Goal: Task Accomplishment & Management: Manage account settings

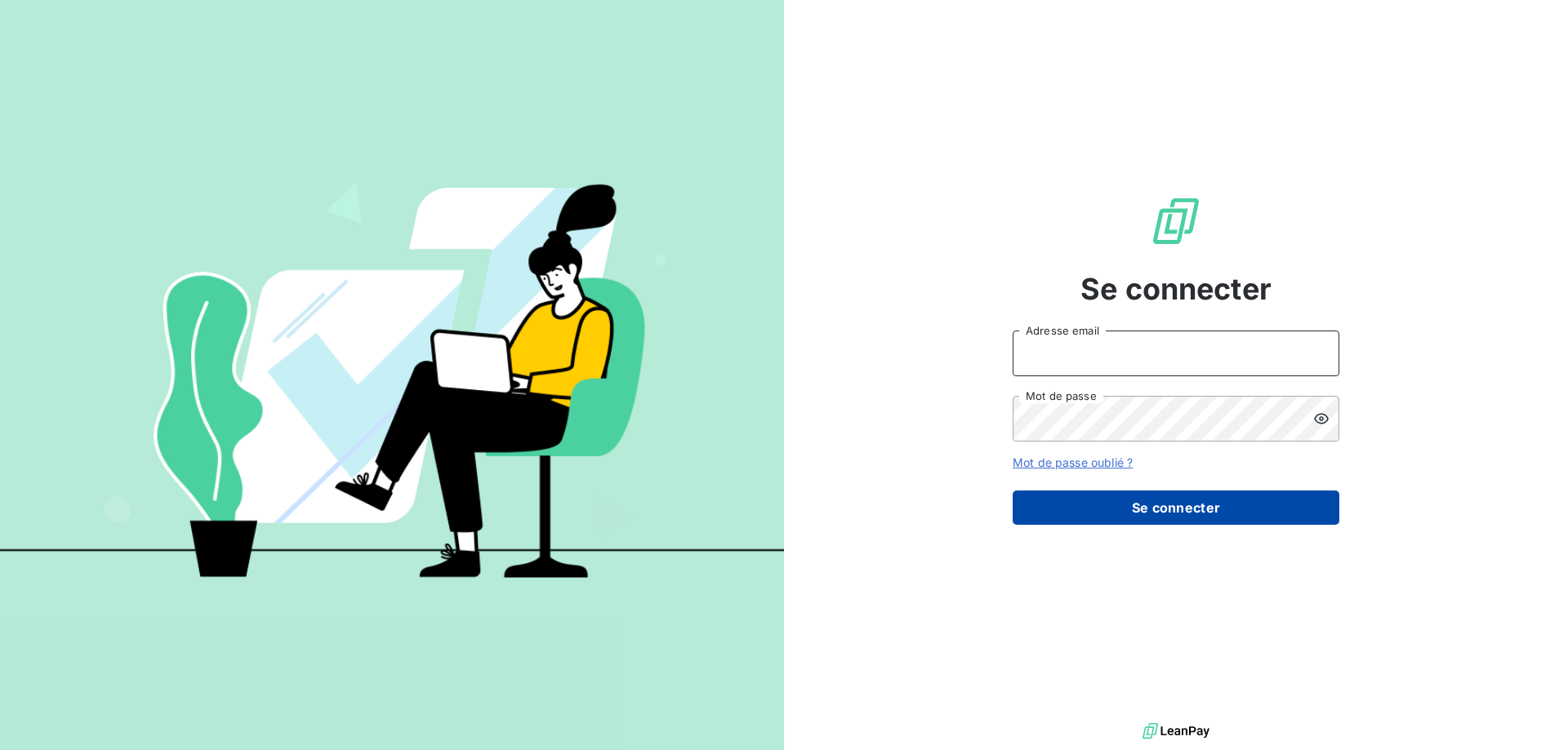
type input "[EMAIL_ADDRESS][DOMAIN_NAME]"
click at [1153, 510] on button "Se connecter" at bounding box center [1175, 507] width 326 height 34
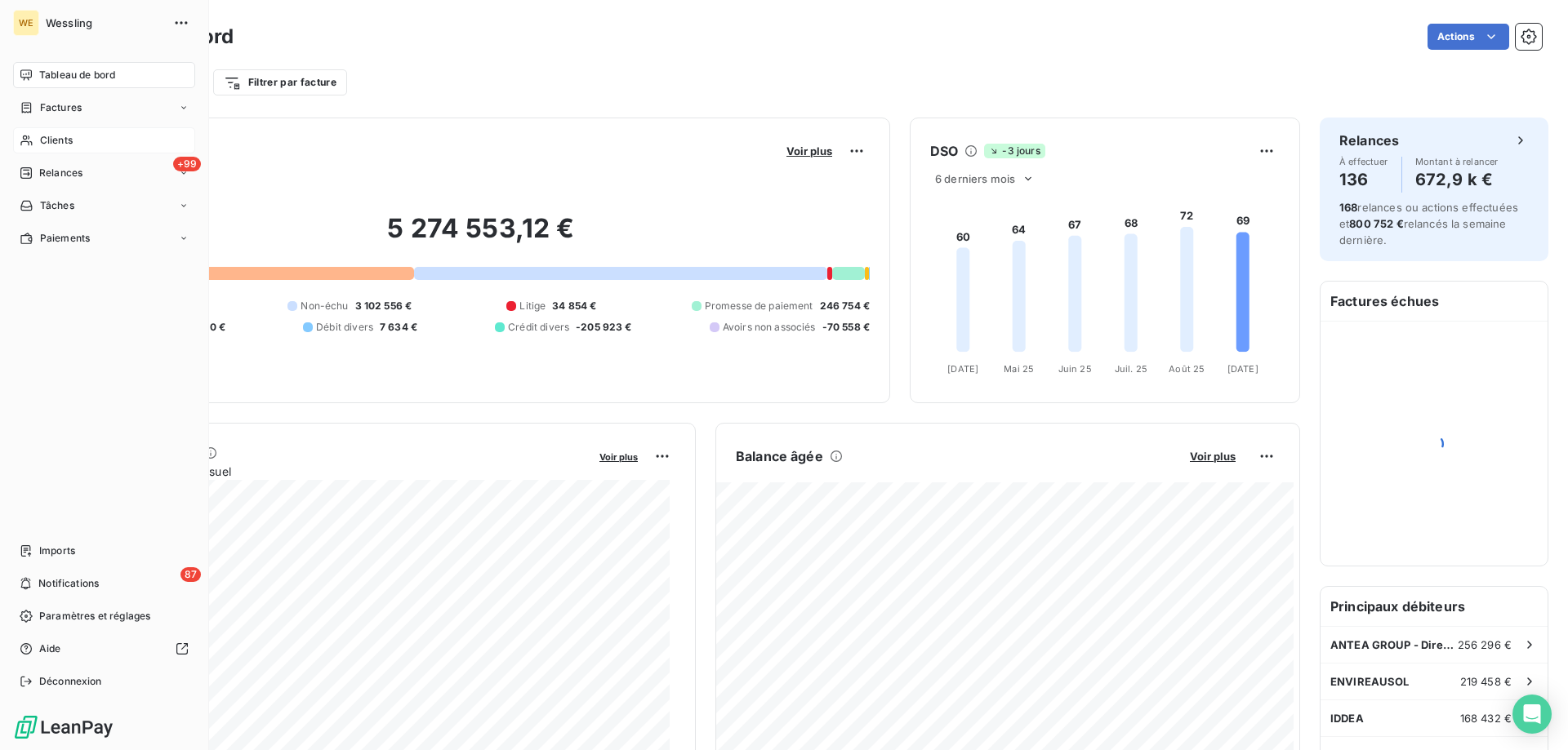
click at [47, 145] on span "Clients" at bounding box center [56, 140] width 33 height 15
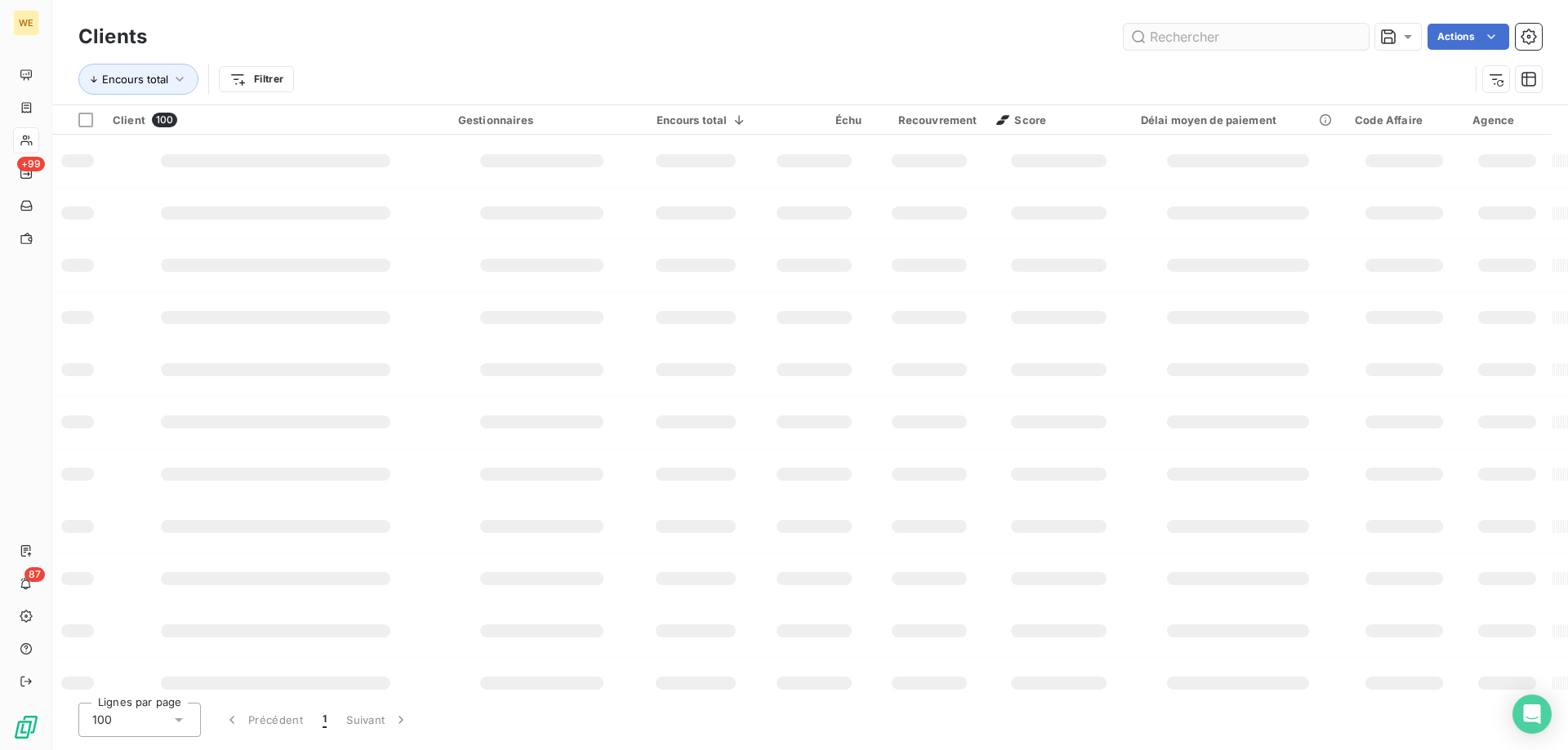
click at [1199, 42] on input "text" at bounding box center [1246, 36] width 245 height 26
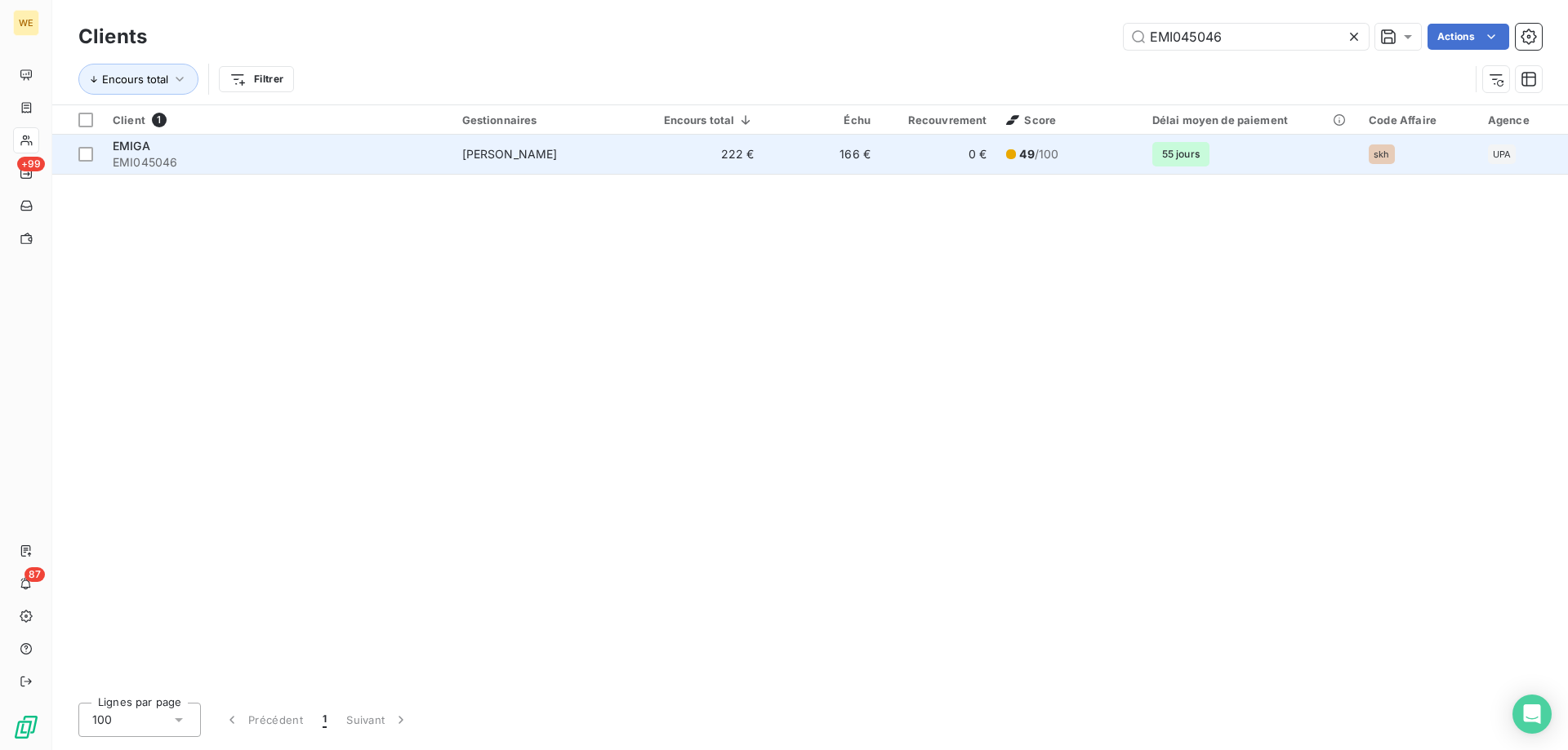
type input "EMI045046"
click at [217, 145] on div "EMIGA" at bounding box center [277, 146] width 330 height 17
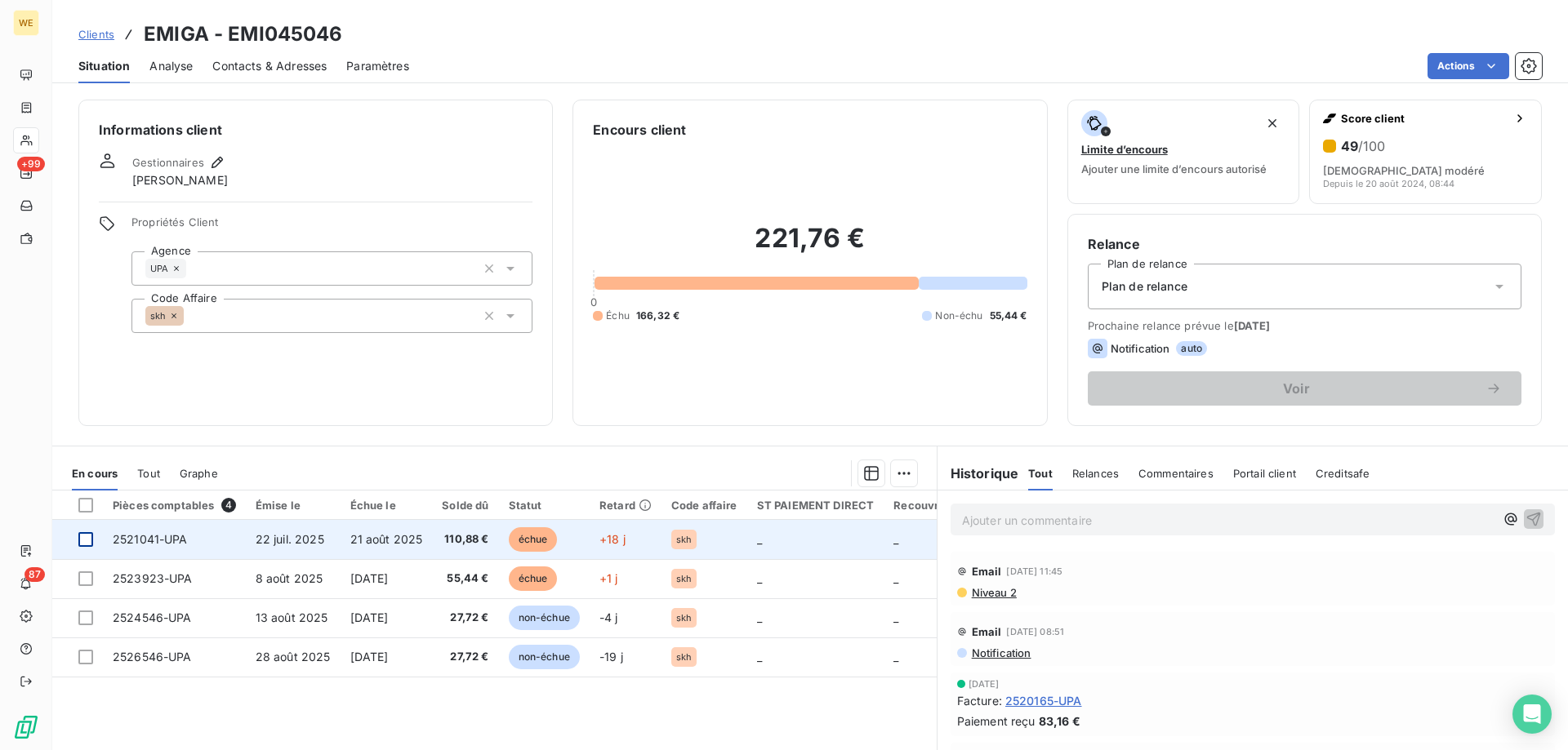
click at [86, 538] on div at bounding box center [86, 540] width 15 height 15
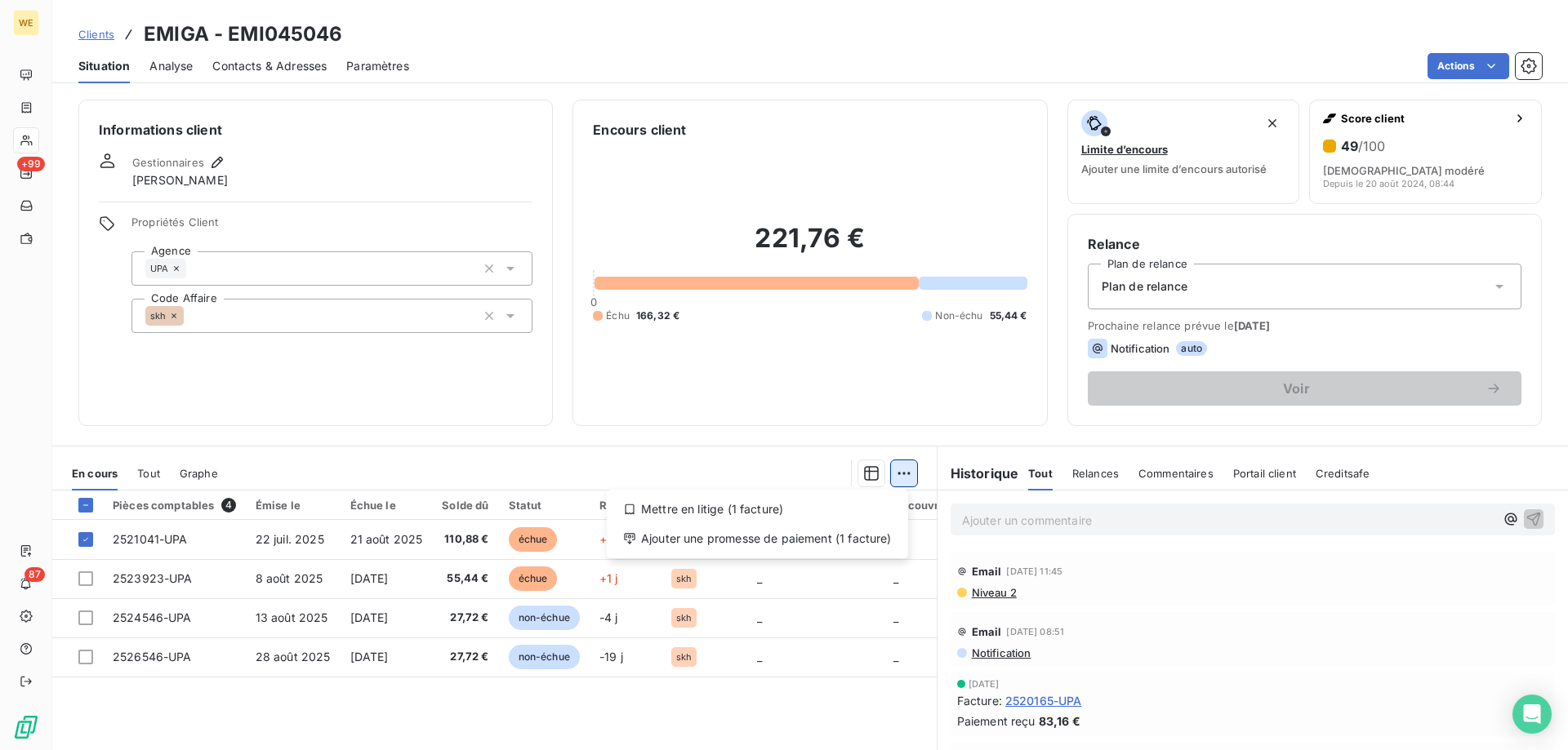
click at [903, 474] on html "WE +99 87 Clients EMIGA - EMI045046 Situation Analyse Contacts & Adresses Param…" at bounding box center [784, 375] width 1568 height 750
click at [844, 554] on div "Mettre en litige (1 facture) Ajouter une promesse de paiement (1 facture)" at bounding box center [758, 524] width 301 height 69
click at [845, 547] on div "Ajouter une promesse de paiement (1 facture)" at bounding box center [758, 539] width 288 height 26
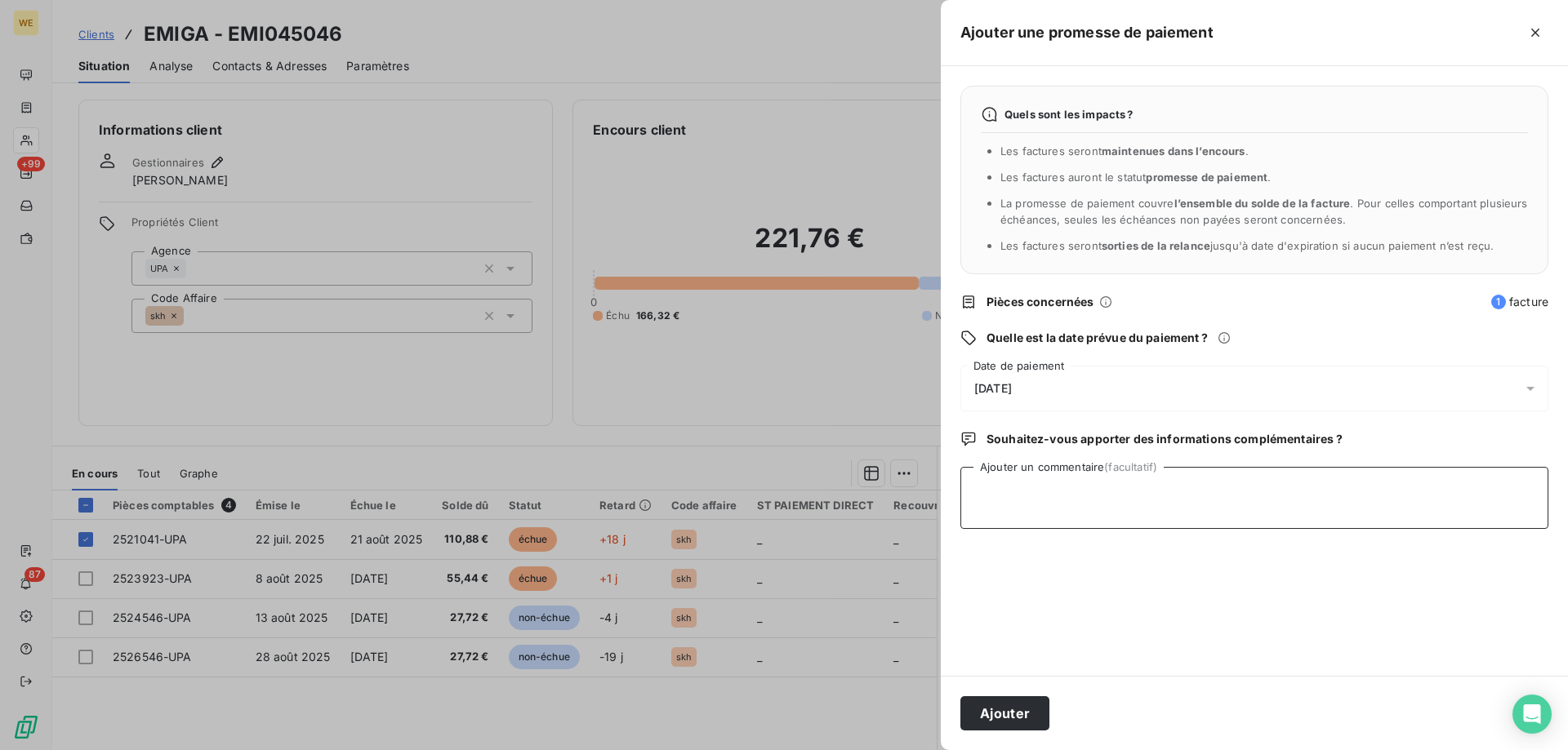
click at [1099, 501] on textarea "Ajouter un commentaire (facultatif)" at bounding box center [1254, 498] width 588 height 62
paste textarea "RE: Wessling France Rappel 2 Externes Boîte de réception CONTACT [DATE] 11:53 (…"
type textarea "RE: Wessling France Rappel 2 Externes Boîte de réception CONTACT [DATE] 11:53 (…"
click at [1078, 380] on div "[DATE]" at bounding box center [1254, 388] width 588 height 46
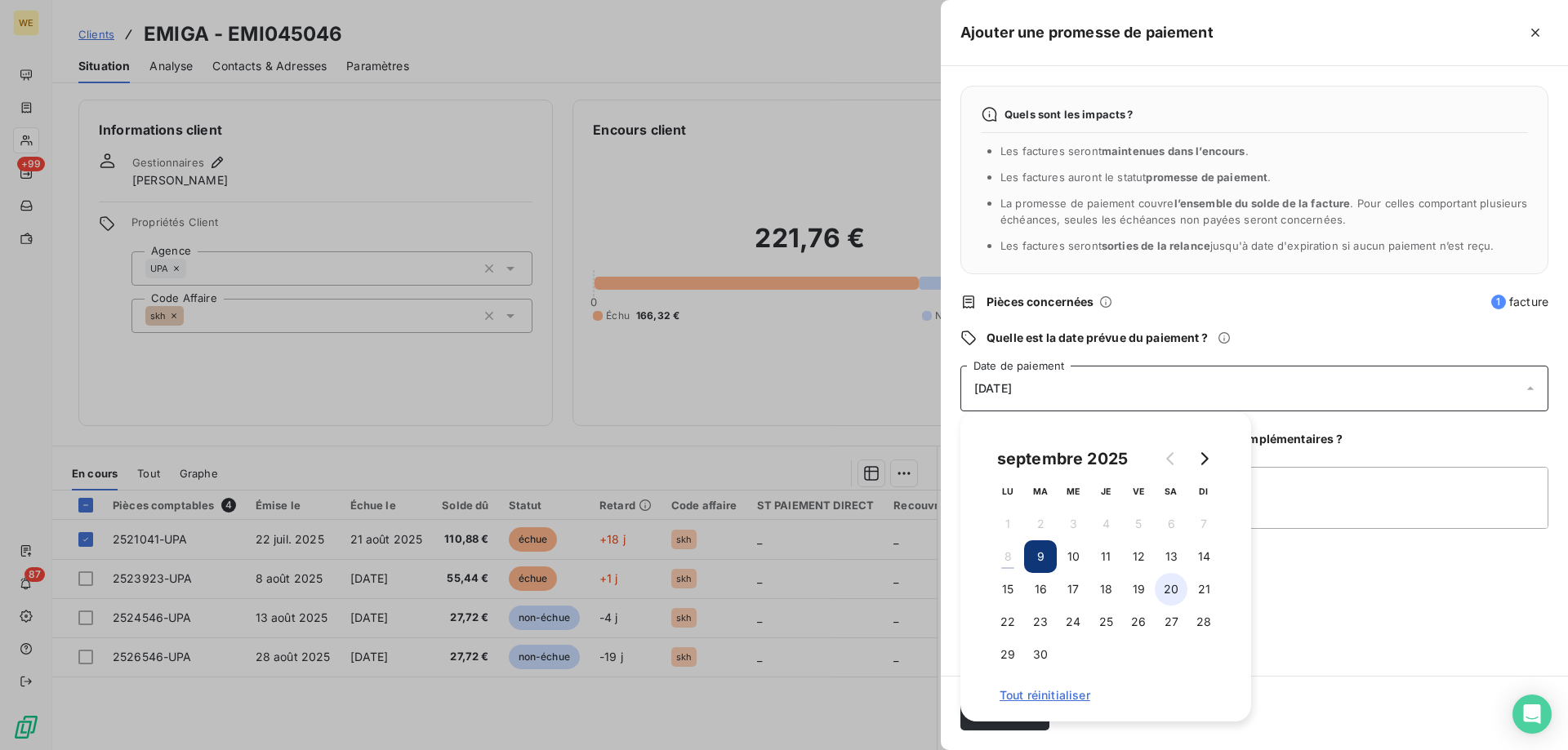
click at [1166, 595] on button "20" at bounding box center [1170, 589] width 33 height 33
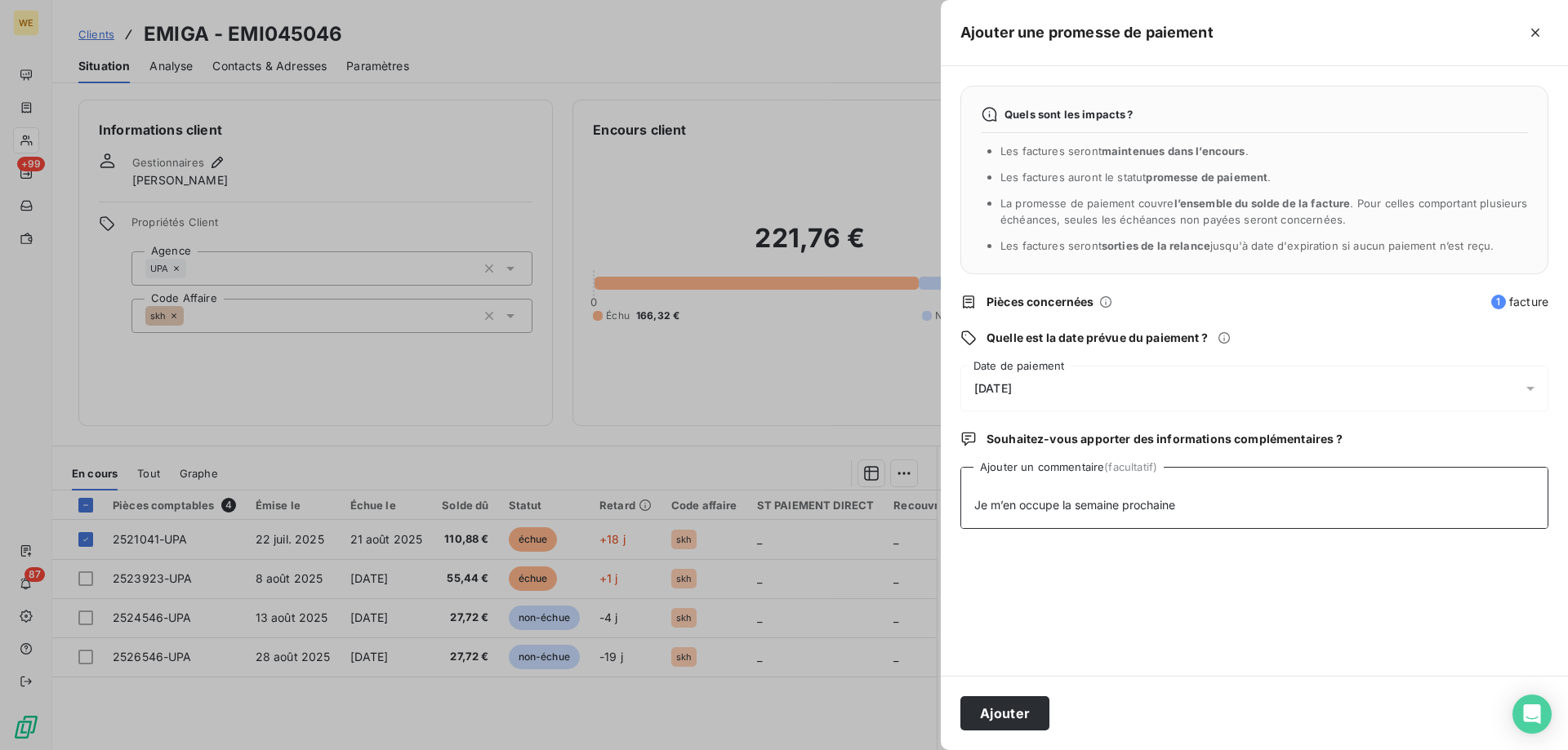
click at [1362, 509] on textarea "RE: Wessling France Rappel 2 Externes Boîte de réception CONTACT [DATE] 11:53 (…" at bounding box center [1254, 498] width 588 height 62
click at [992, 715] on button "Ajouter" at bounding box center [1005, 713] width 89 height 34
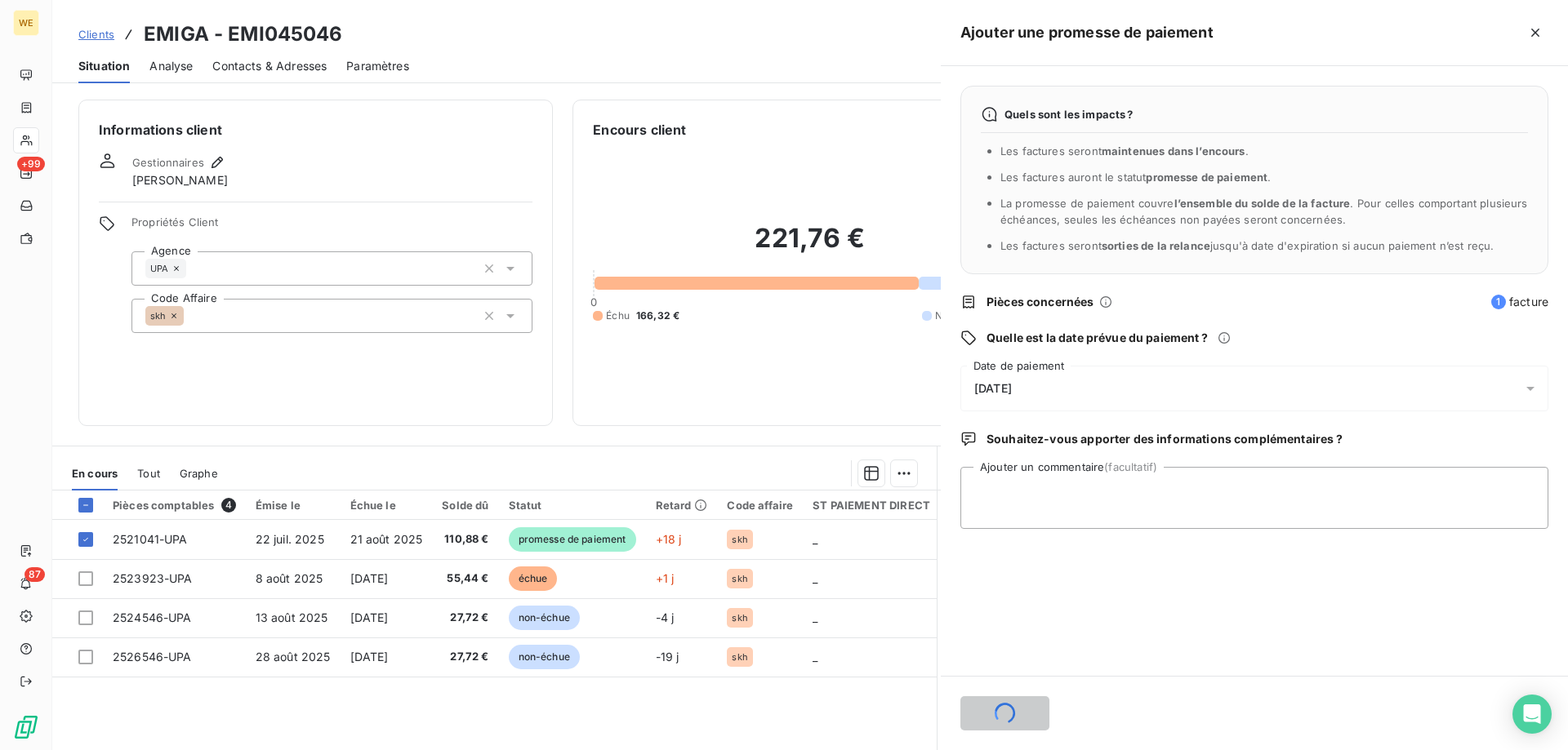
scroll to position [0, 0]
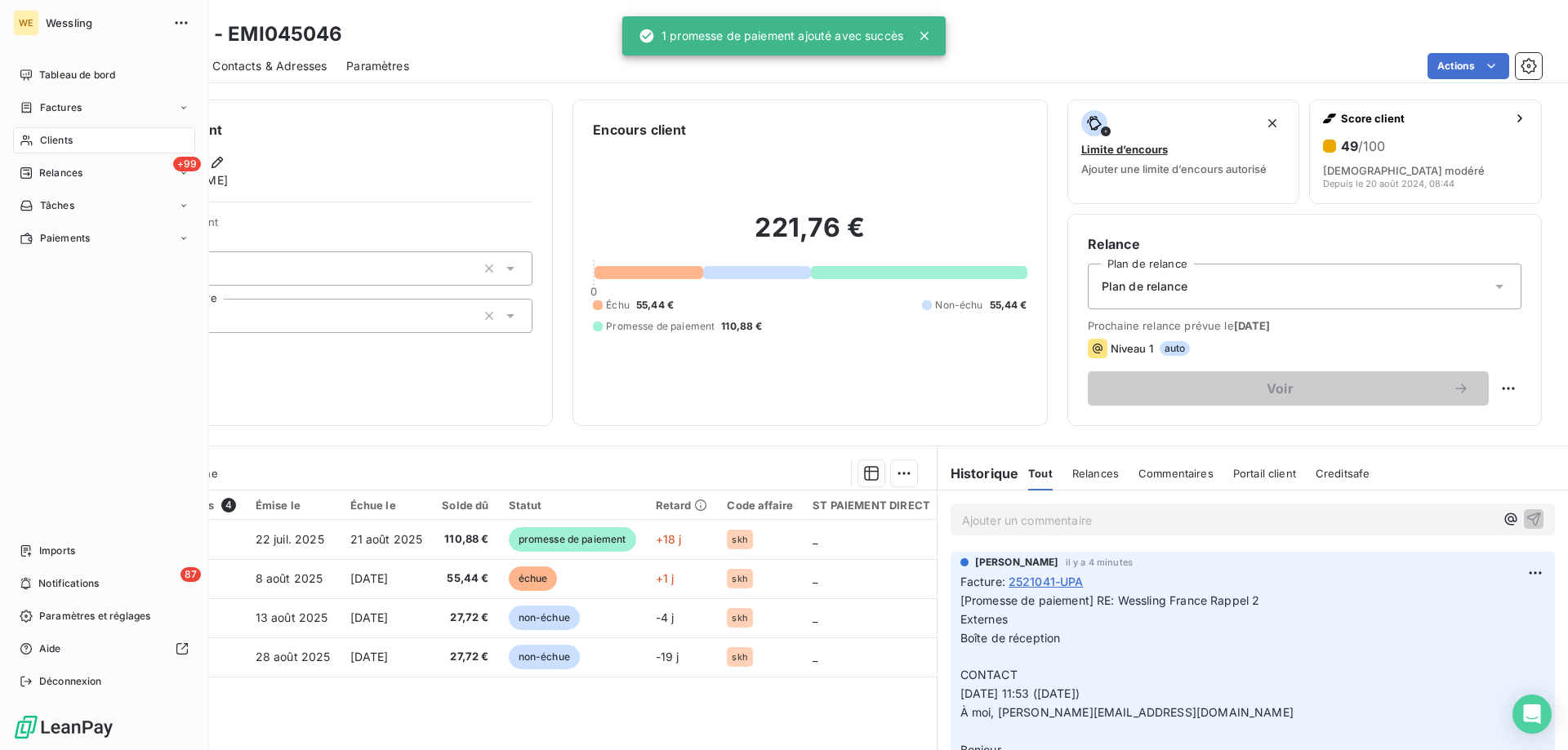
click at [84, 141] on div "Clients" at bounding box center [104, 140] width 182 height 26
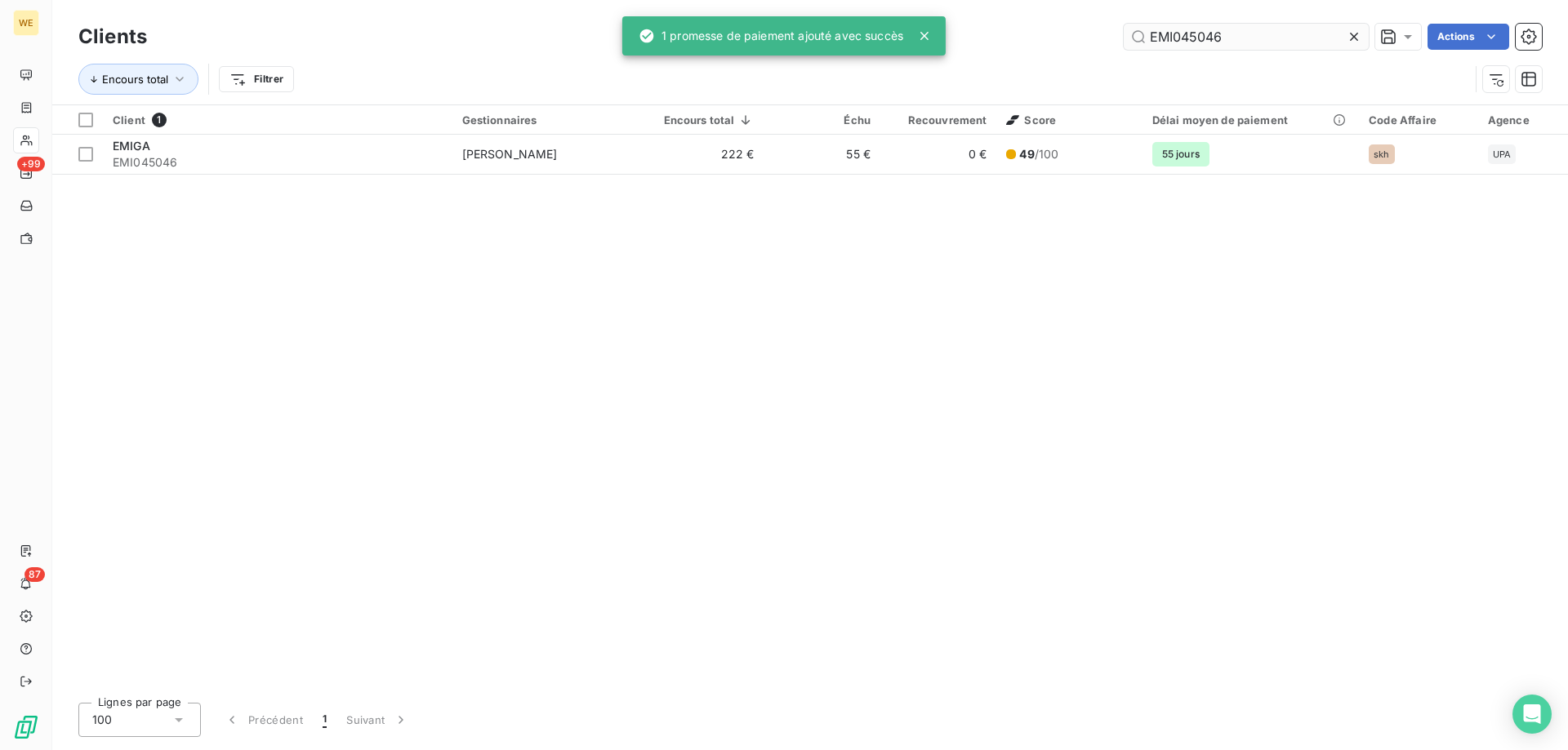
click at [1156, 38] on input "EMI045046" at bounding box center [1246, 36] width 245 height 26
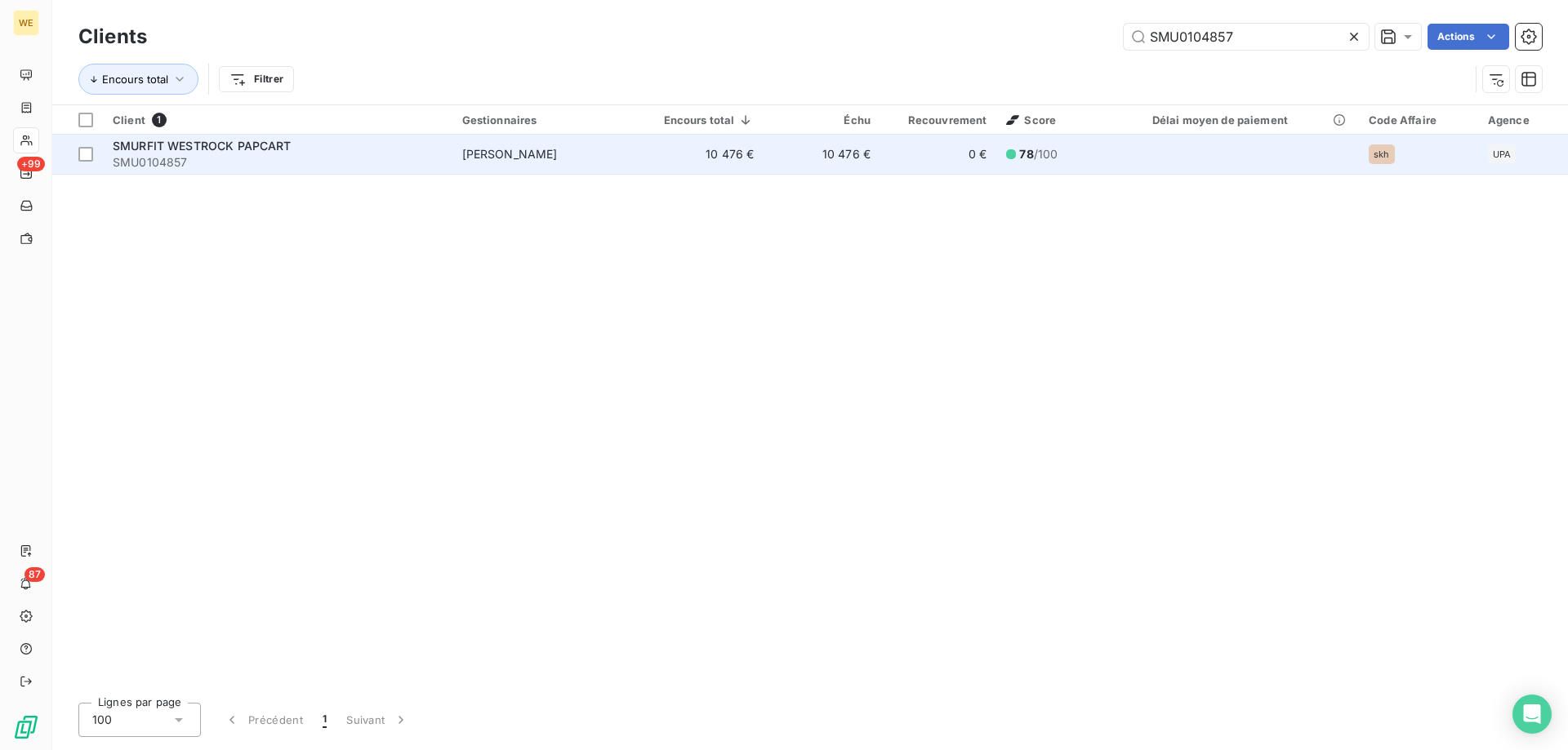
type input "SMU0104857"
click at [212, 147] on span "SMURFIT WESTROCK PAPCART" at bounding box center [202, 145] width 178 height 14
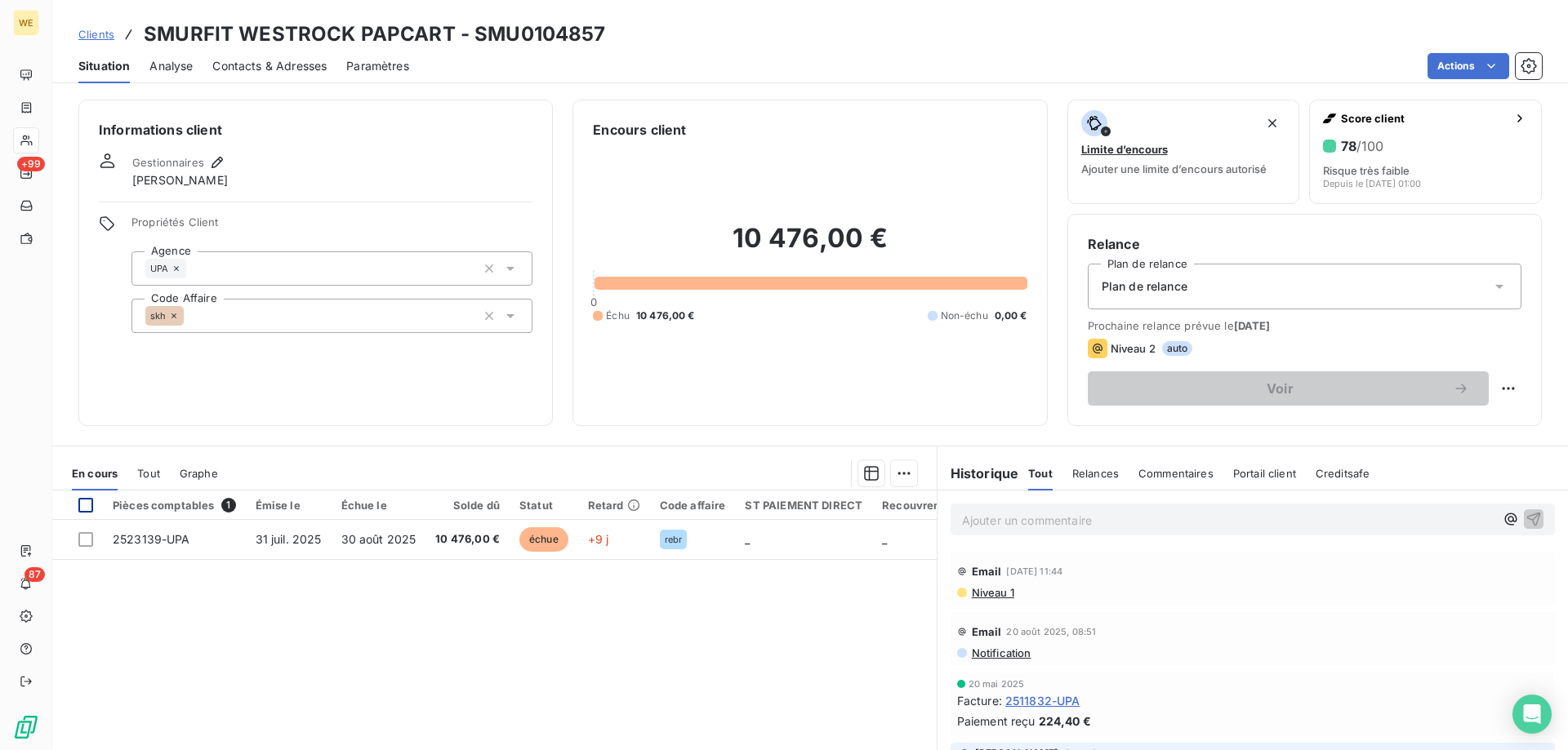
click at [85, 512] on div at bounding box center [86, 506] width 15 height 15
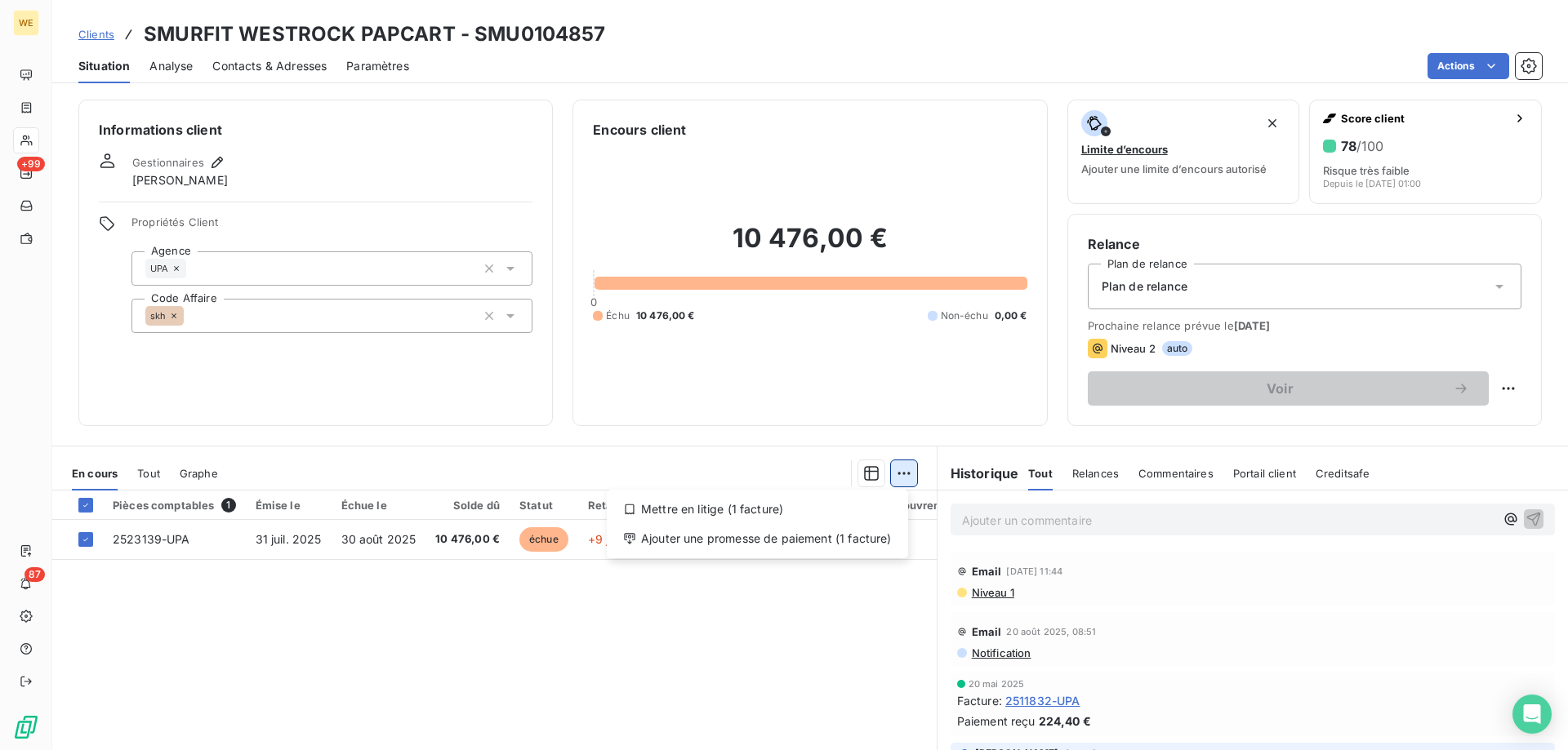
click at [898, 474] on html "WE +99 87 Clients SMURFIT WESTROCK PAPCART - SMU0104857 Situation Analyse Conta…" at bounding box center [784, 375] width 1568 height 750
click at [887, 544] on div "Ajouter une promesse de paiement (1 facture)" at bounding box center [758, 539] width 288 height 26
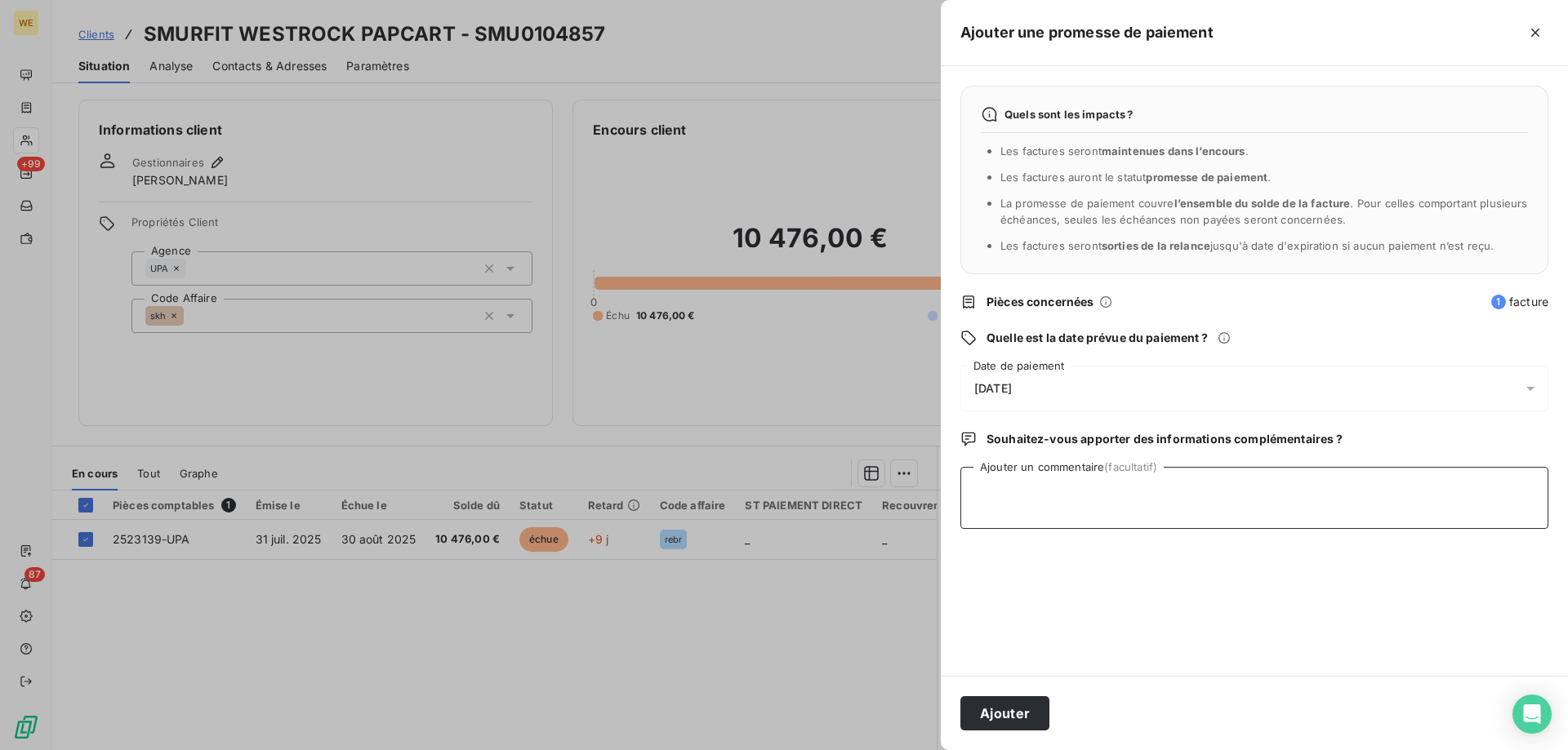
click at [1107, 502] on textarea "Ajouter un commentaire (facultatif)" at bounding box center [1254, 498] width 588 height 62
type textarea "[DATE]"
click at [1069, 375] on div "[DATE]" at bounding box center [1254, 388] width 588 height 46
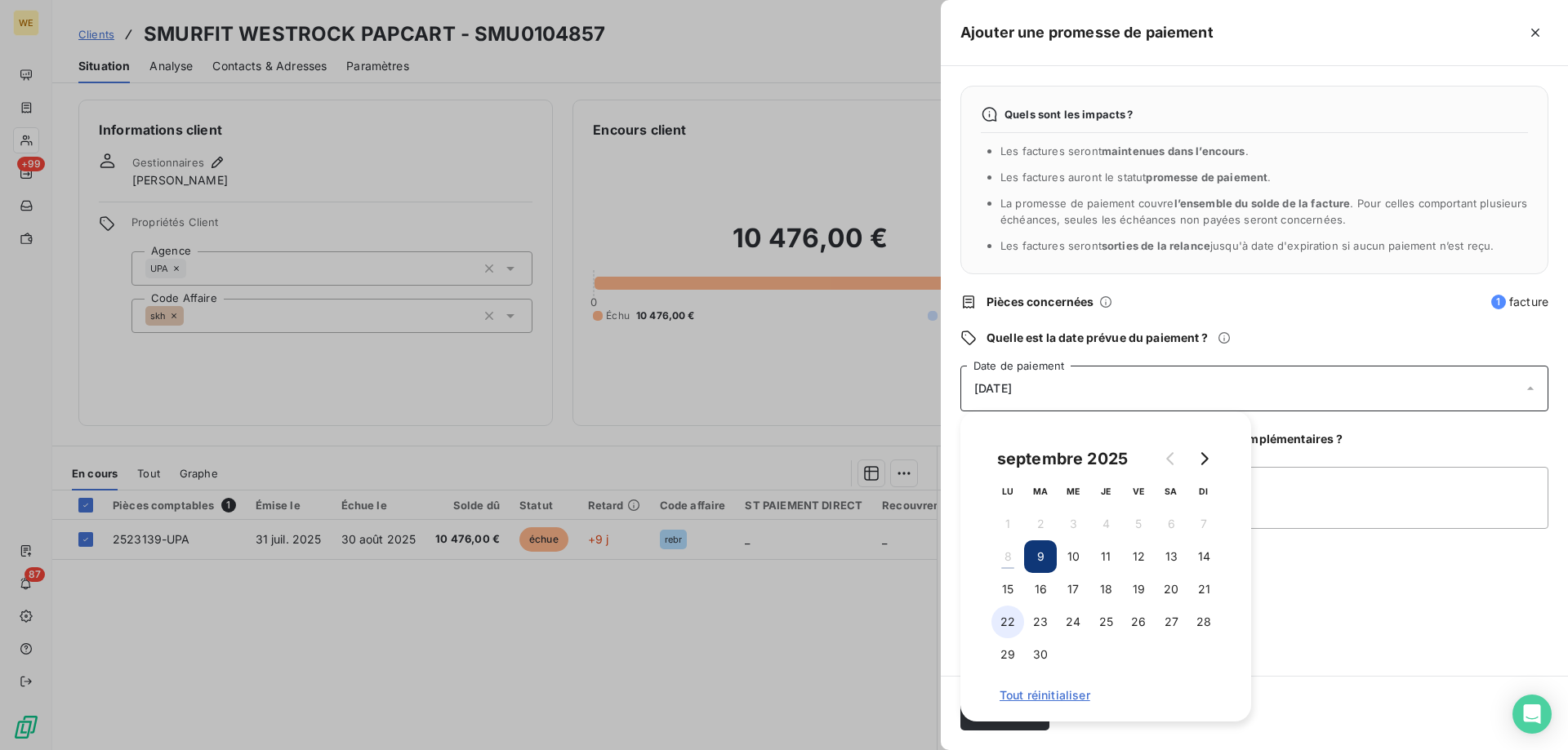
click at [1010, 623] on button "22" at bounding box center [1008, 622] width 33 height 33
click at [1373, 591] on div "Quels sont les impacts ? Les factures seront maintenues dans l’encours . Les fa…" at bounding box center [1254, 371] width 627 height 610
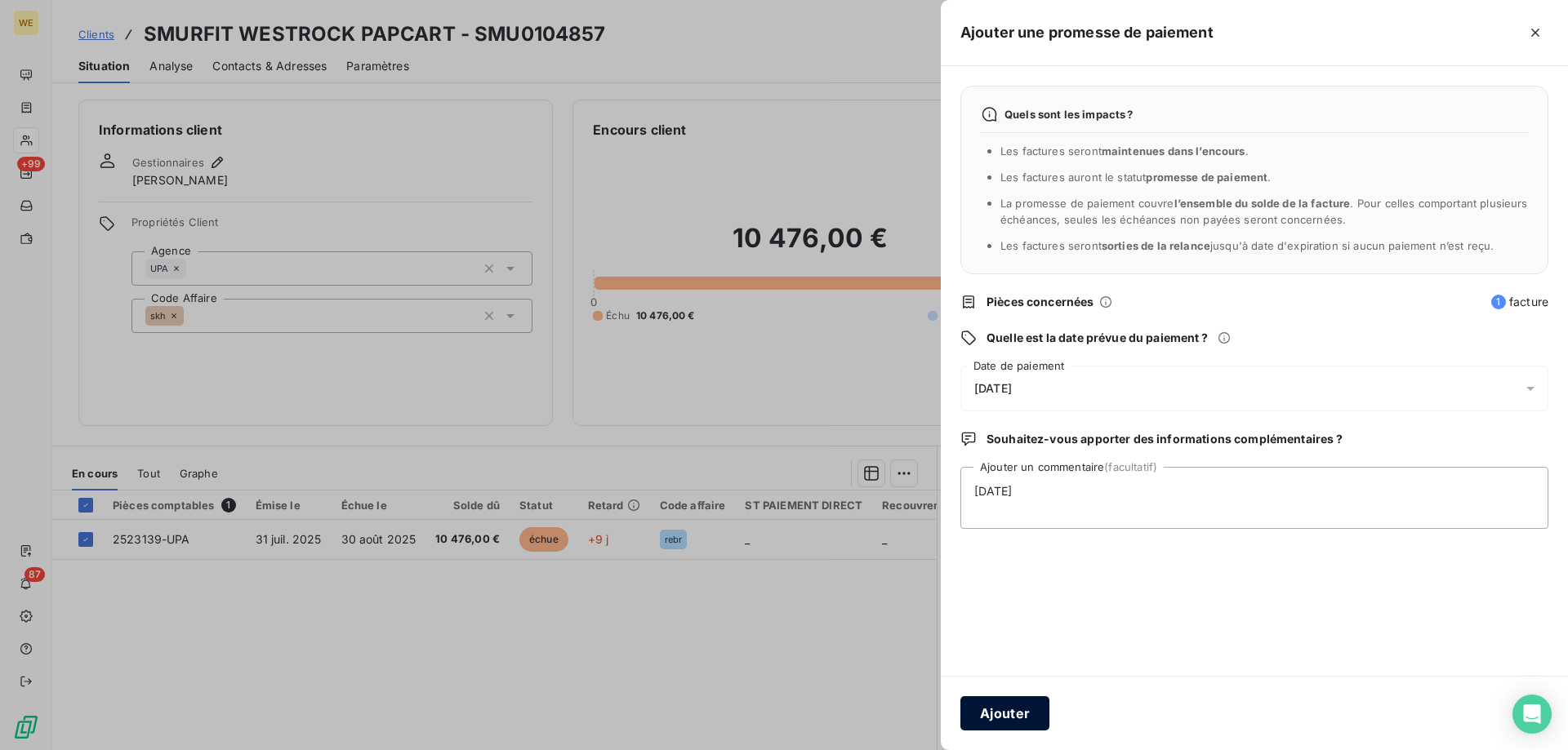
click at [967, 712] on button "Ajouter" at bounding box center [1005, 713] width 89 height 34
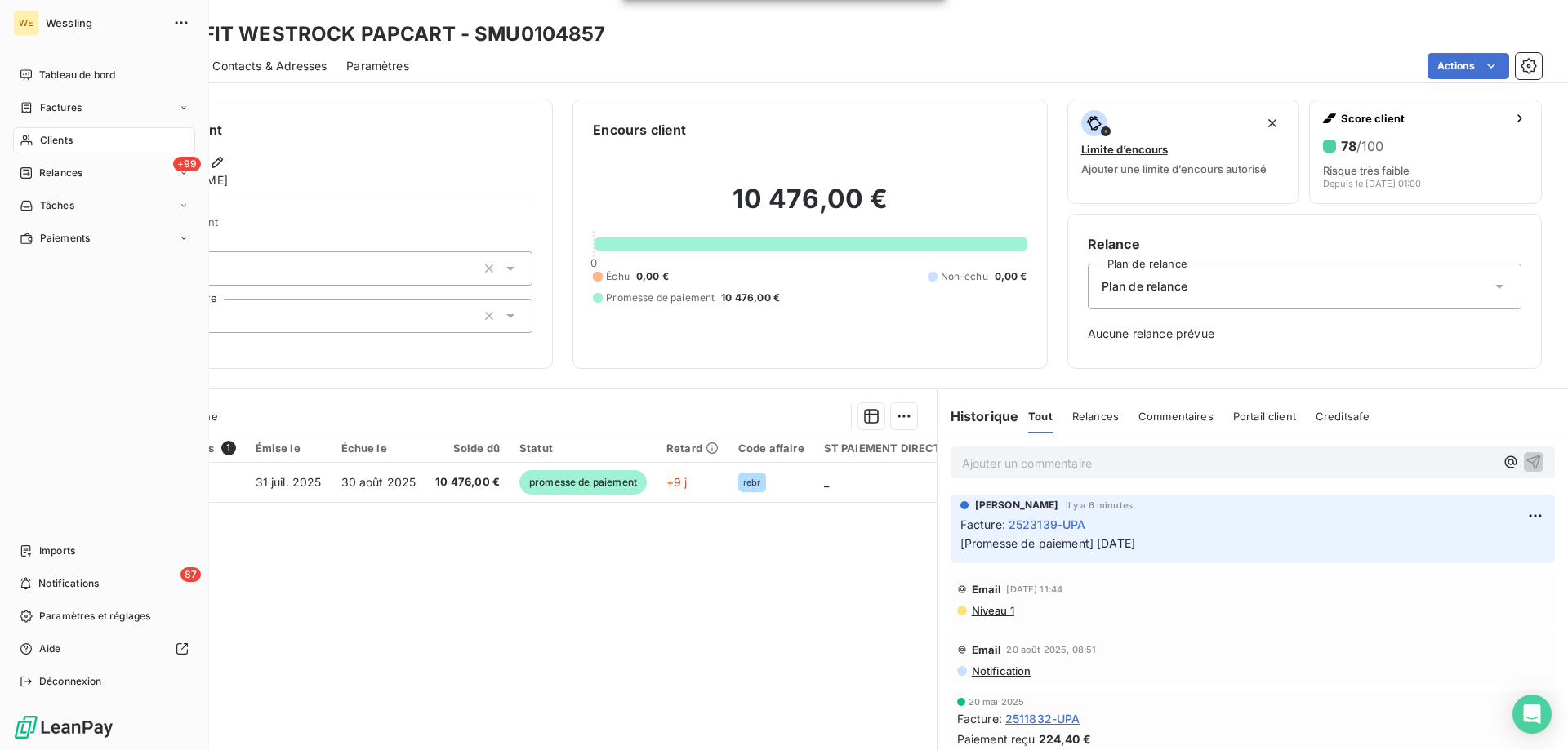
click at [66, 145] on span "Clients" at bounding box center [56, 140] width 33 height 15
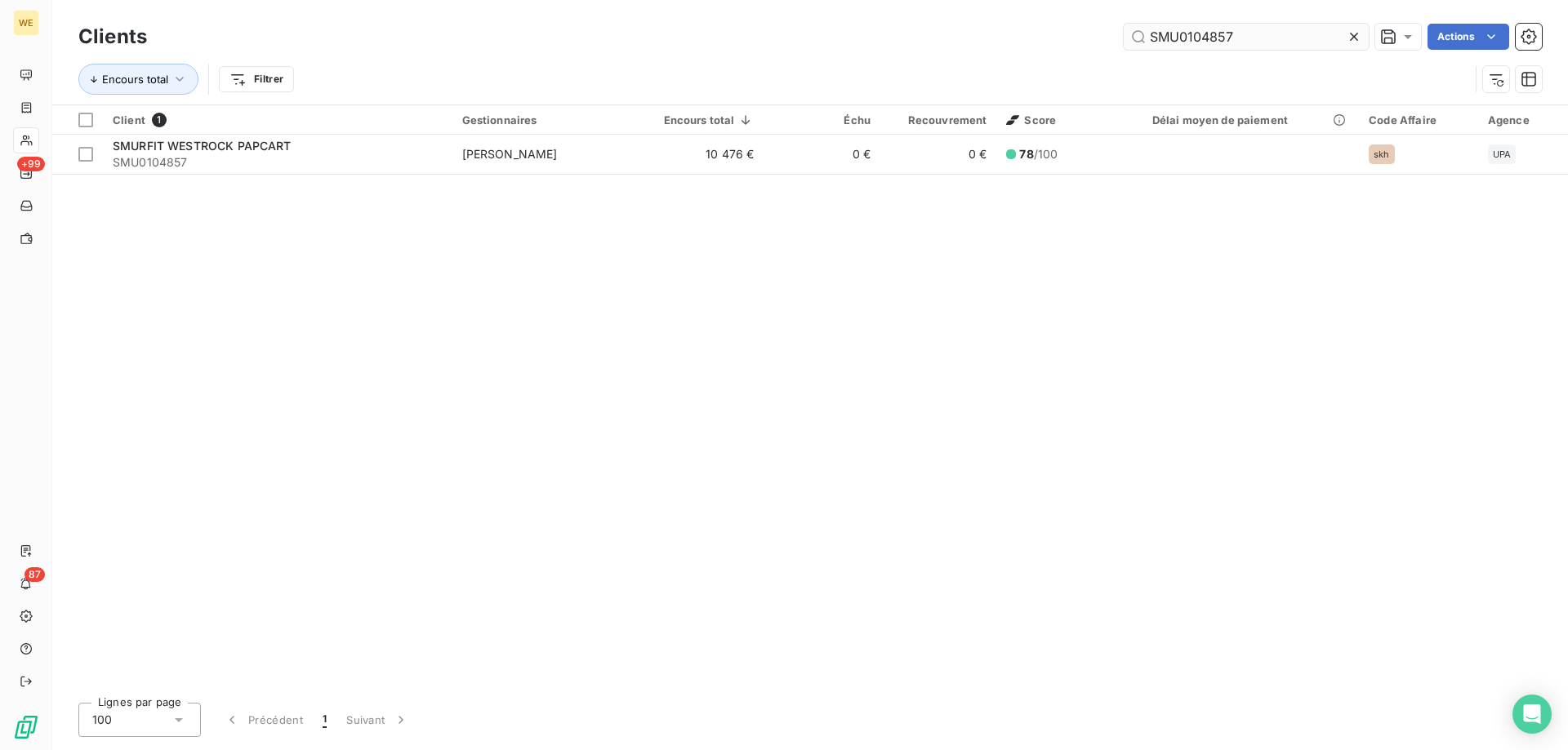
click at [1177, 48] on input "SMU0104857" at bounding box center [1246, 36] width 245 height 26
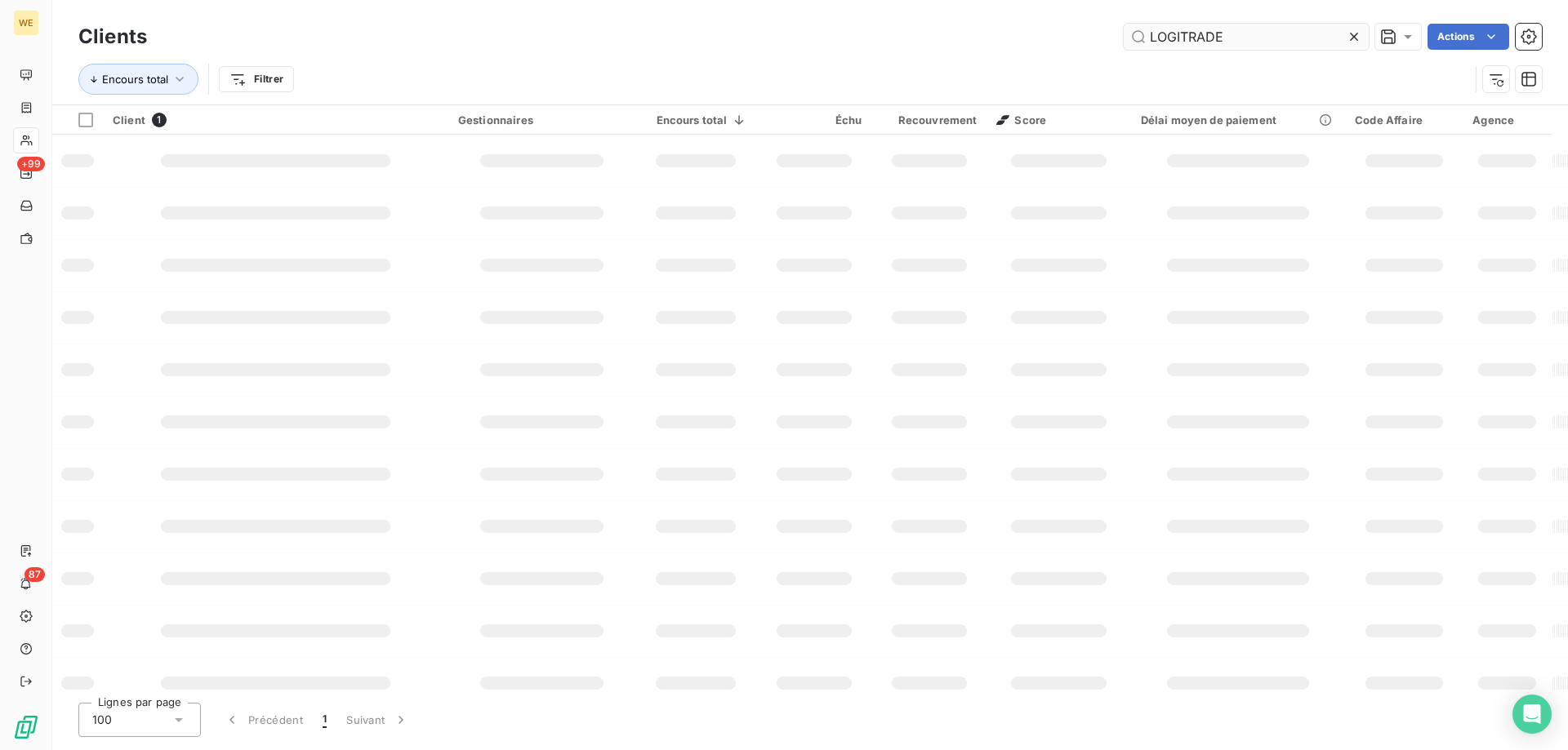
type input "LOGITRADE"
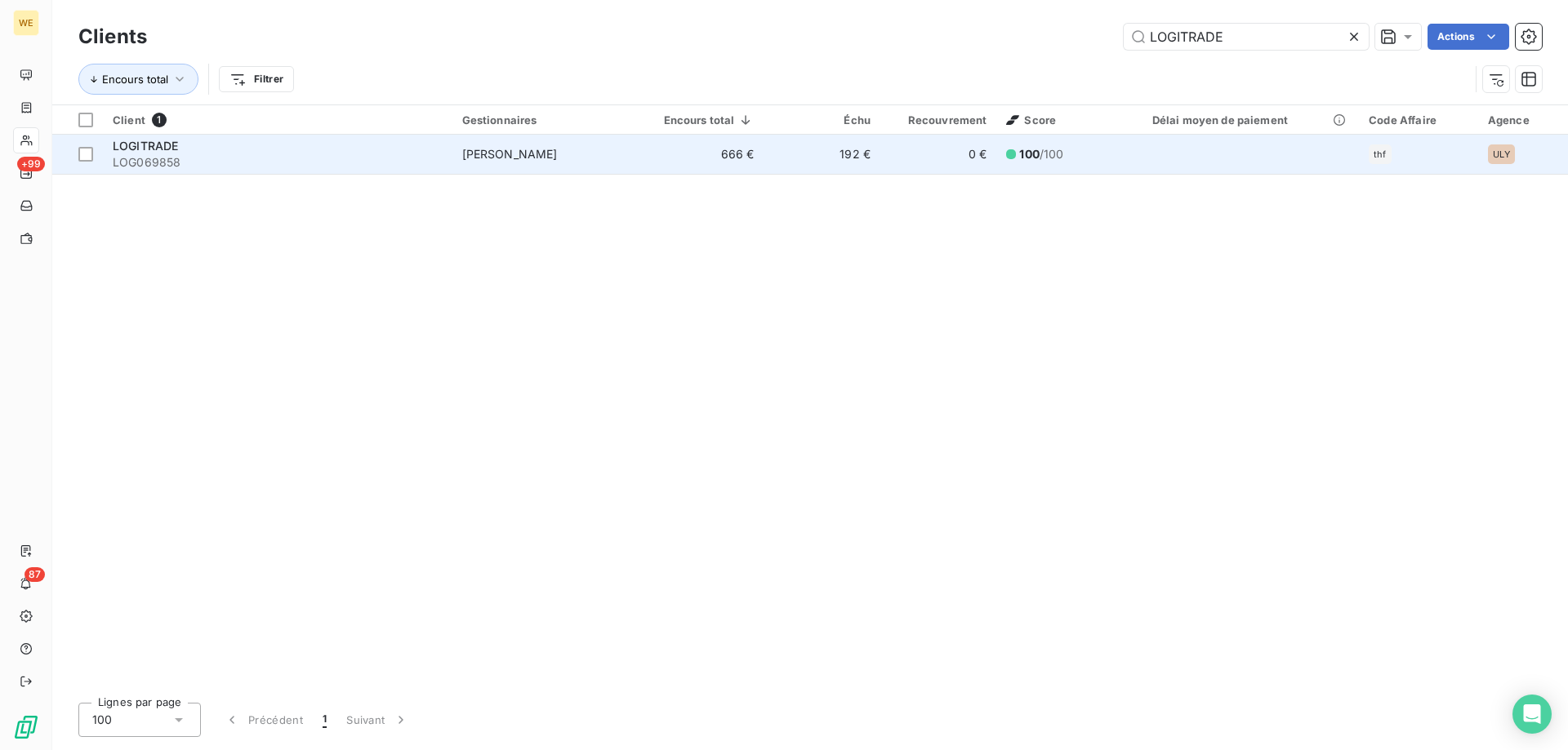
click at [347, 156] on span "LOG069858" at bounding box center [277, 163] width 330 height 17
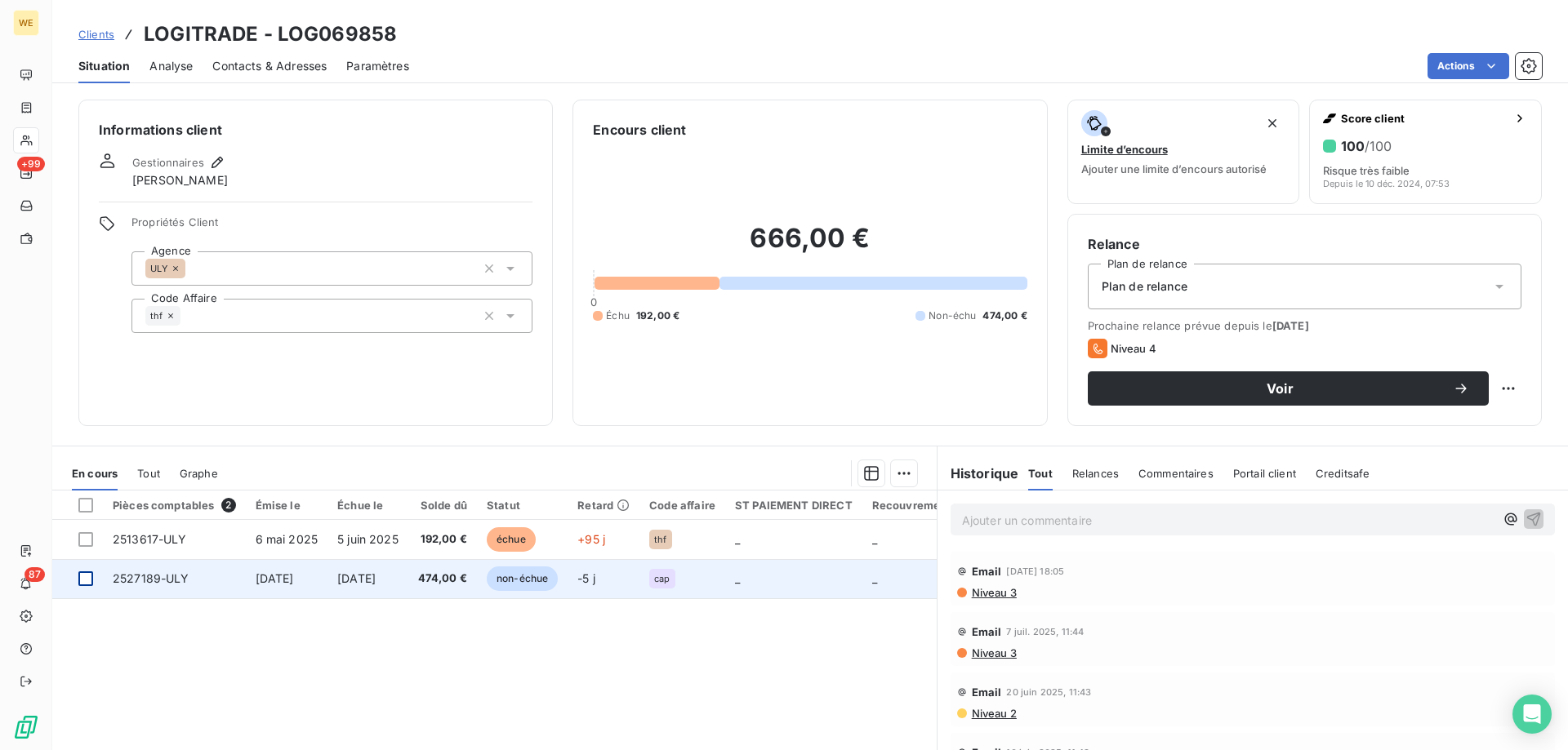
click at [81, 586] on div at bounding box center [86, 579] width 15 height 15
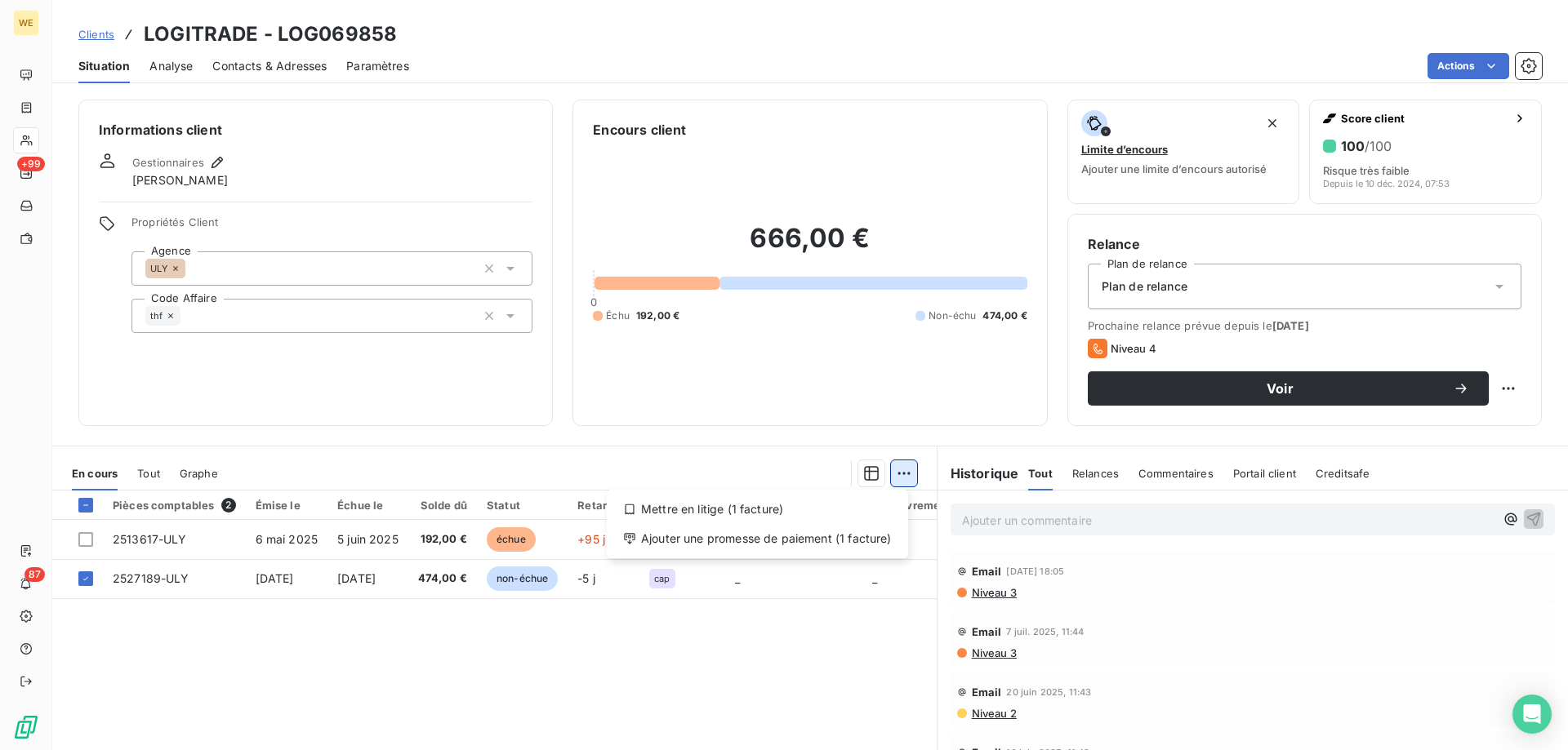
click at [901, 474] on html "WE +99 87 Clients LOGITRADE - LOG069858 Situation Analyse Contacts & Adresses P…" at bounding box center [784, 375] width 1568 height 750
click at [861, 542] on div "Ajouter une promesse de paiement (1 facture)" at bounding box center [758, 539] width 288 height 26
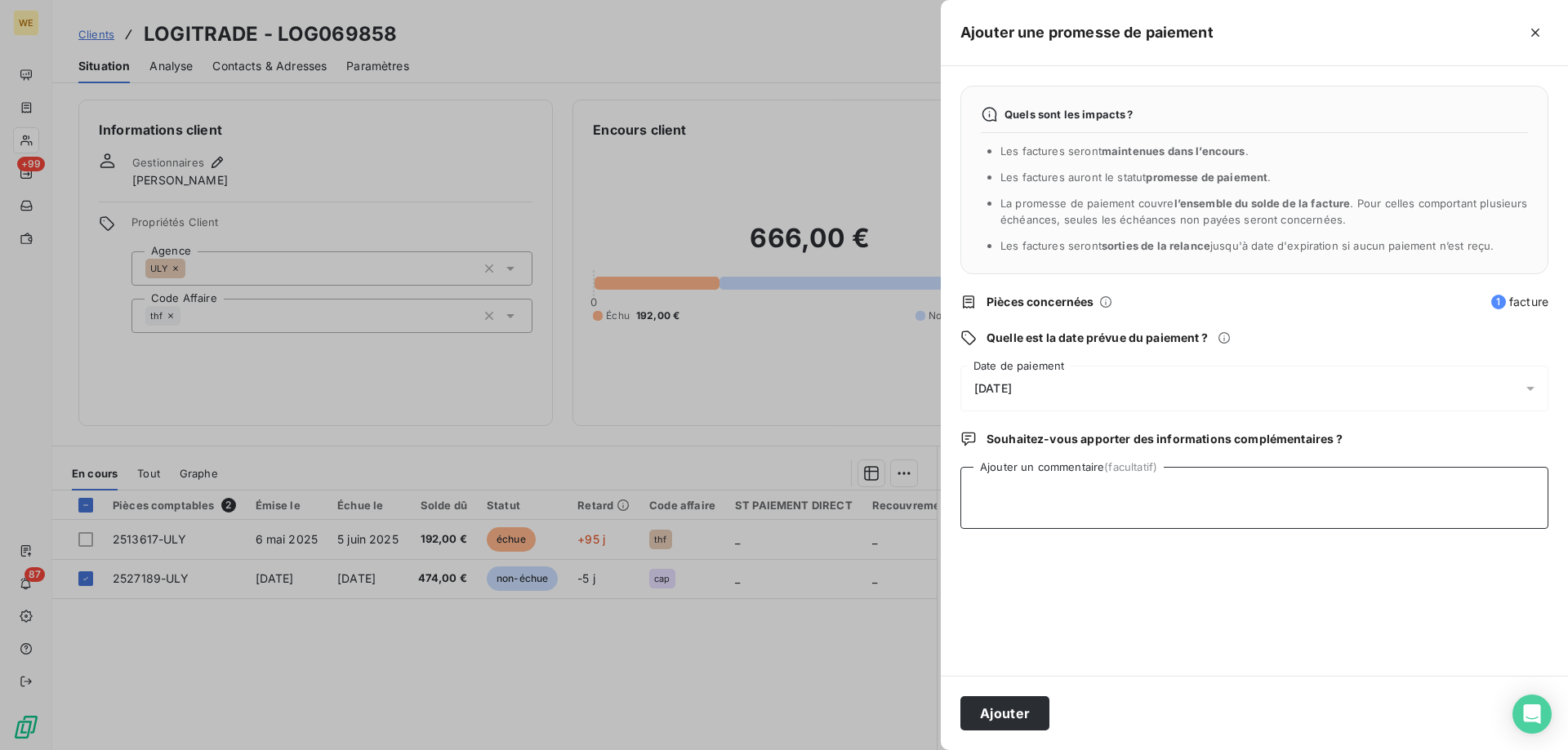
click at [992, 504] on textarea "Ajouter un commentaire (facultatif)" at bounding box center [1254, 498] width 588 height 62
type textarea "[DATE]"
click at [1107, 391] on div "[DATE]" at bounding box center [1254, 388] width 588 height 46
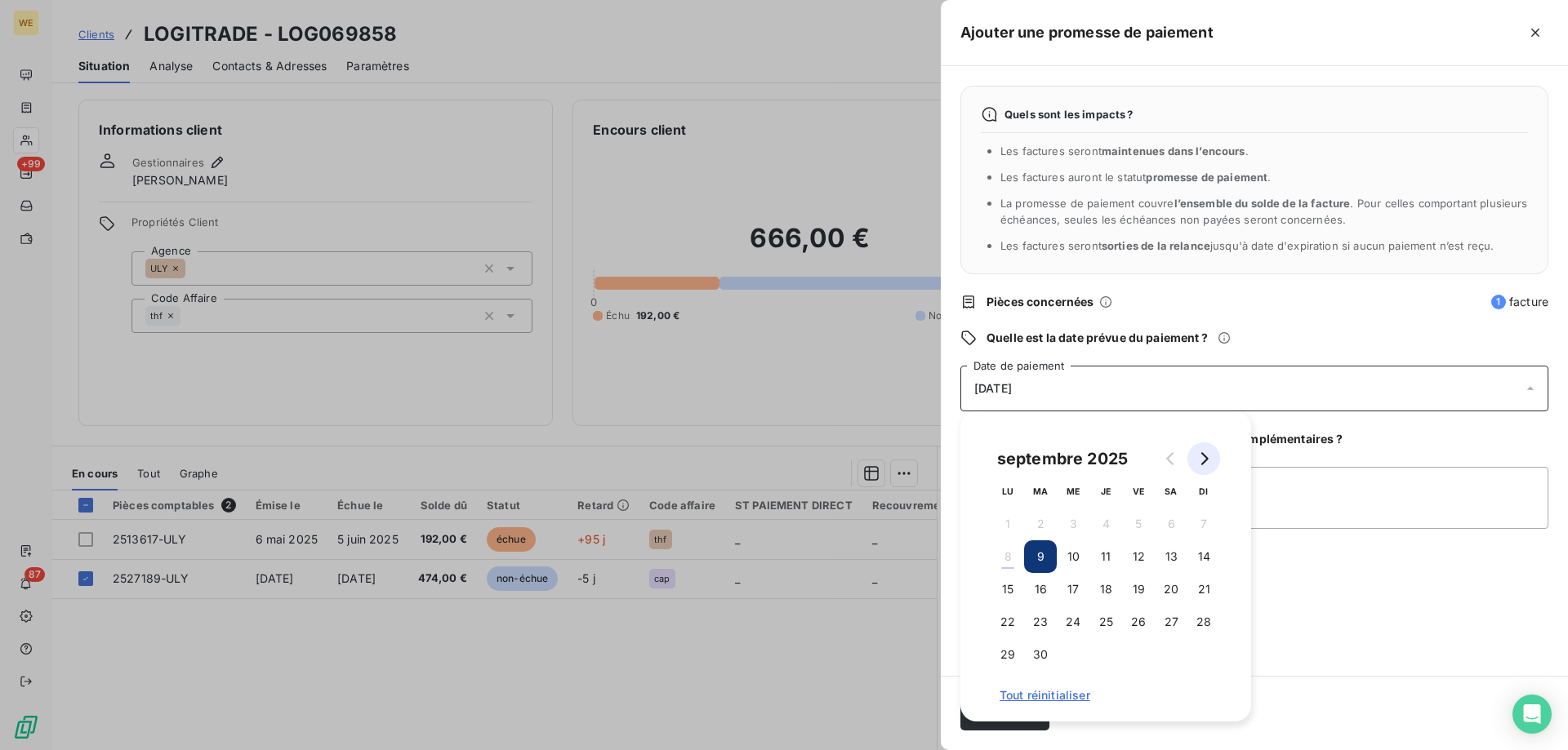
click at [1214, 454] on button "Go to next month" at bounding box center [1203, 458] width 33 height 33
click at [1136, 557] on button "10" at bounding box center [1138, 557] width 33 height 33
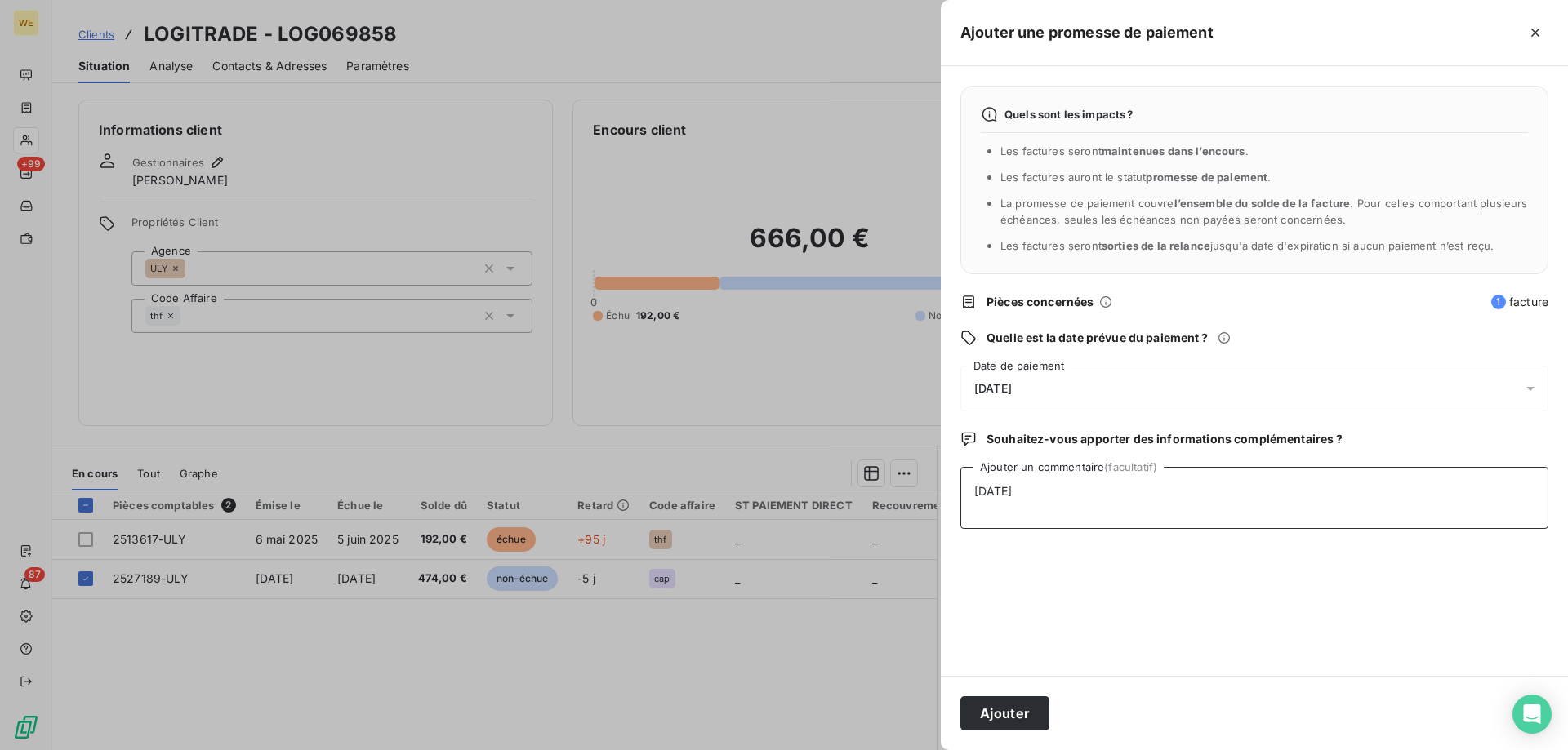
click at [1318, 515] on textarea "[DATE]" at bounding box center [1254, 498] width 588 height 62
drag, startPoint x: 1019, startPoint y: 696, endPoint x: 1006, endPoint y: 715, distance: 23.0
click at [1016, 701] on div "Ajouter" at bounding box center [1254, 713] width 627 height 74
click at [1006, 714] on button "Ajouter" at bounding box center [1005, 713] width 89 height 34
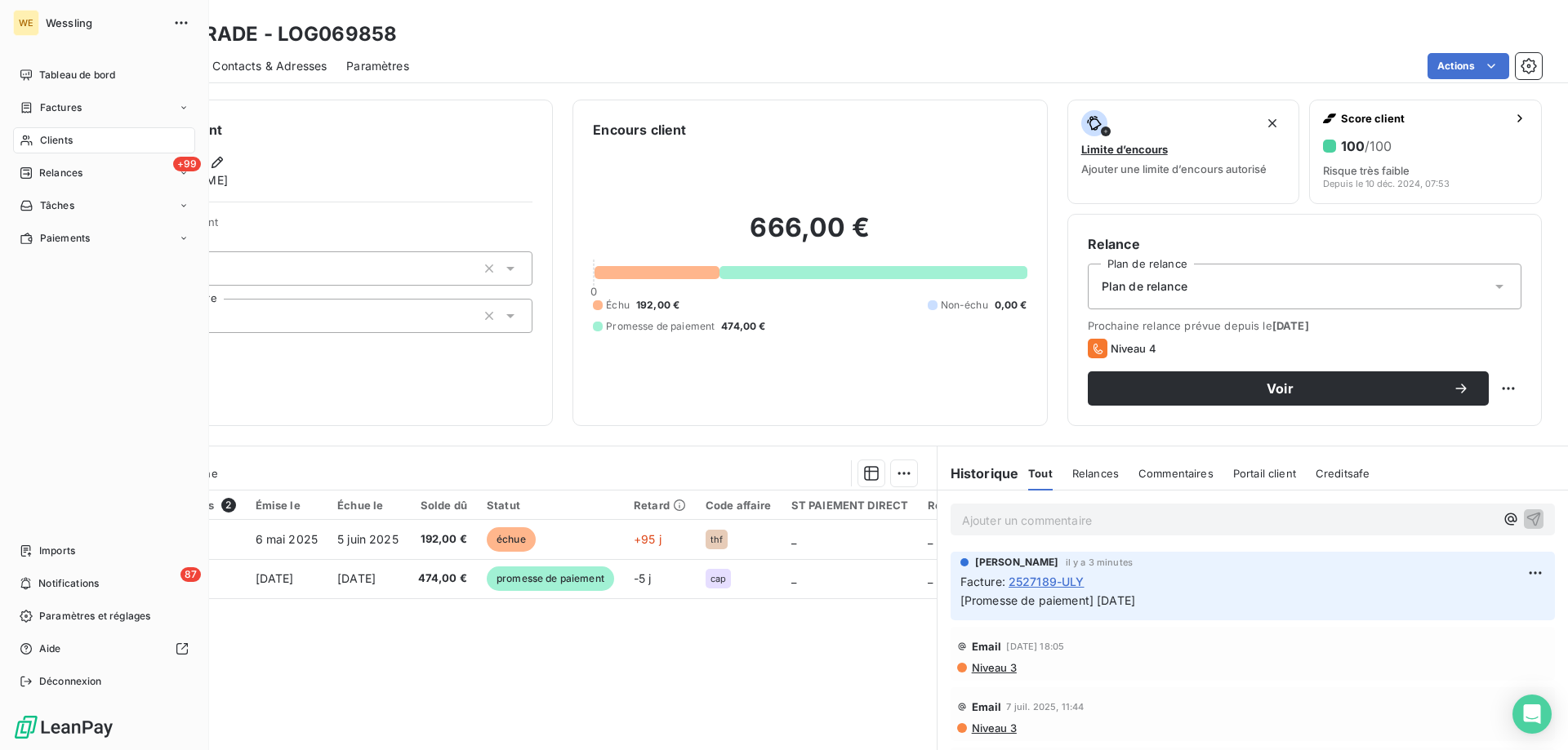
click at [78, 132] on div "Clients" at bounding box center [104, 140] width 182 height 26
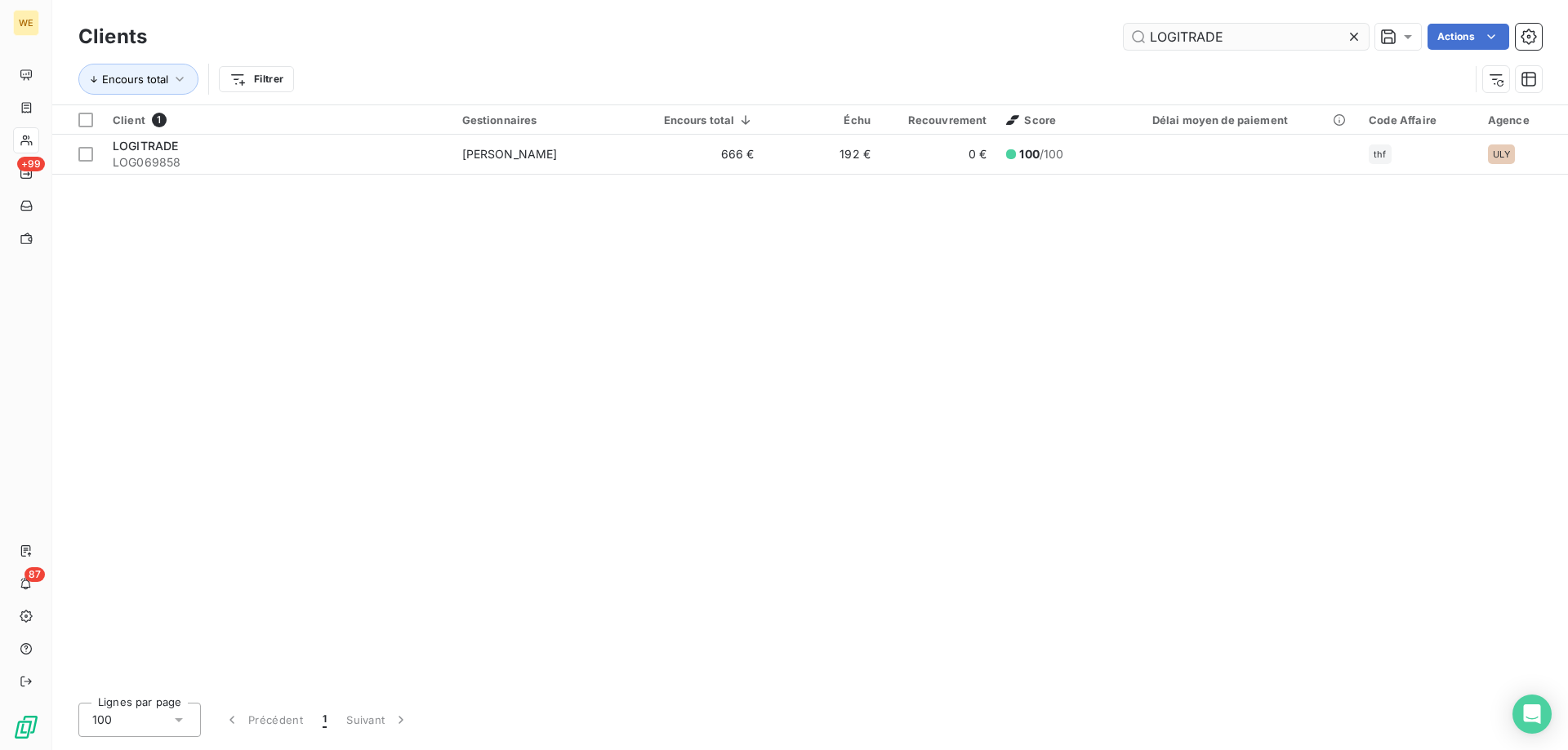
click at [1175, 37] on input "LOGITRADE" at bounding box center [1246, 36] width 245 height 26
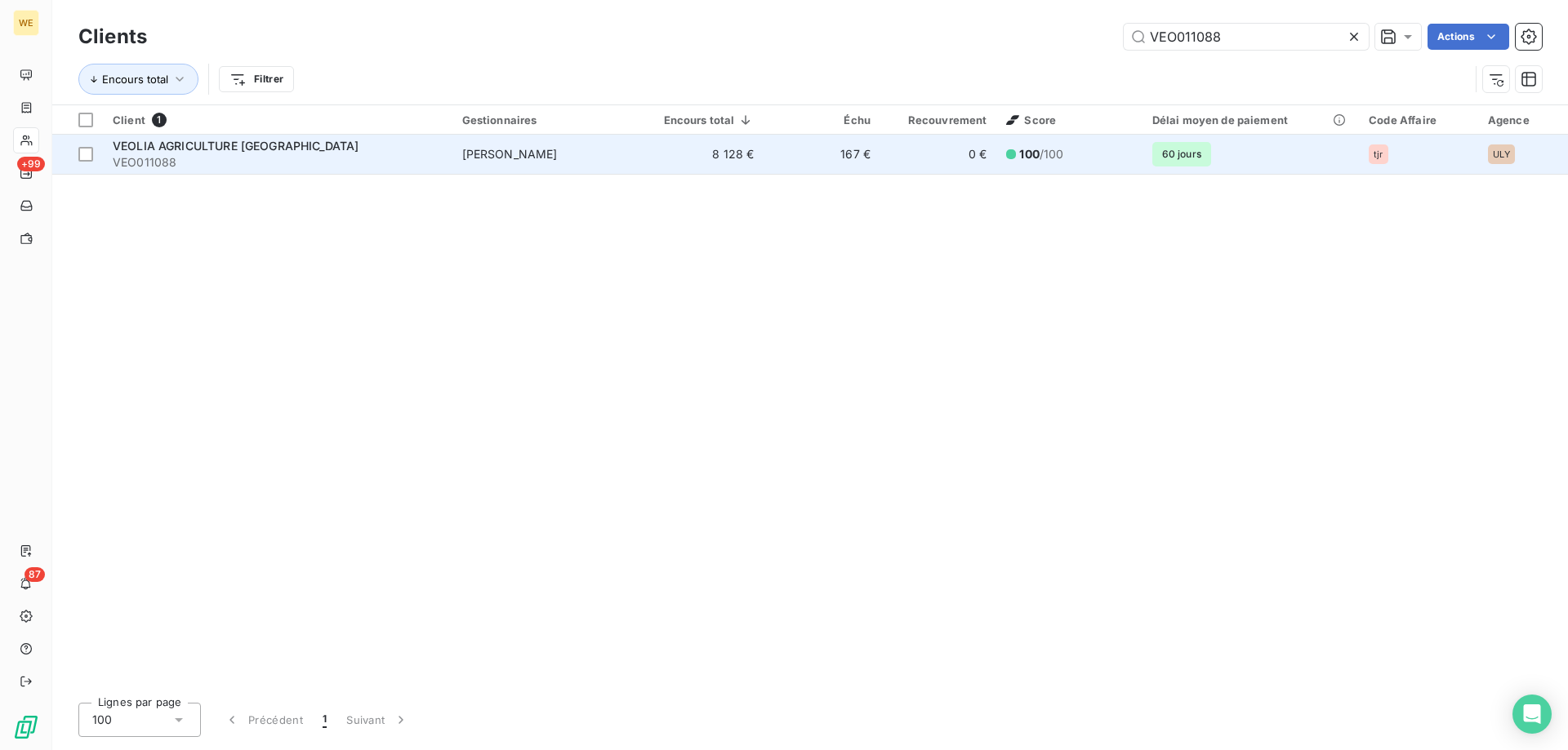
type input "VEO011088"
click at [234, 158] on span "VEO011088" at bounding box center [277, 163] width 330 height 17
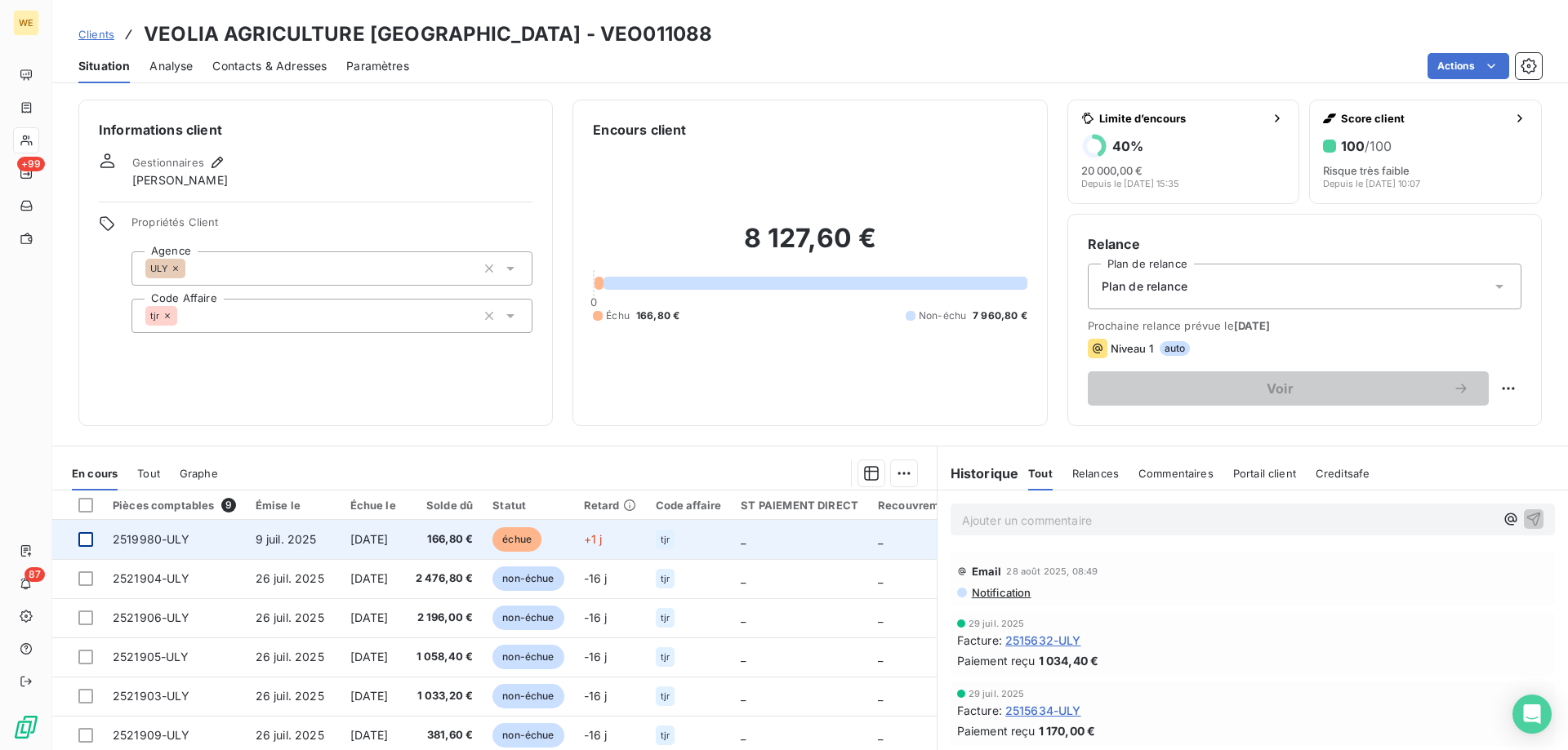
click at [84, 539] on div at bounding box center [86, 540] width 15 height 15
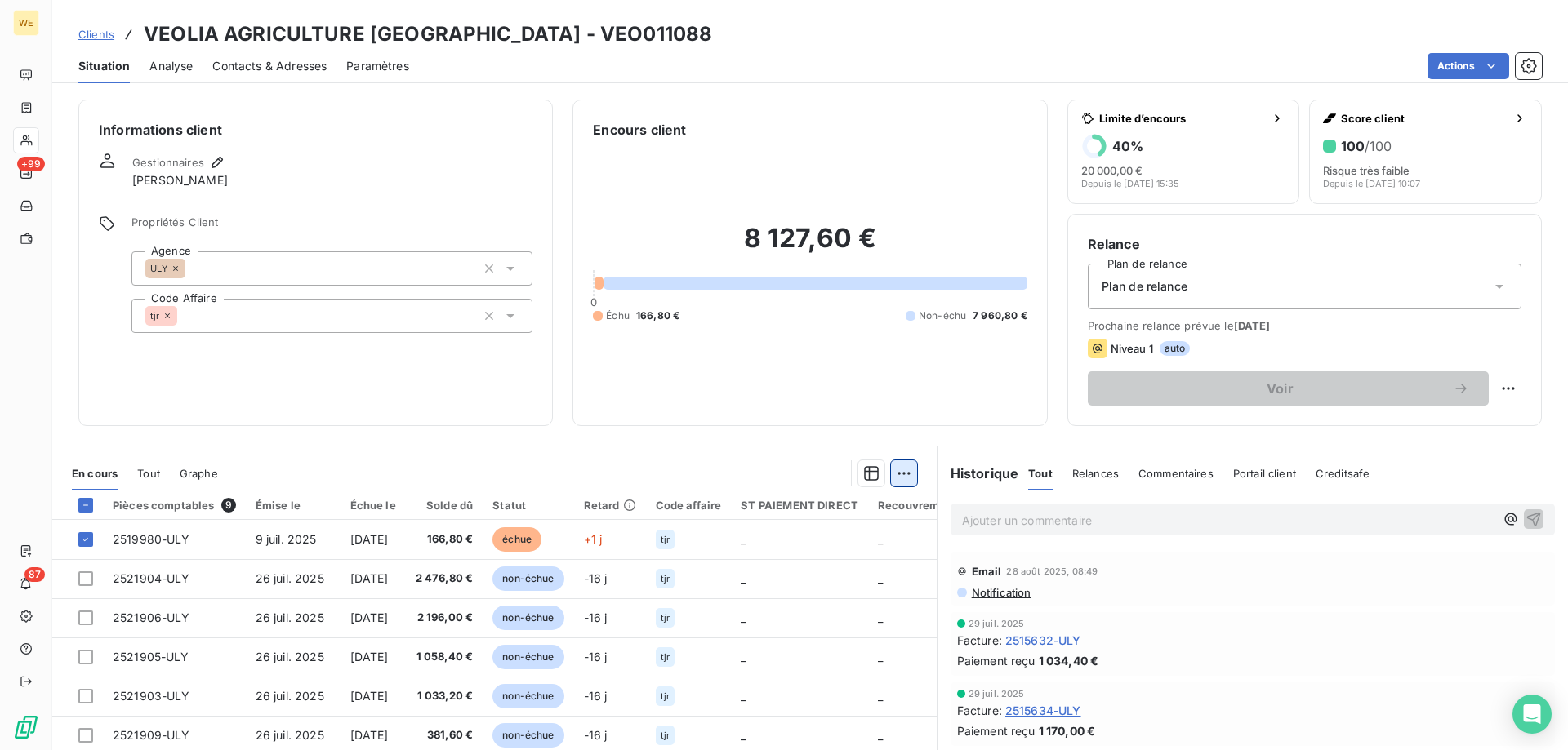
click at [899, 474] on html "WE +99 87 Clients VEOLIA AGRICULTURE [GEOGRAPHIC_DATA] - VEO011088 Situation An…" at bounding box center [784, 375] width 1568 height 750
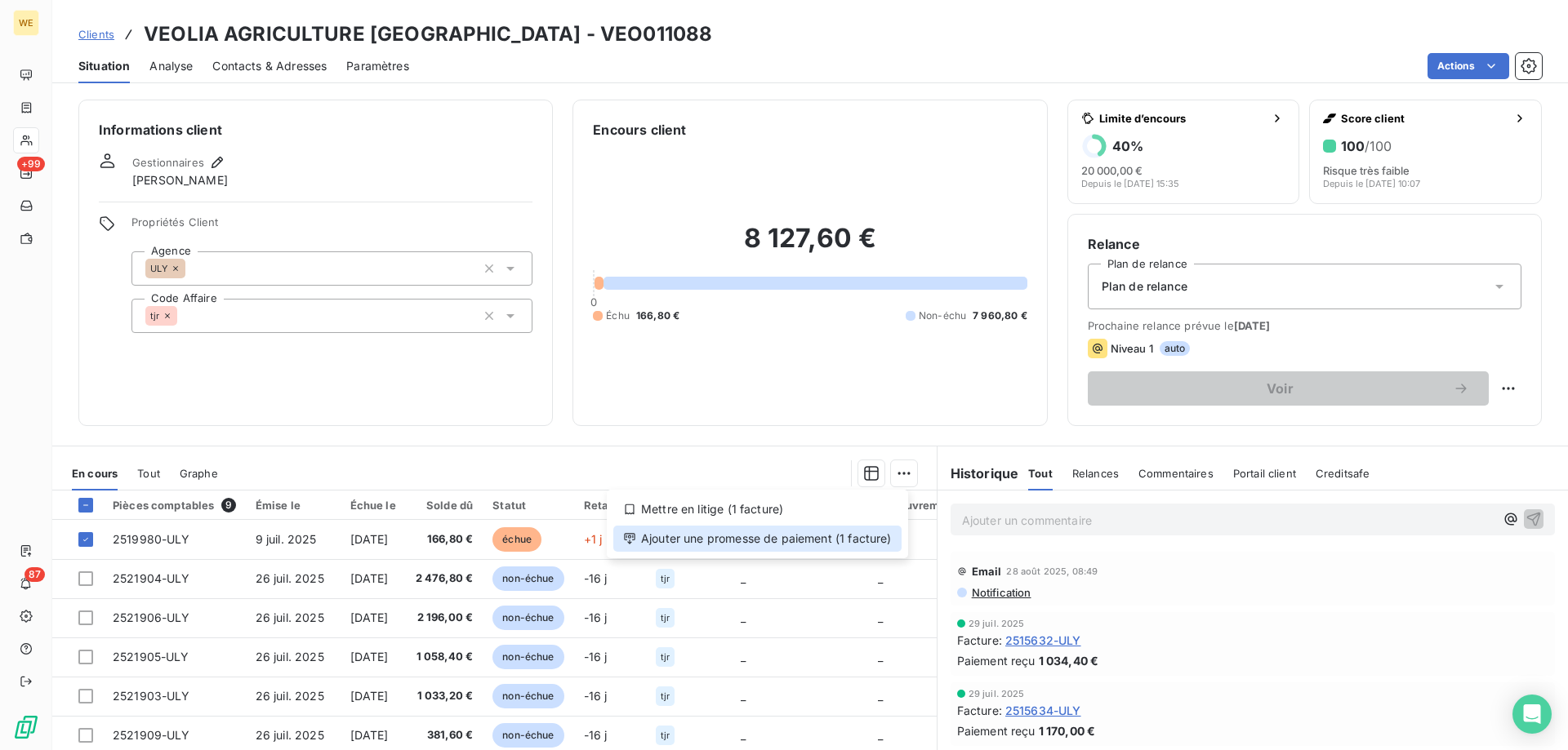
click at [874, 539] on div "Ajouter une promesse de paiement (1 facture)" at bounding box center [758, 539] width 288 height 26
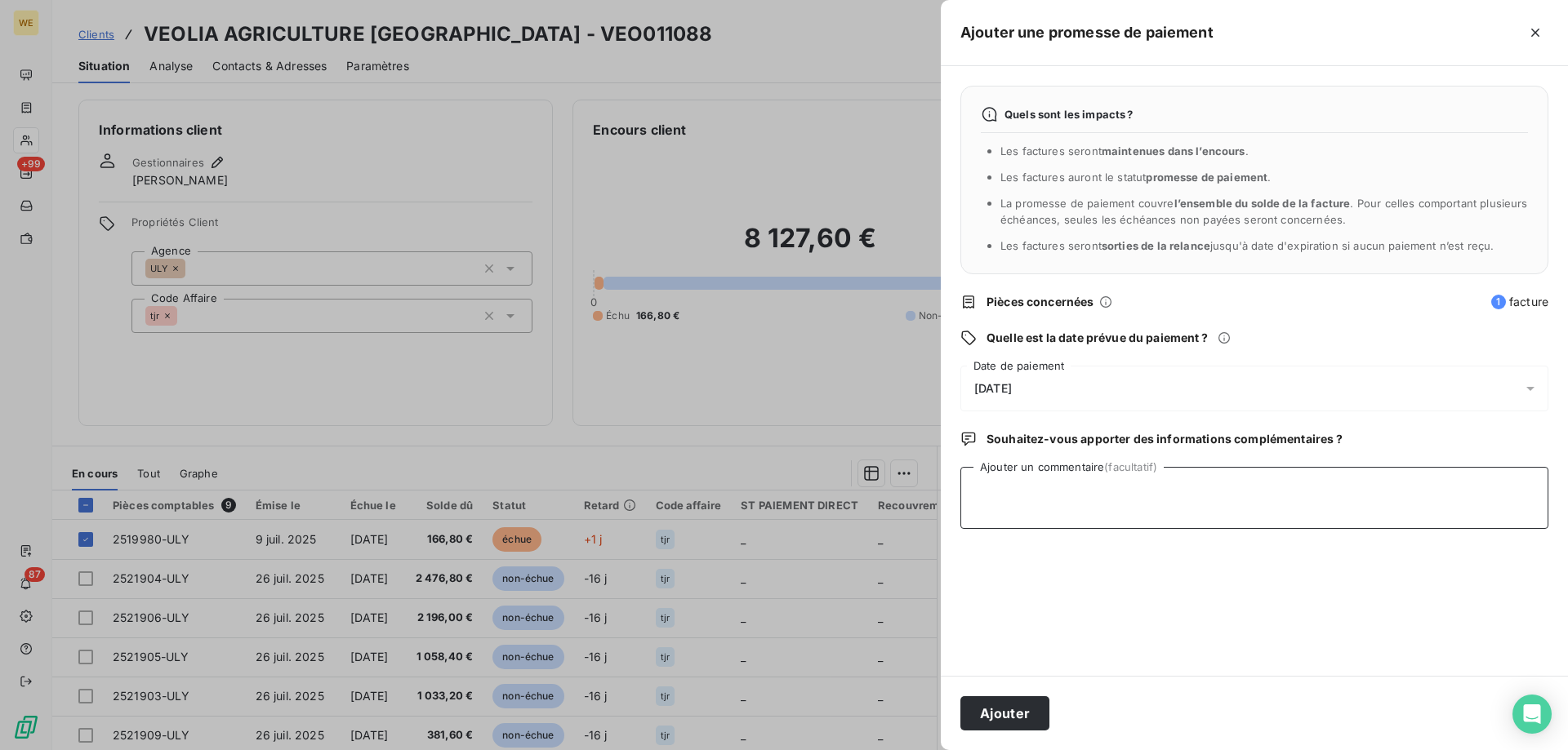
click at [1033, 507] on textarea "Ajouter un commentaire (facultatif)" at bounding box center [1254, 498] width 588 height 62
type textarea "[DATE]"
click at [1123, 383] on div "[DATE]" at bounding box center [1254, 388] width 588 height 46
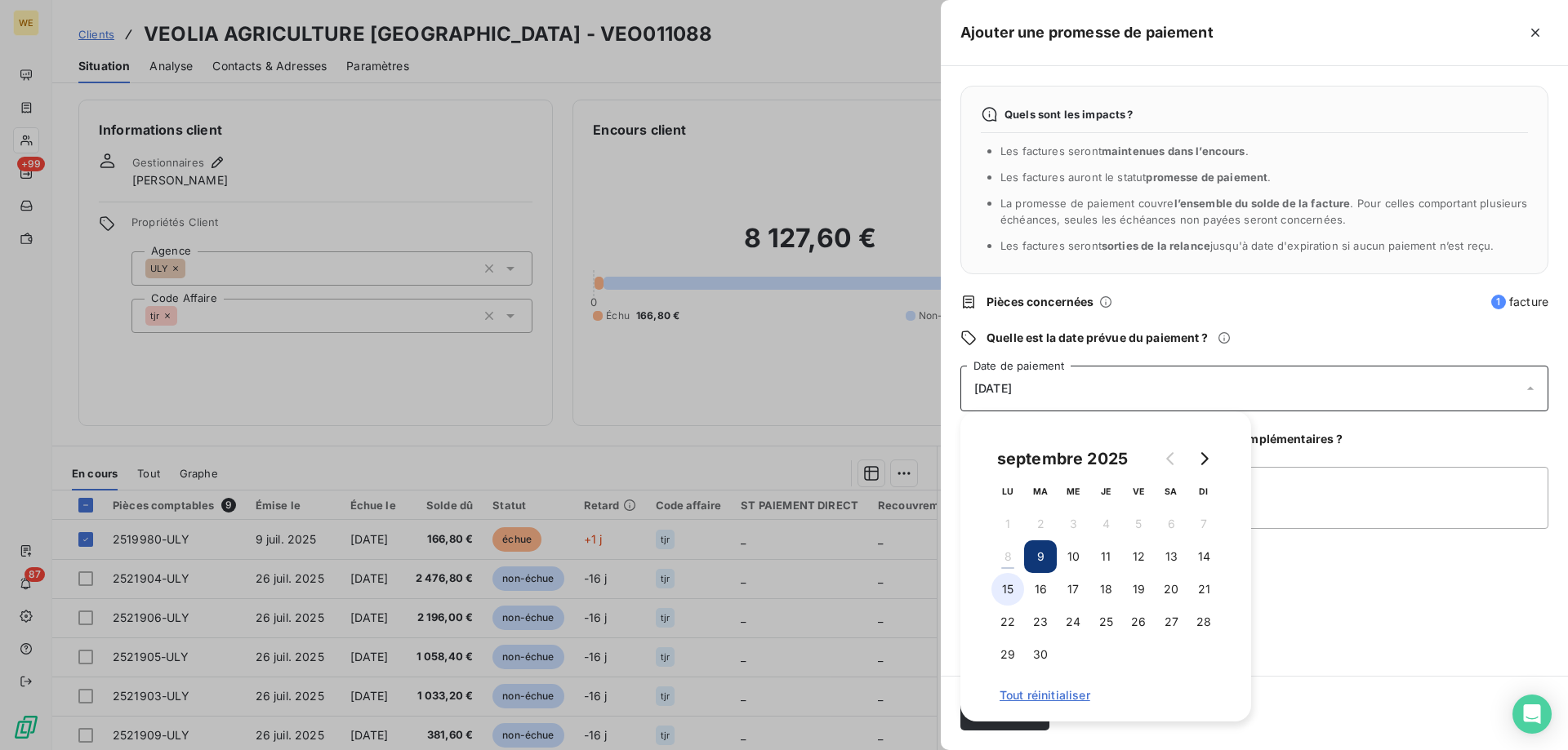
click at [999, 595] on button "15" at bounding box center [1008, 589] width 33 height 33
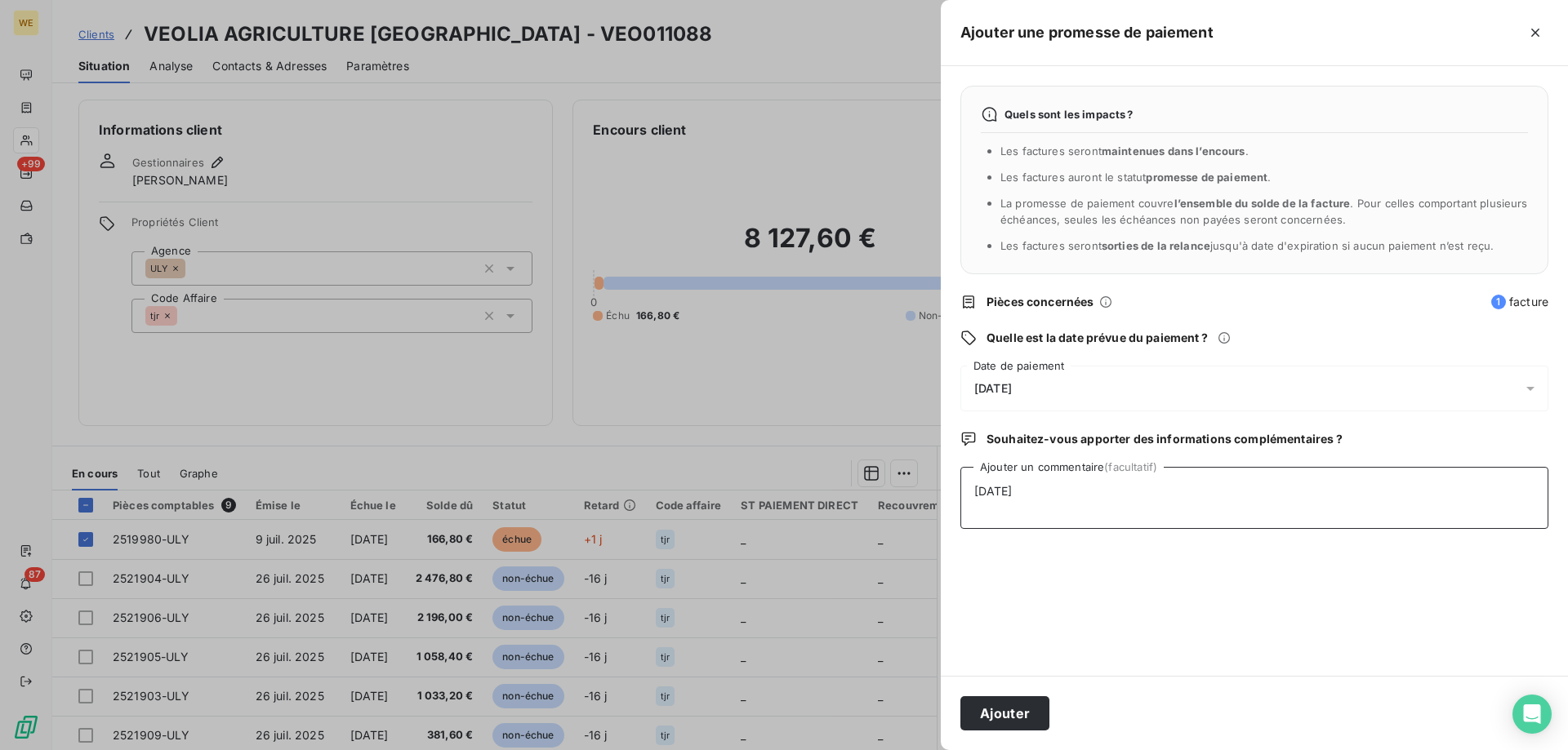
click at [1336, 512] on textarea "[DATE]" at bounding box center [1254, 498] width 588 height 62
drag, startPoint x: 982, startPoint y: 732, endPoint x: 995, endPoint y: 719, distance: 18.4
click at [982, 731] on div "Ajouter" at bounding box center [1254, 713] width 627 height 74
click at [994, 719] on button "Ajouter" at bounding box center [1005, 713] width 89 height 34
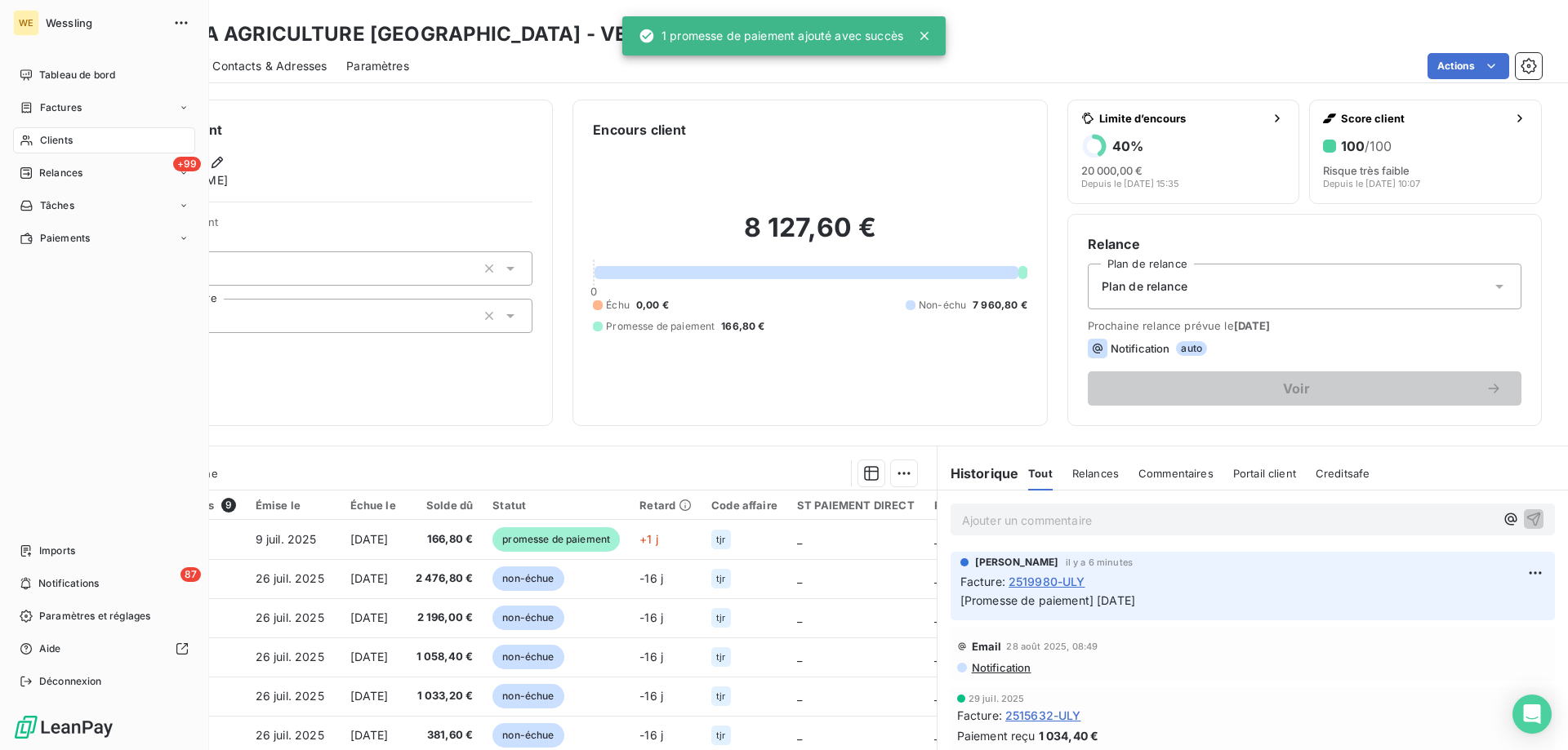
click at [64, 139] on span "Clients" at bounding box center [56, 140] width 33 height 15
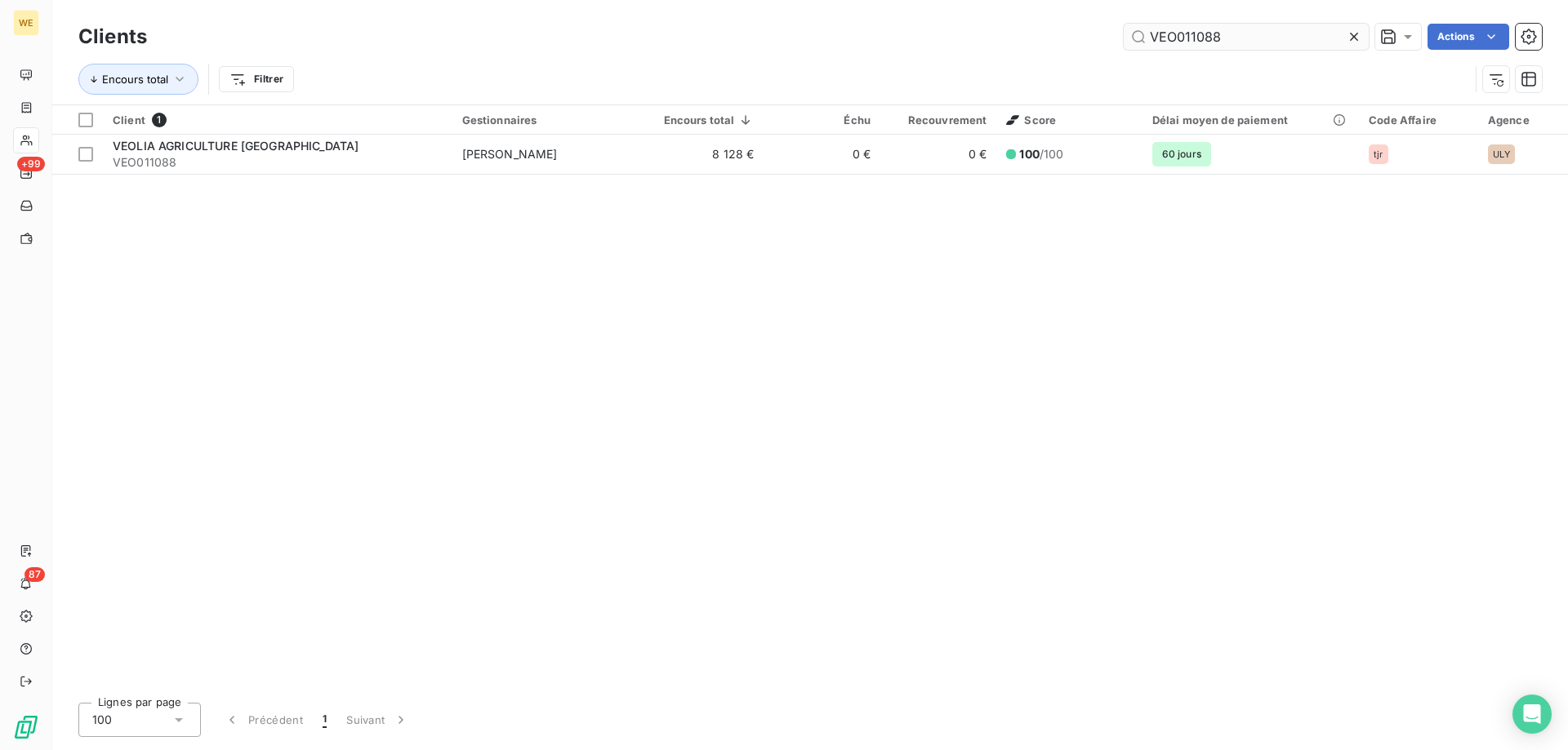
click at [1176, 37] on input "VEO011088" at bounding box center [1246, 36] width 245 height 26
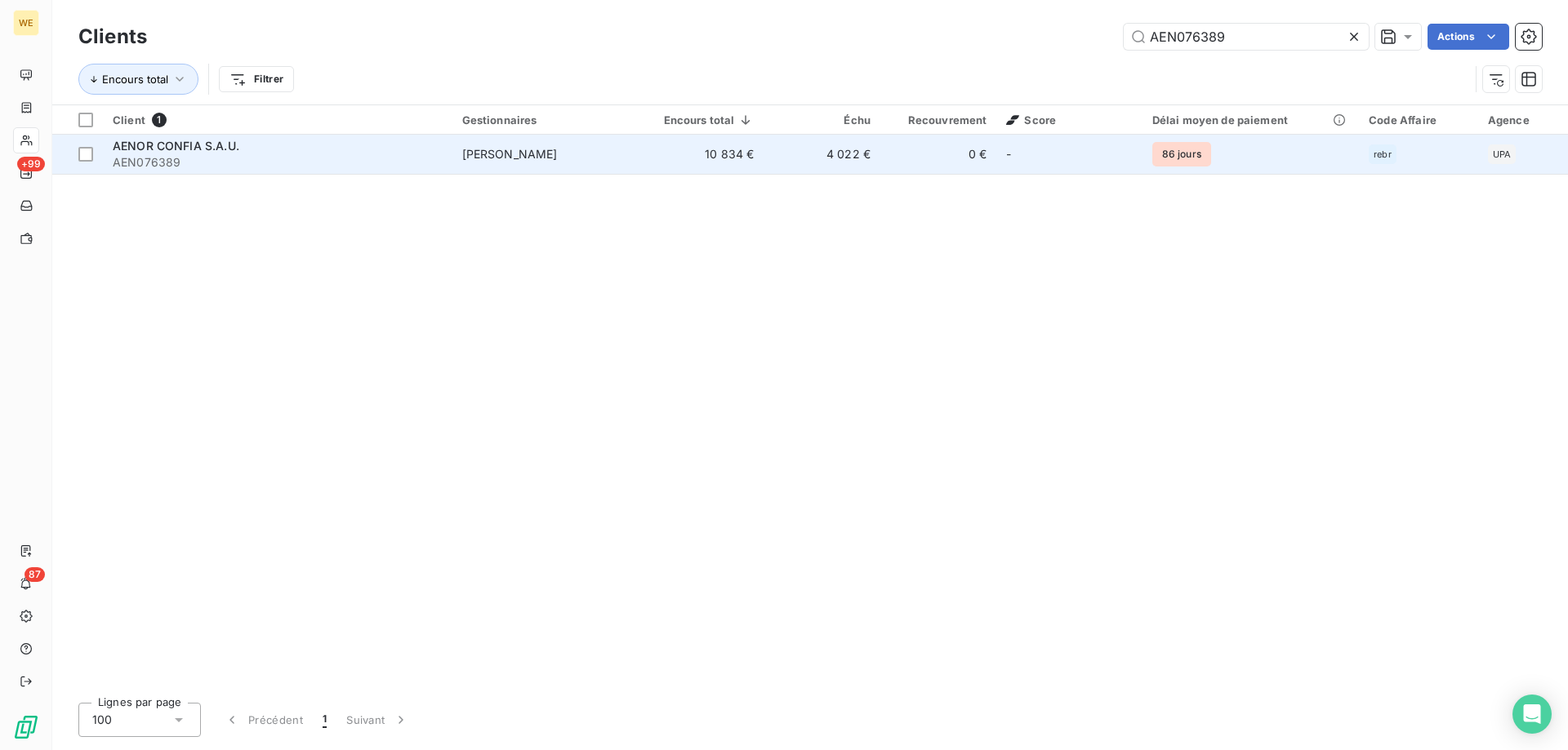
type input "AEN076389"
click at [314, 159] on span "AEN076389" at bounding box center [277, 163] width 330 height 17
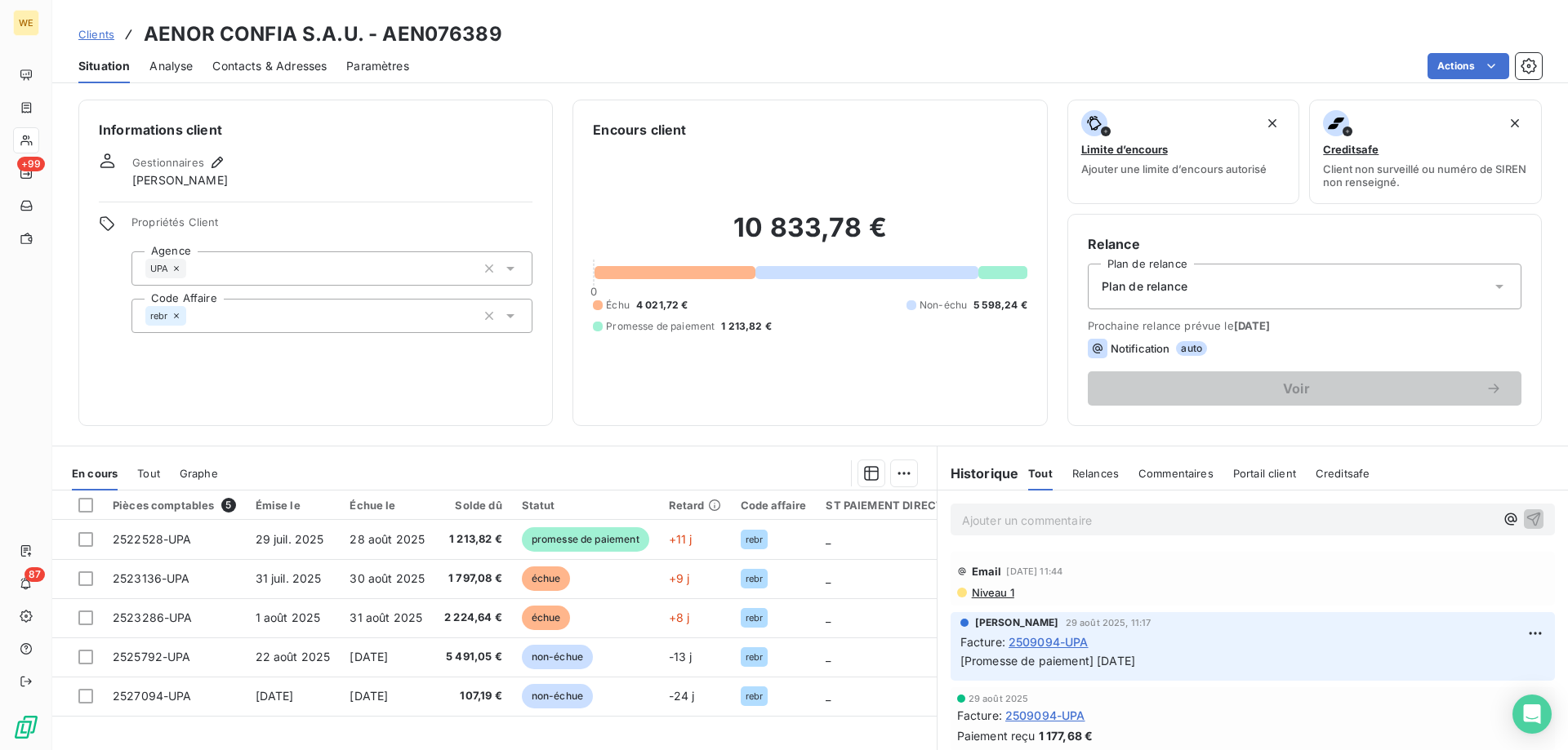
scroll to position [82, 0]
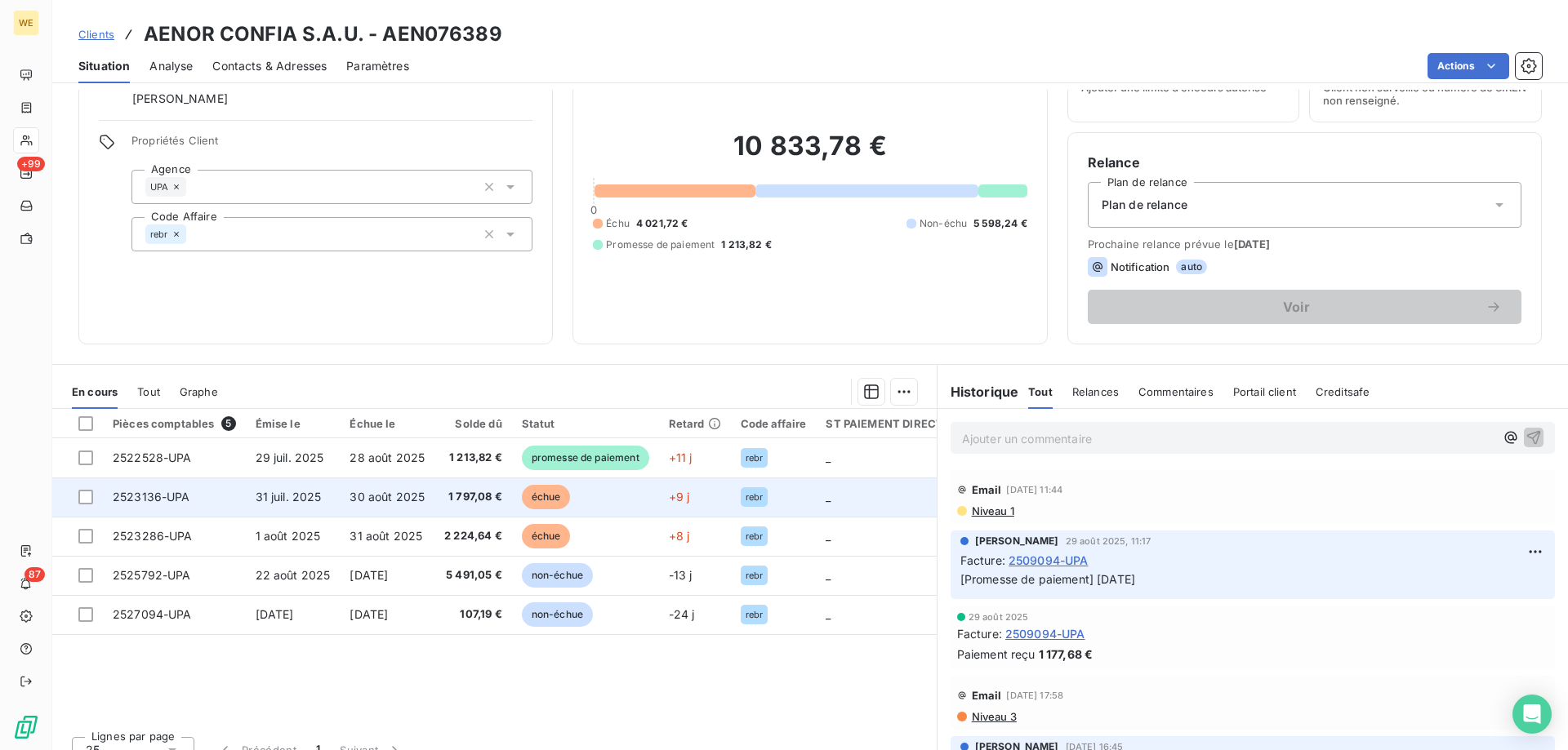
click at [330, 507] on td "31 juil. 2025" at bounding box center [293, 497] width 95 height 39
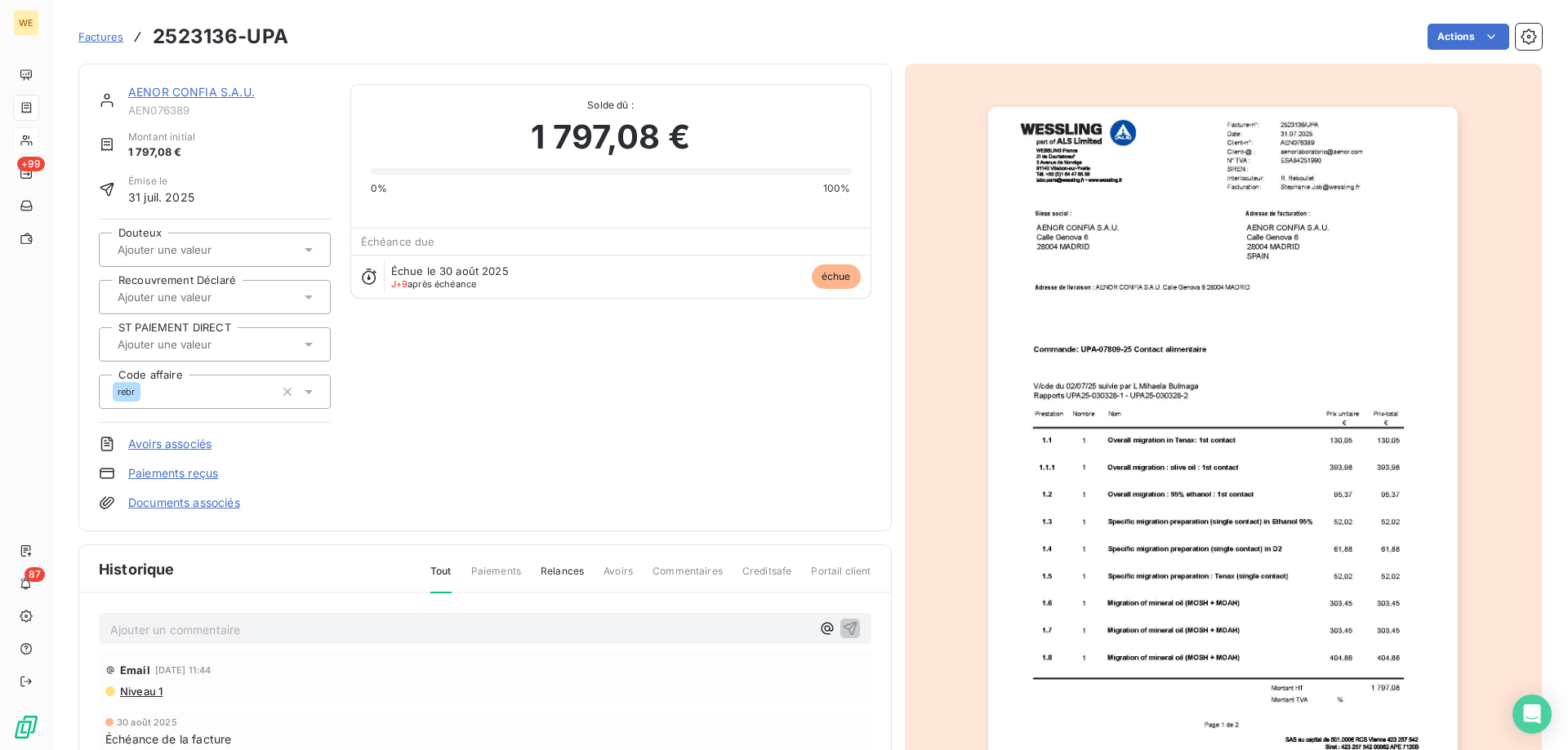
click at [1243, 315] on img "button" at bounding box center [1222, 439] width 469 height 664
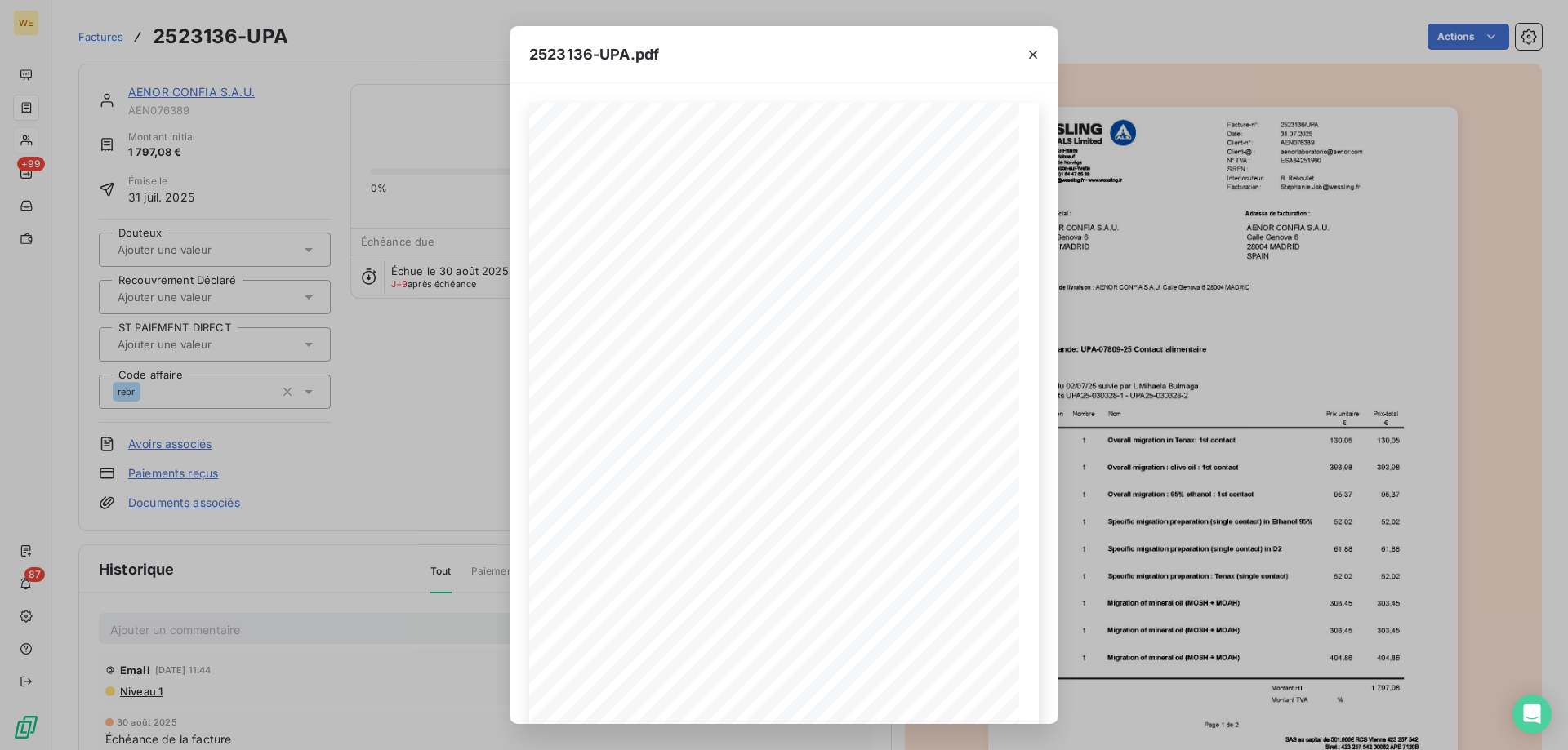
click at [1290, 322] on div "2523136-UPA.pdf 2523136/UPA Facture-n°: [DATE] Date: Client-n°: AEN076389 [EMAI…" at bounding box center [784, 375] width 1568 height 750
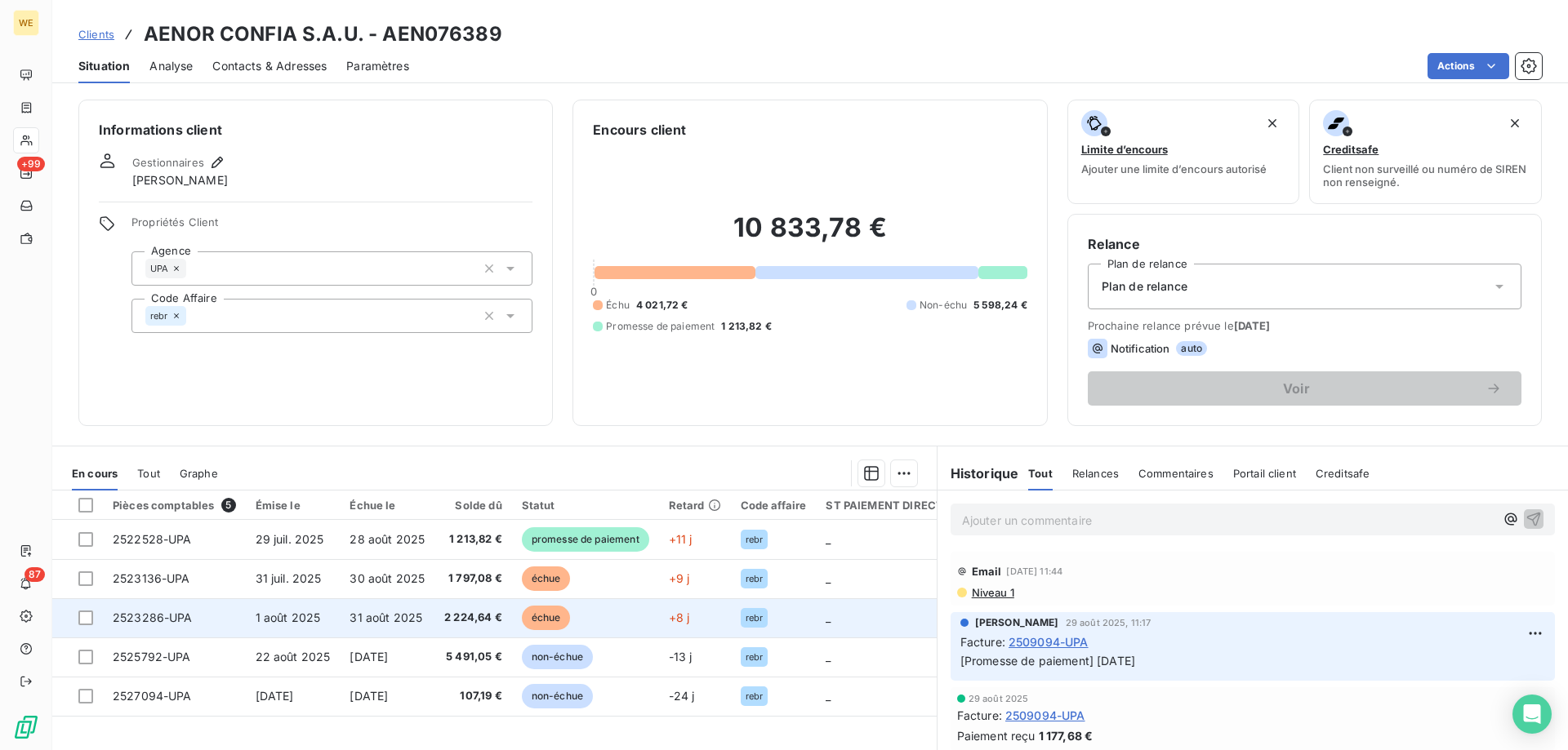
click at [307, 620] on span "1 août 2025" at bounding box center [288, 617] width 65 height 14
click at [78, 618] on div at bounding box center [86, 618] width 15 height 15
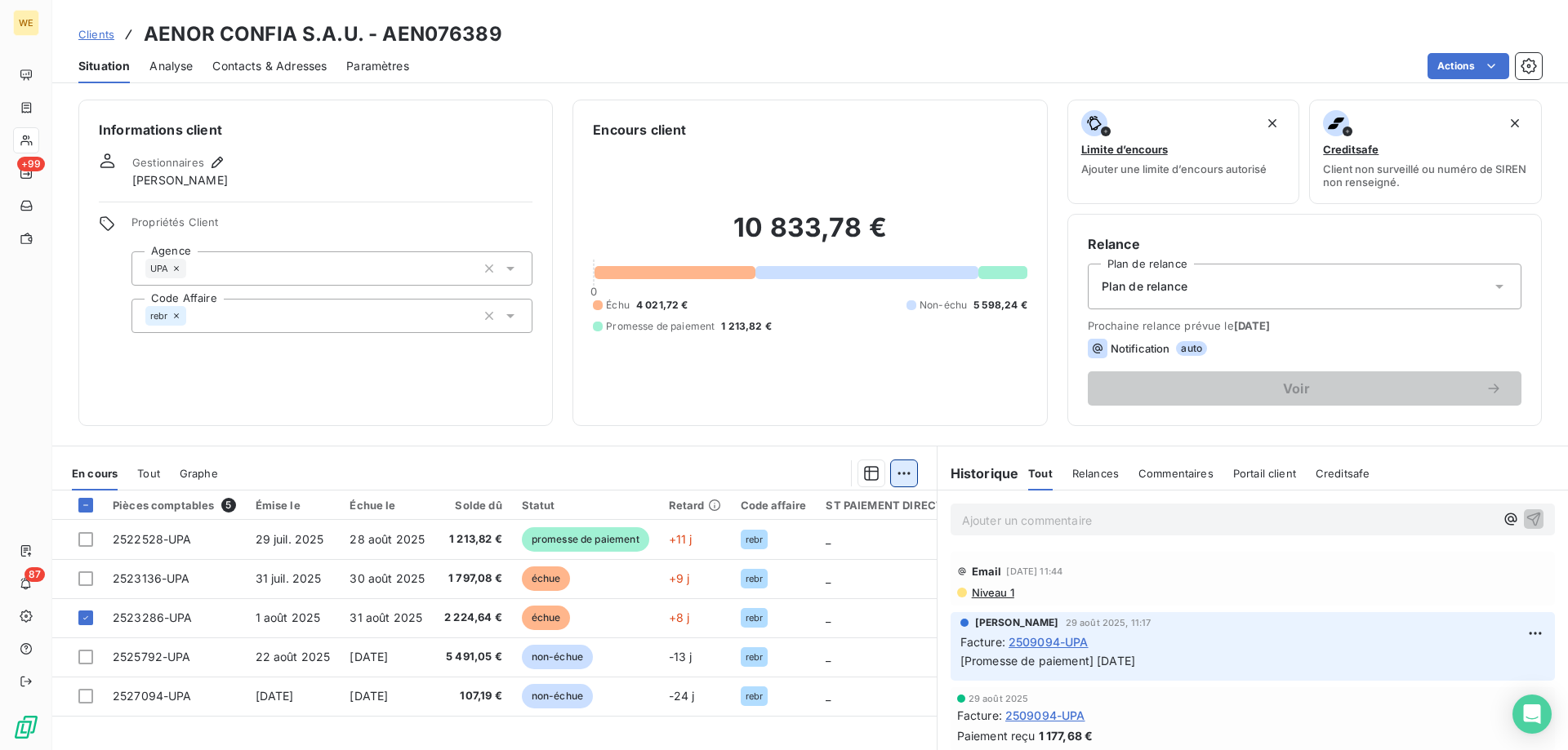
click at [892, 475] on html "WE +99 87 Clients AENOR CONFIA S.A.U. - AEN076389 Situation Analyse Contacts & …" at bounding box center [784, 375] width 1568 height 750
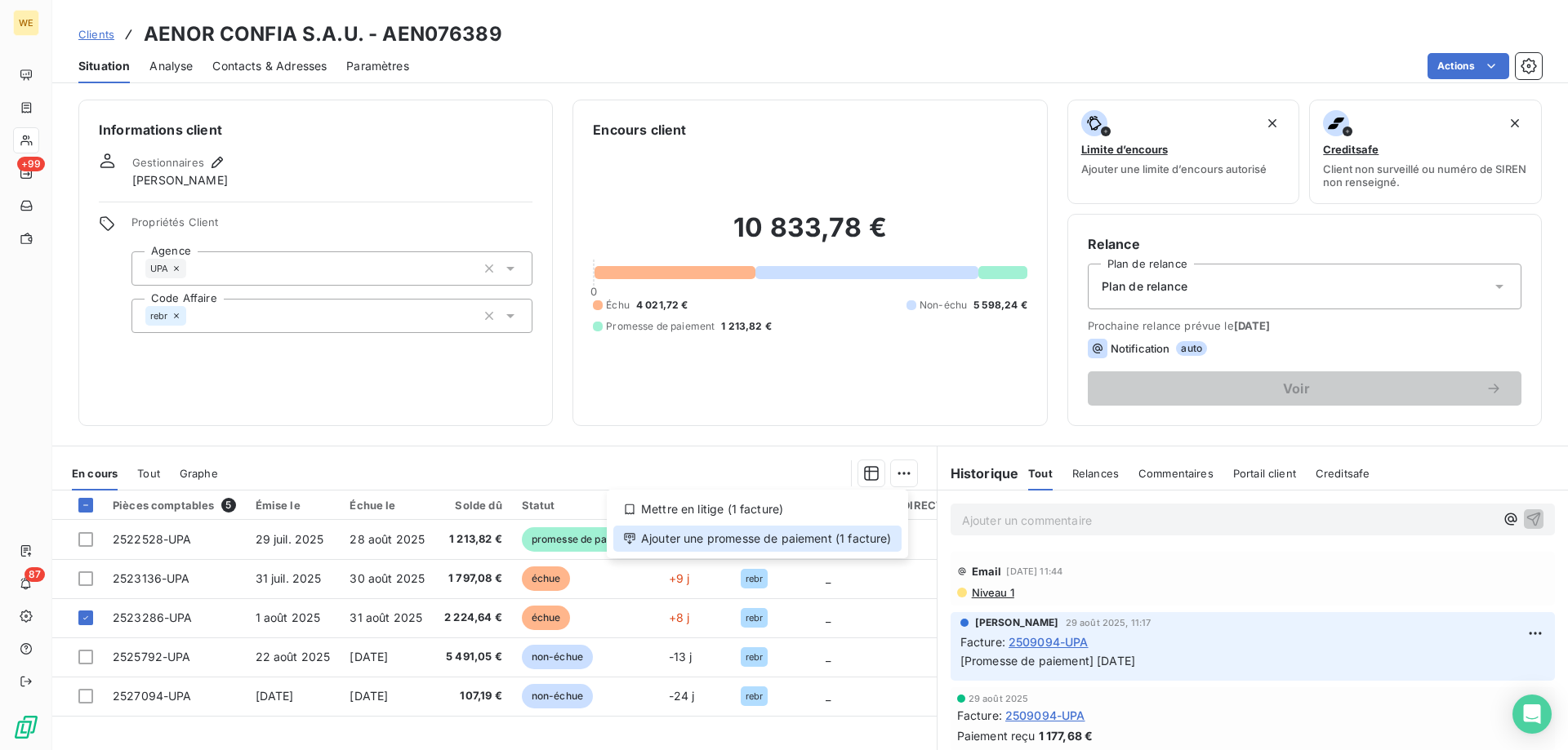
click at [889, 543] on div "Ajouter une promesse de paiement (1 facture)" at bounding box center [758, 539] width 288 height 26
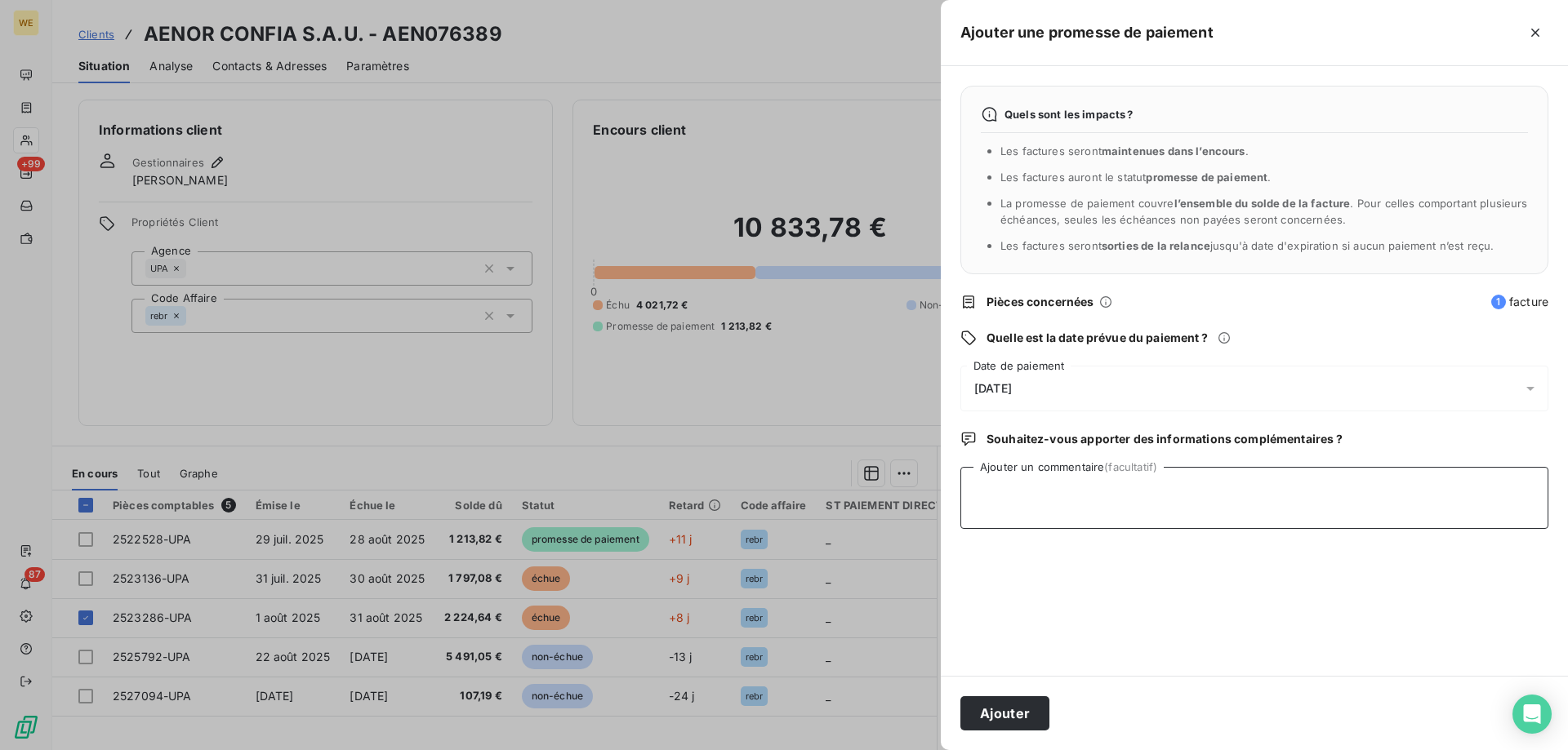
click at [1052, 512] on textarea "Ajouter un commentaire (facultatif)" at bounding box center [1254, 498] width 588 height 62
type textarea "[DATE]"
click at [1012, 388] on span "[DATE]" at bounding box center [993, 388] width 37 height 13
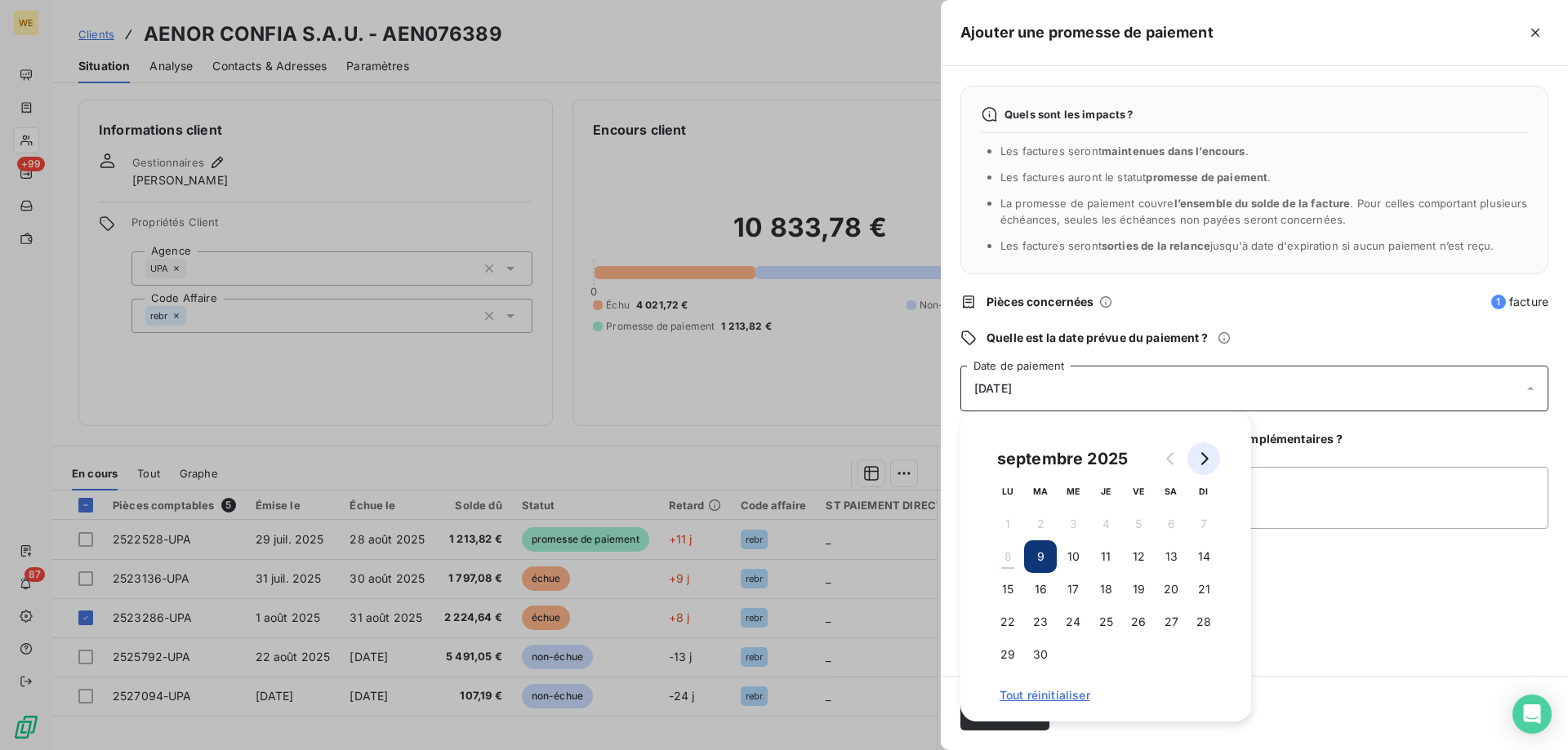
click at [1206, 465] on button "Go to next month" at bounding box center [1203, 458] width 33 height 33
click at [1037, 555] on button "7" at bounding box center [1040, 557] width 33 height 33
click at [1303, 511] on textarea "[DATE]" at bounding box center [1254, 498] width 588 height 62
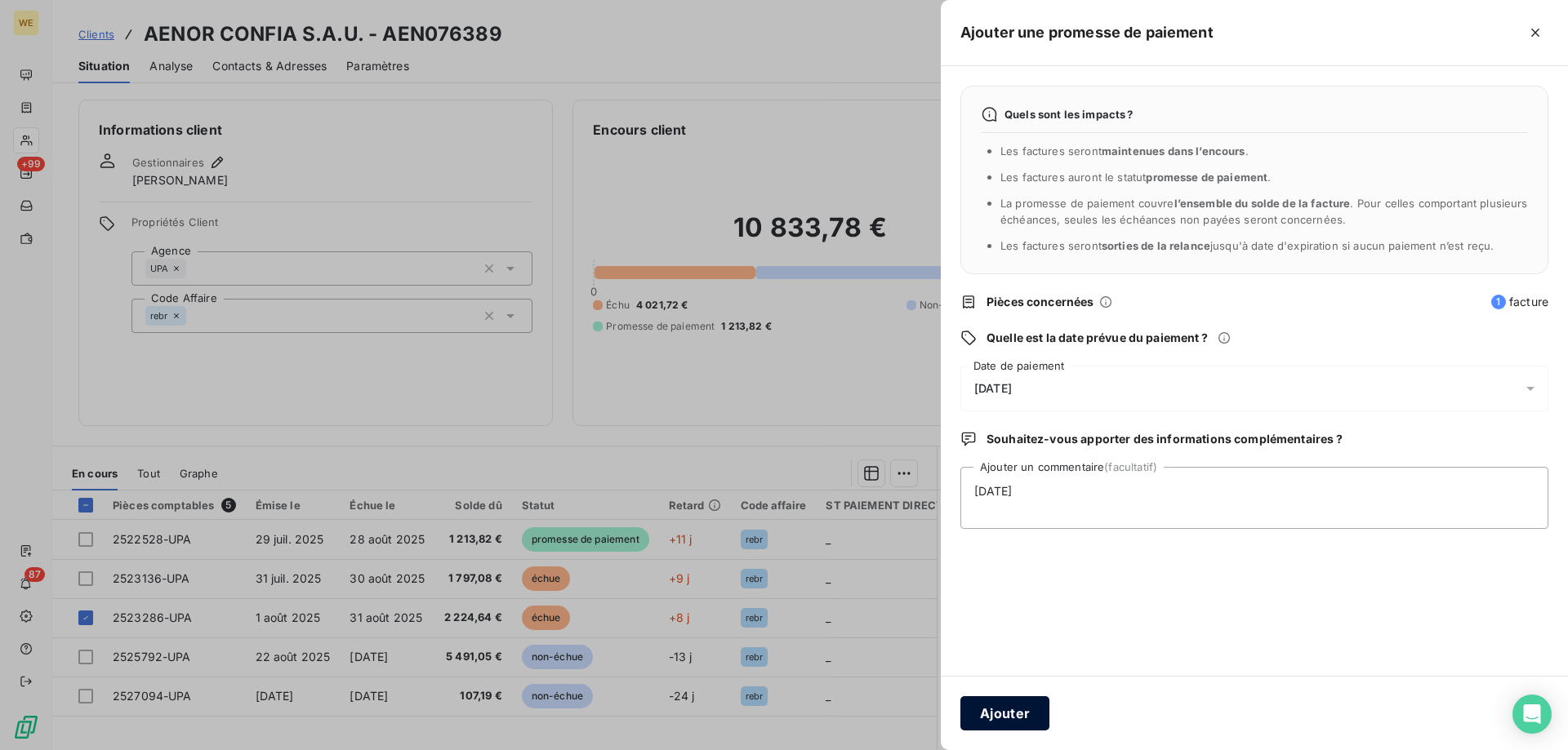
click at [1011, 717] on button "Ajouter" at bounding box center [1005, 713] width 89 height 34
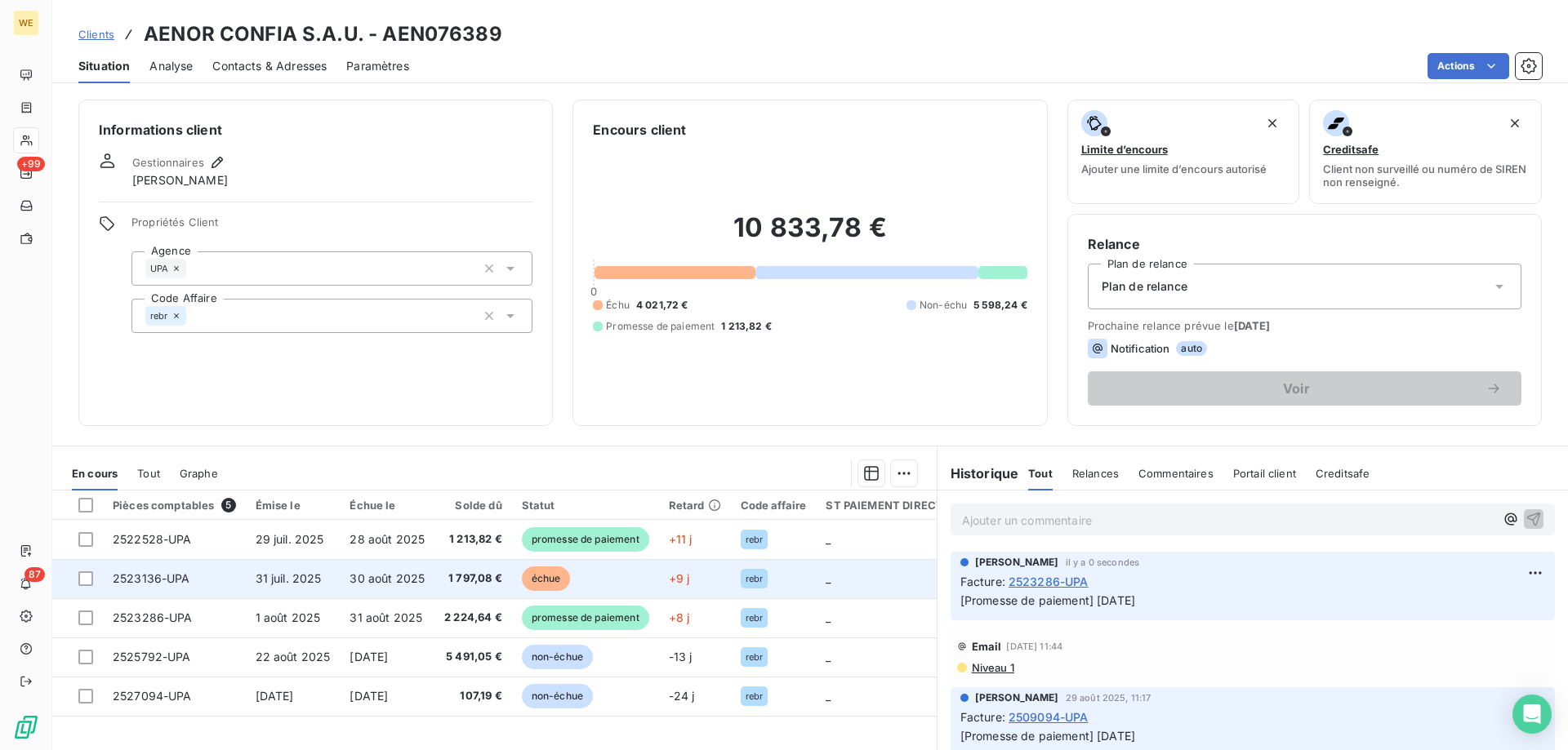
click at [241, 588] on td "2523136-UPA" at bounding box center [175, 579] width 143 height 39
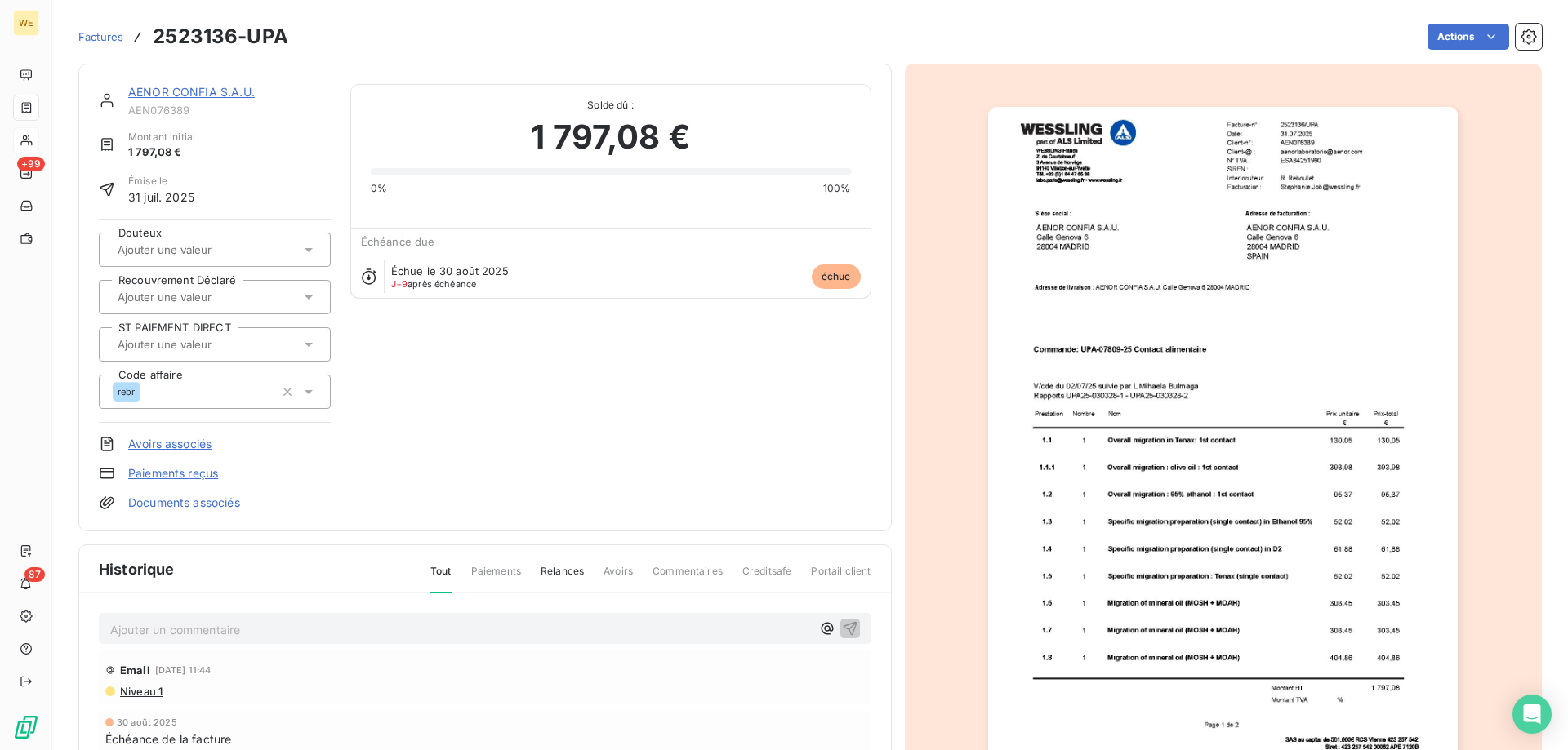
click at [1273, 289] on img "button" at bounding box center [1222, 439] width 469 height 664
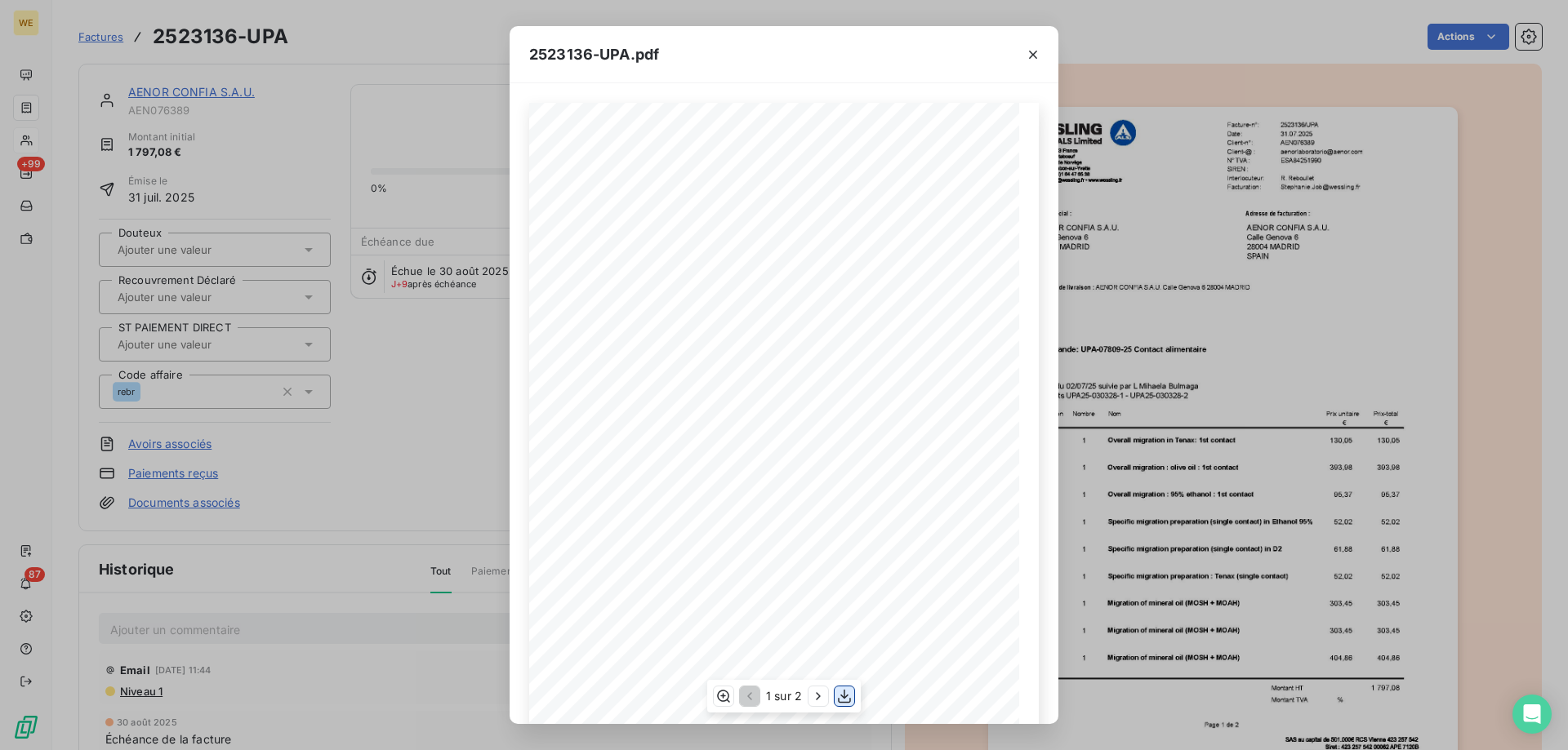
click at [845, 699] on icon "button" at bounding box center [845, 697] width 17 height 17
click at [1034, 50] on icon "button" at bounding box center [1034, 55] width 17 height 17
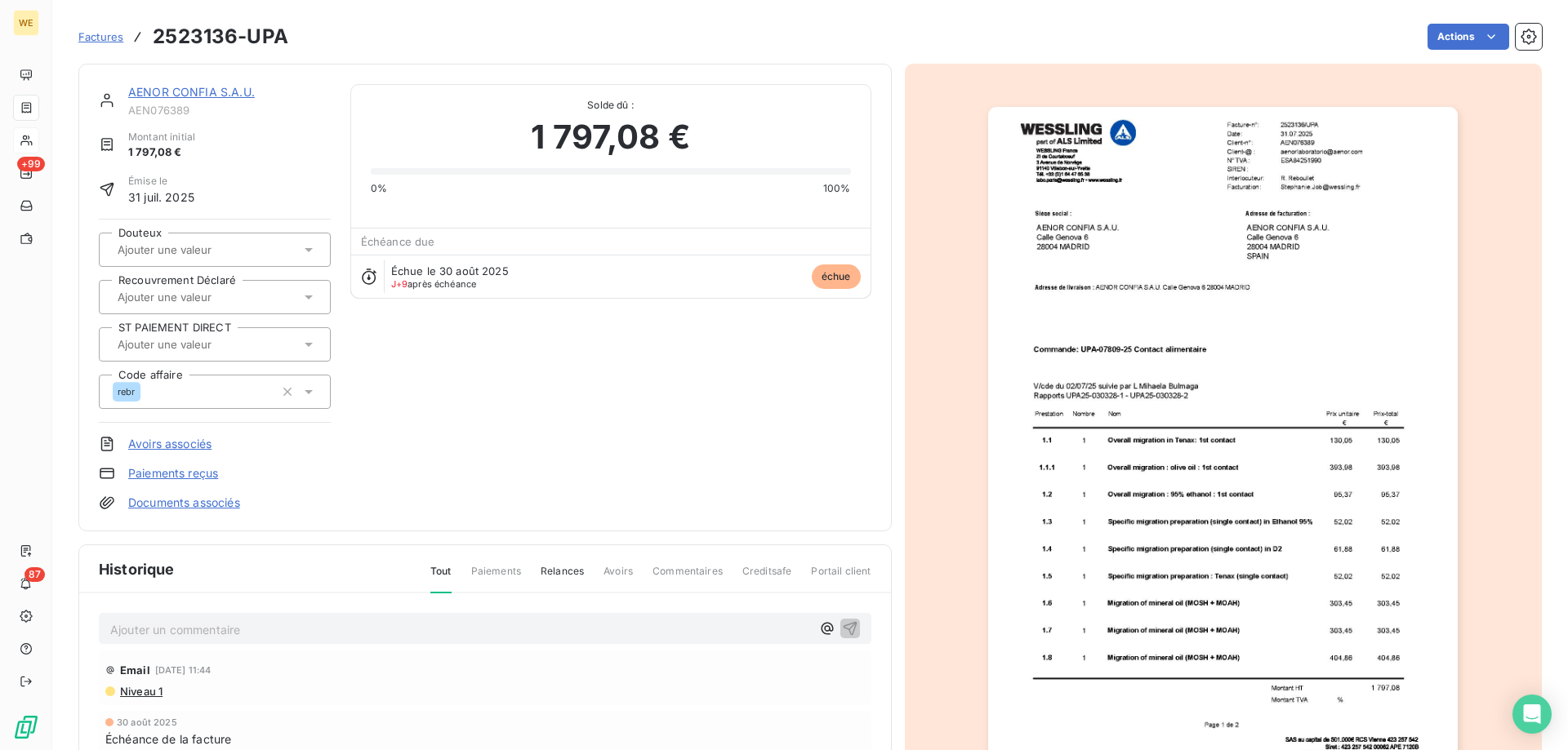
click at [613, 467] on div "AENOR CONFIA S.A.U. AEN076389 Montant initial 1 797,08 € Émise le [DATE] Douteu…" at bounding box center [484, 297] width 772 height 428
click at [1150, 468] on img "button" at bounding box center [1222, 439] width 469 height 664
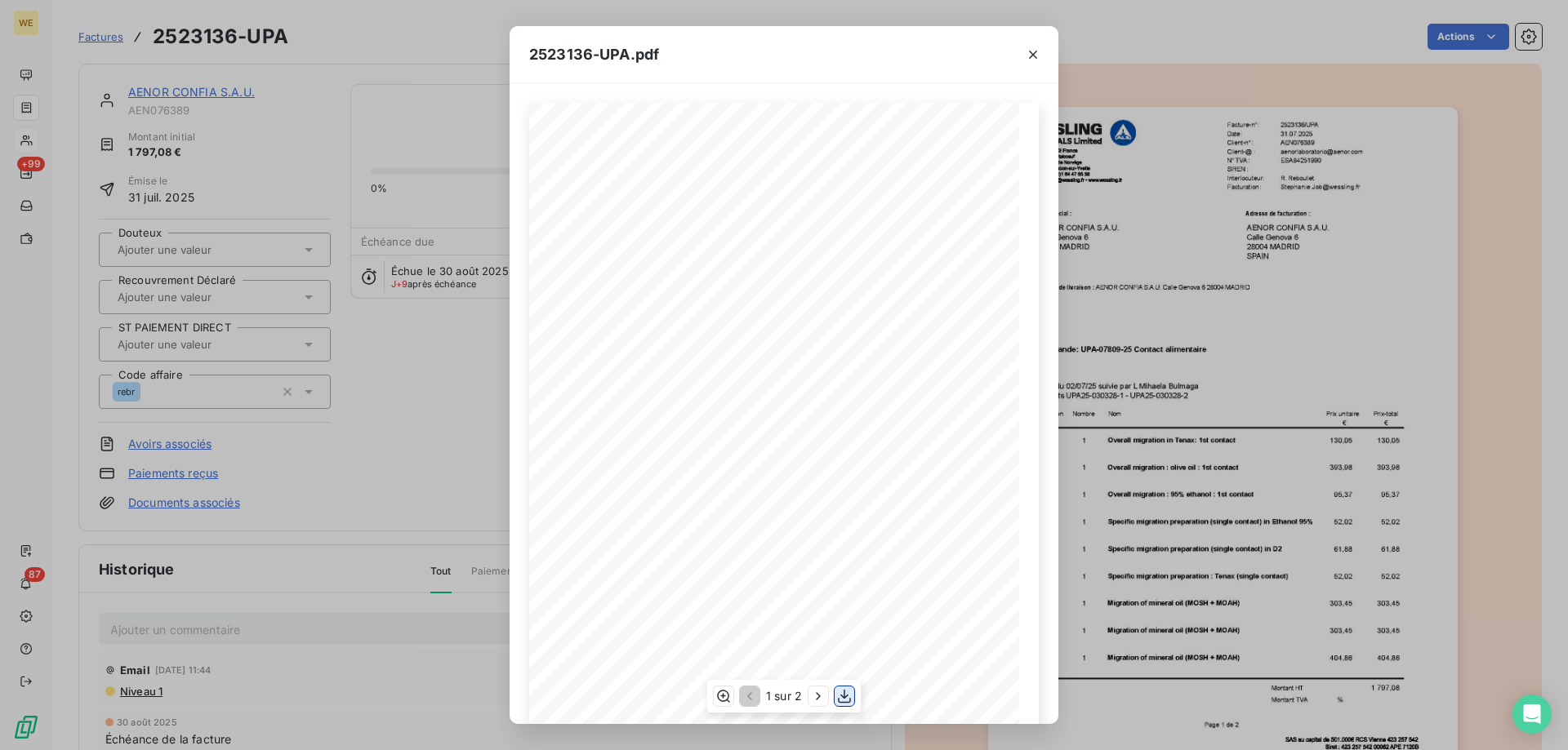
click at [848, 696] on icon "button" at bounding box center [845, 697] width 17 height 17
click at [1171, 412] on div "2523136-UPA.pdf 2523136/UPA Facture-n°: [DATE] Date: Client-n°: AEN076389 [EMAI…" at bounding box center [784, 375] width 1568 height 750
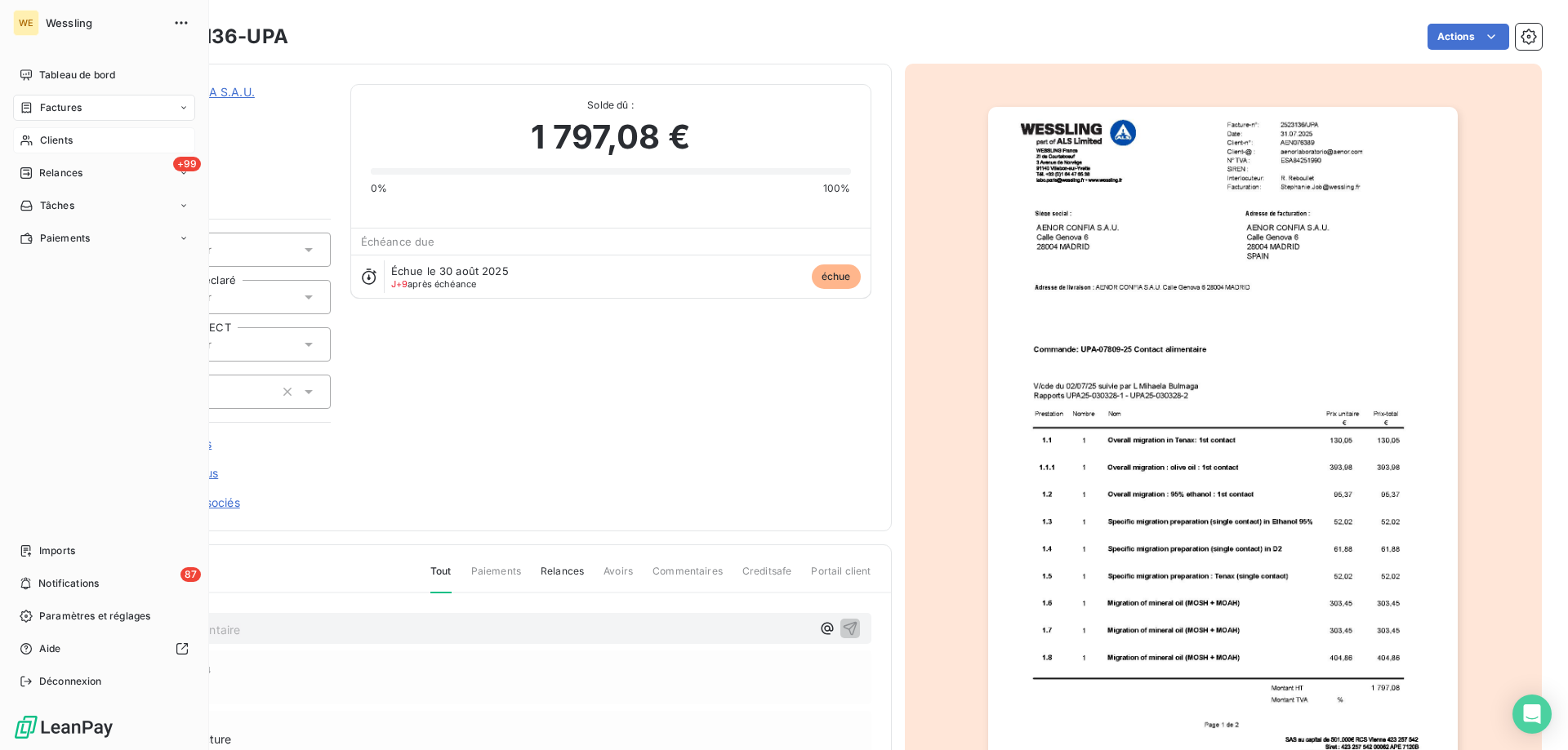
click at [58, 142] on span "Clients" at bounding box center [56, 140] width 33 height 15
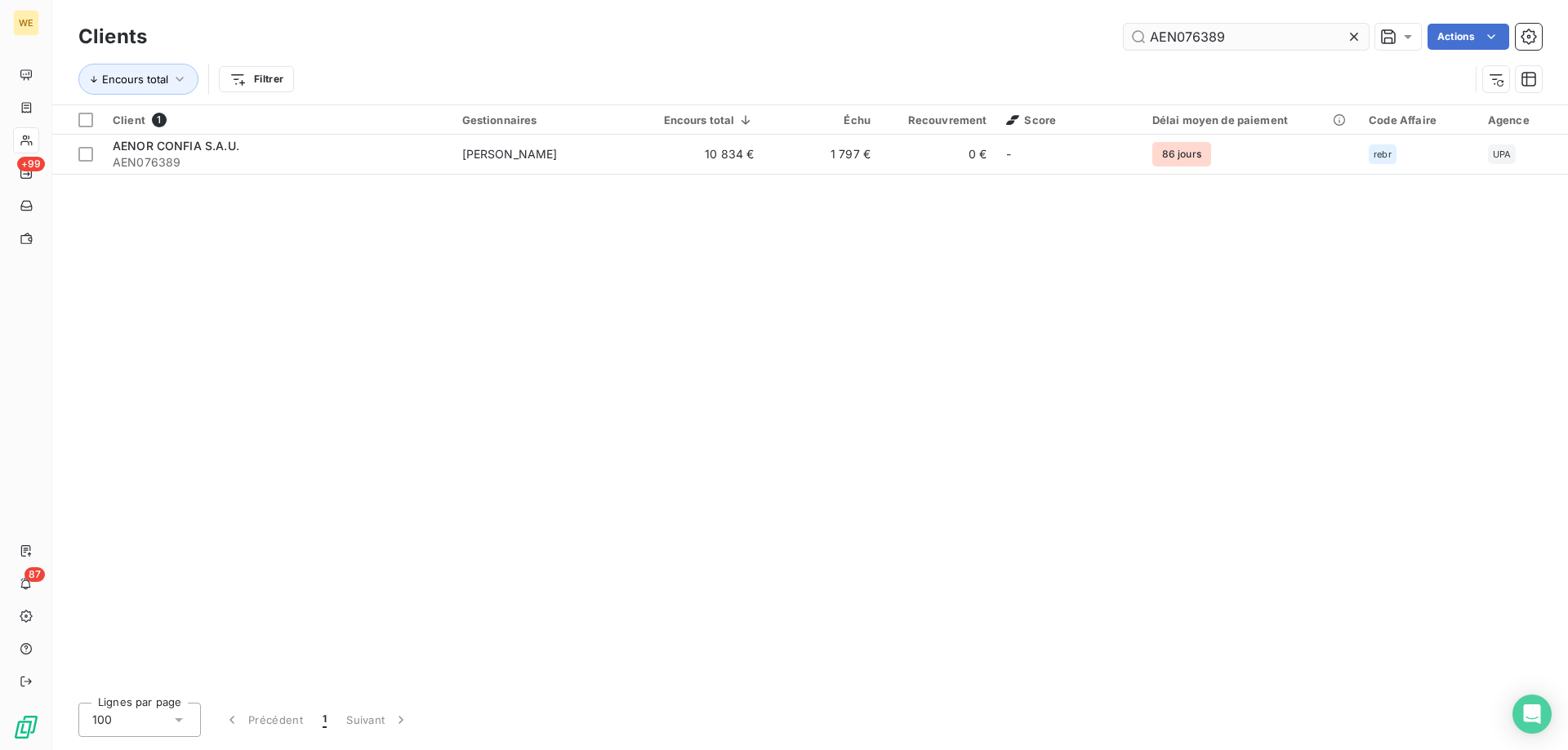
click at [1162, 26] on input "AEN076389" at bounding box center [1246, 36] width 245 height 26
click at [1163, 26] on input "AEN076389" at bounding box center [1246, 36] width 245 height 26
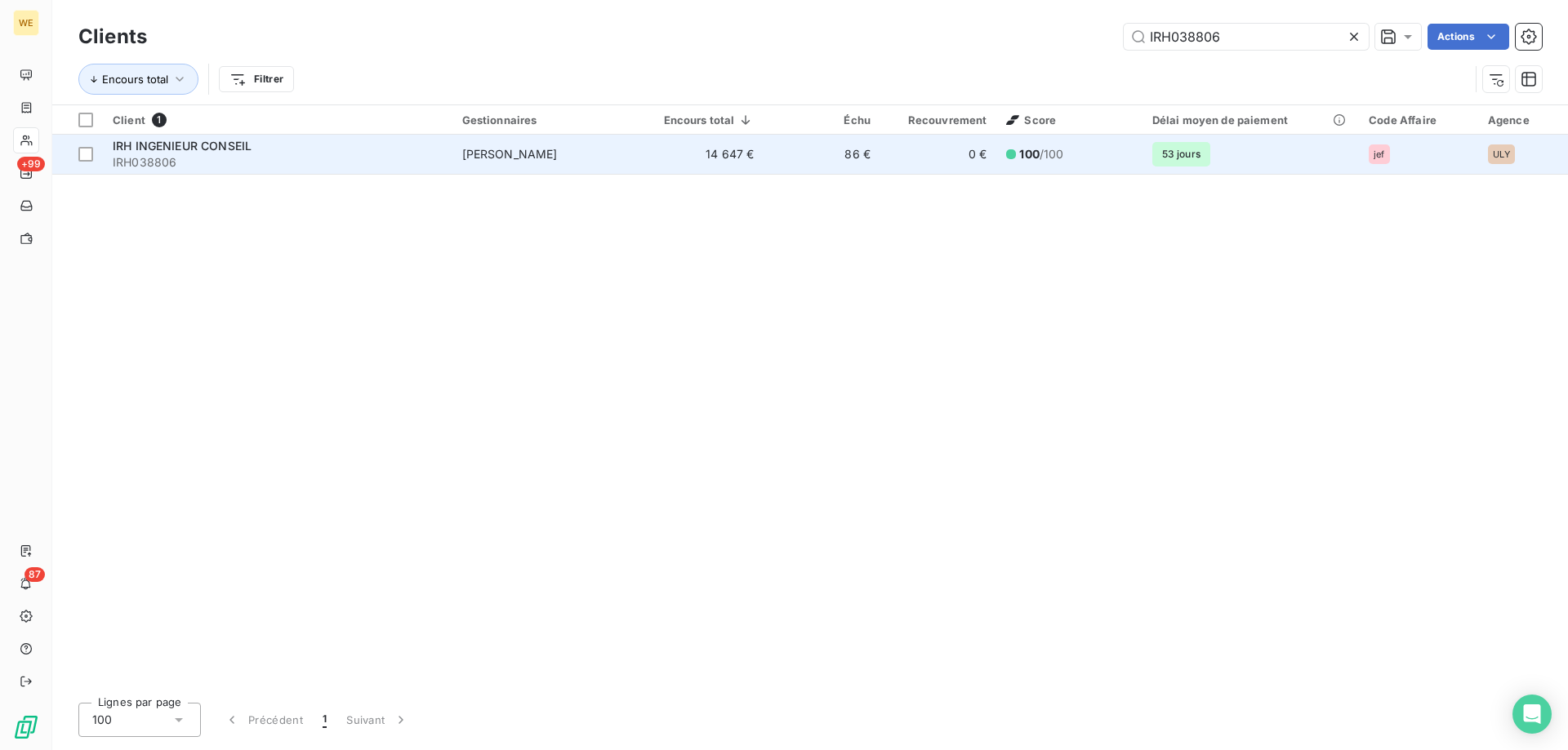
type input "IRH038806"
click at [232, 151] on div "IRH INGENIEUR CONSEIL" at bounding box center [277, 146] width 330 height 17
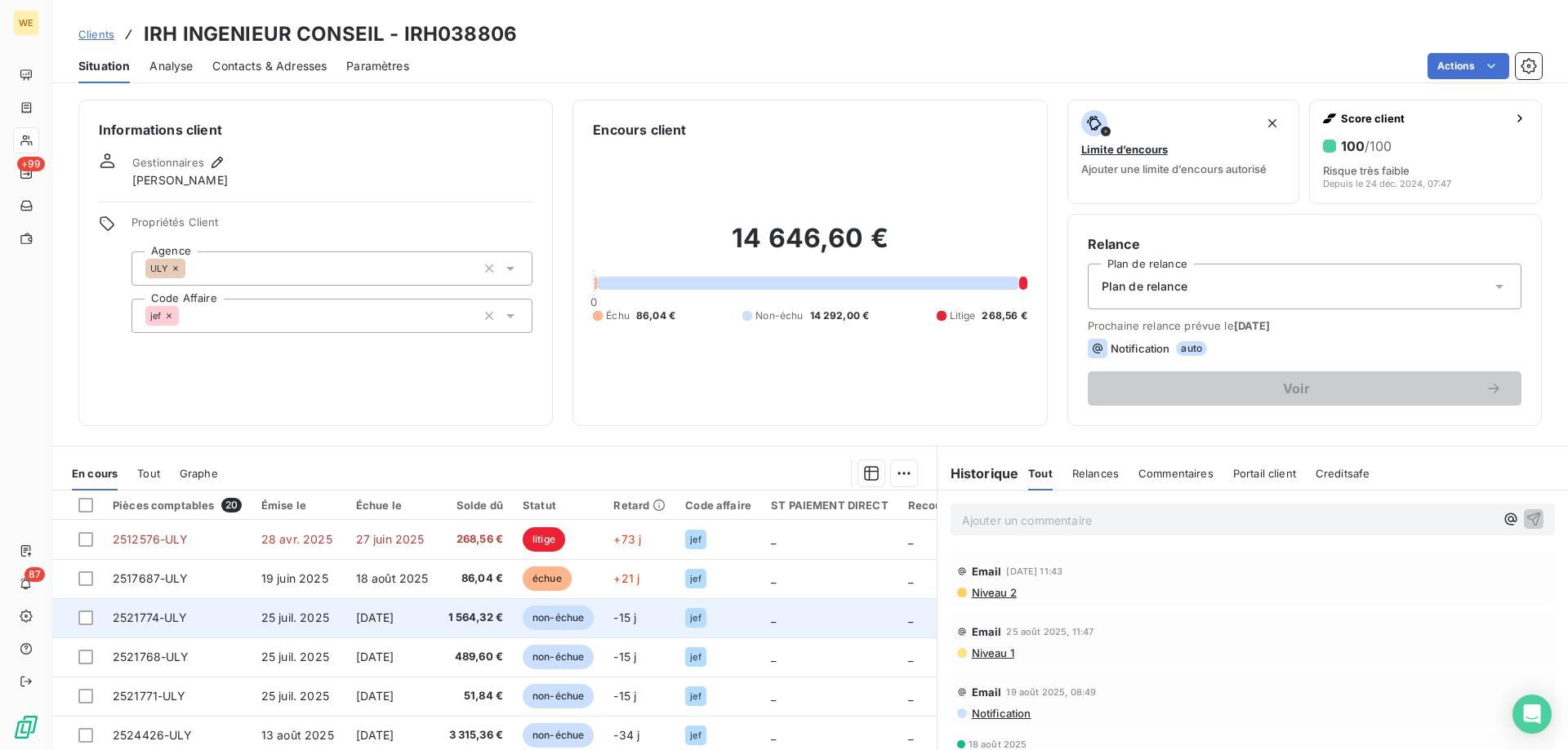
drag, startPoint x: 82, startPoint y: 621, endPoint x: 98, endPoint y: 622, distance: 16.0
click at [85, 621] on div at bounding box center [86, 618] width 15 height 15
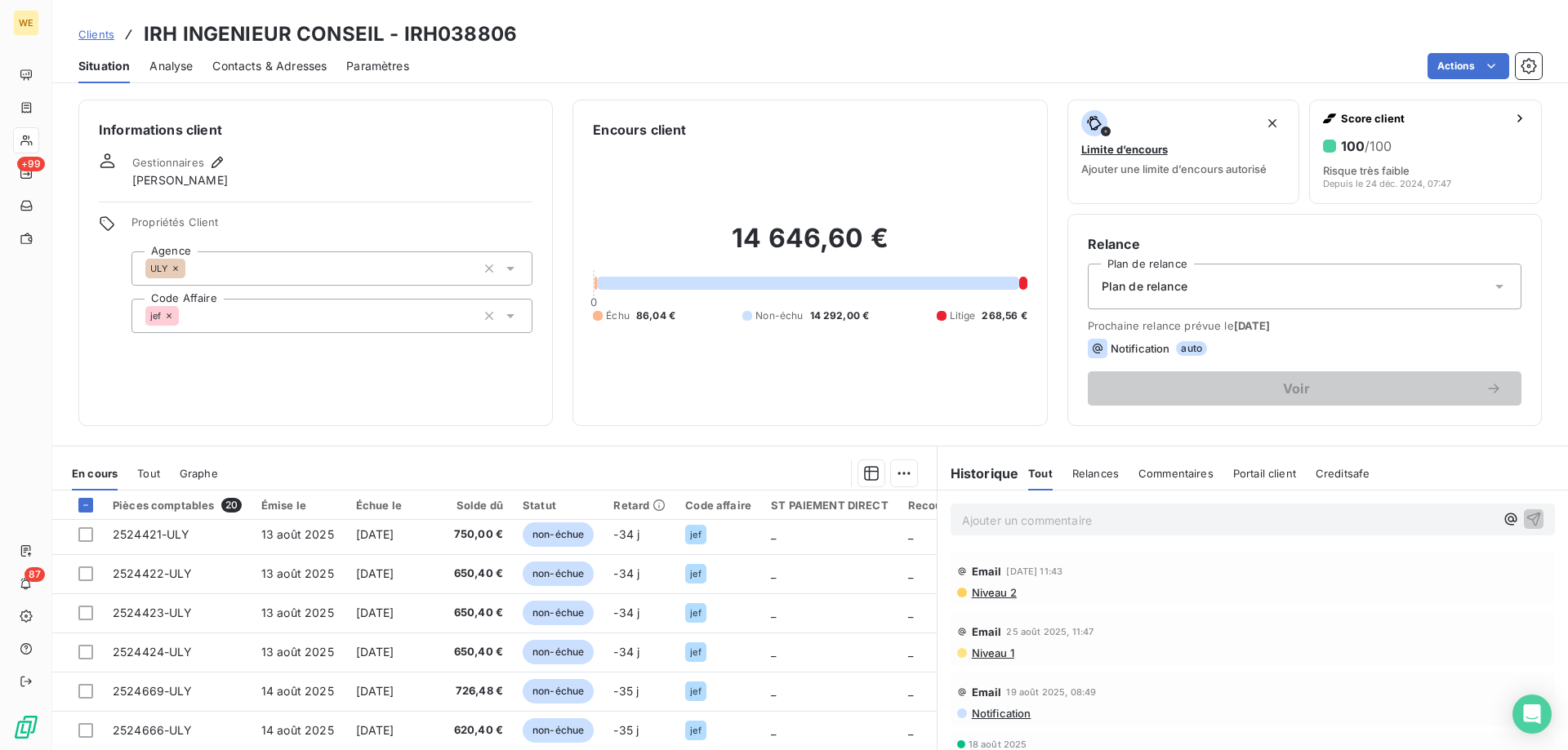
scroll to position [326, 0]
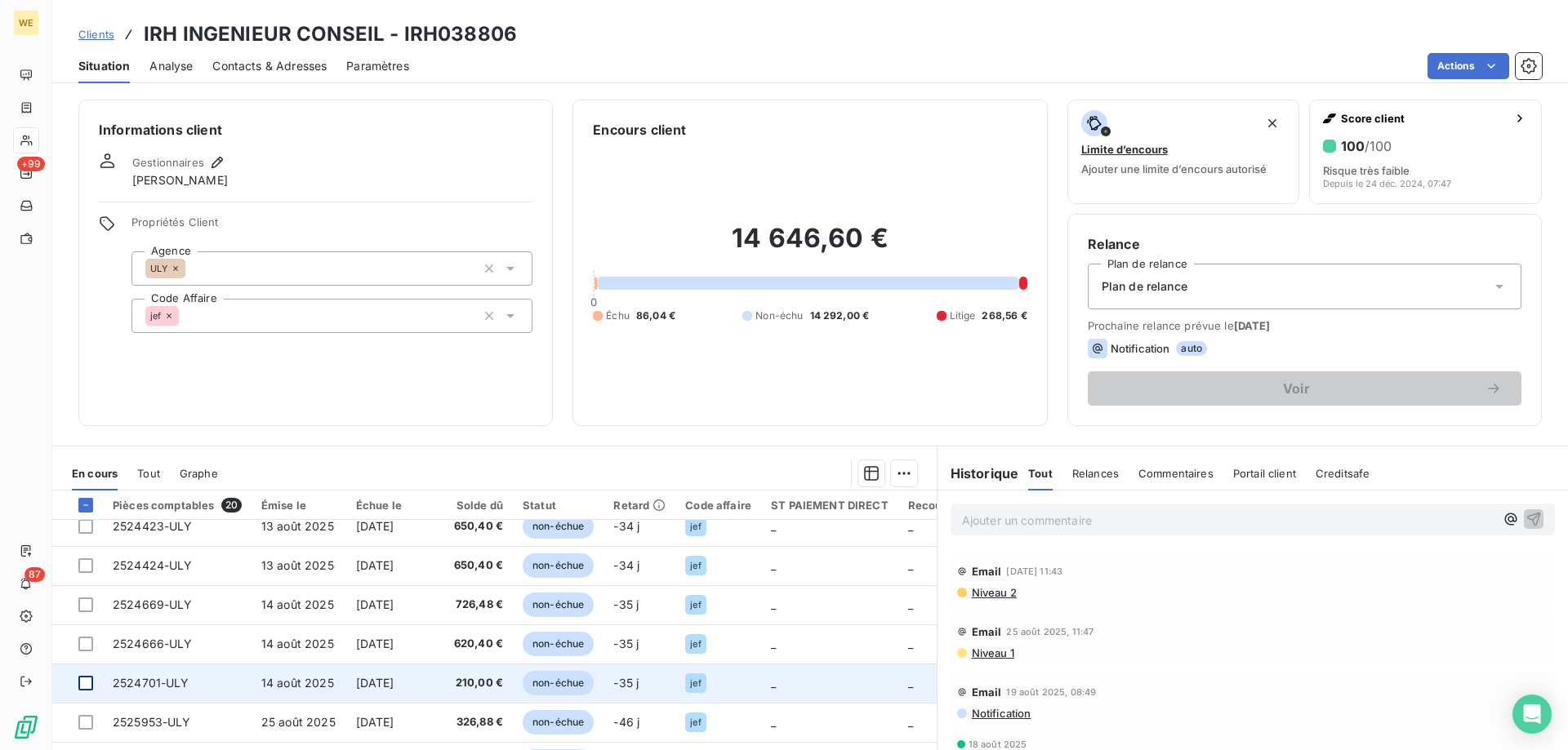
click at [78, 690] on div at bounding box center [86, 683] width 15 height 15
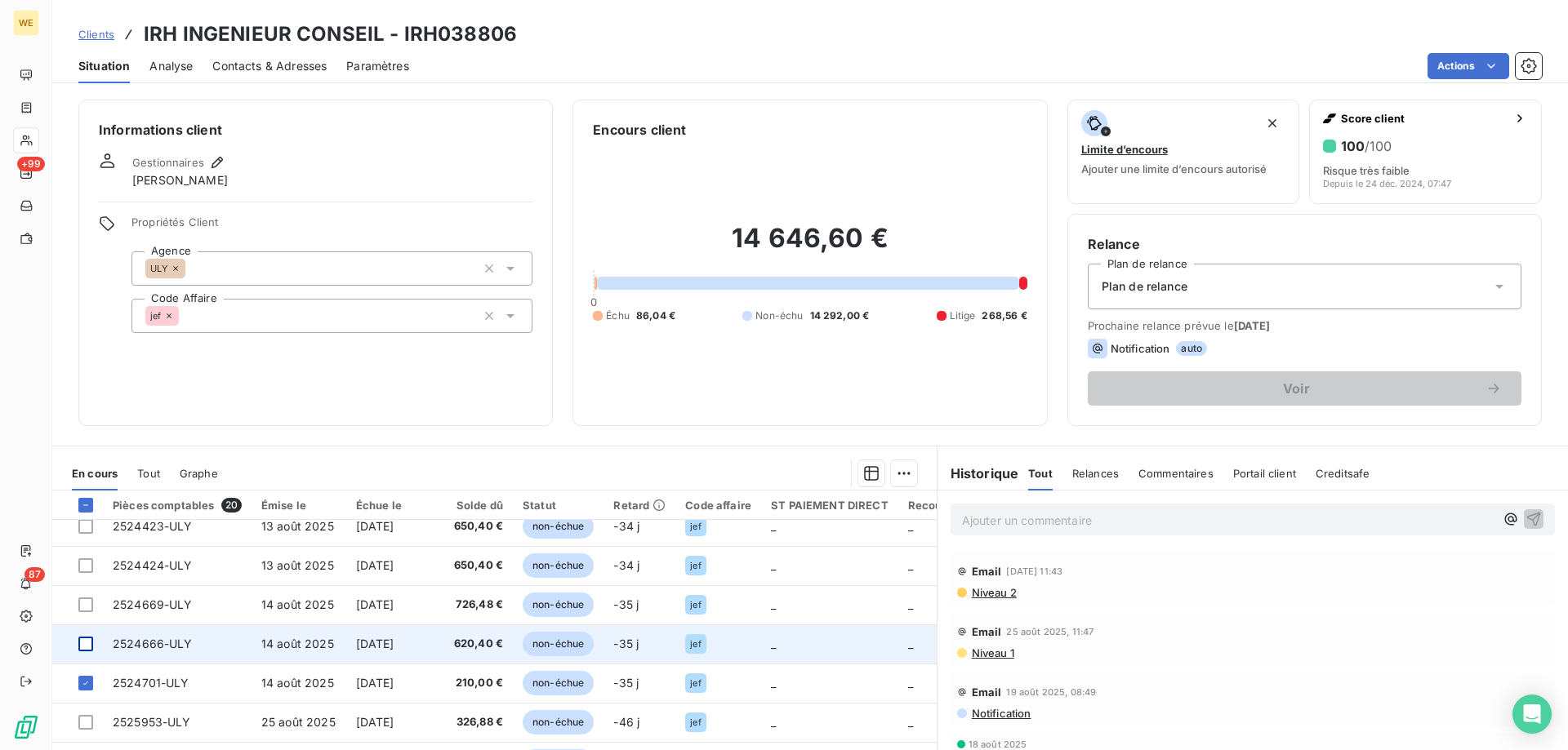
click at [80, 645] on div at bounding box center [86, 644] width 15 height 15
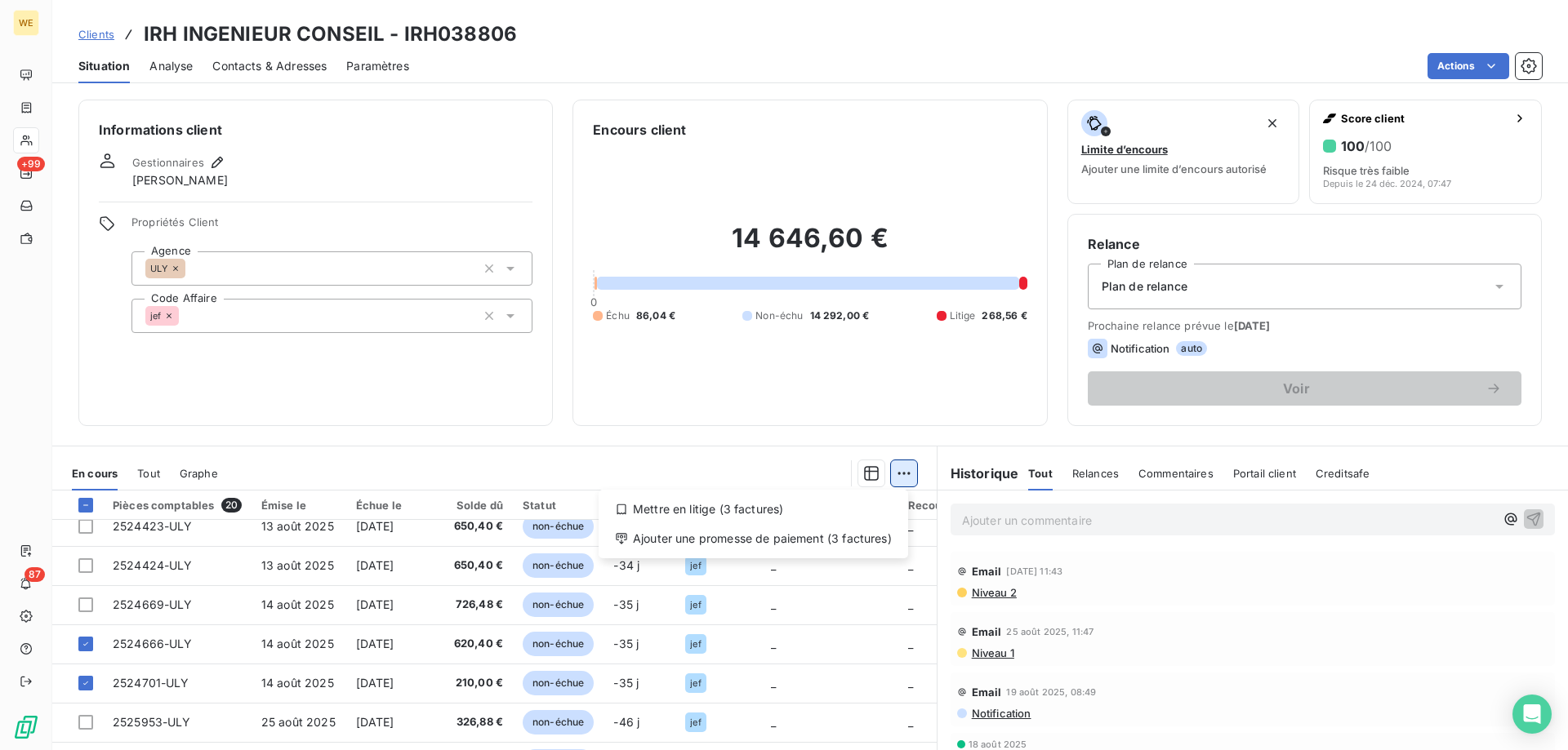
click at [896, 477] on html "WE +99 87 Clients IRH INGENIEUR CONSEIL - IRH038806 Situation Analyse Contacts …" at bounding box center [784, 375] width 1568 height 750
click at [854, 557] on div "Mettre en litige (3 factures) Ajouter une promesse de paiement (3 factures)" at bounding box center [753, 524] width 310 height 69
click at [856, 546] on div "Ajouter une promesse de paiement (3 factures)" at bounding box center [753, 539] width 296 height 26
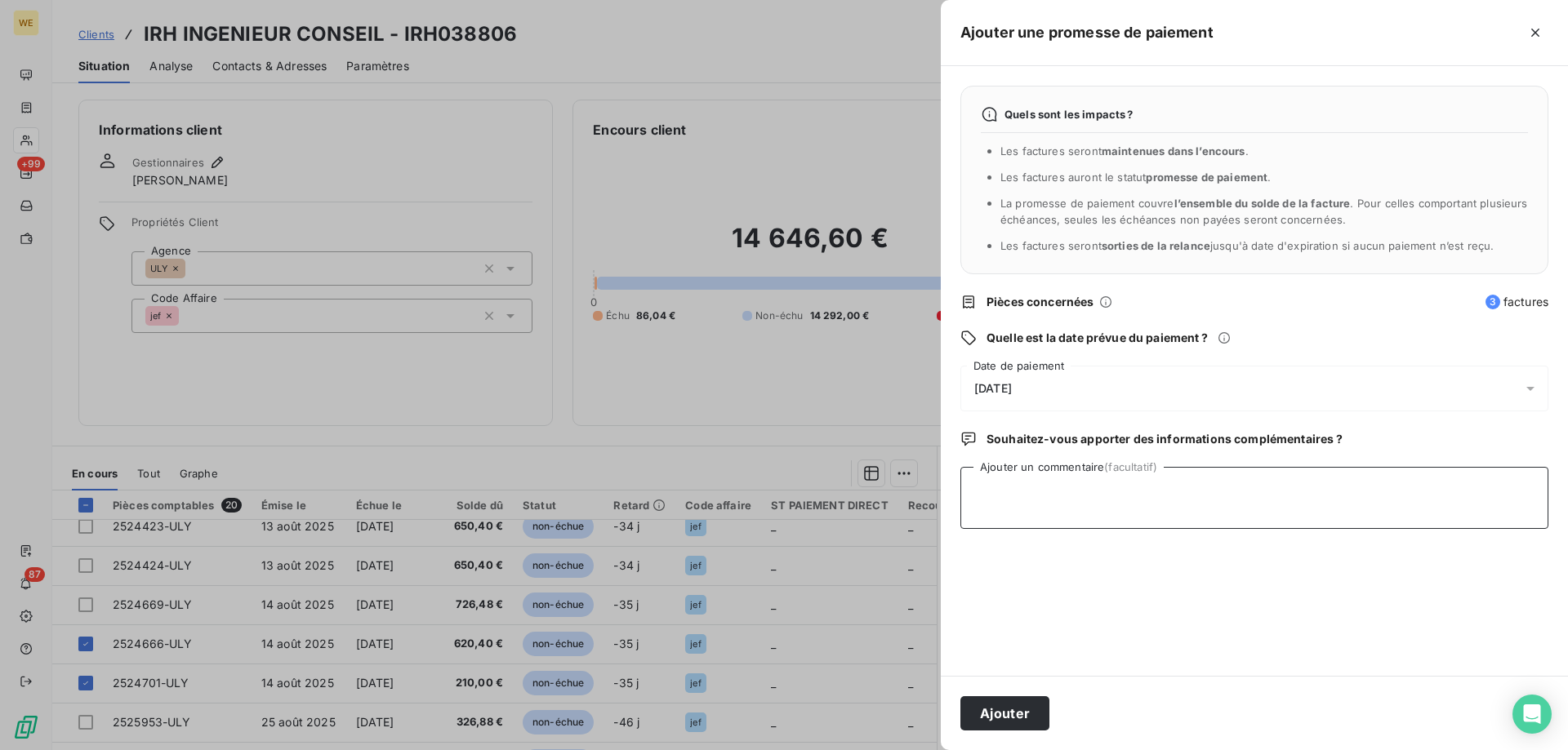
click at [1066, 501] on textarea "Ajouter un commentaire (facultatif)" at bounding box center [1254, 498] width 588 height 62
type textarea "[DATE]"
click at [1007, 395] on div "[DATE]" at bounding box center [1254, 388] width 588 height 46
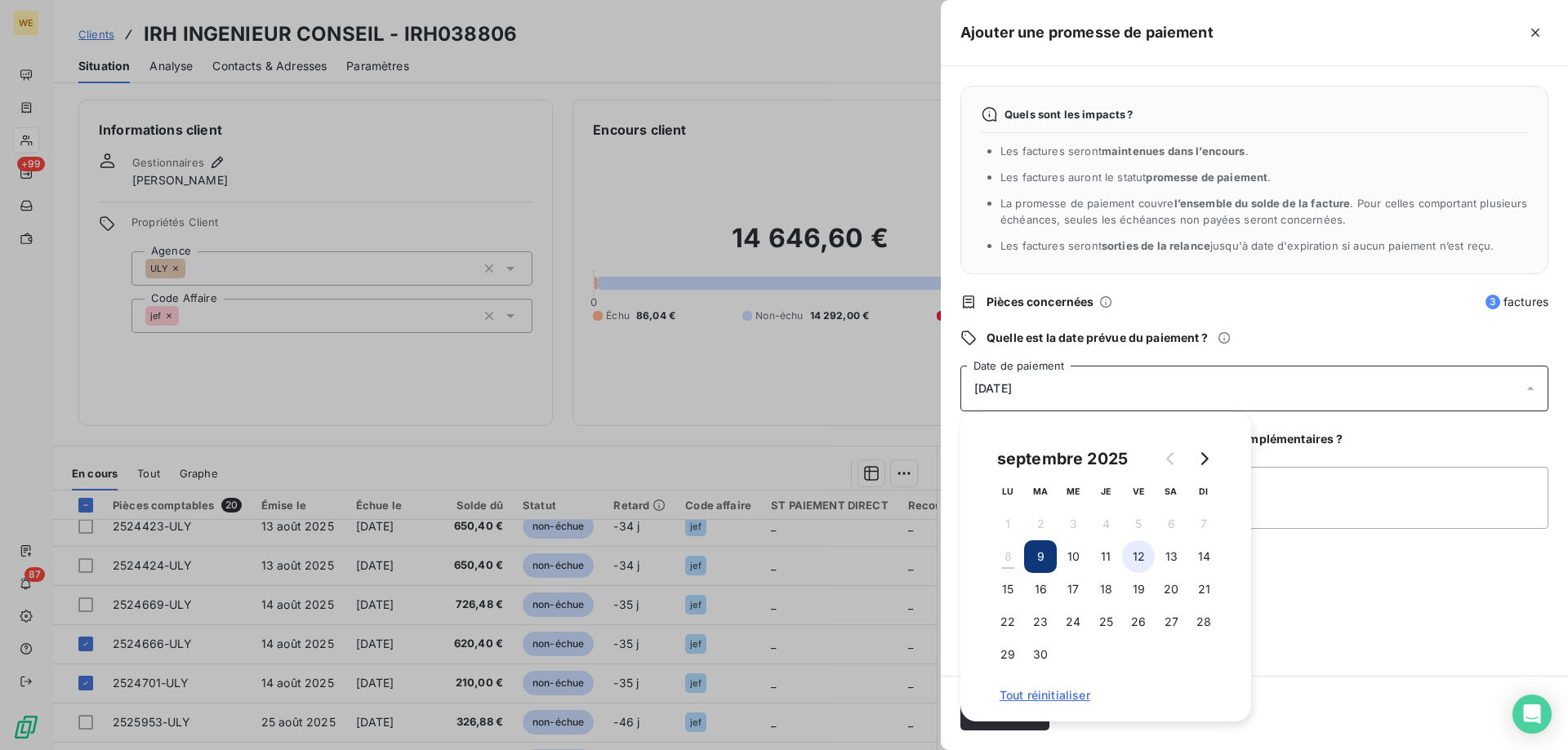
click at [1143, 556] on button "12" at bounding box center [1138, 557] width 33 height 33
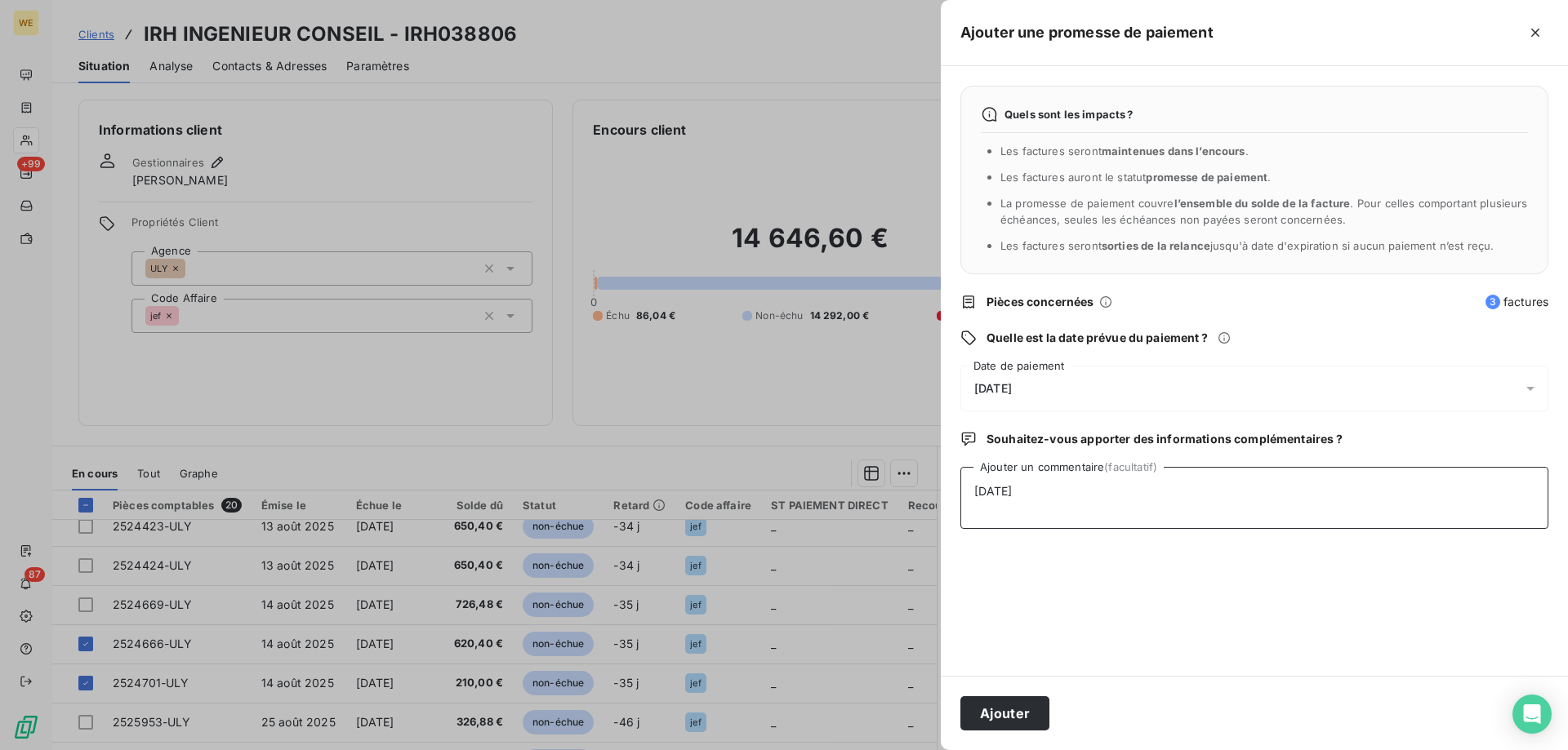
click at [1347, 514] on textarea "[DATE]" at bounding box center [1254, 498] width 588 height 62
click at [1014, 707] on button "Ajouter" at bounding box center [1005, 713] width 89 height 34
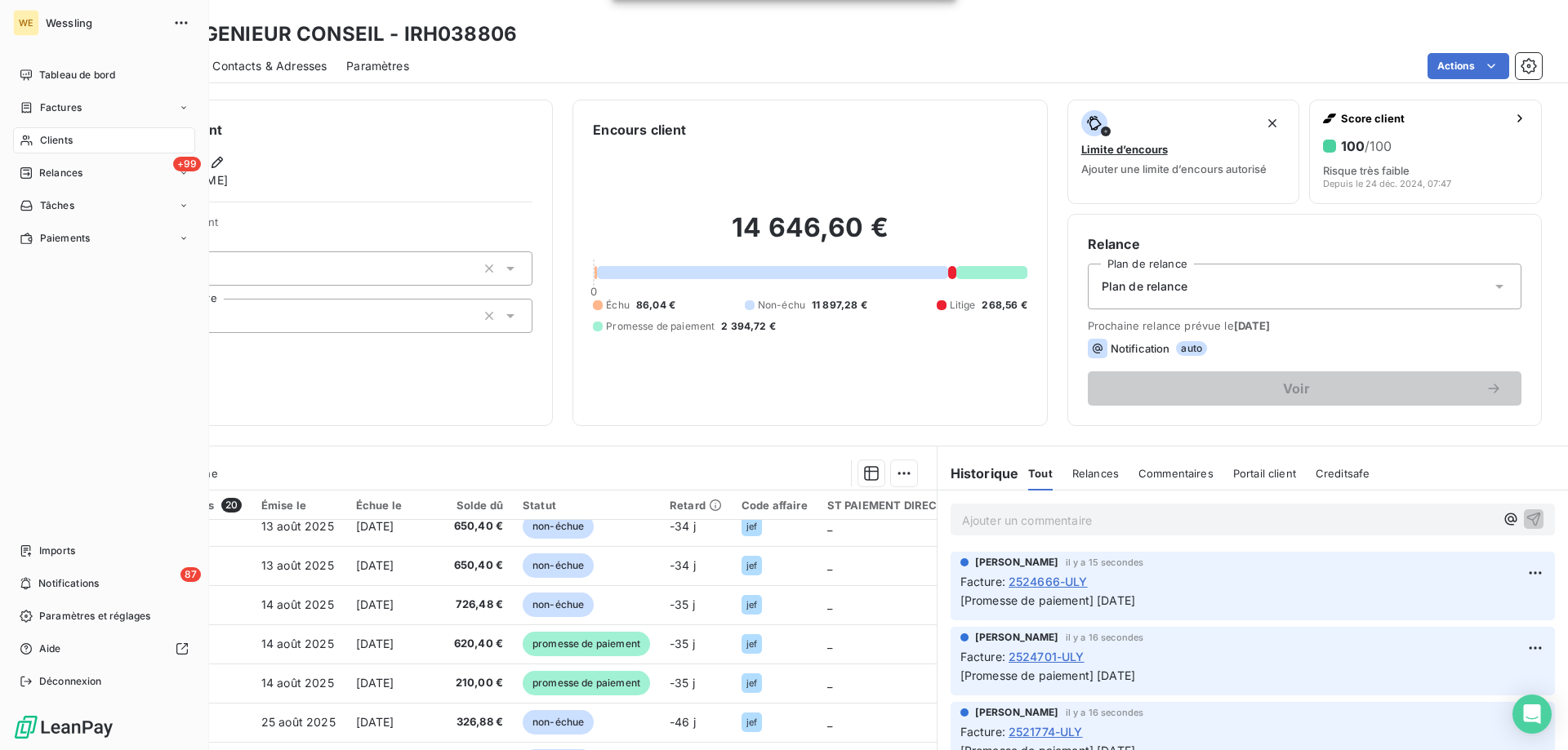
click at [59, 139] on span "Clients" at bounding box center [56, 140] width 33 height 15
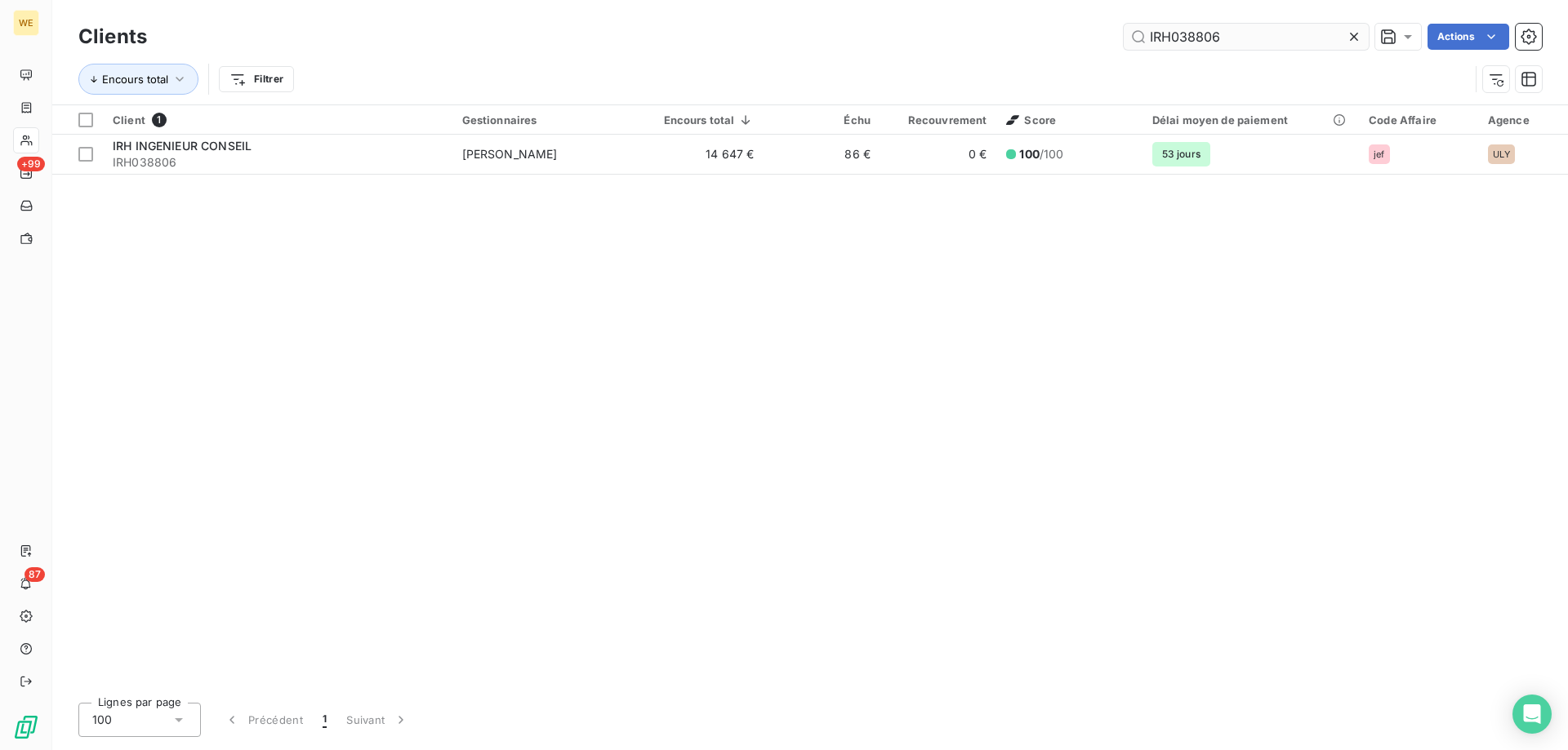
click at [1157, 44] on input "IRH038806" at bounding box center [1246, 36] width 245 height 26
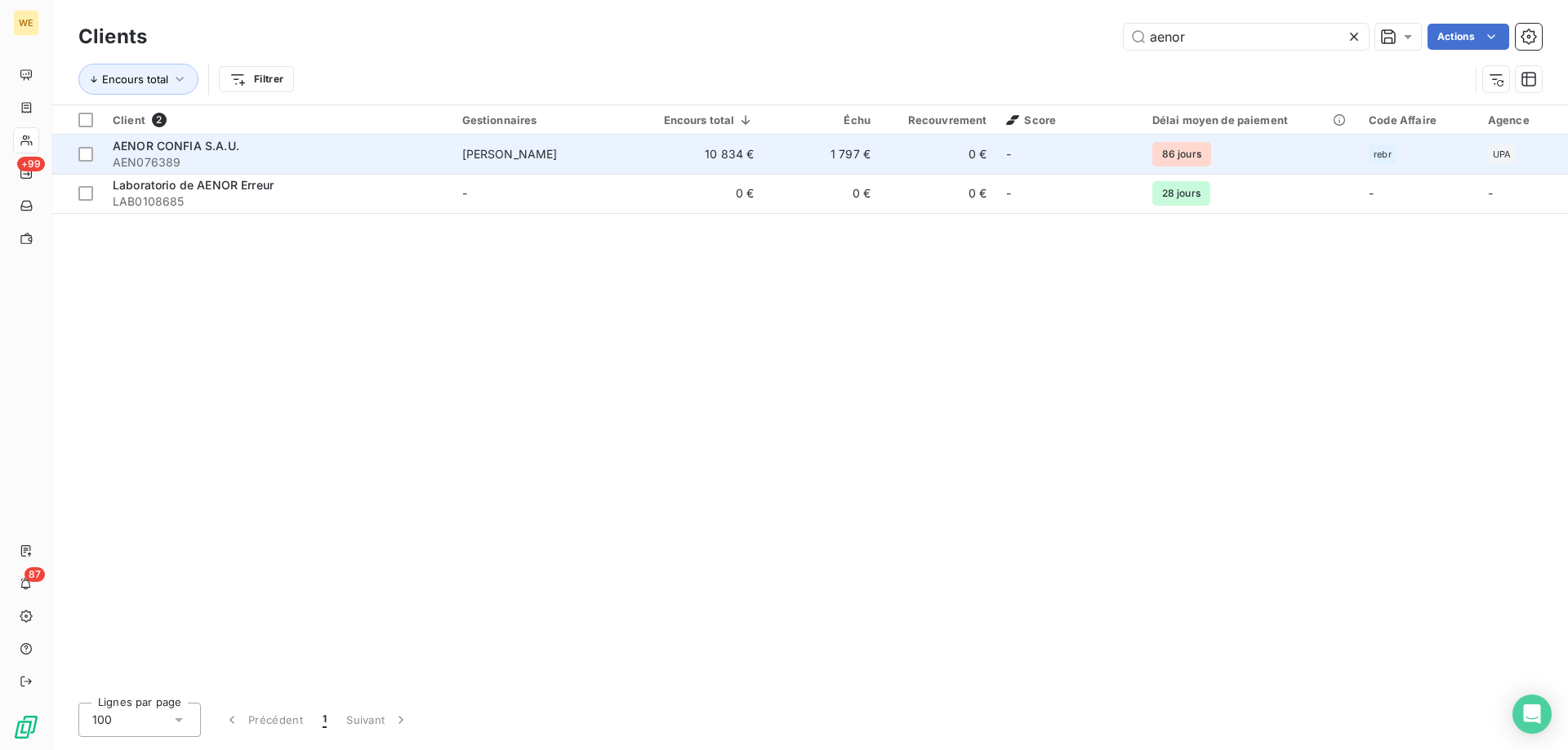
type input "aenor"
click at [169, 143] on span "AENOR CONFIA S.A.U." at bounding box center [176, 145] width 126 height 14
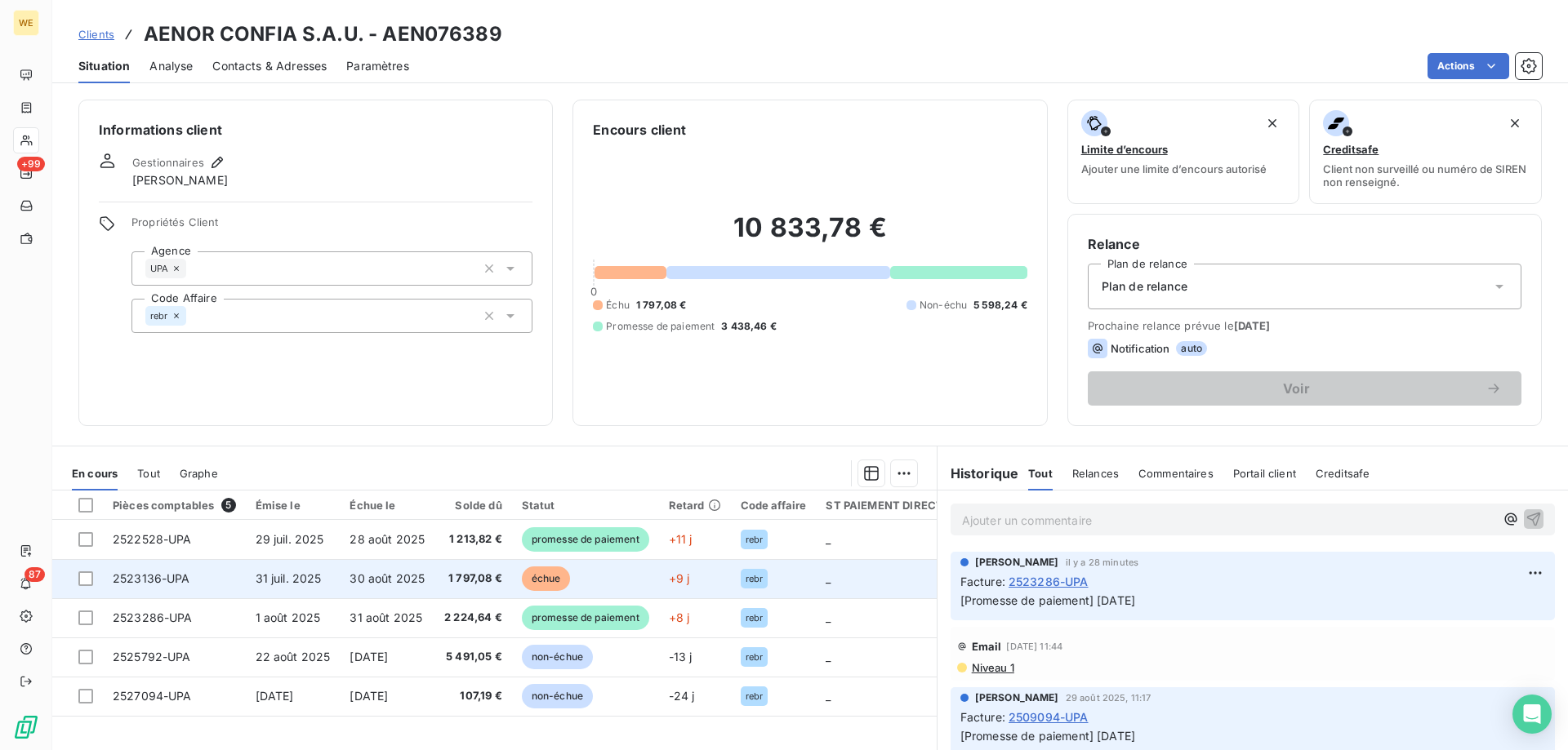
click at [355, 572] on span "30 août 2025" at bounding box center [387, 578] width 75 height 14
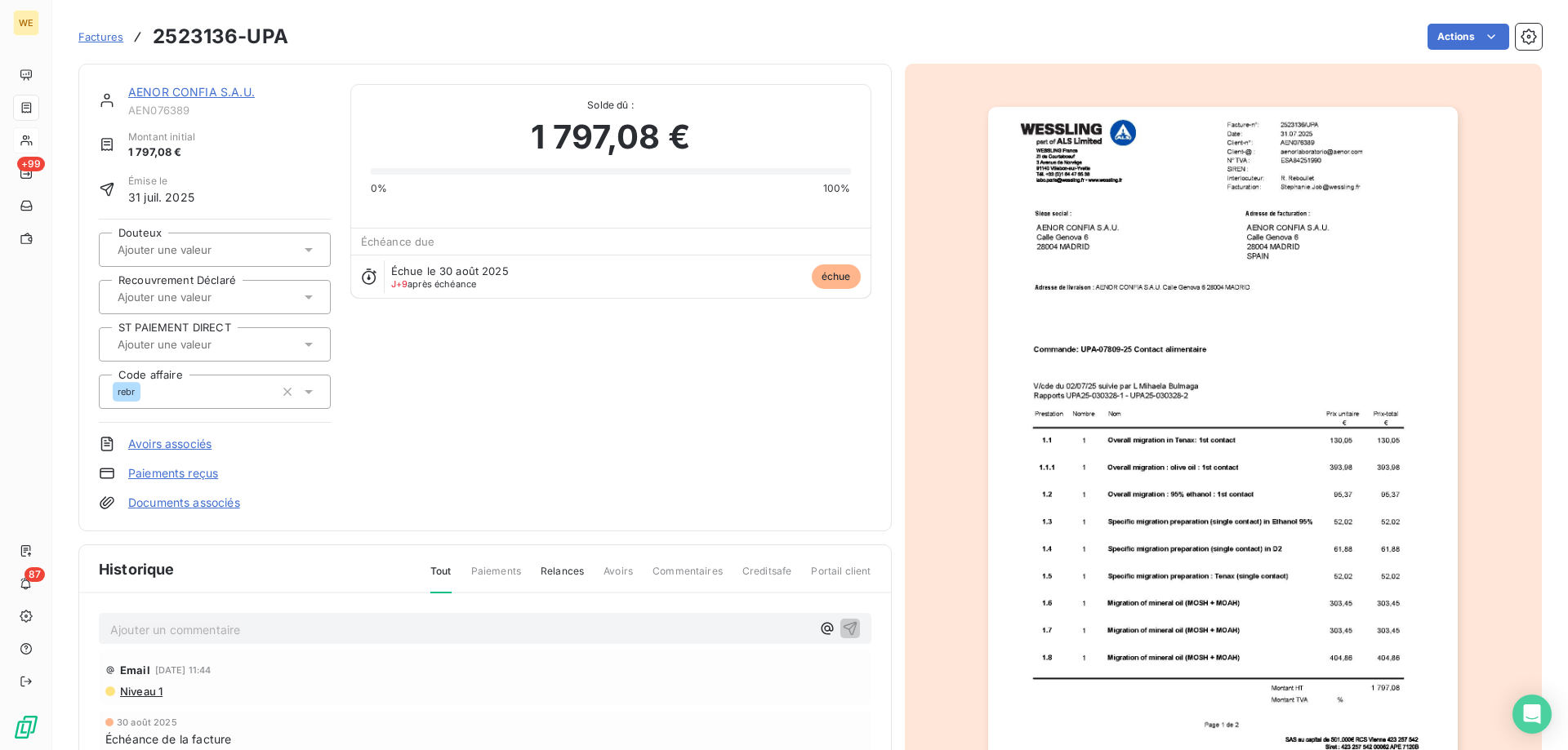
click at [237, 626] on p "Ajouter un commentaire ﻿" at bounding box center [461, 630] width 701 height 20
click at [413, 633] on p "duplicata adresse mail démat + chef de projet" at bounding box center [461, 629] width 701 height 19
click at [111, 630] on span "duplicata adresse mail démat + chef de projet" at bounding box center [236, 628] width 252 height 14
click at [842, 626] on icon "button" at bounding box center [850, 628] width 17 height 17
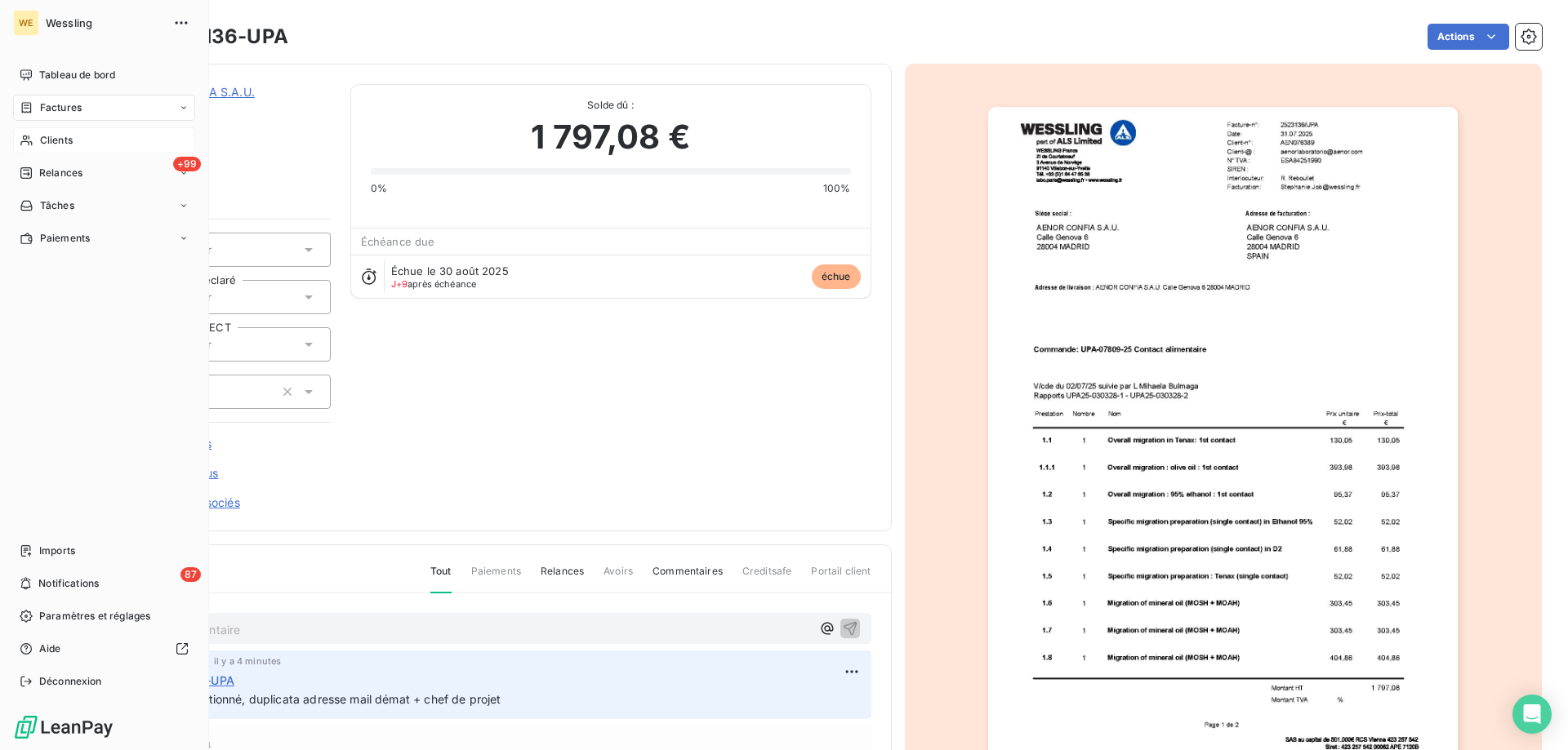
click at [50, 138] on span "Clients" at bounding box center [56, 140] width 33 height 15
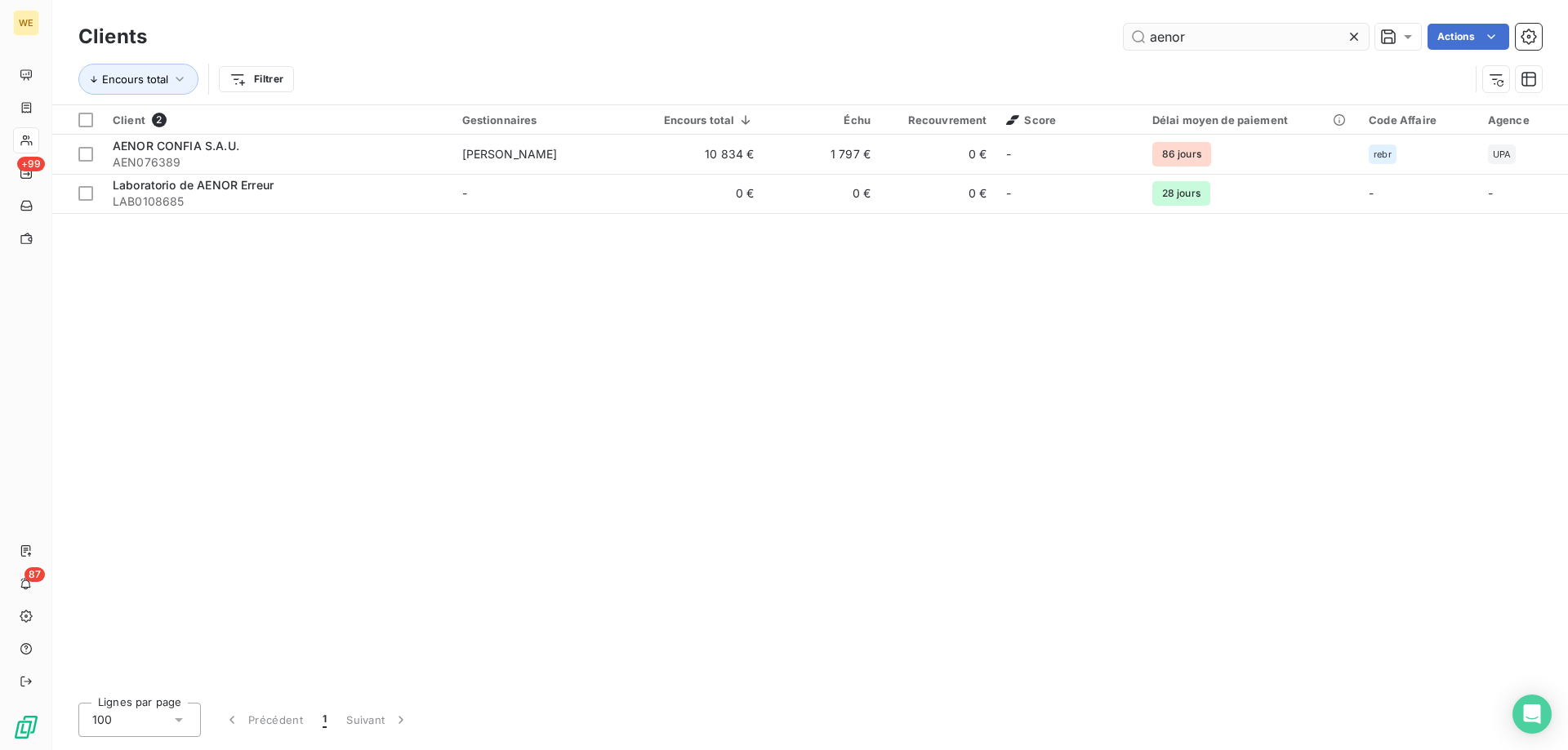
click at [1160, 25] on input "aenor" at bounding box center [1246, 36] width 245 height 26
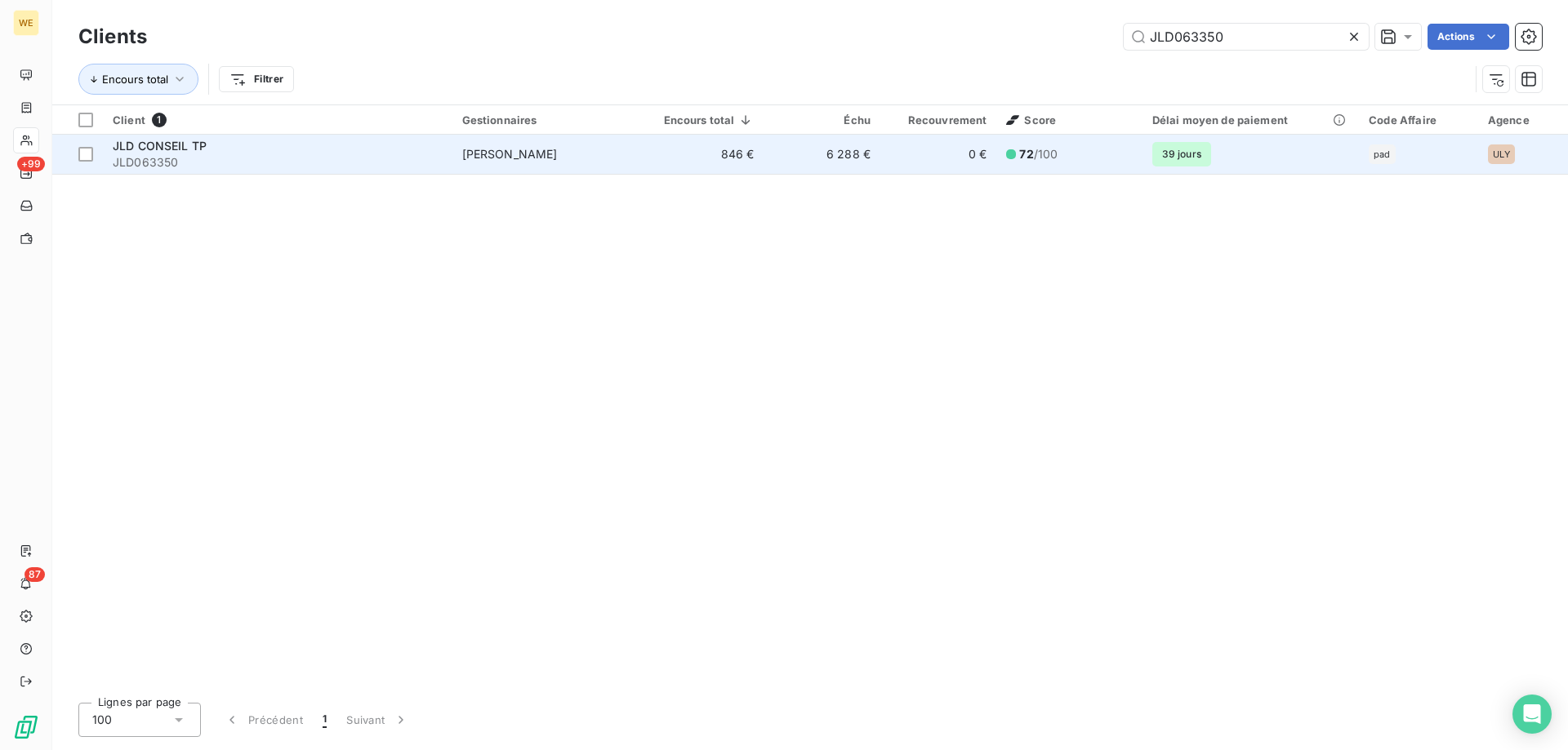
type input "JLD063350"
click at [274, 162] on span "JLD063350" at bounding box center [277, 163] width 330 height 17
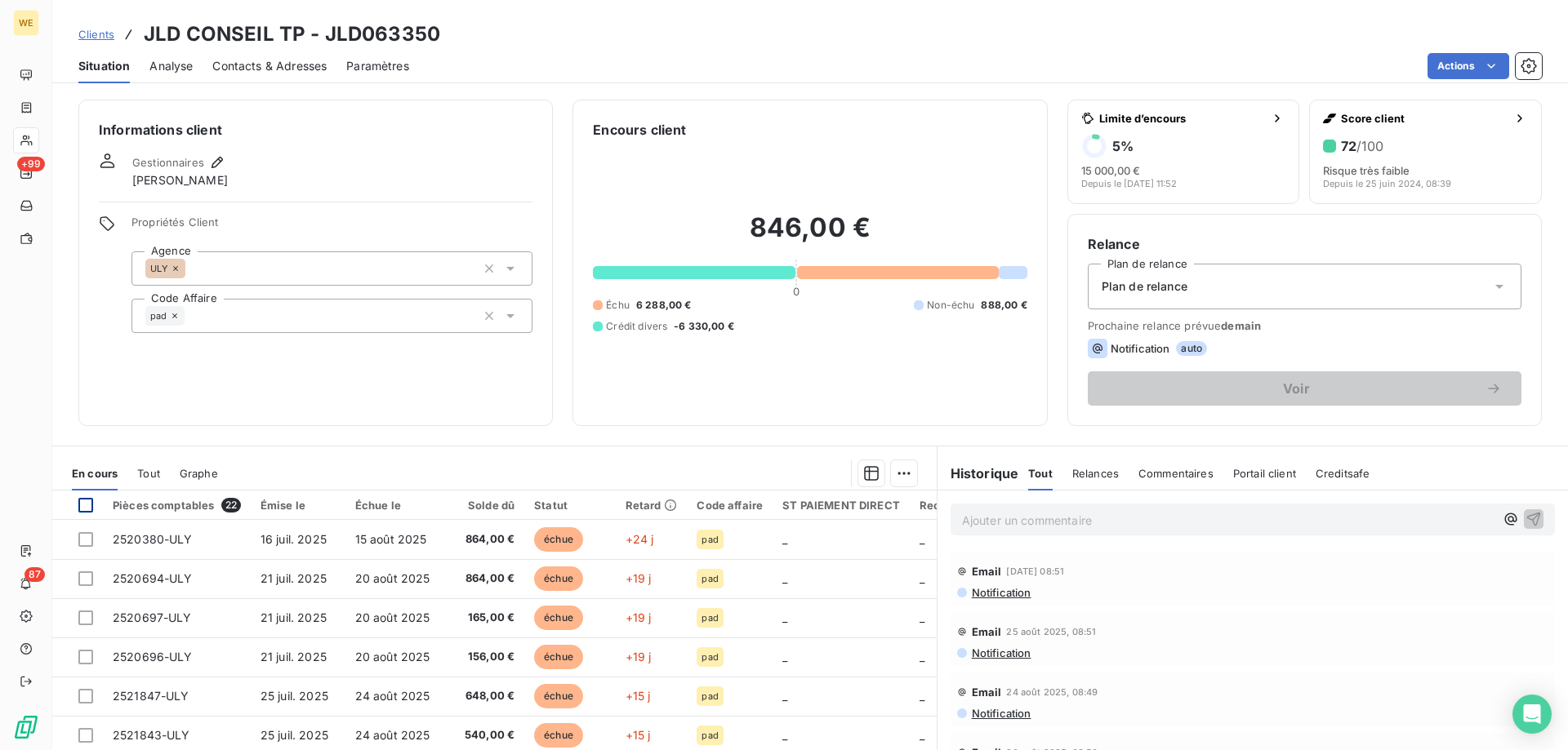
click at [85, 506] on div at bounding box center [86, 506] width 15 height 15
click at [895, 473] on html "WE +99 87 Clients JLD CONSEIL TP - JLD063350 Situation Analyse Contacts & Adres…" at bounding box center [784, 375] width 1568 height 750
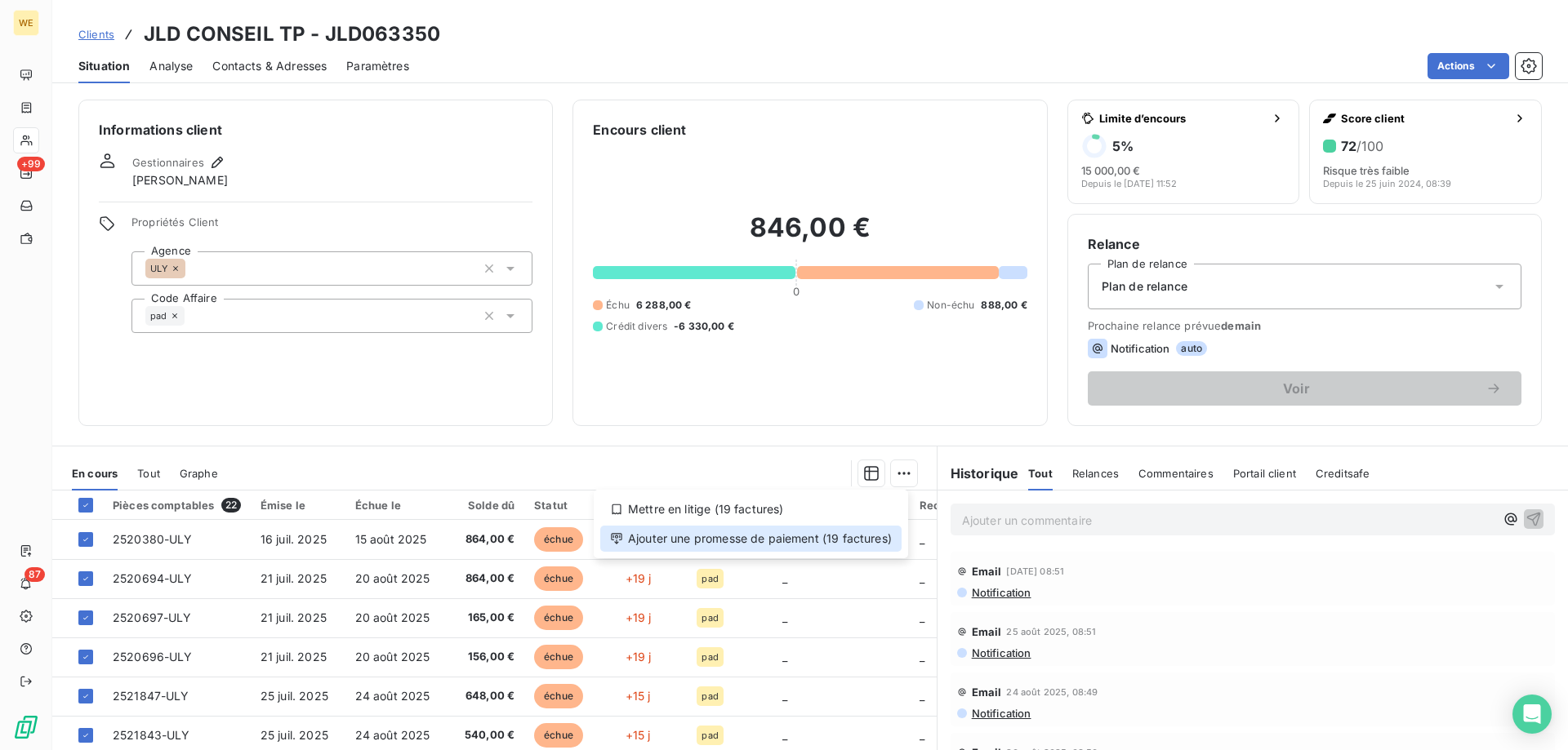
click at [889, 537] on div "Ajouter une promesse de paiement (19 factures)" at bounding box center [751, 539] width 301 height 26
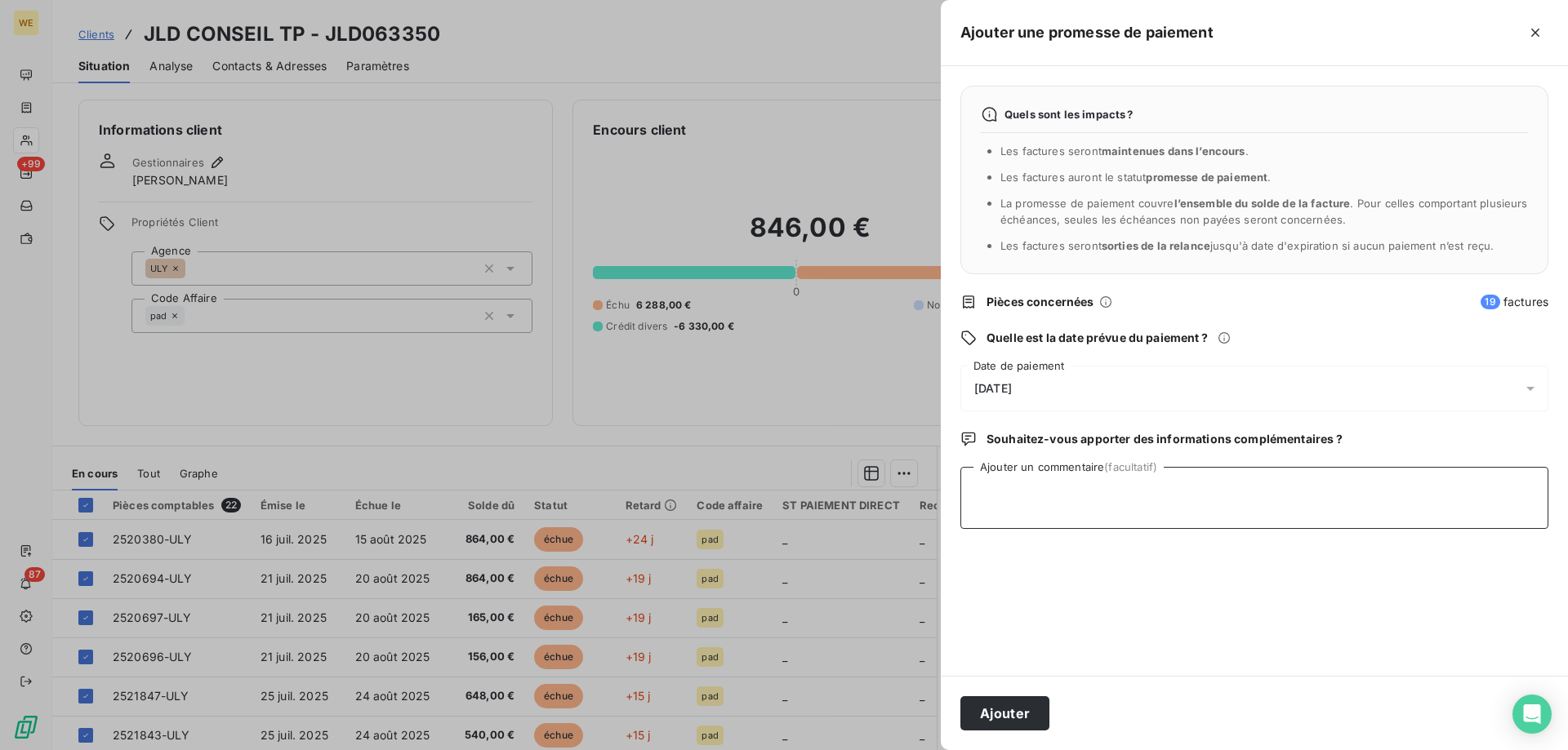
click at [1043, 491] on textarea "Ajouter un commentaire (facultatif)" at bounding box center [1254, 498] width 588 height 62
click at [1048, 380] on div "[DATE]" at bounding box center [1254, 388] width 588 height 46
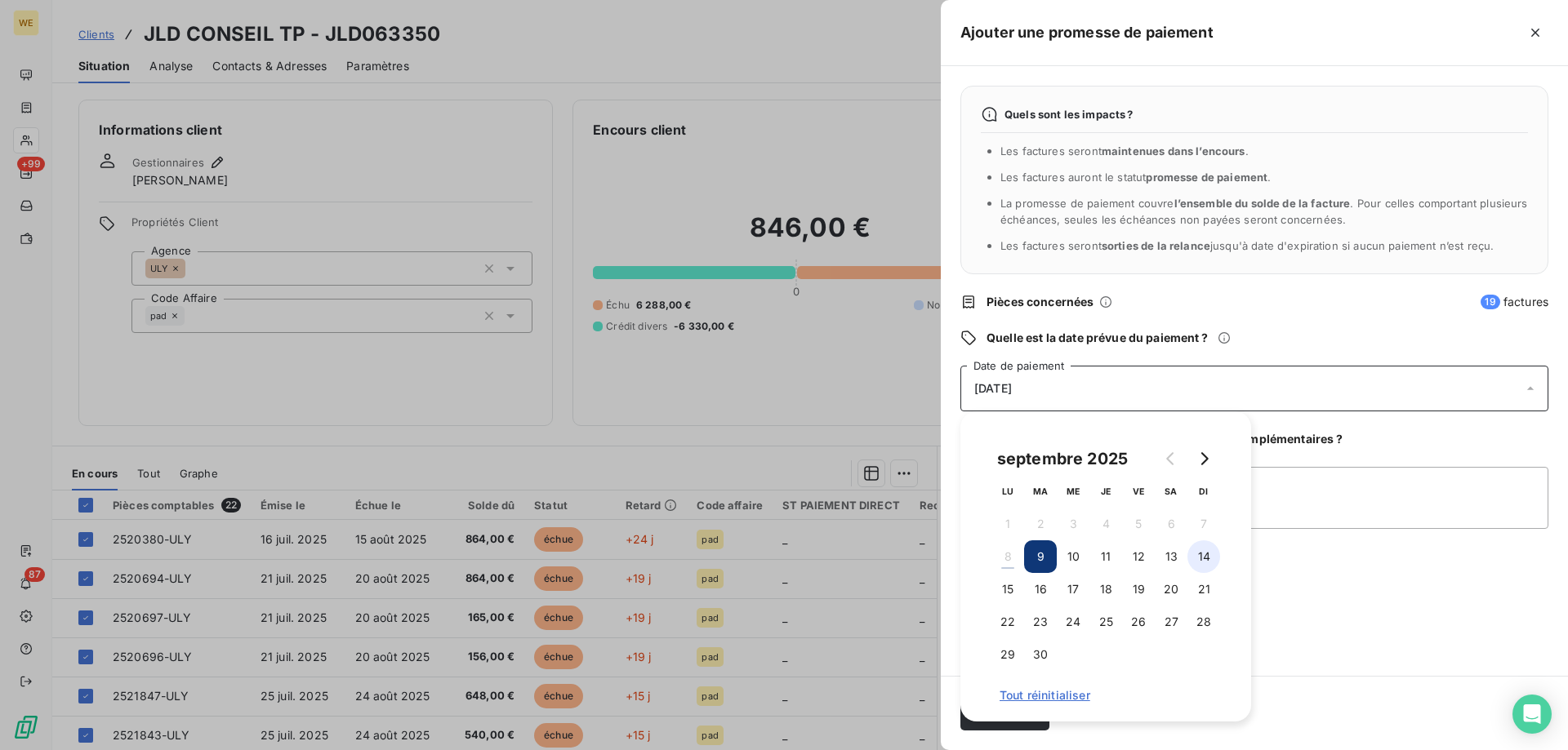
click at [1206, 556] on button "14" at bounding box center [1203, 557] width 33 height 33
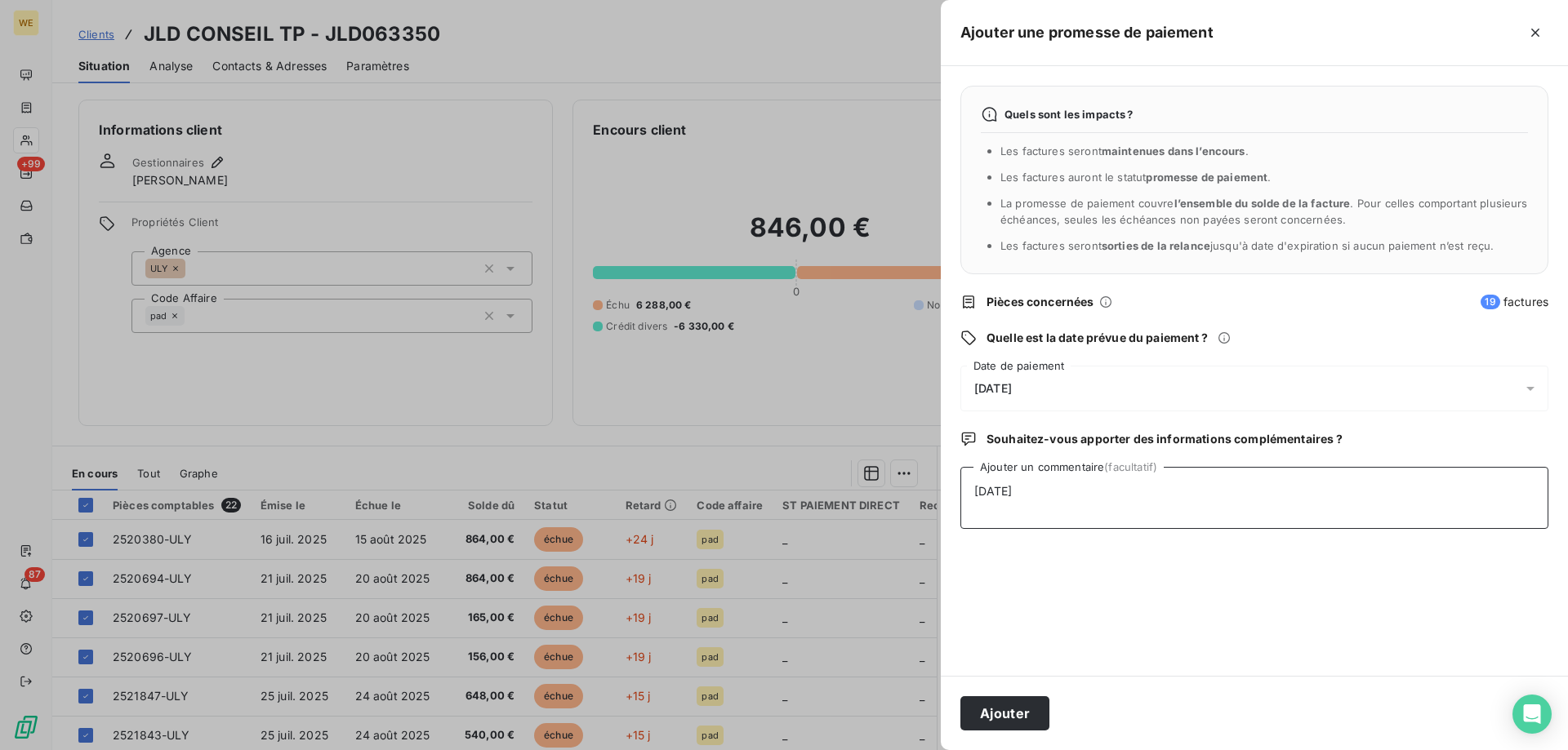
click at [1311, 528] on textarea "[DATE]" at bounding box center [1254, 498] width 588 height 62
click at [1037, 524] on textarea "[DATE]" at bounding box center [1254, 498] width 588 height 62
paste textarea "Virement bancaire de solde à payer de 846.00€ a été effectué ce jour."
type textarea "[DATE] Virement bancaire de solde à payer de 846.00€ a été effectué ce jour."
click at [999, 714] on button "Ajouter" at bounding box center [1005, 713] width 89 height 34
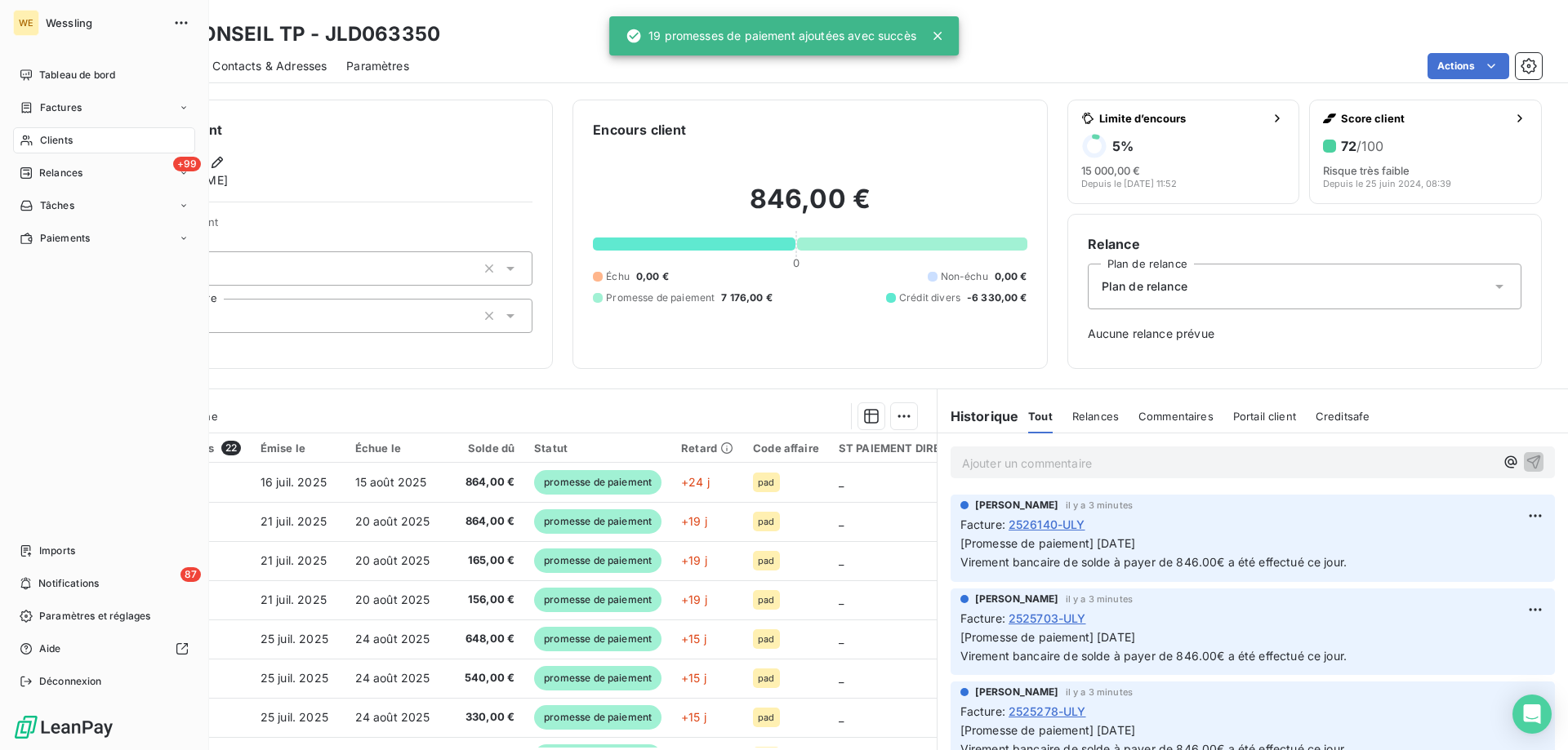
click at [64, 132] on div "Clients" at bounding box center [104, 140] width 182 height 26
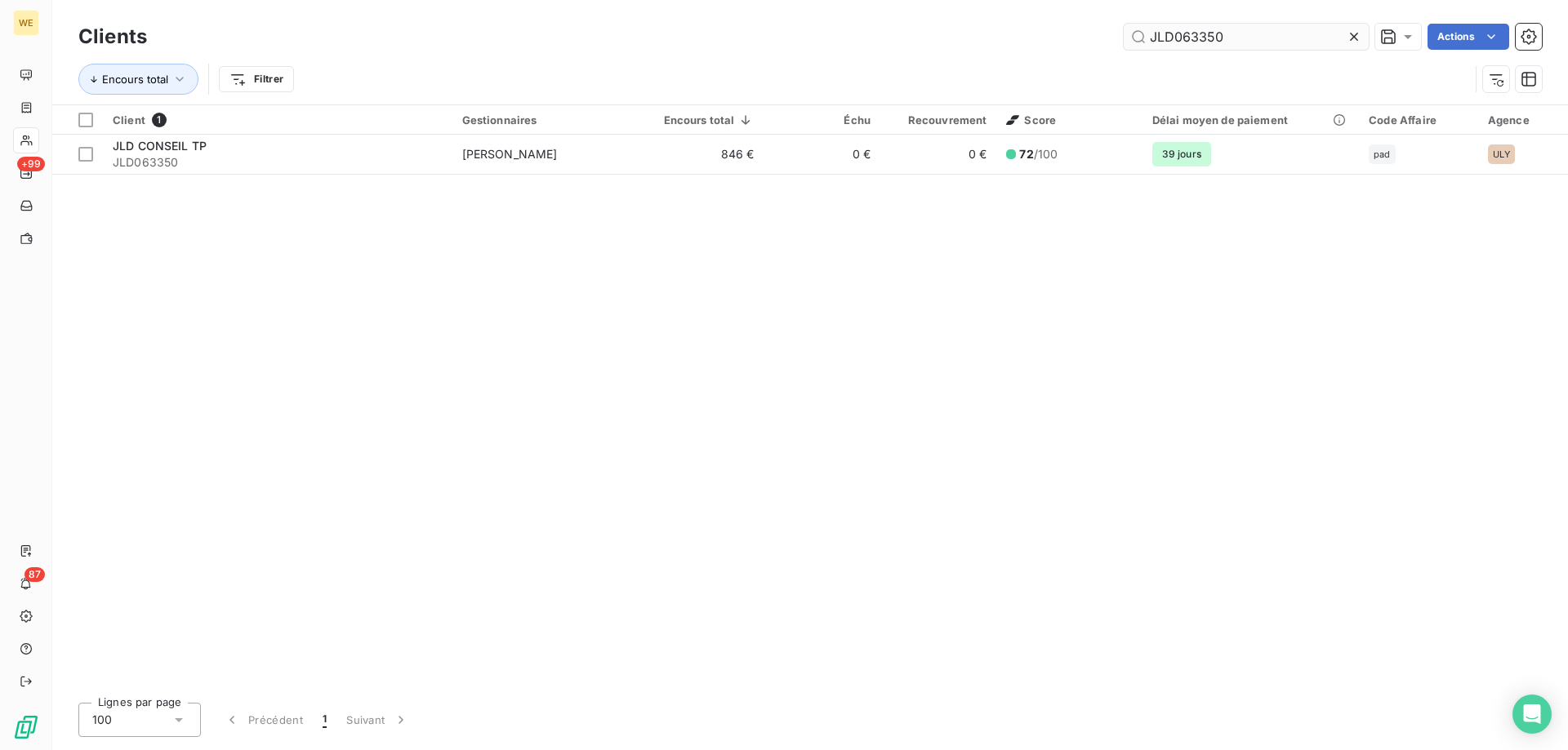
click at [1187, 33] on input "JLD063350" at bounding box center [1246, 36] width 245 height 26
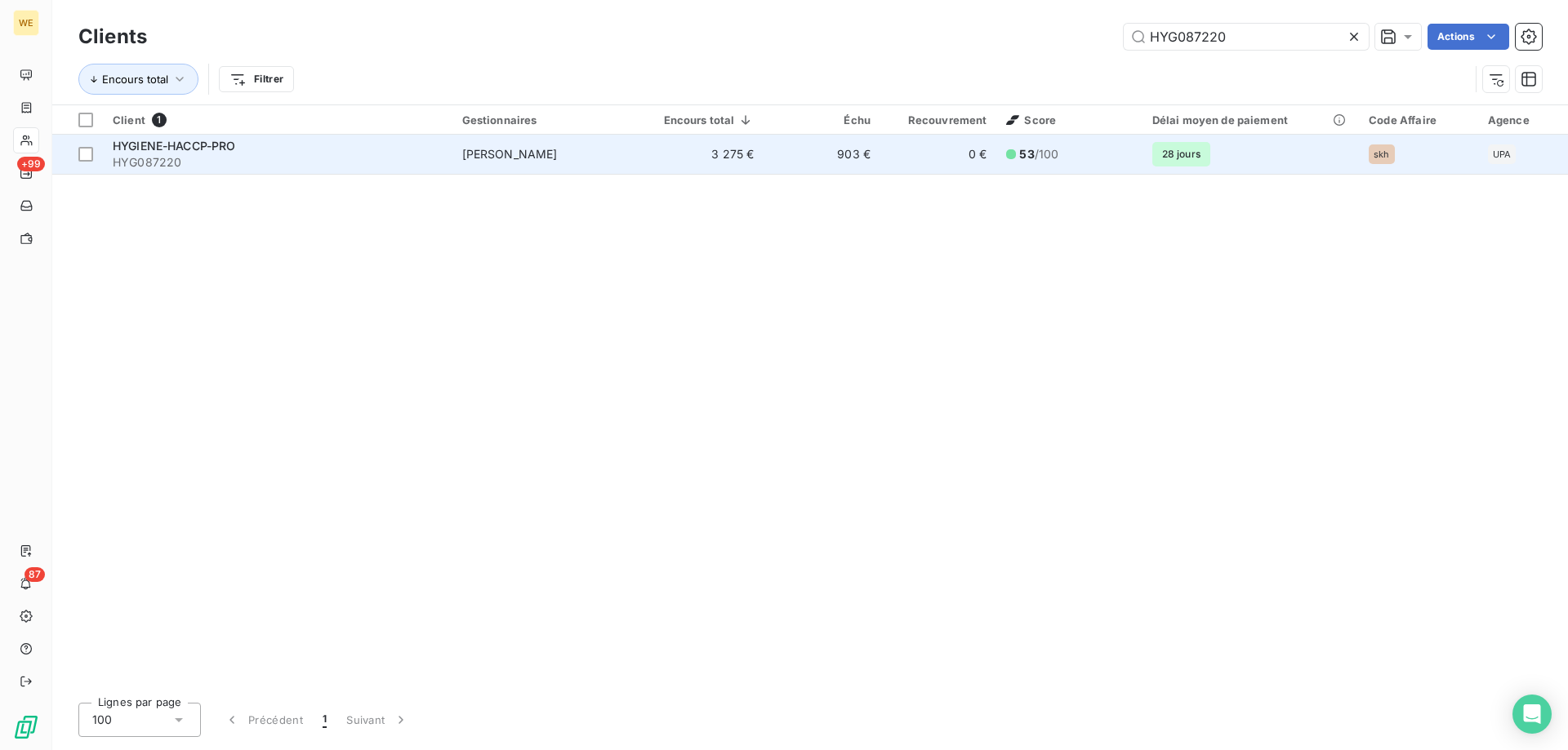
type input "HYG087220"
click at [233, 148] on span "HYGIENE-HACCP-PRO" at bounding box center [174, 145] width 124 height 14
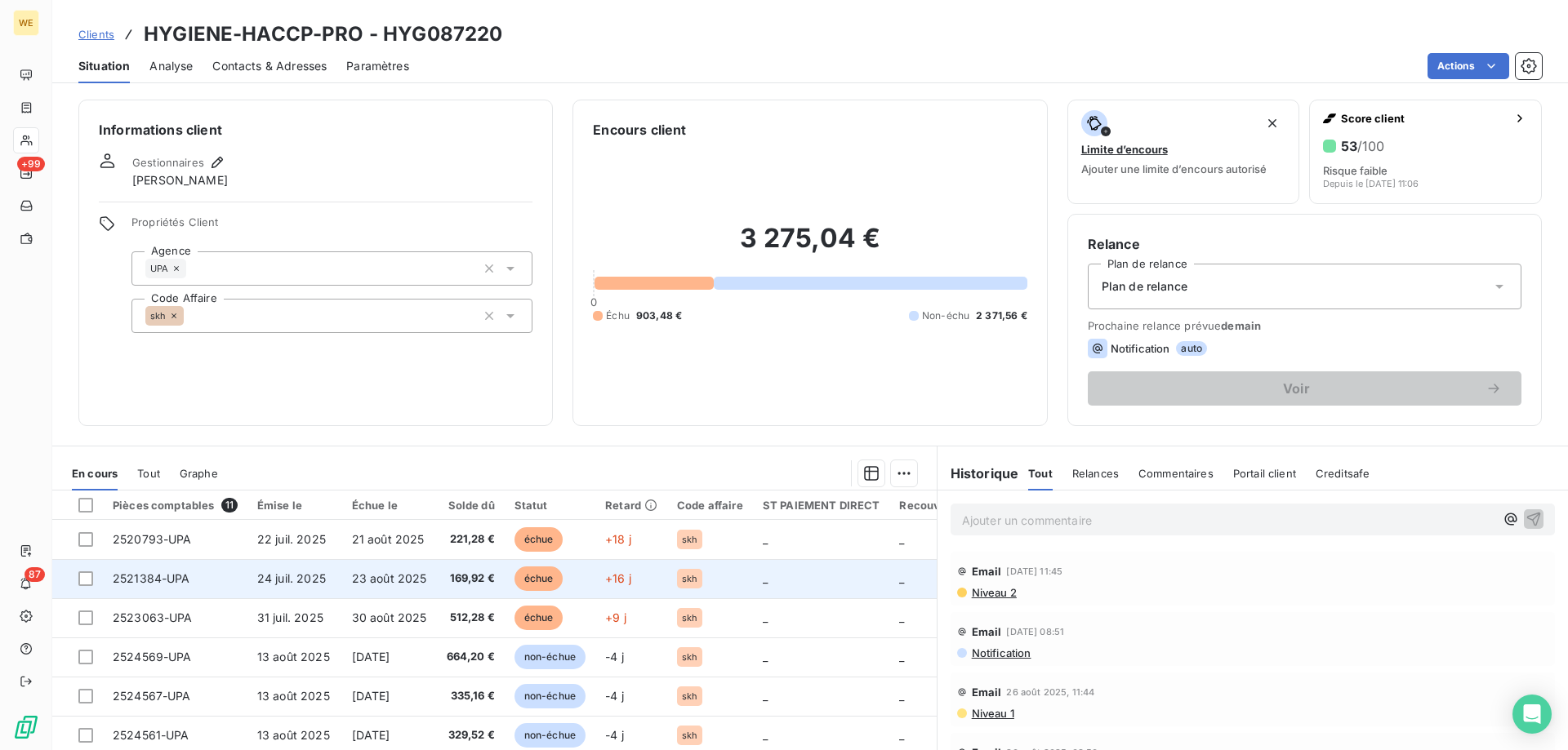
drag, startPoint x: 84, startPoint y: 618, endPoint x: 92, endPoint y: 593, distance: 26.2
click at [84, 617] on div at bounding box center [86, 618] width 15 height 15
drag, startPoint x: 86, startPoint y: 579, endPoint x: 91, endPoint y: 572, distance: 8.6
click at [88, 577] on div at bounding box center [86, 579] width 15 height 15
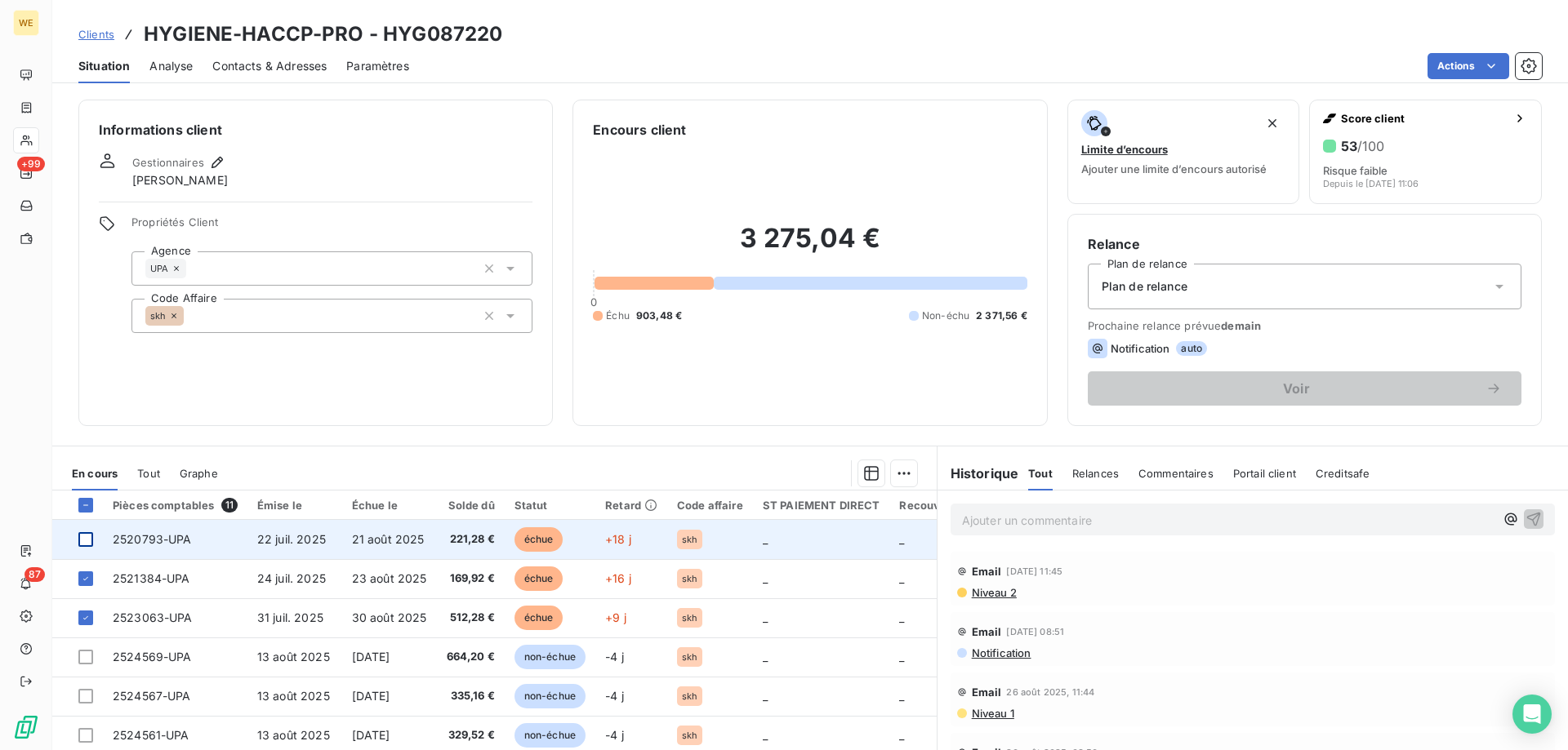
click at [88, 535] on div at bounding box center [86, 540] width 15 height 15
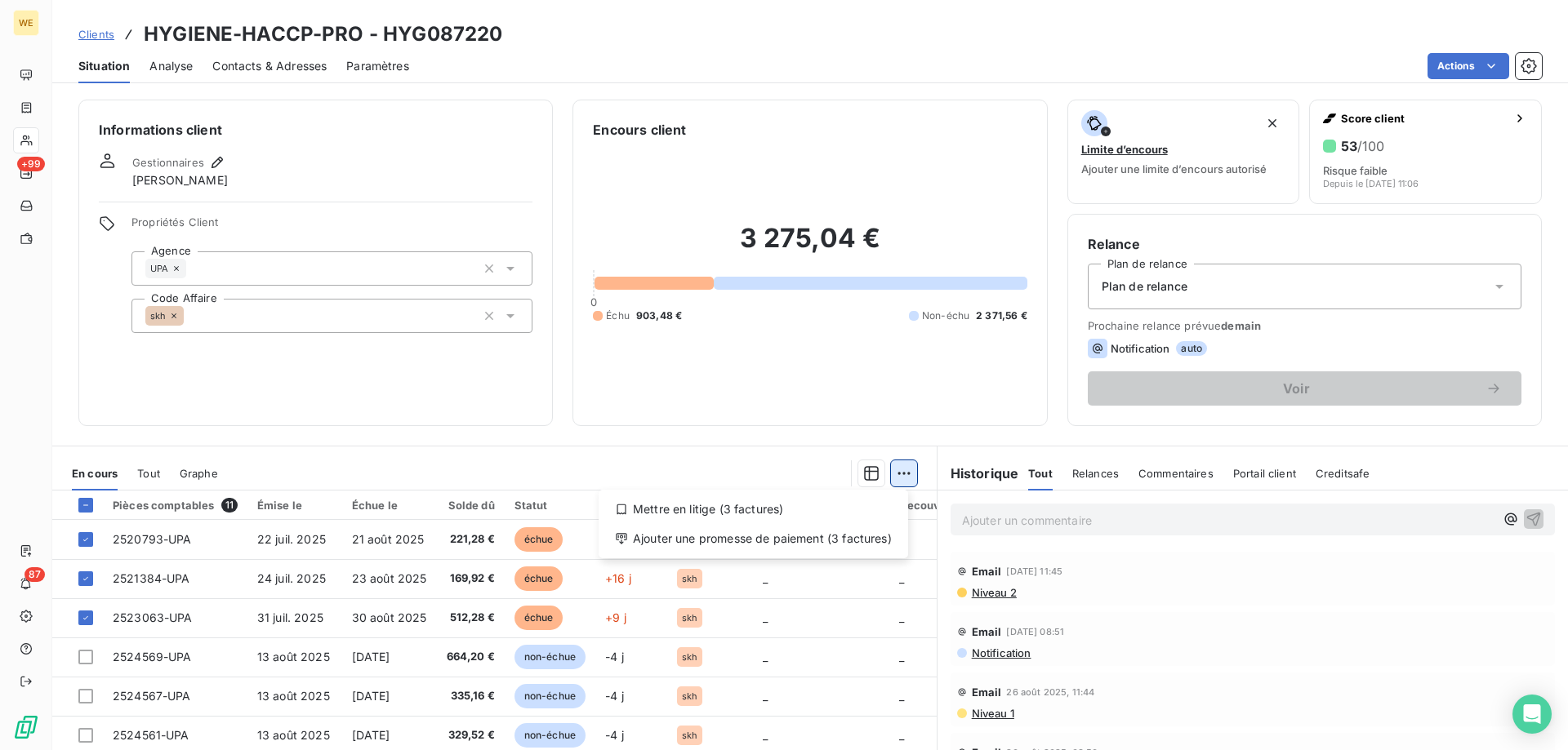
click at [899, 474] on html "WE +99 87 Clients HYGIENE-HACCP-PRO - HYG087220 Situation Analyse Contacts & Ad…" at bounding box center [784, 375] width 1568 height 750
click at [866, 540] on div "Ajouter une promesse de paiement (3 factures)" at bounding box center [753, 539] width 296 height 26
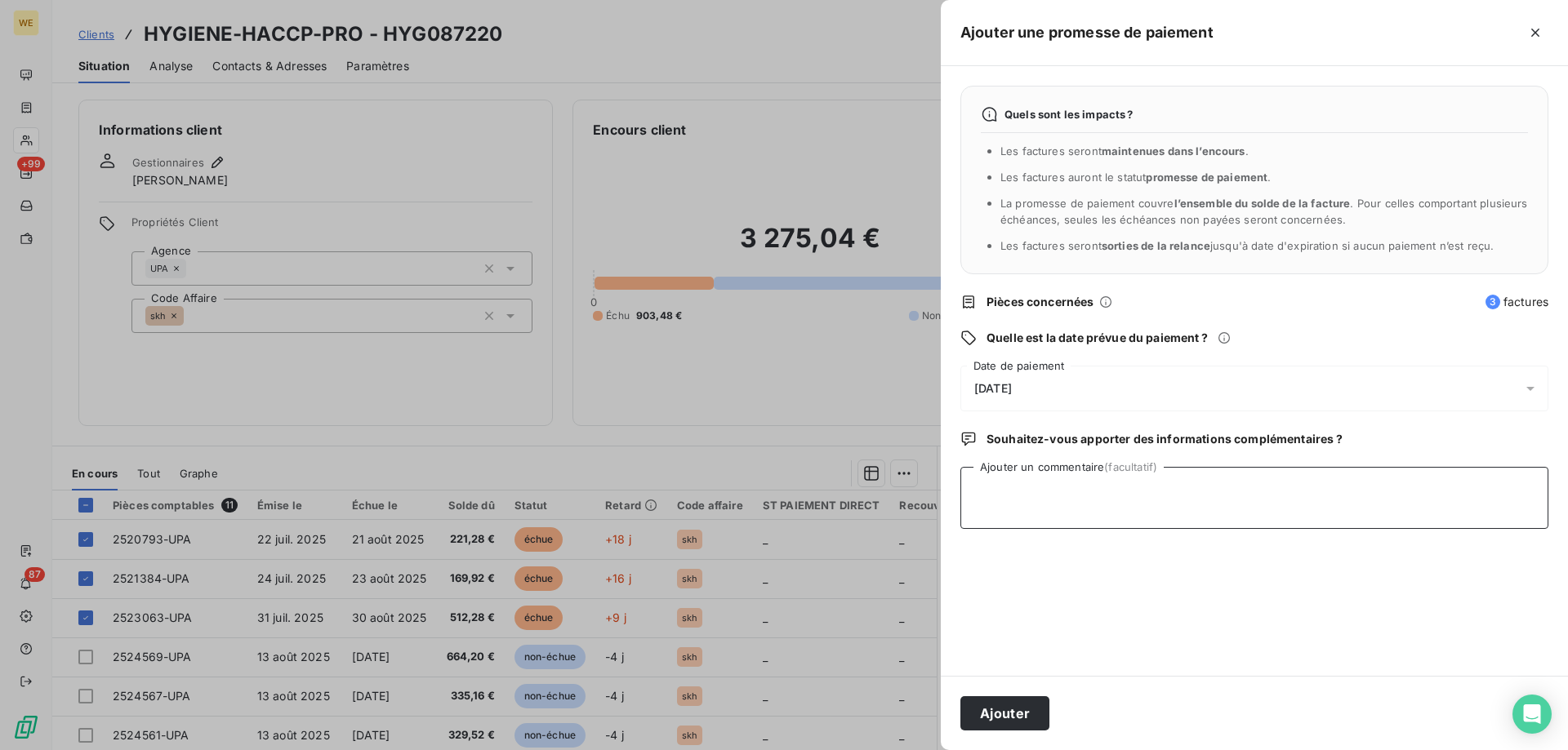
click at [1053, 482] on textarea "Ajouter un commentaire (facultatif)" at bounding box center [1254, 498] width 588 height 62
type textarea "[DATE]"
click at [1012, 386] on span "[DATE]" at bounding box center [993, 388] width 37 height 13
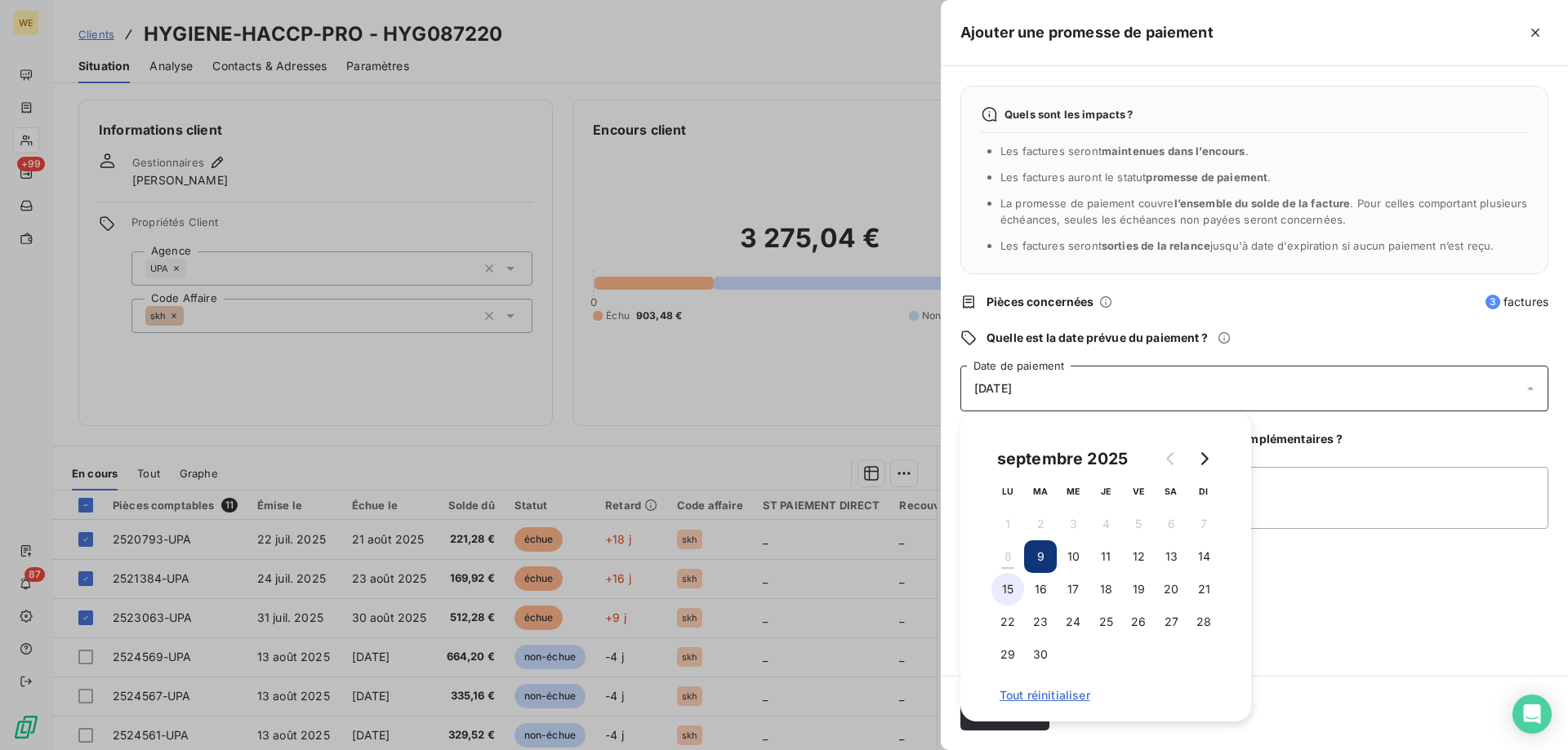
click at [1004, 588] on button "15" at bounding box center [1008, 589] width 33 height 33
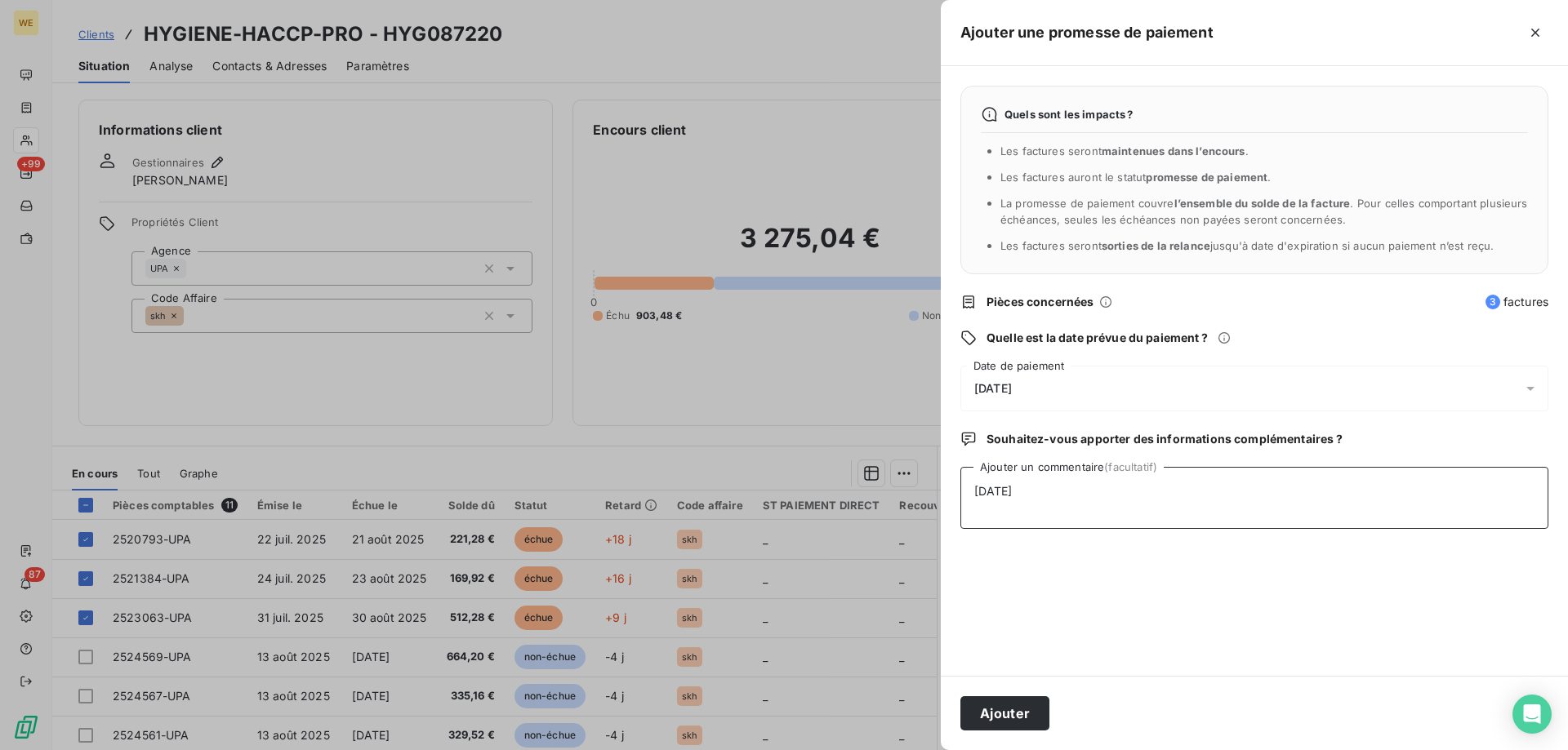
click at [1309, 522] on textarea "[DATE]" at bounding box center [1254, 498] width 588 height 62
click at [1004, 715] on button "Ajouter" at bounding box center [1005, 713] width 89 height 34
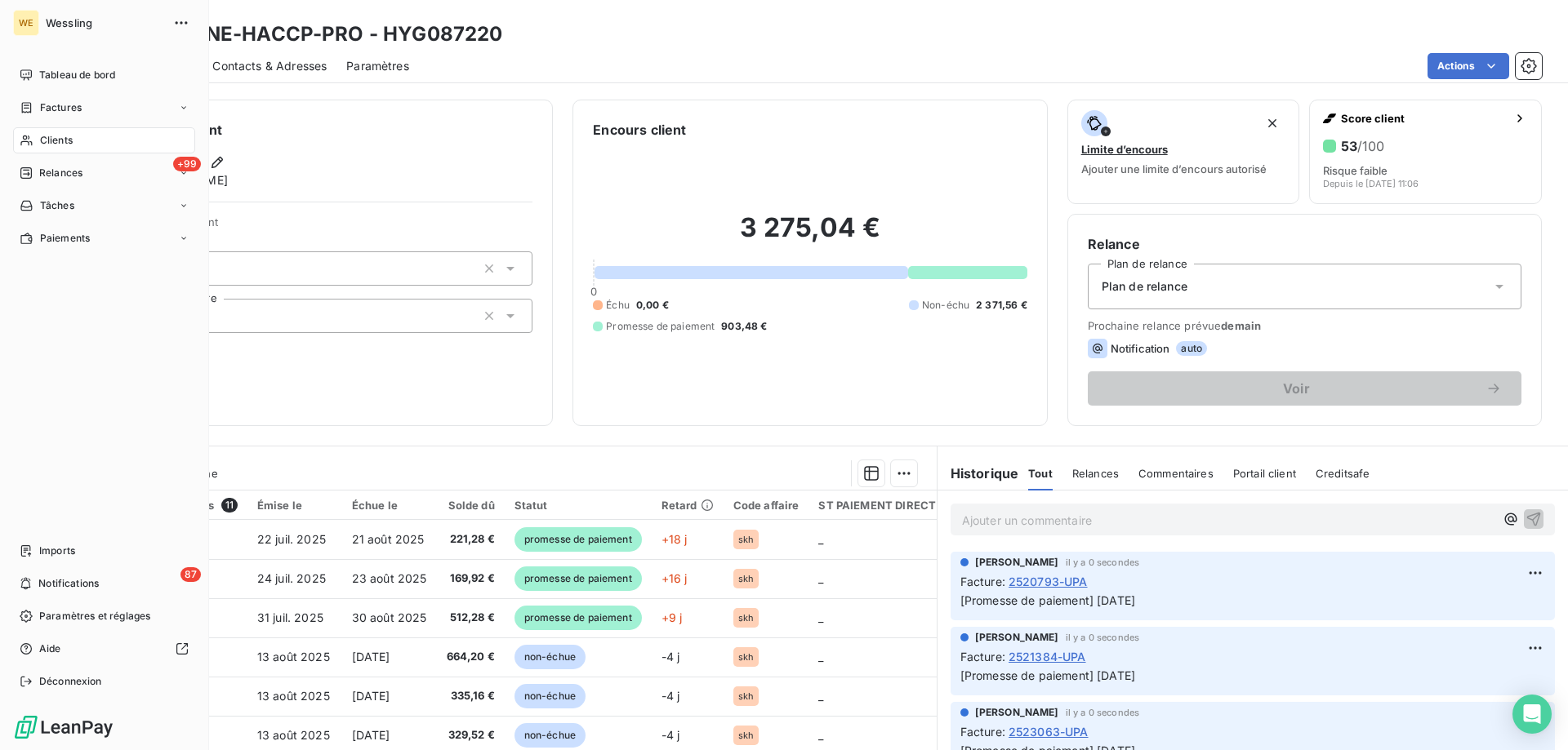
click at [42, 142] on span "Clients" at bounding box center [56, 140] width 33 height 15
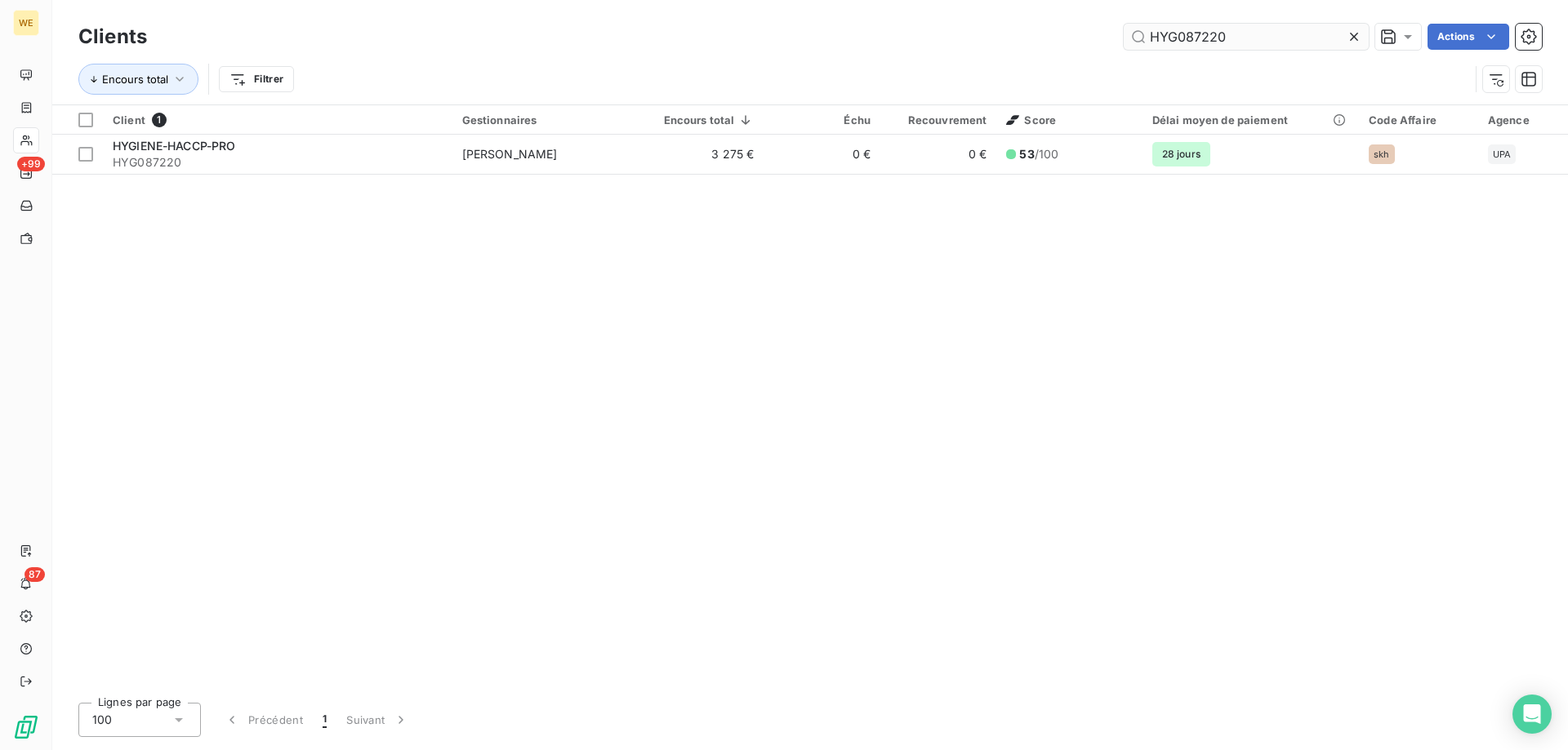
click at [1165, 32] on input "HYG087220" at bounding box center [1246, 36] width 245 height 26
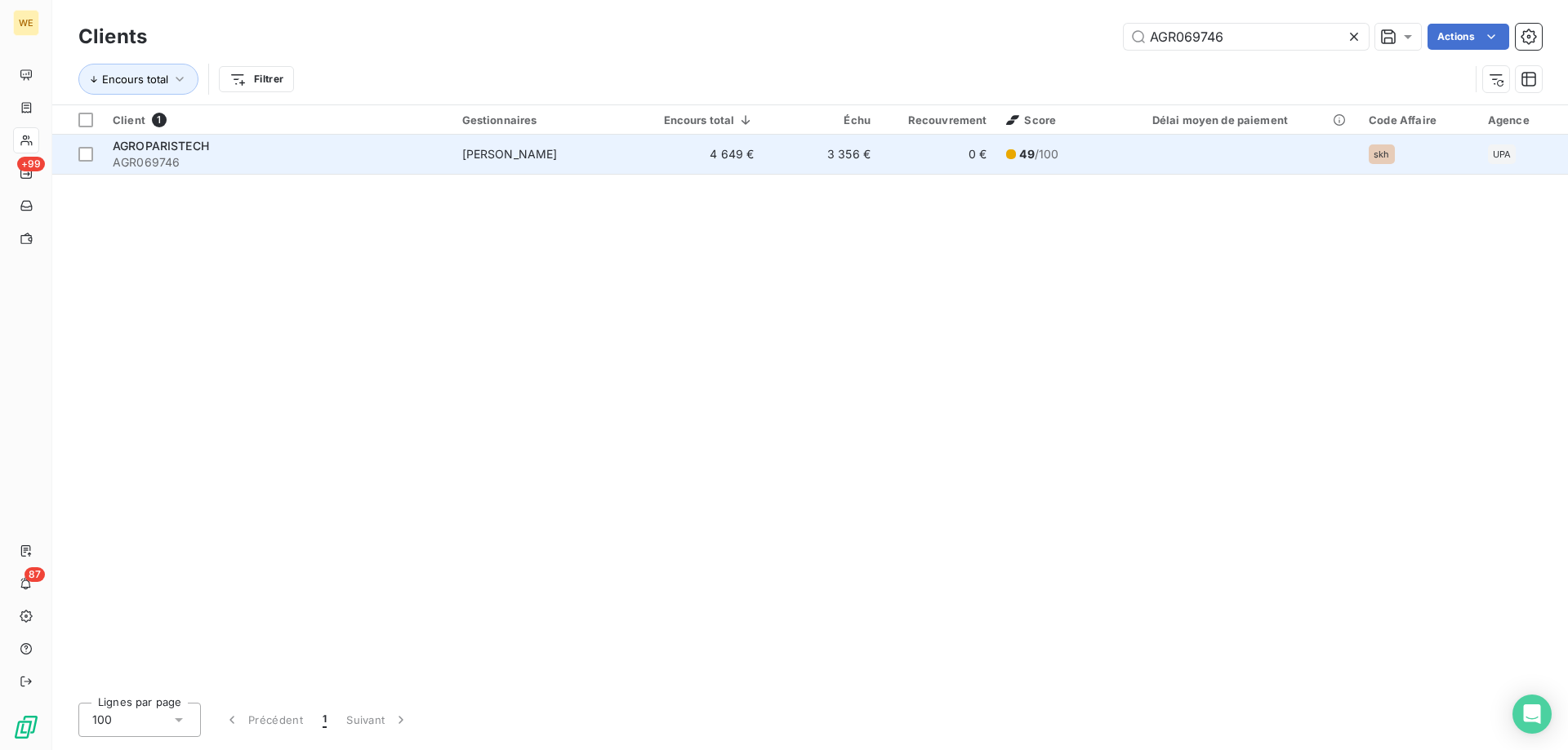
type input "AGR069746"
click at [254, 151] on div "AGROPARISTECH" at bounding box center [277, 146] width 330 height 17
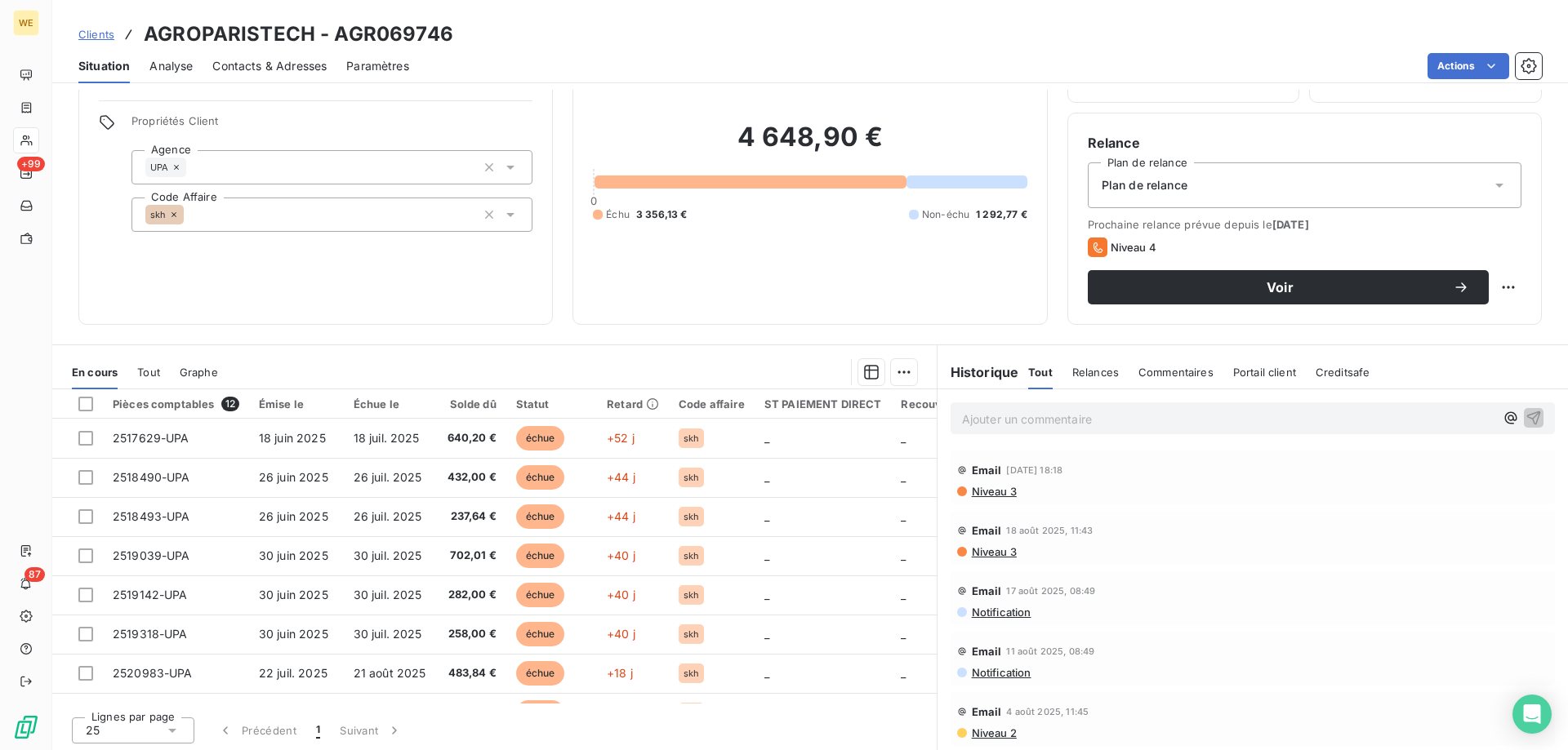
scroll to position [104, 0]
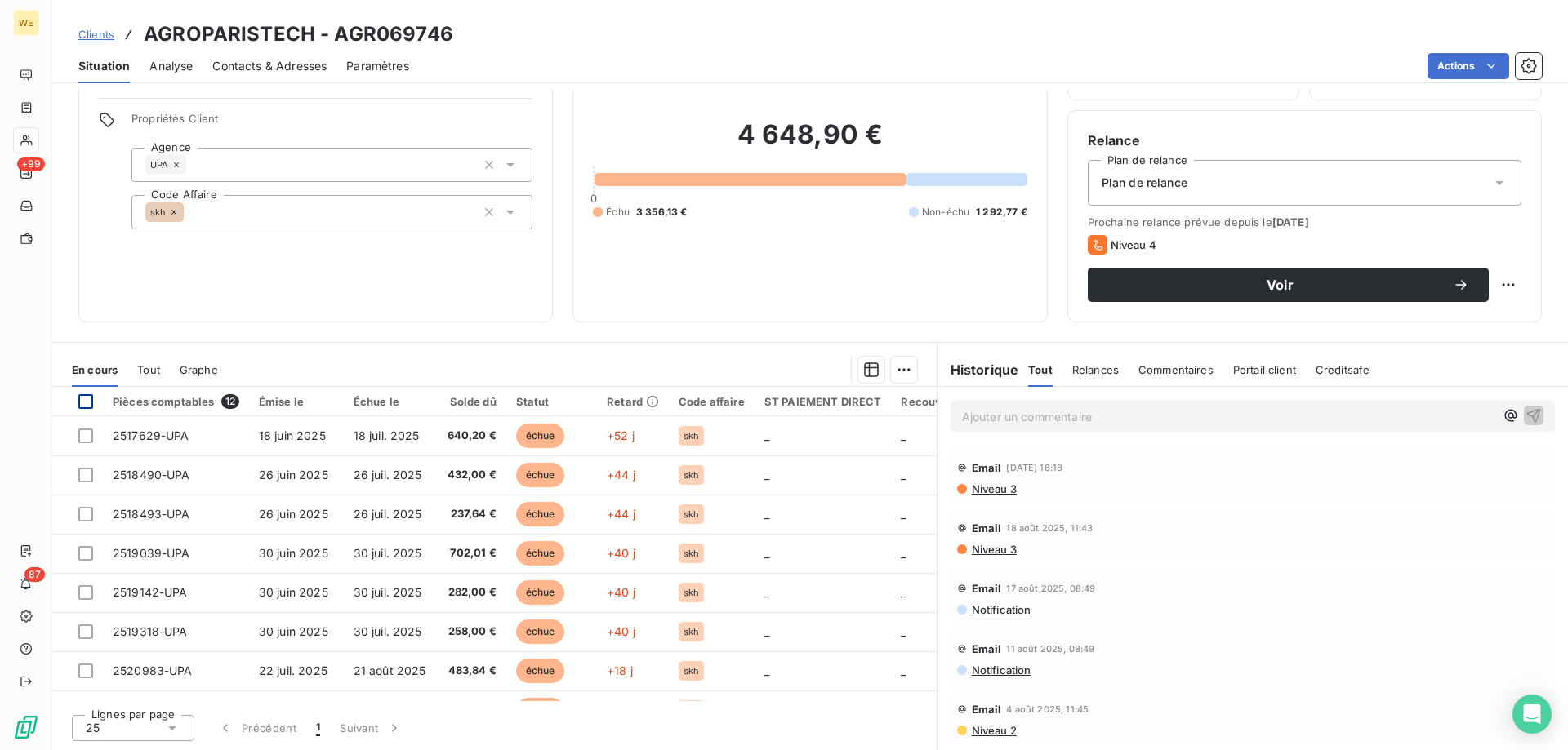
click at [86, 401] on div at bounding box center [86, 401] width 15 height 15
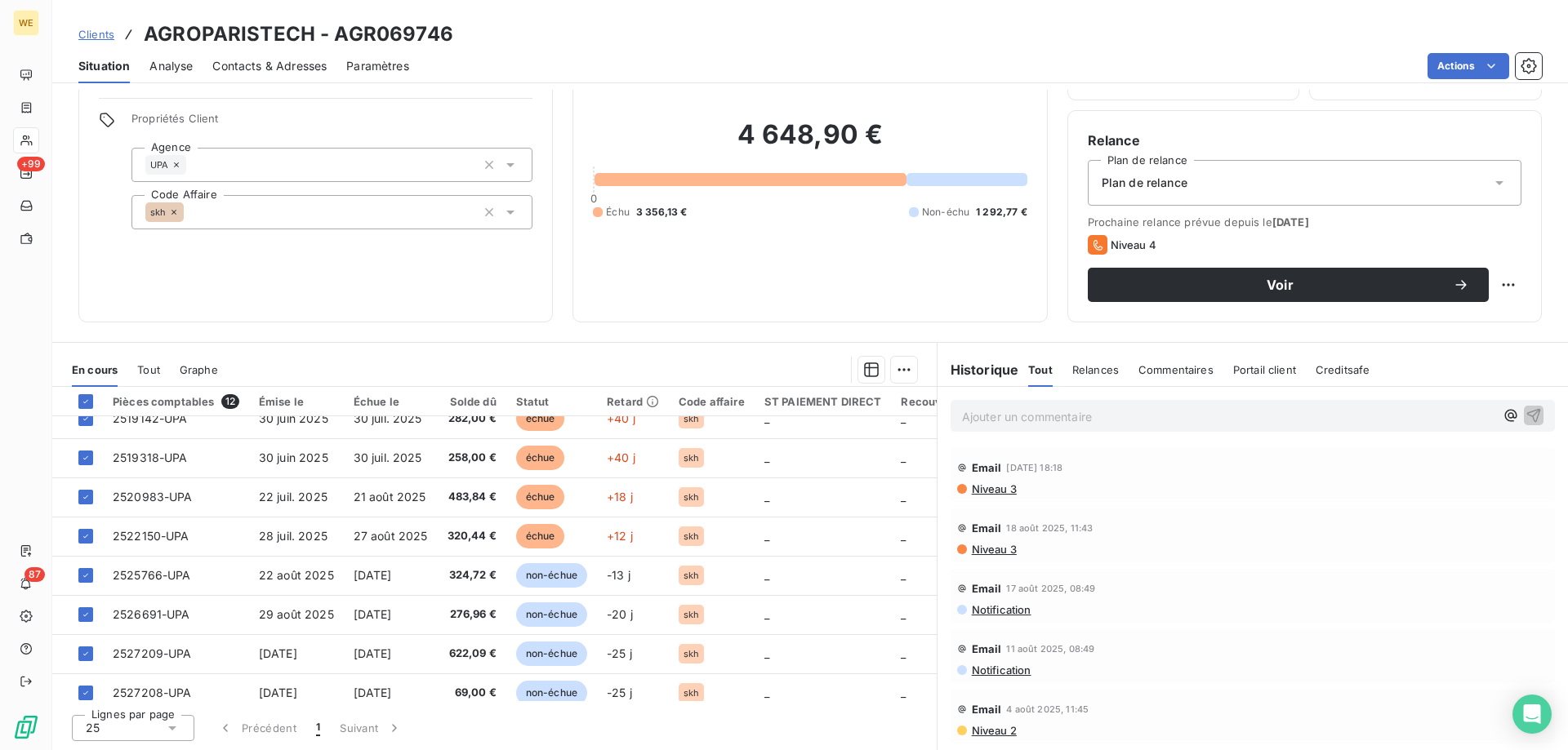
scroll to position [192, 0]
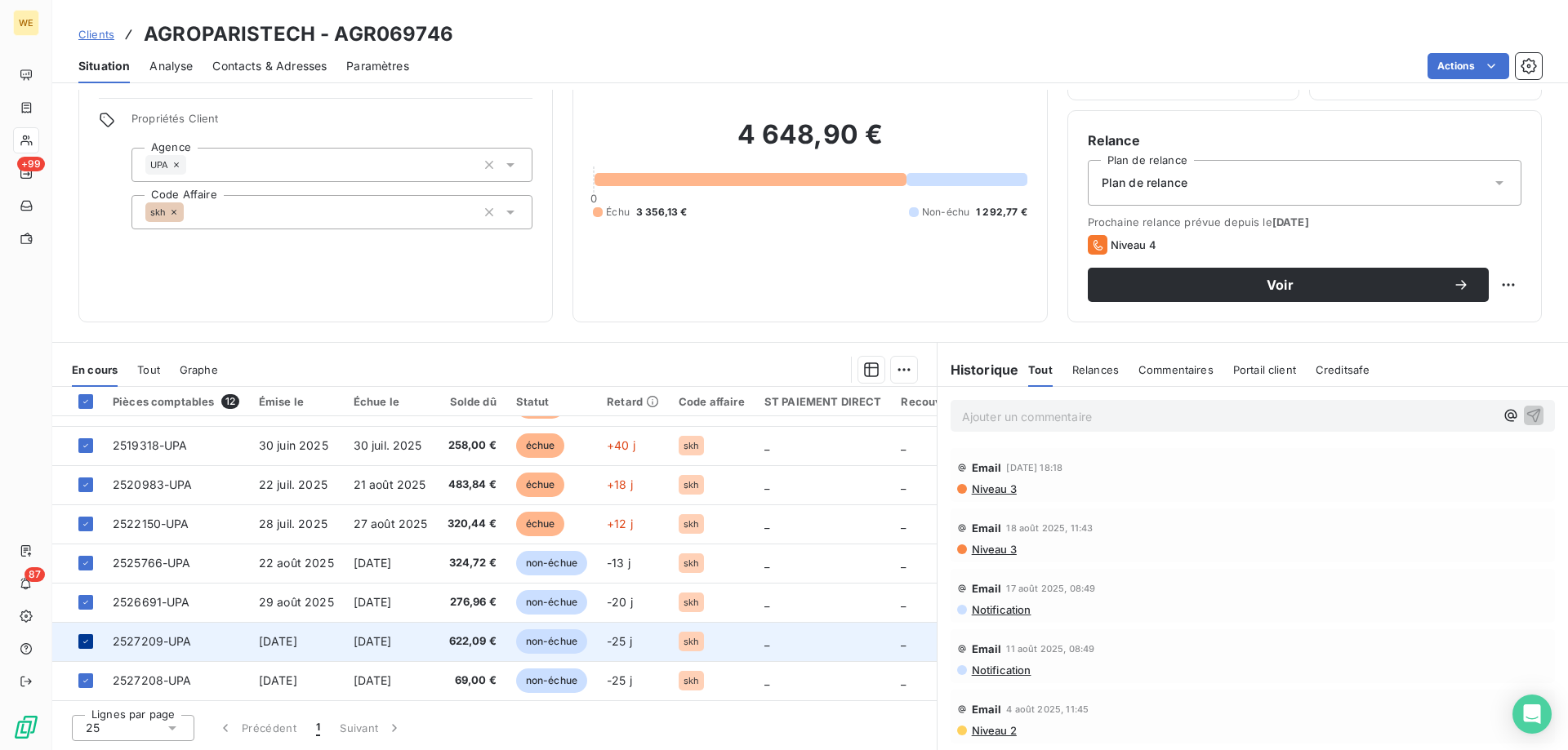
click at [84, 637] on icon at bounding box center [86, 641] width 10 height 10
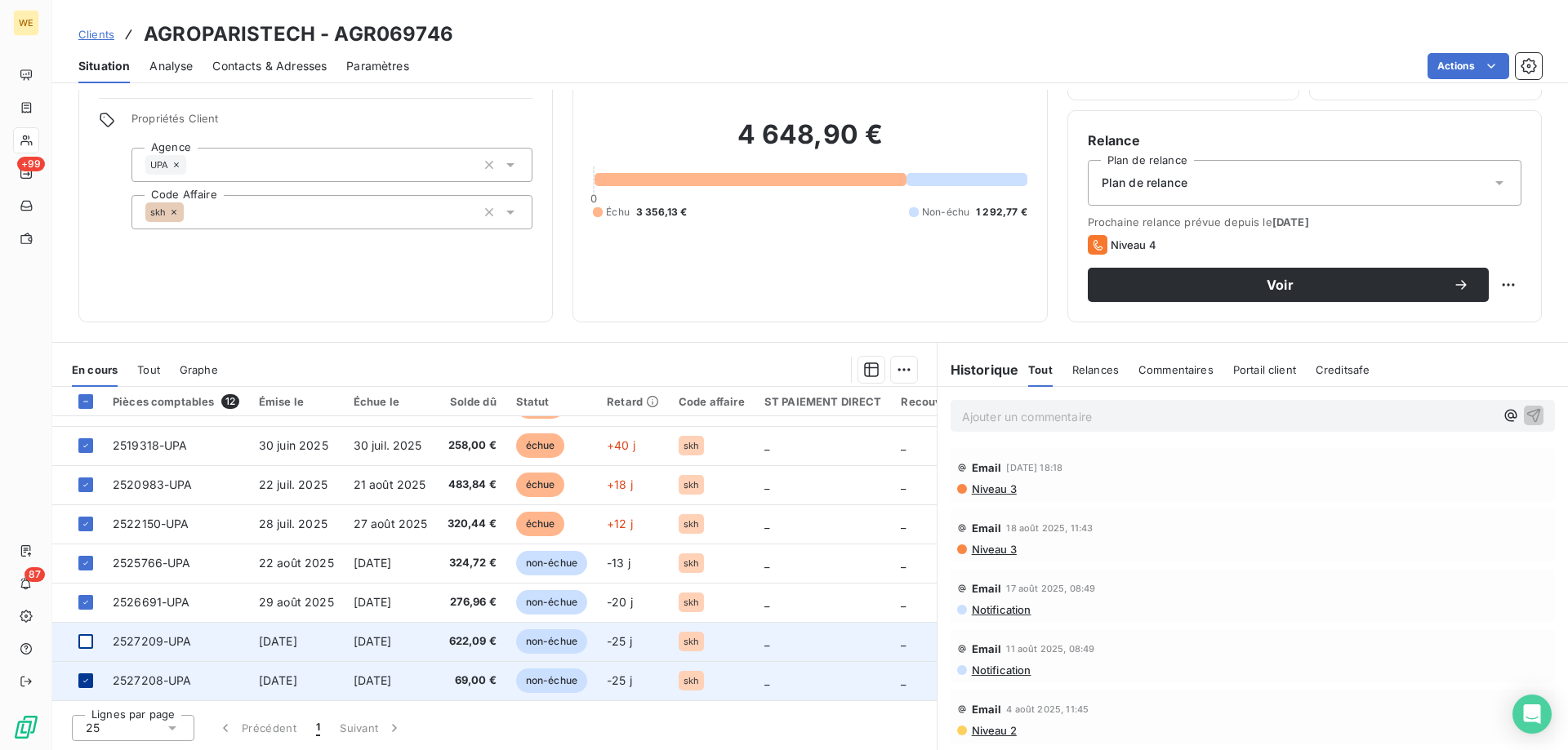
click at [84, 676] on icon at bounding box center [86, 680] width 10 height 10
click at [896, 368] on html "WE +99 87 Clients AGROPARISTECH - AGR069746 Situation Analyse Contacts & Adress…" at bounding box center [784, 375] width 1568 height 750
click at [892, 430] on div "Ajouter une promesse de paiement (10 factures)" at bounding box center [751, 435] width 301 height 26
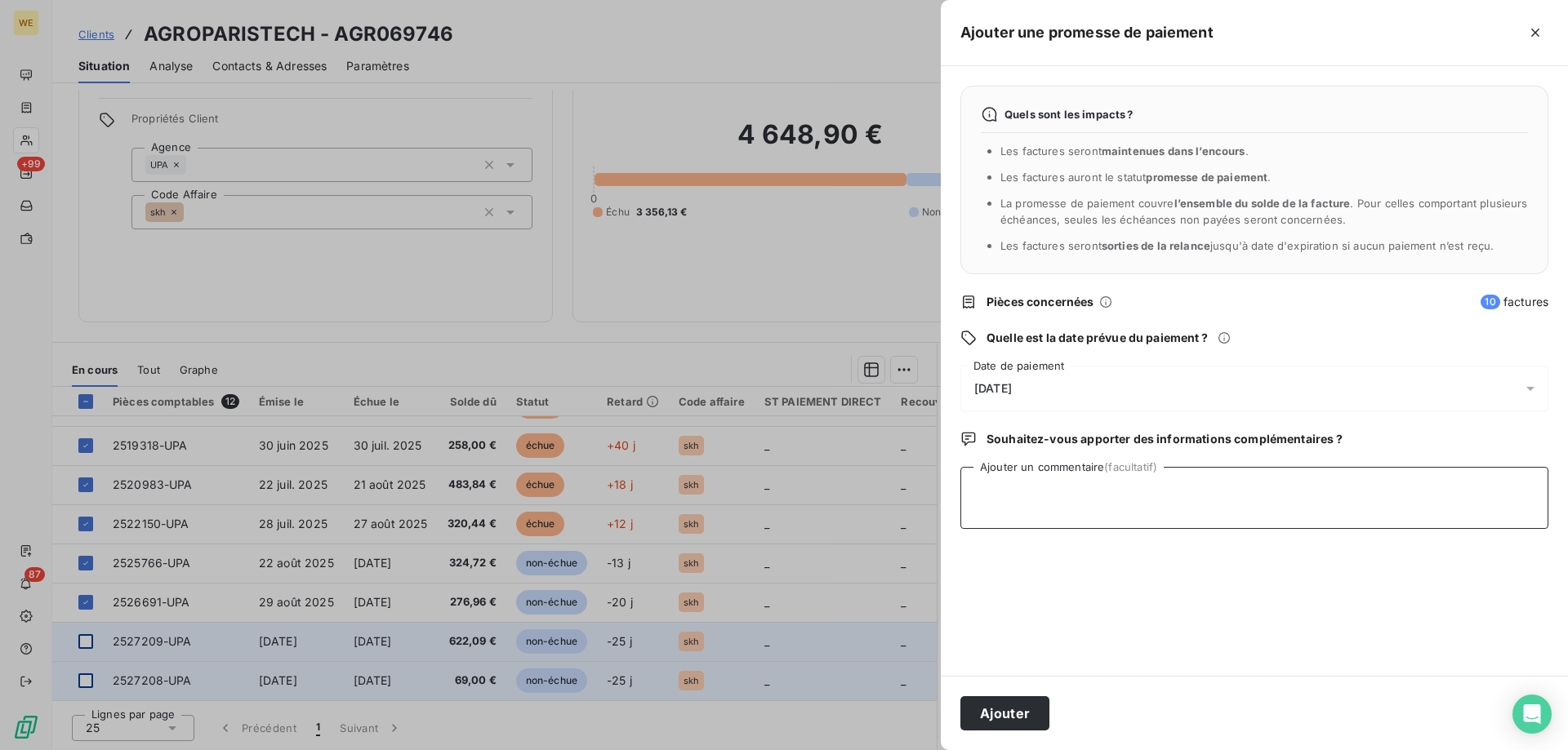
click at [1046, 487] on textarea "Ajouter un commentaire (facultatif)" at bounding box center [1254, 498] width 588 height 62
drag, startPoint x: 1053, startPoint y: 500, endPoint x: 1074, endPoint y: 510, distance: 23.3
click at [1054, 501] on textarea "[DATE]" at bounding box center [1254, 498] width 588 height 62
paste textarea "Re: Wessling France Dernier Rappel Externes Boîte de réception [PERSON_NAME] 08…"
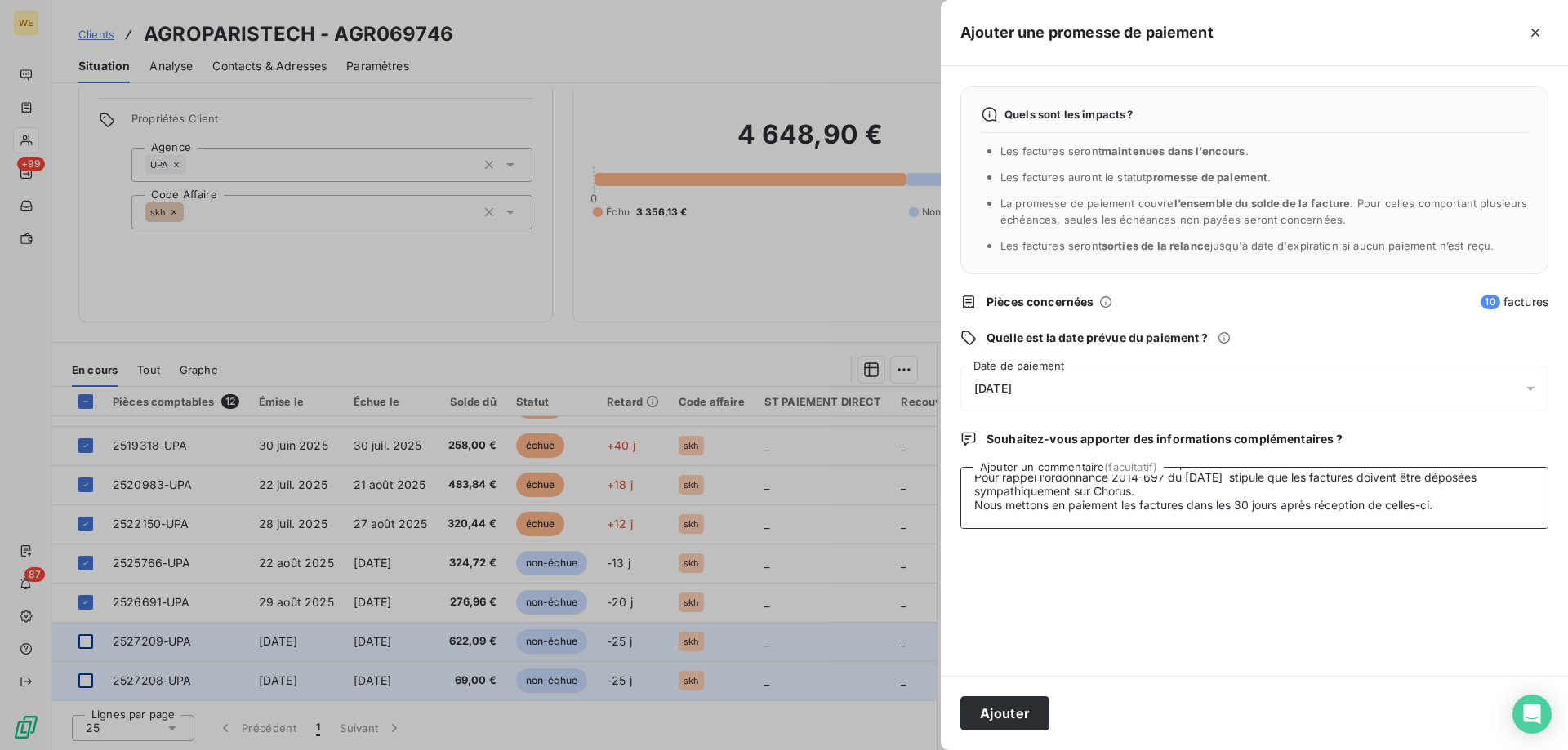
type textarea "[DATE] Re: Wessling France Dernier Rappel Externes Boîte de réception [PERSON_N…"
click at [1079, 389] on div "[DATE]" at bounding box center [1254, 388] width 588 height 46
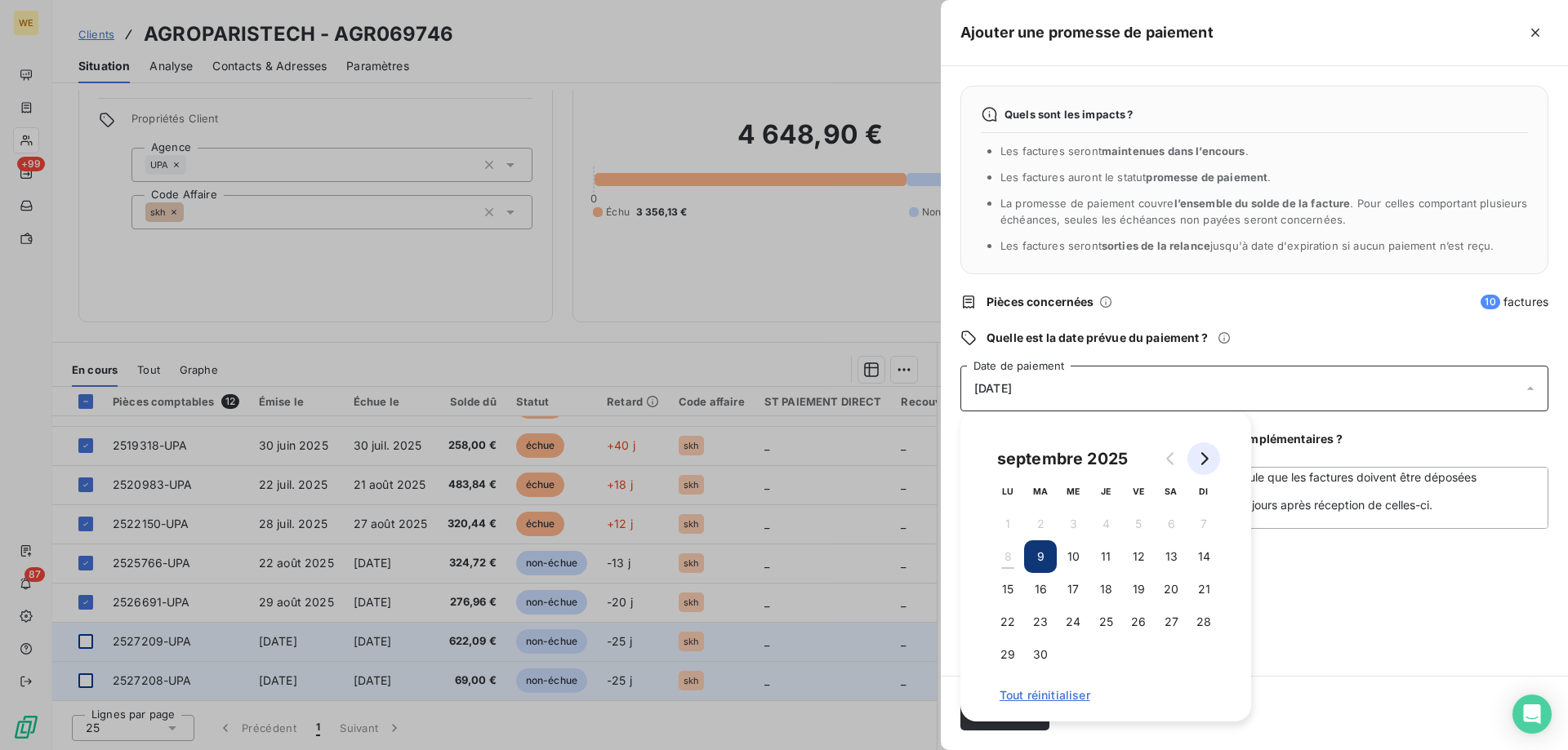
click at [1207, 459] on icon "Go to next month" at bounding box center [1205, 459] width 7 height 13
click at [1042, 558] on button "7" at bounding box center [1040, 557] width 33 height 33
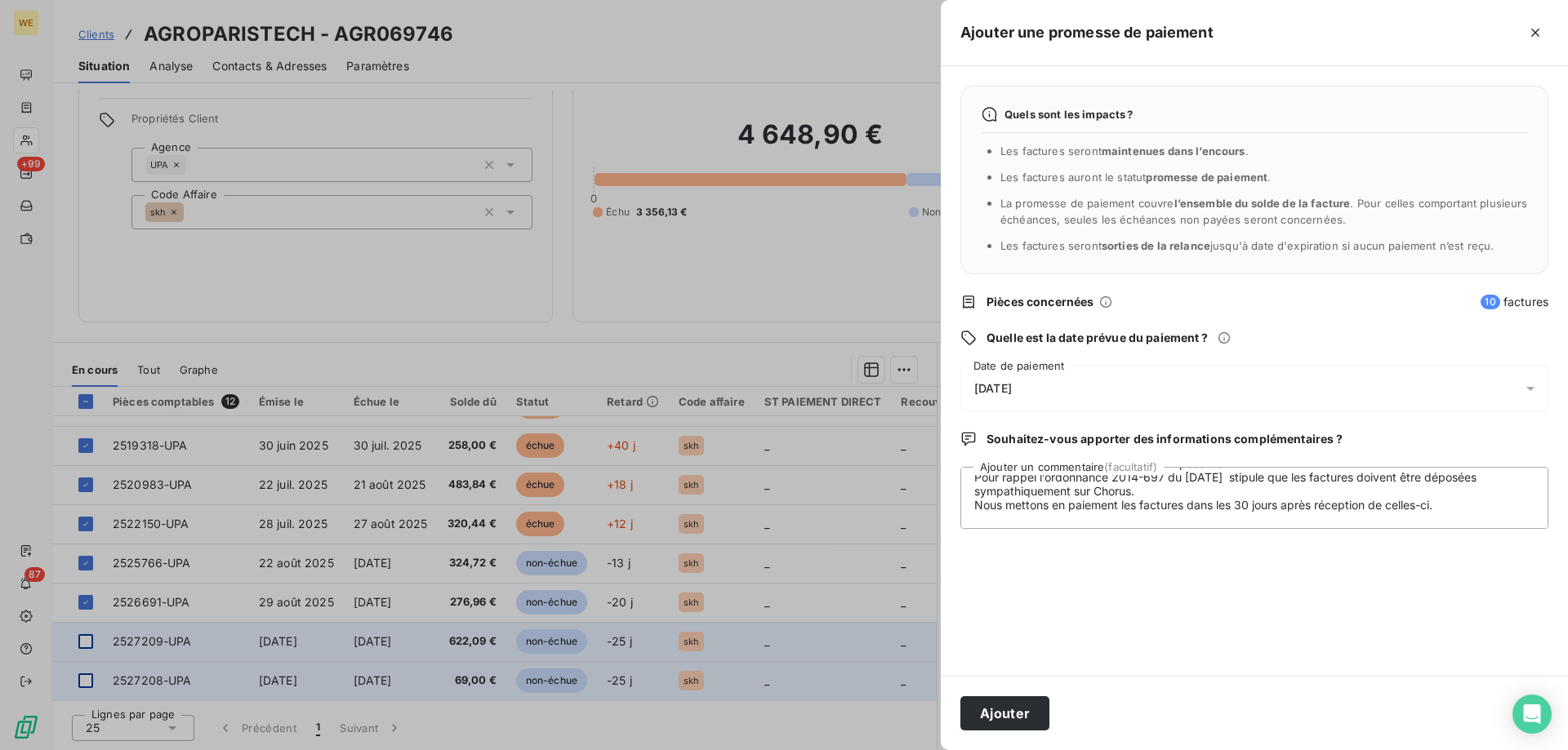
click at [1346, 649] on div "Quels sont les impacts ? Les factures seront maintenues dans l’encours . Les fa…" at bounding box center [1254, 371] width 627 height 610
click at [1012, 725] on button "Ajouter" at bounding box center [1005, 713] width 89 height 34
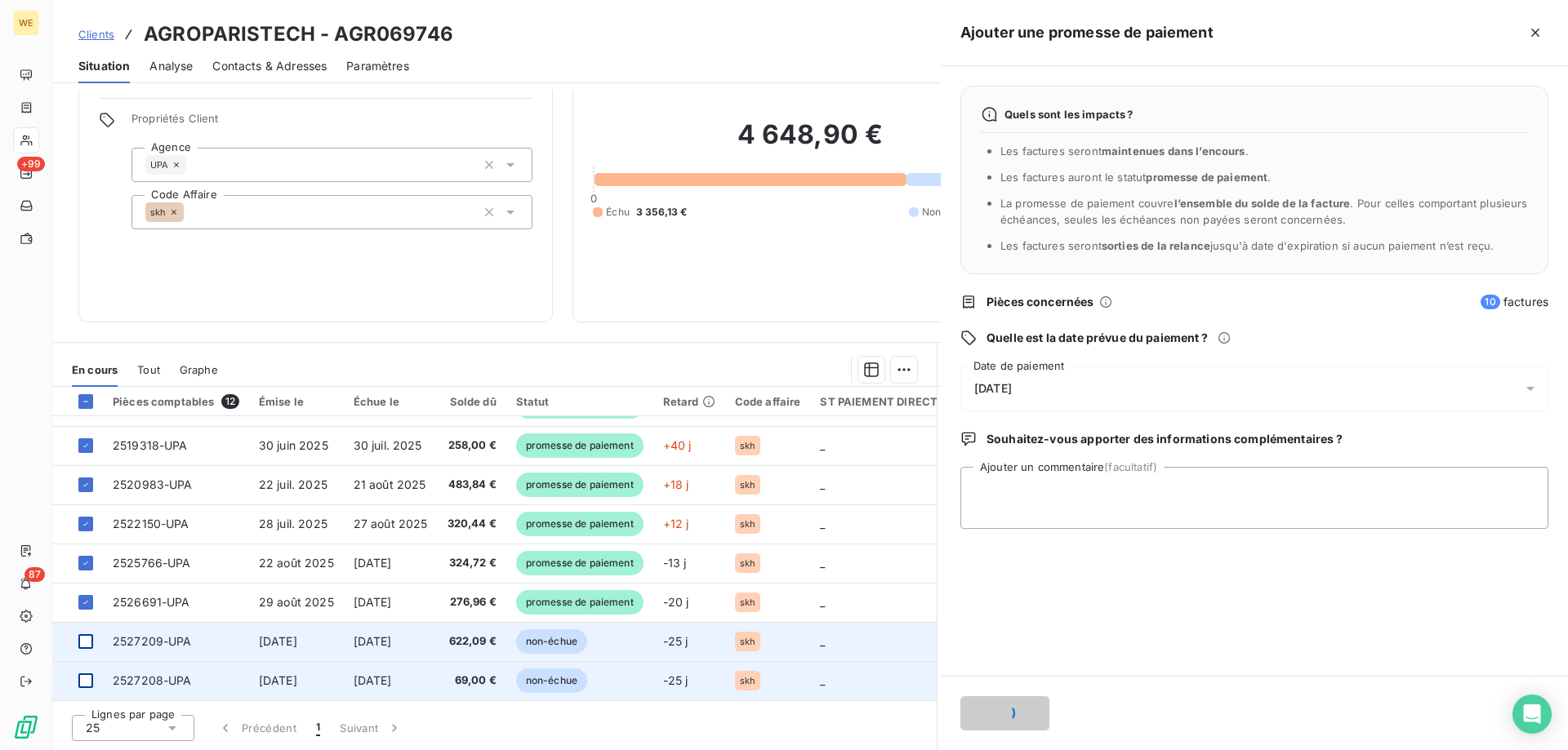
scroll to position [0, 0]
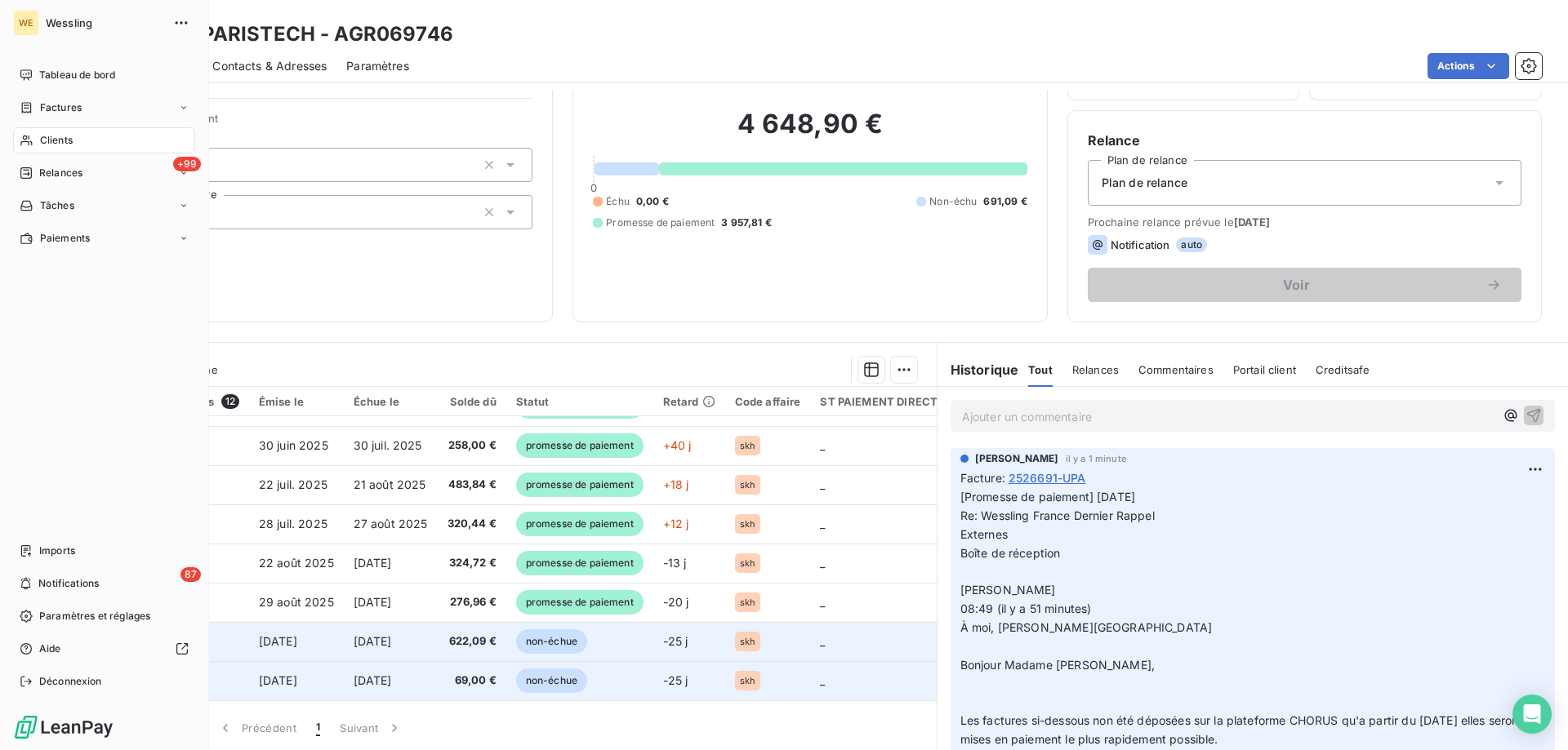
click at [52, 147] on span "Clients" at bounding box center [56, 140] width 33 height 15
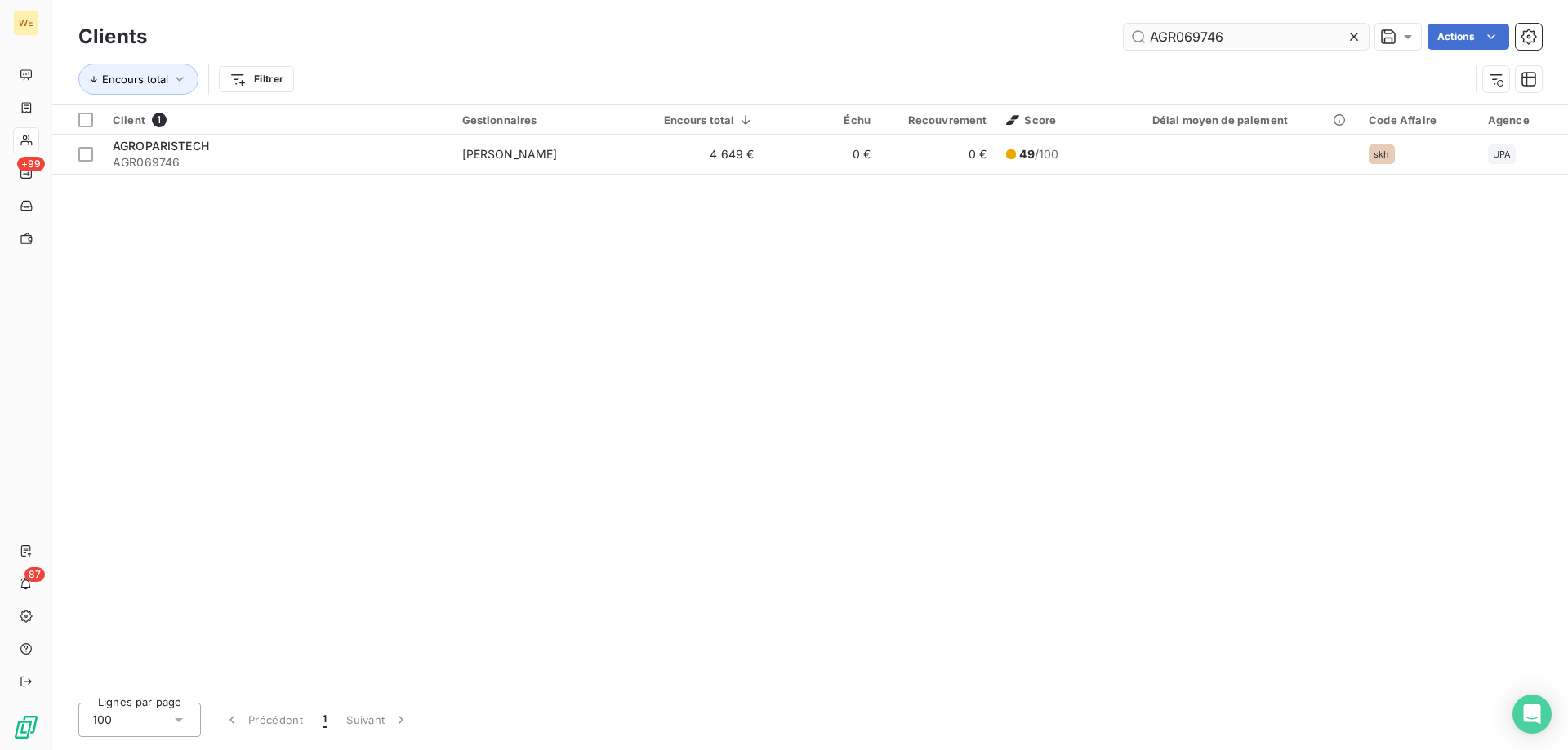
click at [1155, 28] on input "AGR069746" at bounding box center [1246, 36] width 245 height 26
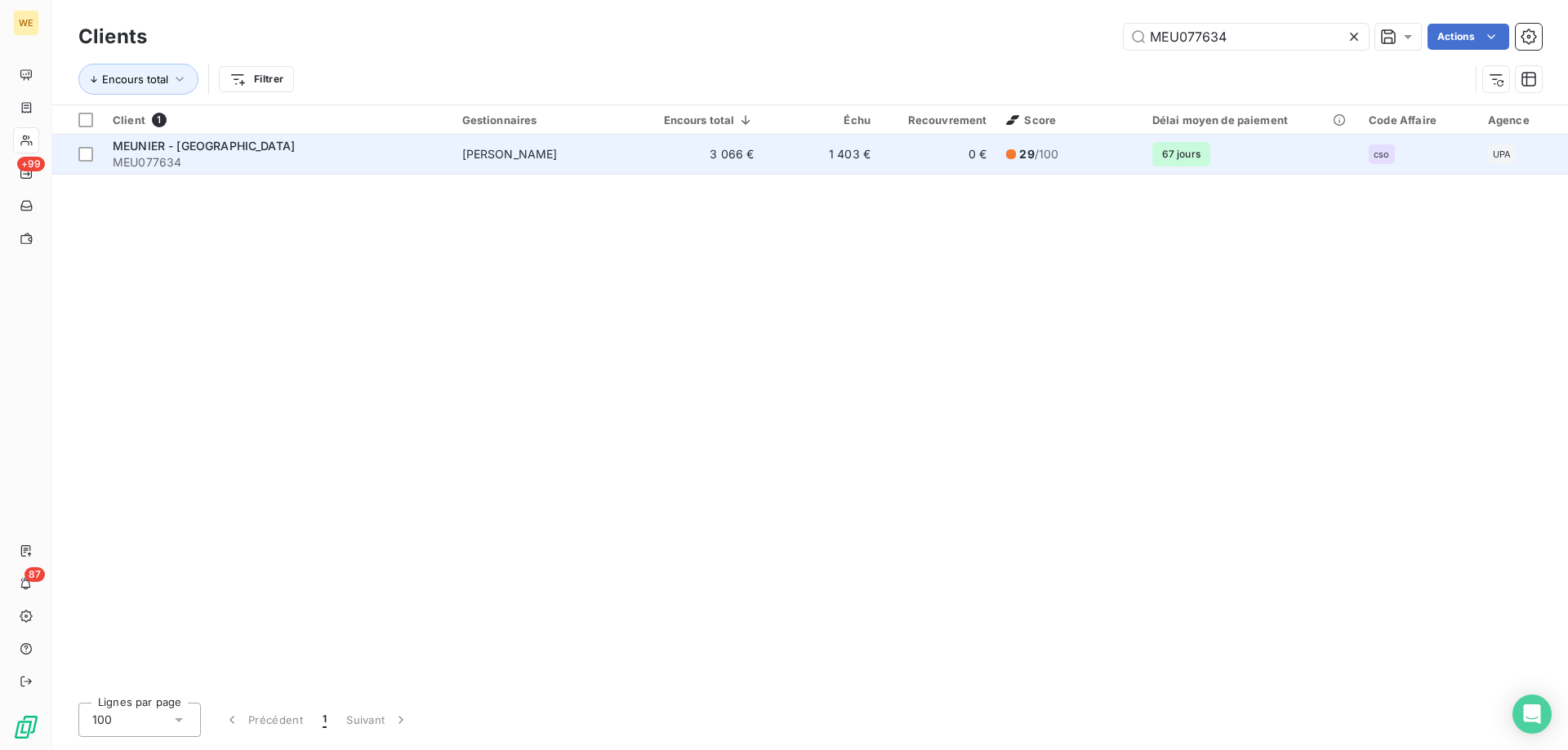
type input "MEU077634"
click at [353, 165] on span "MEU077634" at bounding box center [277, 163] width 330 height 17
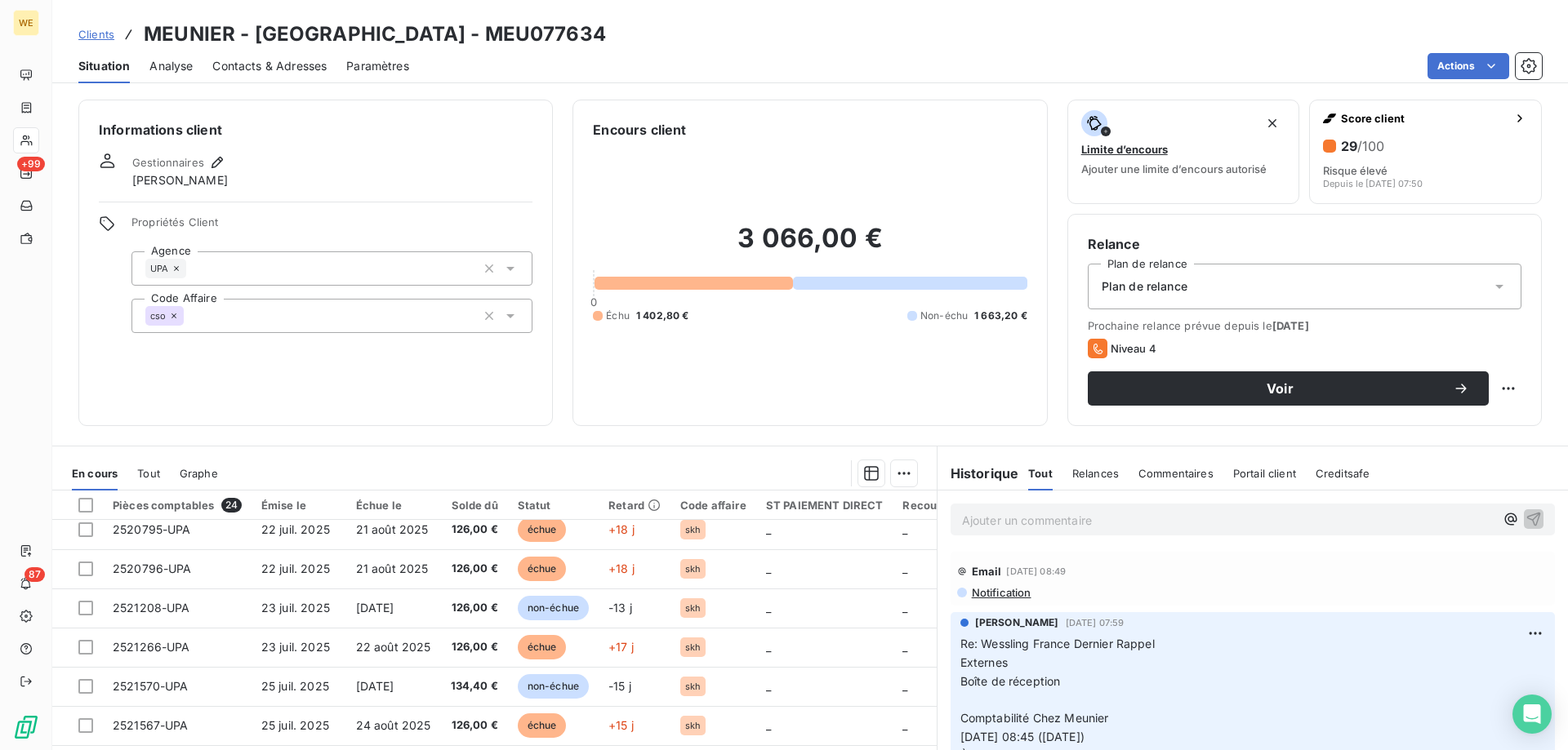
scroll to position [326, 0]
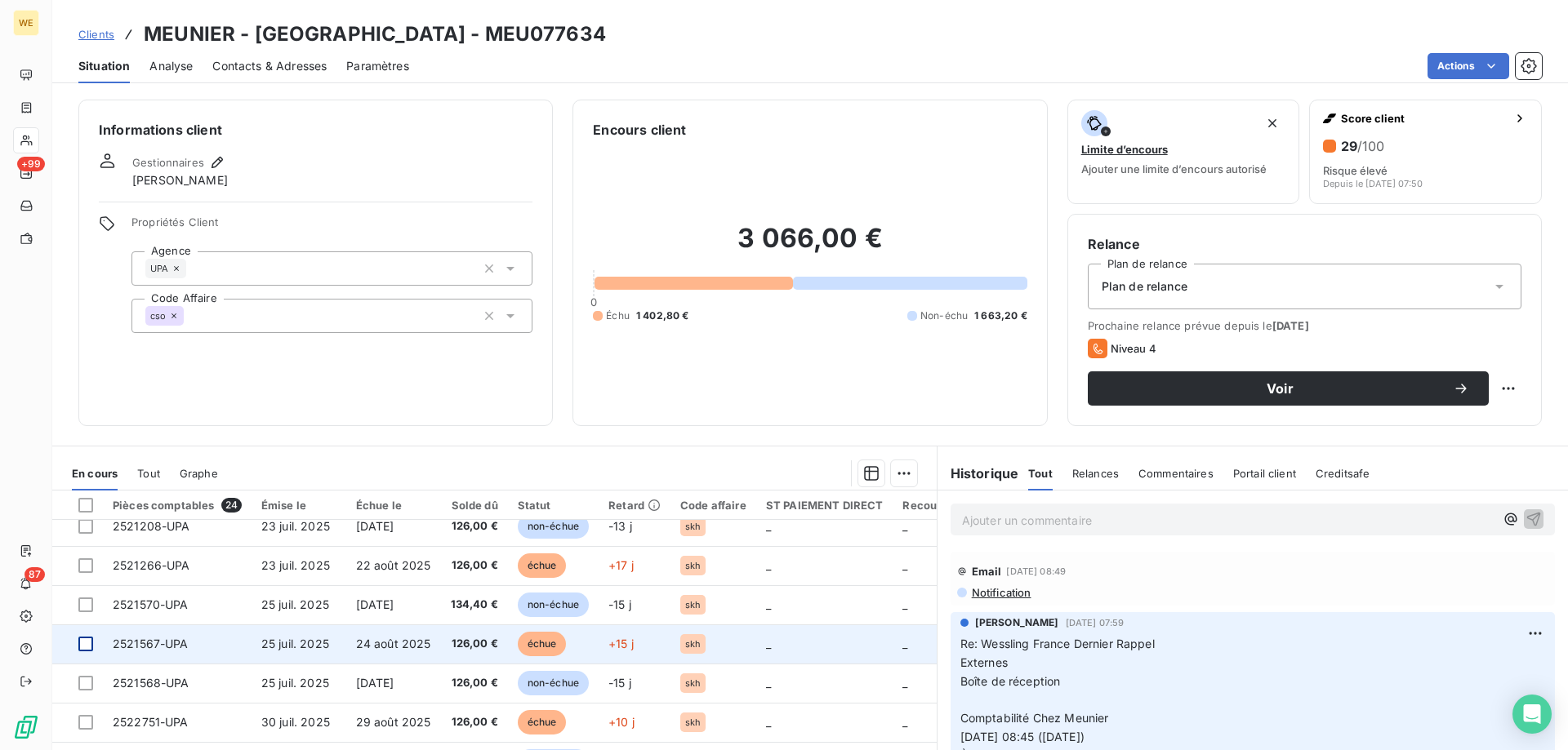
click at [83, 647] on div at bounding box center [86, 644] width 15 height 15
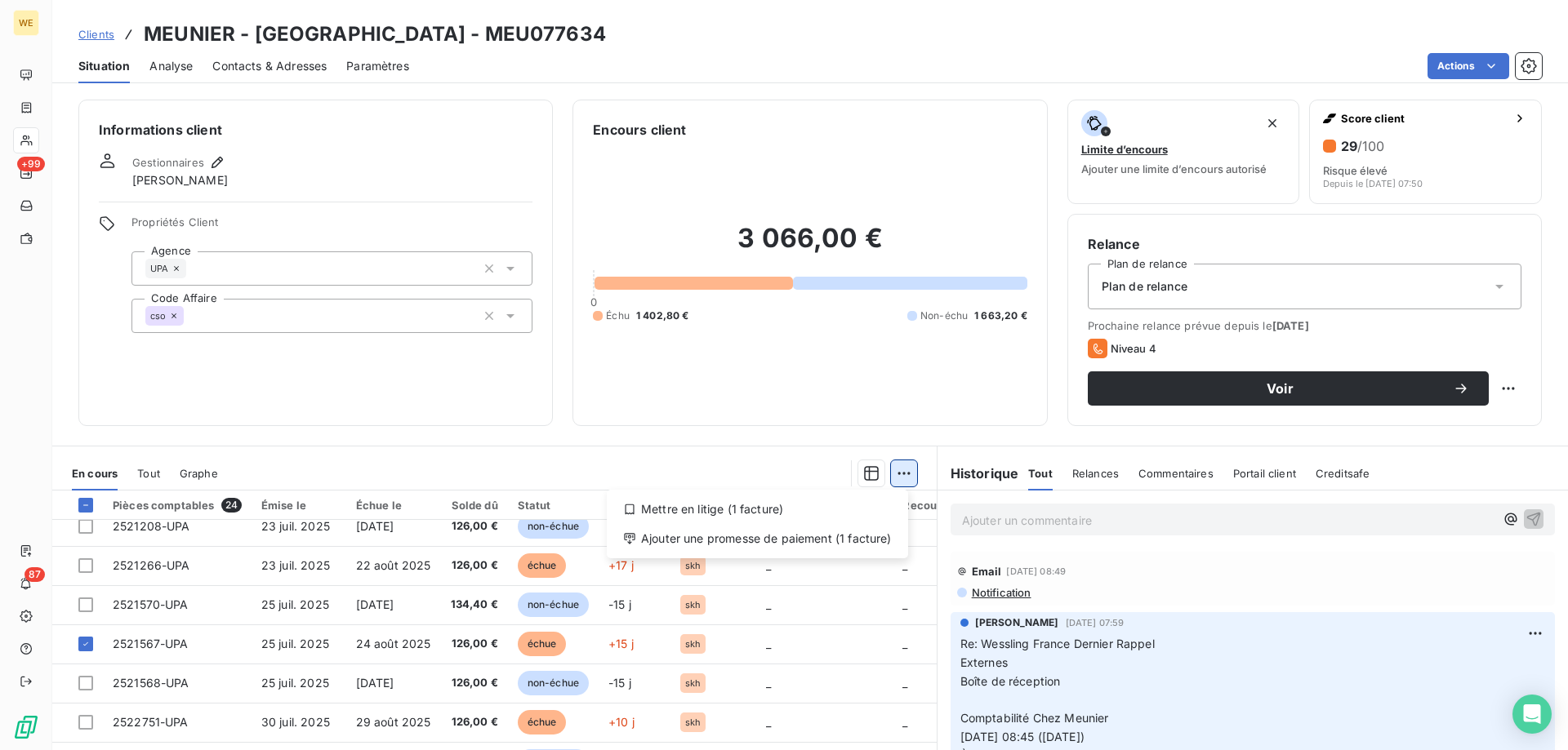
click at [905, 471] on html "WE +99 87 Clients MEUNIER - [GEOGRAPHIC_DATA] - MEU077634 Situation Analyse Con…" at bounding box center [784, 375] width 1568 height 750
click at [858, 546] on div "Ajouter une promesse de paiement (1 facture)" at bounding box center [758, 539] width 288 height 26
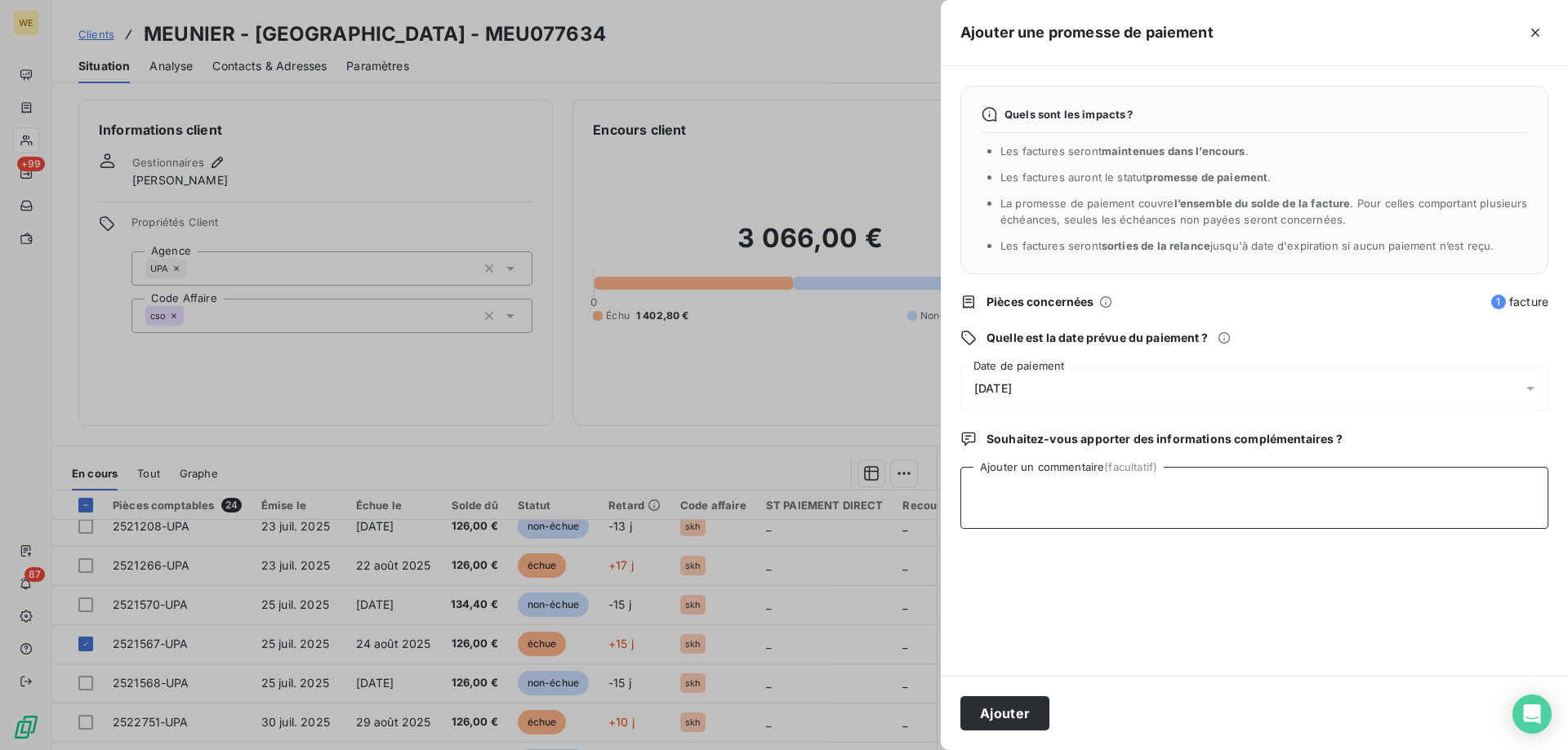
click at [1053, 503] on textarea "Ajouter un commentaire (facultatif)" at bounding box center [1254, 498] width 588 height 62
type textarea "[DATE]"
click at [1071, 375] on div "[DATE]" at bounding box center [1254, 388] width 588 height 46
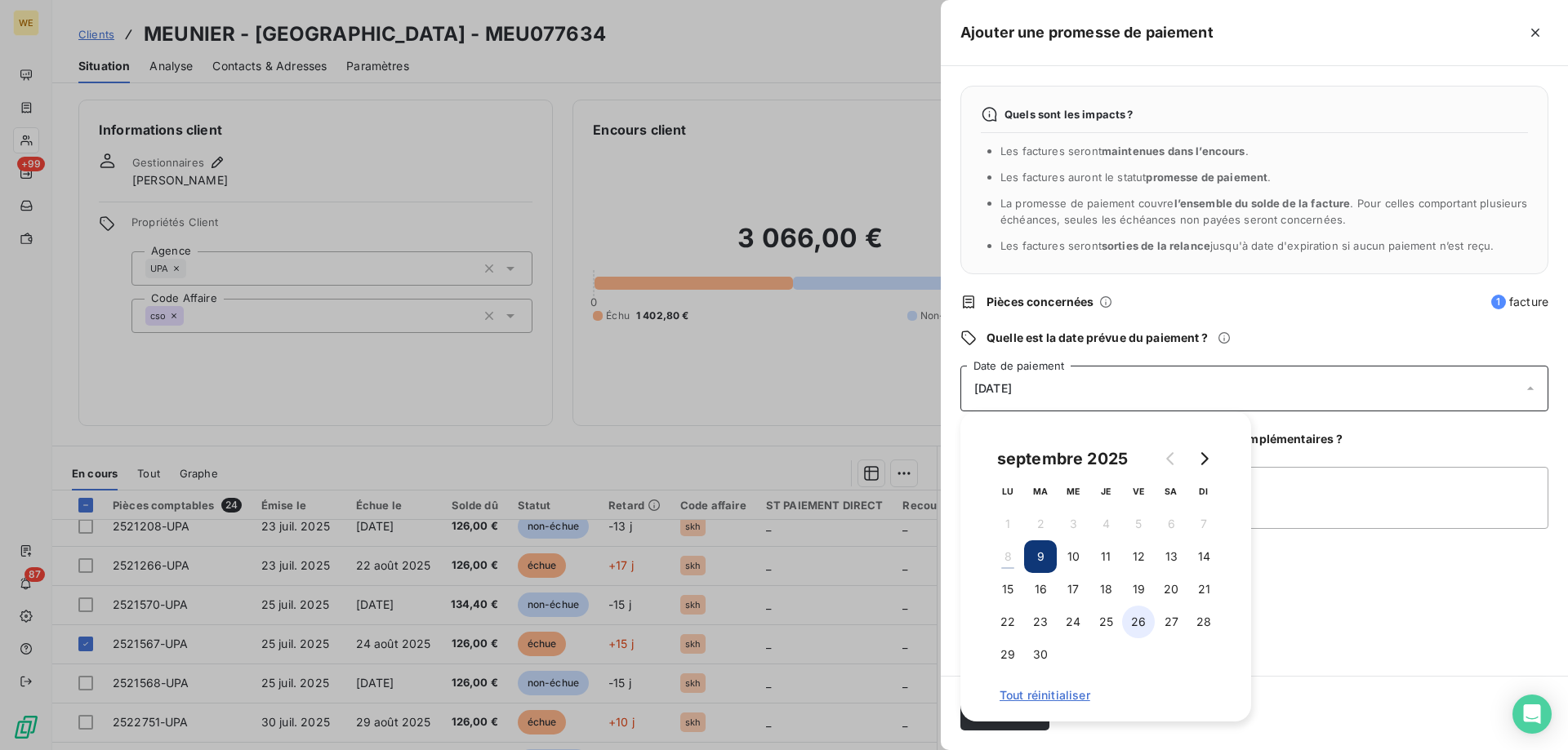
drag, startPoint x: 1012, startPoint y: 588, endPoint x: 1139, endPoint y: 611, distance: 129.1
click at [1013, 589] on button "15" at bounding box center [1008, 589] width 33 height 33
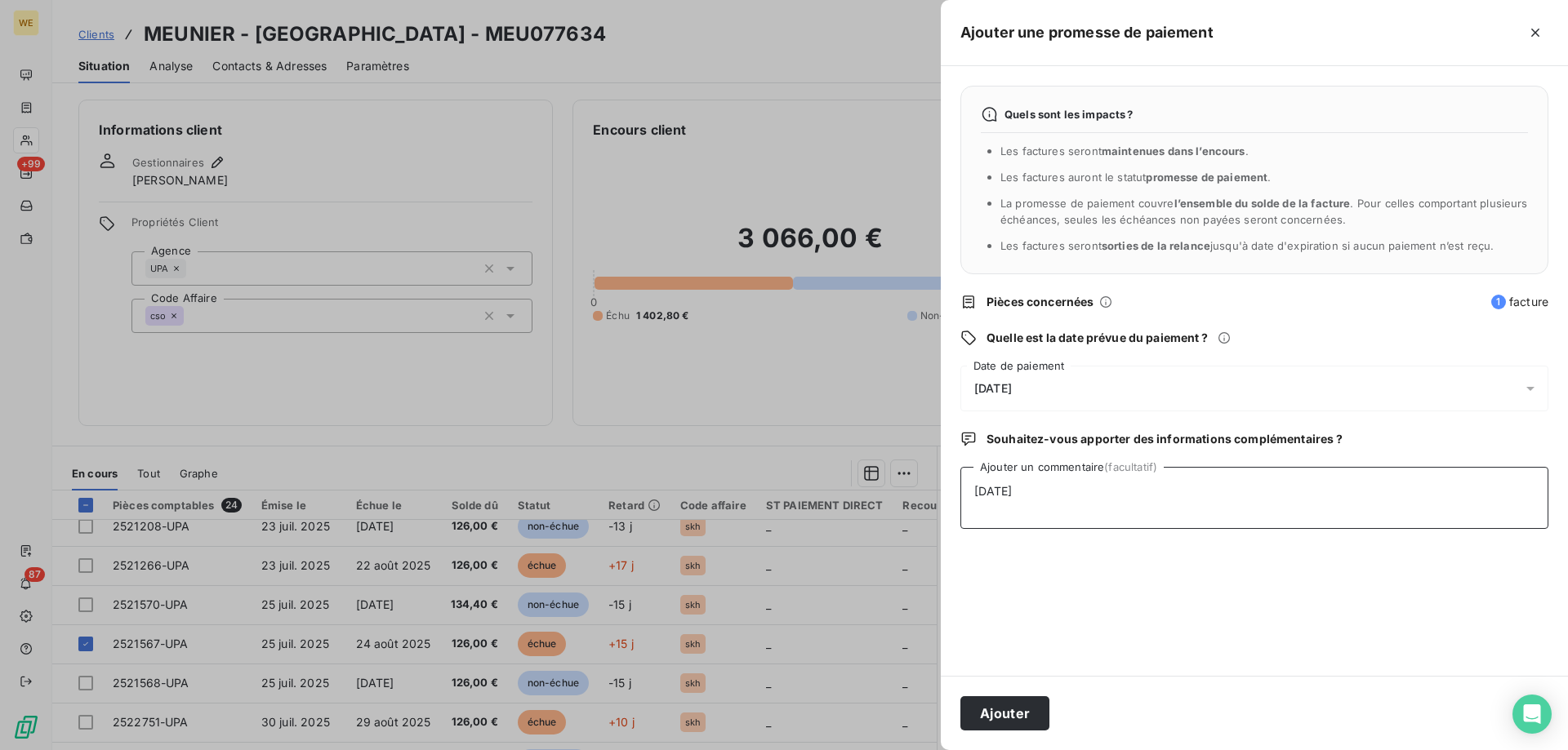
click at [1397, 499] on textarea "[DATE]" at bounding box center [1254, 498] width 588 height 62
click at [1006, 717] on button "Ajouter" at bounding box center [1005, 713] width 89 height 34
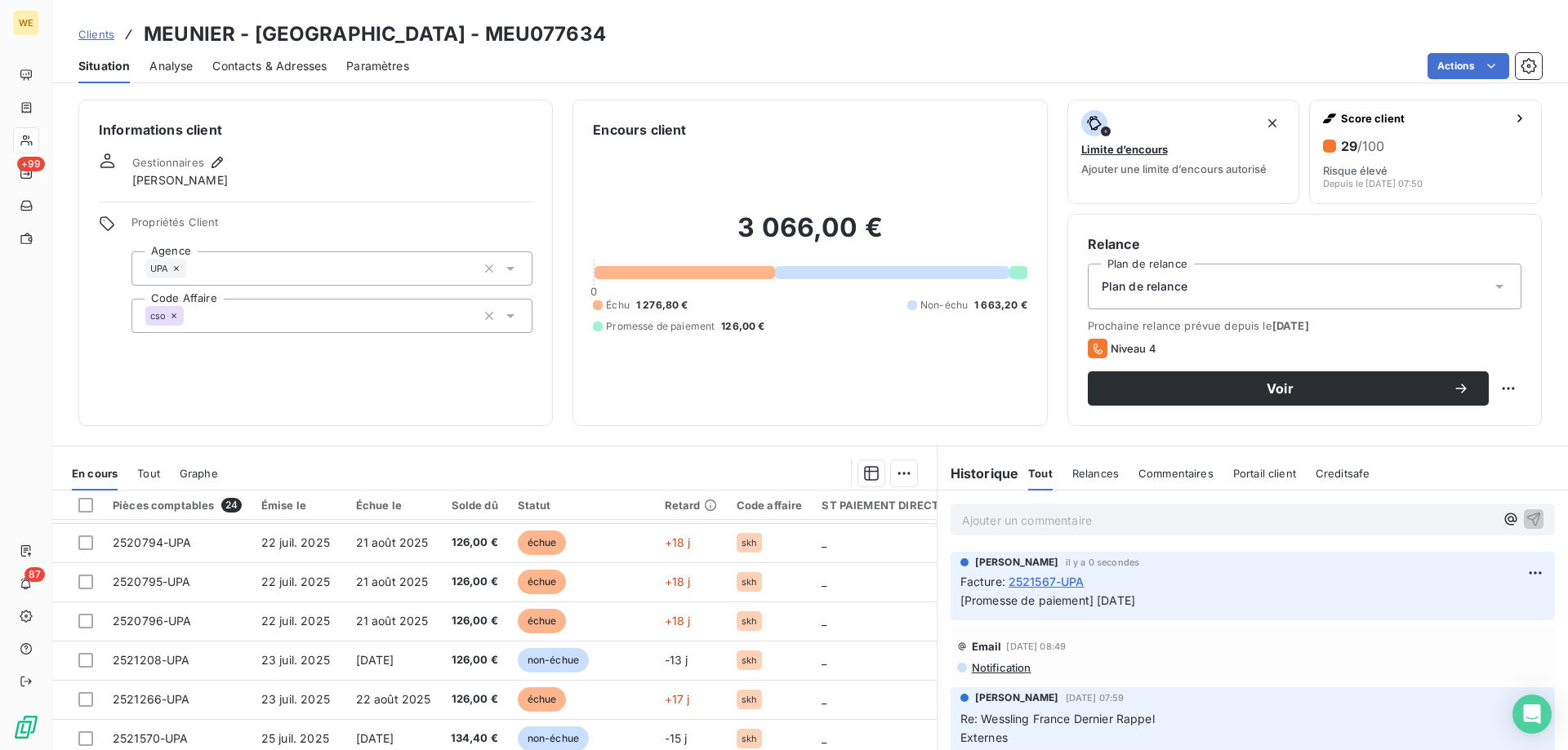
scroll to position [164, 0]
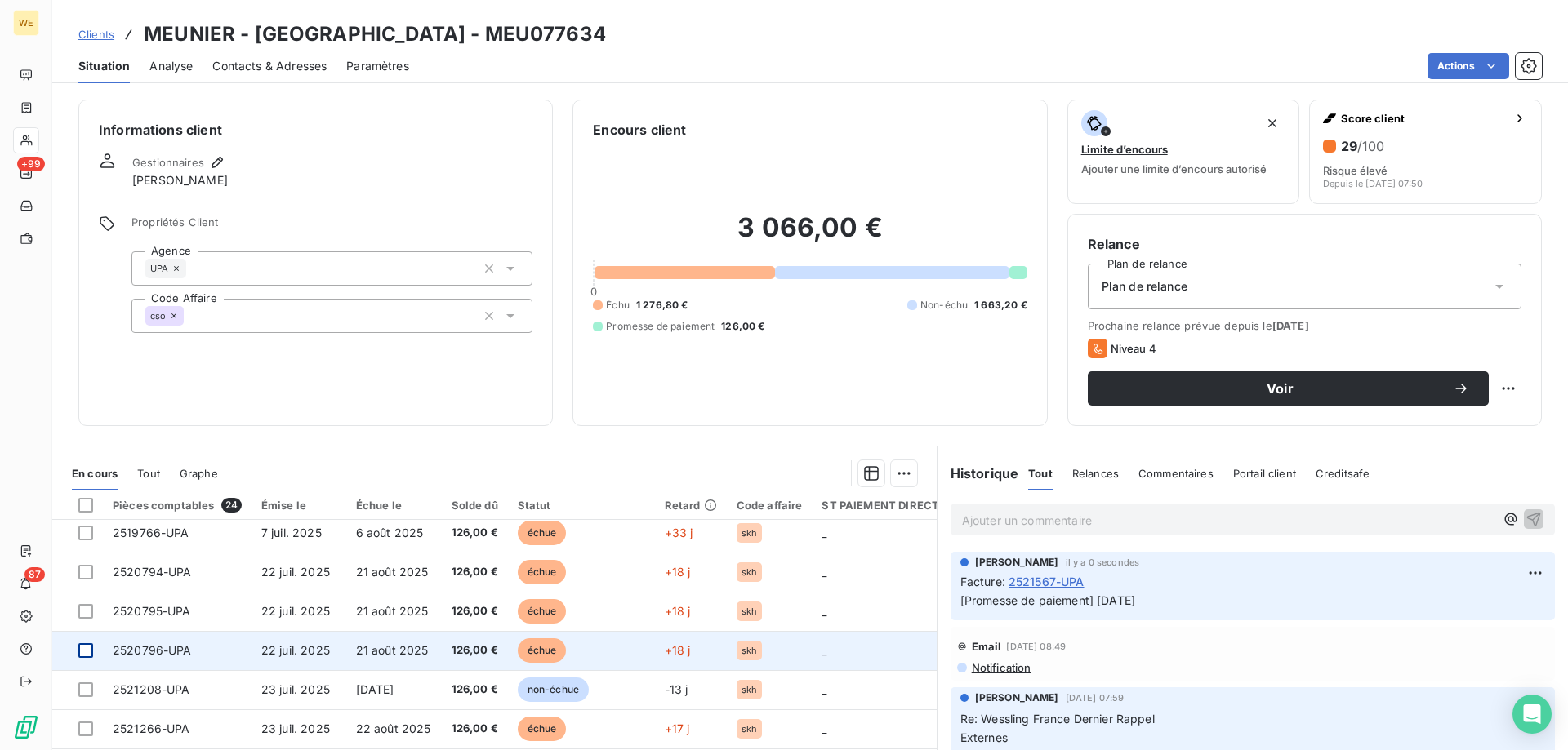
click at [86, 656] on div at bounding box center [86, 651] width 15 height 15
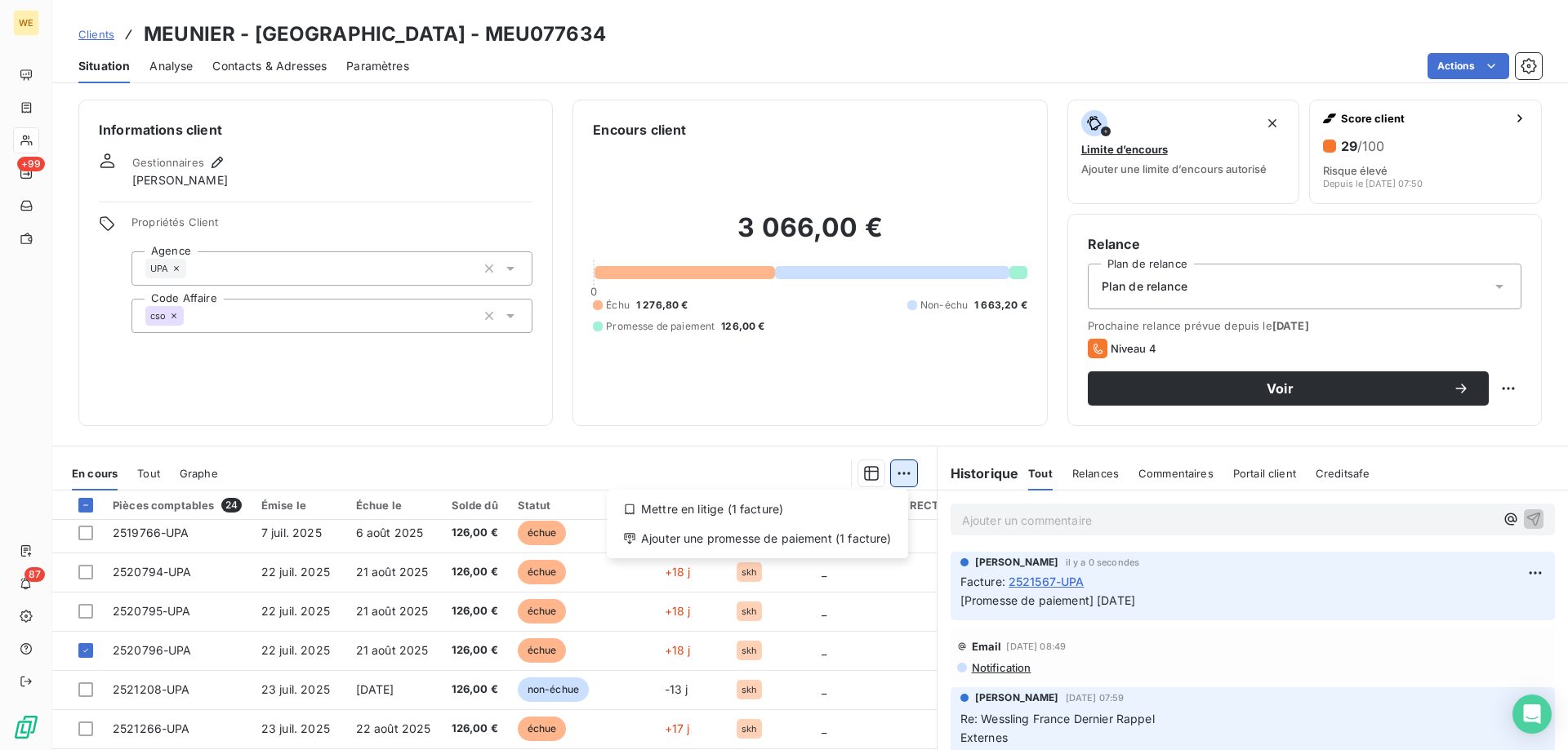
click at [898, 471] on html "WE +99 87 Clients MEUNIER - [GEOGRAPHIC_DATA] - MEU077634 Situation Analyse Con…" at bounding box center [784, 375] width 1568 height 750
click at [868, 539] on div "Ajouter une promesse de paiement (1 facture)" at bounding box center [758, 539] width 288 height 26
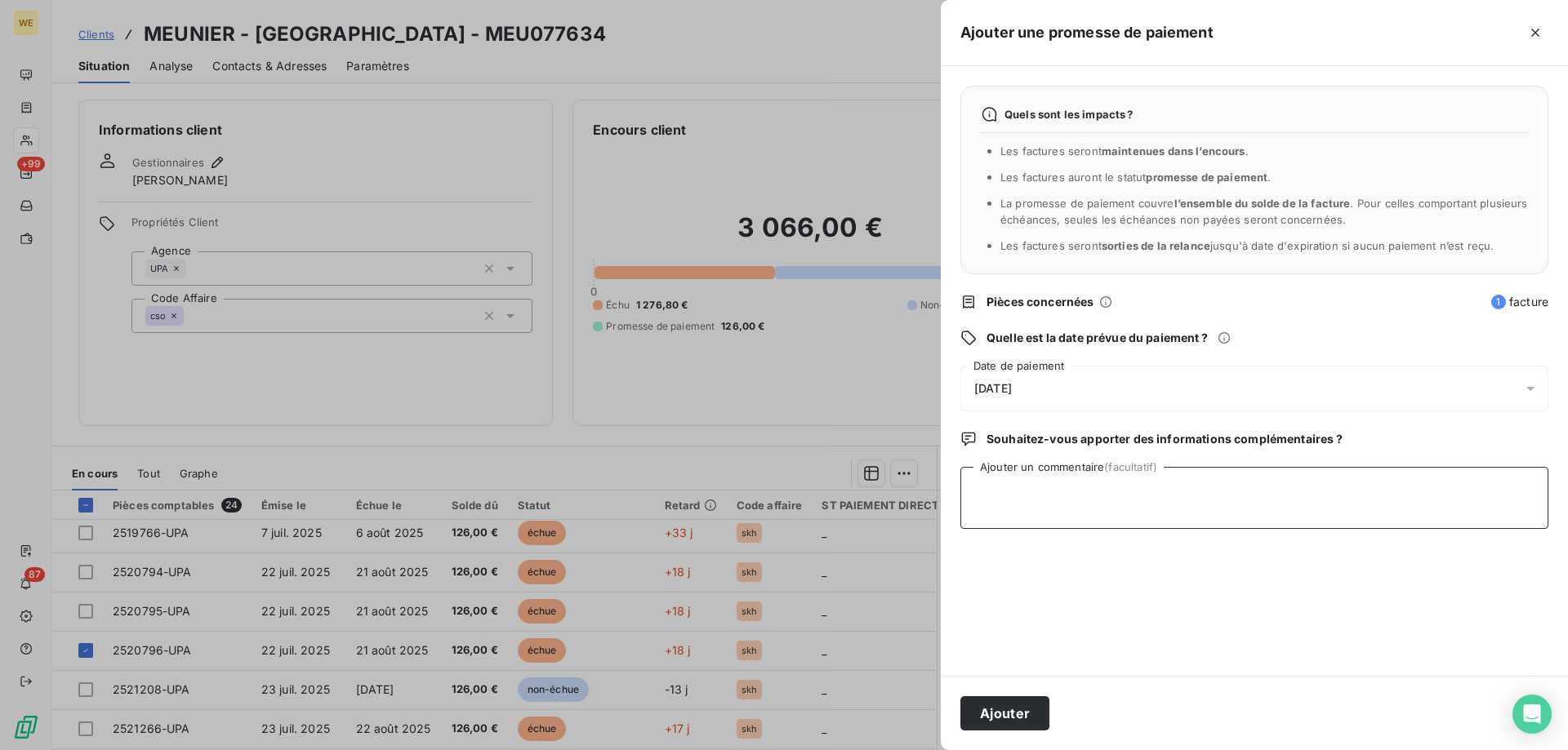
click at [1051, 501] on textarea "Ajouter un commentaire (facultatif)" at bounding box center [1254, 498] width 588 height 62
type textarea "[DATE]"
click at [1070, 381] on div "[DATE]" at bounding box center [1254, 388] width 588 height 46
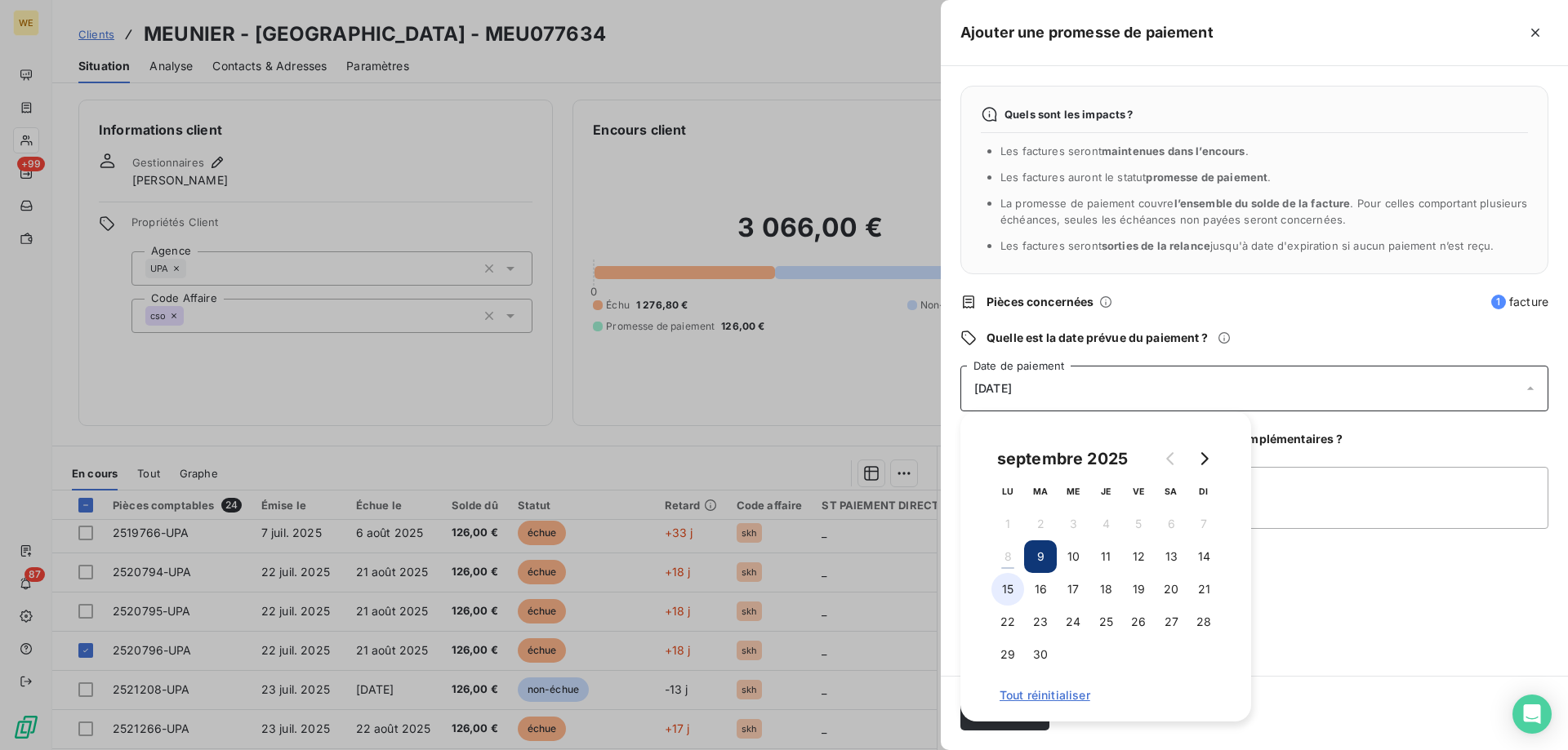
click at [1009, 599] on button "15" at bounding box center [1008, 589] width 33 height 33
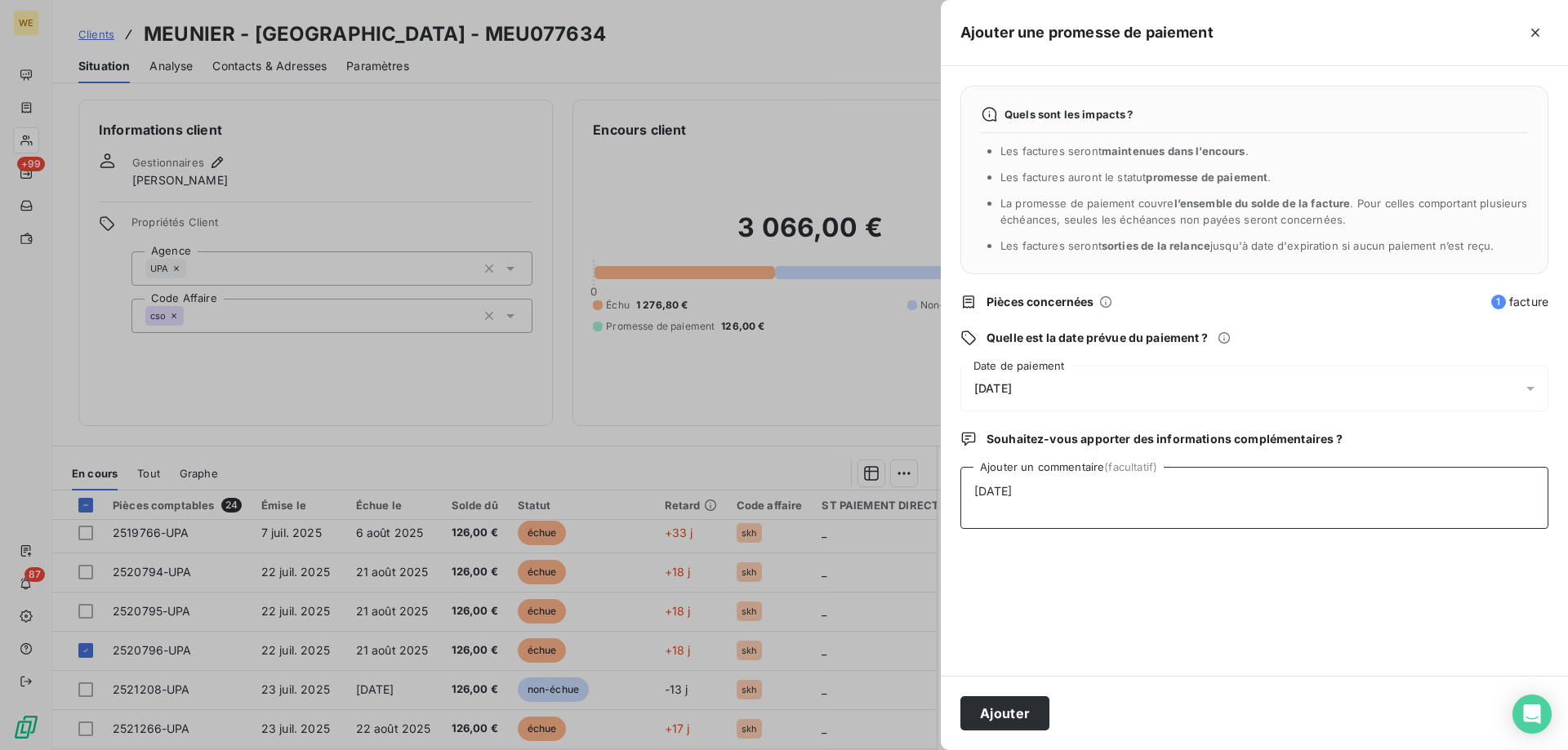
click at [1268, 528] on textarea "[DATE]" at bounding box center [1254, 498] width 588 height 62
click at [1008, 704] on button "Ajouter" at bounding box center [1005, 713] width 89 height 34
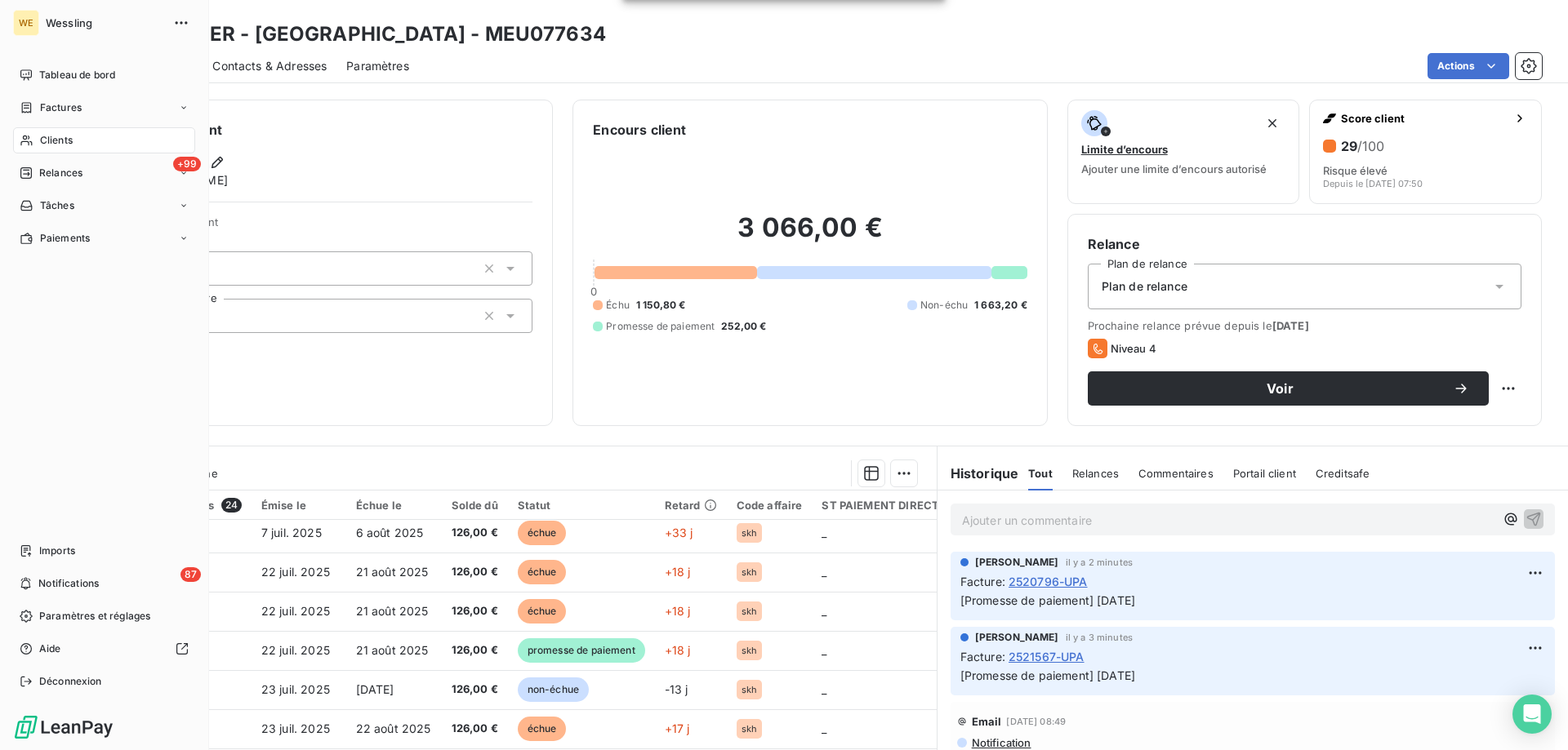
click at [46, 150] on div "Clients" at bounding box center [104, 140] width 182 height 26
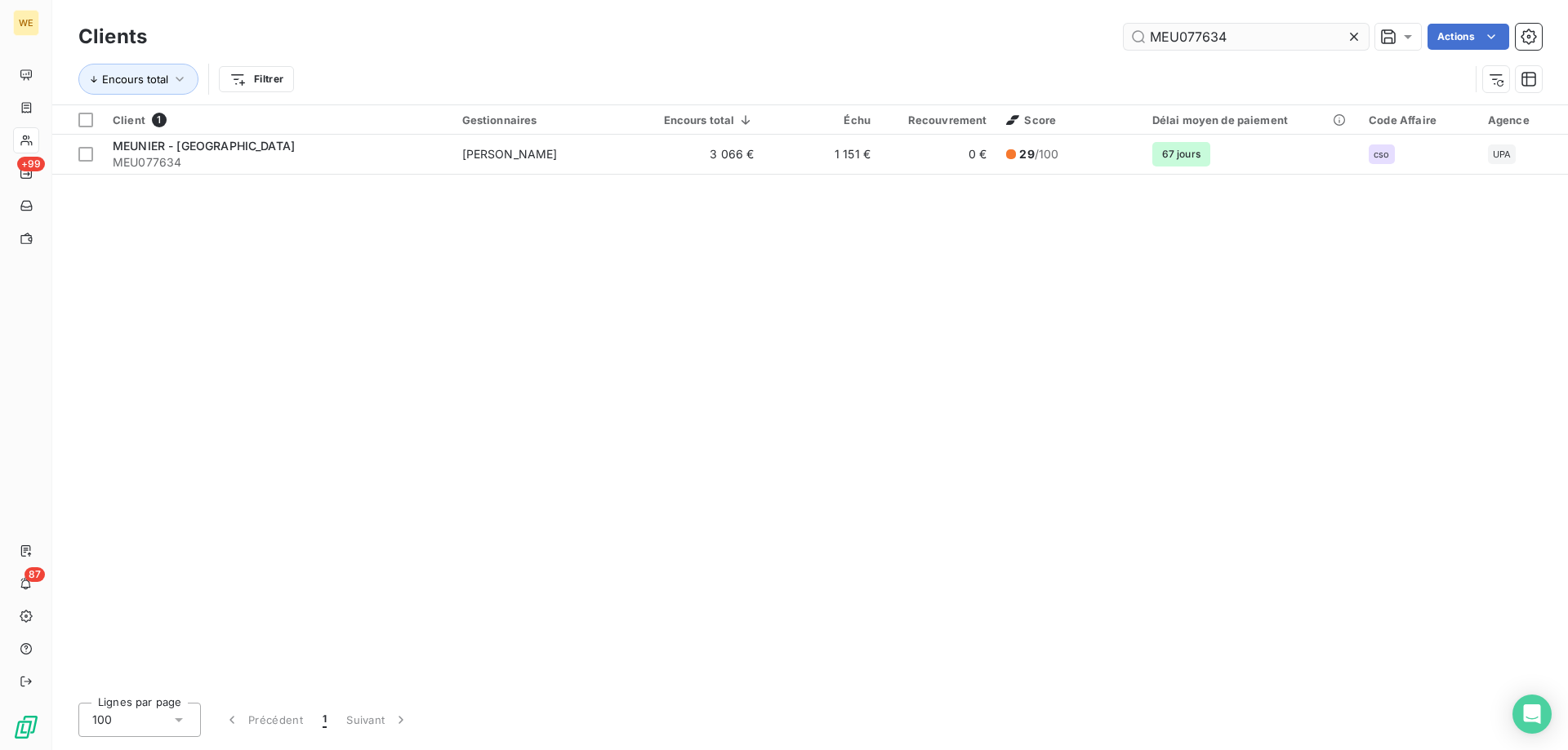
click at [1163, 44] on input "MEU077634" at bounding box center [1246, 36] width 245 height 26
click at [1165, 44] on input "MEU077634" at bounding box center [1246, 36] width 245 height 26
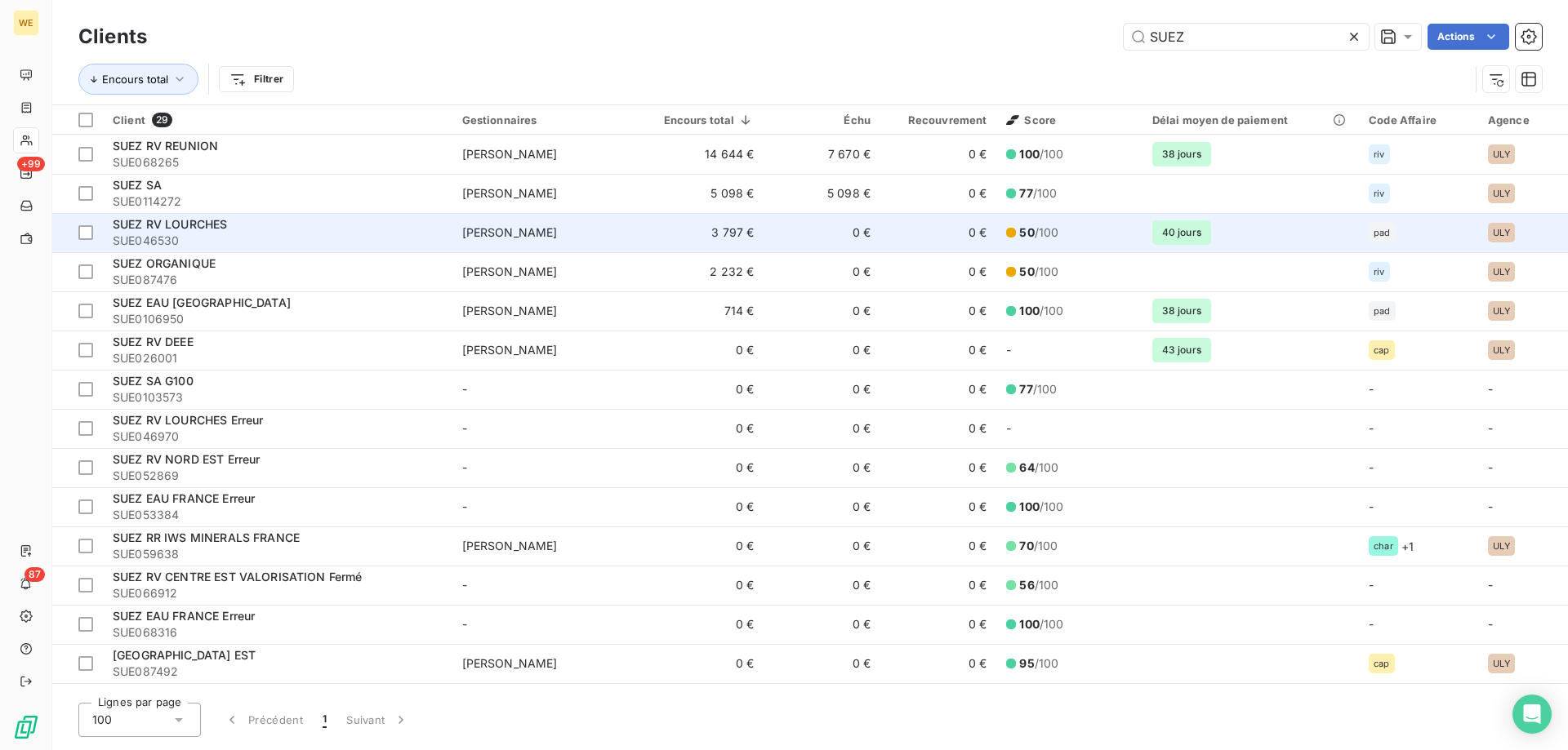
type input "SUEZ"
click at [160, 226] on span "SUEZ RV LOURCHES" at bounding box center [169, 224] width 114 height 14
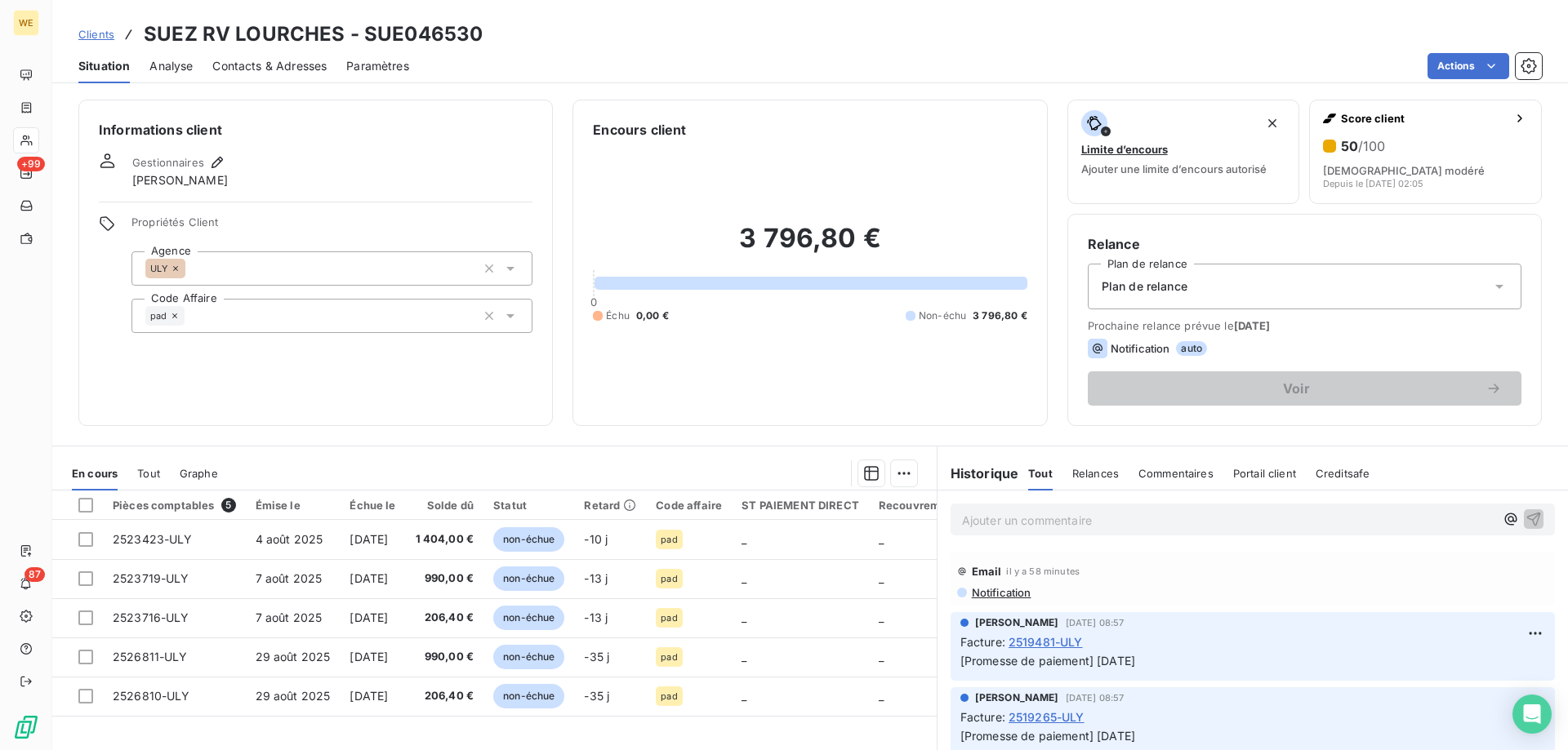
click at [289, 50] on div "Contacts & Adresses" at bounding box center [269, 66] width 114 height 34
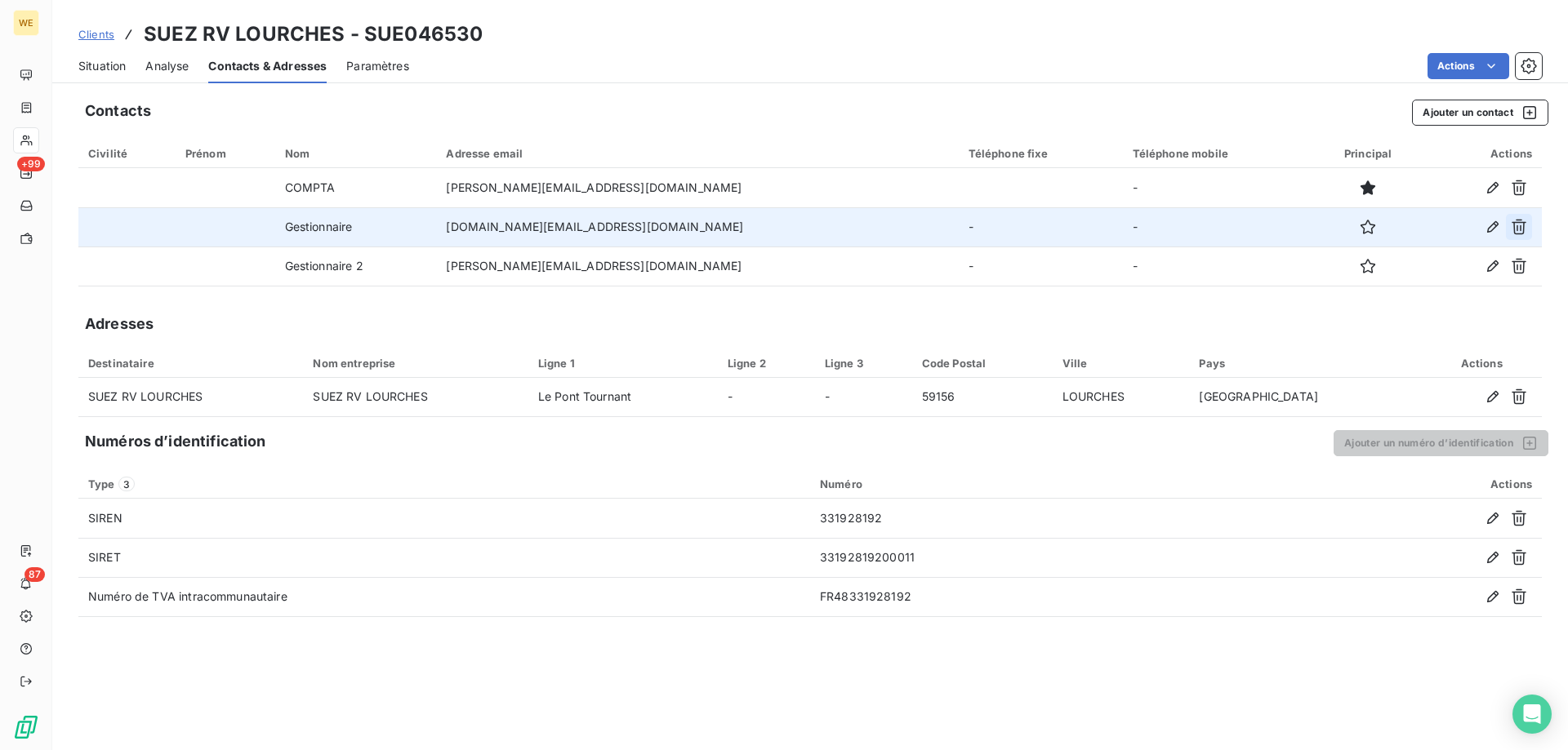
click at [1519, 228] on icon "button" at bounding box center [1519, 227] width 17 height 17
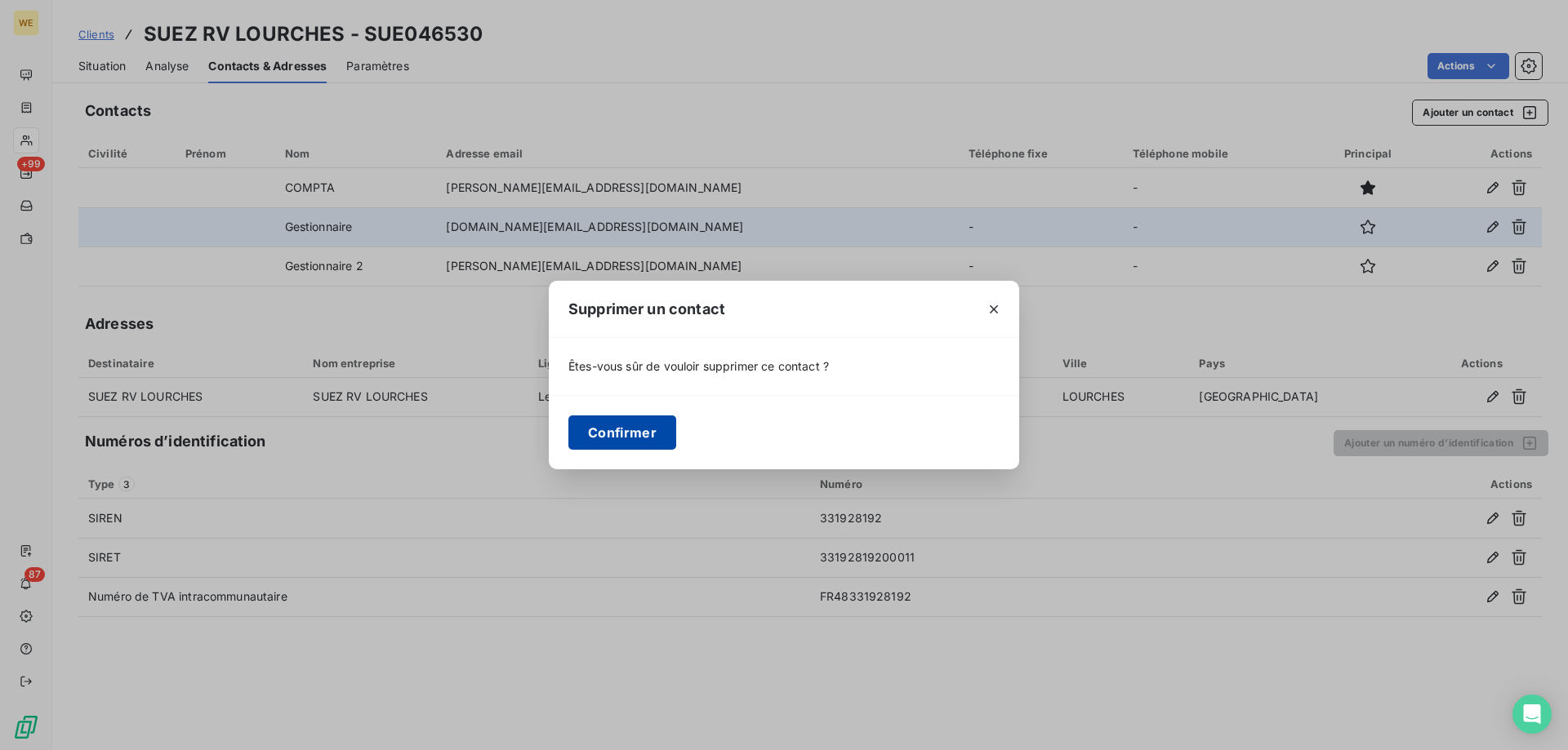
click at [603, 428] on button "Confirmer" at bounding box center [622, 432] width 108 height 34
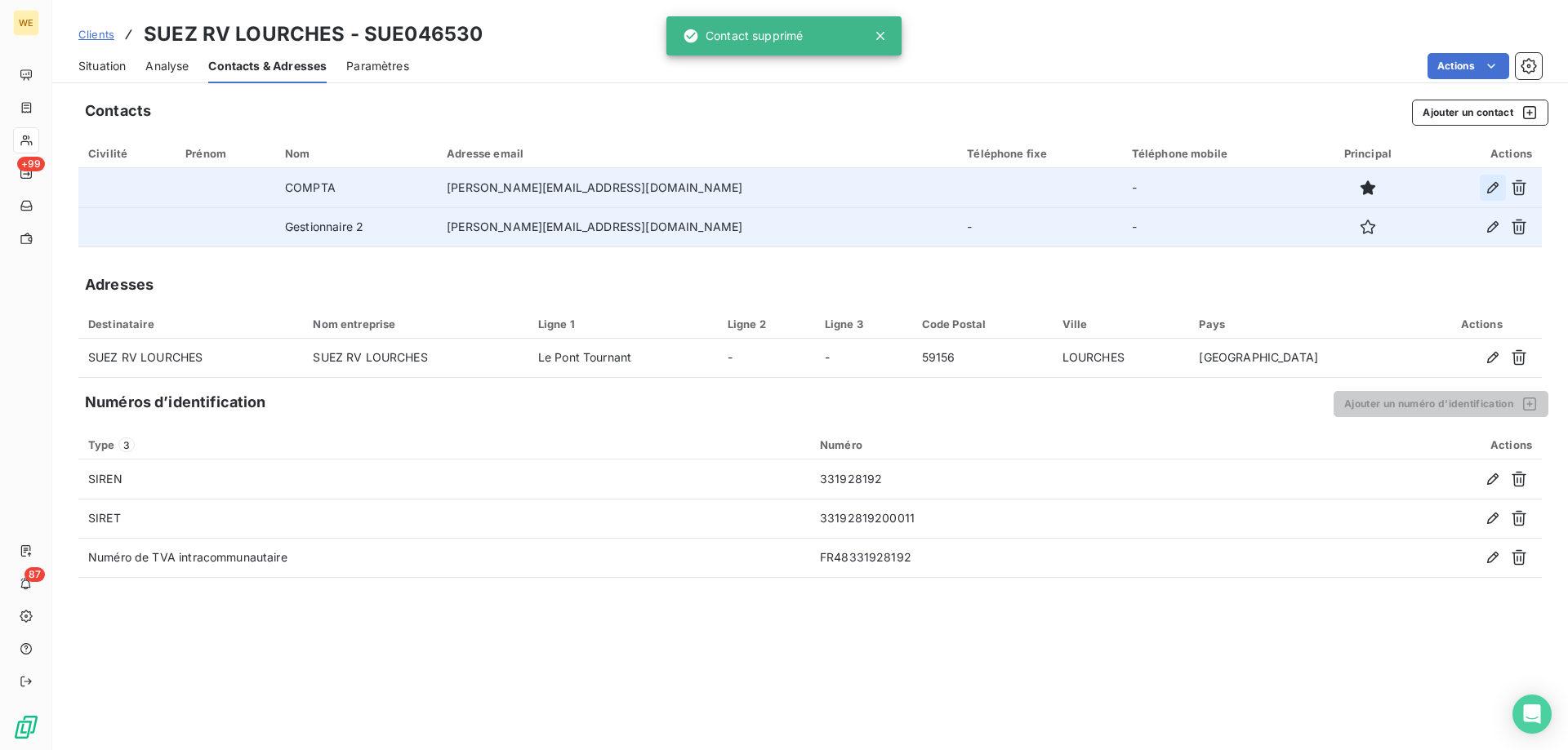
click at [1487, 193] on icon "button" at bounding box center [1493, 188] width 17 height 17
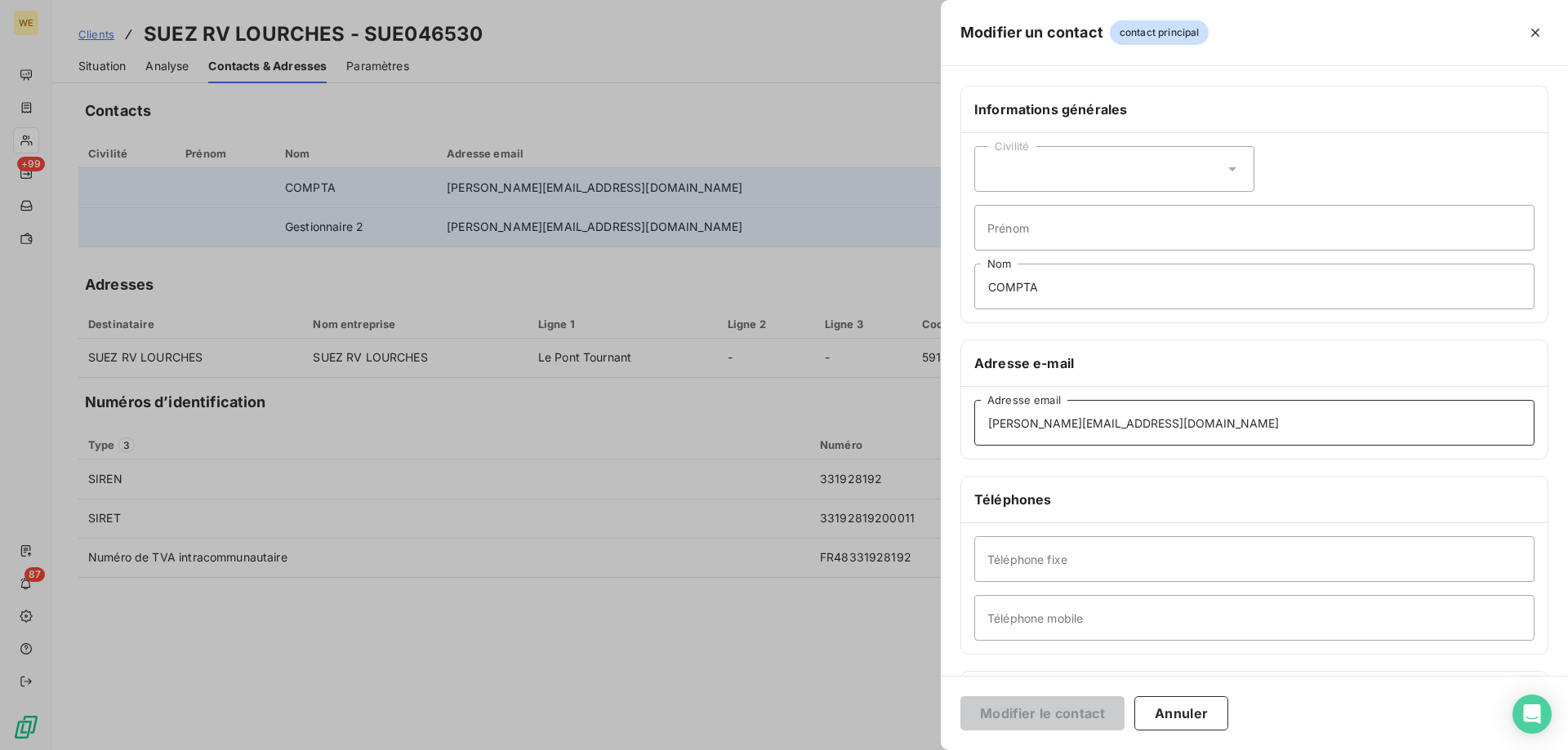
drag, startPoint x: 1156, startPoint y: 426, endPoint x: 843, endPoint y: 469, distance: 315.9
click at [842, 750] on div "Modifier un contact contact principal Informations générales Civilité Prénom CO…" at bounding box center [784, 750] width 1568 height 0
paste input "[PERSON_NAME].[PERSON_NAME]"
type input "[PERSON_NAME][EMAIL_ADDRESS][DOMAIN_NAME]"
click at [1073, 713] on button "Modifier le contact" at bounding box center [1042, 713] width 165 height 34
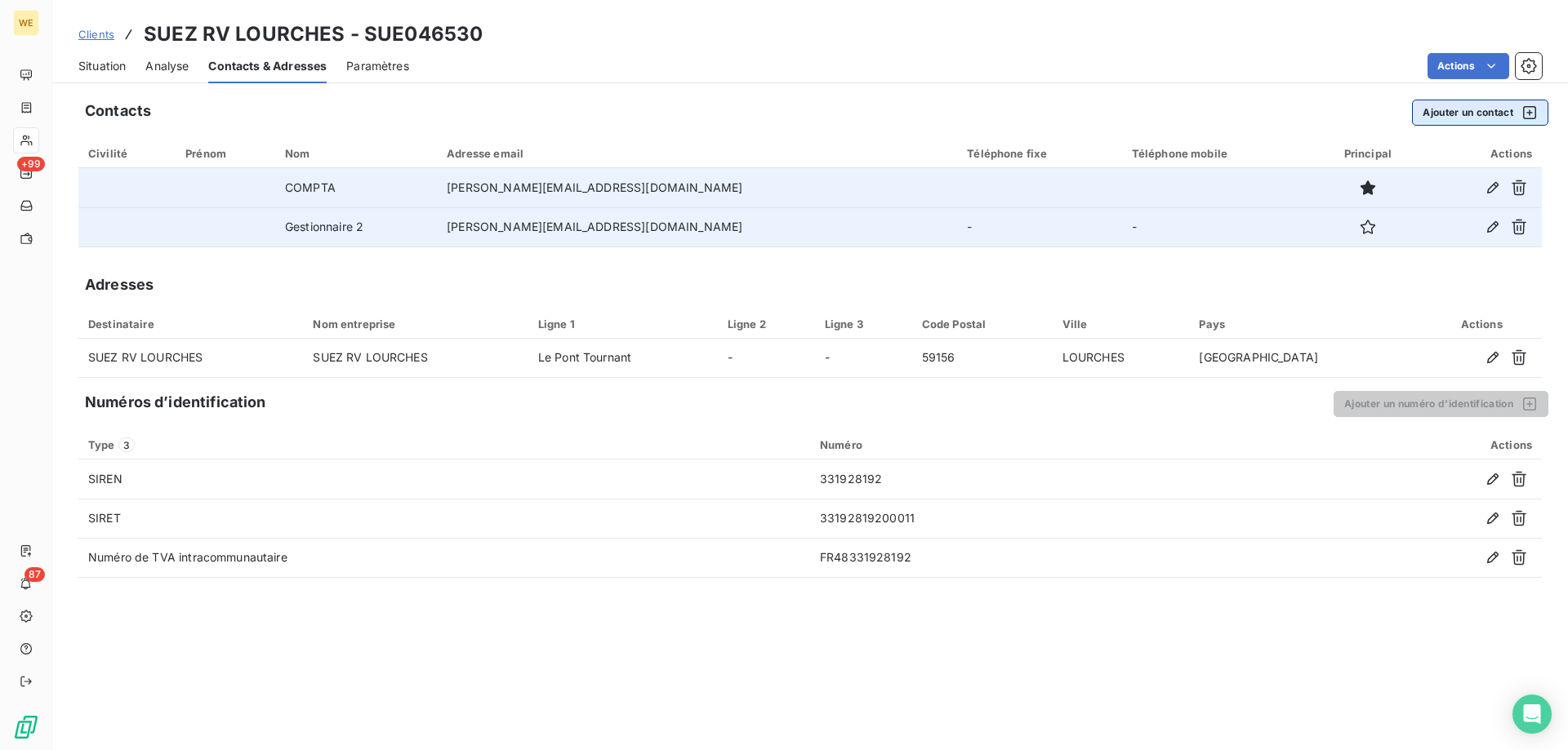
click at [1499, 107] on button "Ajouter un contact" at bounding box center [1480, 112] width 137 height 26
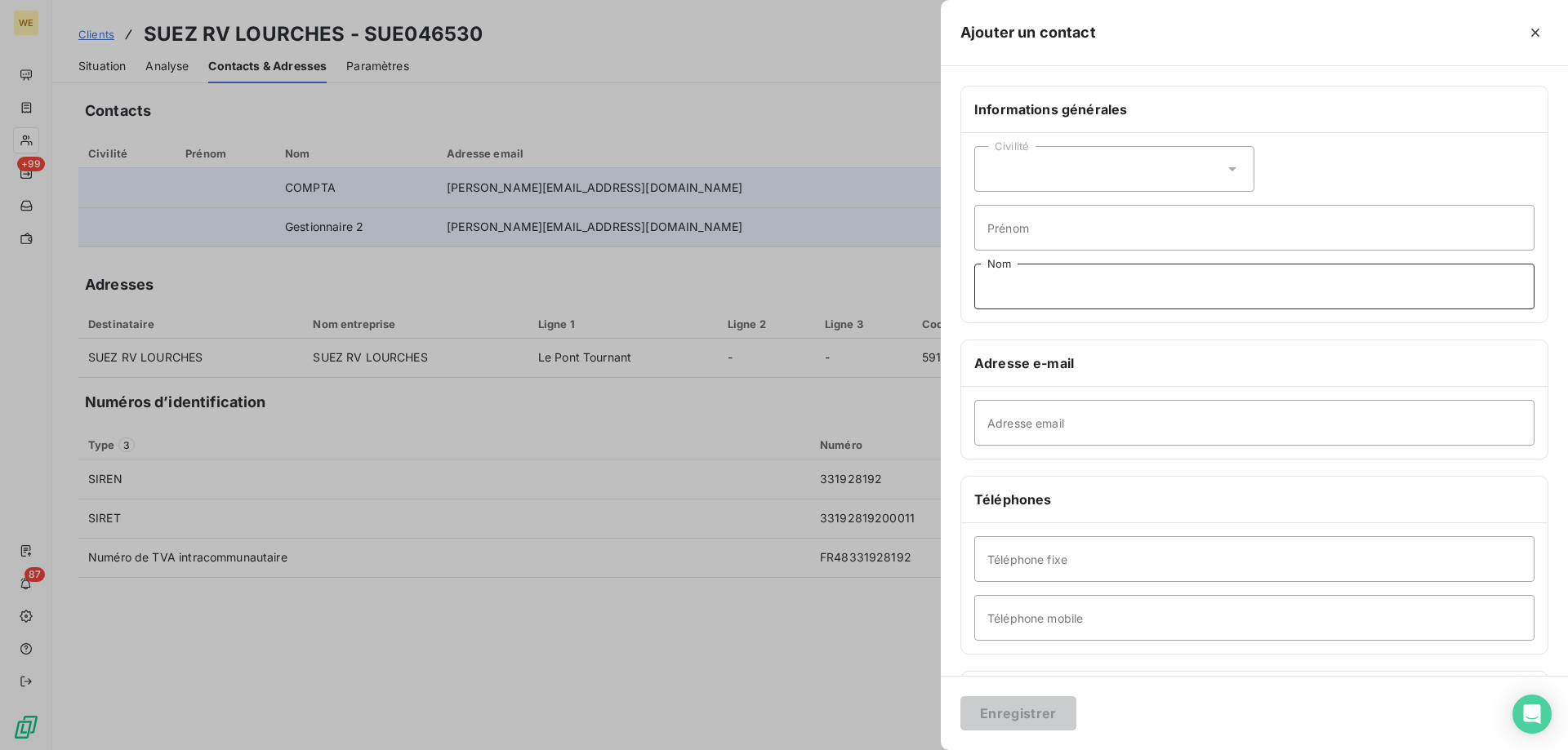
click at [1054, 289] on input "Nom" at bounding box center [1254, 286] width 560 height 46
type input "COMPTA 2"
click at [1053, 428] on input "Adresse email" at bounding box center [1254, 423] width 560 height 46
click at [1042, 430] on input "Adresse email" at bounding box center [1254, 423] width 560 height 46
paste input "[PERSON_NAME][EMAIL_ADDRESS][DOMAIN_NAME]"
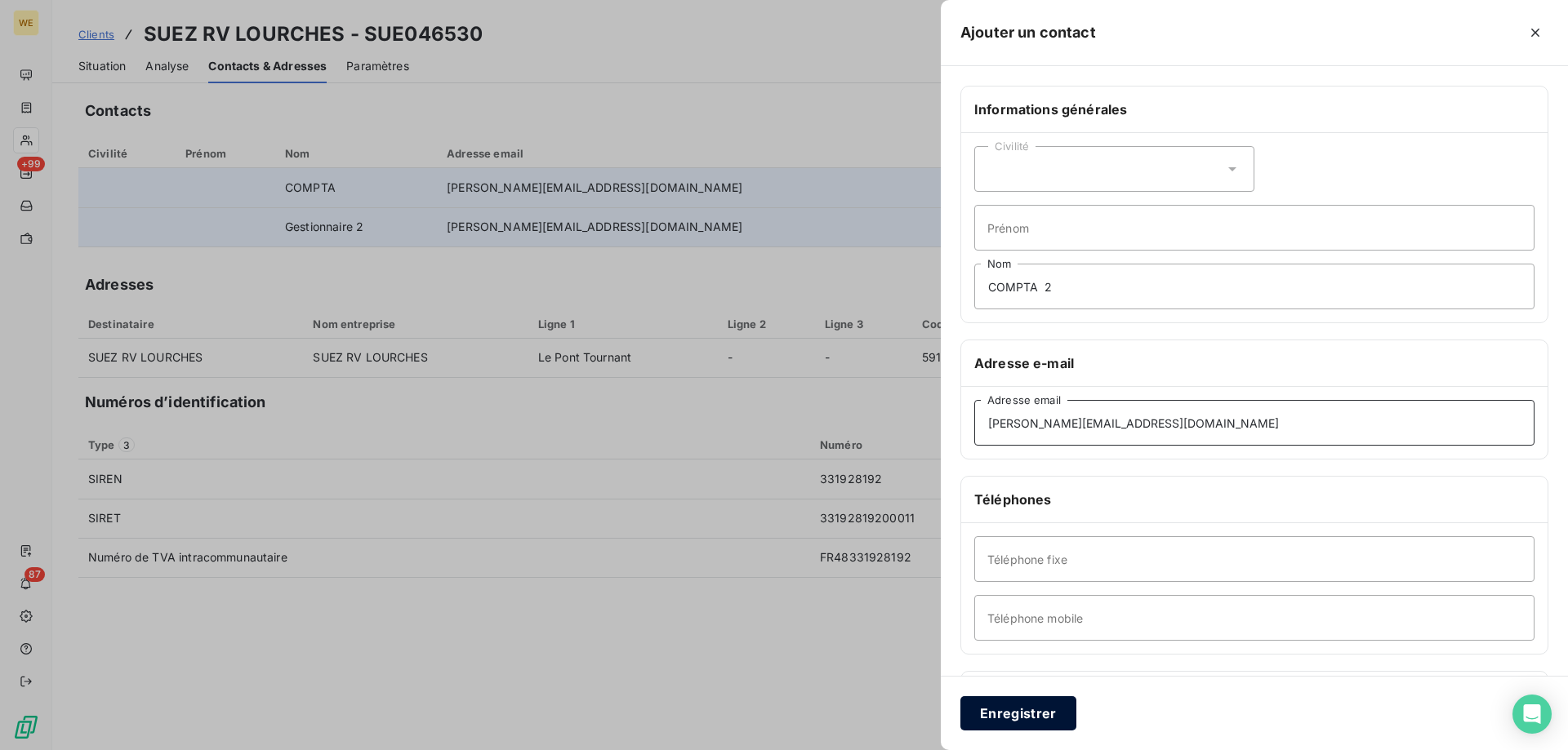
type input "[PERSON_NAME][EMAIL_ADDRESS][DOMAIN_NAME]"
click at [1008, 710] on button "Enregistrer" at bounding box center [1018, 713] width 116 height 34
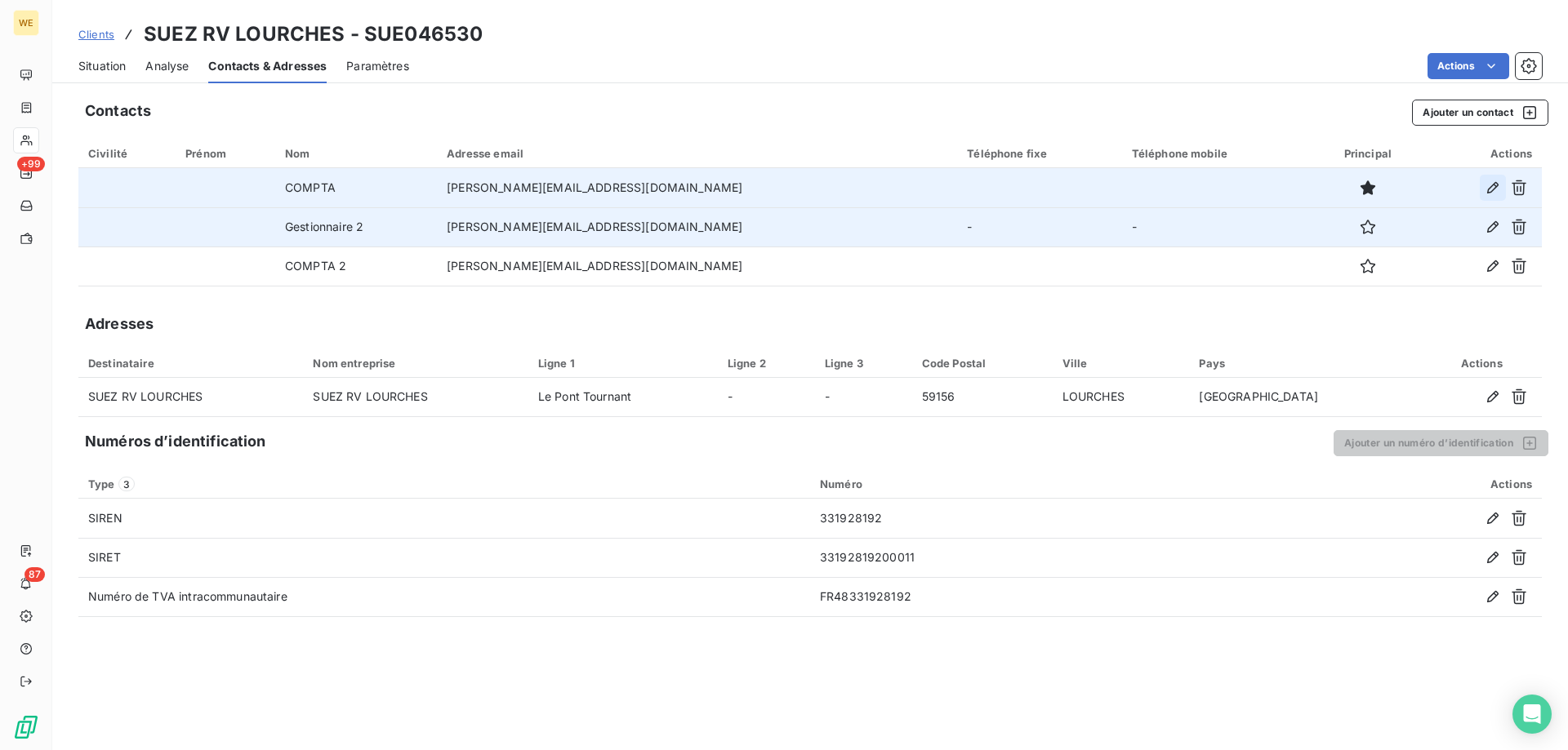
click at [1493, 191] on icon "button" at bounding box center [1493, 188] width 11 height 11
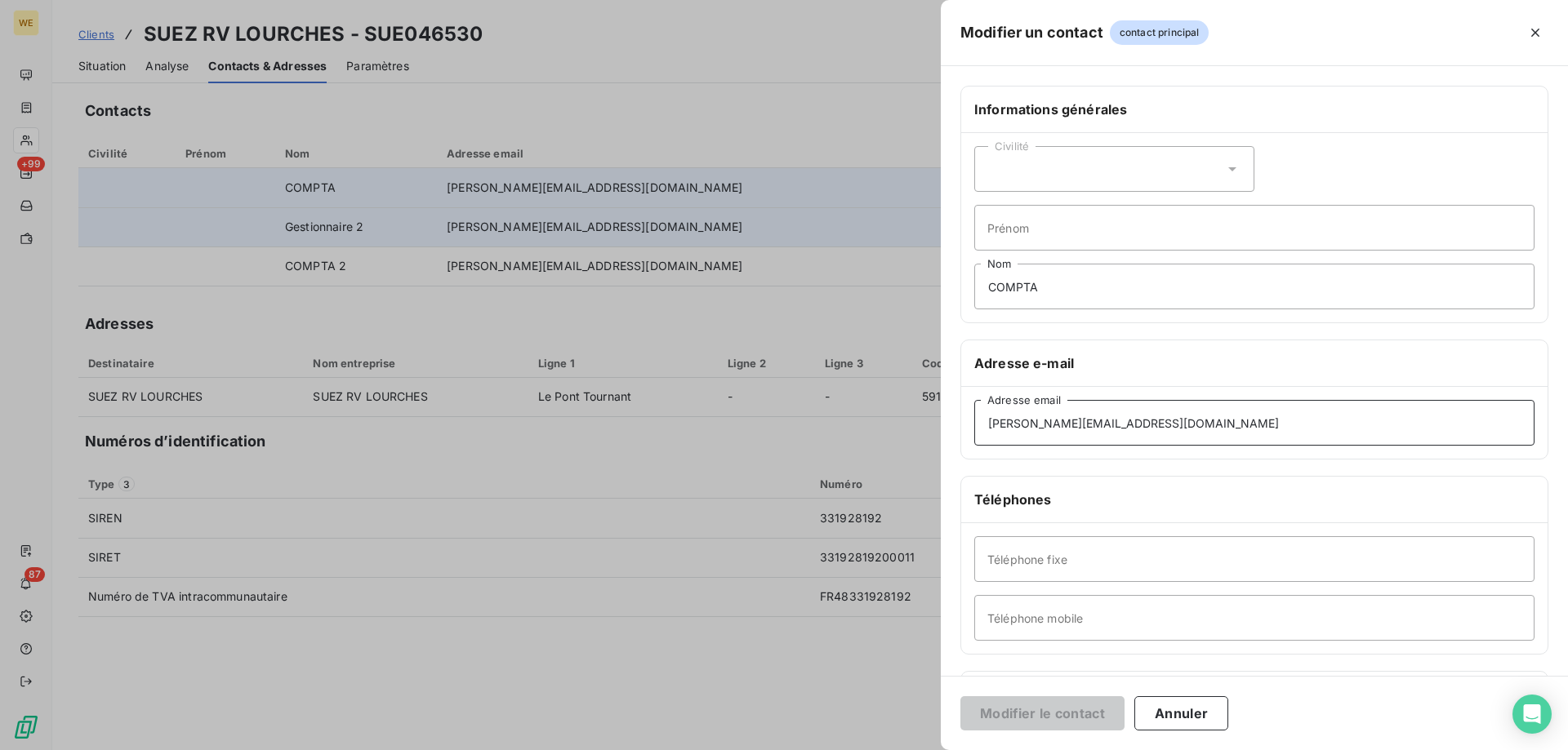
click at [1121, 419] on input "[PERSON_NAME][EMAIL_ADDRESS][DOMAIN_NAME]" at bounding box center [1254, 423] width 560 height 46
drag, startPoint x: 1174, startPoint y: 419, endPoint x: 717, endPoint y: 471, distance: 459.9
click at [717, 750] on div "Modifier un contact contact principal Informations générales Civilité Prénom CO…" at bounding box center [784, 750] width 1568 height 0
paste input "noemie.adler.ext"
type input "[EMAIL_ADDRESS][DOMAIN_NAME]"
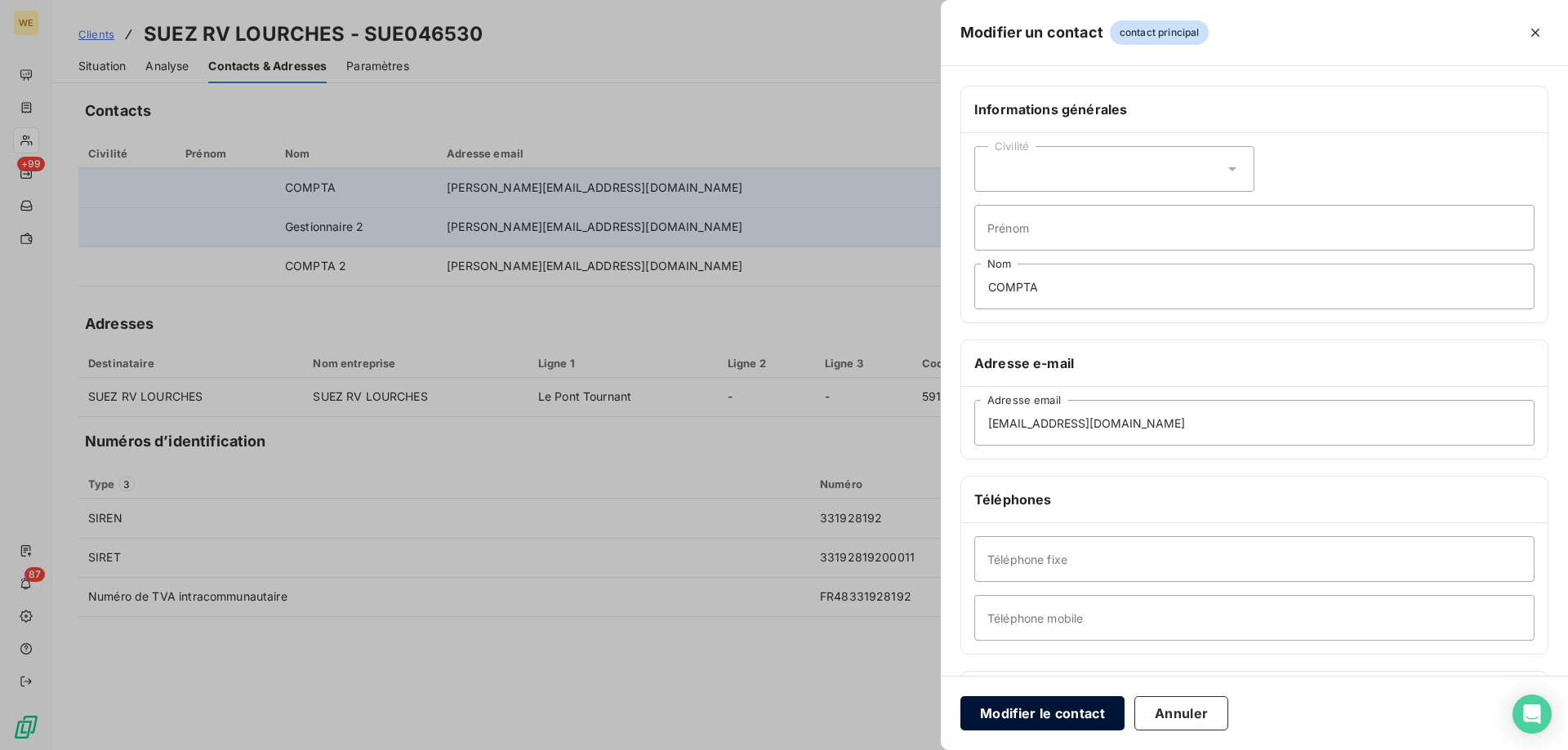
click at [1000, 720] on button "Modifier le contact" at bounding box center [1042, 713] width 165 height 34
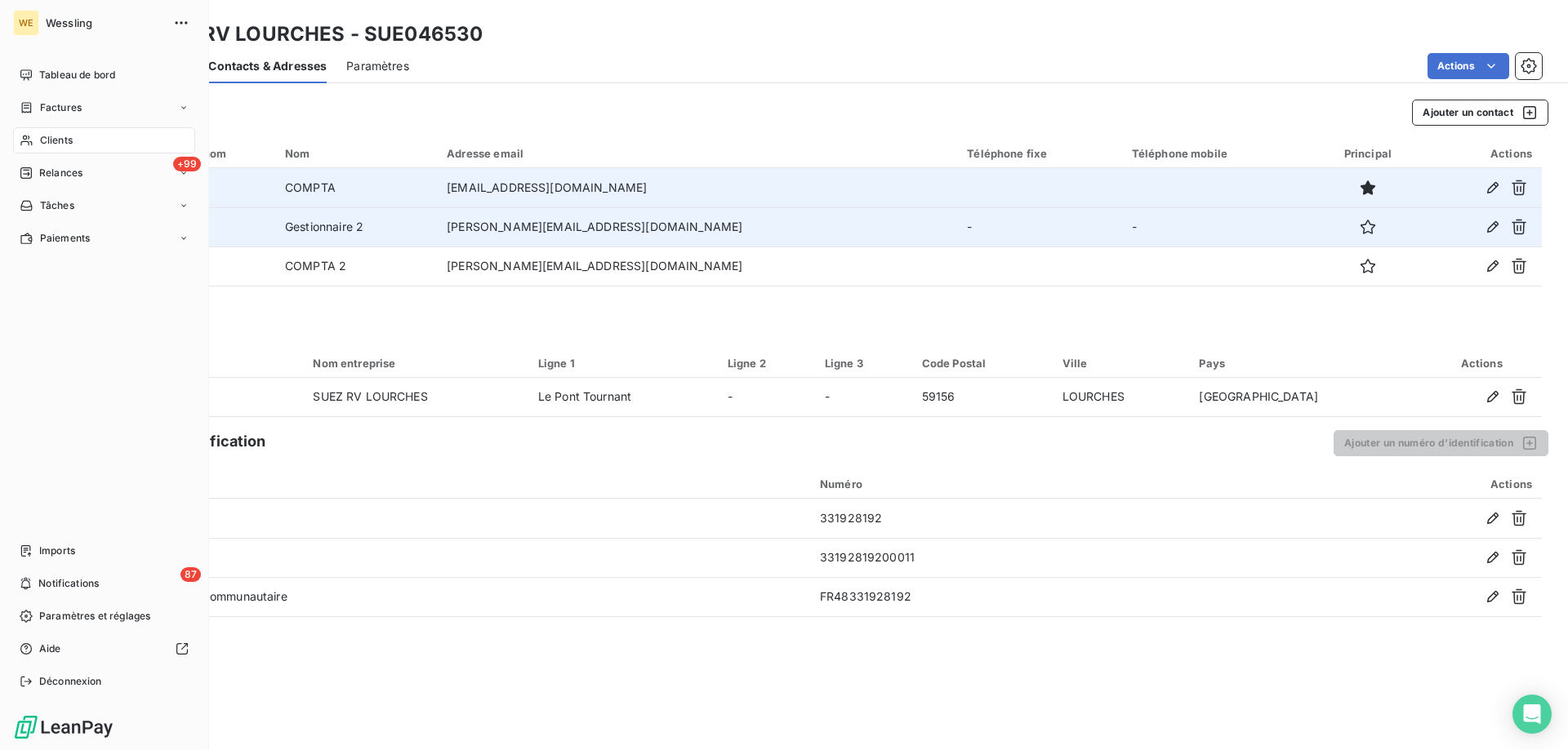
click at [42, 140] on span "Clients" at bounding box center [56, 140] width 33 height 15
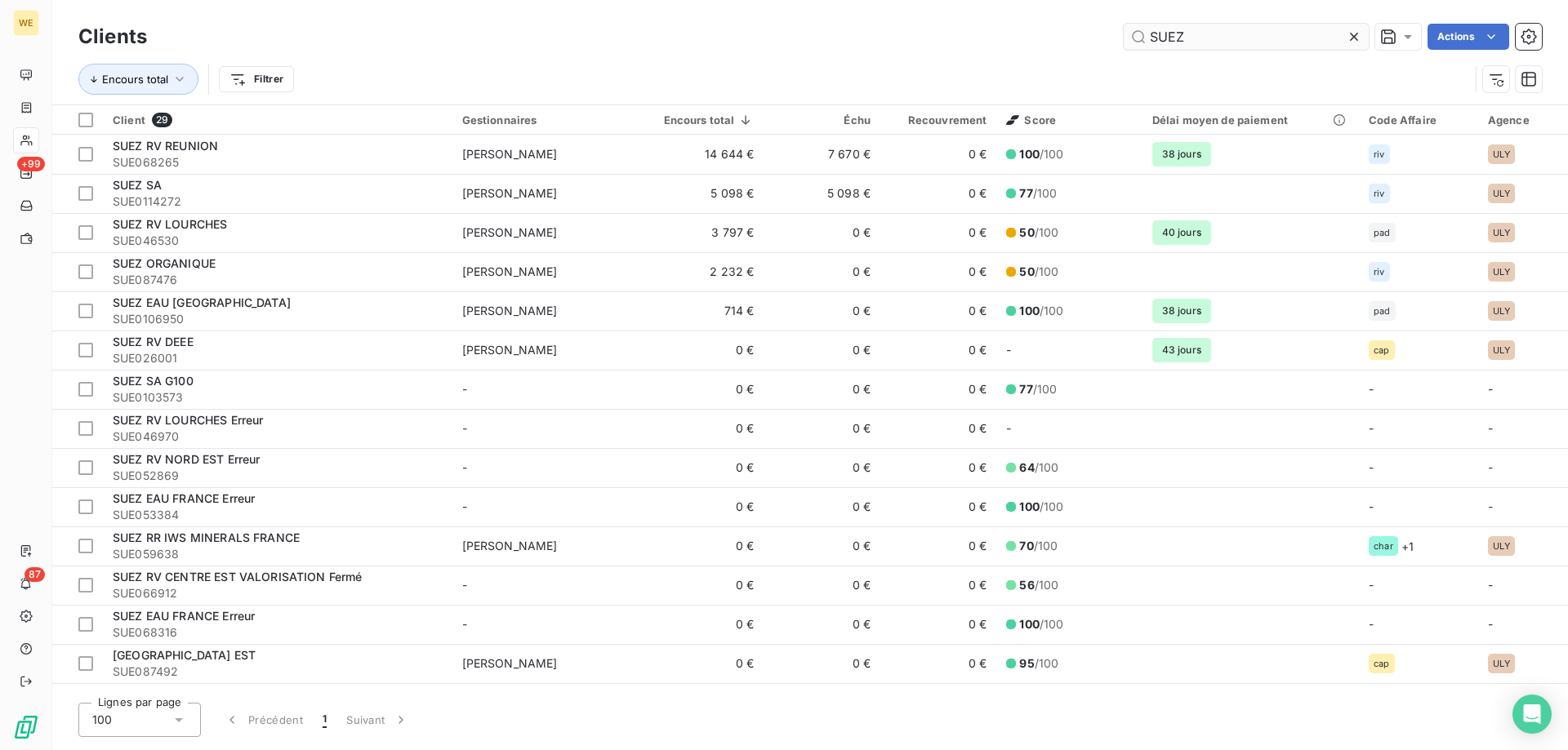
click at [1215, 37] on input "SUEZ" at bounding box center [1246, 36] width 245 height 26
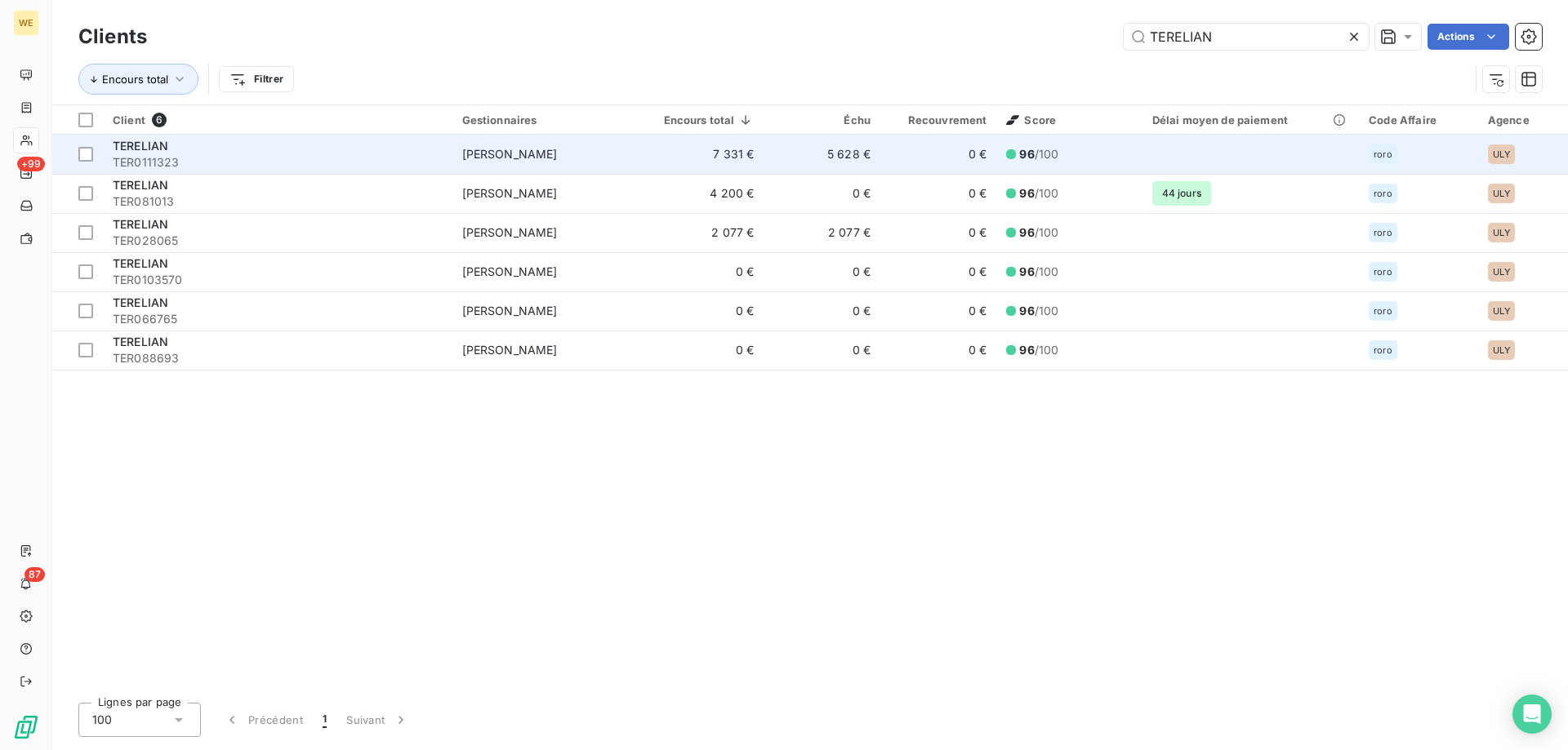
type input "TERELIAN"
click at [158, 144] on span "TERELIAN" at bounding box center [140, 145] width 56 height 14
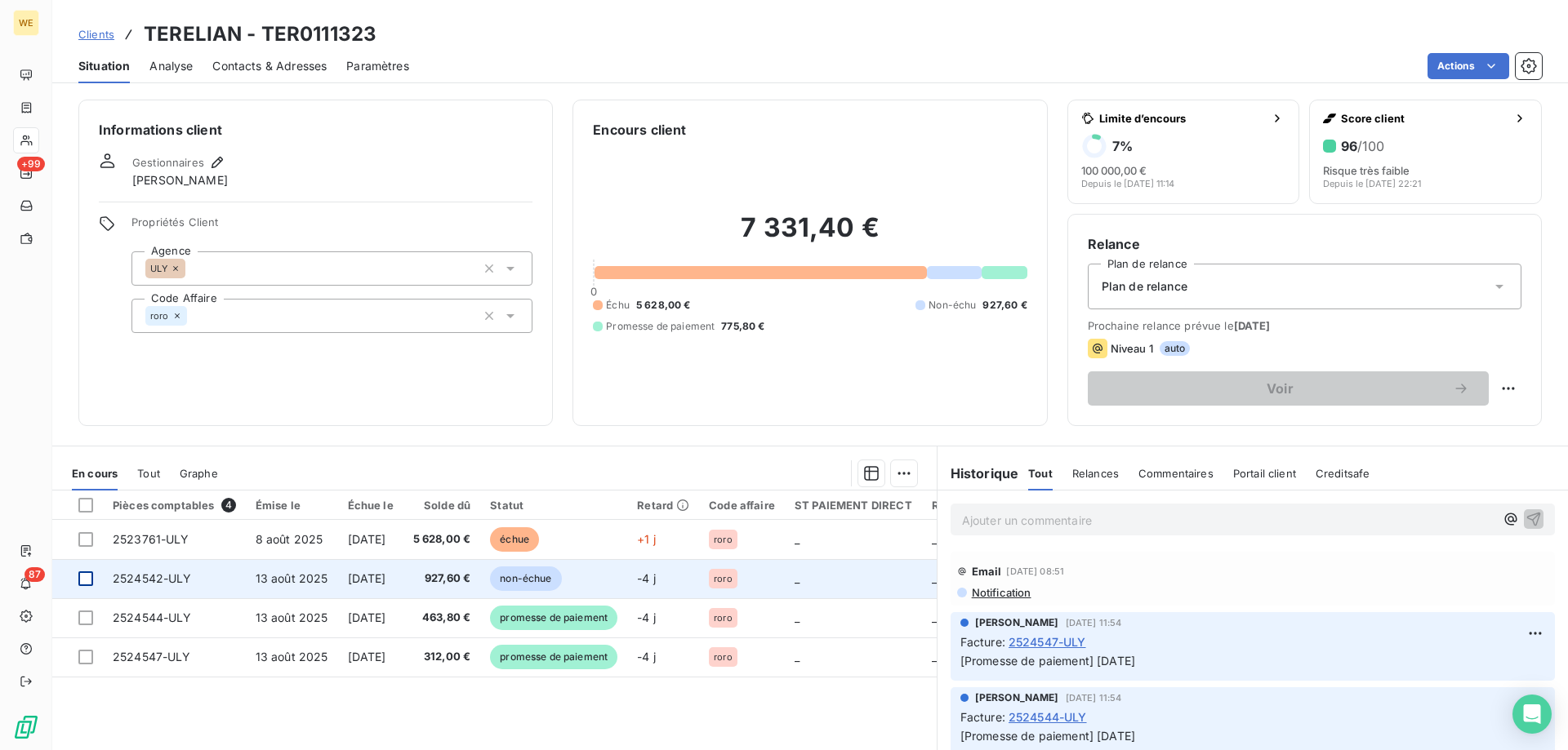
click at [86, 585] on div at bounding box center [86, 579] width 15 height 15
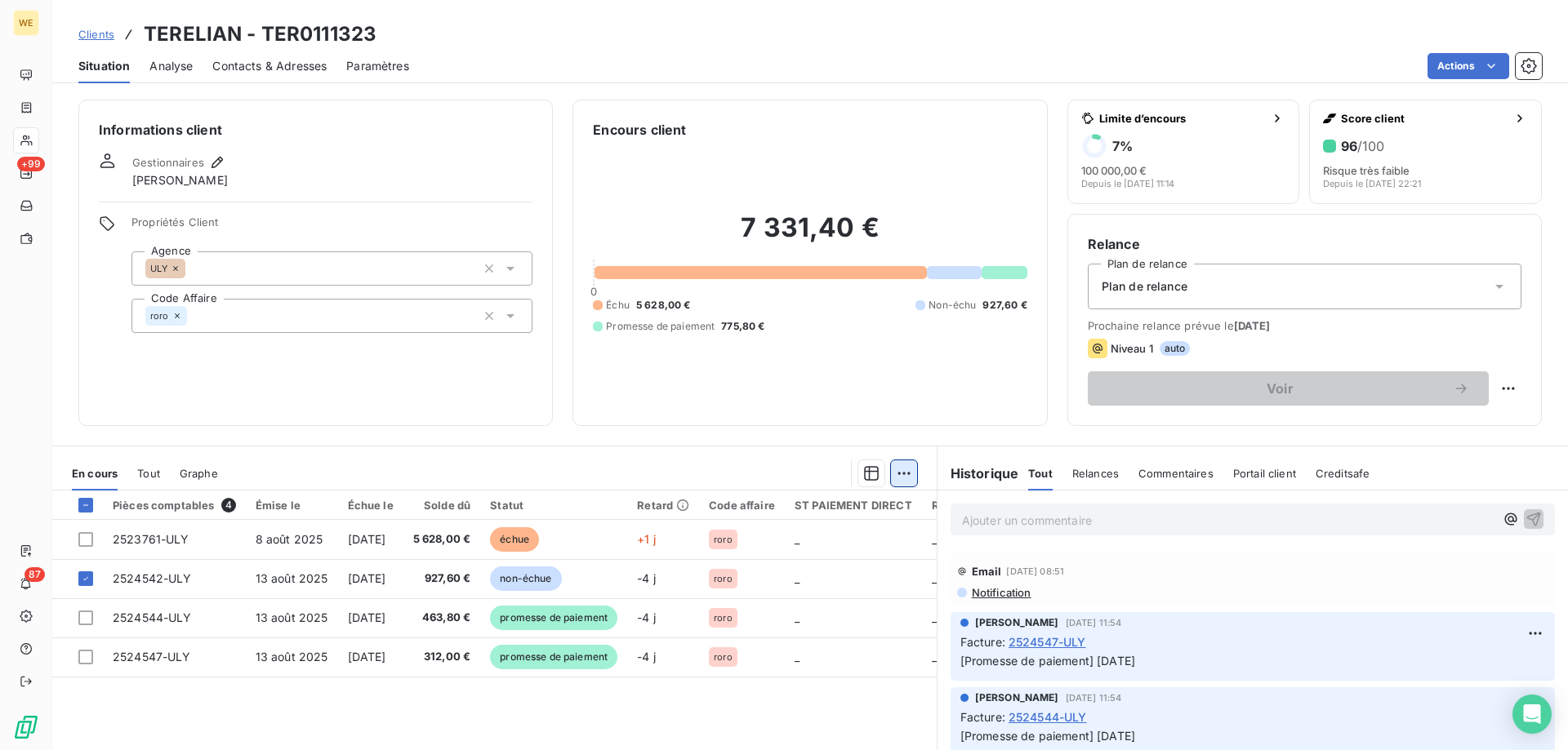
click at [904, 471] on html "WE +99 87 Clients TERELIAN - TER0111323 Situation Analyse Contacts & Adresses P…" at bounding box center [784, 375] width 1568 height 750
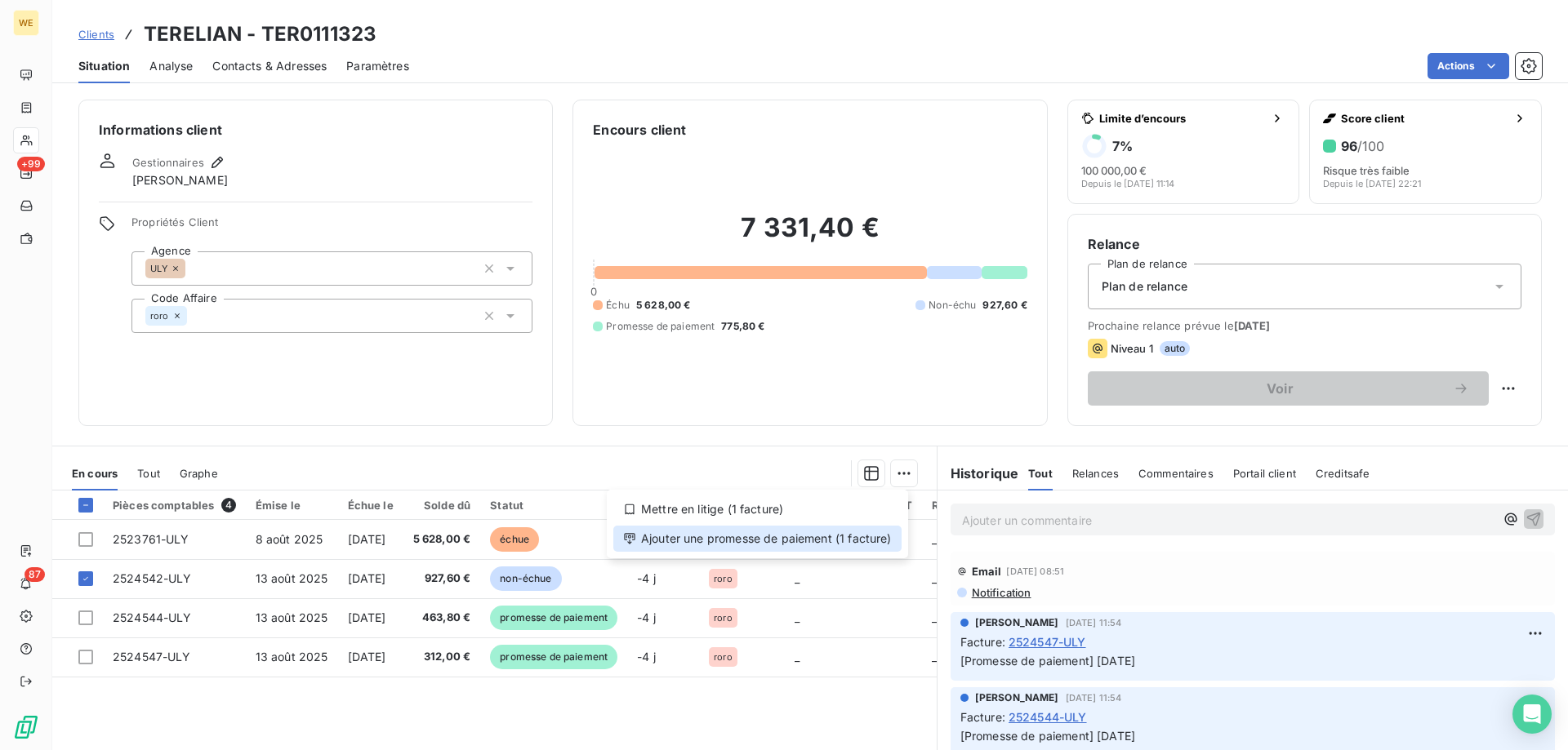
click at [858, 549] on div "Ajouter une promesse de paiement (1 facture)" at bounding box center [758, 539] width 288 height 26
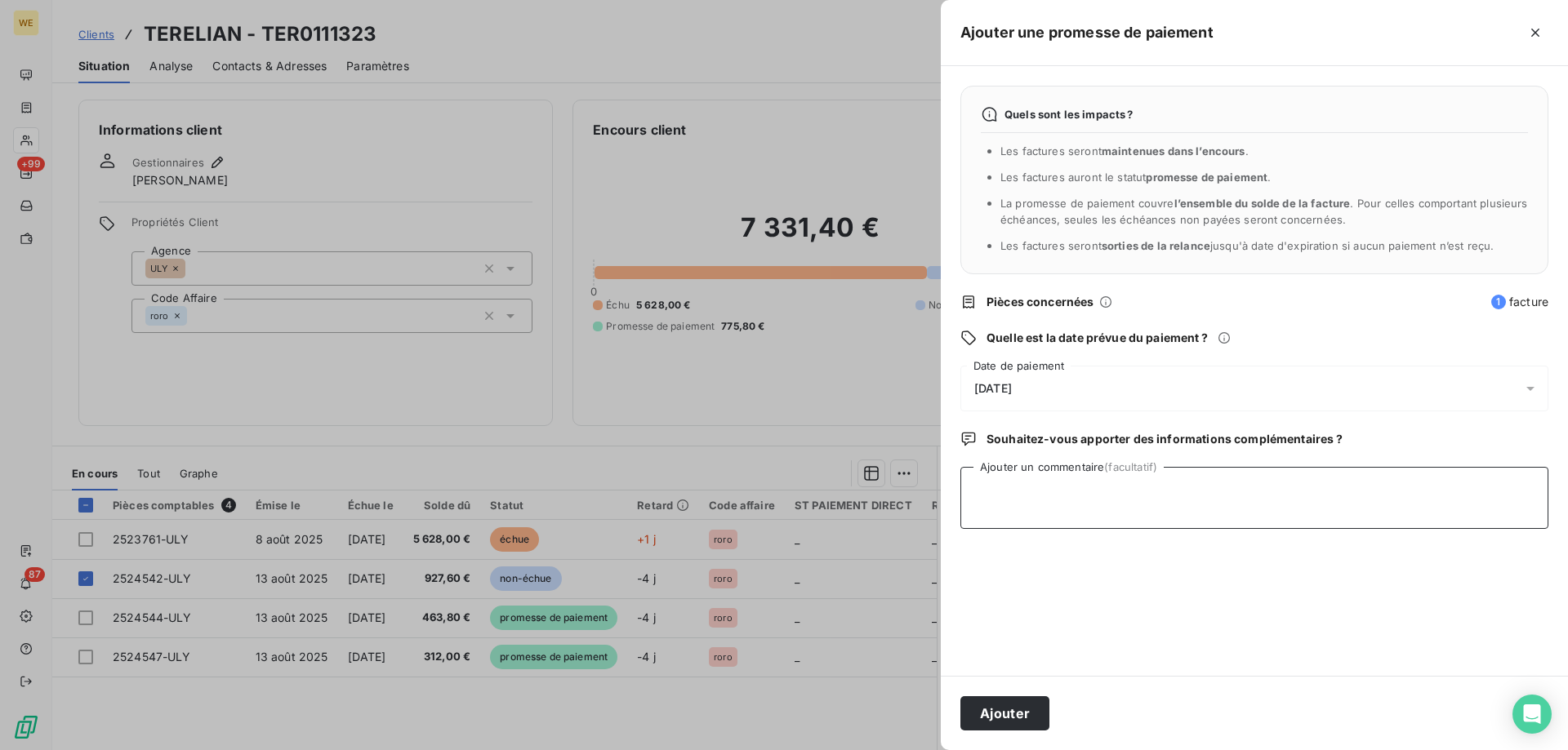
click at [1056, 485] on textarea "Ajouter un commentaire (facultatif)" at bounding box center [1254, 498] width 588 height 62
type textarea "[DATE]"
click at [1020, 397] on div "[DATE]" at bounding box center [1254, 388] width 588 height 46
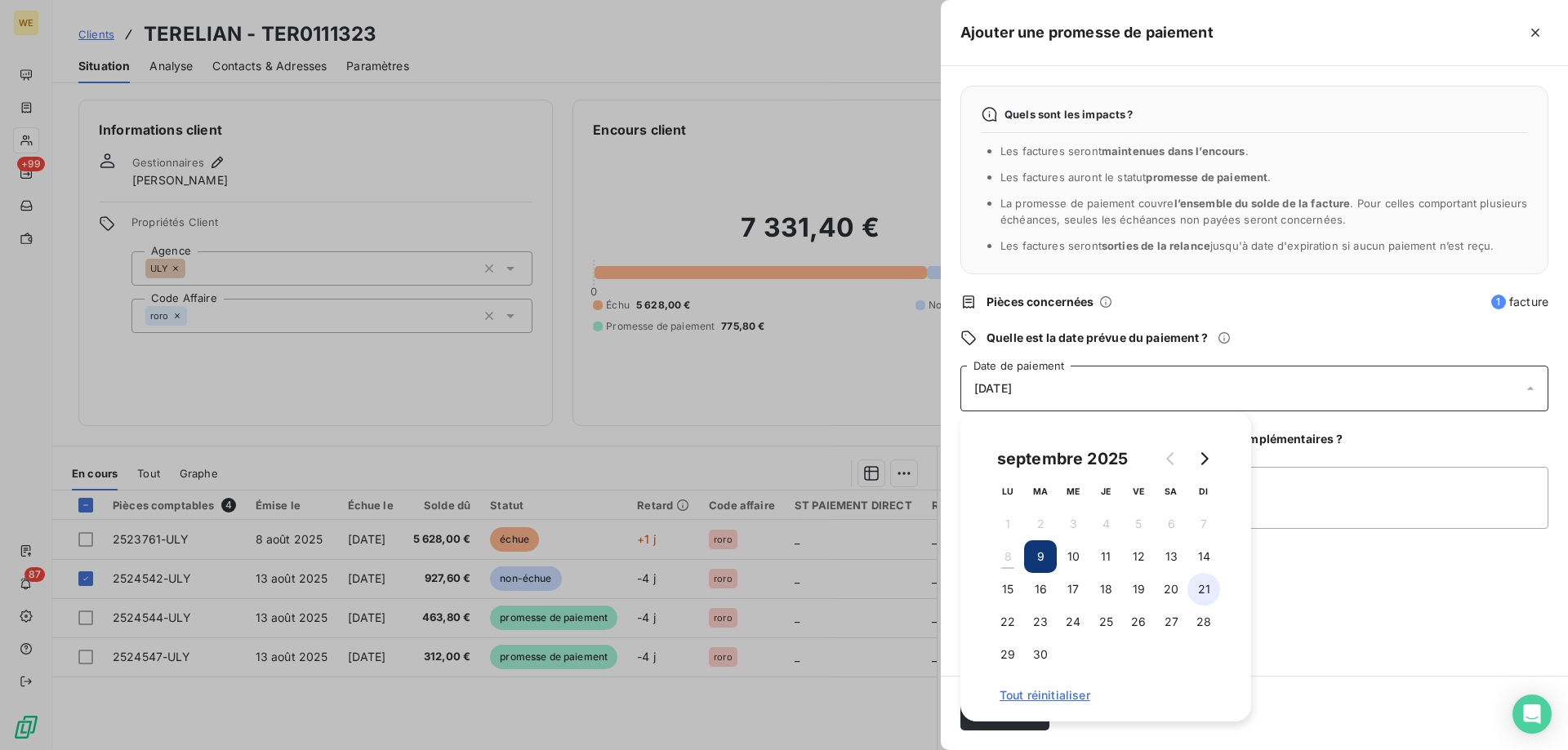
drag, startPoint x: 1140, startPoint y: 595, endPoint x: 1211, endPoint y: 577, distance: 73.2
click at [1141, 595] on button "19" at bounding box center [1138, 589] width 33 height 33
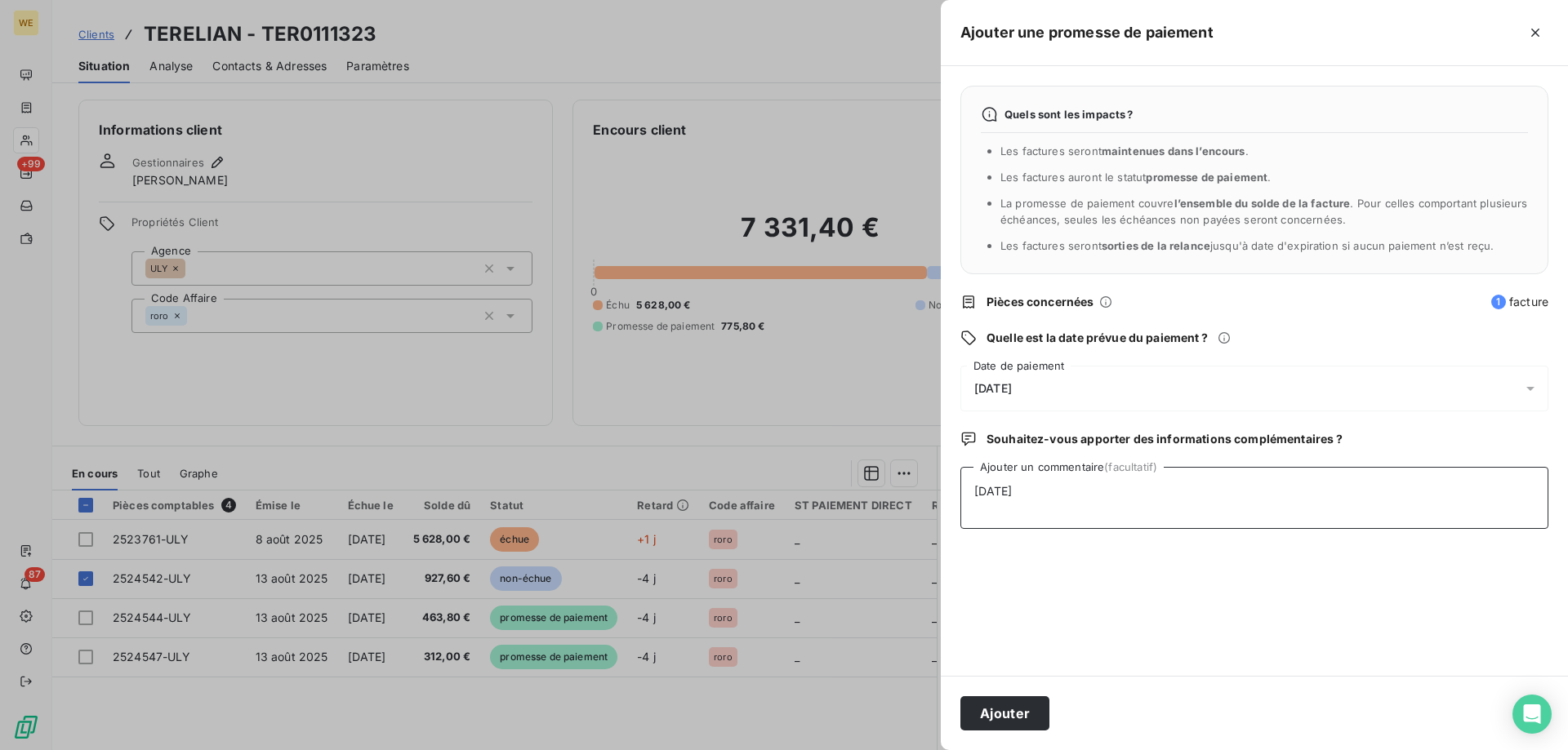
drag, startPoint x: 1328, startPoint y: 526, endPoint x: 1224, endPoint y: 592, distance: 123.2
click at [1328, 527] on textarea "[DATE]" at bounding box center [1254, 498] width 588 height 62
click at [992, 723] on button "Ajouter" at bounding box center [1005, 713] width 89 height 34
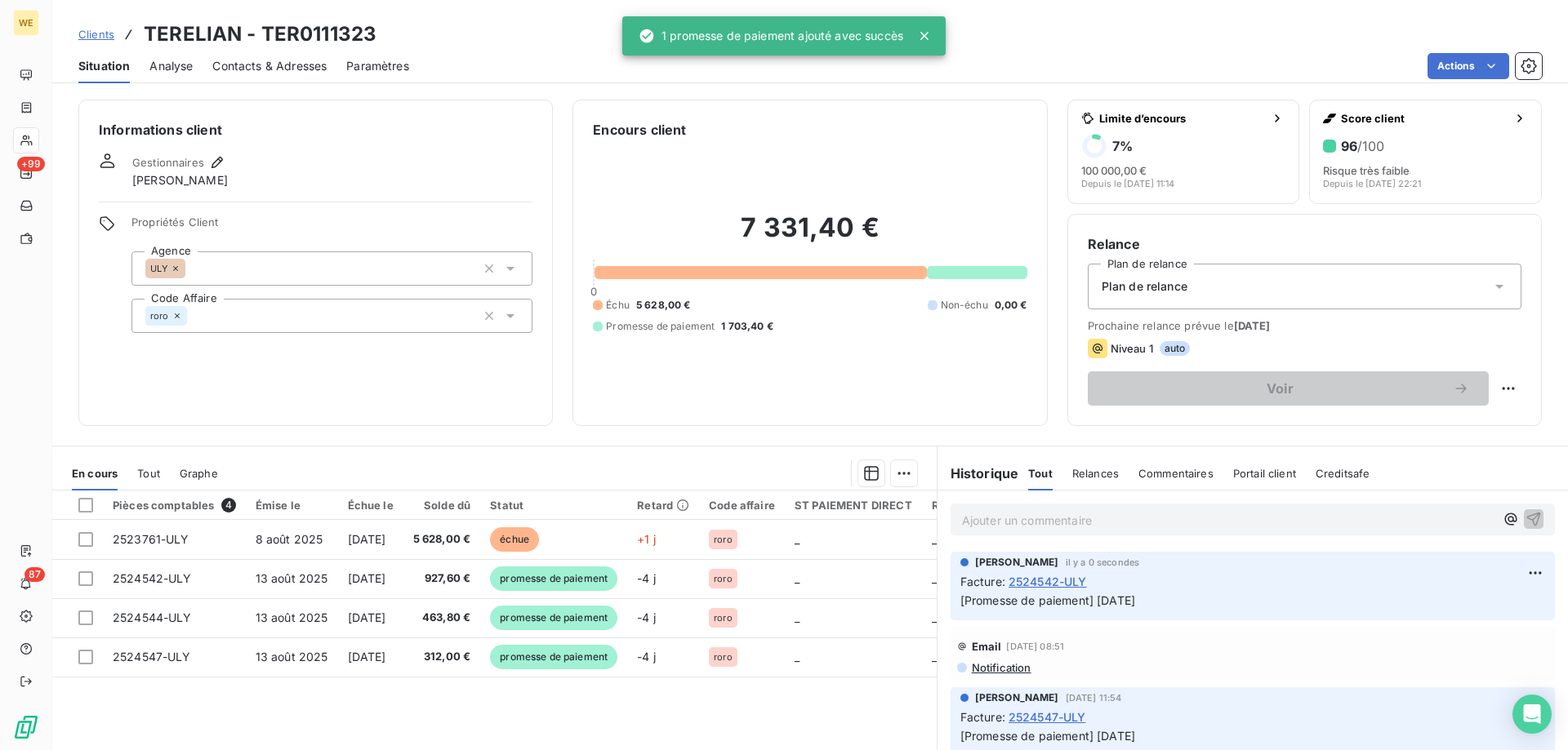
click at [316, 26] on h3 "TERELIAN - TER0111323" at bounding box center [260, 34] width 232 height 30
click at [317, 26] on h3 "TERELIAN - TER0111323" at bounding box center [260, 34] width 232 height 30
copy h3 "TER0111323"
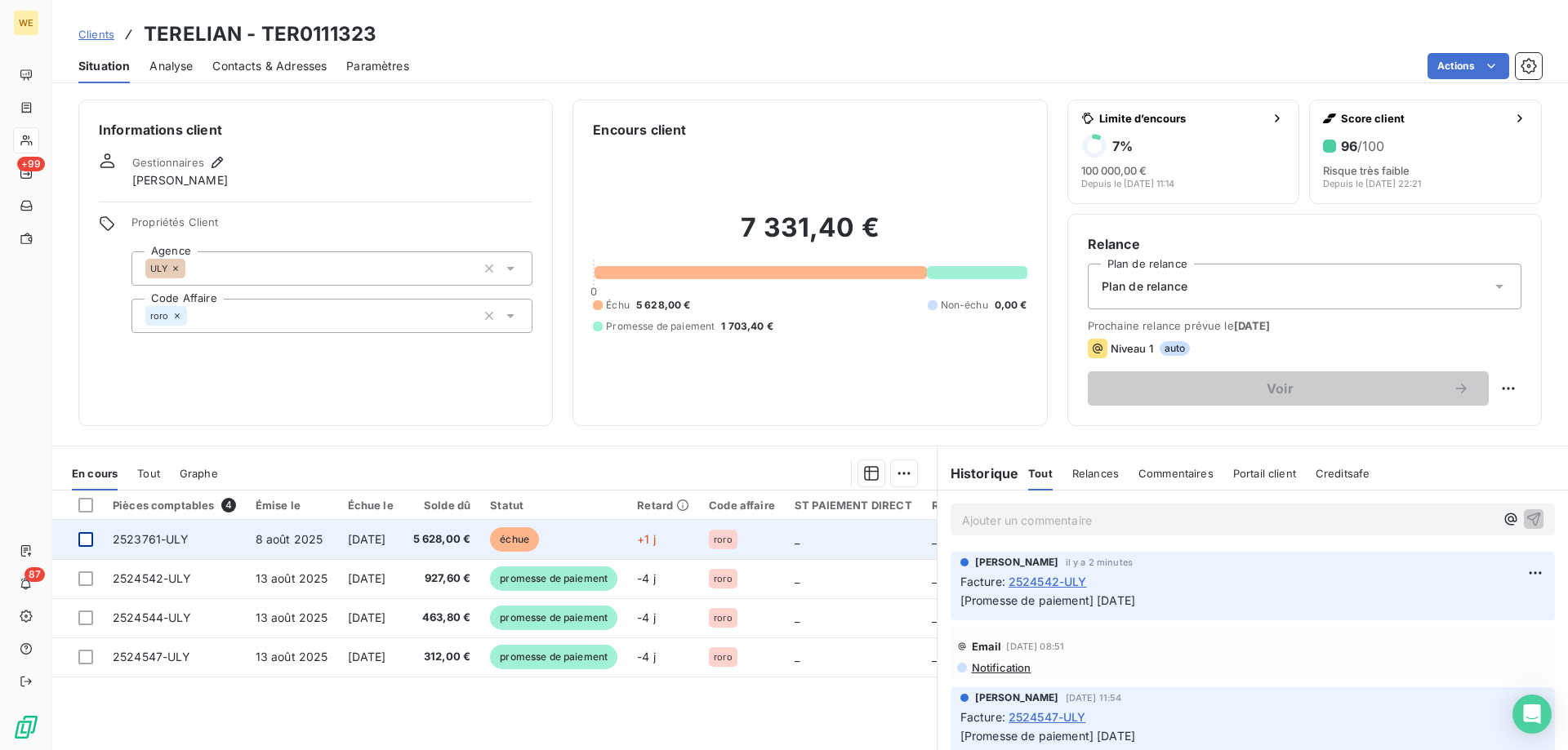
click at [90, 542] on div at bounding box center [86, 540] width 15 height 15
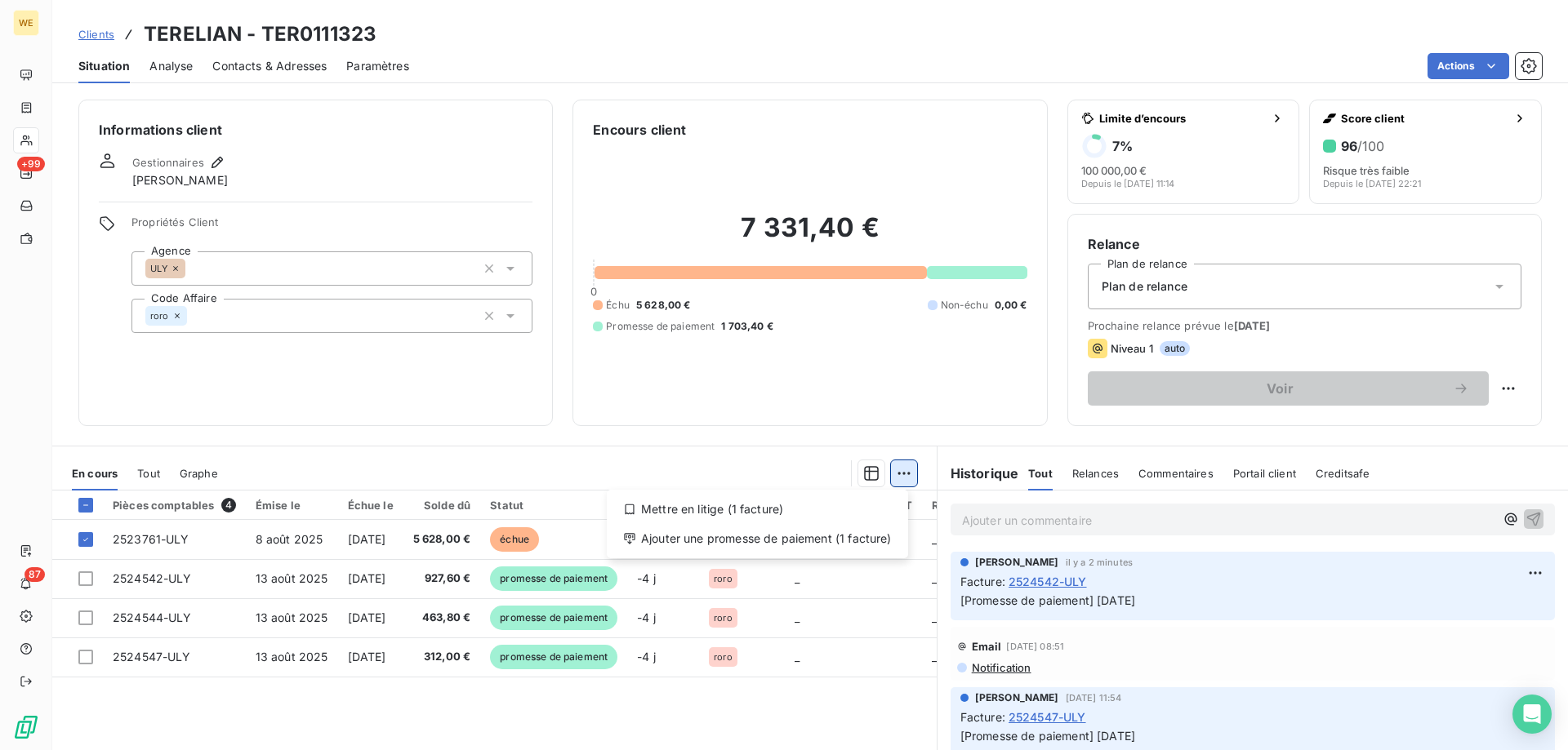
click at [897, 472] on html "WE +99 87 Clients TERELIAN - TER0111323 Situation Analyse Contacts & Adresses P…" at bounding box center [784, 375] width 1568 height 750
click at [886, 537] on div "Ajouter une promesse de paiement (1 facture)" at bounding box center [758, 539] width 288 height 26
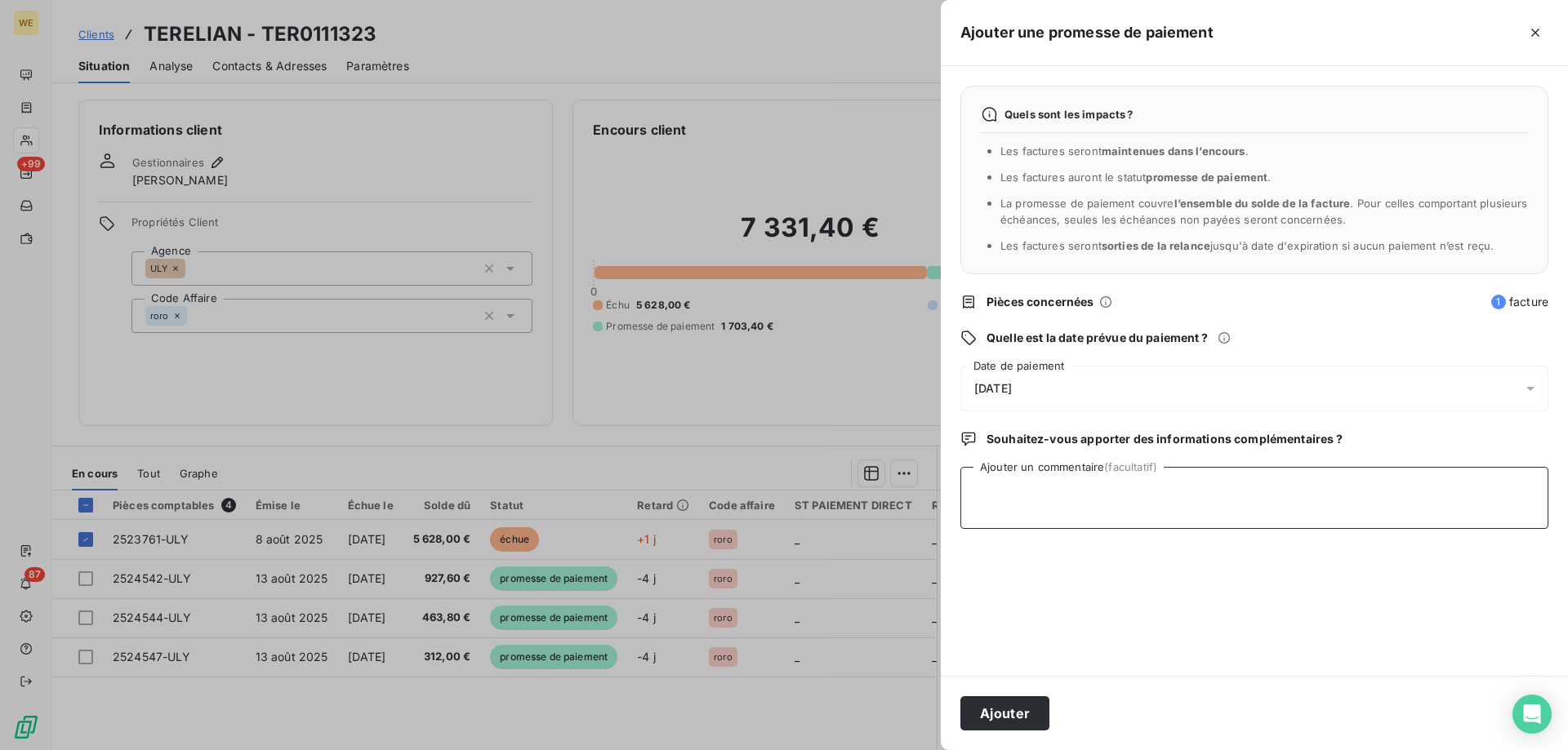
click at [1036, 516] on textarea "Ajouter un commentaire (facultatif)" at bounding box center [1254, 498] width 588 height 62
type textarea "[DATE]"
click at [1170, 394] on div "[DATE]" at bounding box center [1254, 388] width 588 height 46
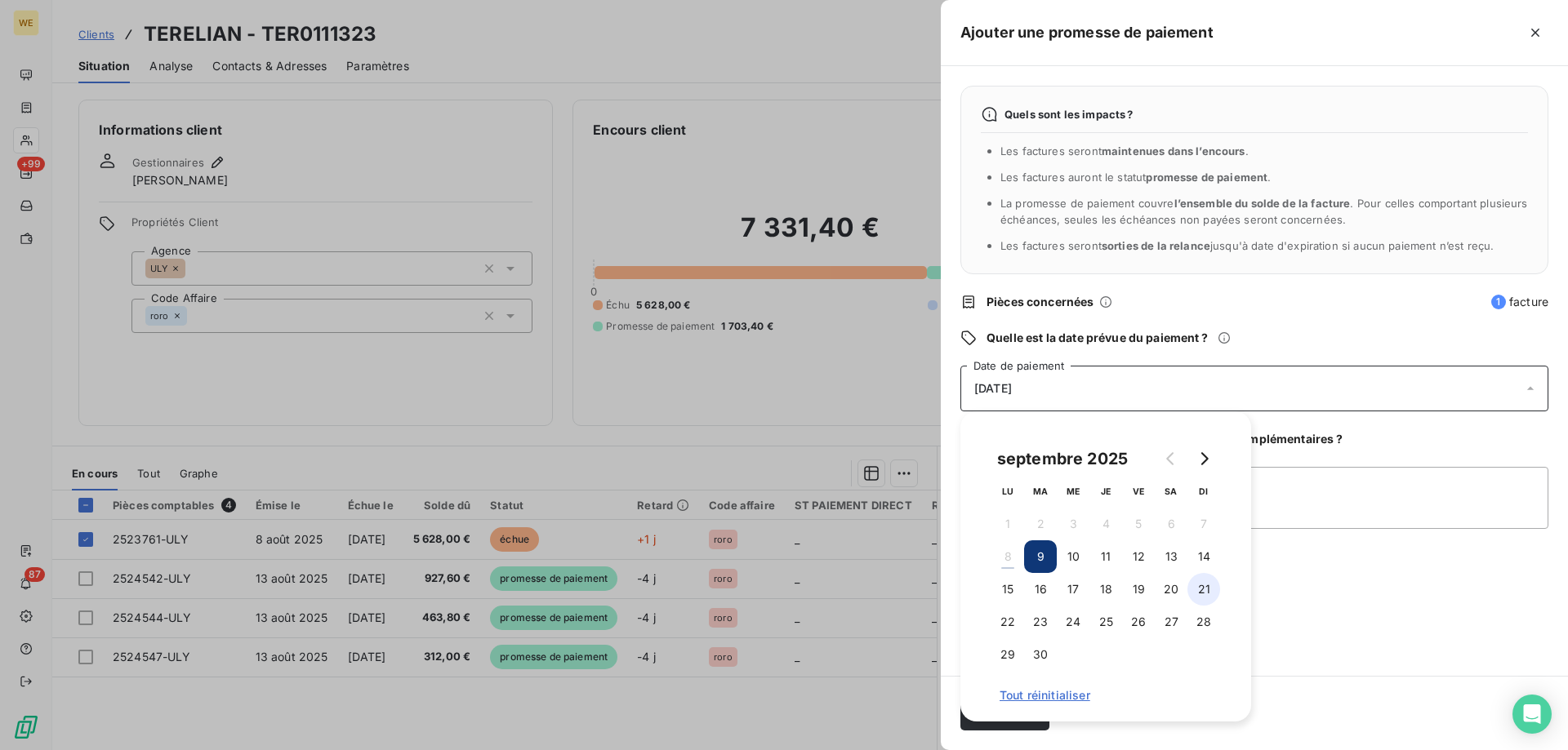
drag, startPoint x: 1144, startPoint y: 558, endPoint x: 1203, endPoint y: 600, distance: 72.4
click at [1145, 559] on button "12" at bounding box center [1138, 557] width 33 height 33
click at [1332, 514] on textarea "[DATE]" at bounding box center [1254, 498] width 588 height 62
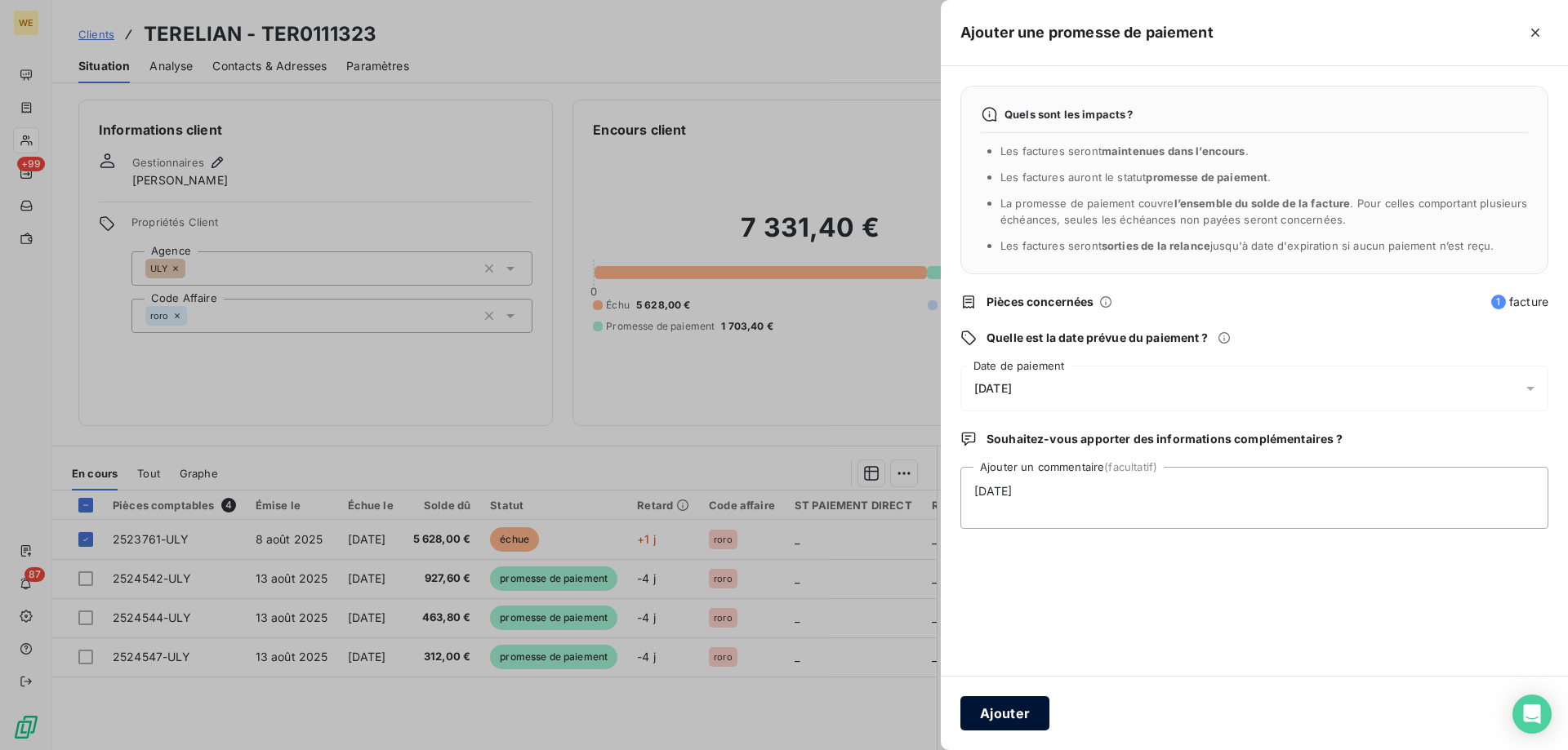
click at [1016, 702] on div "Ajouter" at bounding box center [1254, 713] width 627 height 74
click at [1012, 711] on button "Ajouter" at bounding box center [1005, 713] width 89 height 34
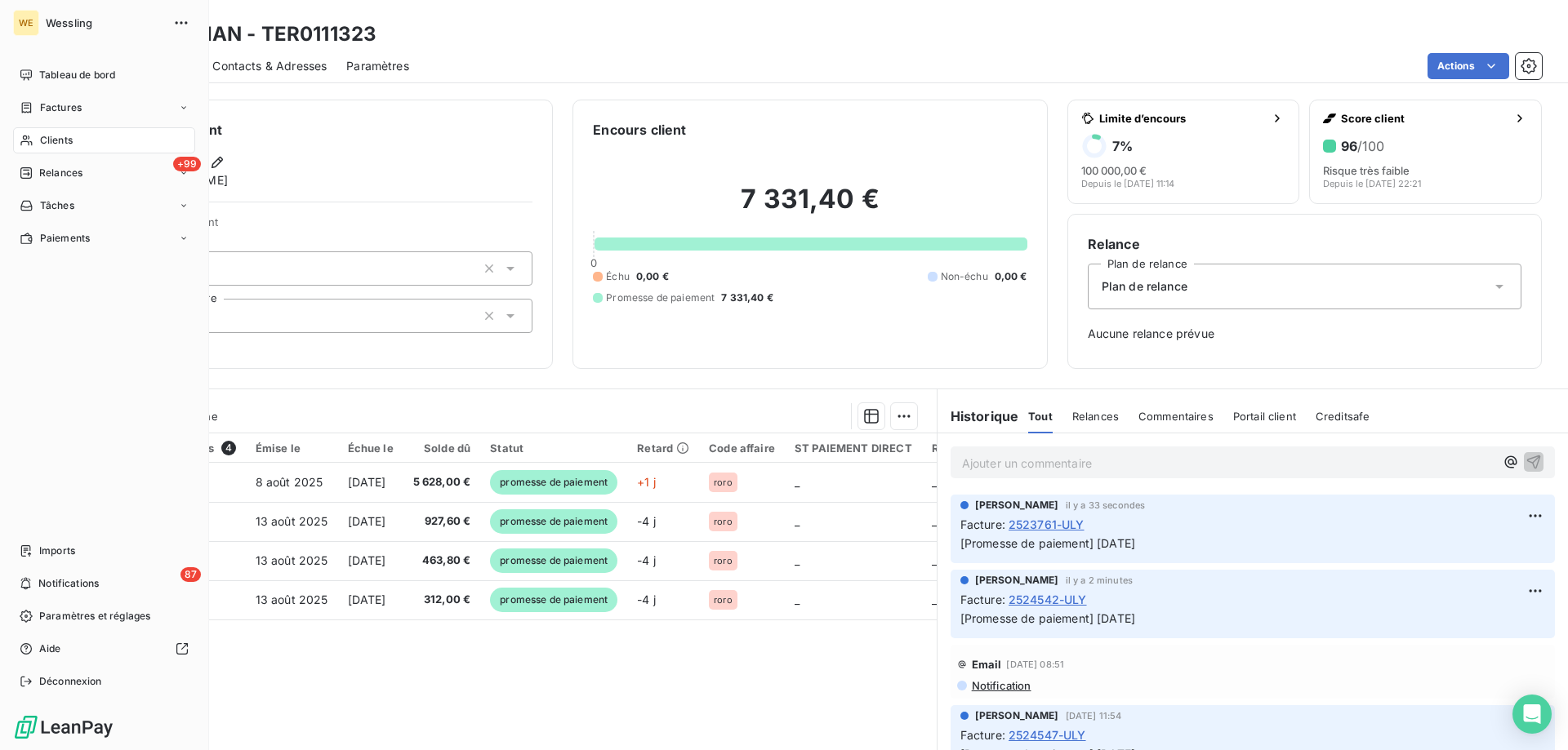
click at [82, 135] on div "Clients" at bounding box center [104, 140] width 182 height 26
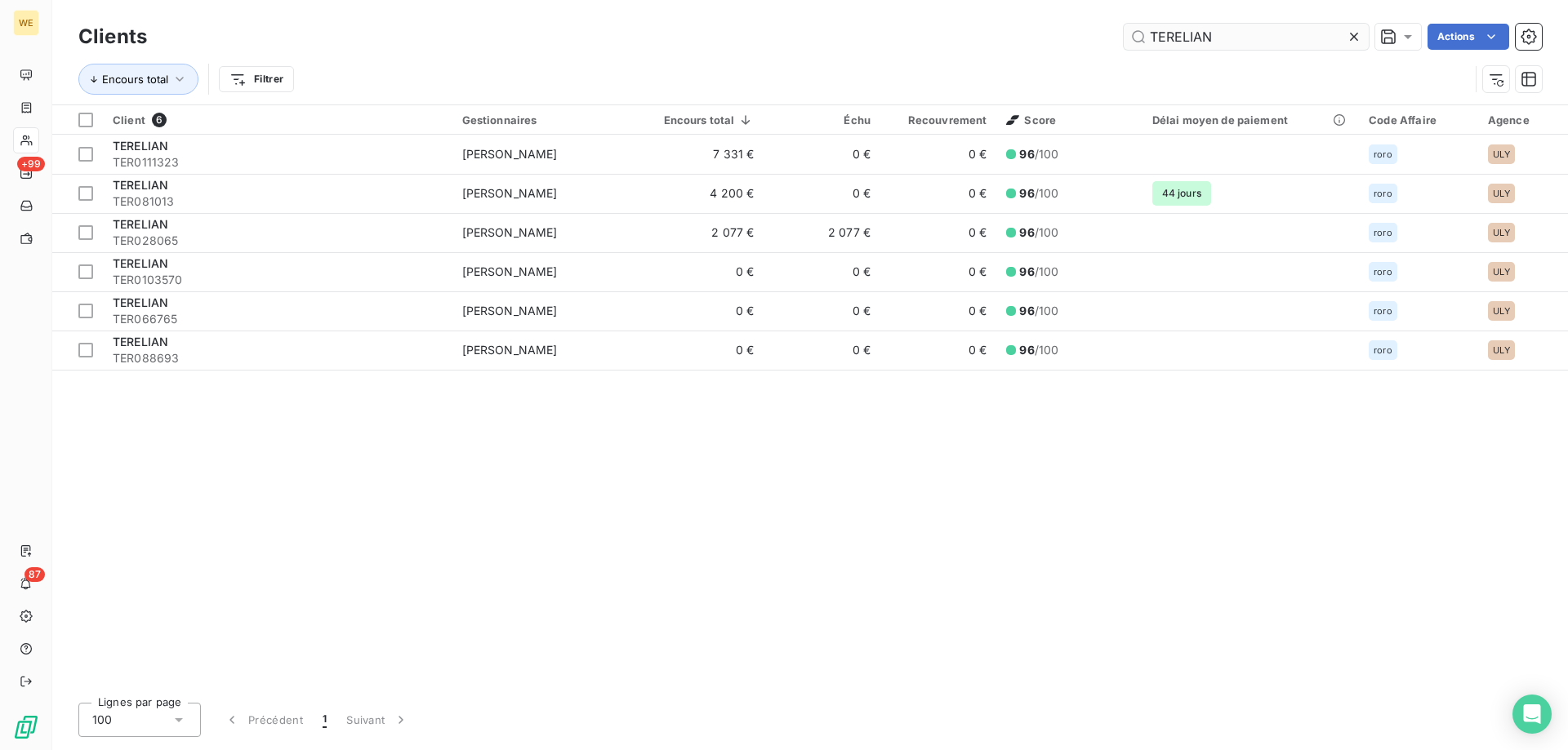
click at [1171, 37] on input "TERELIAN" at bounding box center [1246, 36] width 245 height 26
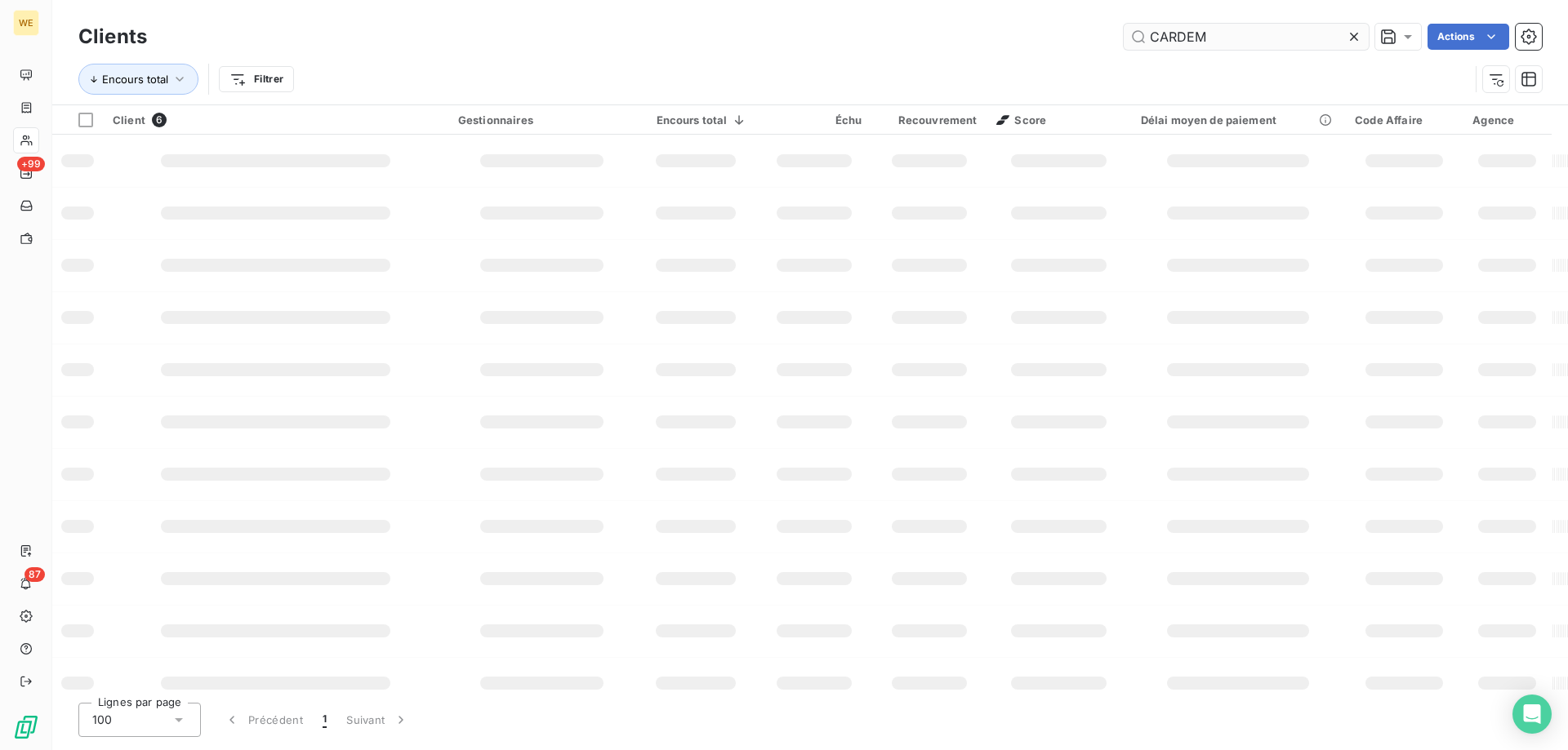
type input "CARDEM"
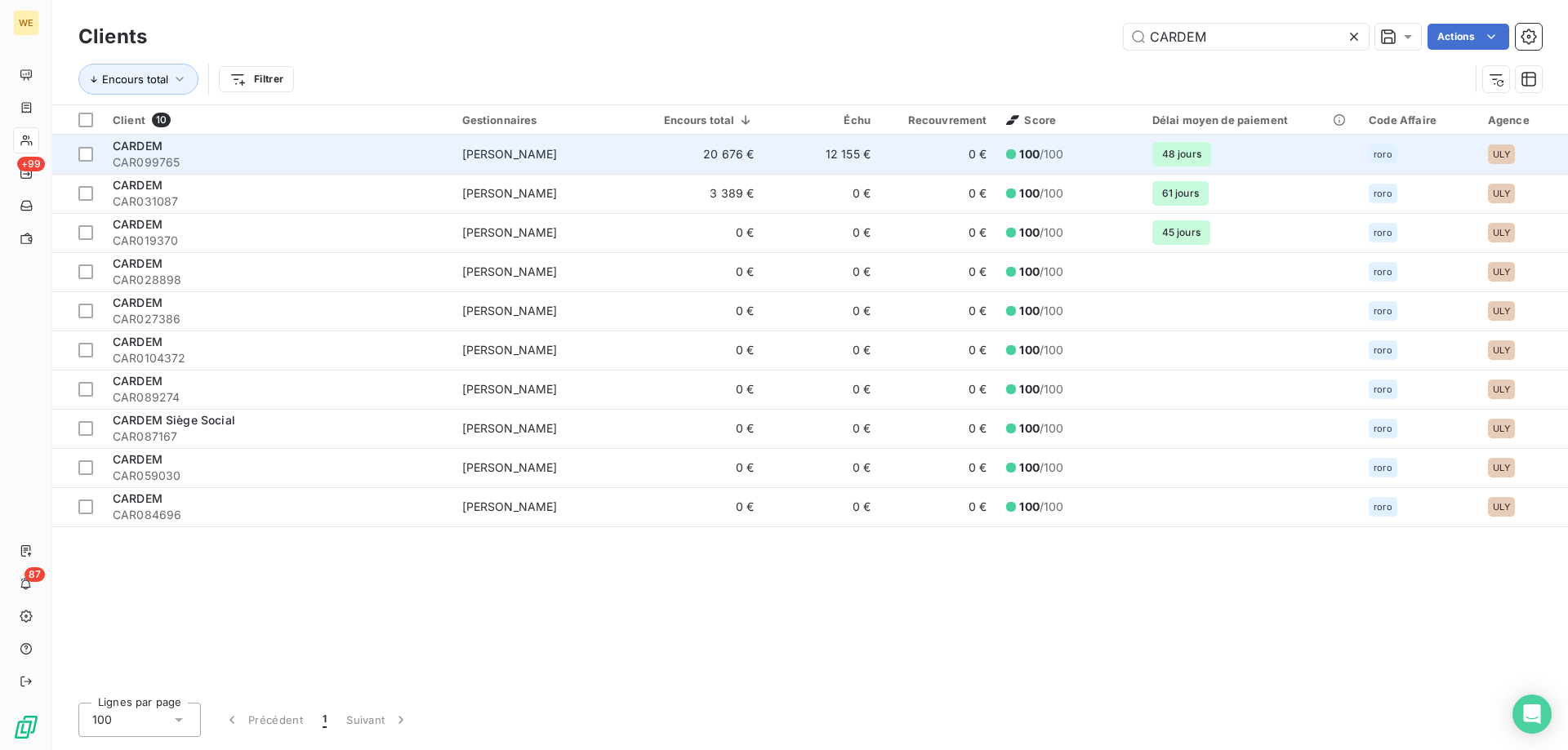
click at [563, 161] on td "[PERSON_NAME]" at bounding box center [547, 154] width 190 height 39
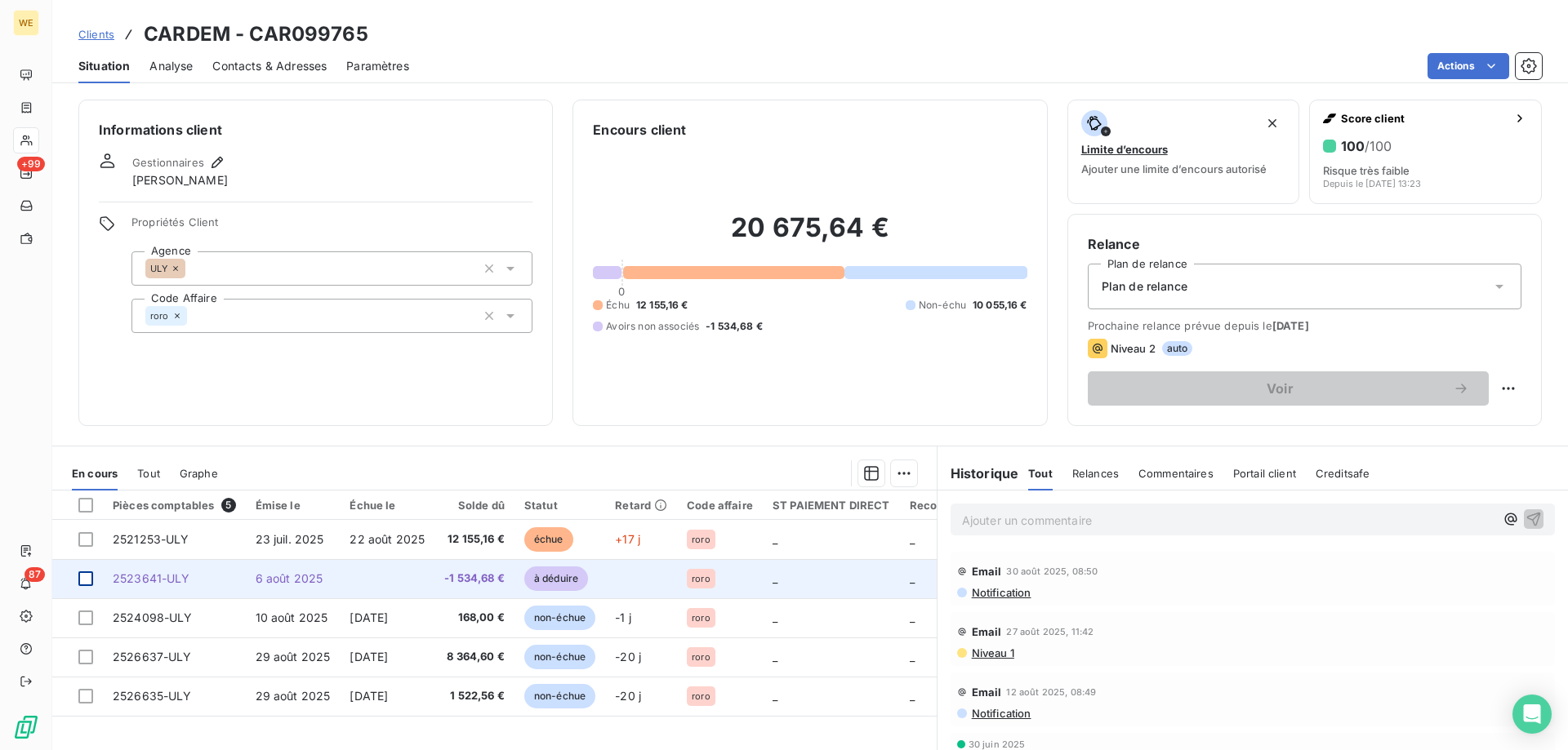
click at [92, 579] on div at bounding box center [86, 579] width 15 height 15
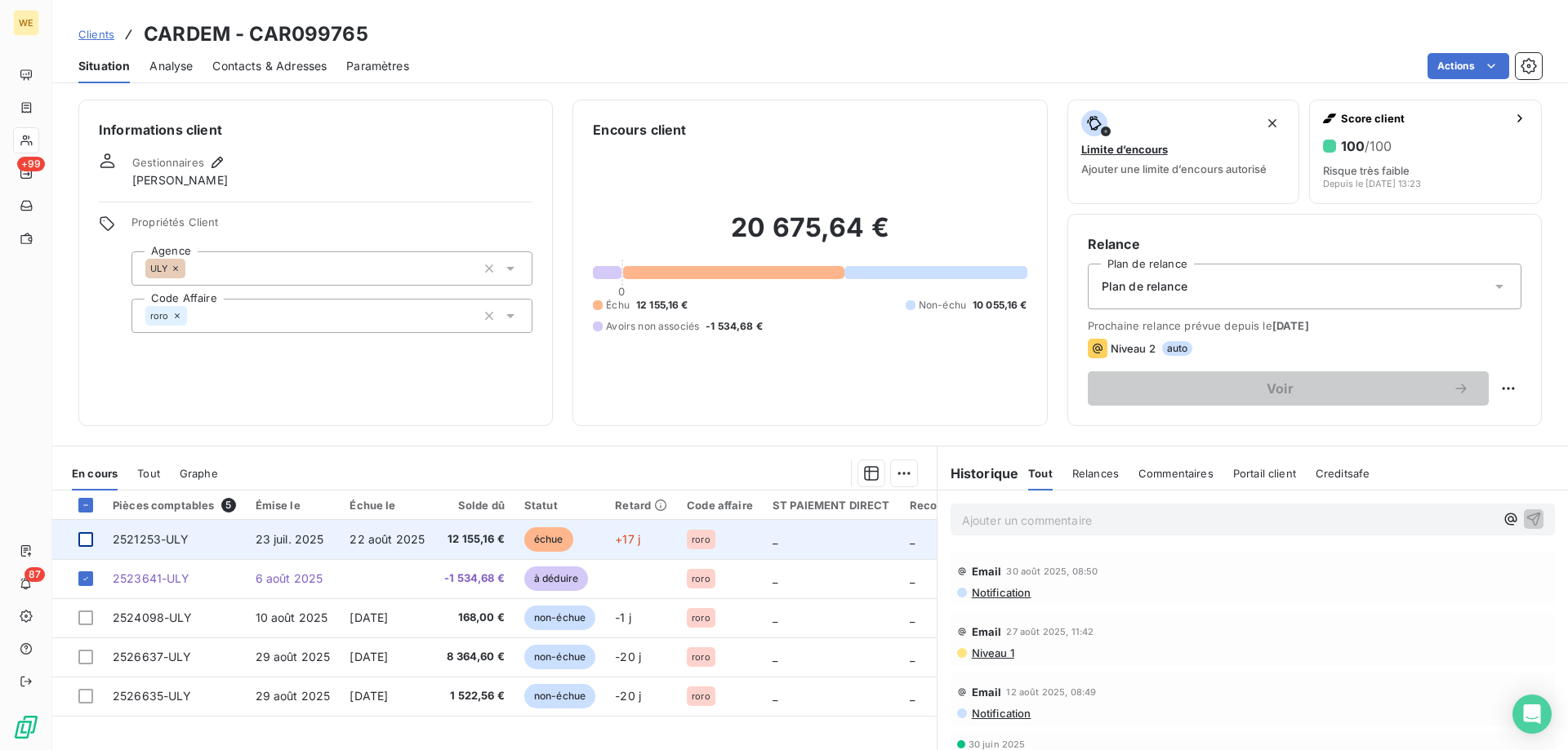
click at [85, 544] on div at bounding box center [86, 540] width 15 height 15
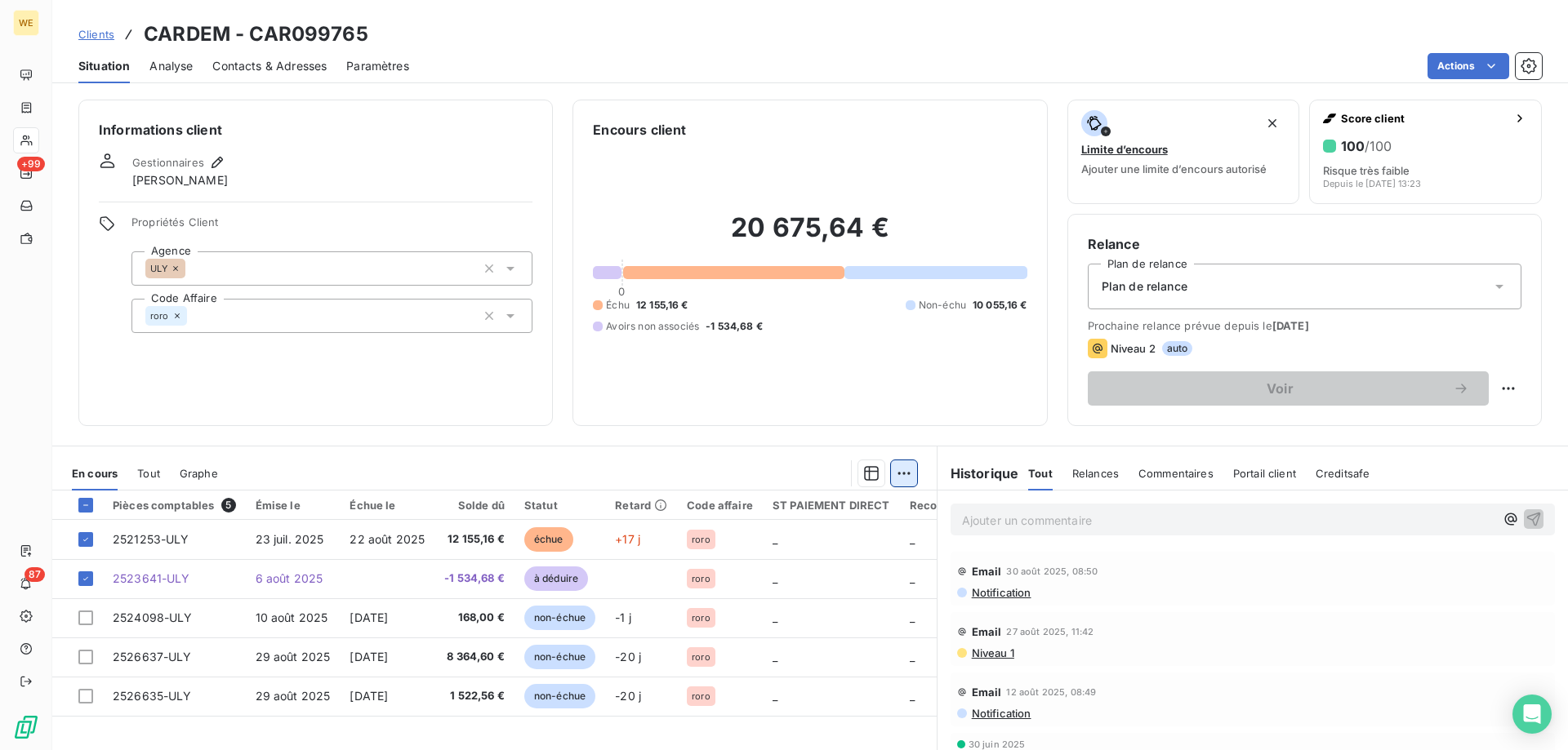
click at [900, 470] on html "WE +99 87 Clients CARDEM - CAR099765 Situation Analyse Contacts & Adresses Para…" at bounding box center [784, 375] width 1568 height 750
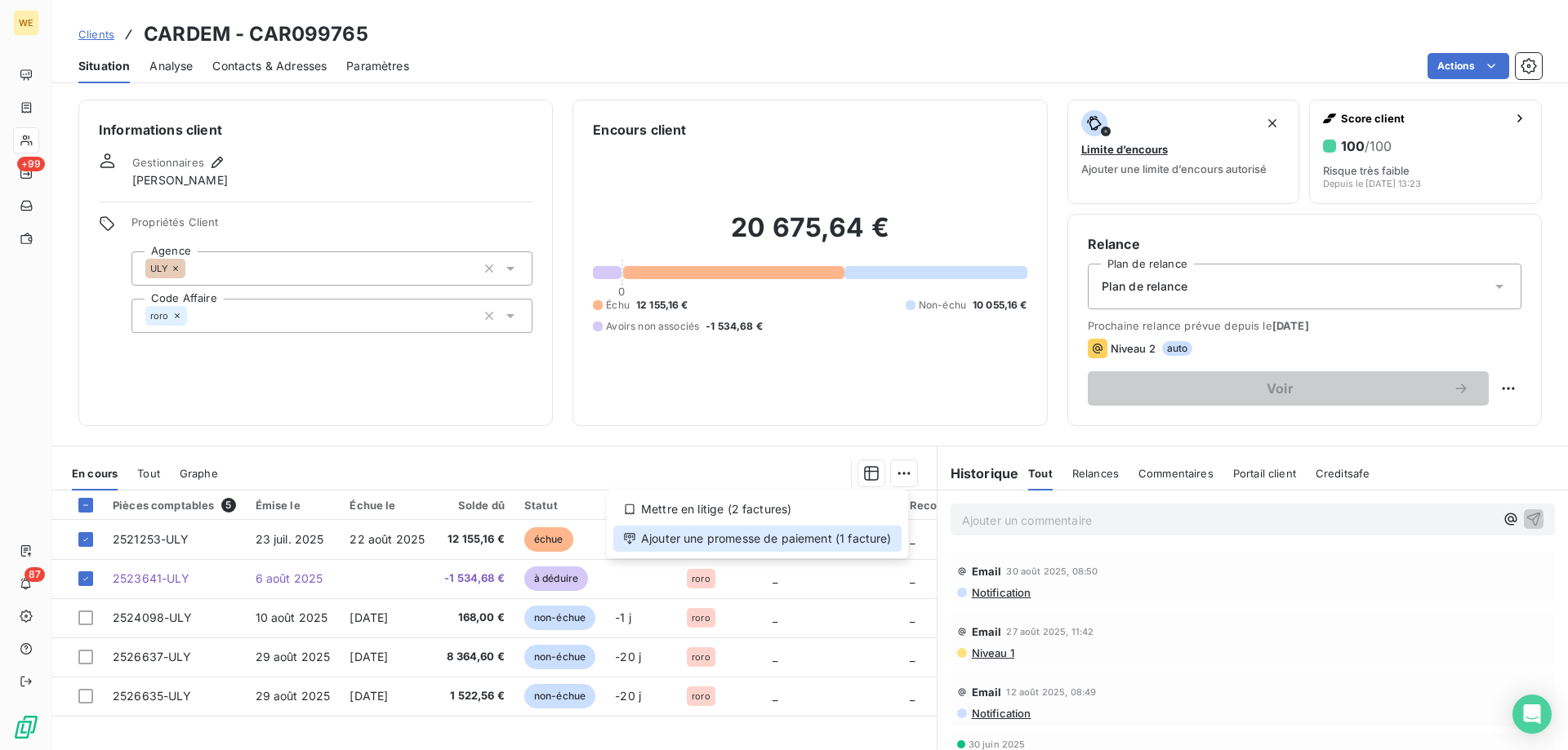
click at [846, 540] on div "Ajouter une promesse de paiement (1 facture)" at bounding box center [758, 539] width 288 height 26
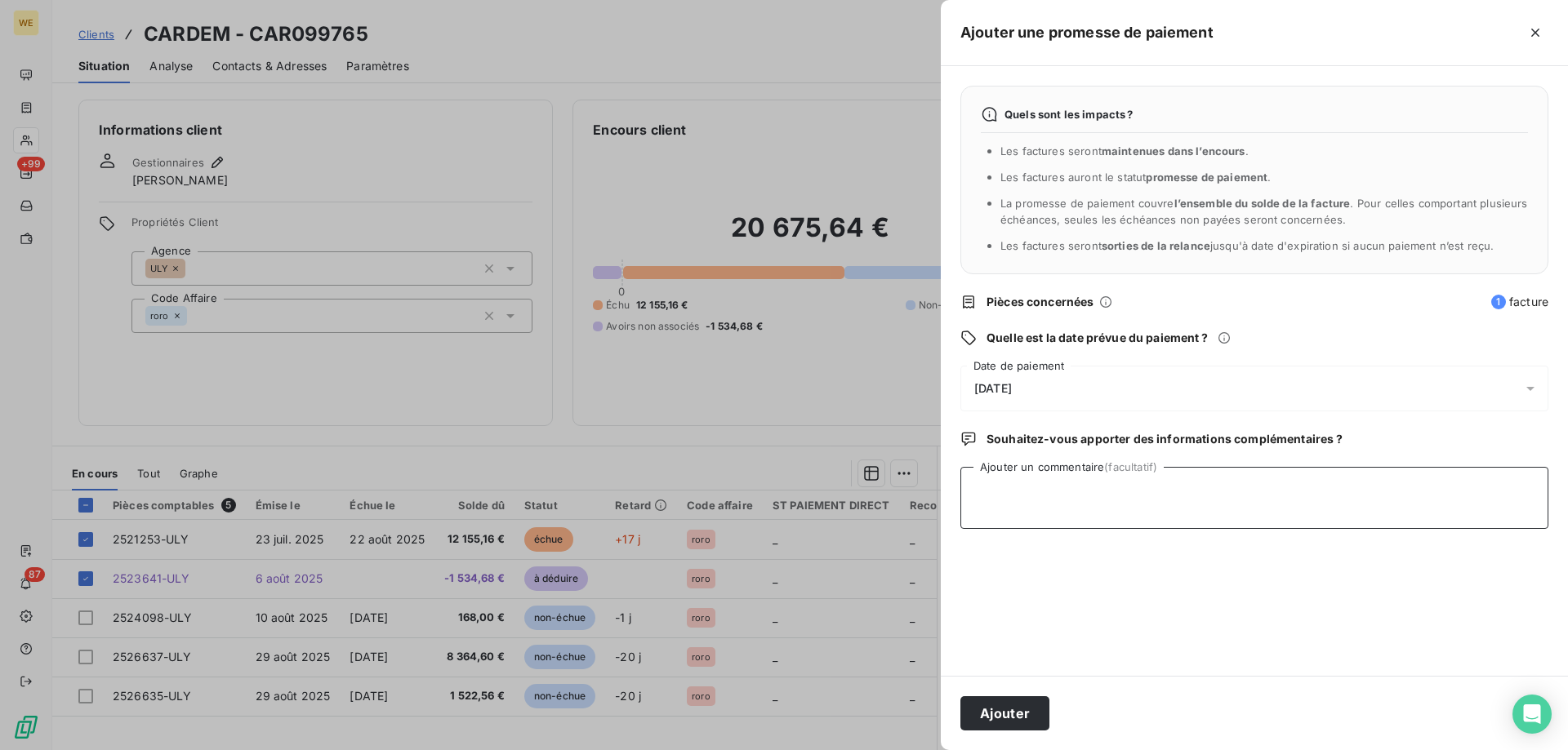
click at [1033, 488] on textarea "Ajouter un commentaire (facultatif)" at bounding box center [1254, 498] width 588 height 62
type textarea "[DATE]"
click at [1012, 392] on span "[DATE]" at bounding box center [993, 388] width 37 height 13
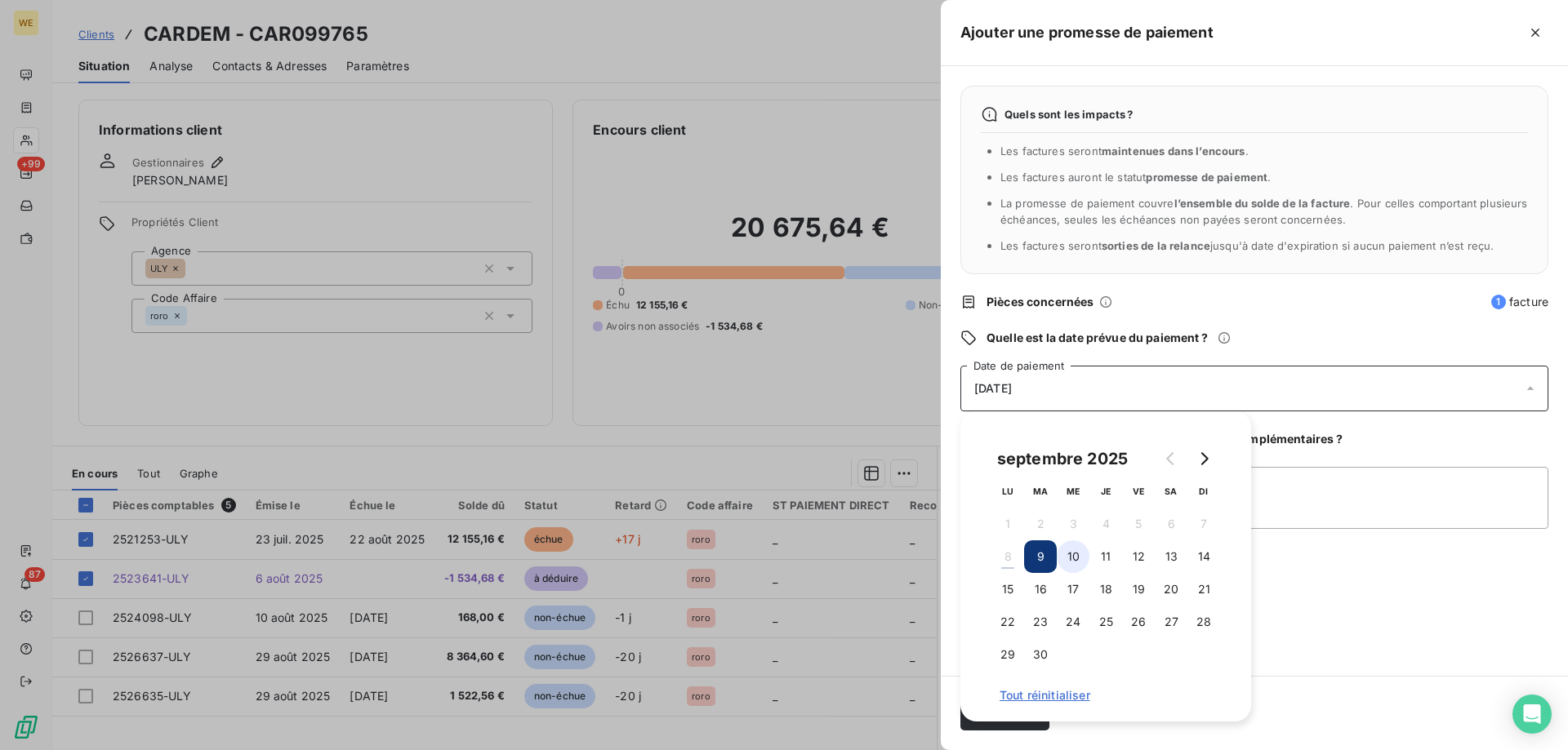
click at [1071, 559] on button "10" at bounding box center [1073, 557] width 33 height 33
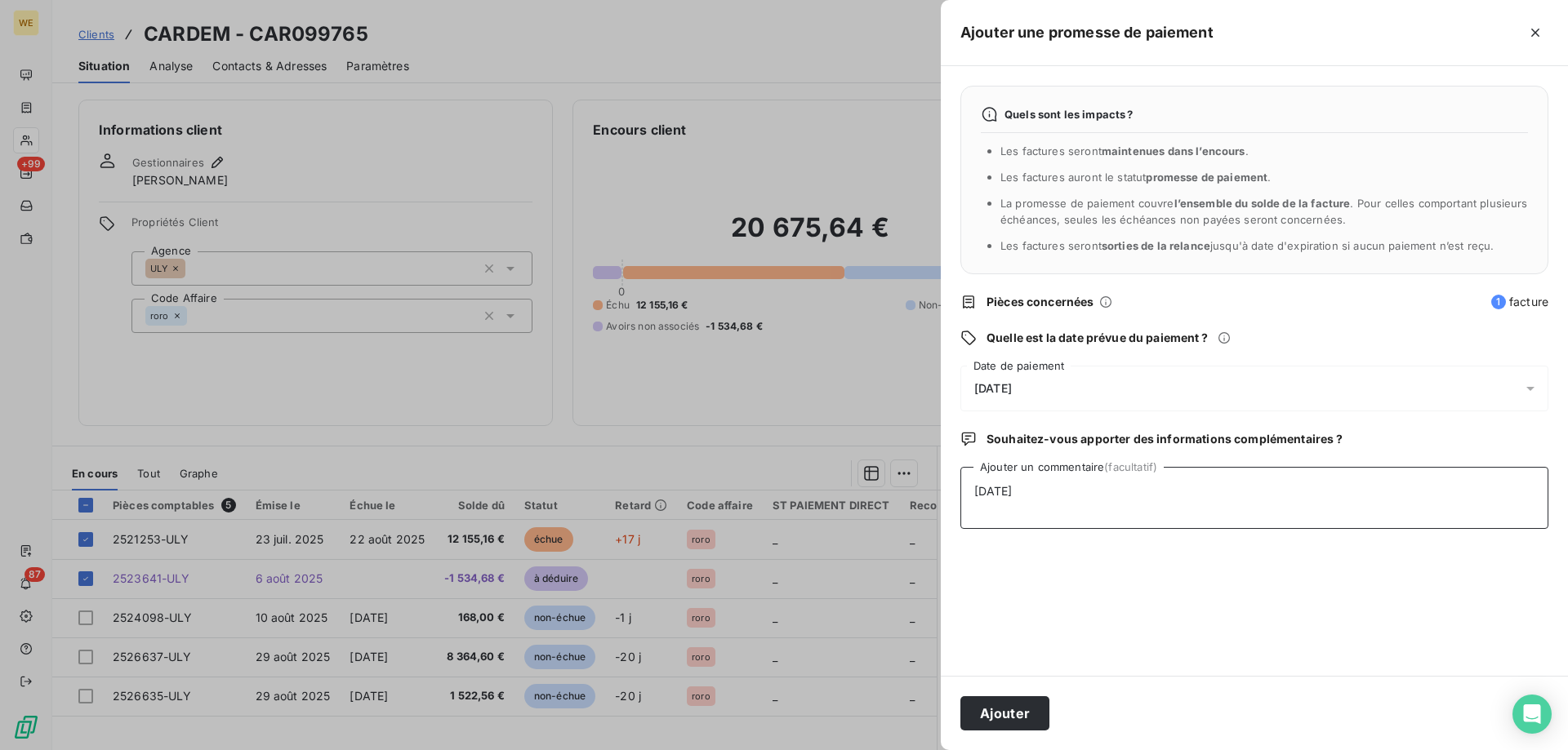
click at [1302, 529] on textarea "[DATE]" at bounding box center [1254, 498] width 588 height 62
click at [1017, 717] on button "Ajouter" at bounding box center [1005, 713] width 89 height 34
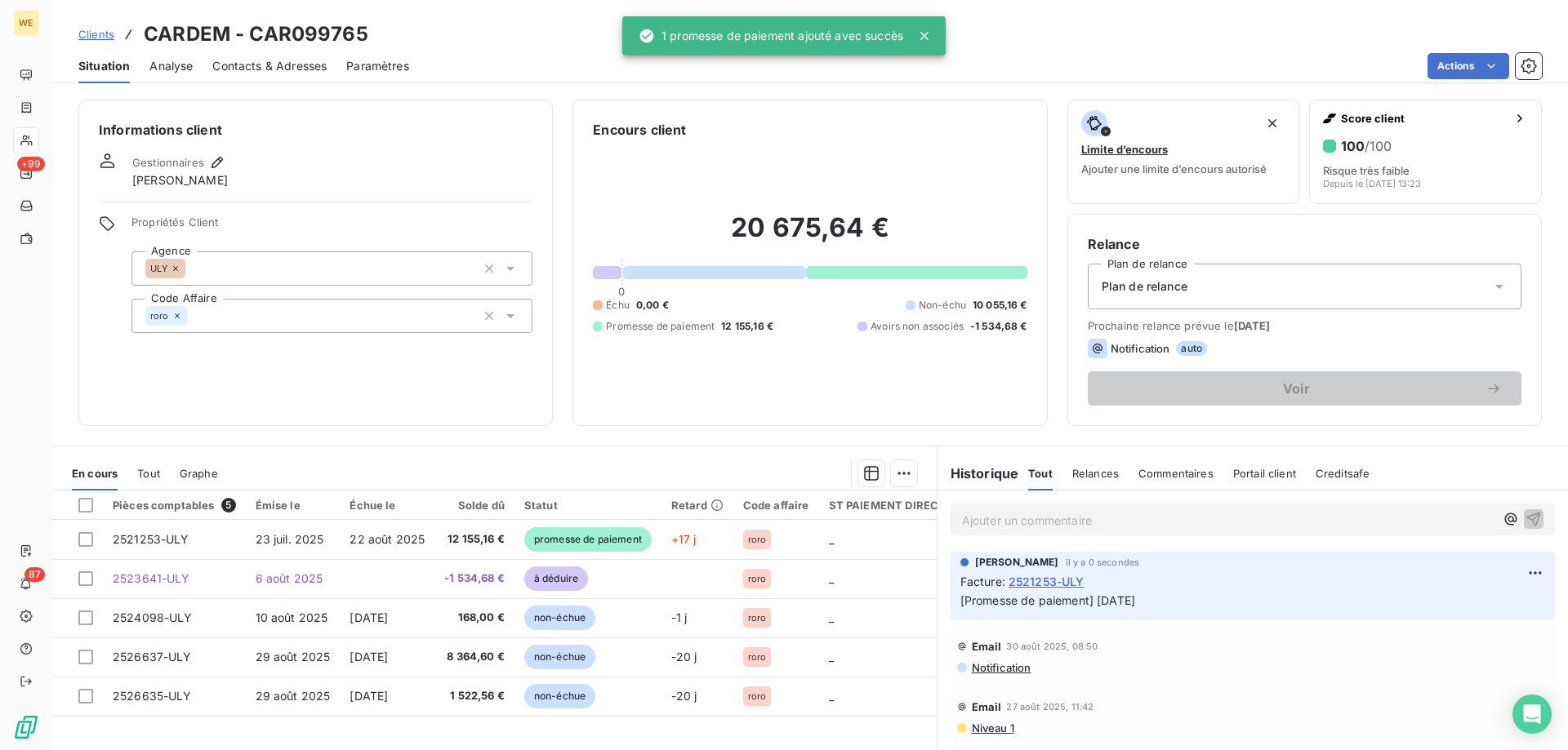
click at [281, 30] on h3 "CARDEM - CAR099765" at bounding box center [257, 34] width 225 height 30
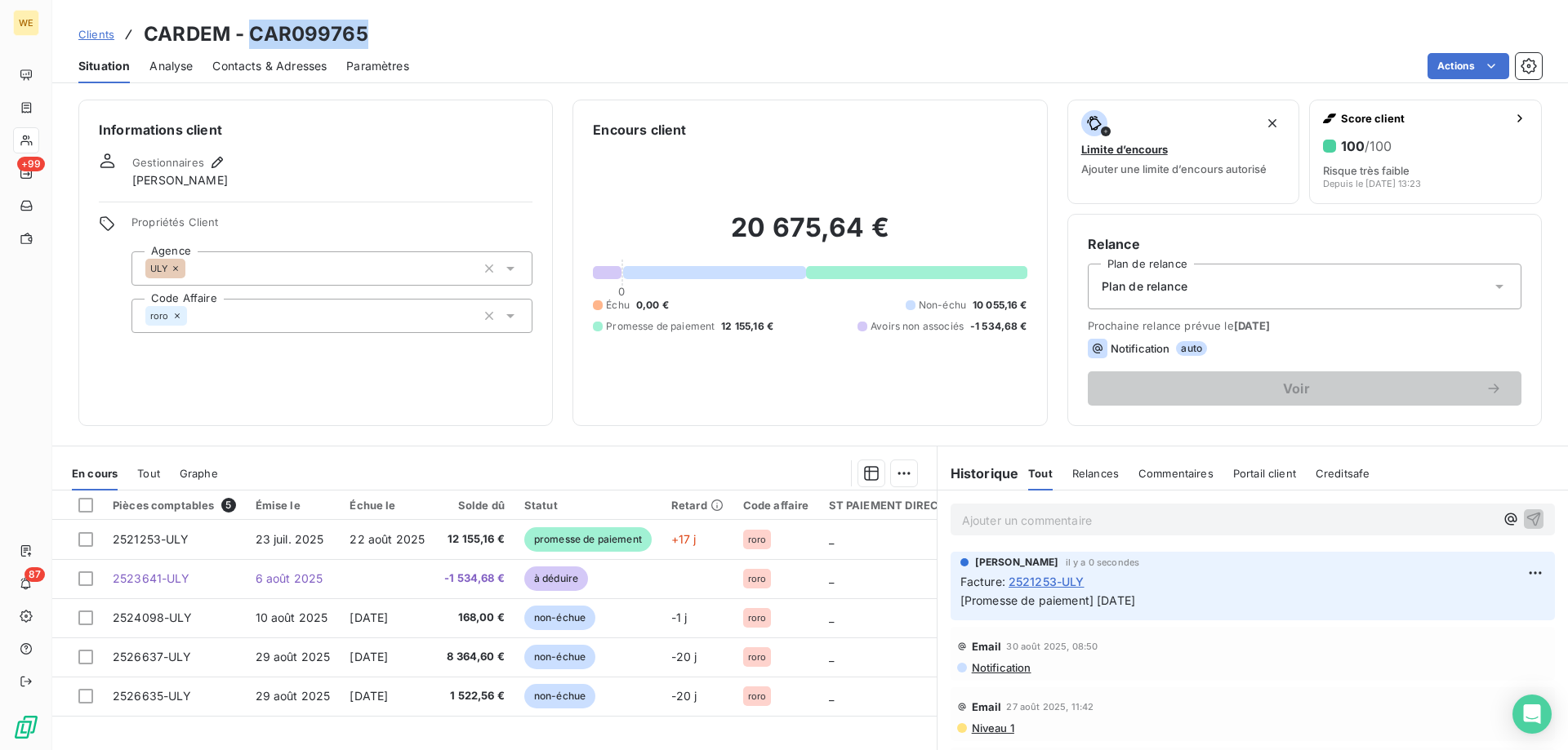
click at [281, 30] on h3 "CARDEM - CAR099765" at bounding box center [257, 34] width 225 height 30
copy h3 "CAR099765"
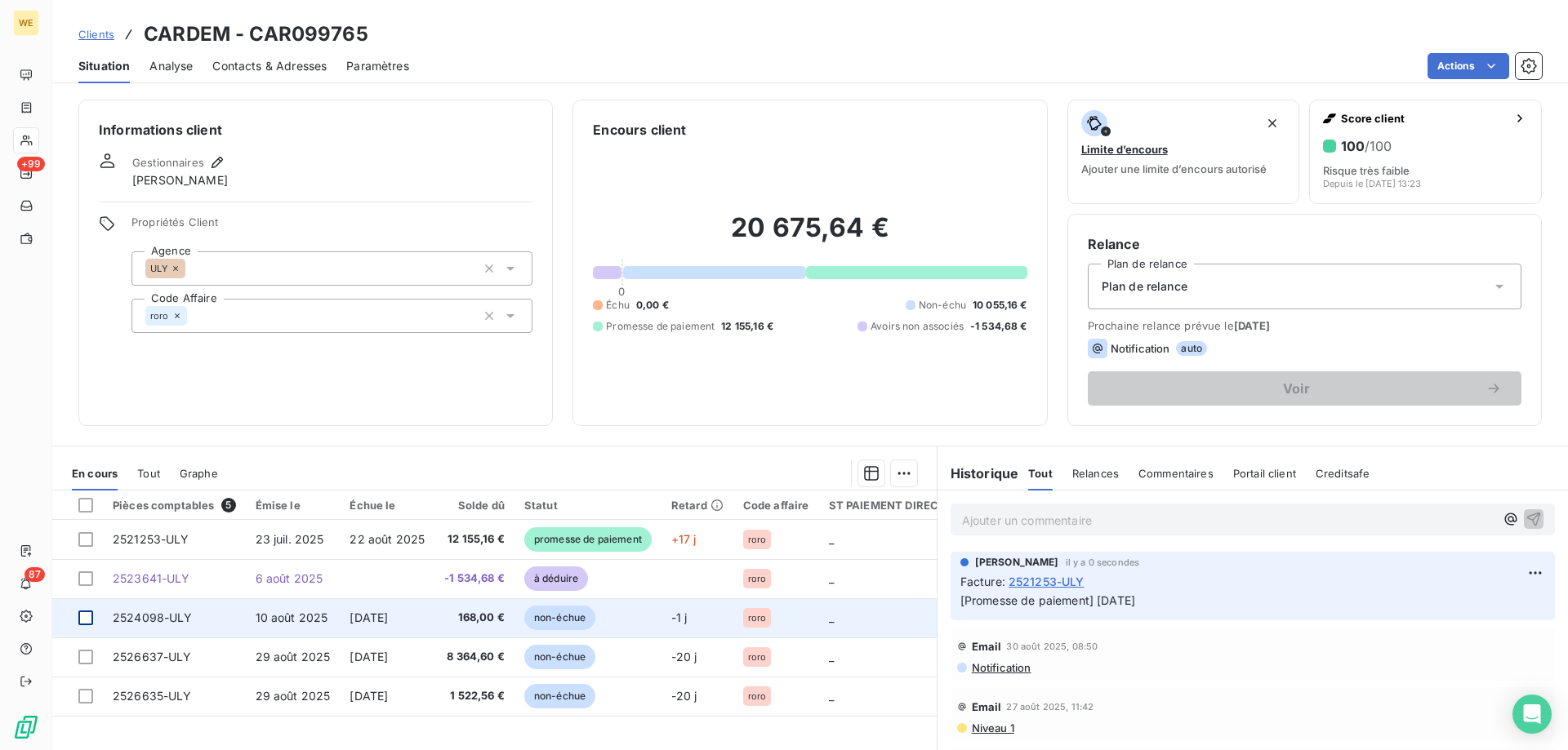
click at [86, 622] on div at bounding box center [86, 618] width 15 height 15
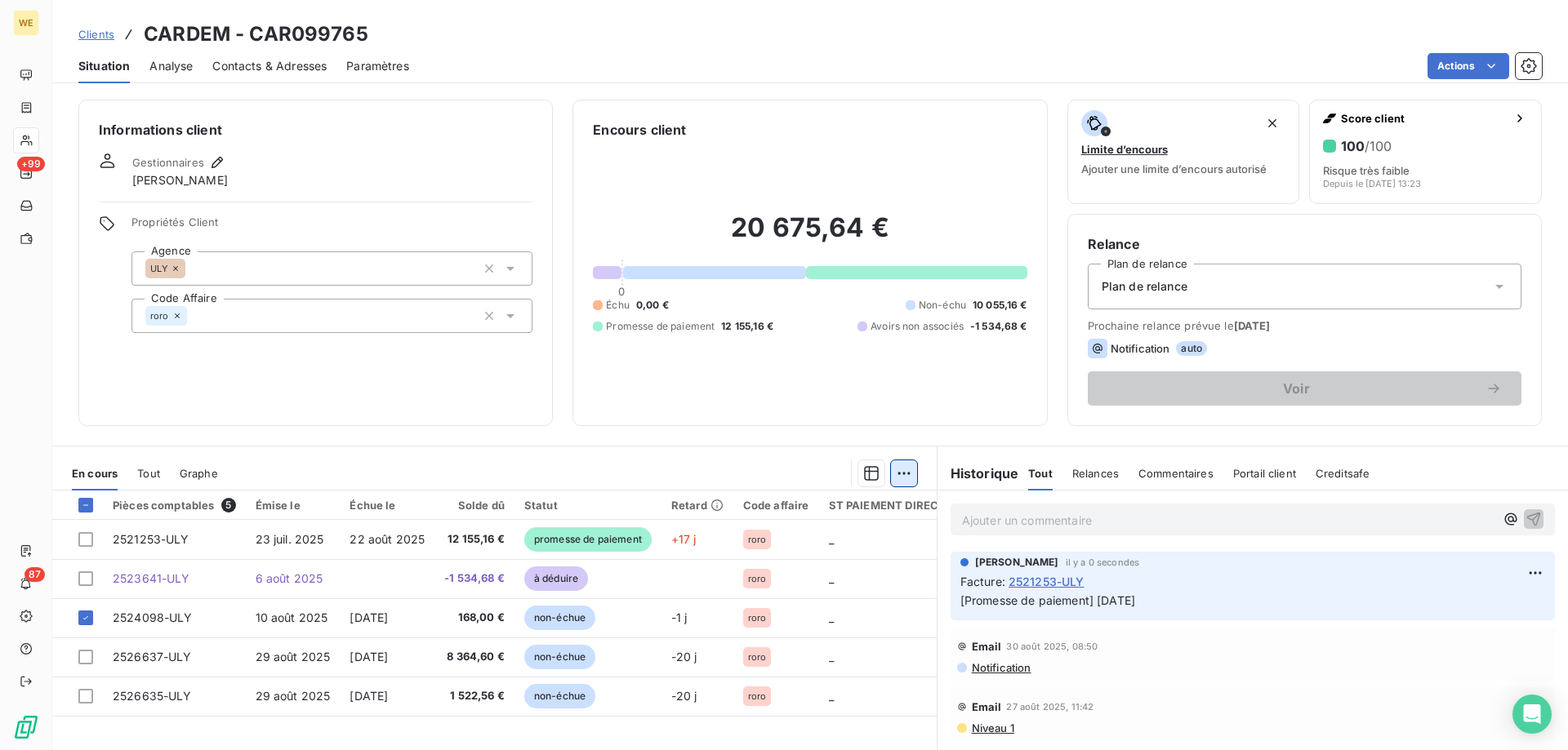
click at [895, 467] on html "WE +99 87 Clients CARDEM - CAR099765 Situation Analyse Contacts & Adresses Para…" at bounding box center [784, 375] width 1568 height 750
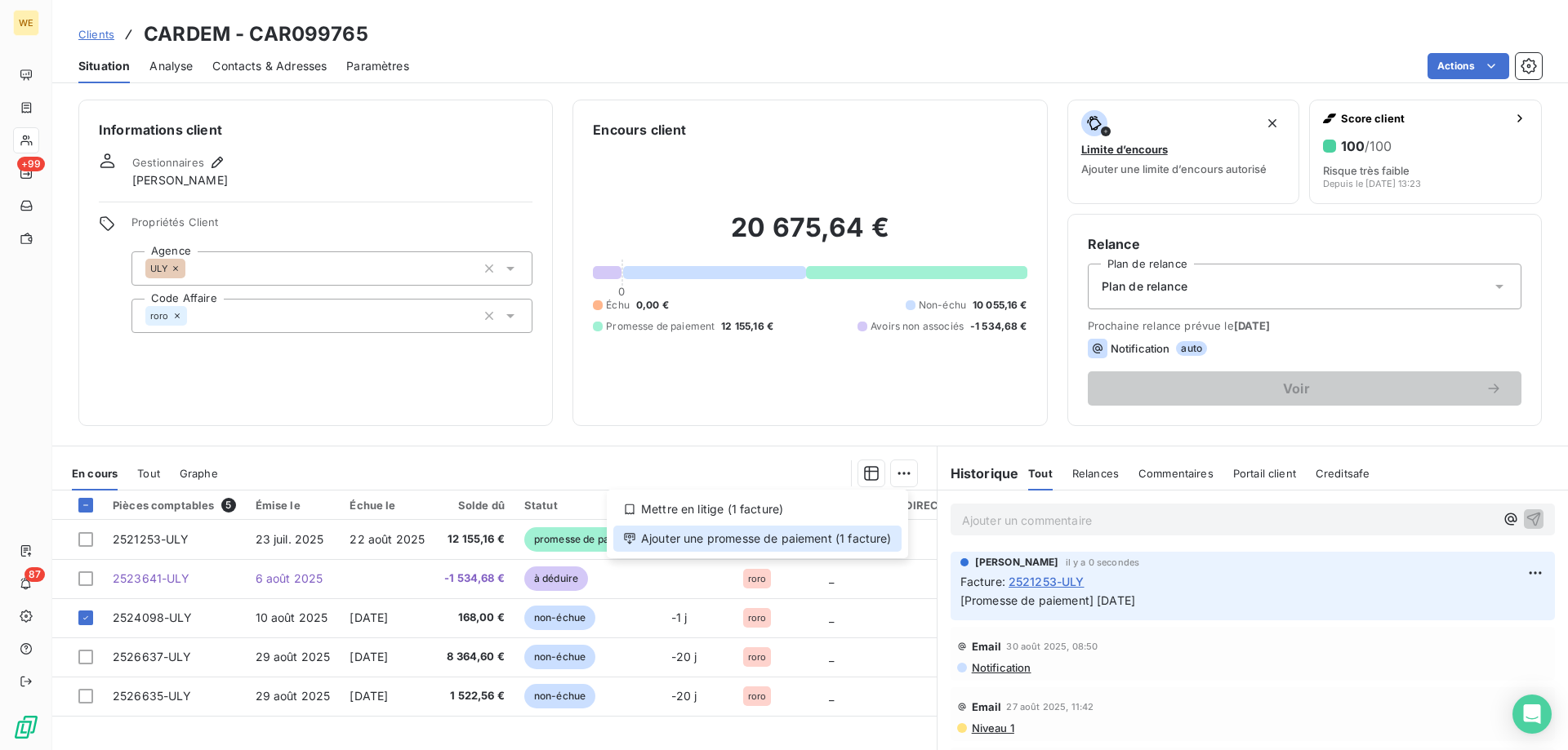
click at [872, 537] on div "Ajouter une promesse de paiement (1 facture)" at bounding box center [758, 539] width 288 height 26
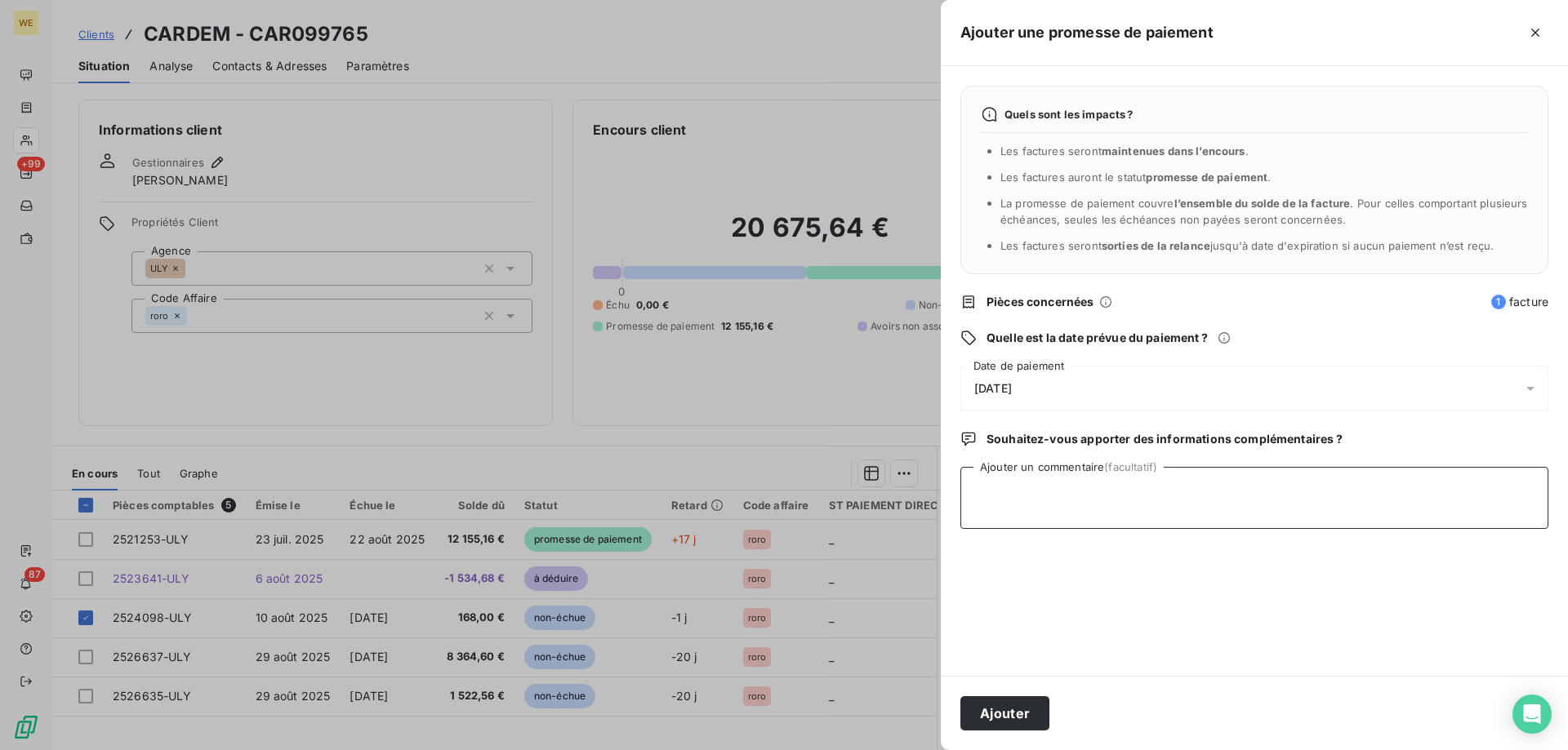
click at [1018, 521] on textarea "Ajouter un commentaire (facultatif)" at bounding box center [1254, 498] width 588 height 62
type textarea "[DATE]"
click at [1128, 380] on div "[DATE]" at bounding box center [1254, 388] width 588 height 46
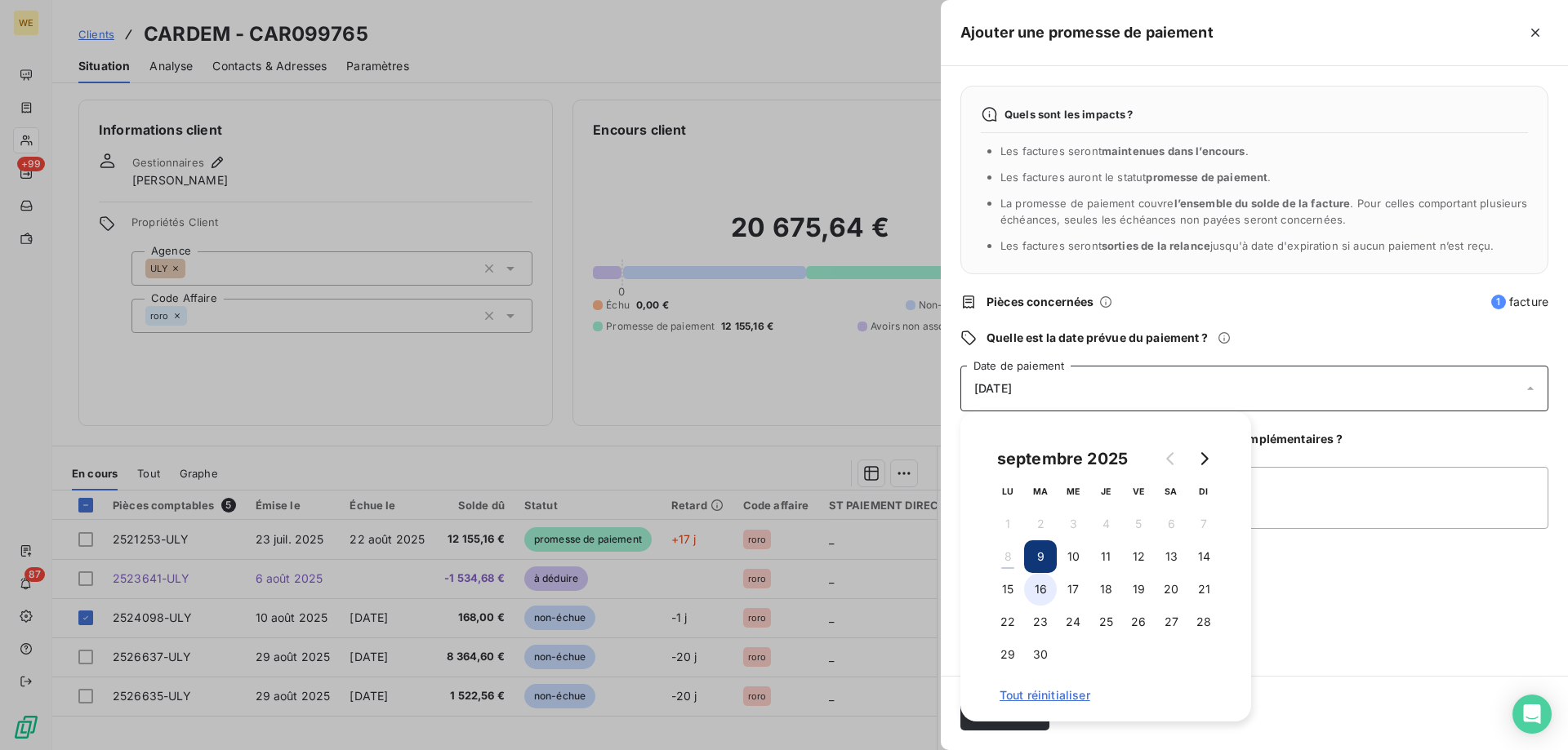
click at [1039, 600] on button "16" at bounding box center [1040, 589] width 33 height 33
click at [1353, 528] on textarea "[DATE]" at bounding box center [1254, 498] width 588 height 62
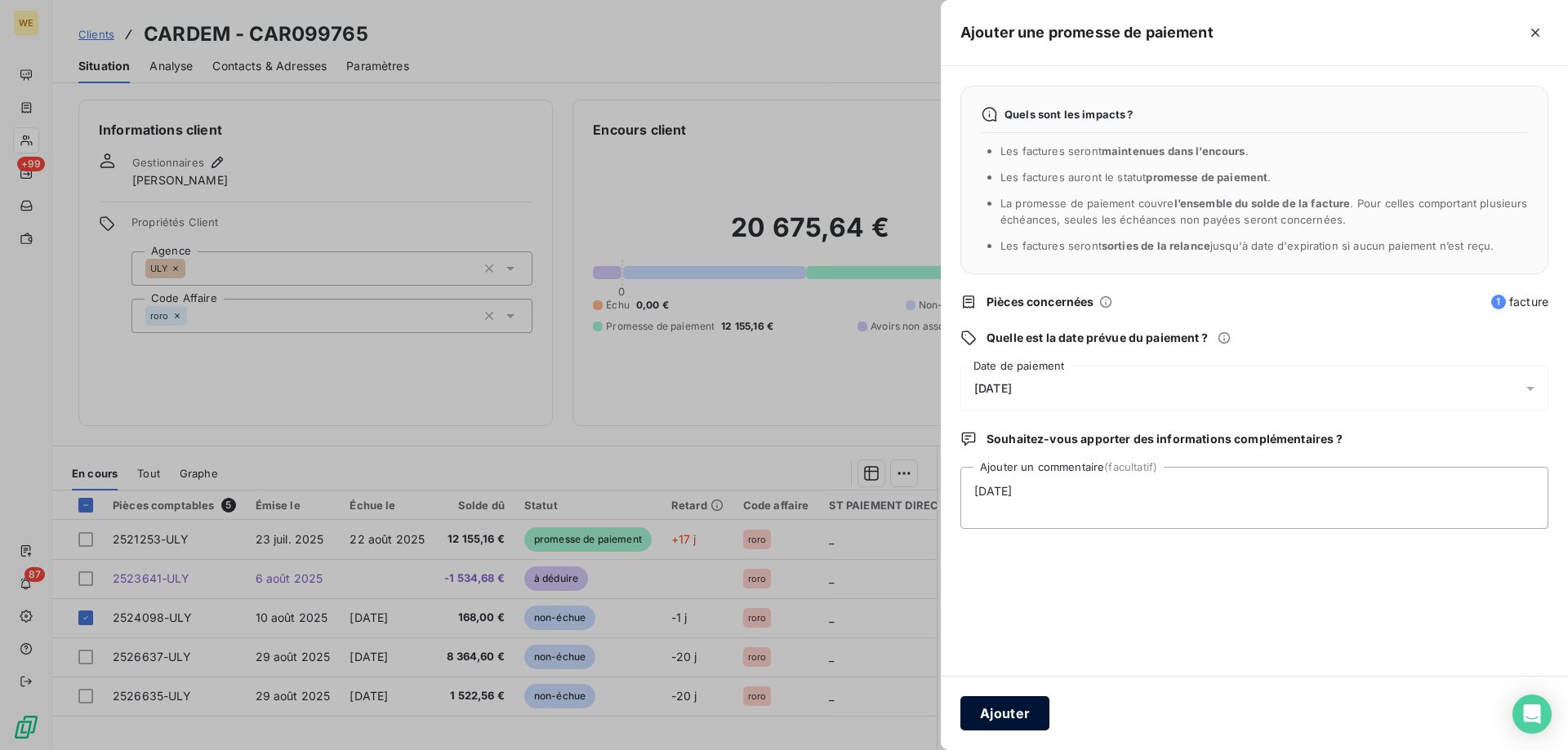
click at [1002, 725] on button "Ajouter" at bounding box center [1005, 713] width 89 height 34
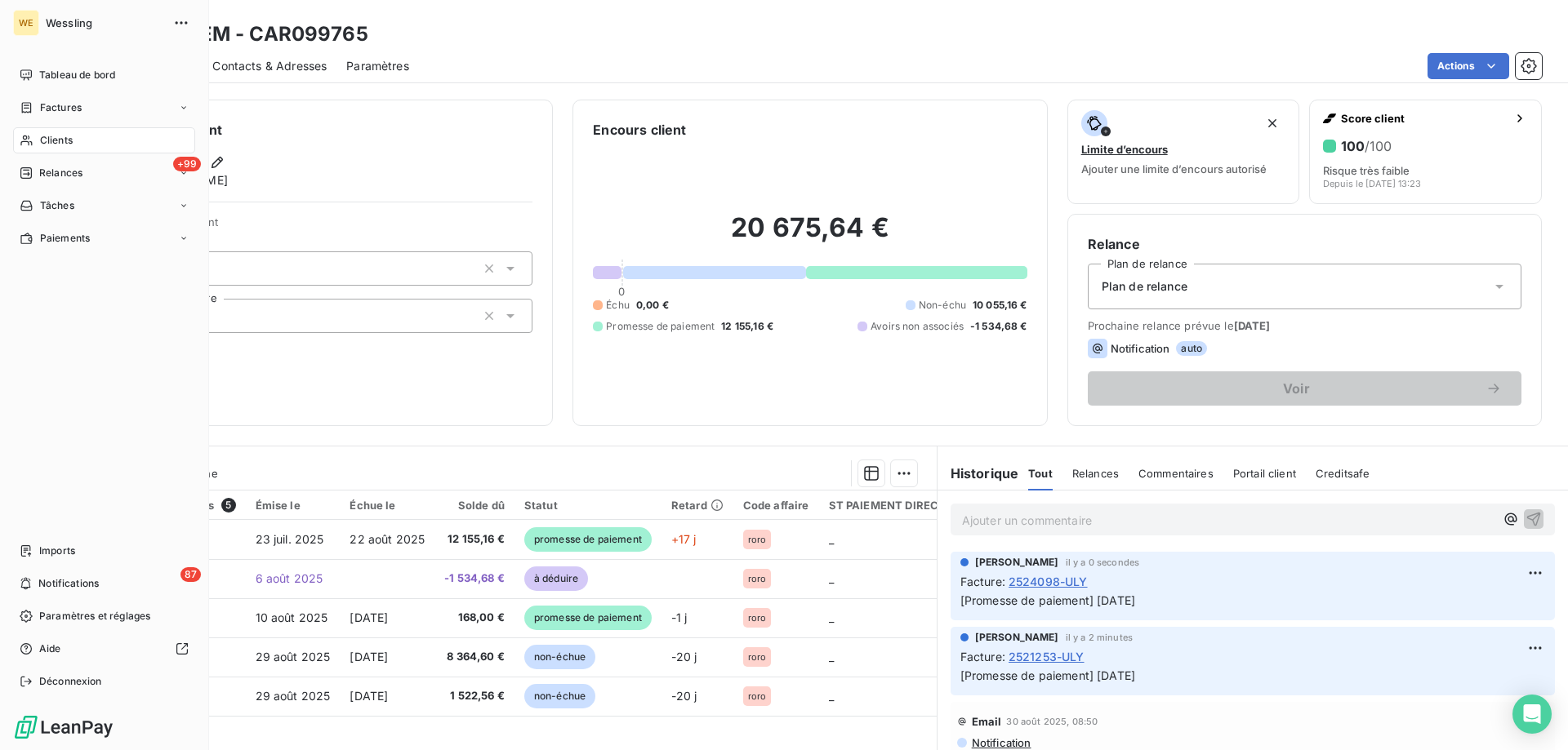
drag, startPoint x: 45, startPoint y: 142, endPoint x: 67, endPoint y: 145, distance: 22.2
click at [46, 142] on span "Clients" at bounding box center [56, 140] width 33 height 15
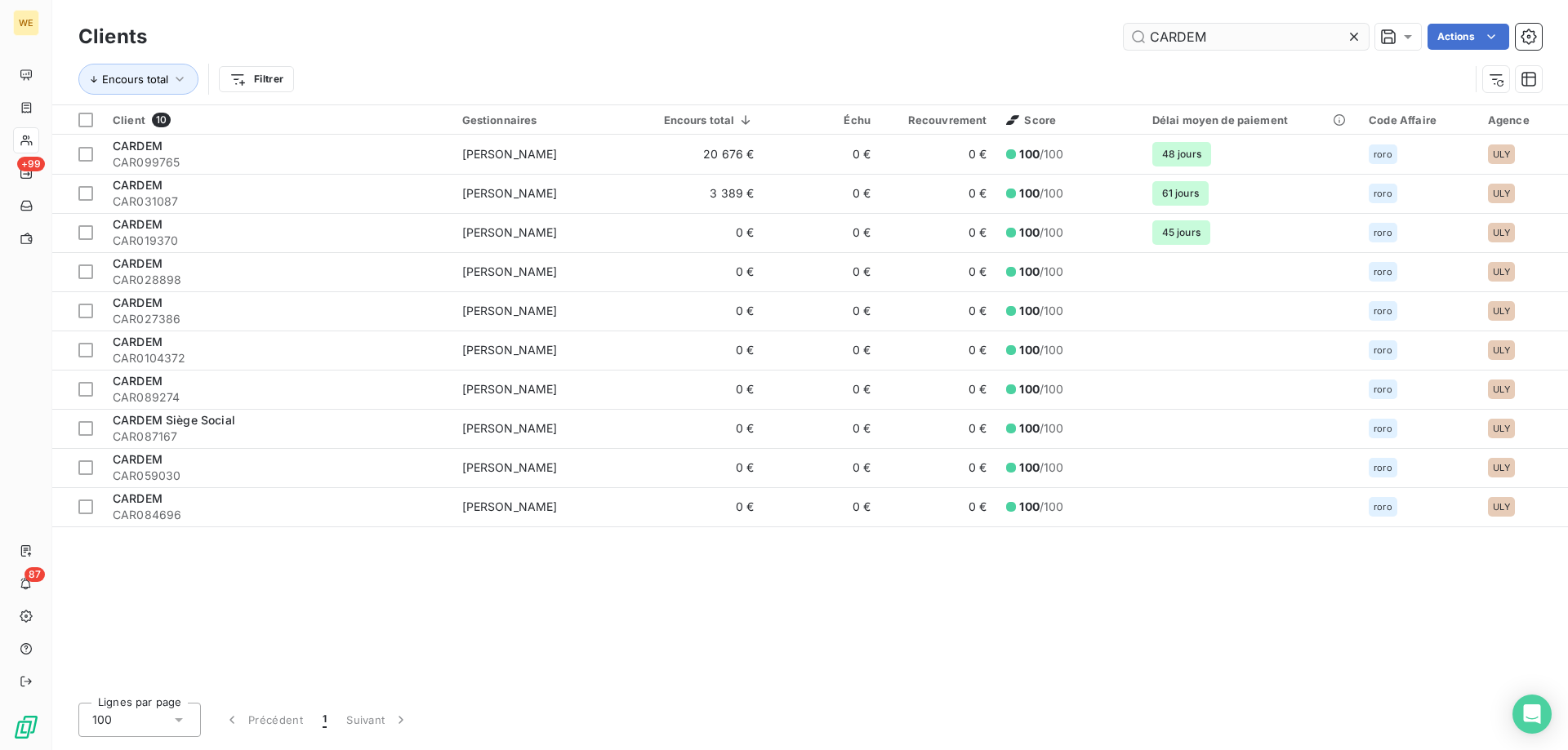
click at [1160, 30] on input "CARDEM" at bounding box center [1246, 36] width 245 height 26
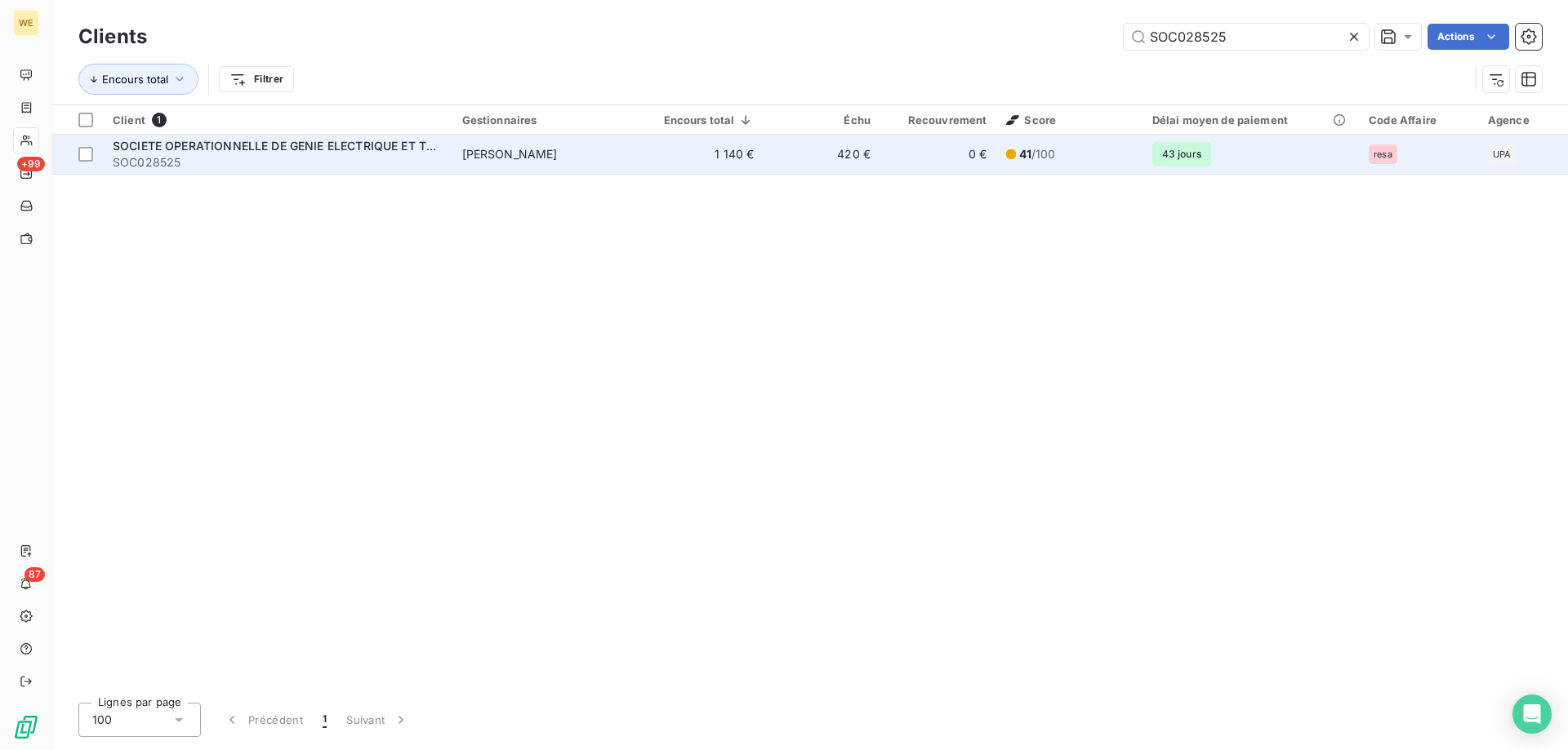
type input "SOC028525"
click at [387, 145] on span "SOCIETE OPERATIONNELLE DE GENIE ELECTRIQUE ET THERMIQUE - [GEOGRAPHIC_DATA] - D…" at bounding box center [391, 145] width 559 height 14
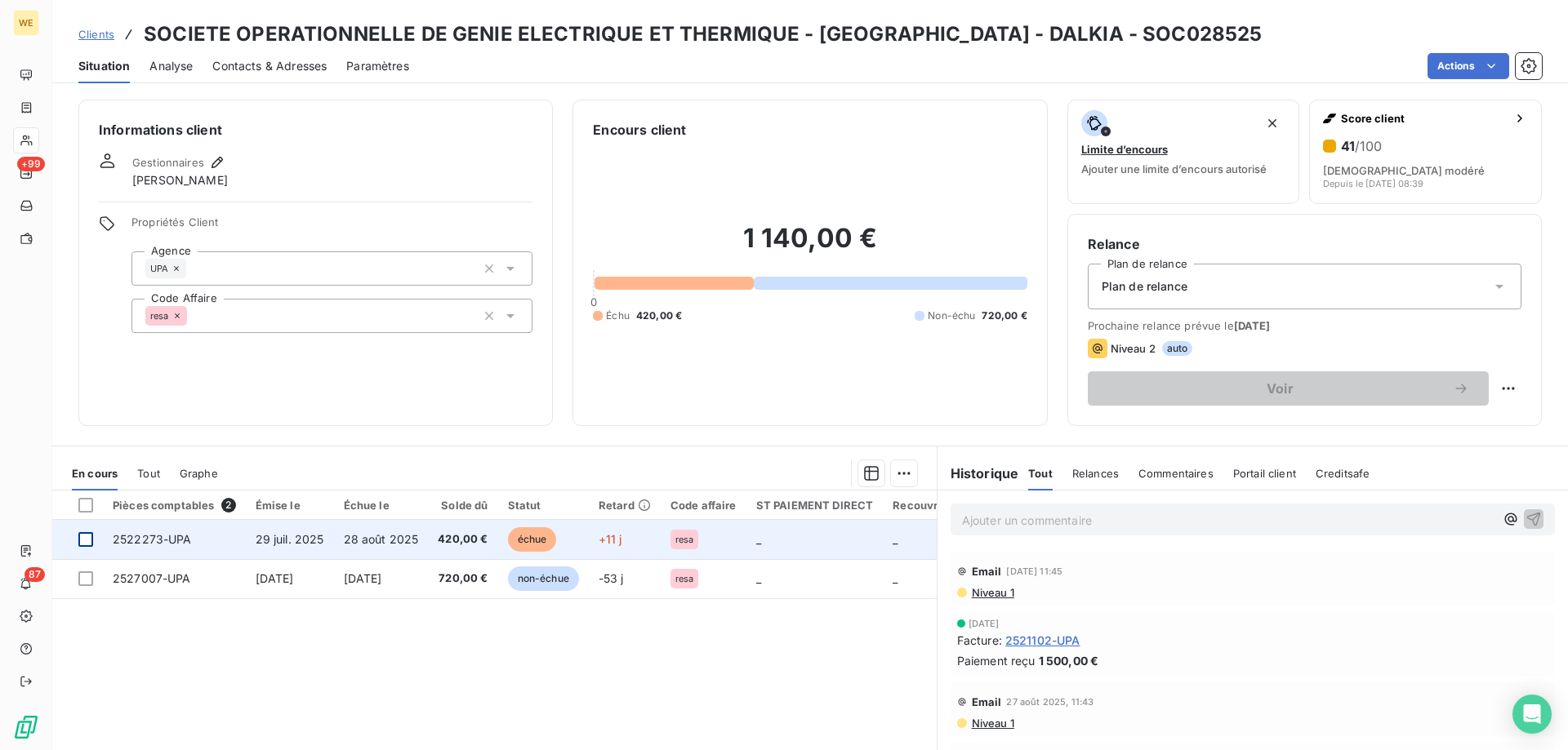
click at [84, 544] on div at bounding box center [86, 540] width 15 height 15
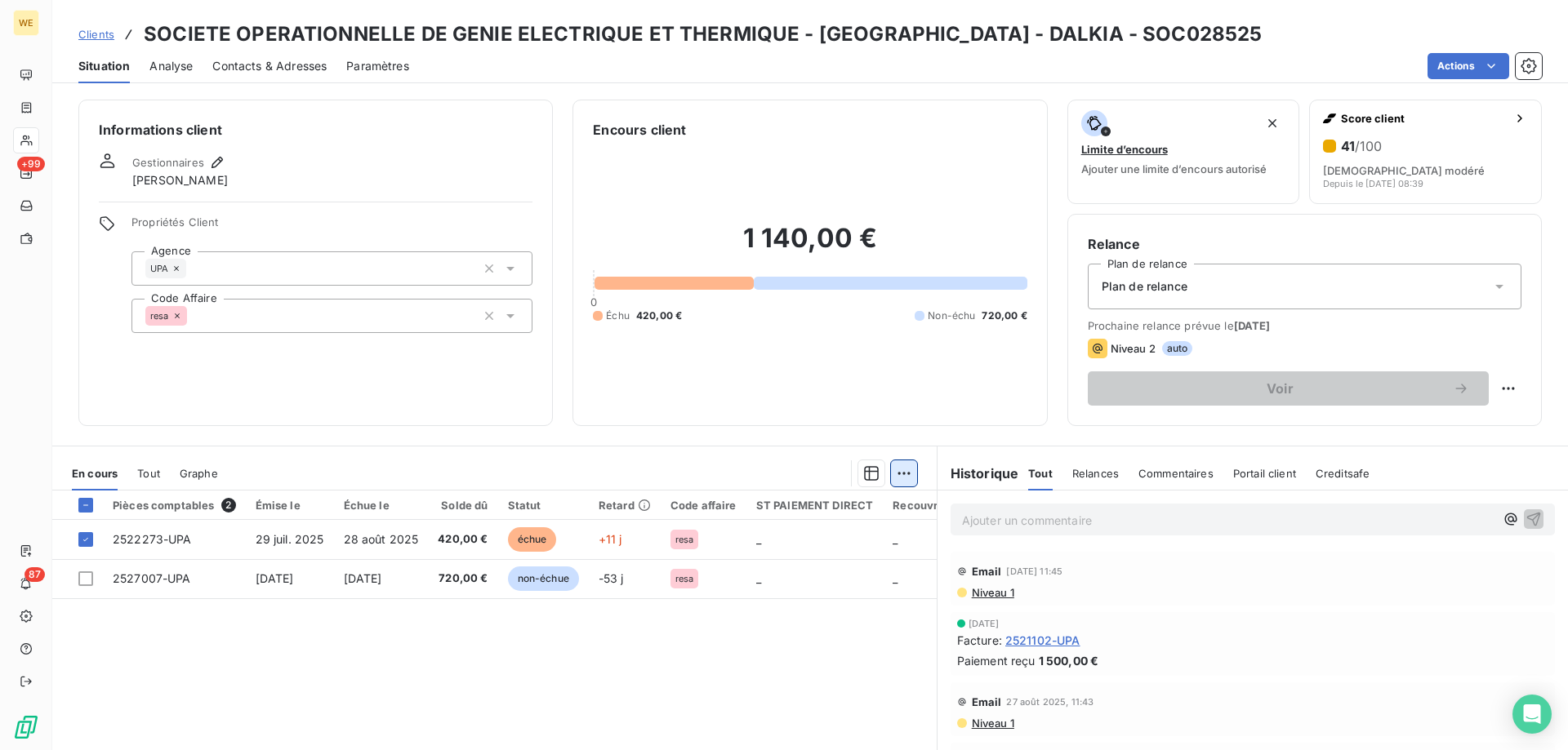
click at [898, 476] on html "WE +99 87 Clients SOCIETE OPERATIONNELLE DE GENIE ELECTRIQUE ET THERMIQUE - SOG…" at bounding box center [784, 375] width 1568 height 750
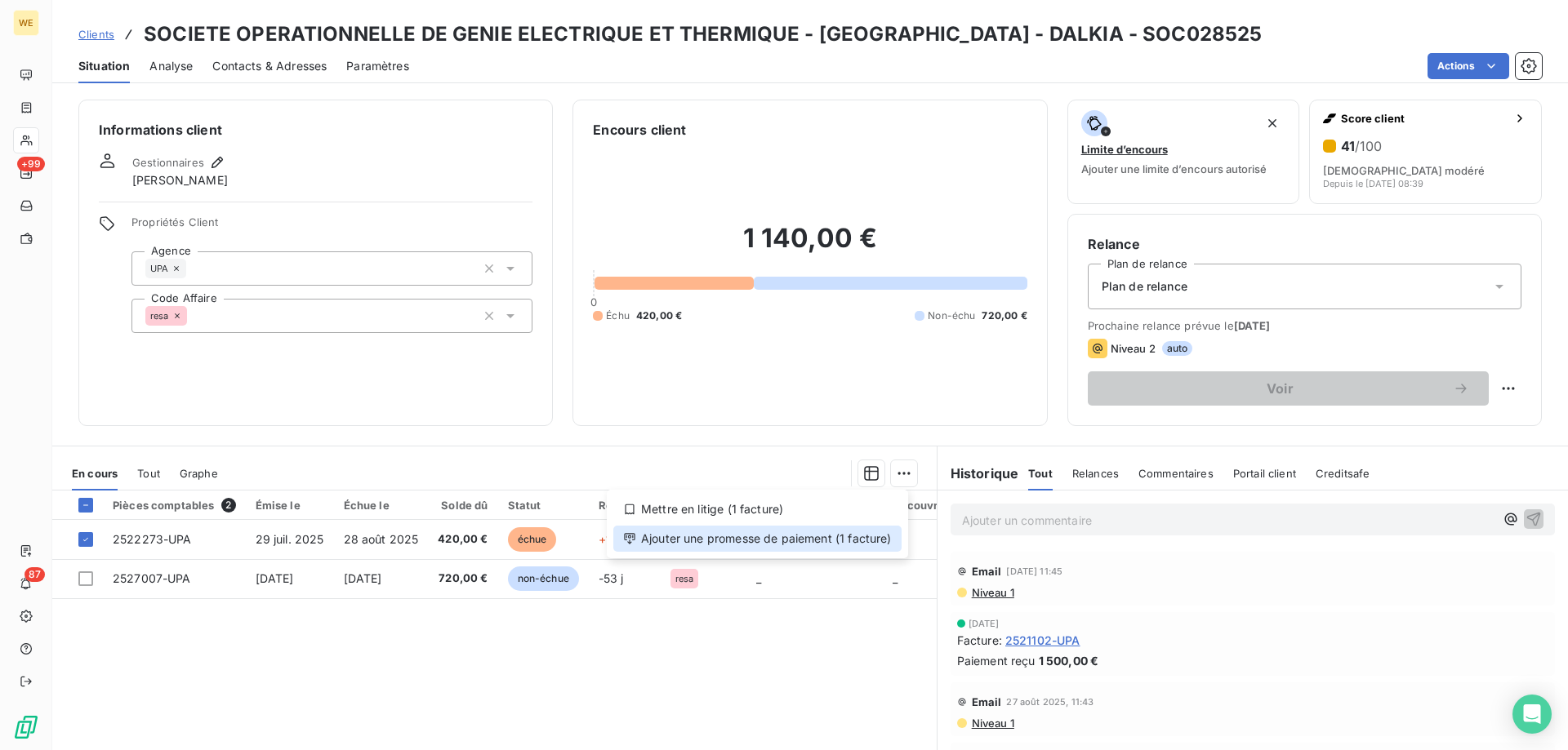
click at [887, 539] on div "Ajouter une promesse de paiement (1 facture)" at bounding box center [758, 539] width 288 height 26
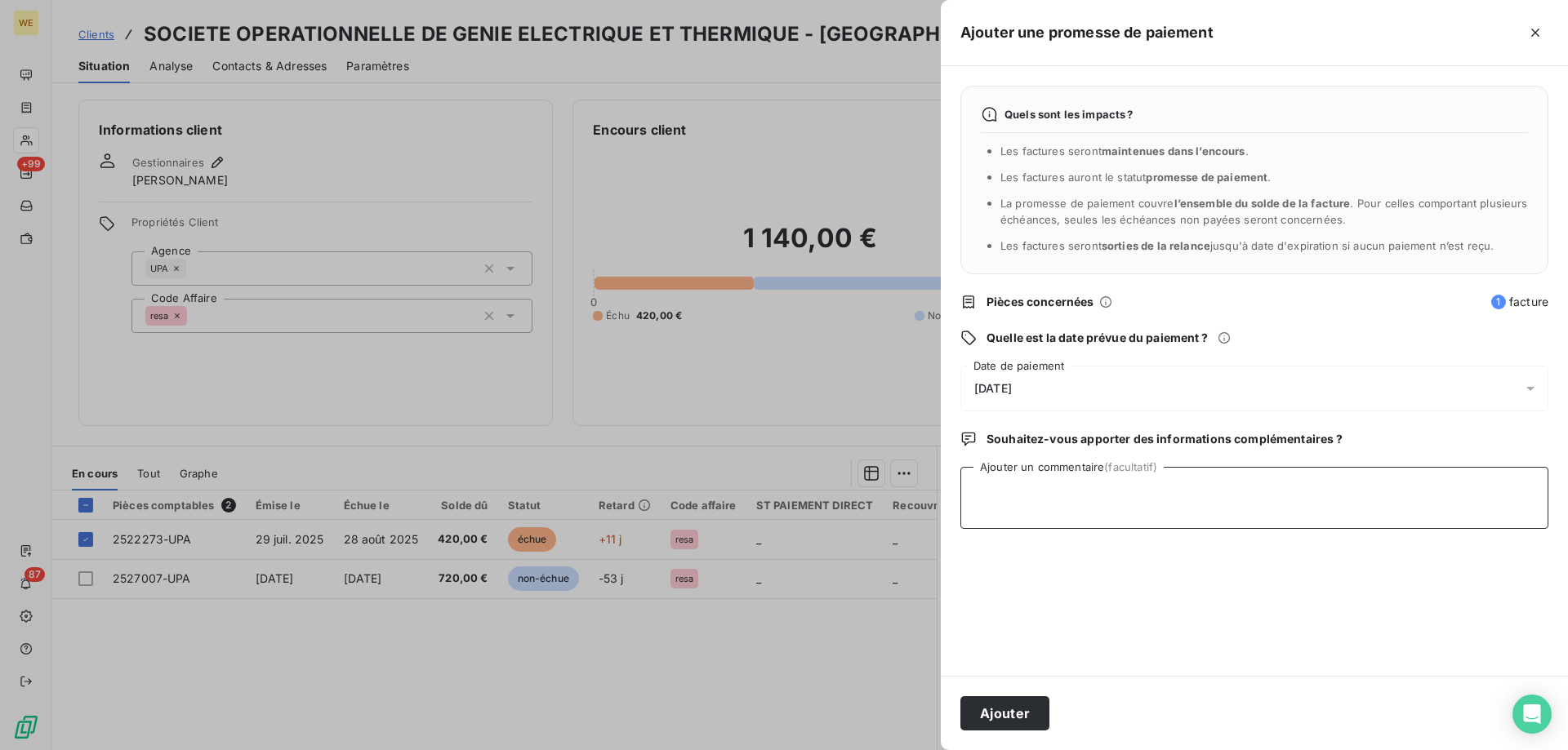
click at [1027, 511] on textarea "Ajouter un commentaire (facultatif)" at bounding box center [1254, 498] width 588 height 62
type textarea "[DATE]"
click at [1012, 385] on span "[DATE]" at bounding box center [993, 388] width 37 height 13
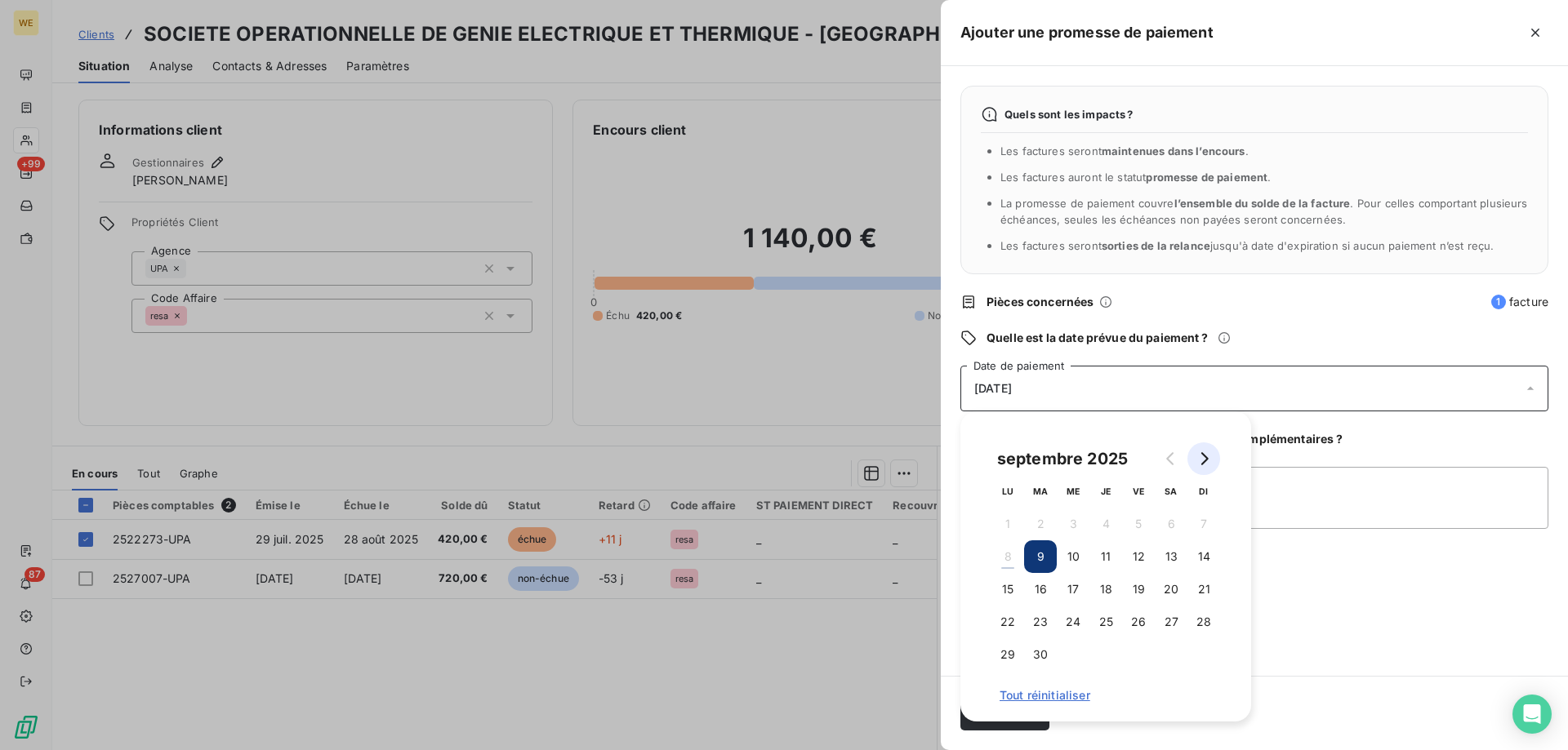
drag, startPoint x: 1209, startPoint y: 453, endPoint x: 1192, endPoint y: 458, distance: 17.7
click at [1210, 453] on button "Go to next month" at bounding box center [1203, 458] width 33 height 33
click at [1033, 564] on button "7" at bounding box center [1040, 557] width 33 height 33
click at [1325, 507] on textarea "[DATE]" at bounding box center [1254, 498] width 588 height 62
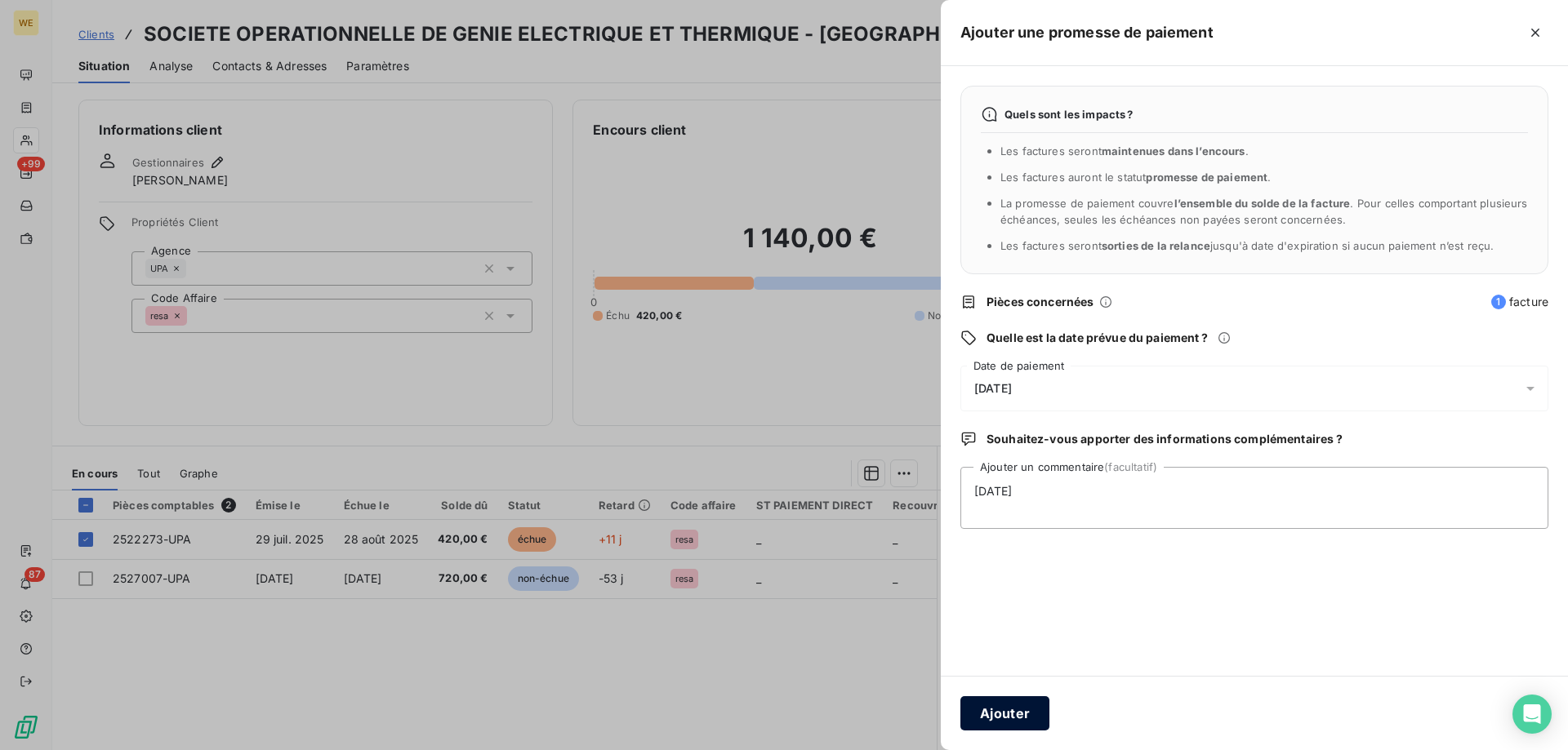
click at [1002, 713] on button "Ajouter" at bounding box center [1005, 713] width 89 height 34
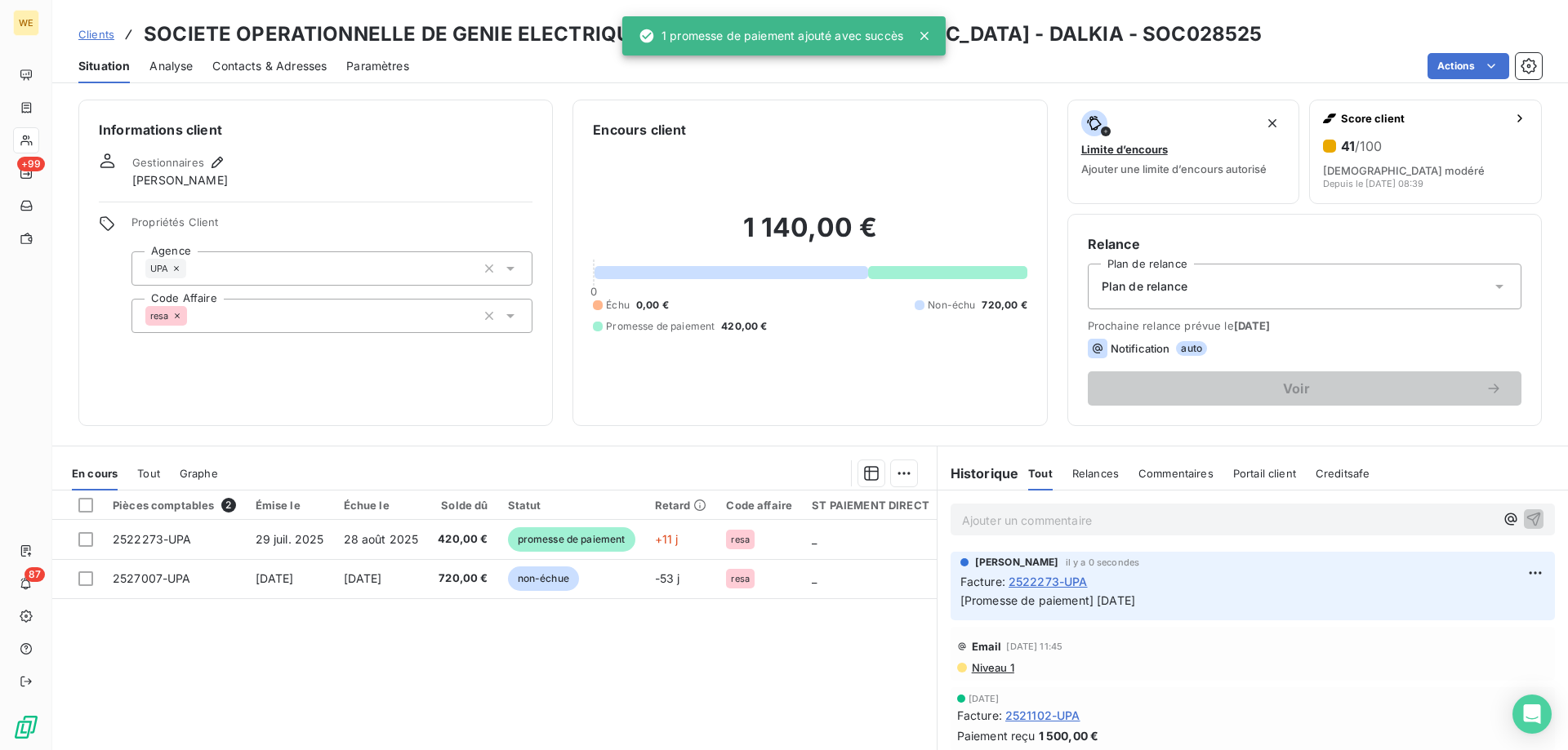
click at [1057, 33] on h3 "SOCIETE OPERATIONNELLE DE GENIE ELECTRIQUE ET THERMIQUE - [GEOGRAPHIC_DATA] - D…" at bounding box center [703, 34] width 1118 height 30
click at [1058, 33] on h3 "SOCIETE OPERATIONNELLE DE GENIE ELECTRIQUE ET THERMIQUE - [GEOGRAPHIC_DATA] - D…" at bounding box center [703, 34] width 1118 height 30
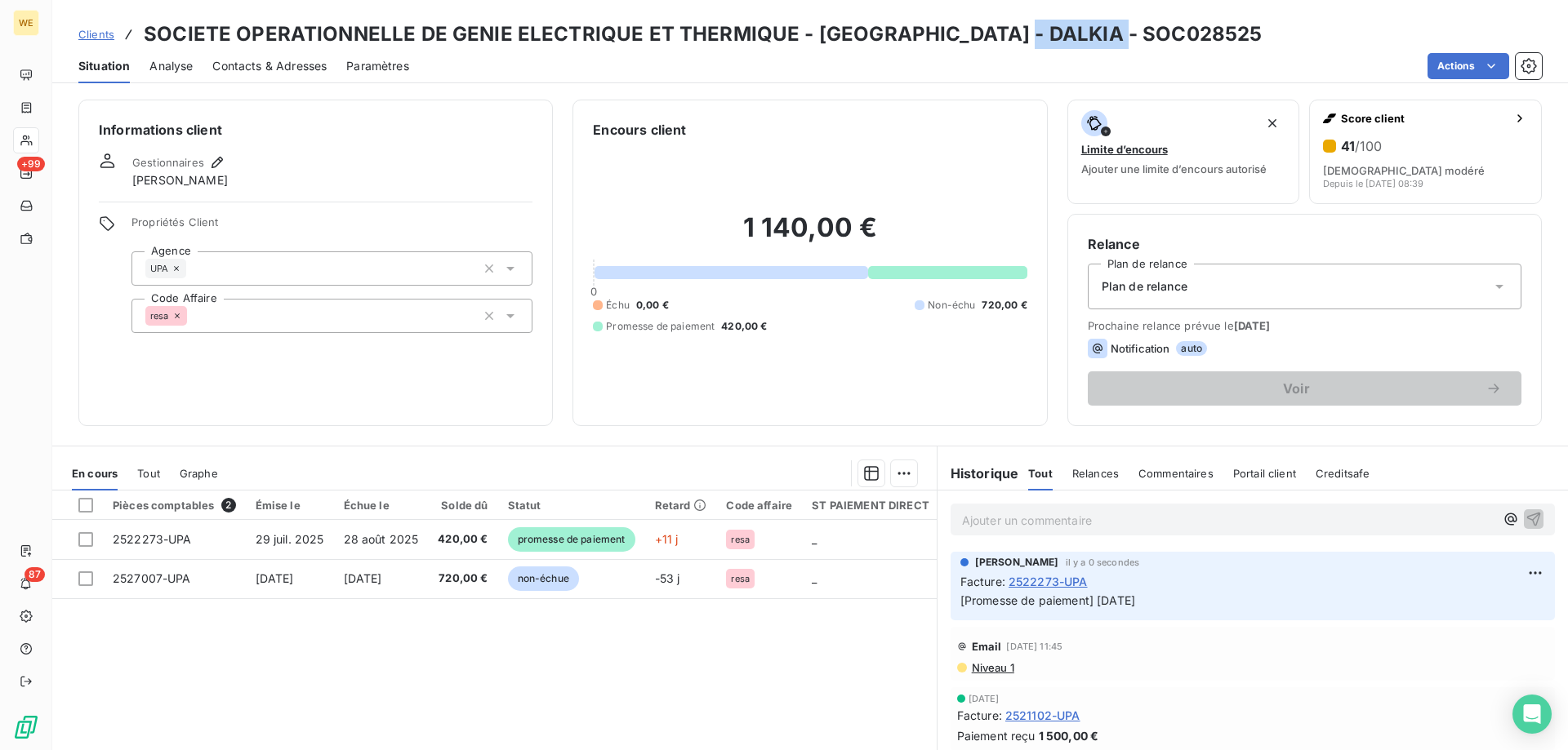
copy h3 "SOC028525"
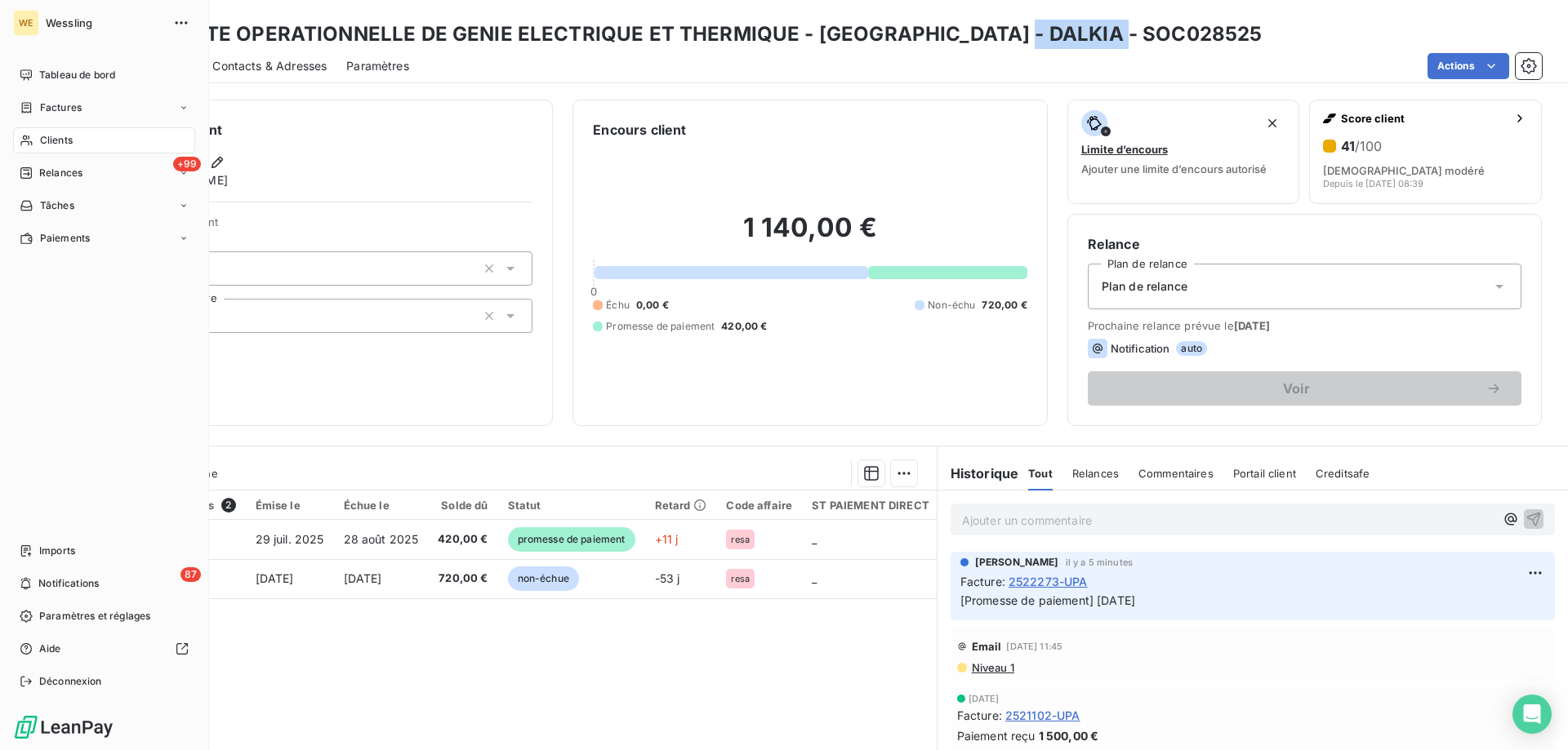
drag, startPoint x: 36, startPoint y: 148, endPoint x: 178, endPoint y: 152, distance: 142.1
click at [37, 146] on div "Clients" at bounding box center [104, 140] width 182 height 26
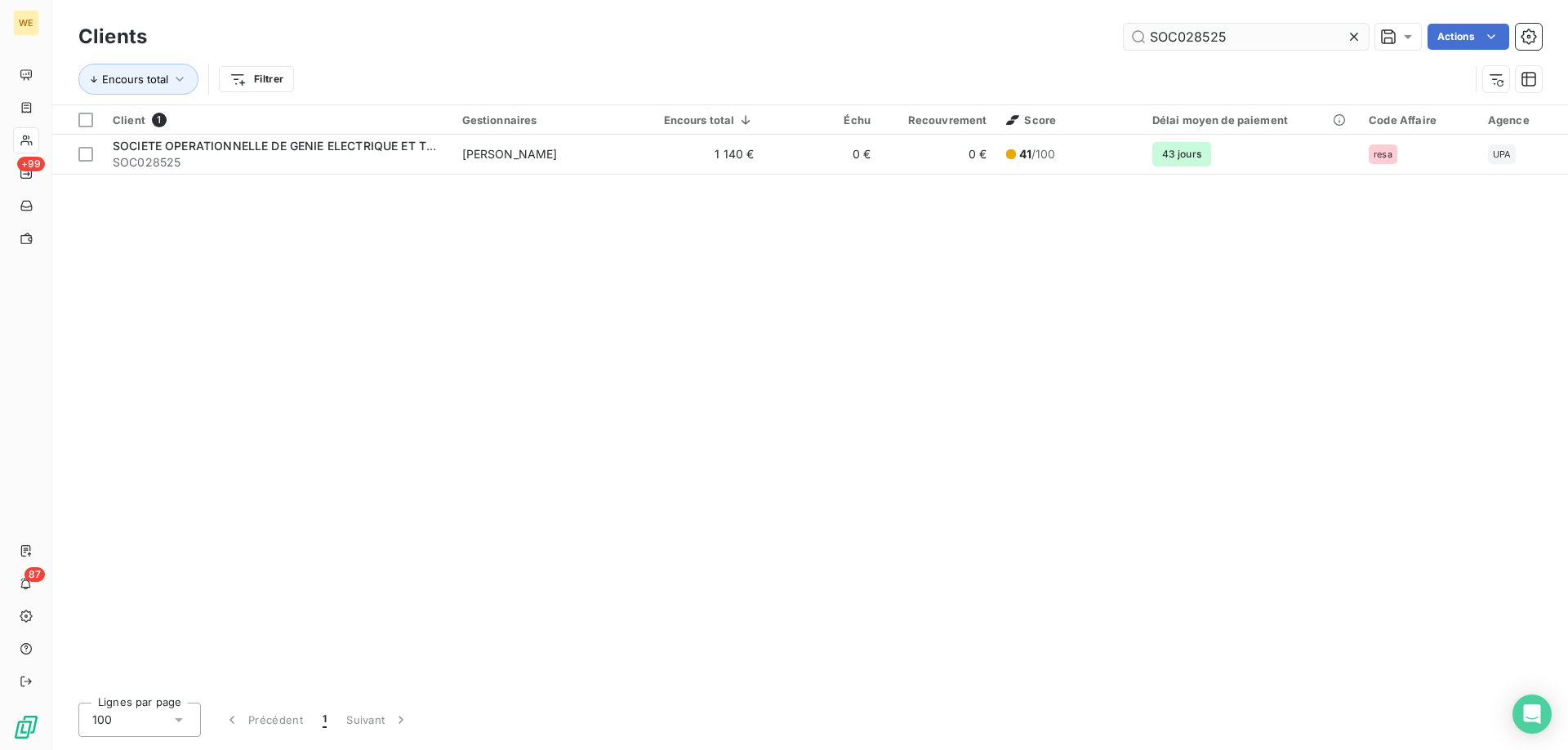
click at [1206, 31] on input "SOC028525" at bounding box center [1246, 36] width 245 height 26
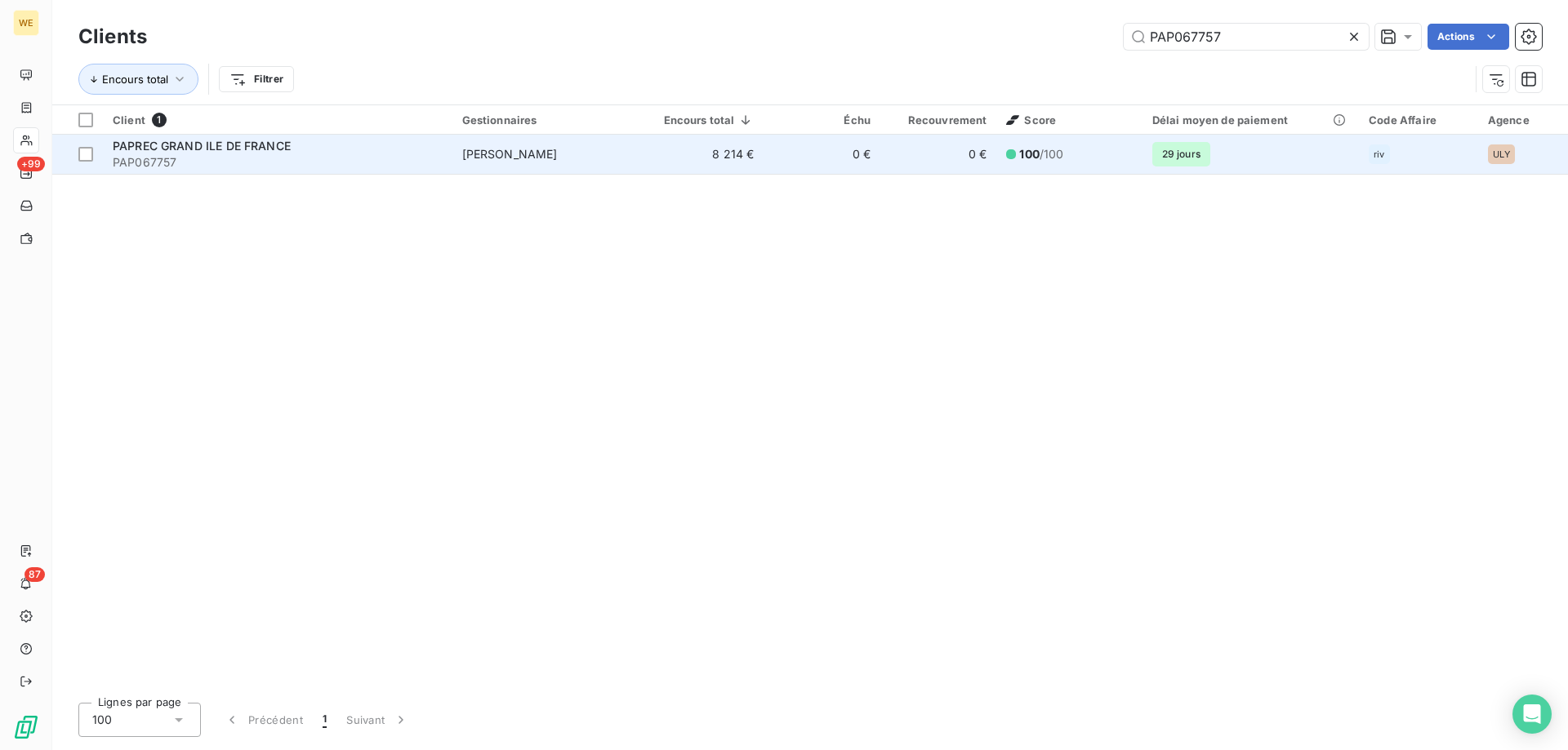
type input "PAP067757"
click at [268, 155] on span "PAP067757" at bounding box center [277, 163] width 330 height 17
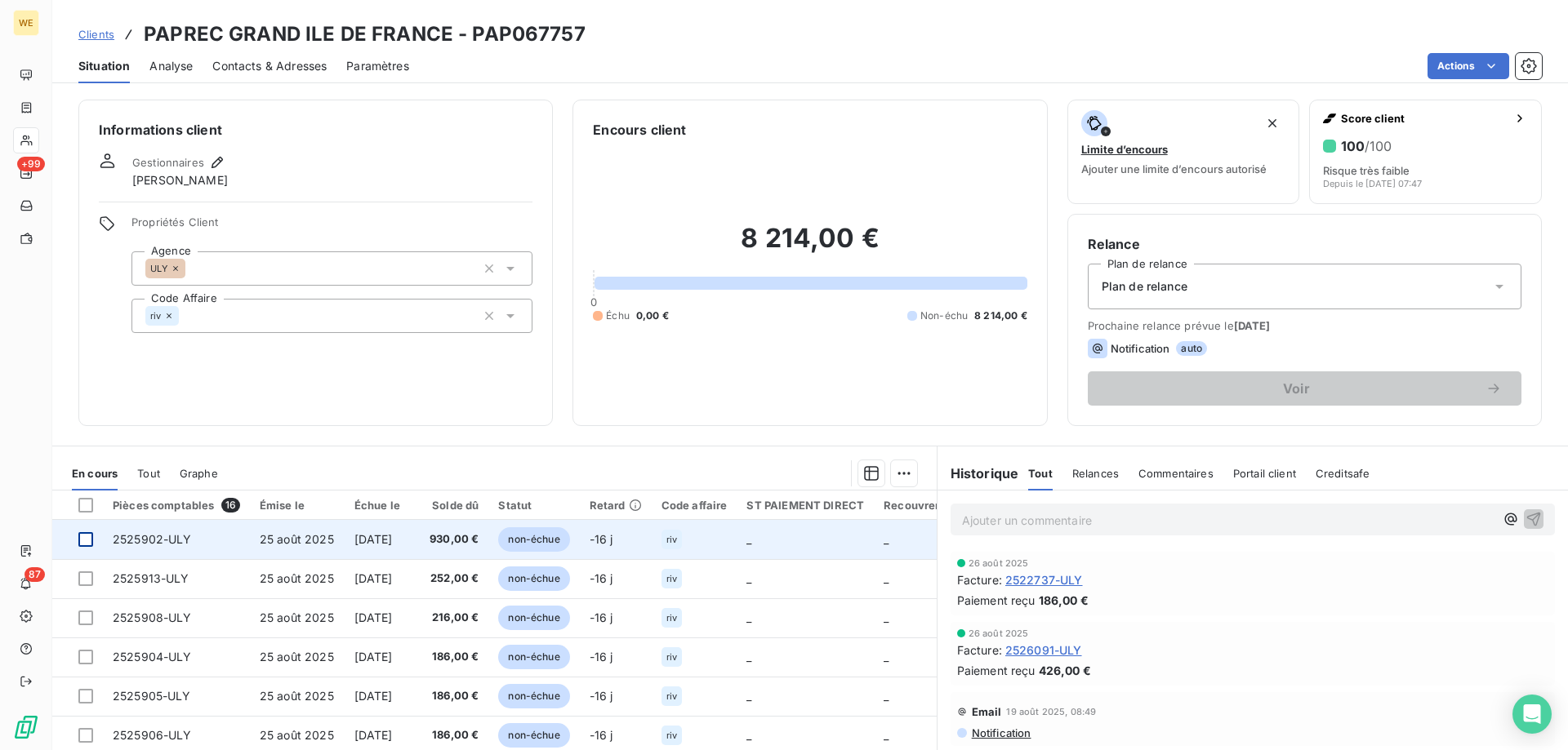
click at [88, 542] on div at bounding box center [86, 540] width 15 height 15
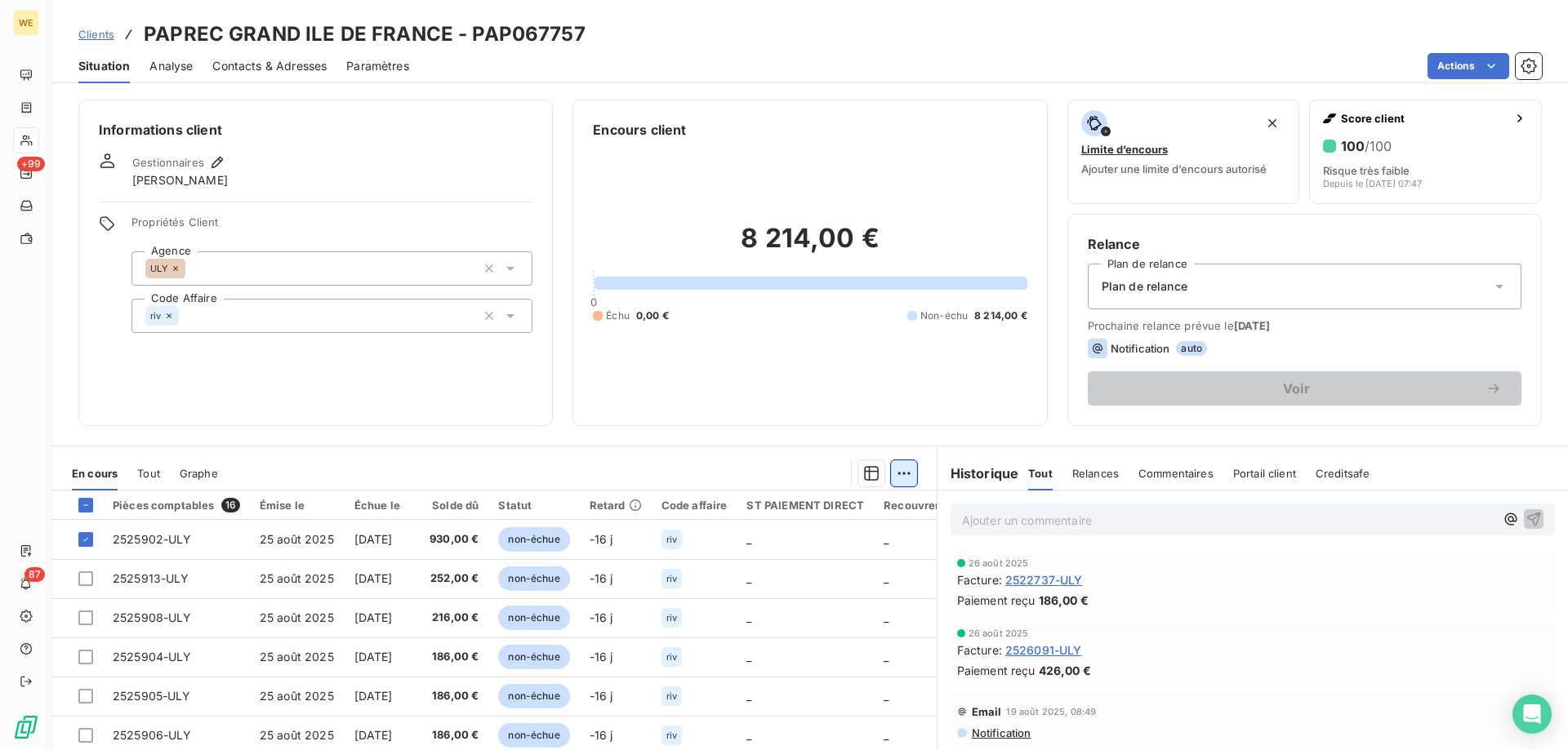
click at [900, 474] on html "WE +99 87 Clients PAPREC GRAND ILE DE FRANCE - PAP067757 Situation Analyse Cont…" at bounding box center [784, 375] width 1568 height 750
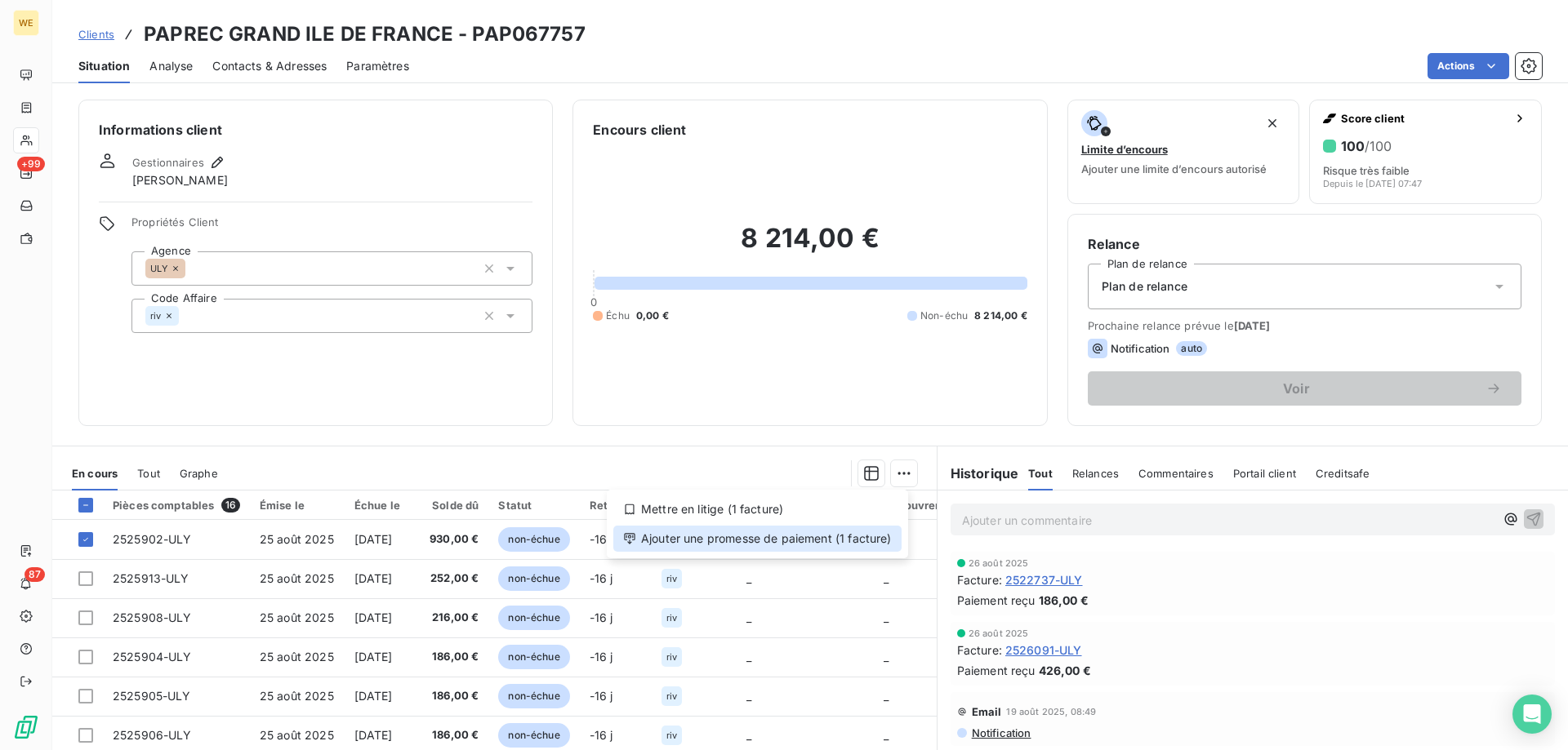
click at [871, 542] on div "Ajouter une promesse de paiement (1 facture)" at bounding box center [758, 539] width 288 height 26
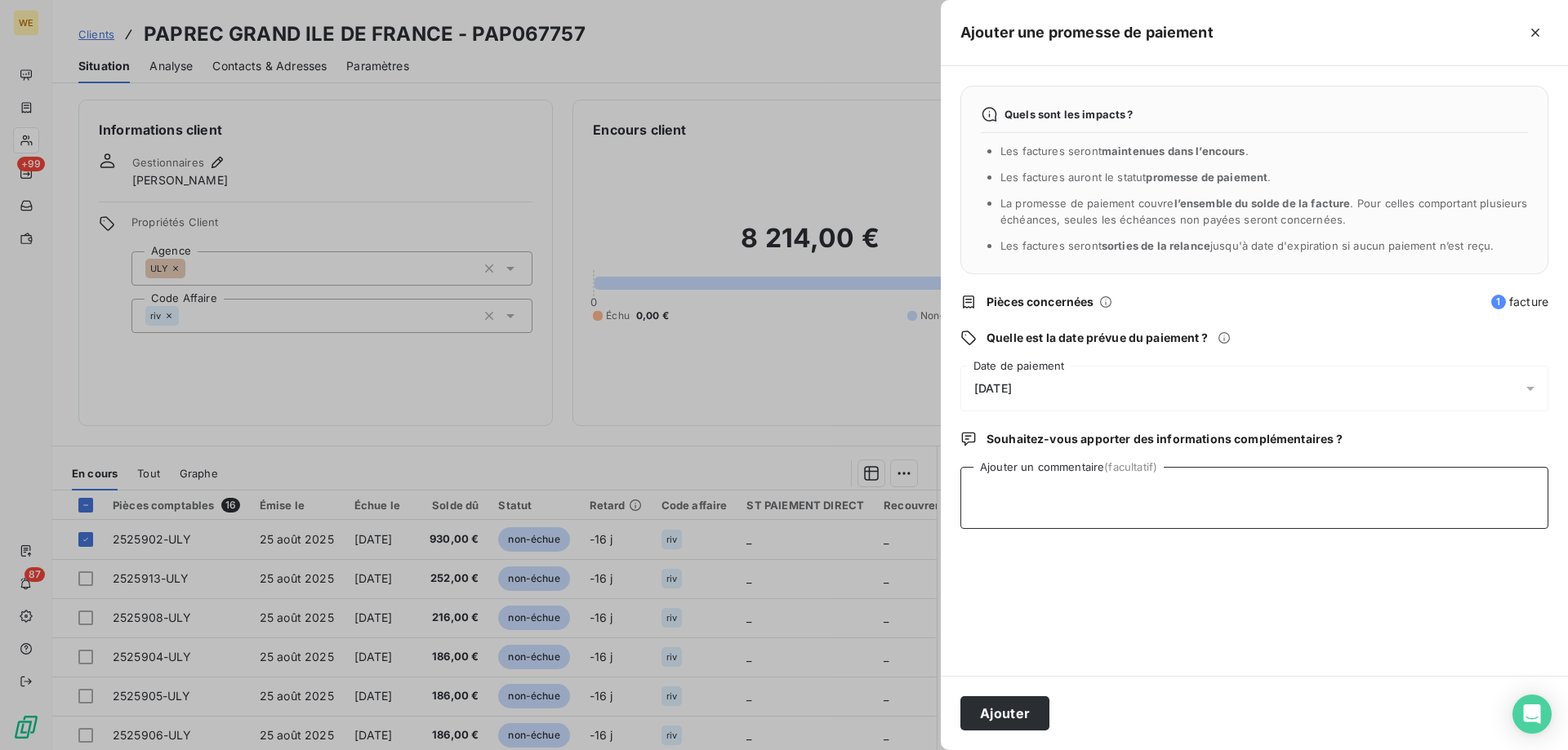
click at [1013, 514] on textarea "Ajouter un commentaire (facultatif)" at bounding box center [1254, 498] width 588 height 62
type textarea "[DATE]"
click at [1057, 367] on div "[DATE]" at bounding box center [1254, 388] width 588 height 46
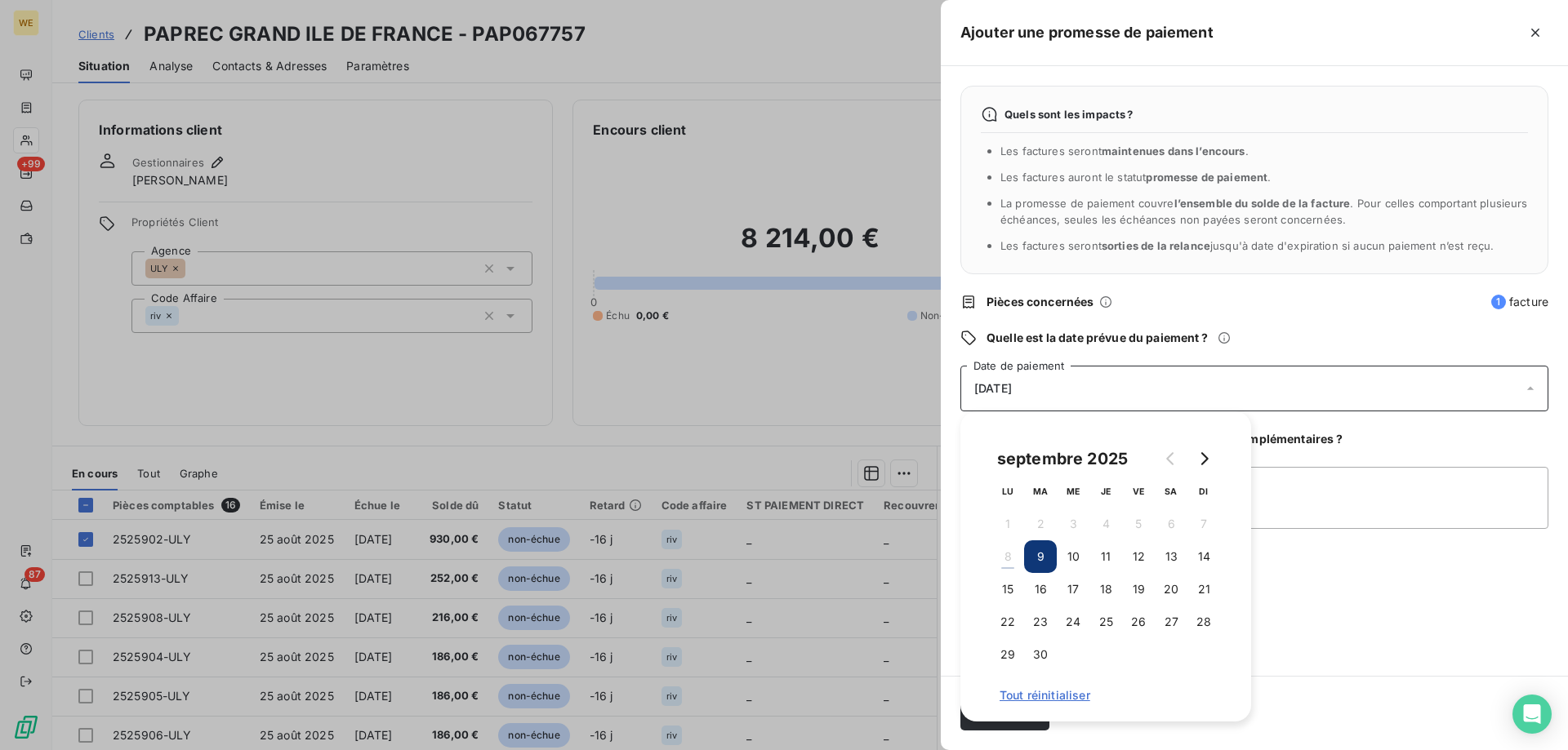
drag, startPoint x: 1144, startPoint y: 558, endPoint x: 1161, endPoint y: 572, distance: 22.0
click at [1146, 560] on button "12" at bounding box center [1138, 557] width 33 height 33
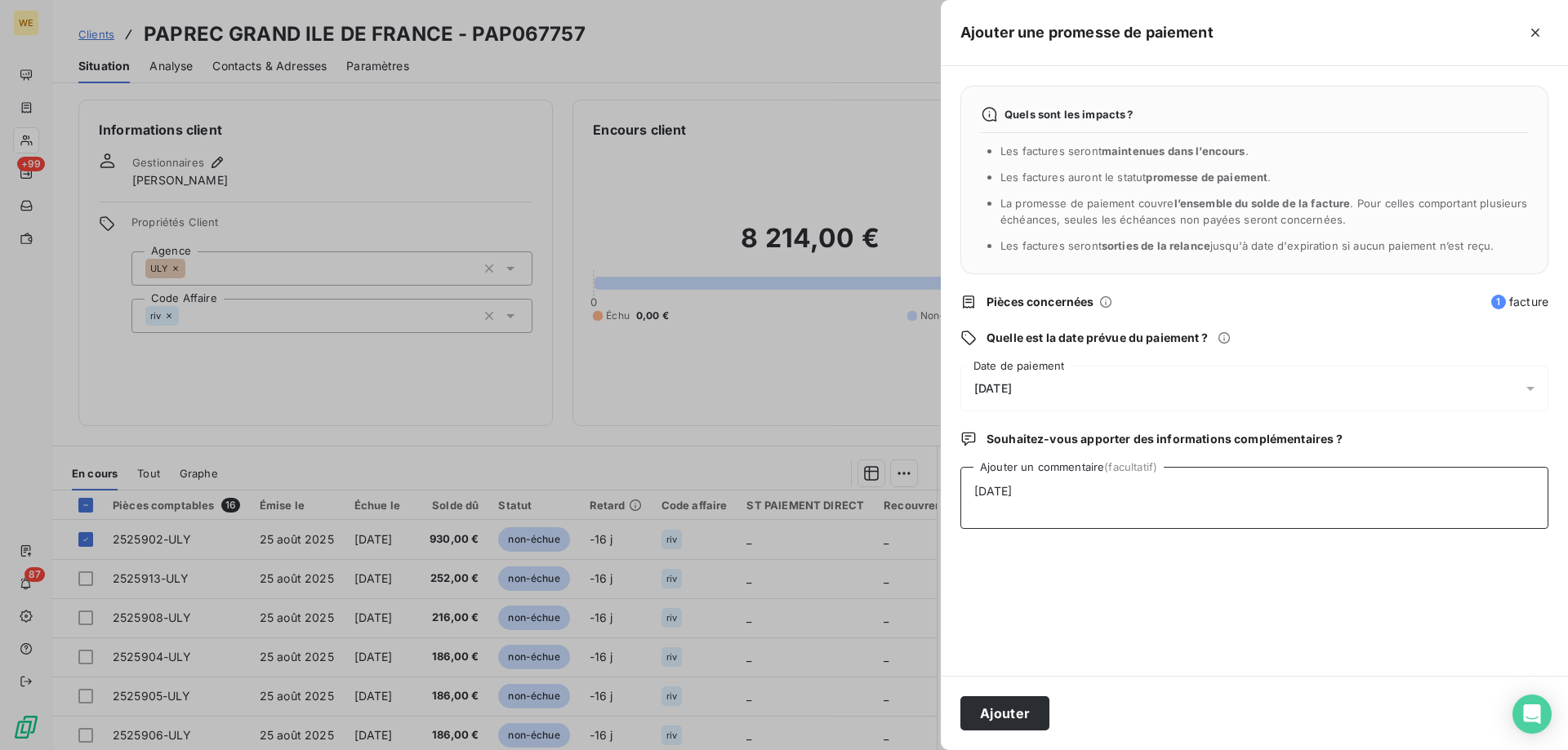
click at [1320, 497] on textarea "[DATE]" at bounding box center [1254, 498] width 588 height 62
click at [985, 715] on button "Ajouter" at bounding box center [1005, 713] width 89 height 34
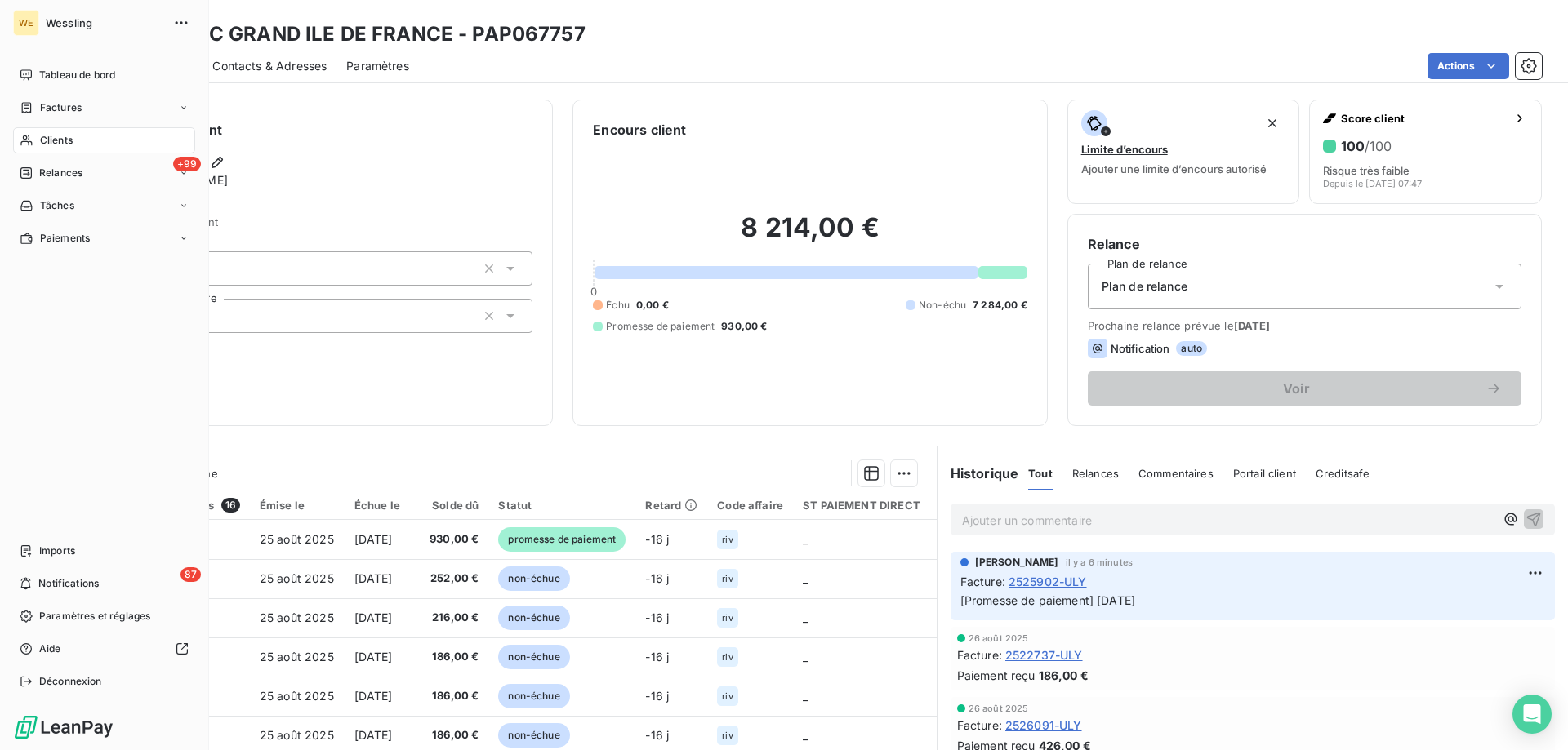
click at [54, 134] on span "Clients" at bounding box center [56, 140] width 33 height 15
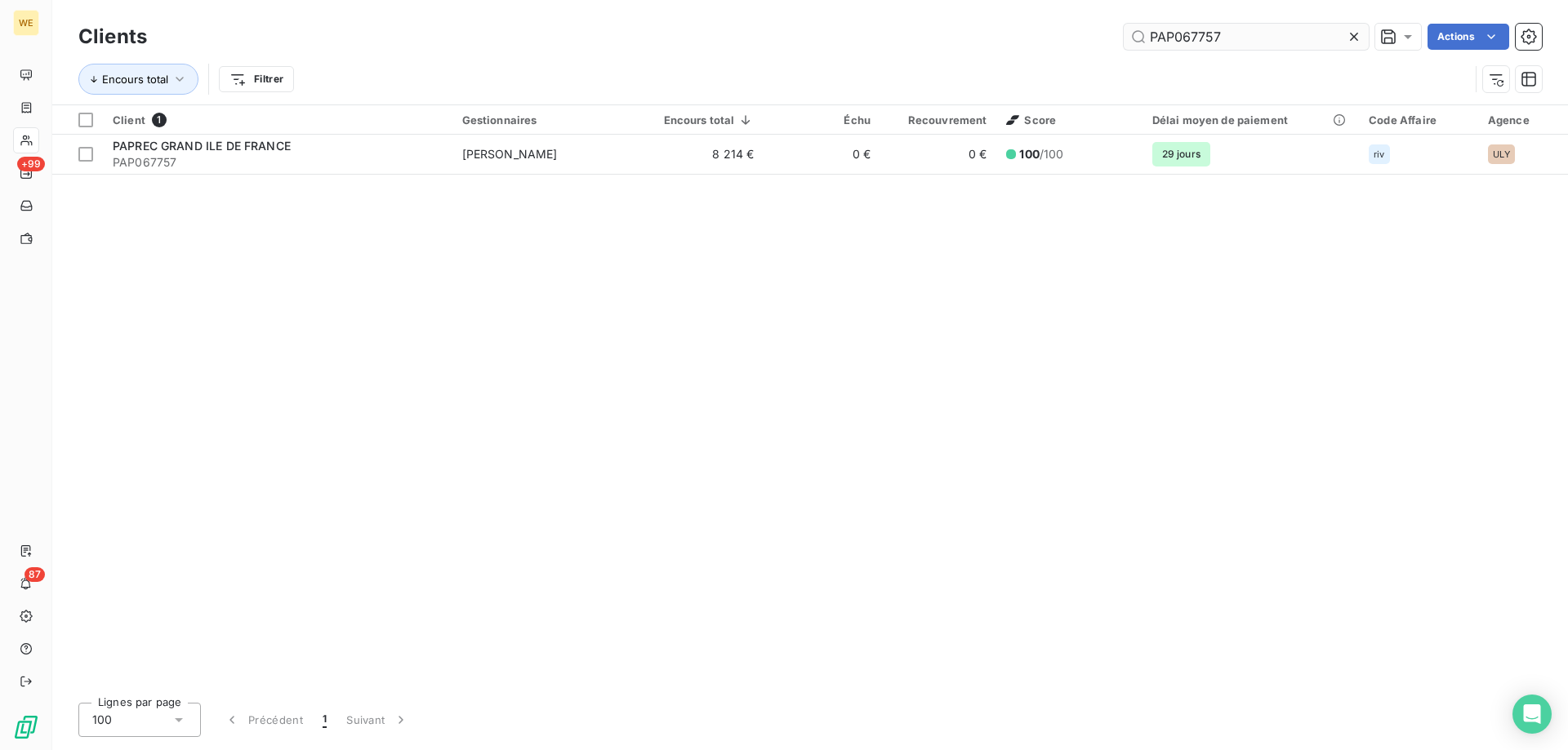
click at [1192, 39] on input "PAP067757" at bounding box center [1246, 36] width 245 height 26
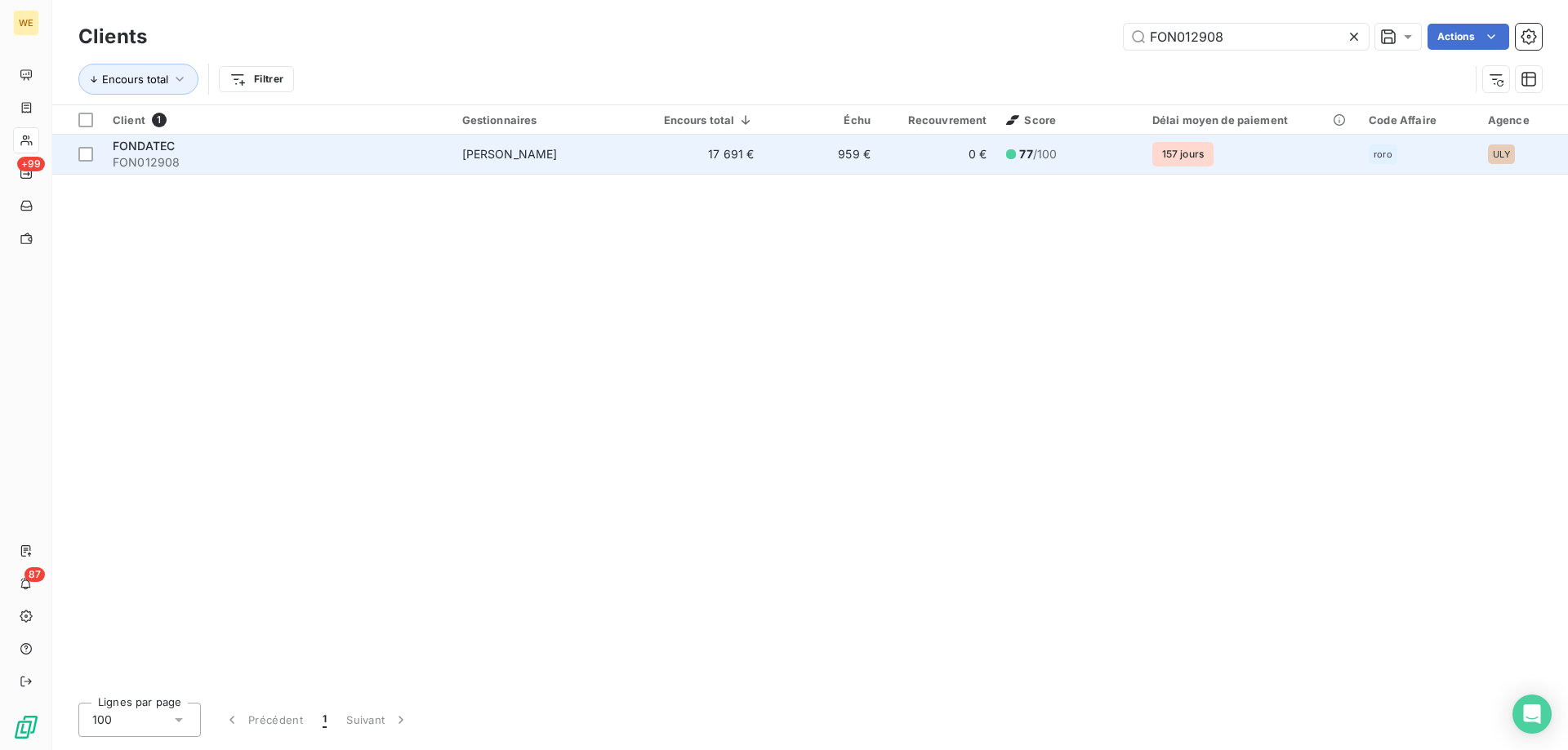
type input "FON012908"
click at [235, 165] on span "FON012908" at bounding box center [277, 163] width 330 height 17
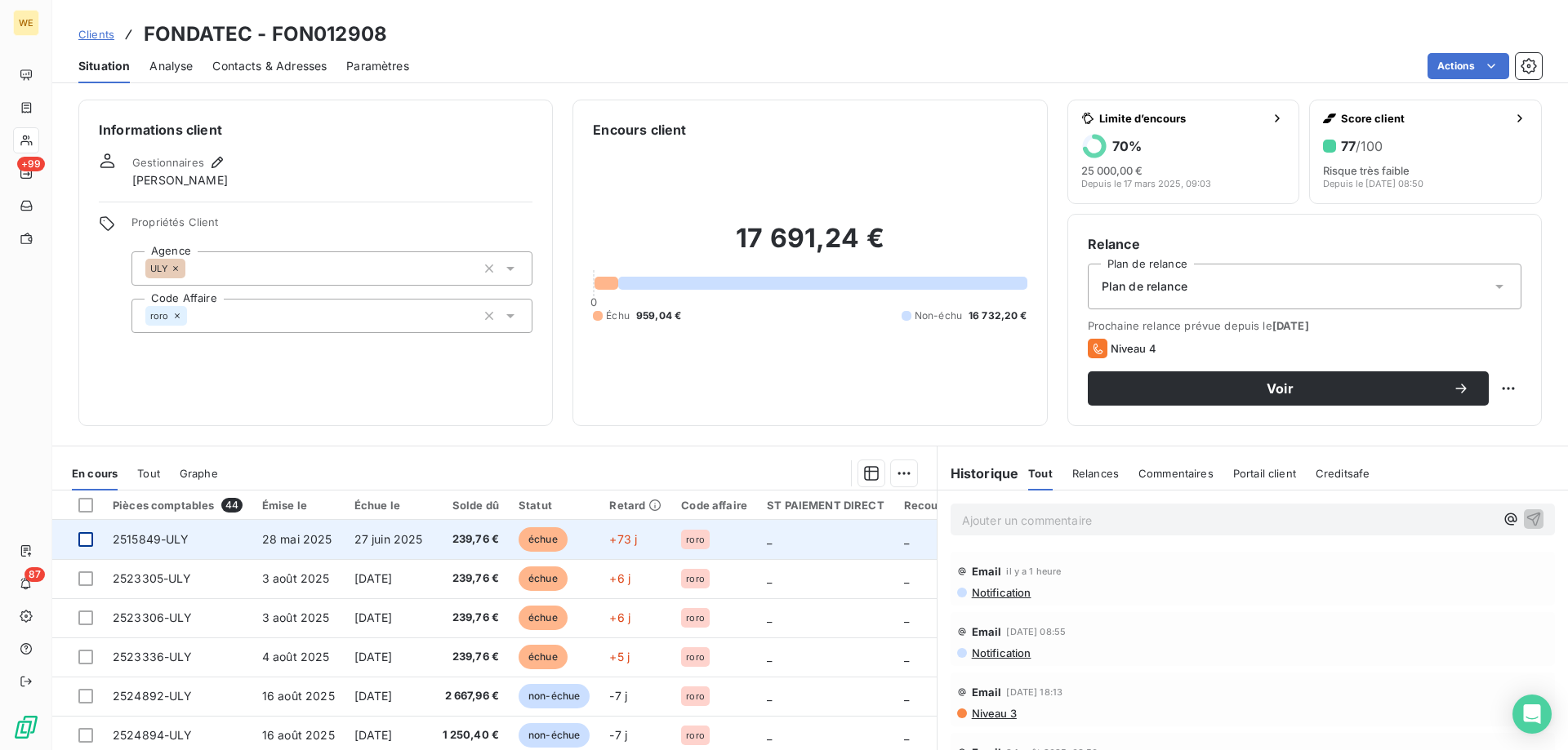
click at [87, 541] on div at bounding box center [86, 540] width 15 height 15
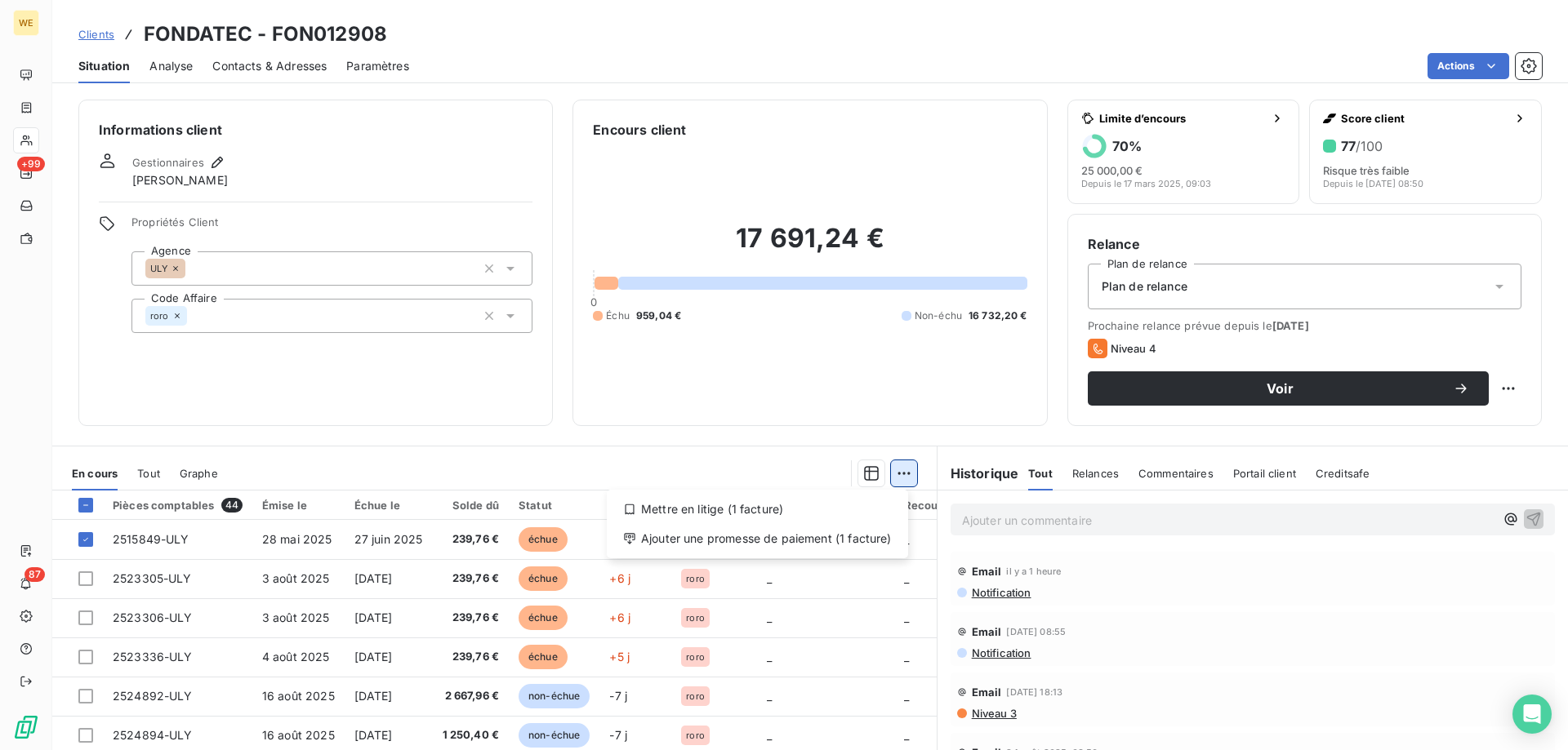
click at [903, 475] on html "WE +99 87 Clients FONDATEC - FON012908 Situation Analyse Contacts & Adresses Pa…" at bounding box center [784, 375] width 1568 height 750
click at [861, 542] on div "Ajouter une promesse de paiement (1 facture)" at bounding box center [758, 539] width 288 height 26
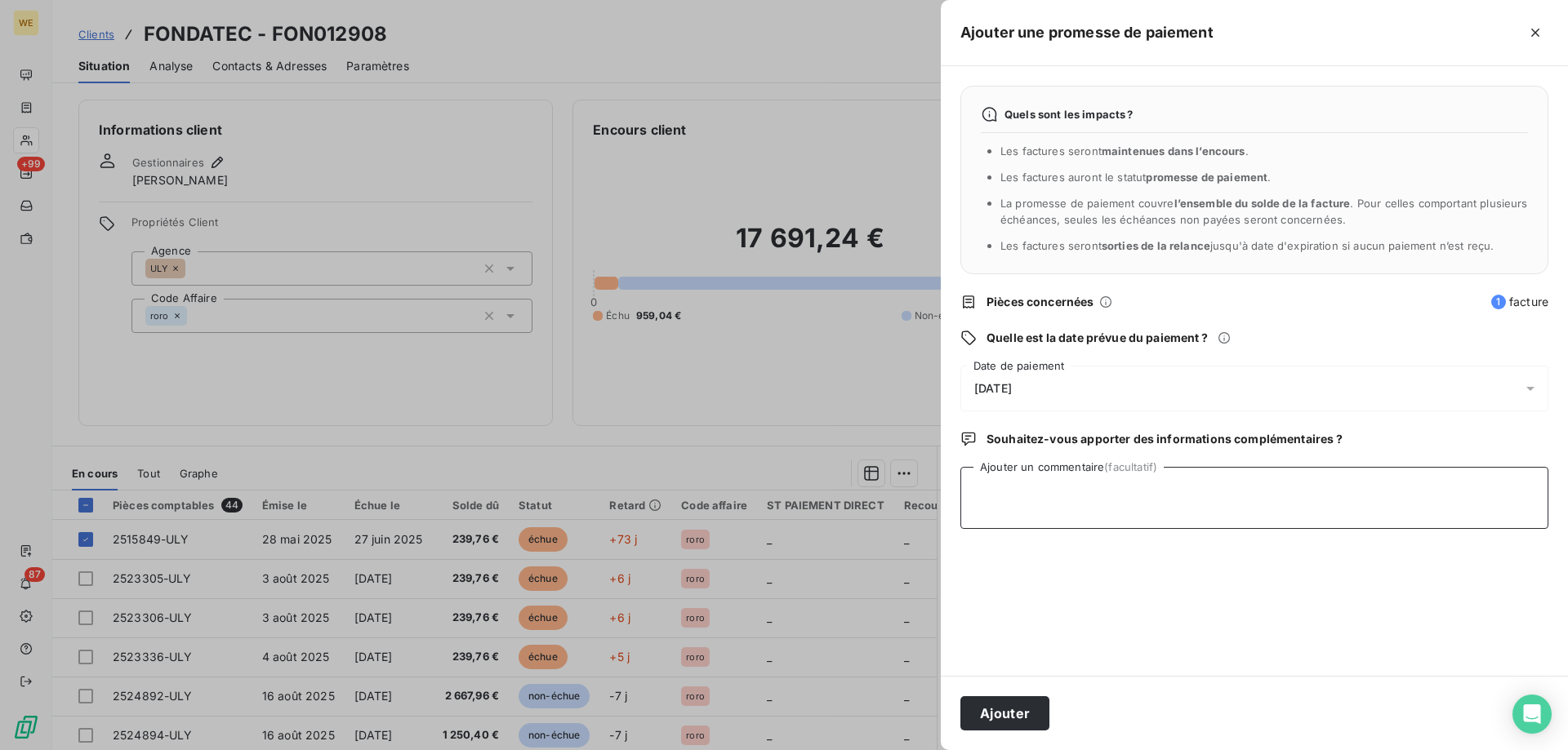
click at [1039, 501] on textarea "Ajouter un commentaire (facultatif)" at bounding box center [1254, 498] width 588 height 62
paste textarea "RE: Wessling France Dernier Rappel Externes Boîte de réception [EMAIL_ADDRESS][…"
type textarea "RE: Wessling France Dernier Rappel Externes Boîte de réception [EMAIL_ADDRESS][…"
click at [1073, 387] on div "[DATE]" at bounding box center [1254, 388] width 588 height 46
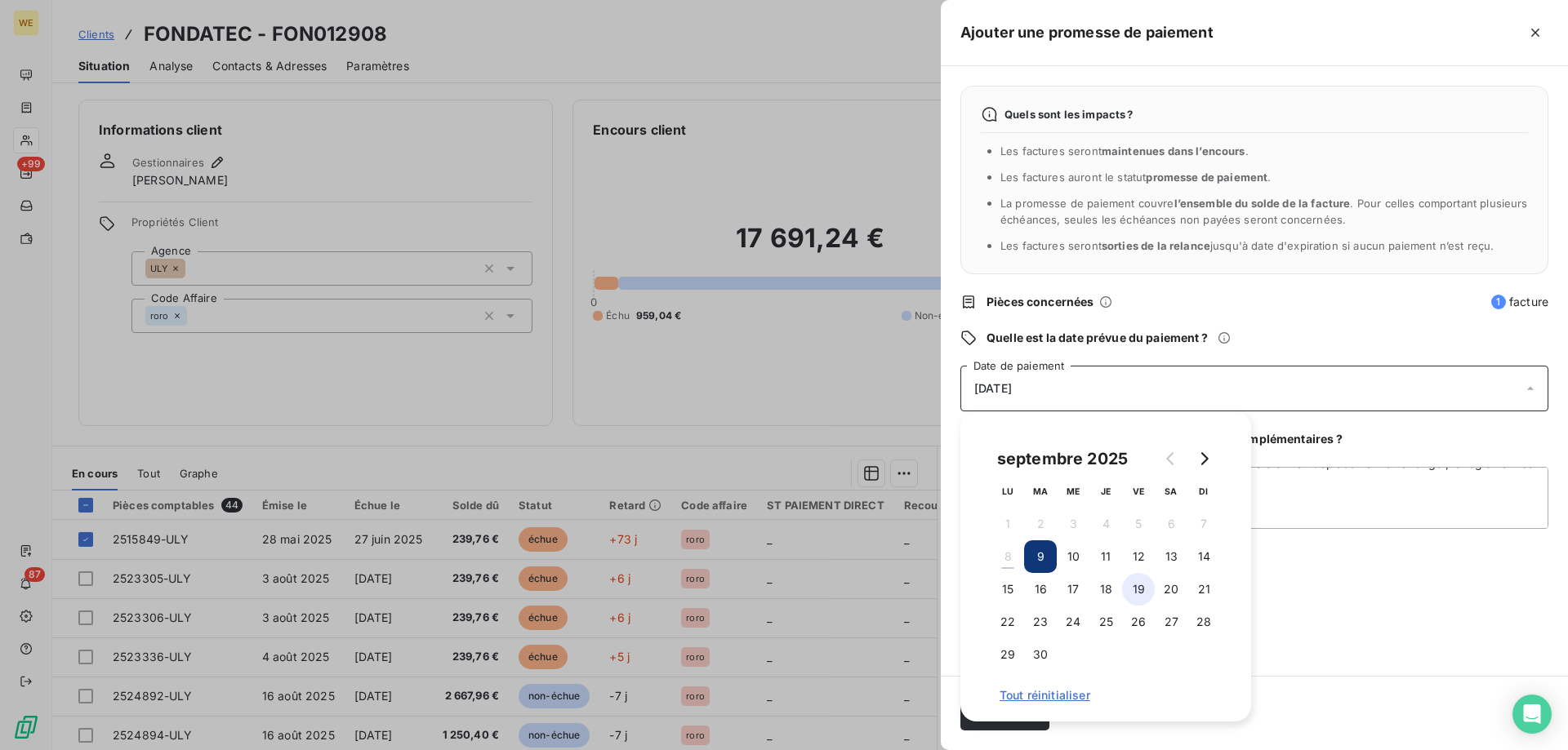
click at [1141, 583] on button "19" at bounding box center [1138, 589] width 33 height 33
click at [1317, 507] on textarea "RE: Wessling France Dernier Rappel Externes Boîte de réception [EMAIL_ADDRESS][…" at bounding box center [1254, 498] width 588 height 62
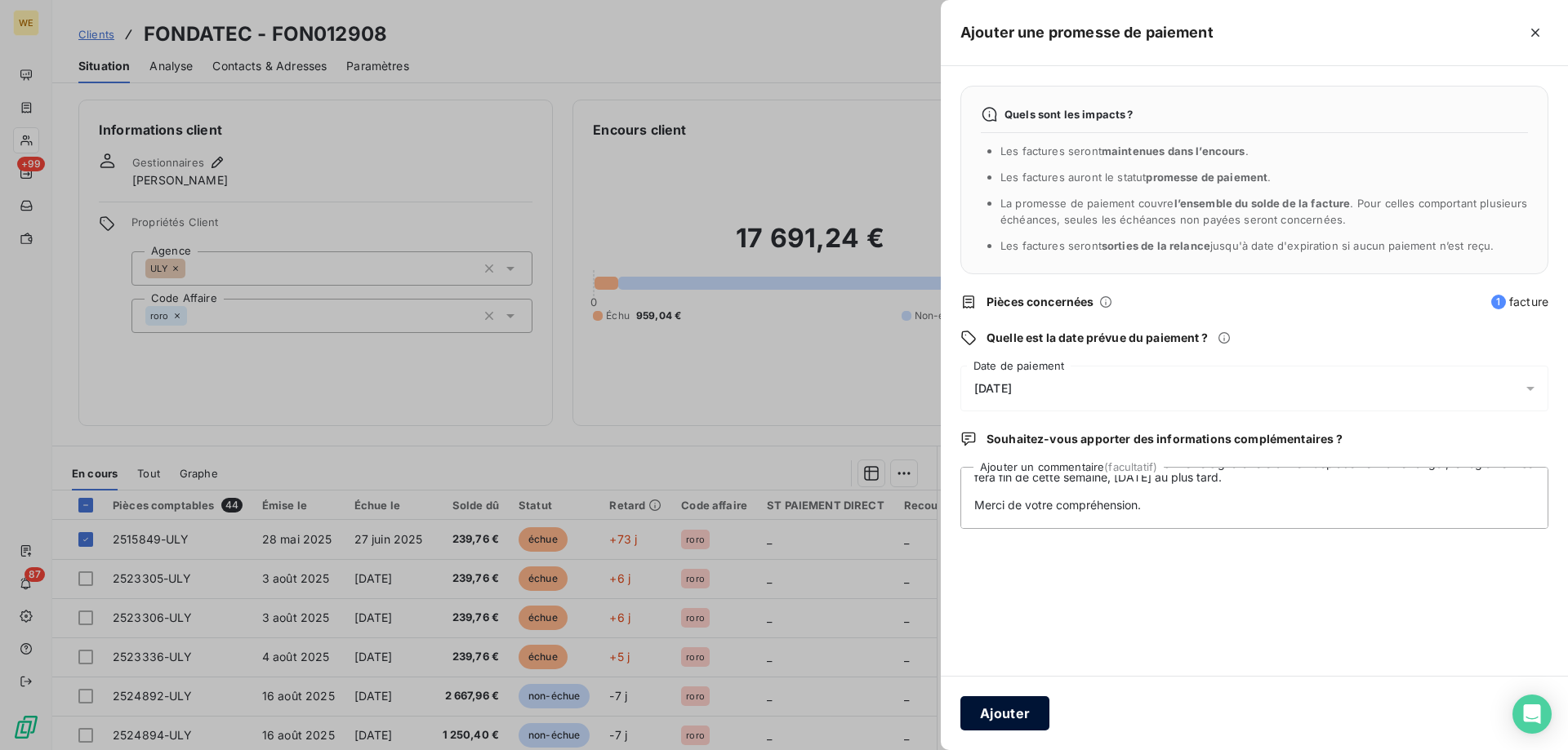
click at [1037, 698] on button "Ajouter" at bounding box center [1005, 713] width 89 height 34
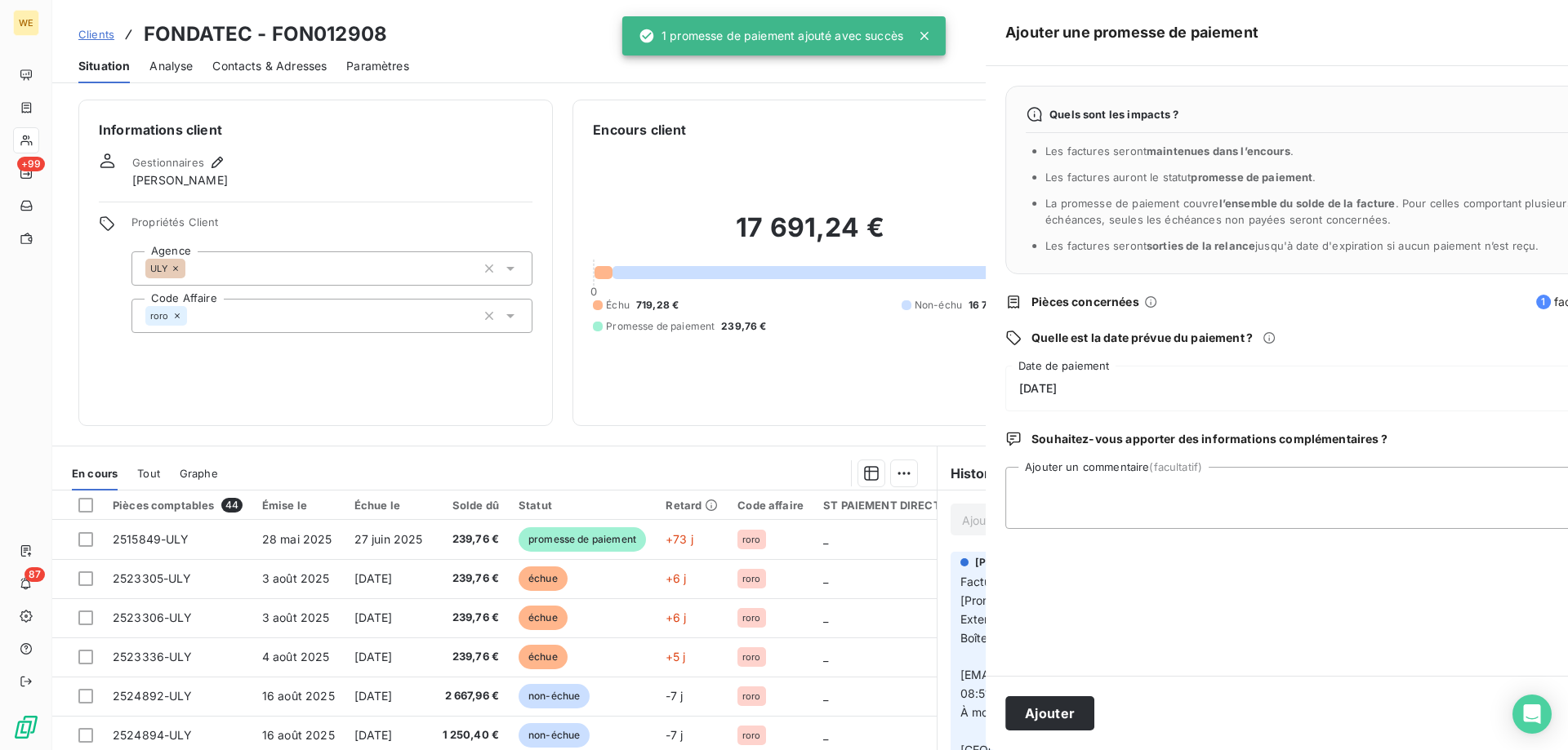
scroll to position [0, 0]
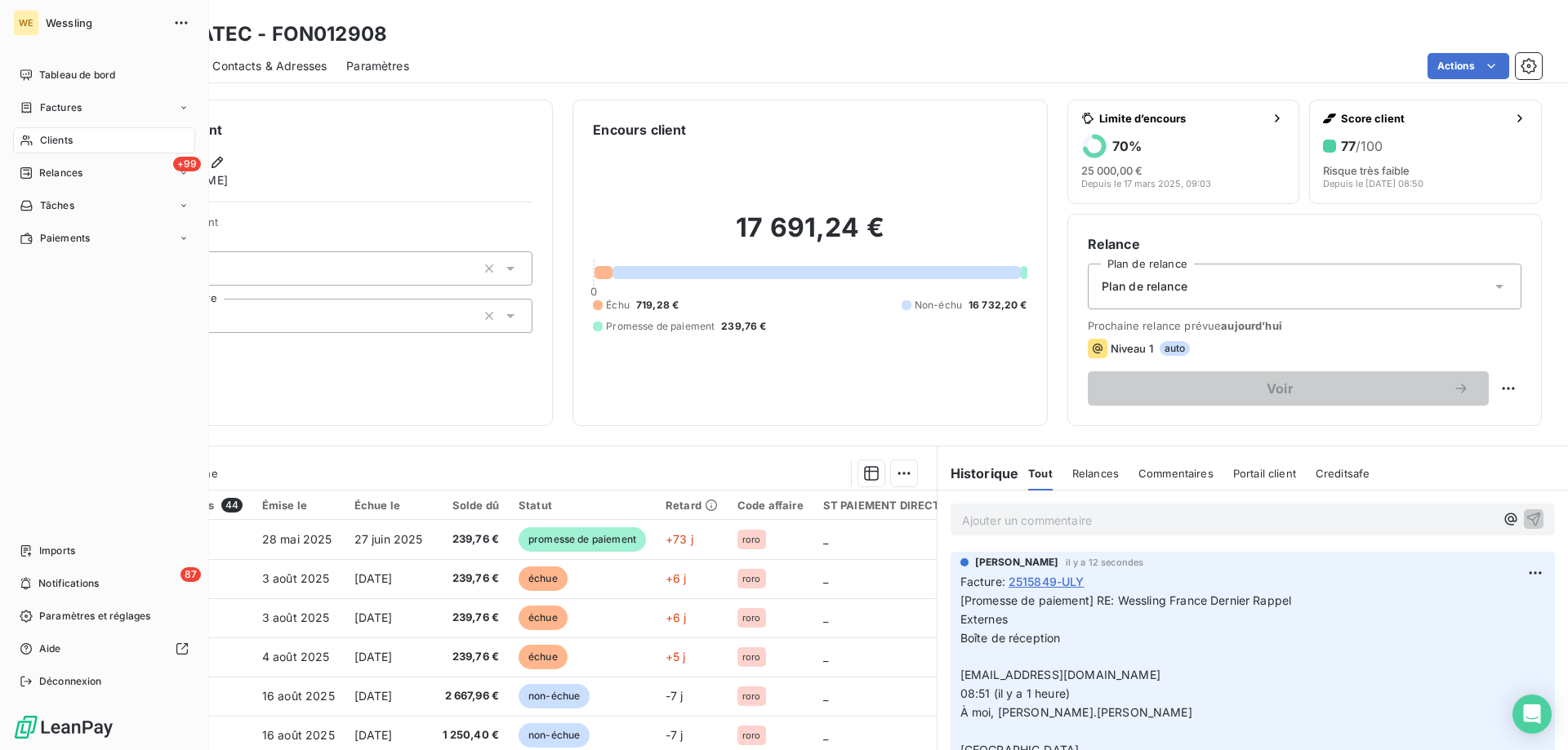
click at [50, 138] on span "Clients" at bounding box center [56, 140] width 33 height 15
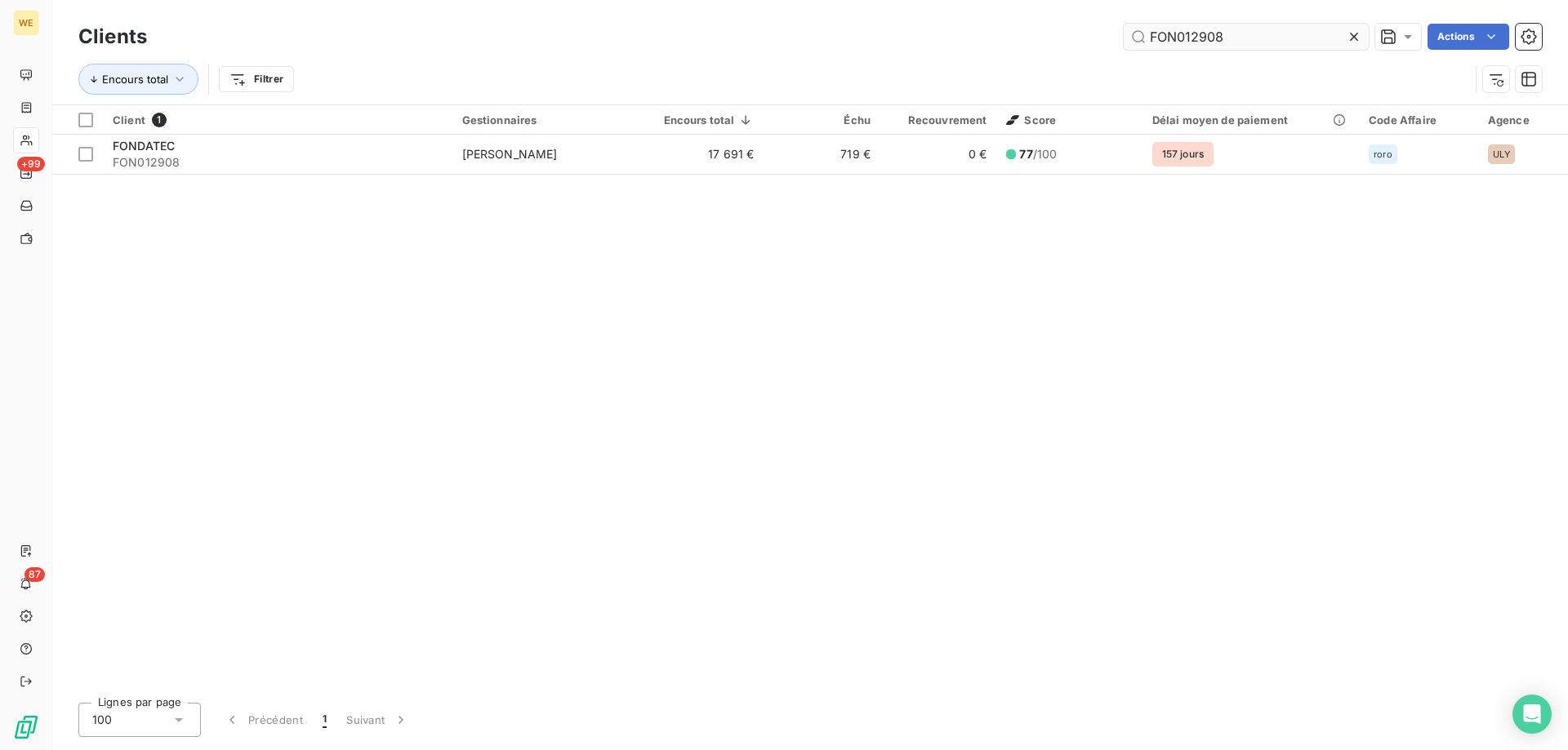
click at [1223, 36] on input "FON012908" at bounding box center [1246, 36] width 245 height 26
click at [1223, 37] on input "FON012908" at bounding box center [1246, 36] width 245 height 26
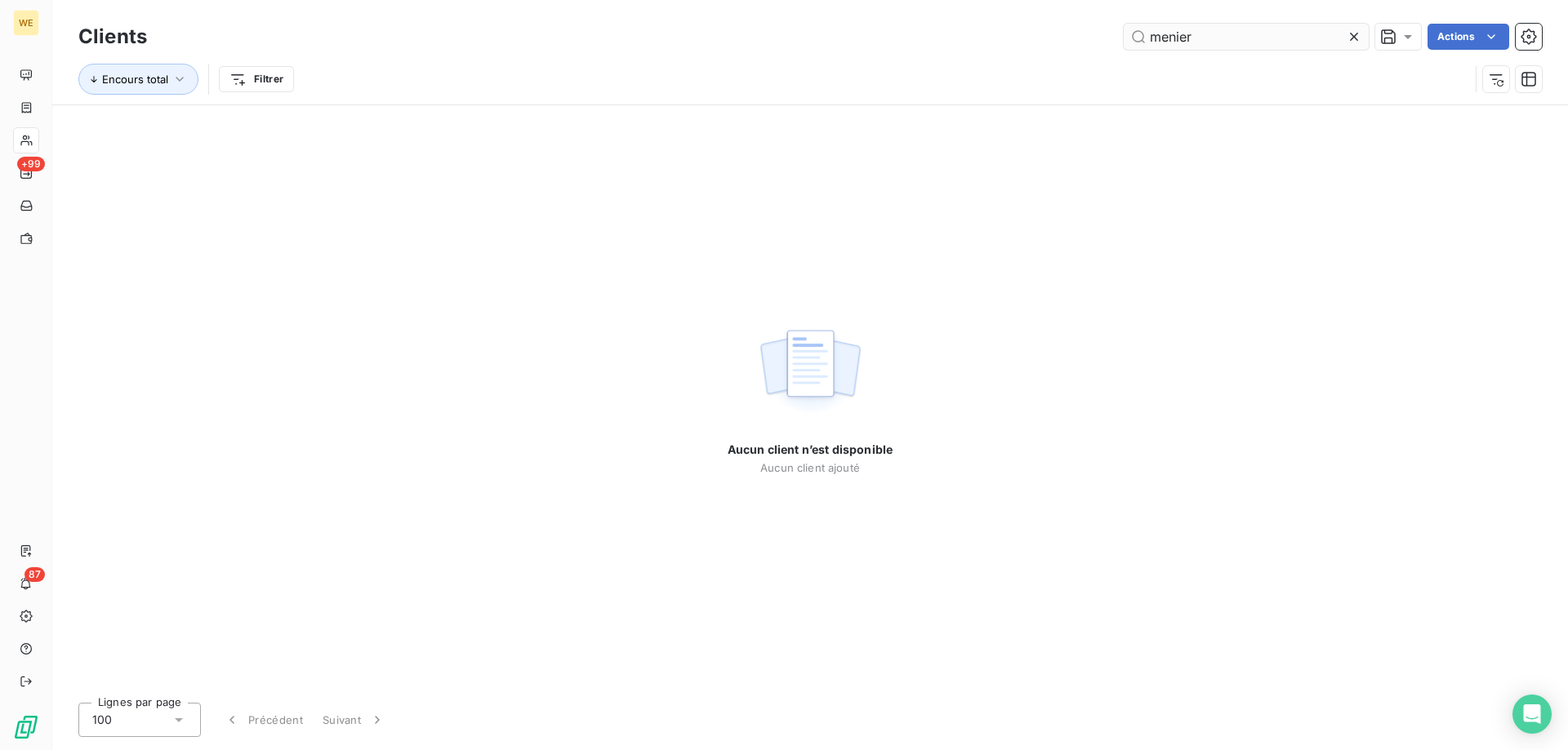
click at [1167, 40] on input "menier" at bounding box center [1246, 36] width 245 height 26
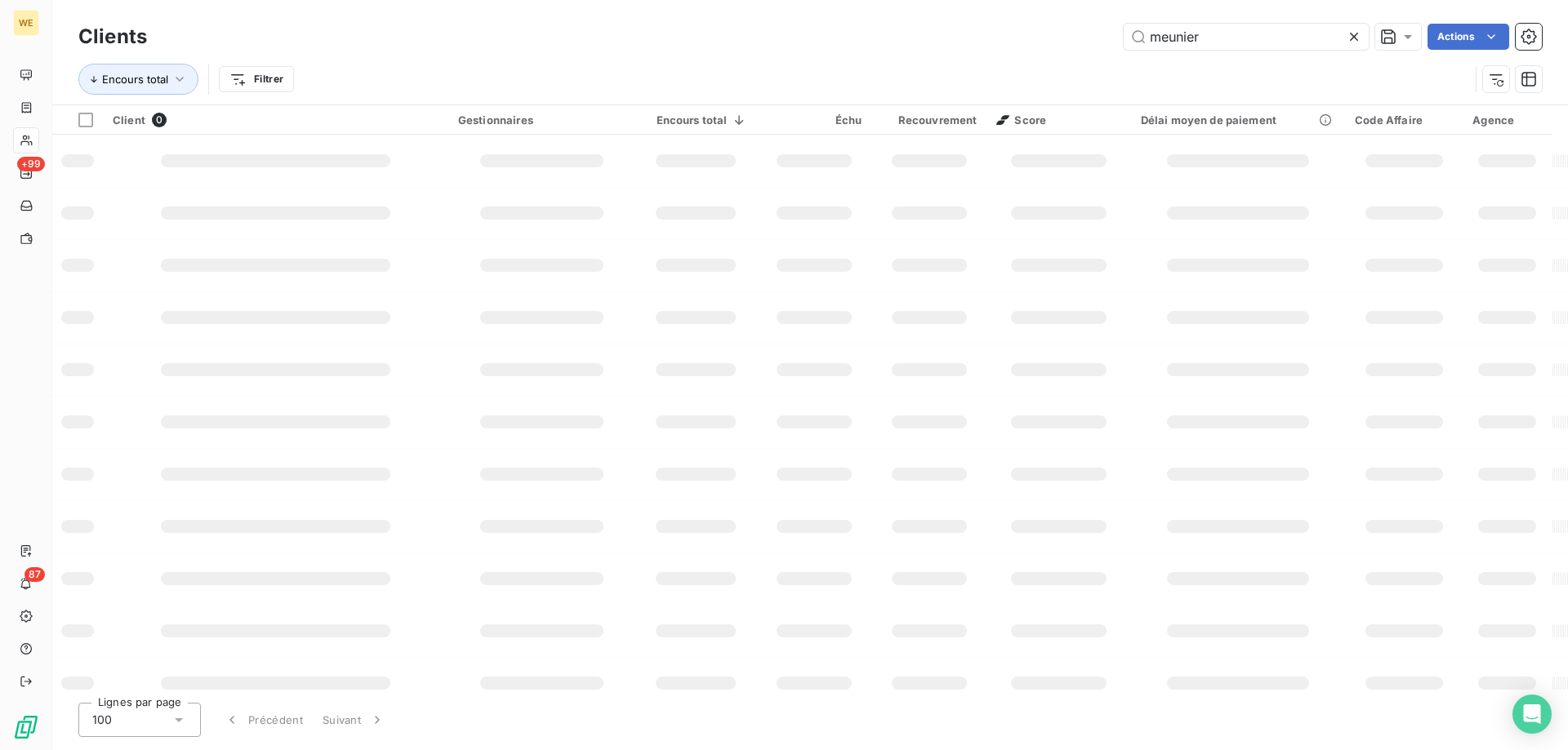
type input "meunier"
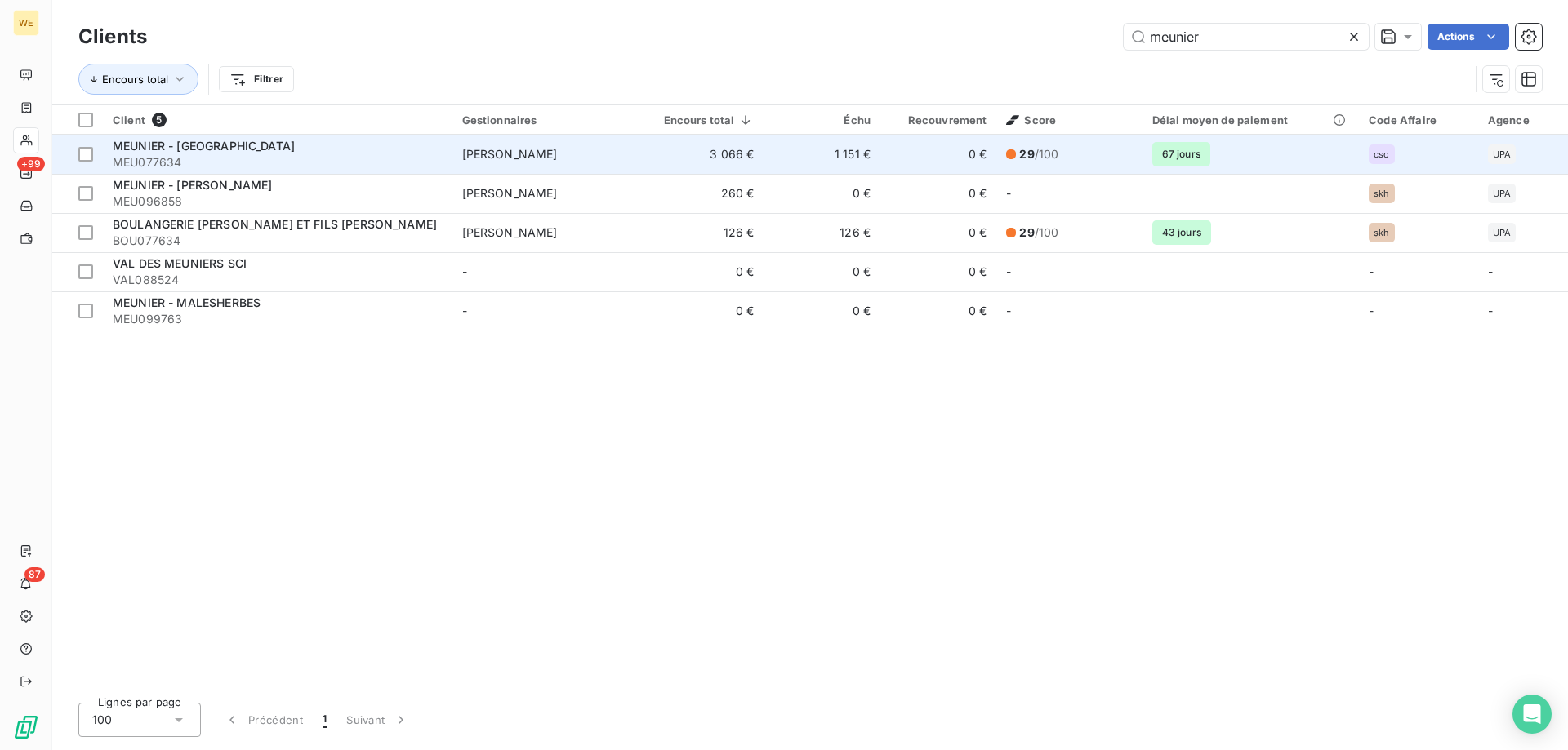
click at [365, 154] on span "MEU077634" at bounding box center [277, 163] width 330 height 17
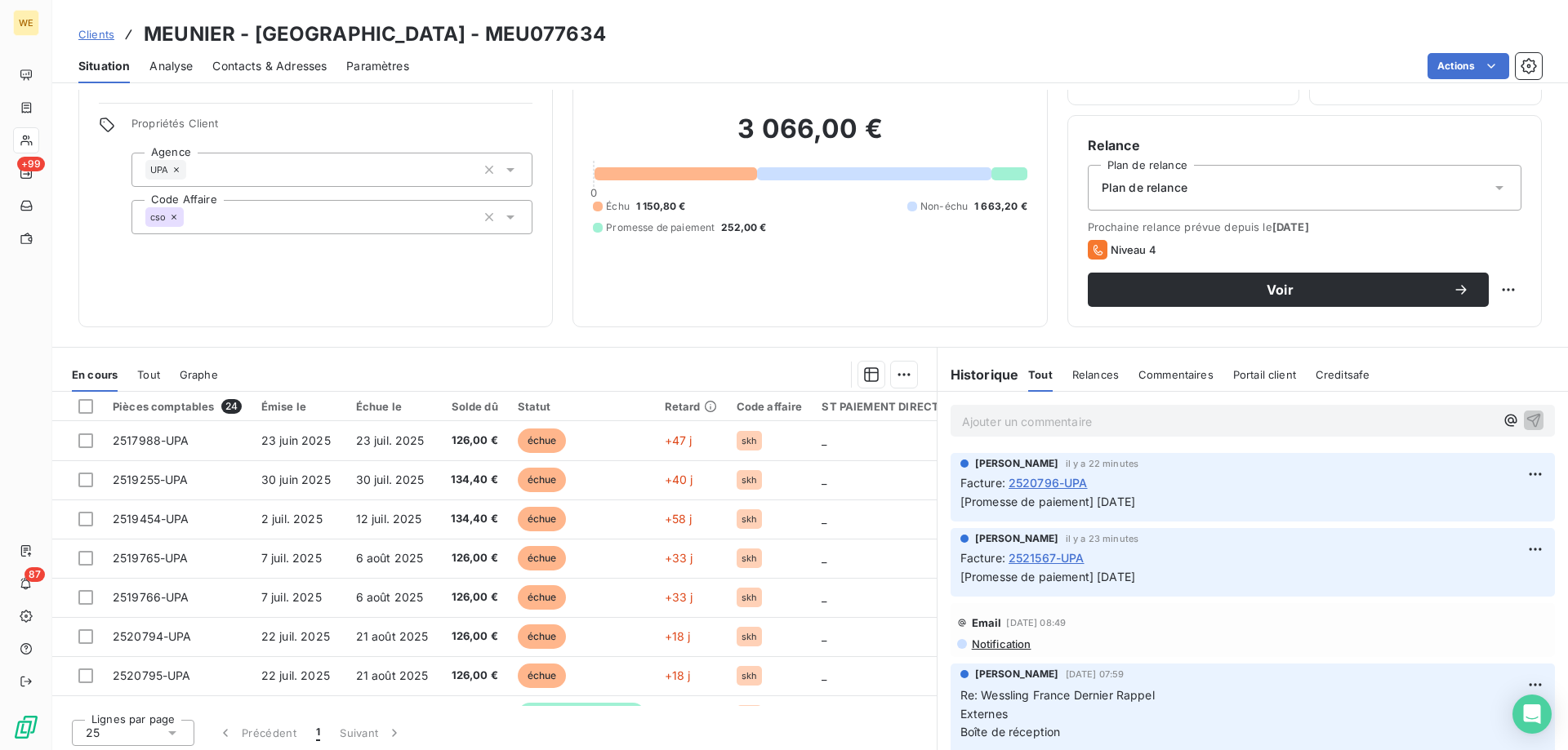
scroll to position [104, 0]
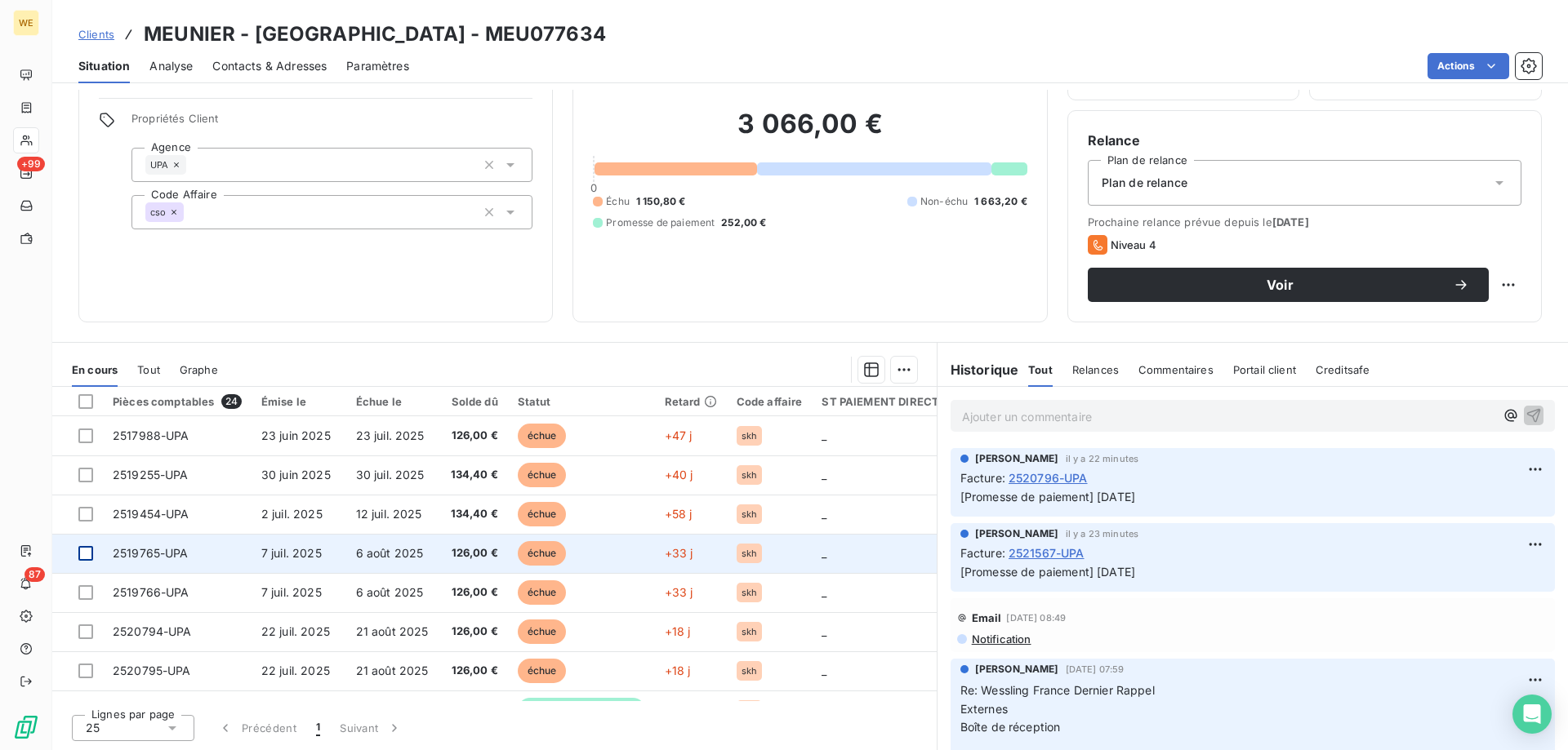
click at [84, 553] on div at bounding box center [86, 554] width 15 height 15
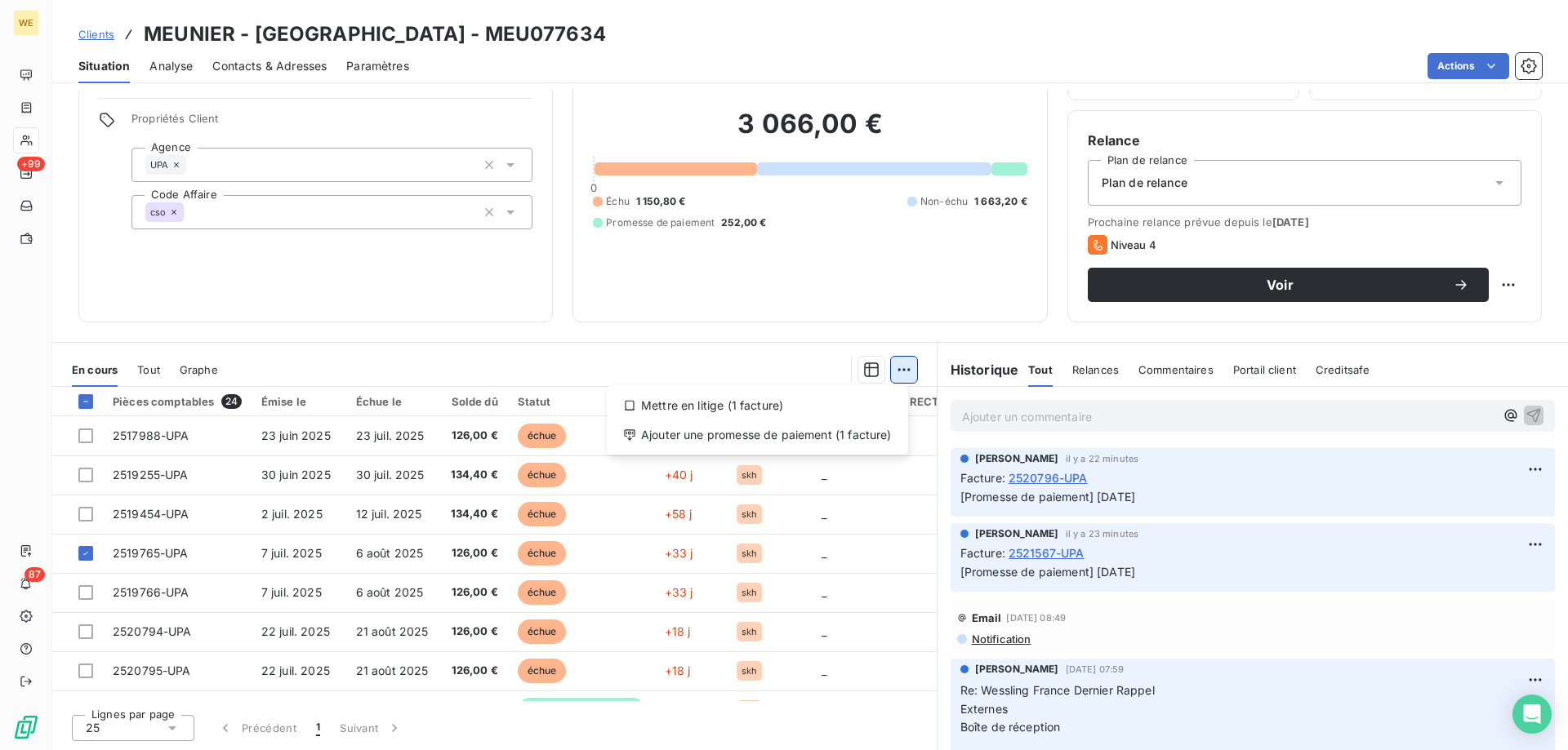
click at [897, 367] on html "WE +99 87 Clients MEUNIER - [GEOGRAPHIC_DATA] - MEU077634 Situation Analyse Con…" at bounding box center [784, 375] width 1568 height 750
click at [870, 441] on div "Ajouter une promesse de paiement (1 facture)" at bounding box center [758, 435] width 288 height 26
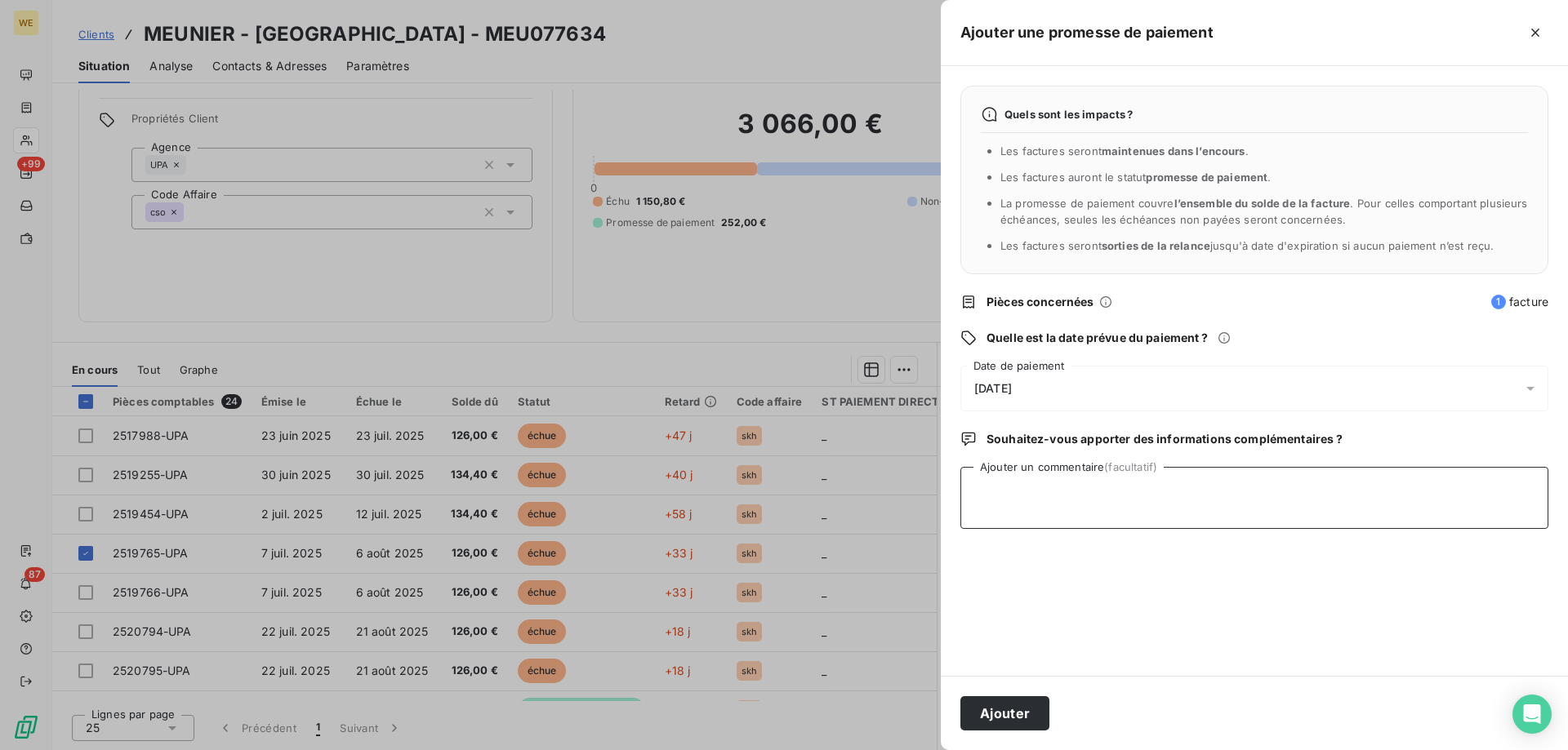
click at [1039, 474] on textarea "Ajouter un commentaire (facultatif)" at bounding box center [1254, 498] width 588 height 62
type textarea "[DATE]"
click at [1012, 388] on span "[DATE]" at bounding box center [993, 388] width 37 height 13
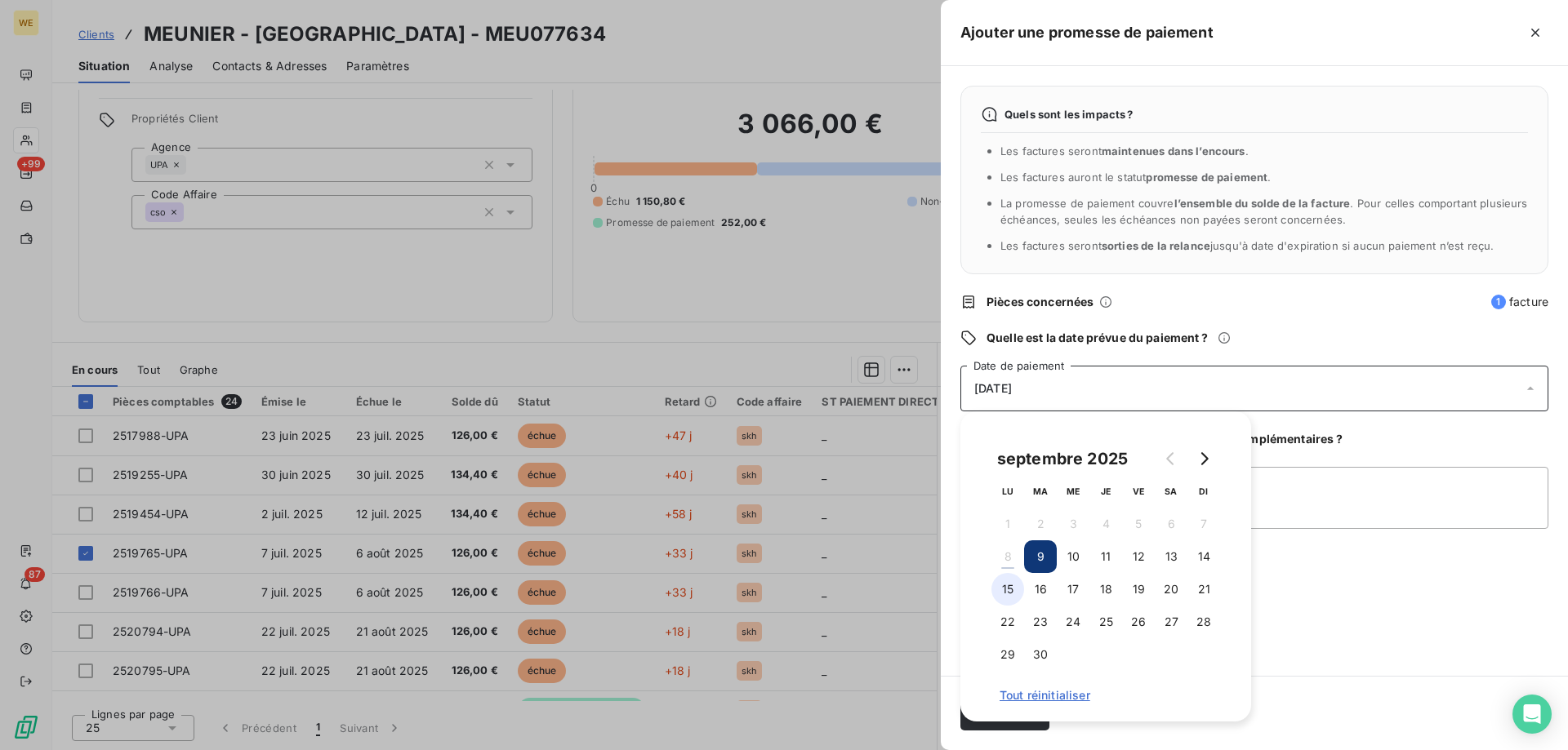
drag, startPoint x: 1007, startPoint y: 590, endPoint x: 1018, endPoint y: 594, distance: 11.7
click at [1008, 590] on button "15" at bounding box center [1008, 589] width 33 height 33
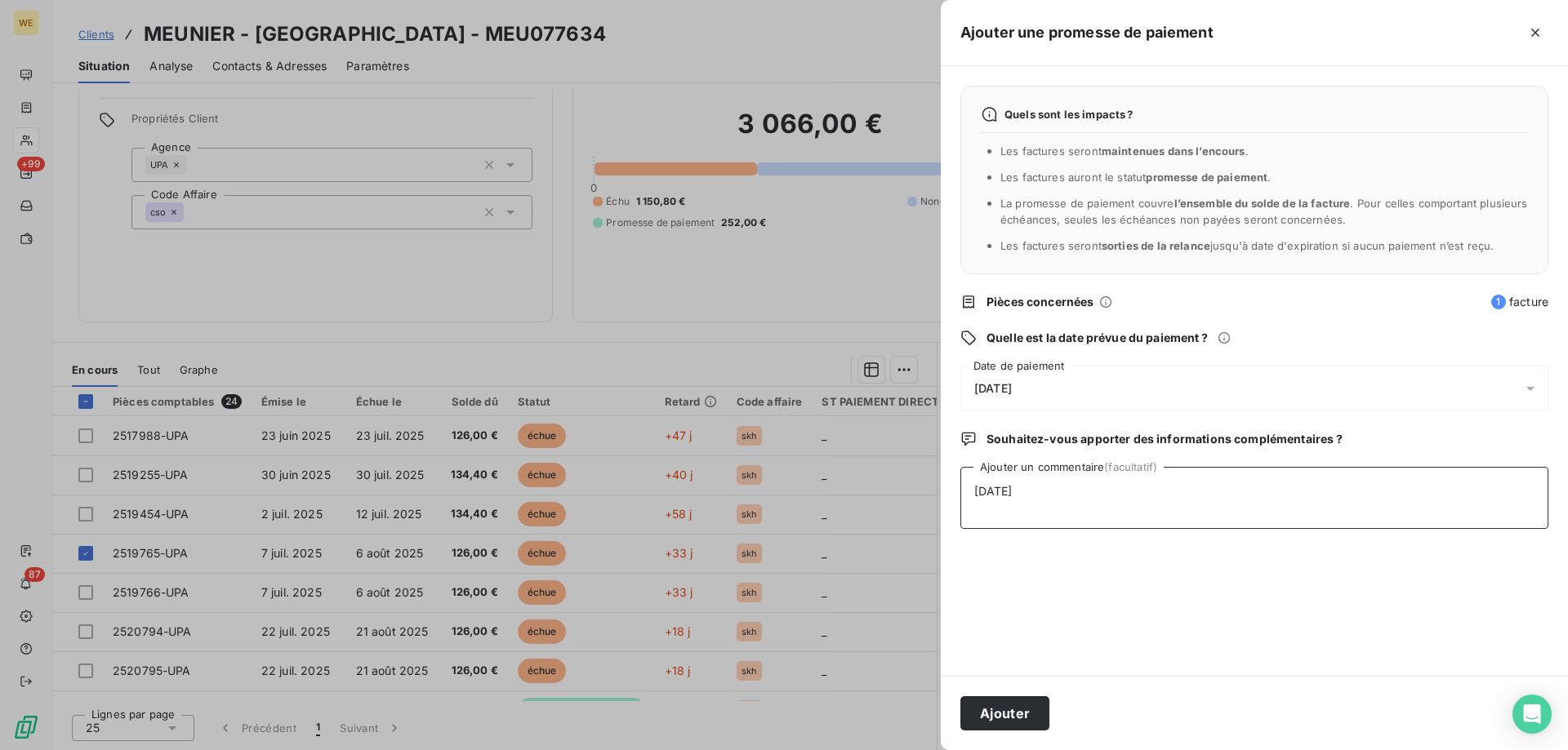
click at [1399, 494] on textarea "[DATE]" at bounding box center [1254, 498] width 588 height 62
click at [1000, 717] on button "Ajouter" at bounding box center [1005, 713] width 89 height 34
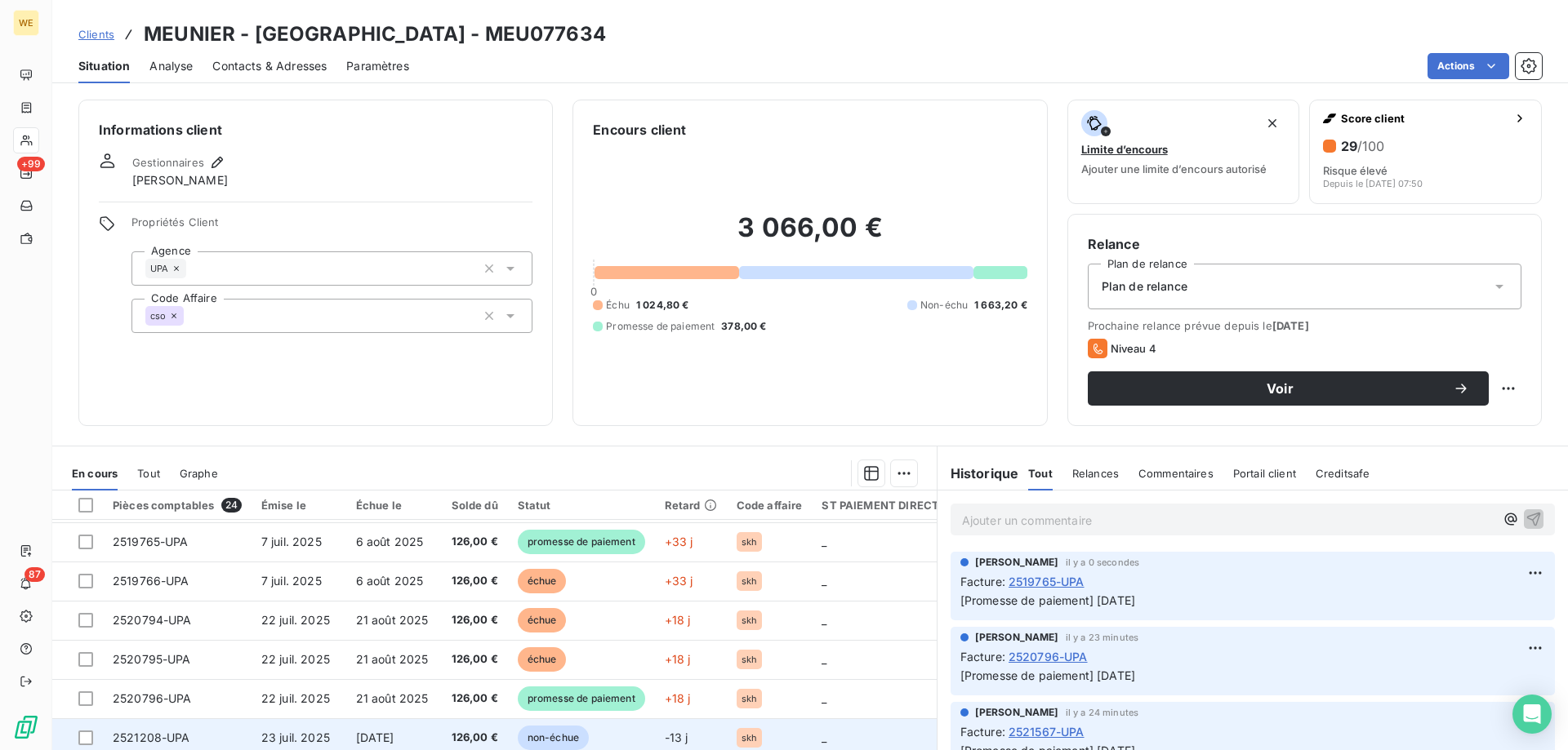
scroll to position [0, 0]
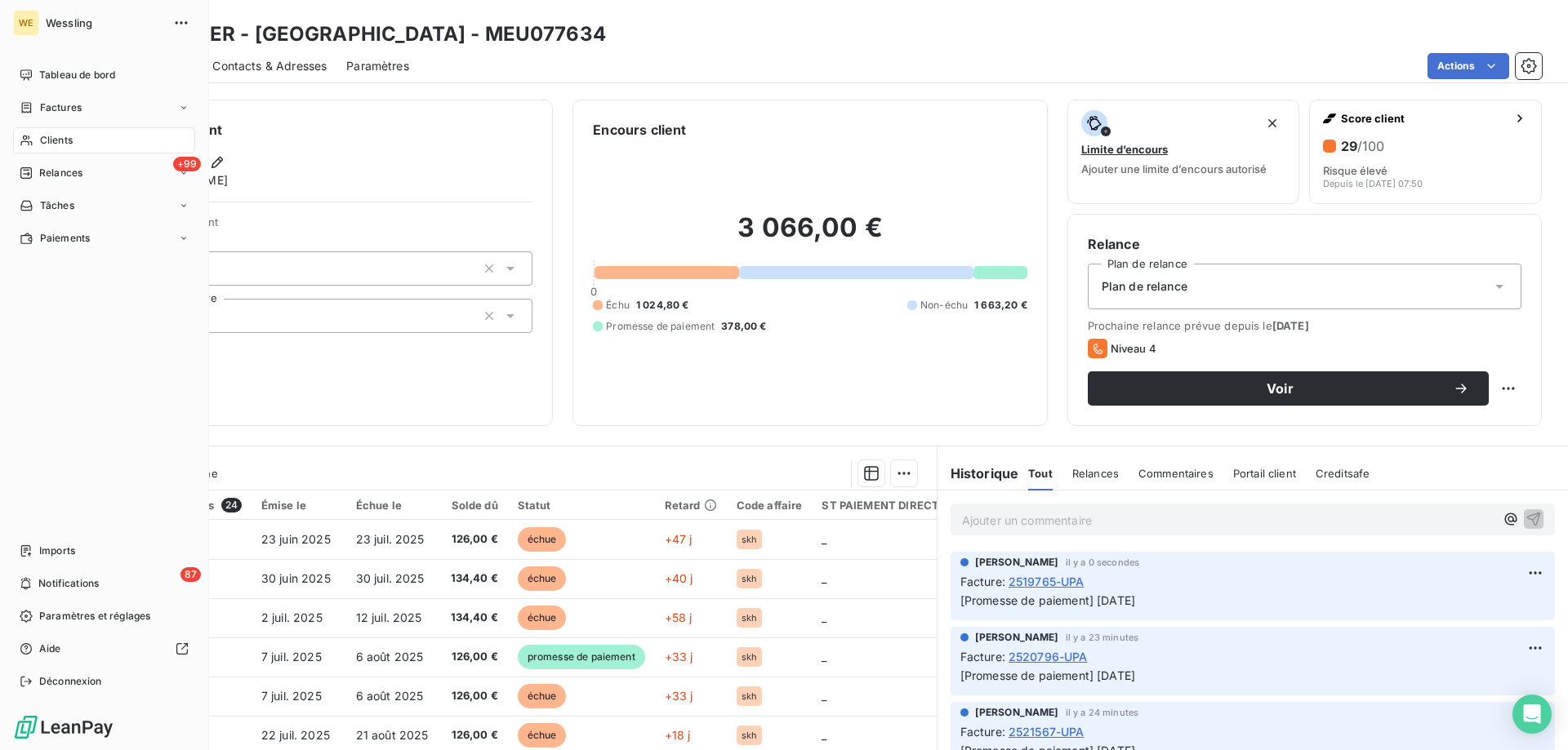
drag, startPoint x: 41, startPoint y: 138, endPoint x: 112, endPoint y: 145, distance: 71.3
click at [40, 138] on span "Clients" at bounding box center [56, 140] width 33 height 15
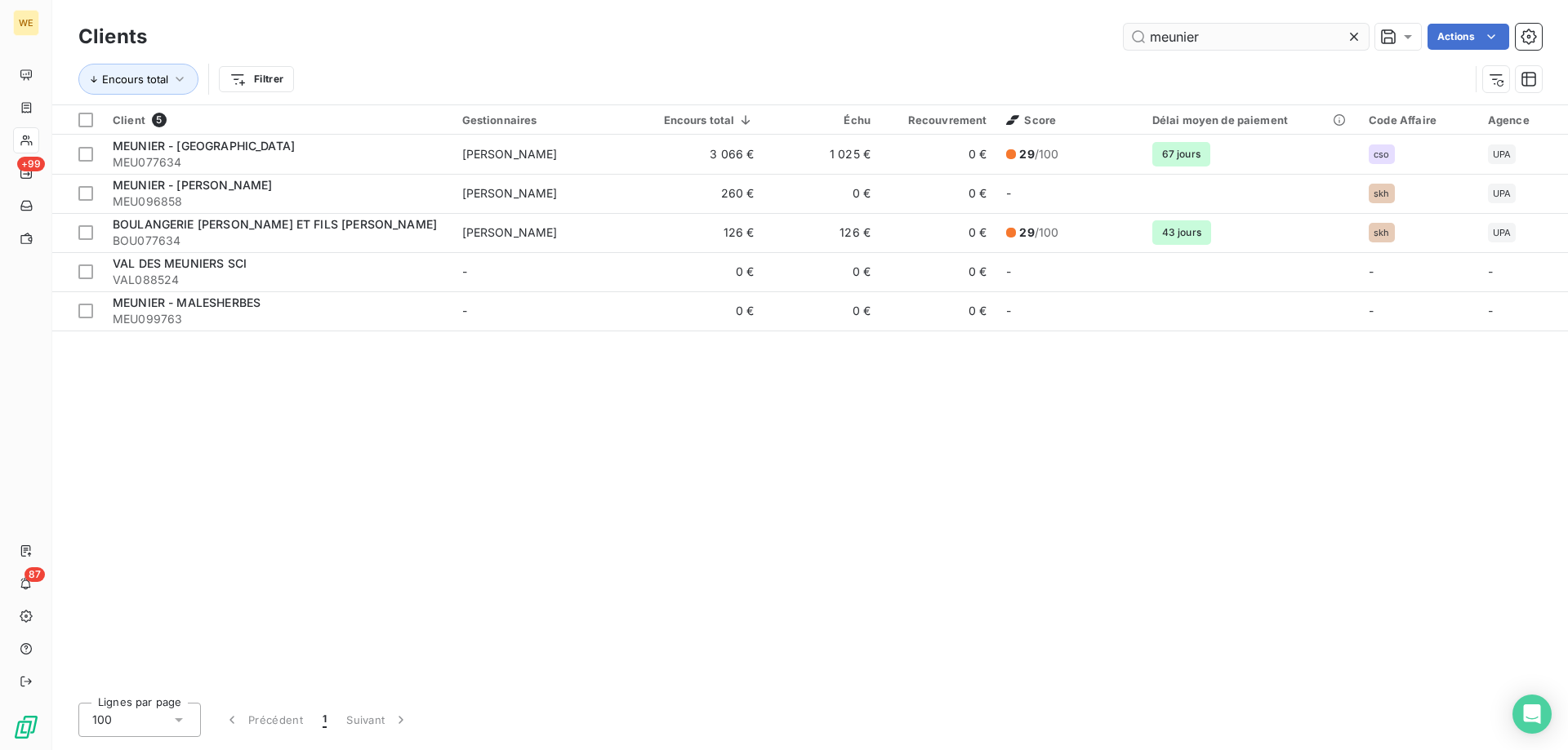
click at [1184, 39] on input "meunier" at bounding box center [1246, 36] width 245 height 26
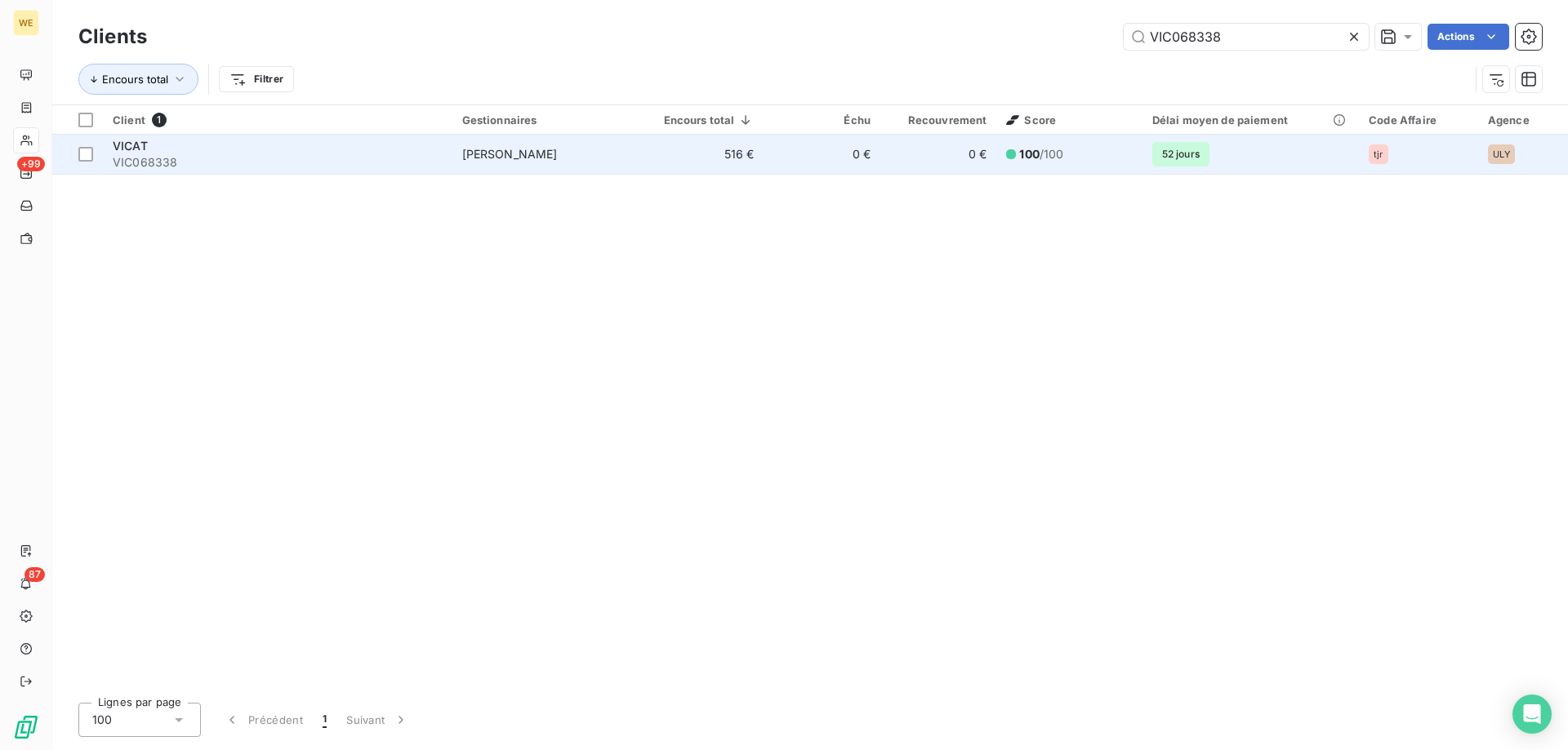
type input "VIC068338"
click at [262, 150] on div "VICAT" at bounding box center [277, 146] width 330 height 17
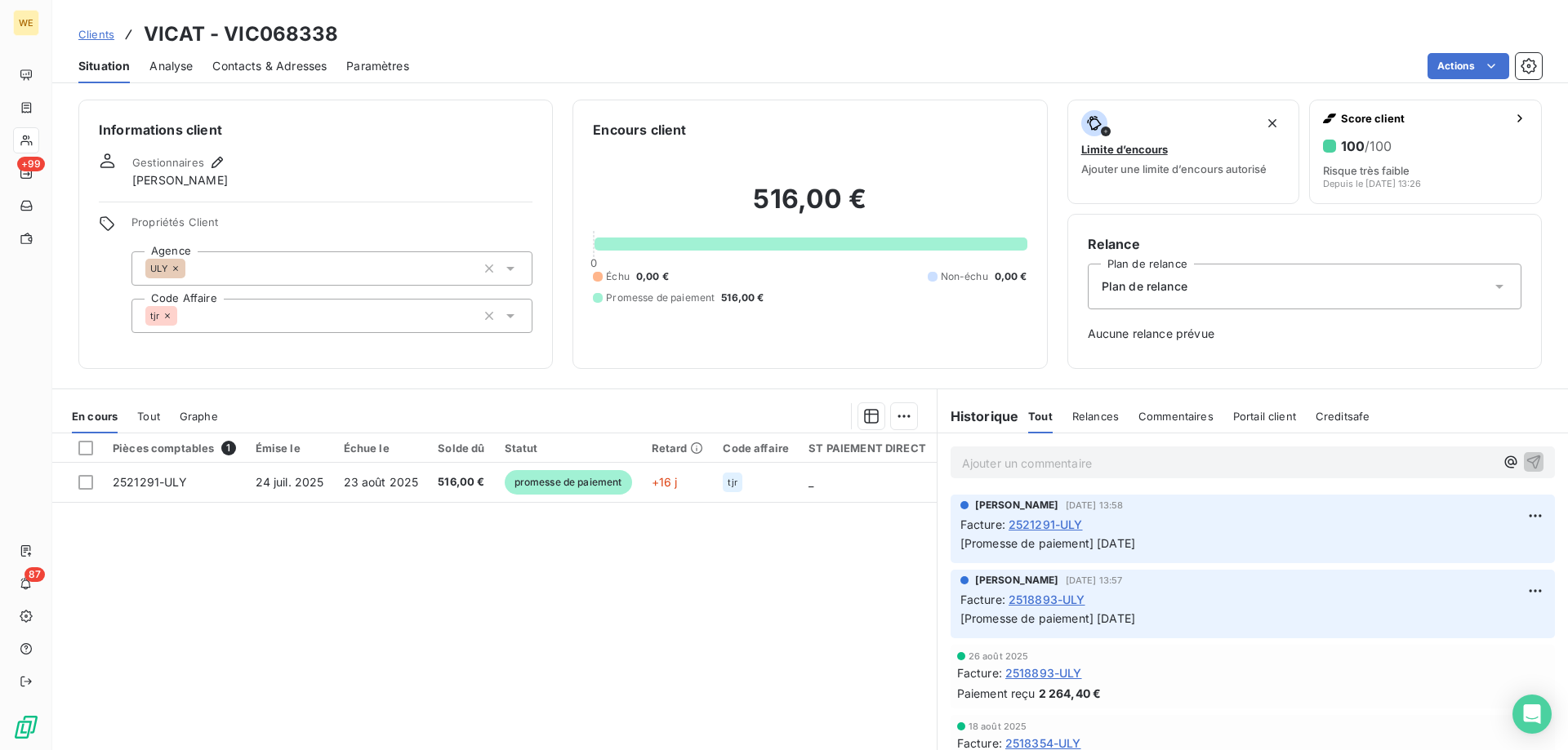
click at [95, 450] on th at bounding box center [77, 449] width 50 height 30
drag, startPoint x: 88, startPoint y: 446, endPoint x: 96, endPoint y: 450, distance: 8.9
click at [88, 445] on div at bounding box center [86, 448] width 15 height 15
click at [900, 416] on html "WE +99 87 Clients VICAT - VIC068338 Situation Analyse Contacts & Adresses Param…" at bounding box center [784, 375] width 1568 height 750
click at [878, 485] on div "Ajouter une promesse de paiement (1 facture)" at bounding box center [758, 481] width 288 height 26
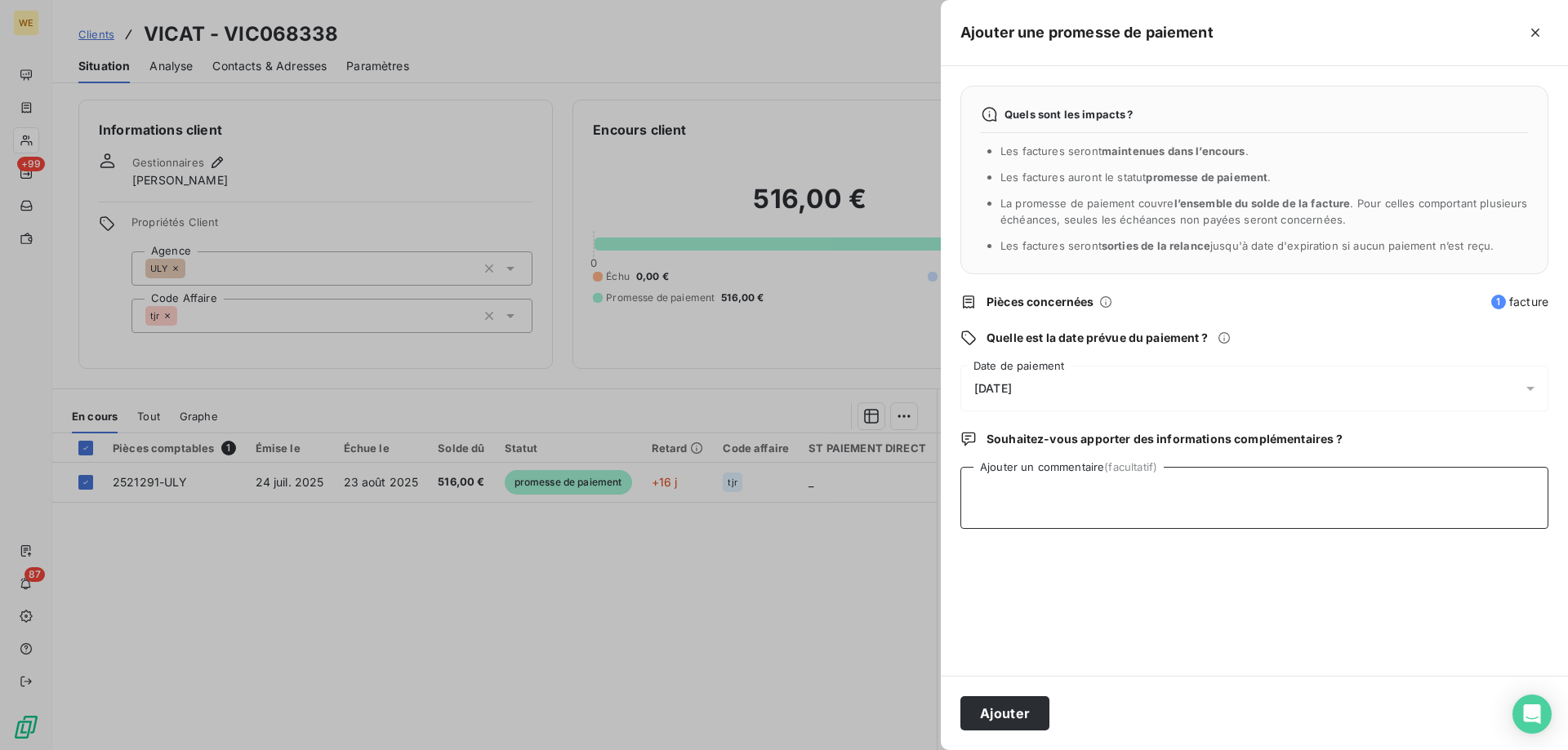
click at [1026, 521] on textarea "Ajouter un commentaire (facultatif)" at bounding box center [1254, 498] width 588 height 62
type textarea "[DATE]"
click at [1038, 379] on div "[DATE]" at bounding box center [1254, 388] width 588 height 46
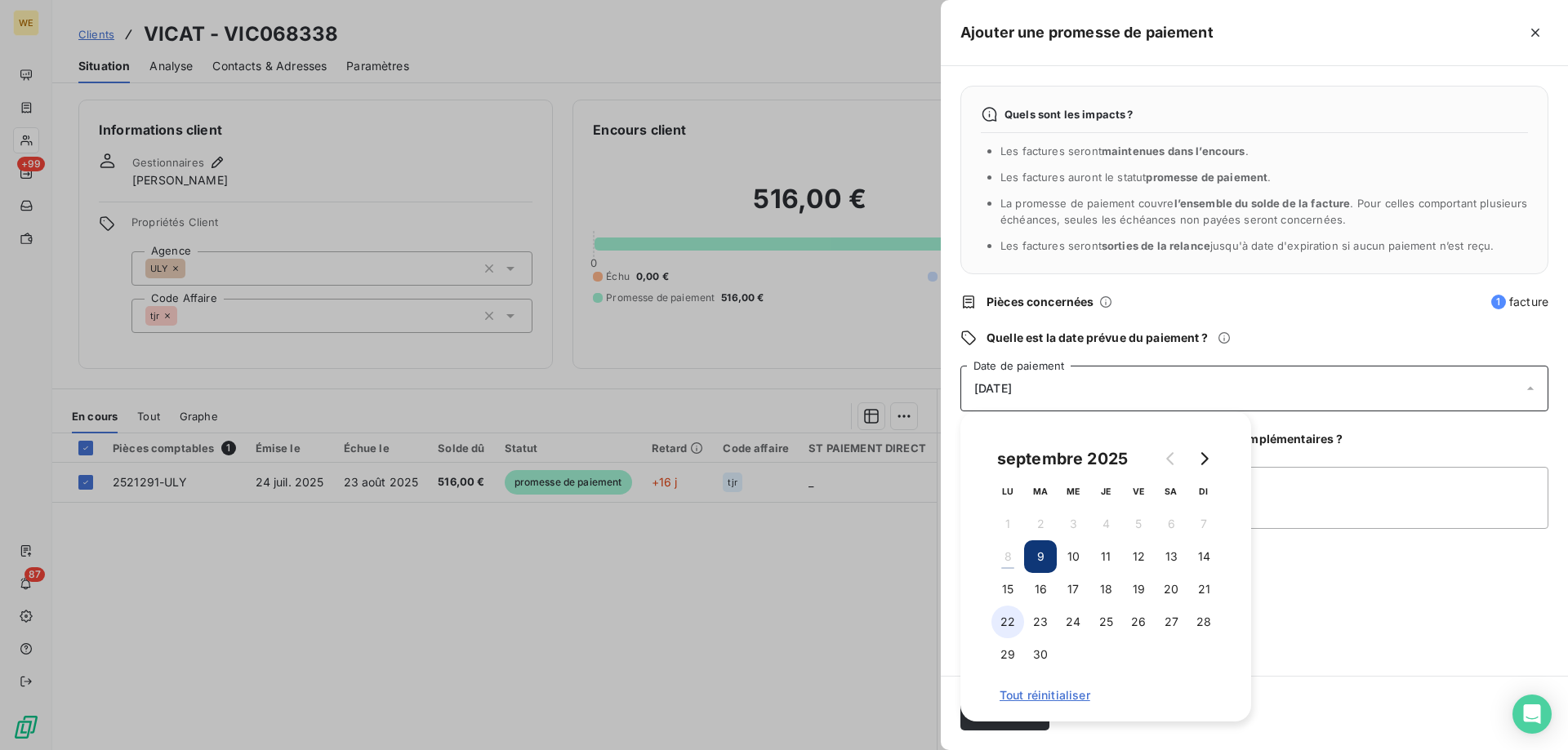
click at [1003, 629] on button "22" at bounding box center [1008, 622] width 33 height 33
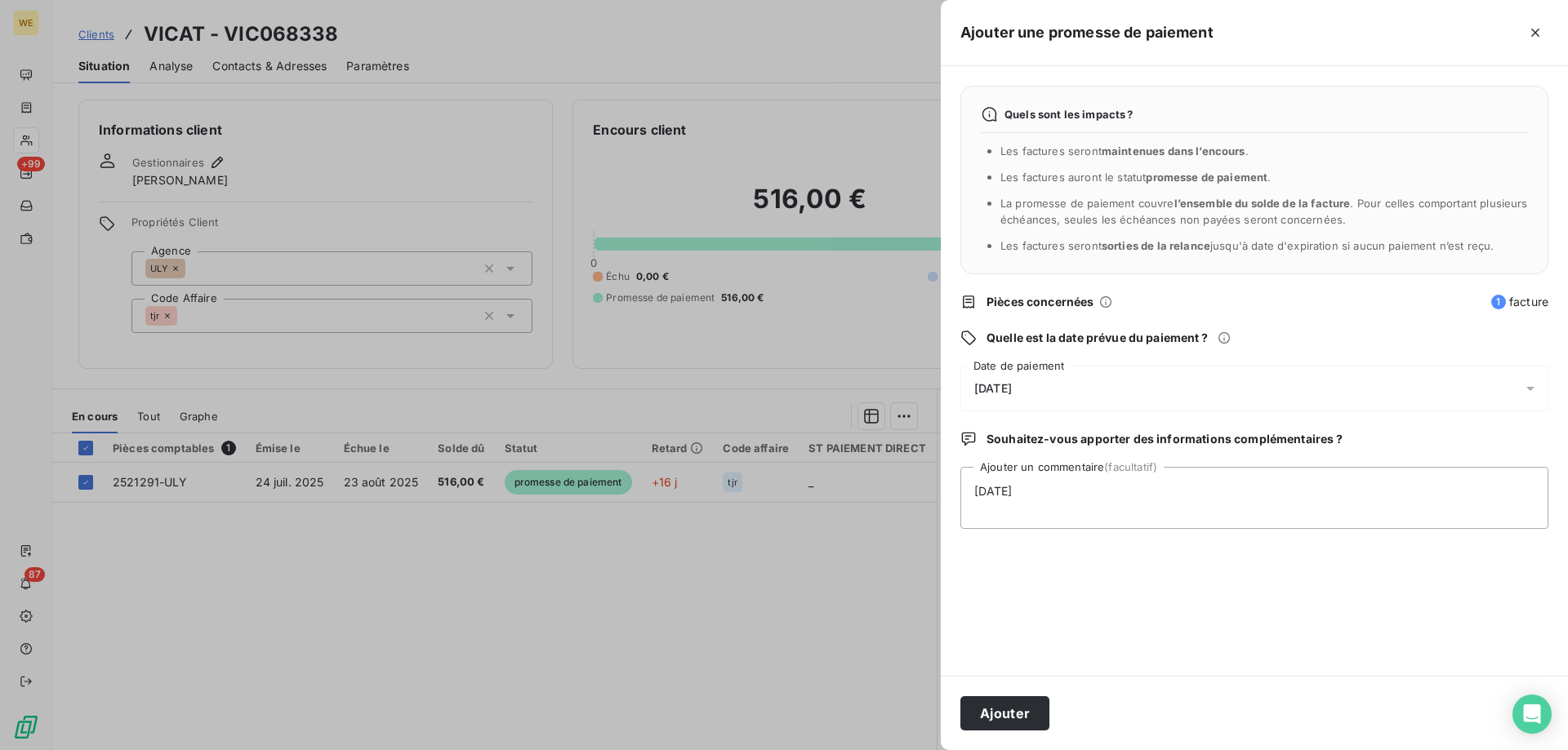
click at [1298, 589] on div "Quels sont les impacts ? Les factures seront maintenues dans l’encours . Les fa…" at bounding box center [1254, 371] width 627 height 610
click at [999, 720] on button "Ajouter" at bounding box center [1005, 713] width 89 height 34
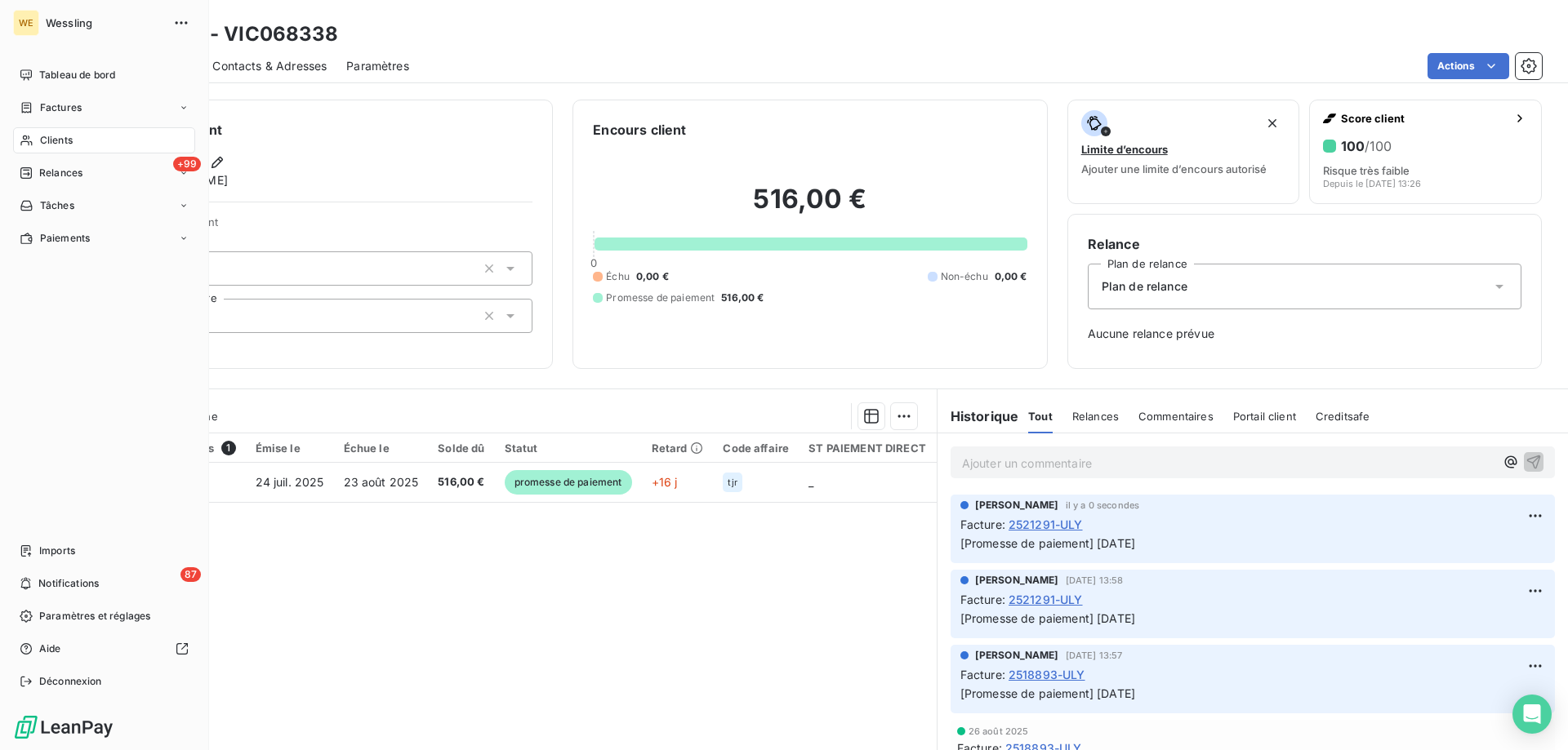
drag, startPoint x: 57, startPoint y: 138, endPoint x: 323, endPoint y: 93, distance: 269.8
click at [60, 138] on span "Clients" at bounding box center [56, 140] width 33 height 15
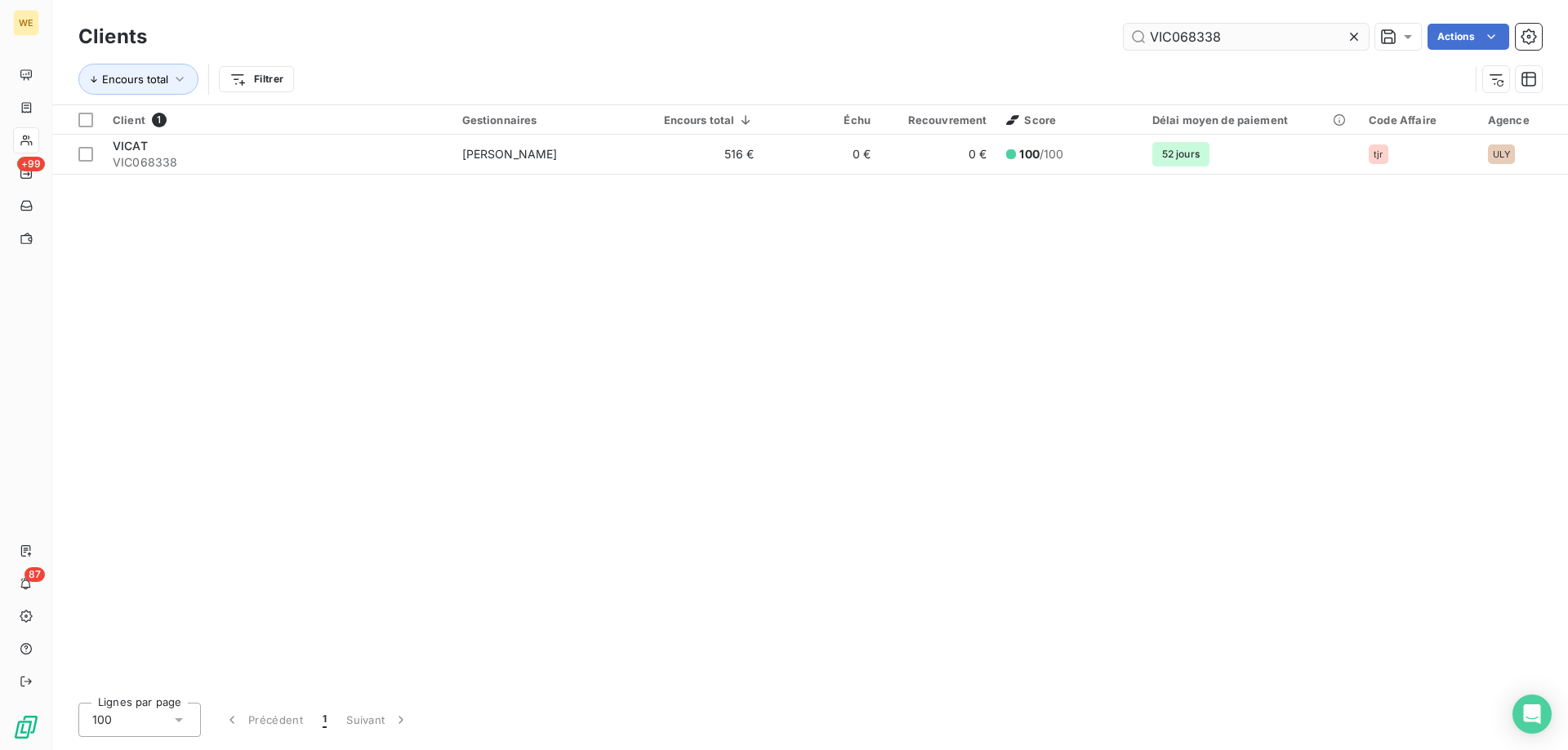
click at [1178, 36] on input "VIC068338" at bounding box center [1246, 36] width 245 height 26
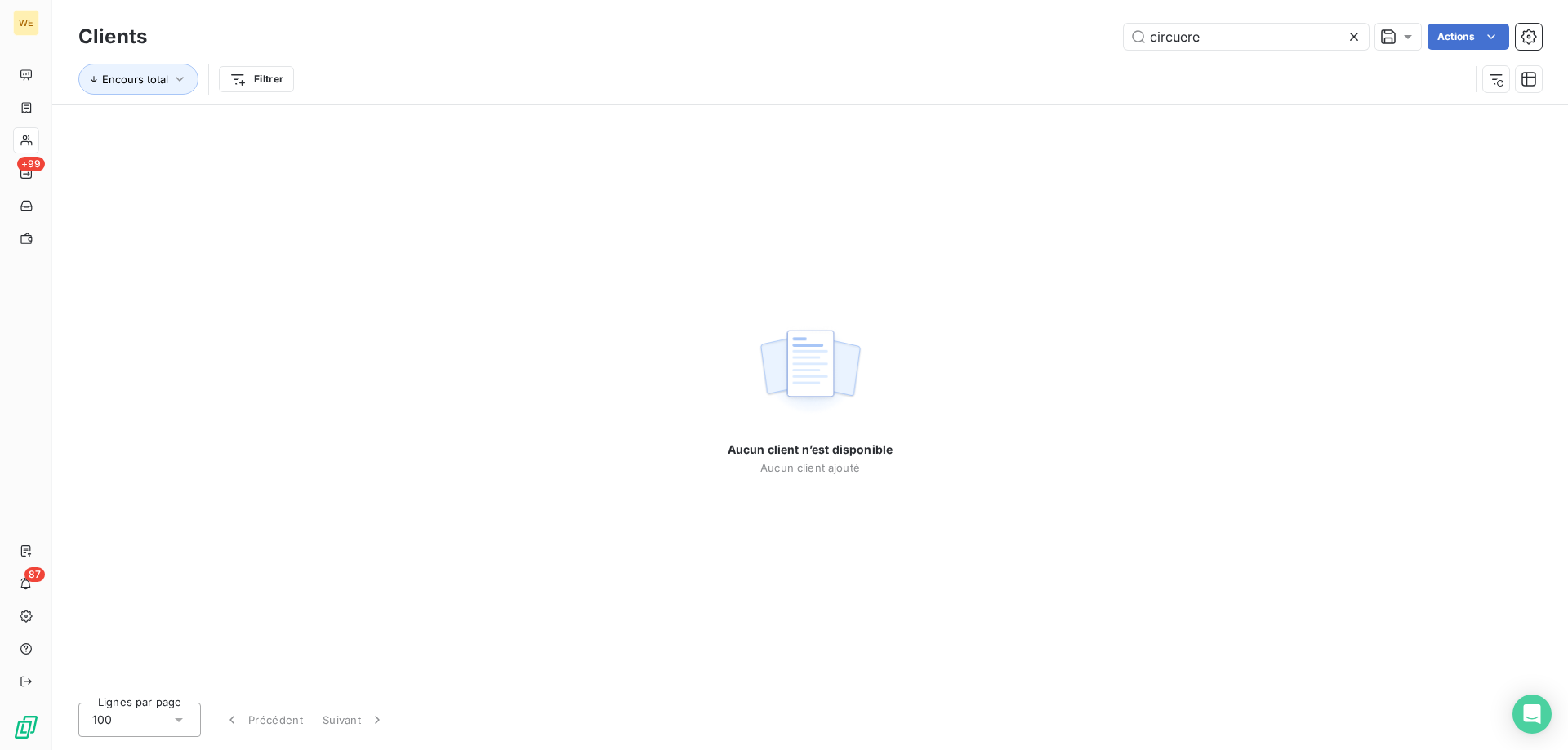
drag, startPoint x: 1180, startPoint y: 35, endPoint x: 1255, endPoint y: 61, distance: 79.4
click at [1180, 35] on input "circuere" at bounding box center [1246, 36] width 245 height 26
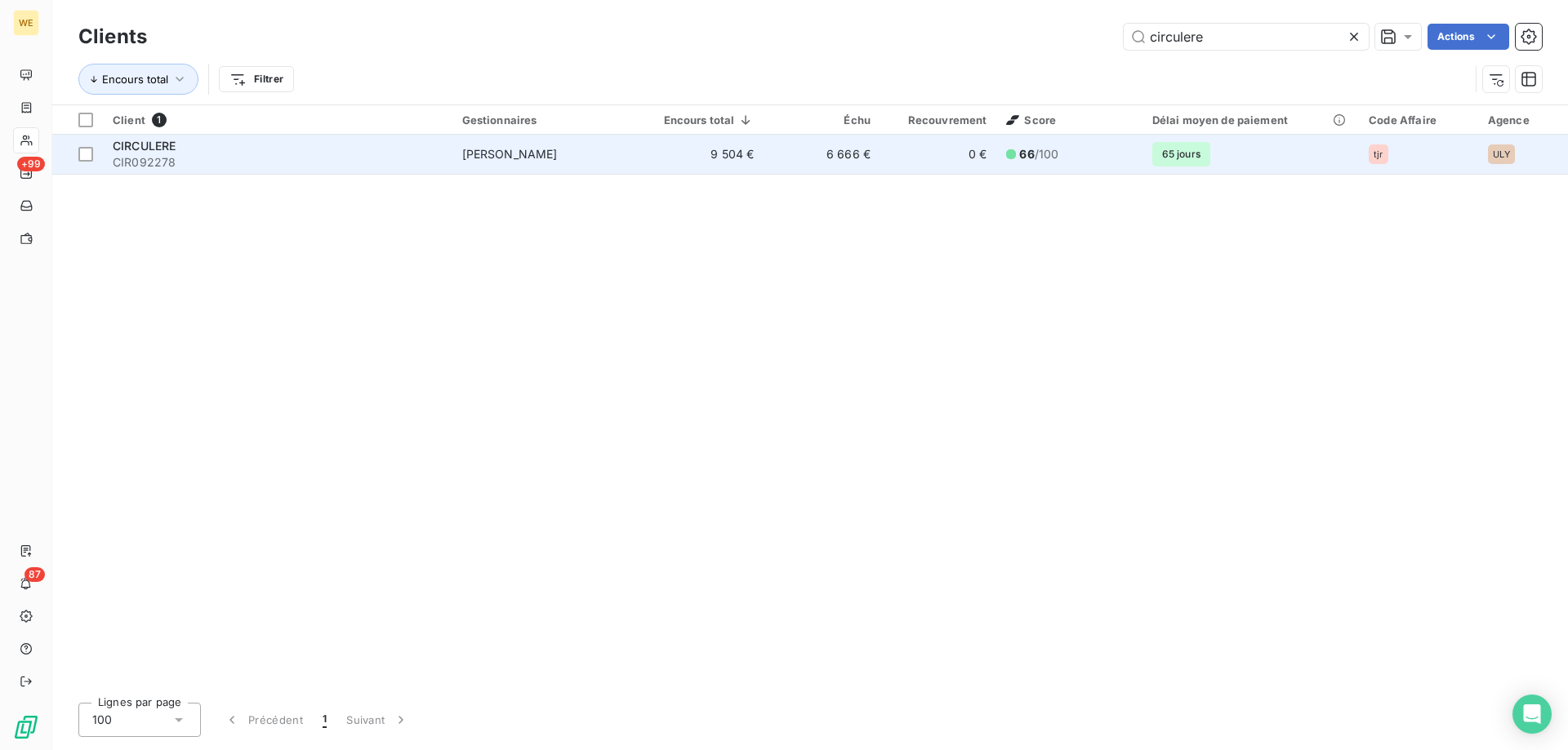
type input "circulere"
click at [835, 161] on td "6 666 €" at bounding box center [822, 154] width 117 height 39
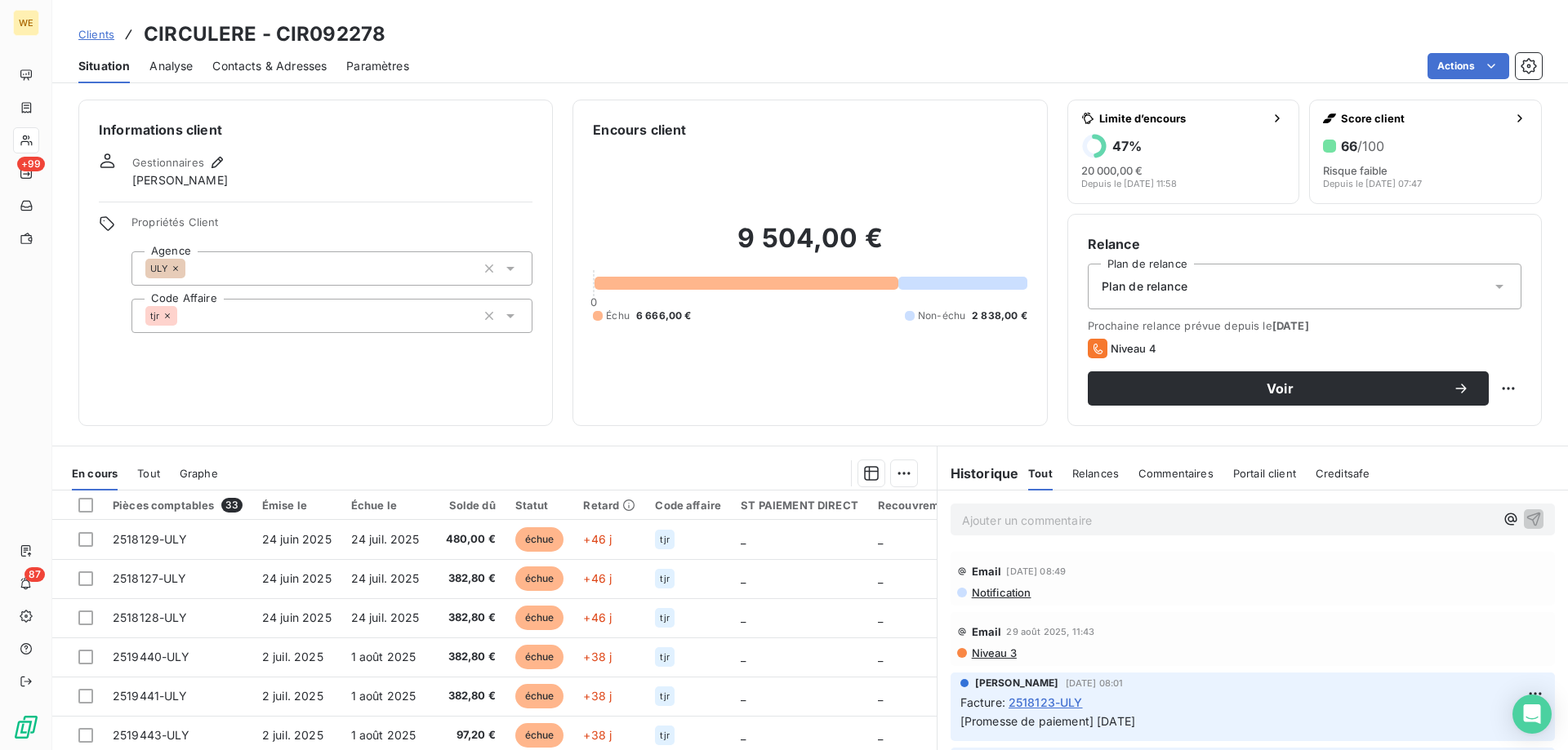
click at [365, 144] on div "Informations client Gestionnaires [PERSON_NAME] Propriétés Client Agence ULY Co…" at bounding box center [315, 262] width 474 height 326
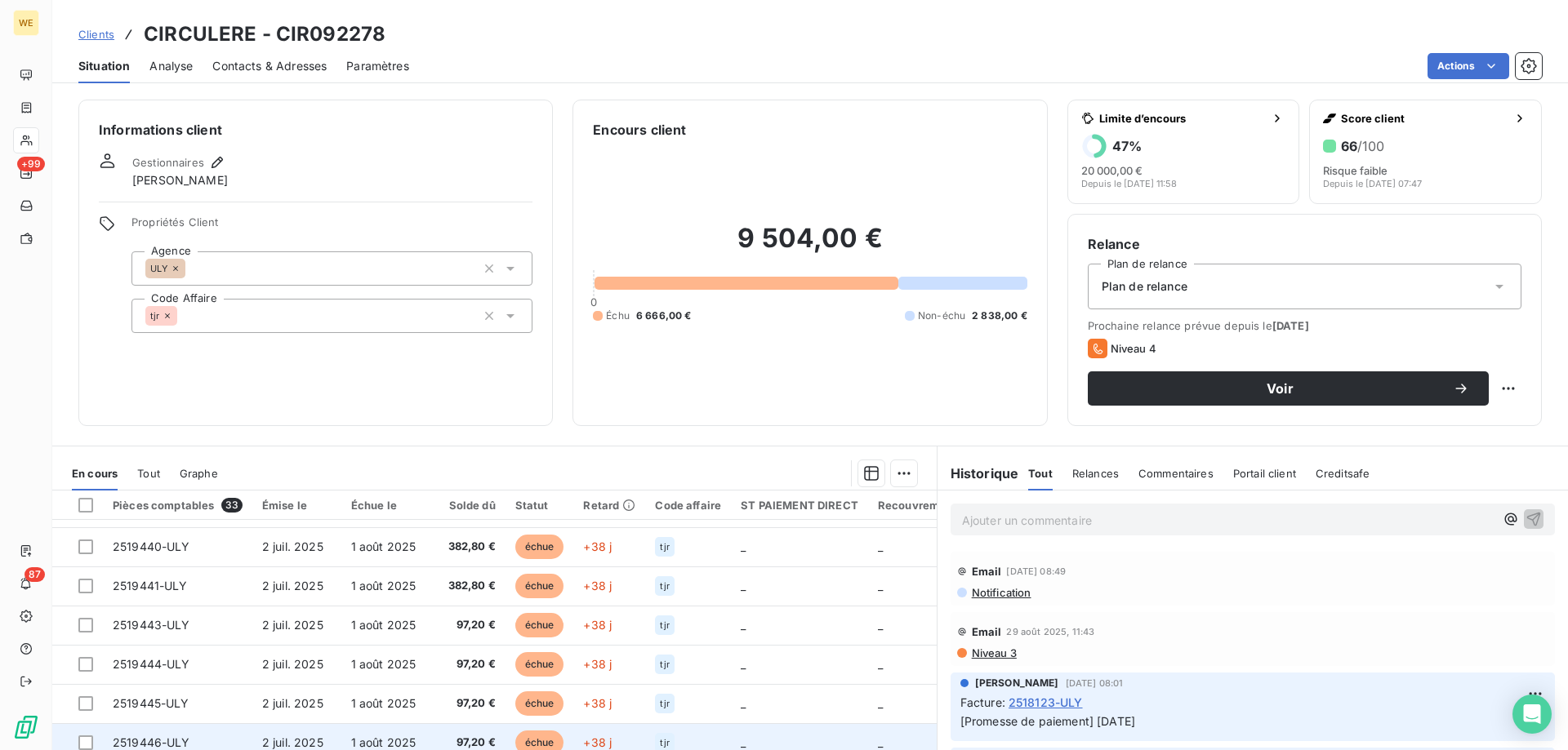
scroll to position [82, 0]
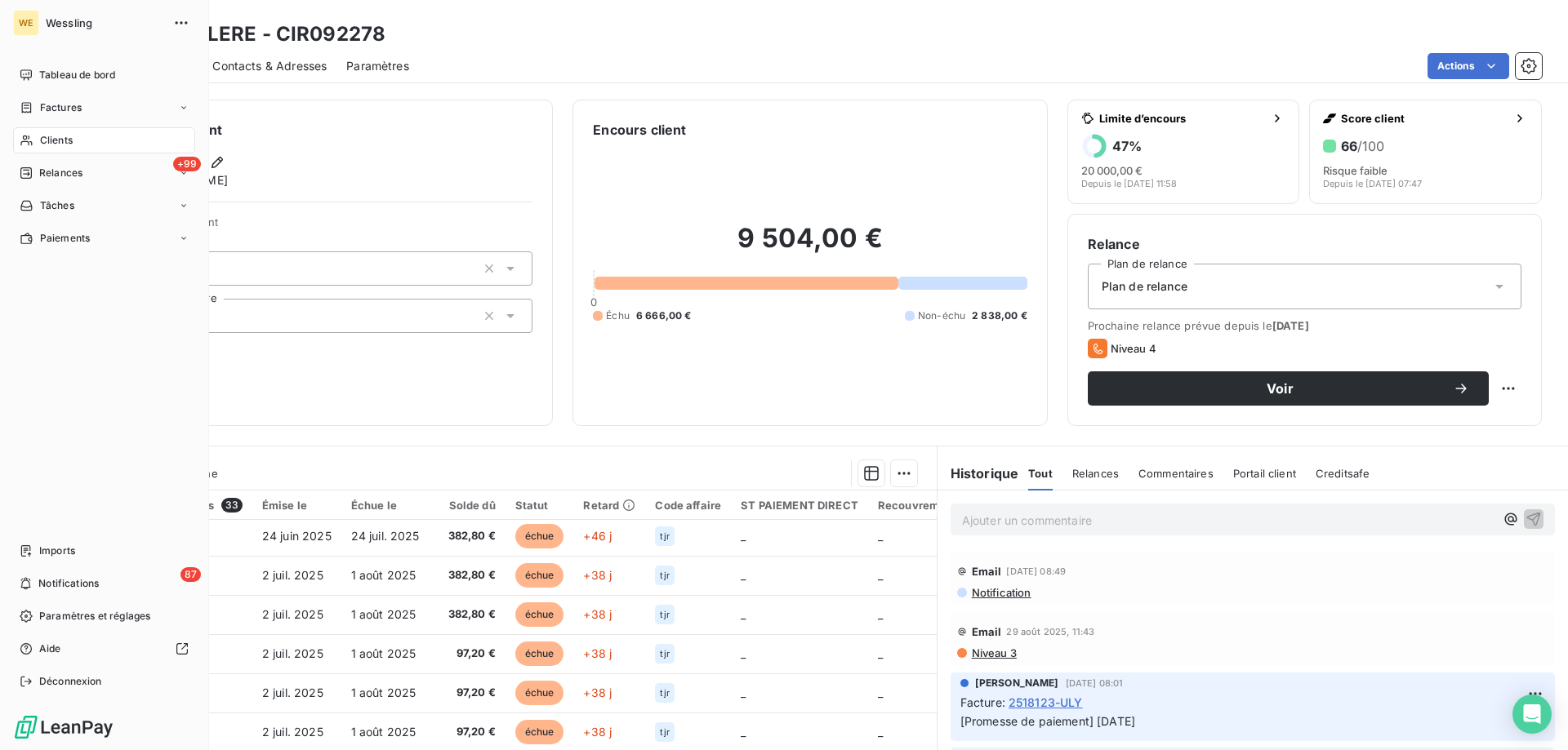
click at [55, 144] on span "Clients" at bounding box center [56, 140] width 33 height 15
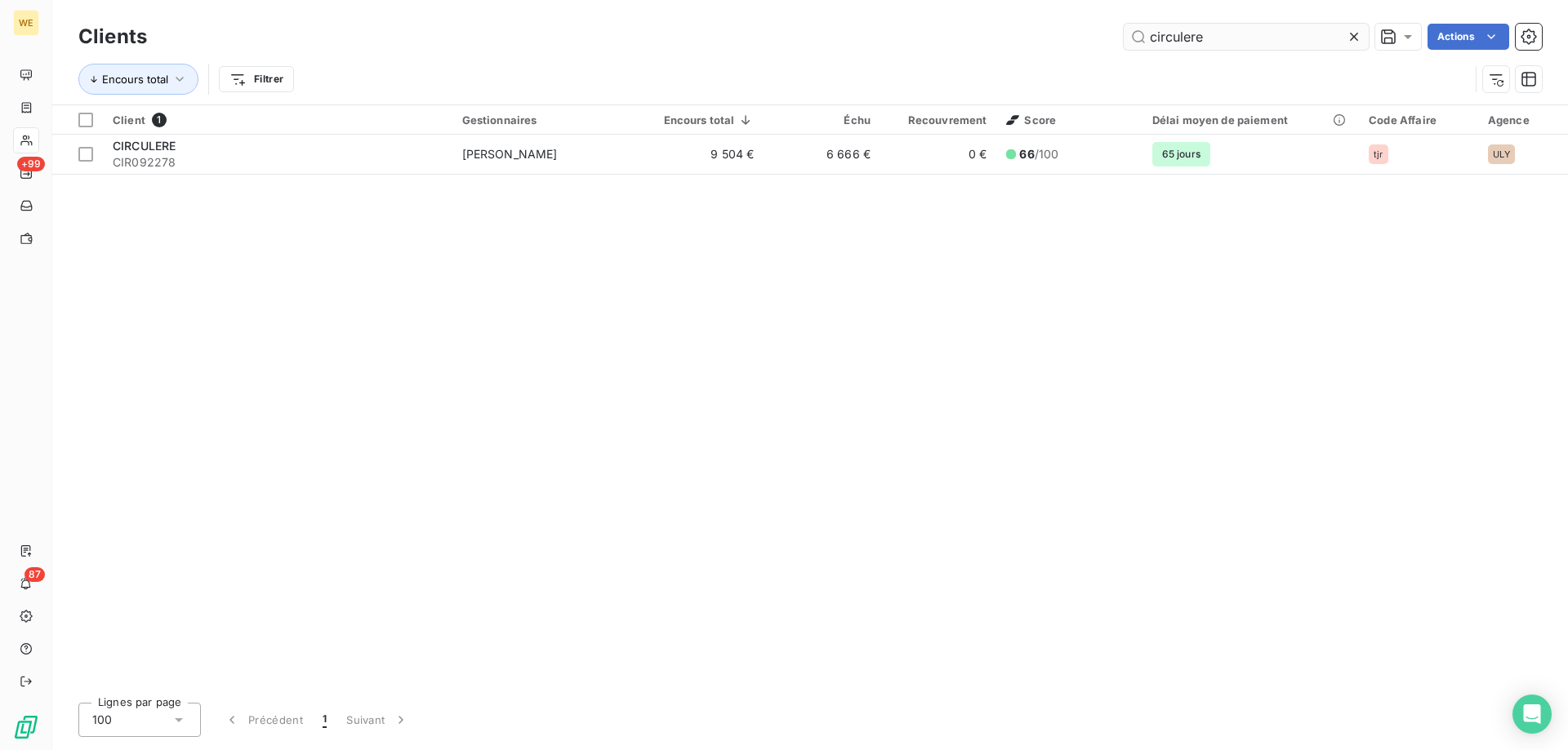
click at [1210, 49] on input "circulere" at bounding box center [1246, 36] width 245 height 26
click at [1211, 49] on input "circulere" at bounding box center [1246, 36] width 245 height 26
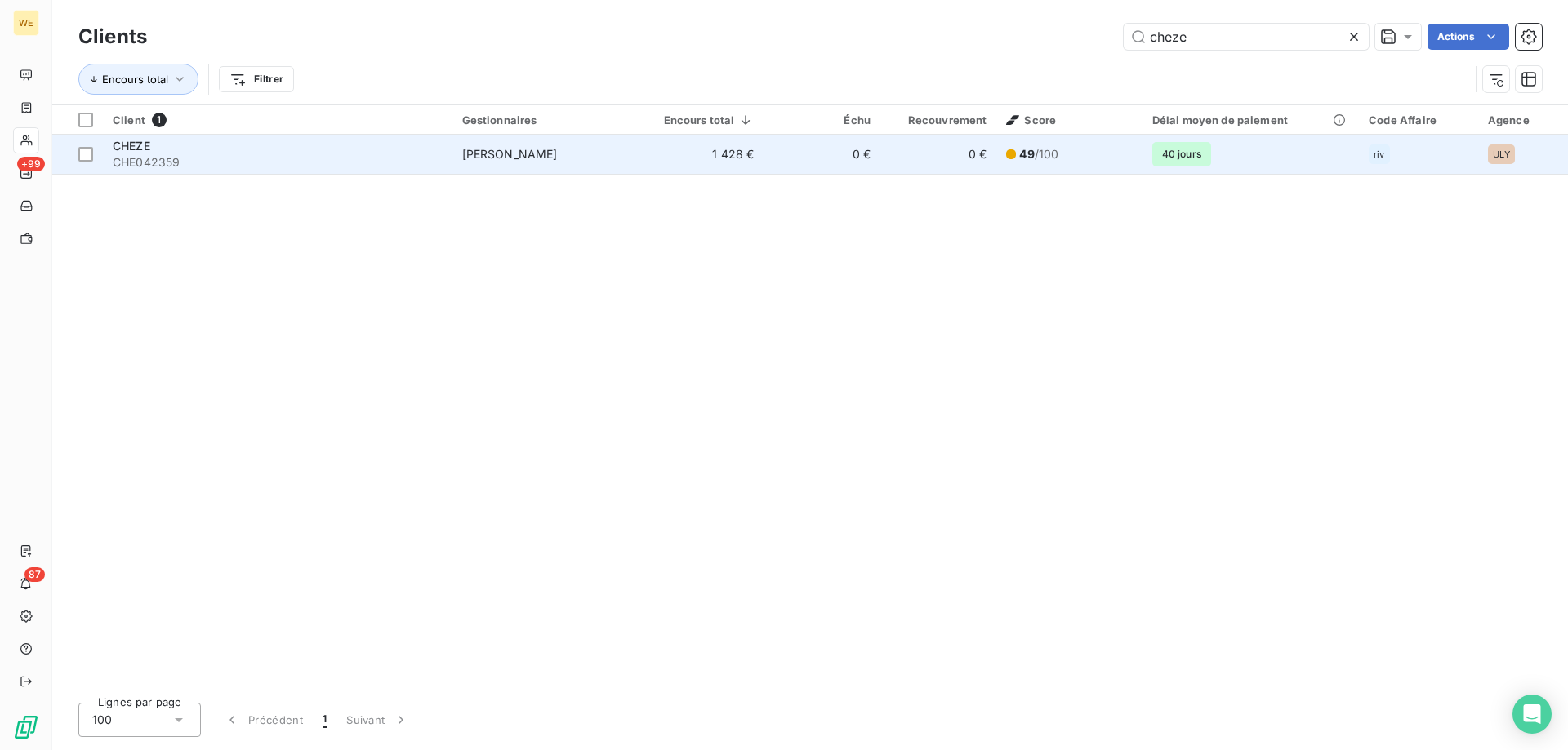
type input "cheze"
click at [470, 156] on span "[PERSON_NAME]" at bounding box center [509, 153] width 96 height 14
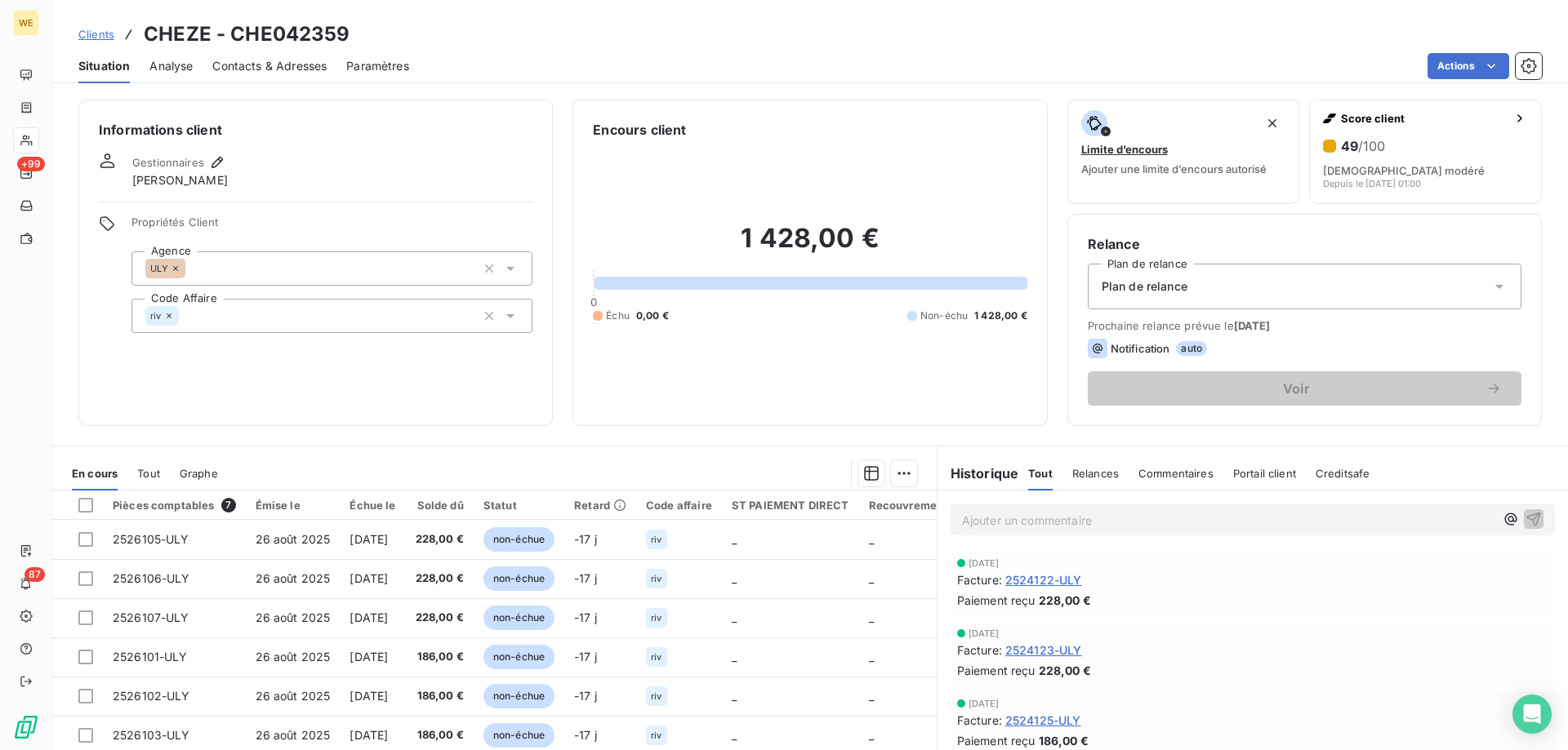
click at [393, 366] on div "Informations client Gestionnaires [PERSON_NAME] Propriétés Client Agence ULY Co…" at bounding box center [315, 262] width 474 height 326
click at [337, 142] on div "Informations client Gestionnaires [PERSON_NAME] Propriétés Client Agence ULY Co…" at bounding box center [315, 262] width 474 height 326
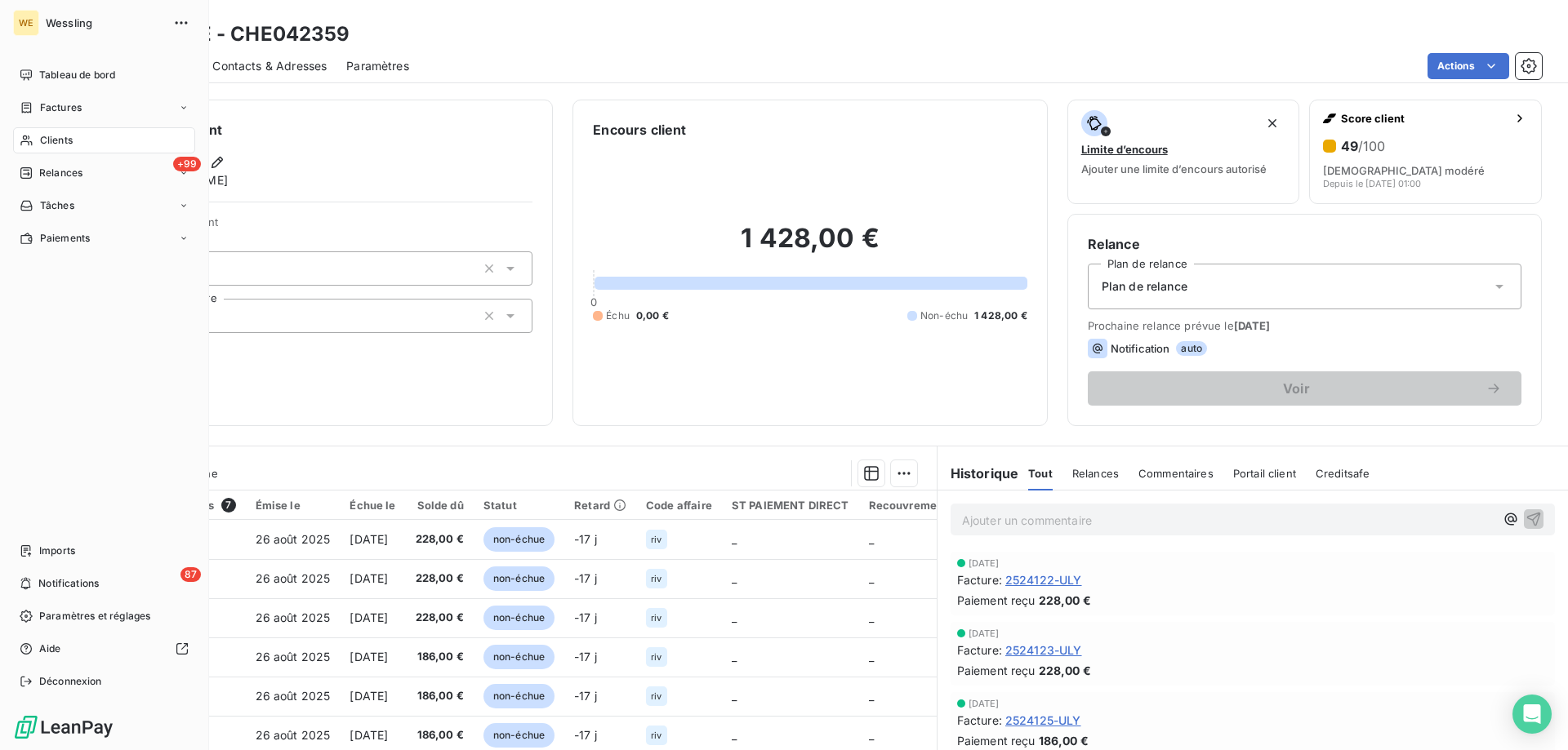
click at [58, 141] on span "Clients" at bounding box center [56, 140] width 33 height 15
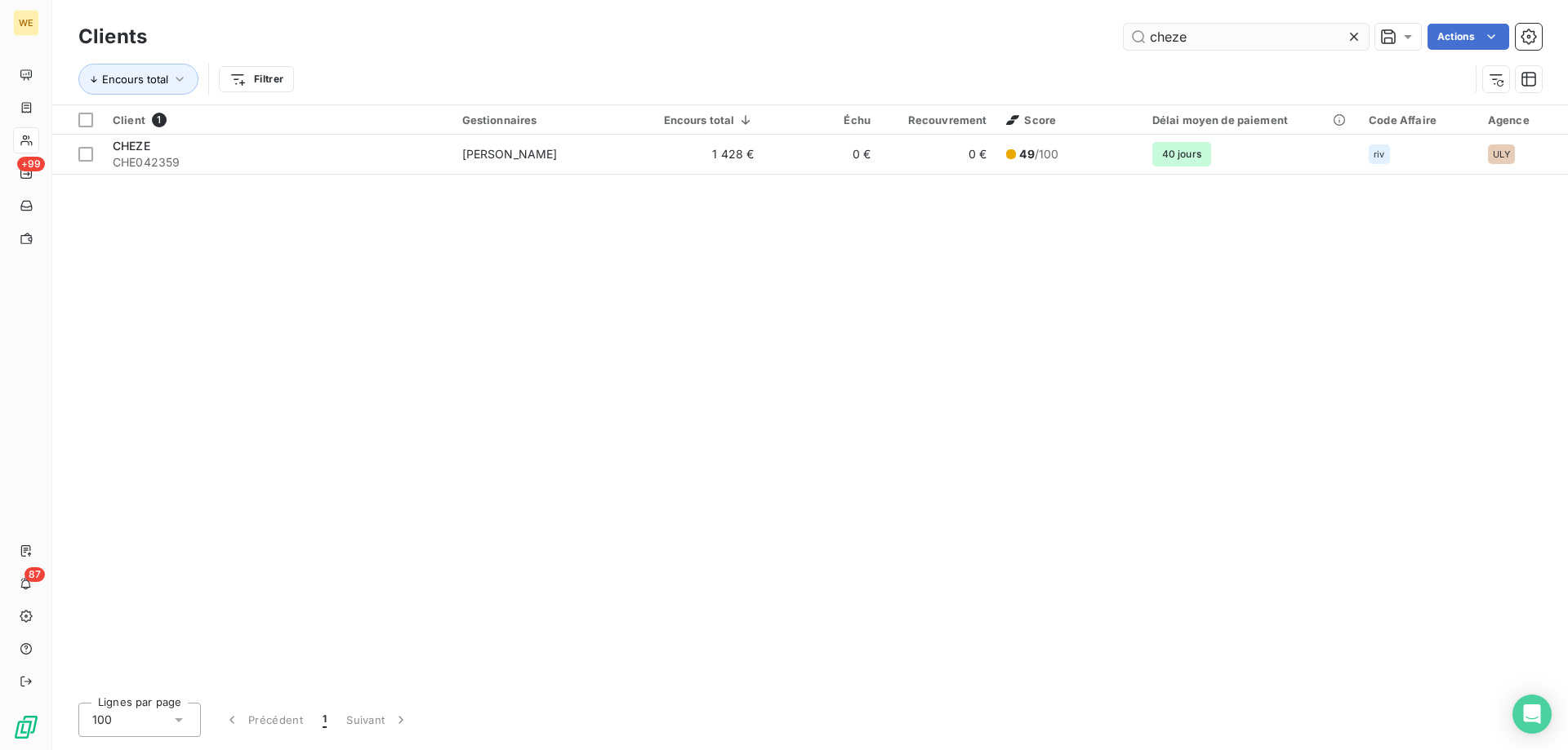
click at [1190, 37] on input "cheze" at bounding box center [1246, 36] width 245 height 26
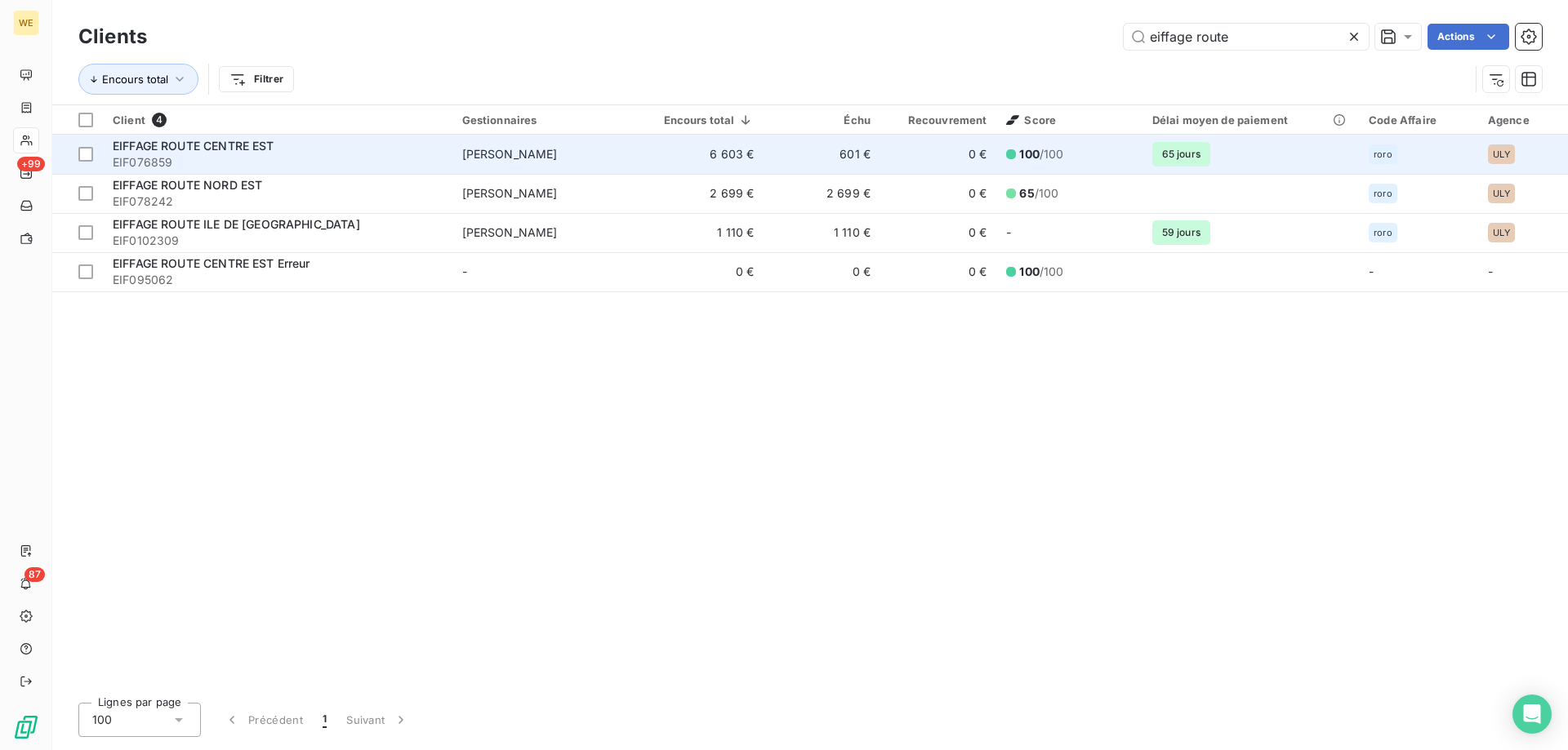
type input "eiffage route"
click at [172, 148] on span "EIFFAGE ROUTE CENTRE EST" at bounding box center [193, 145] width 162 height 14
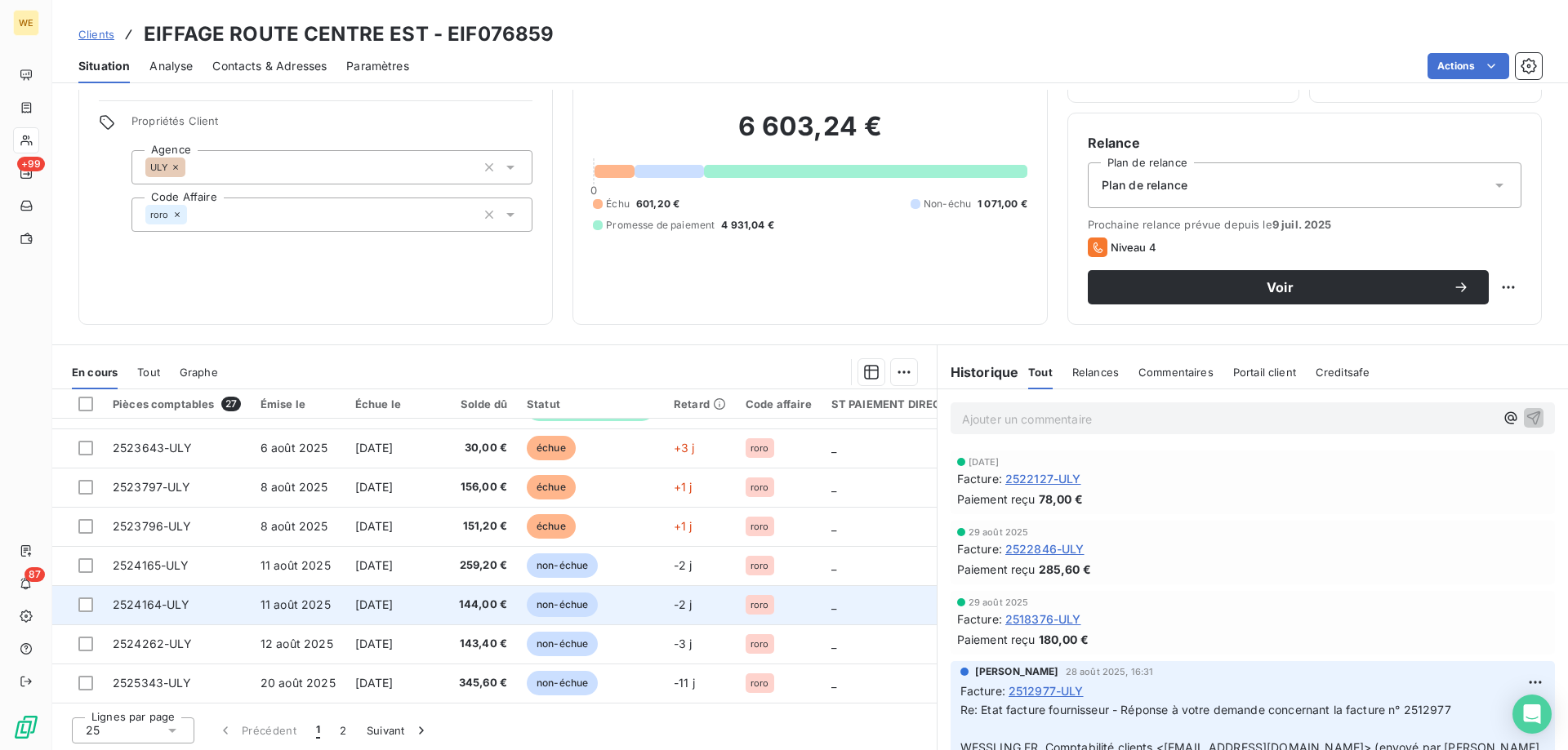
scroll to position [104, 0]
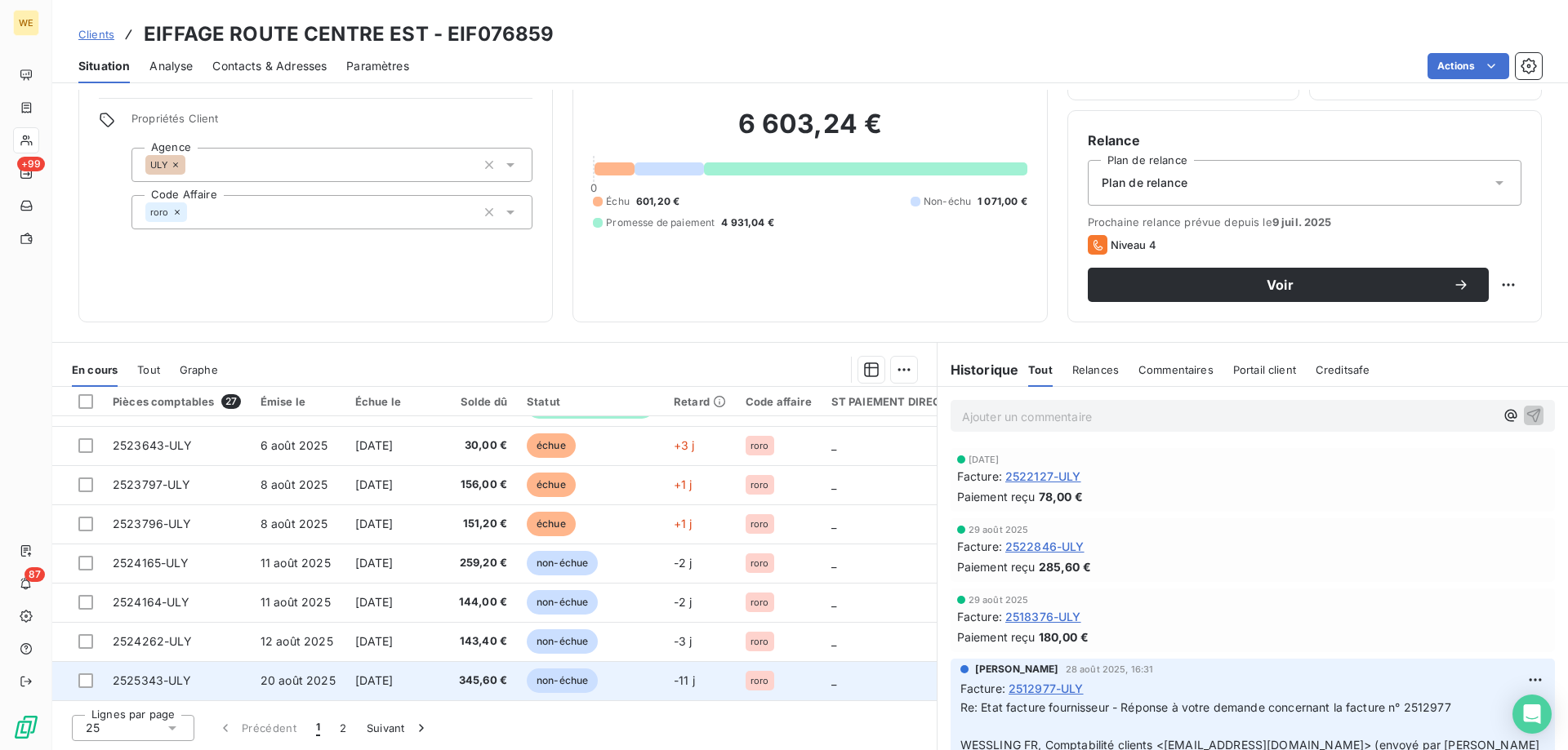
click at [283, 678] on span "20 août 2025" at bounding box center [297, 680] width 75 height 14
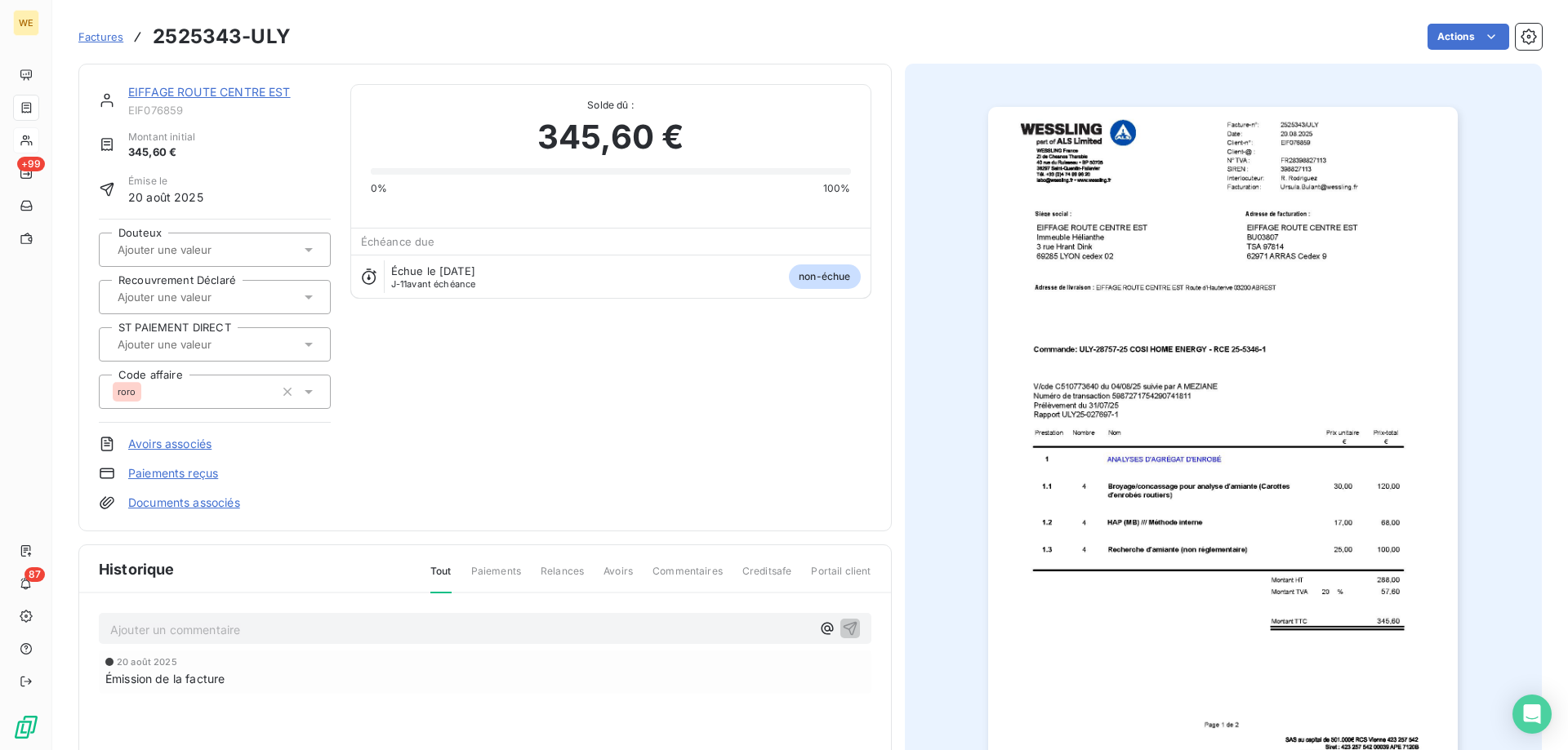
click at [169, 622] on p "Ajouter un commentaire ﻿" at bounding box center [461, 630] width 701 height 20
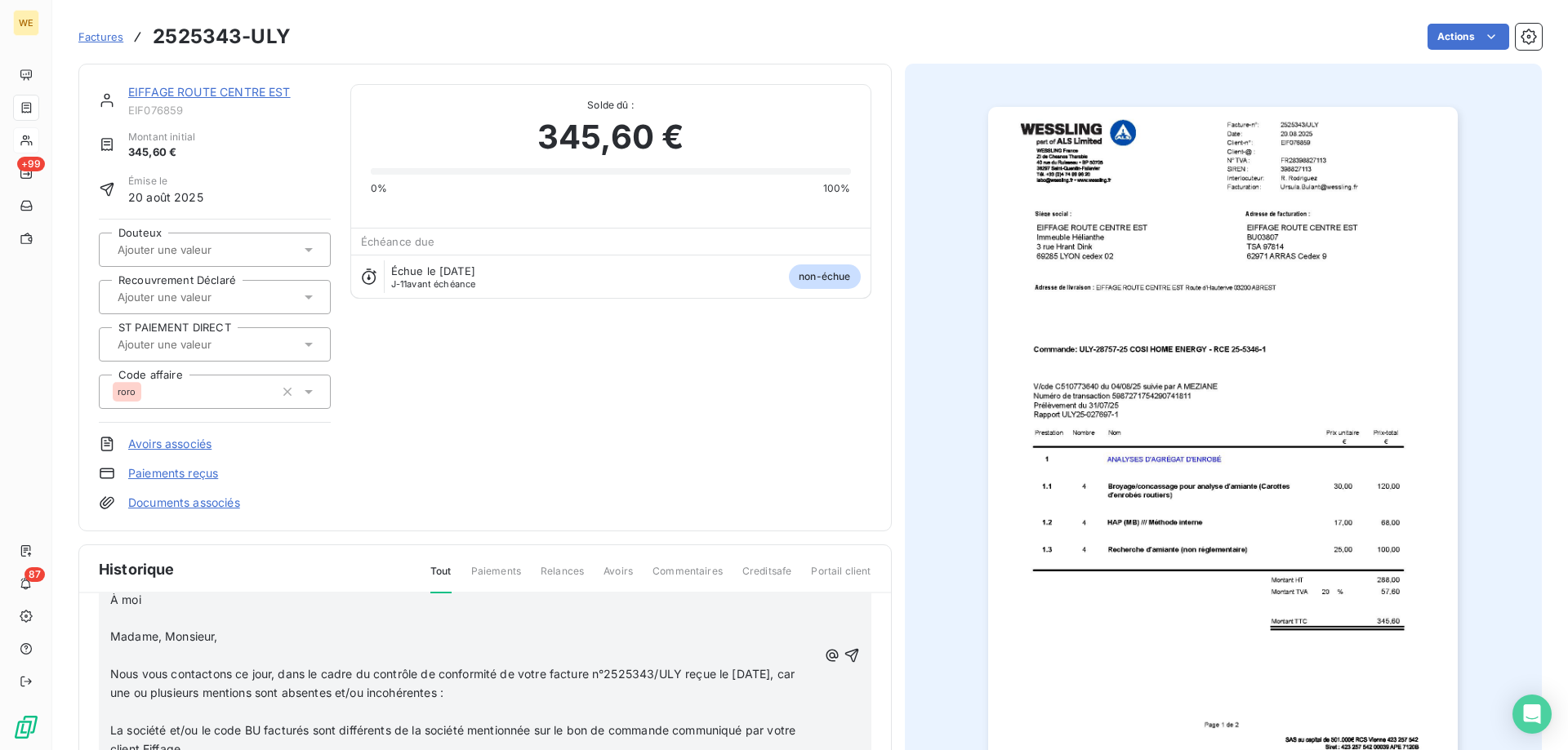
scroll to position [160, 0]
click at [844, 649] on icon "button" at bounding box center [852, 655] width 17 height 17
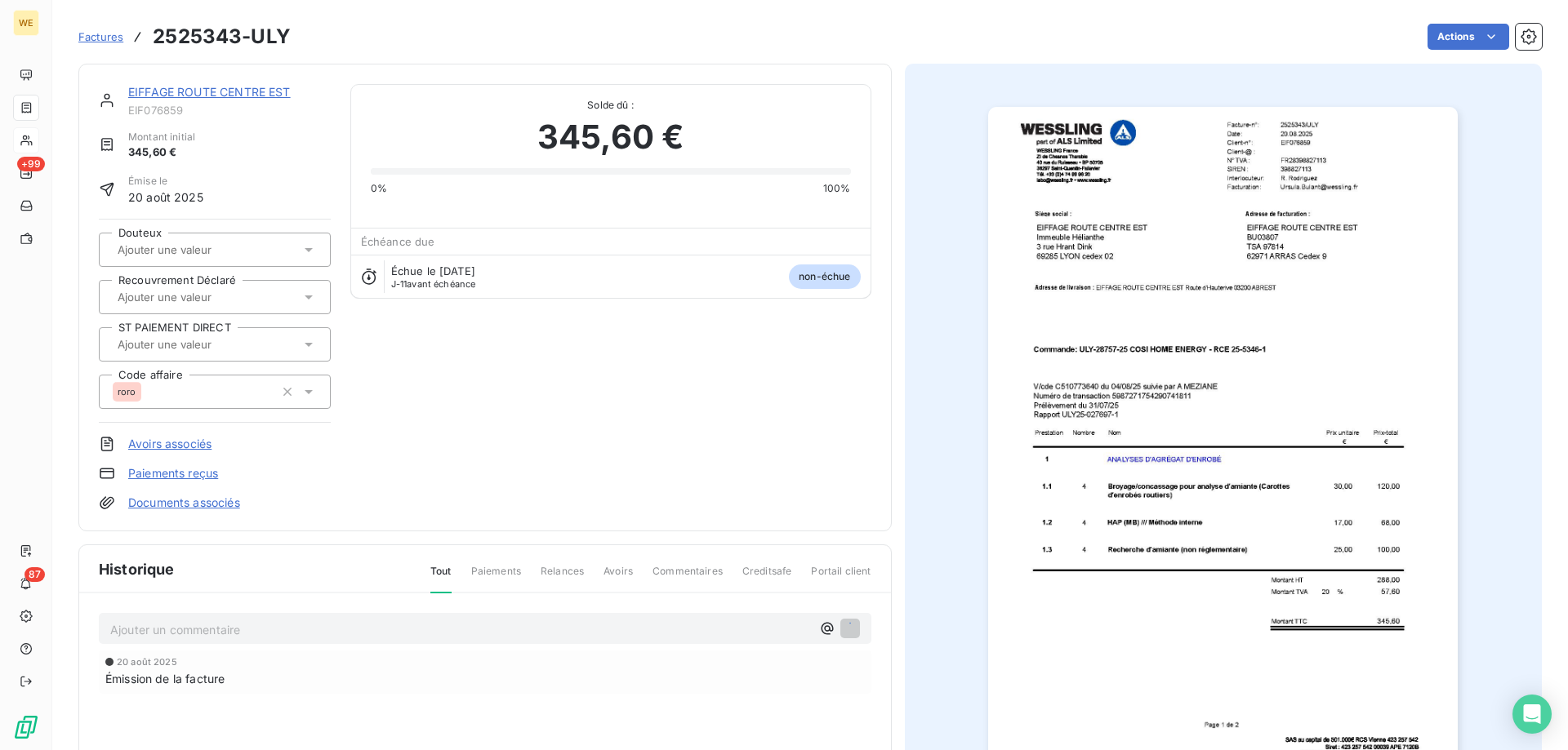
scroll to position [0, 0]
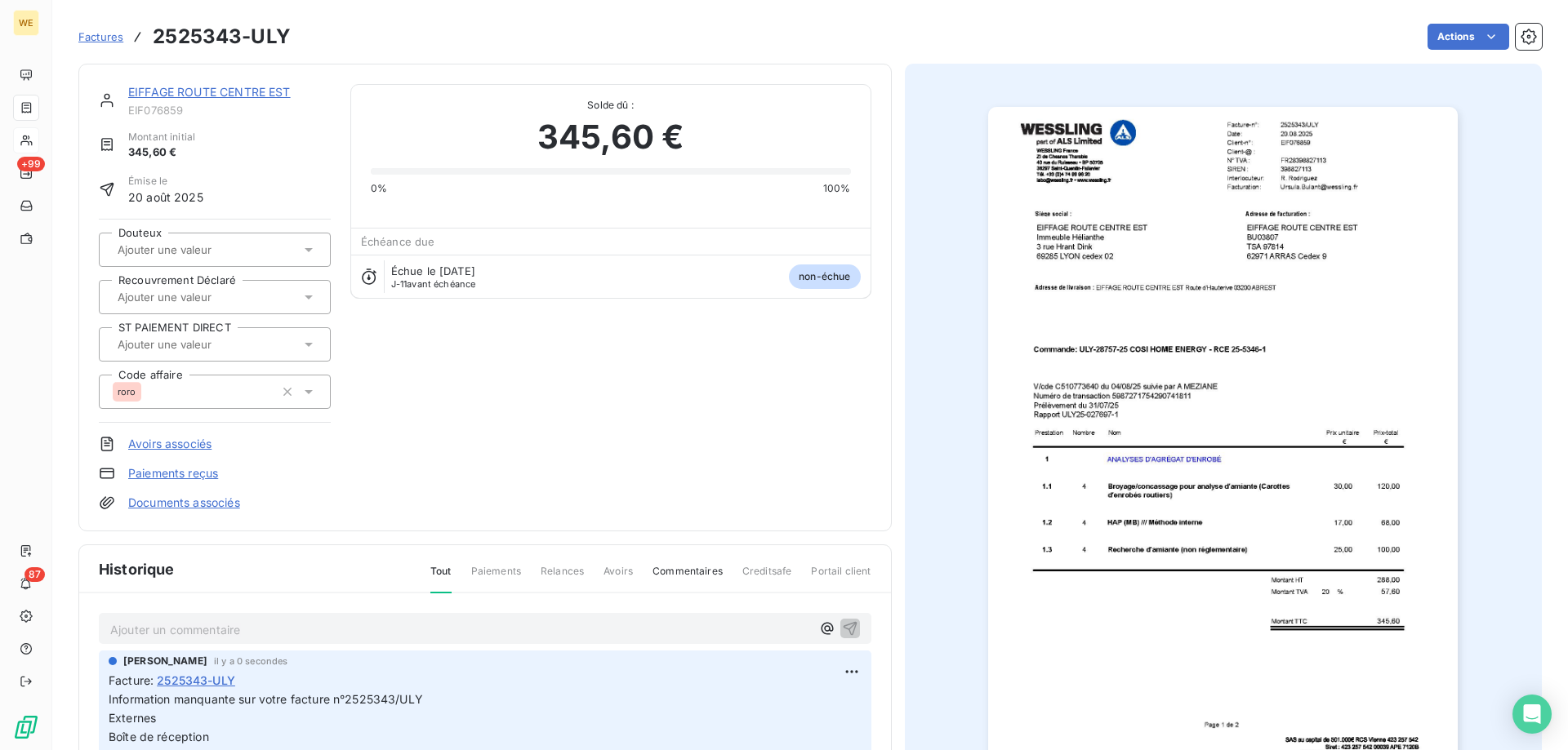
click at [518, 366] on div "EIFFAGE ROUTE CENTRE EST EIF076859 Montant initial 345,60 € Émise le [DATE] Dou…" at bounding box center [484, 297] width 772 height 428
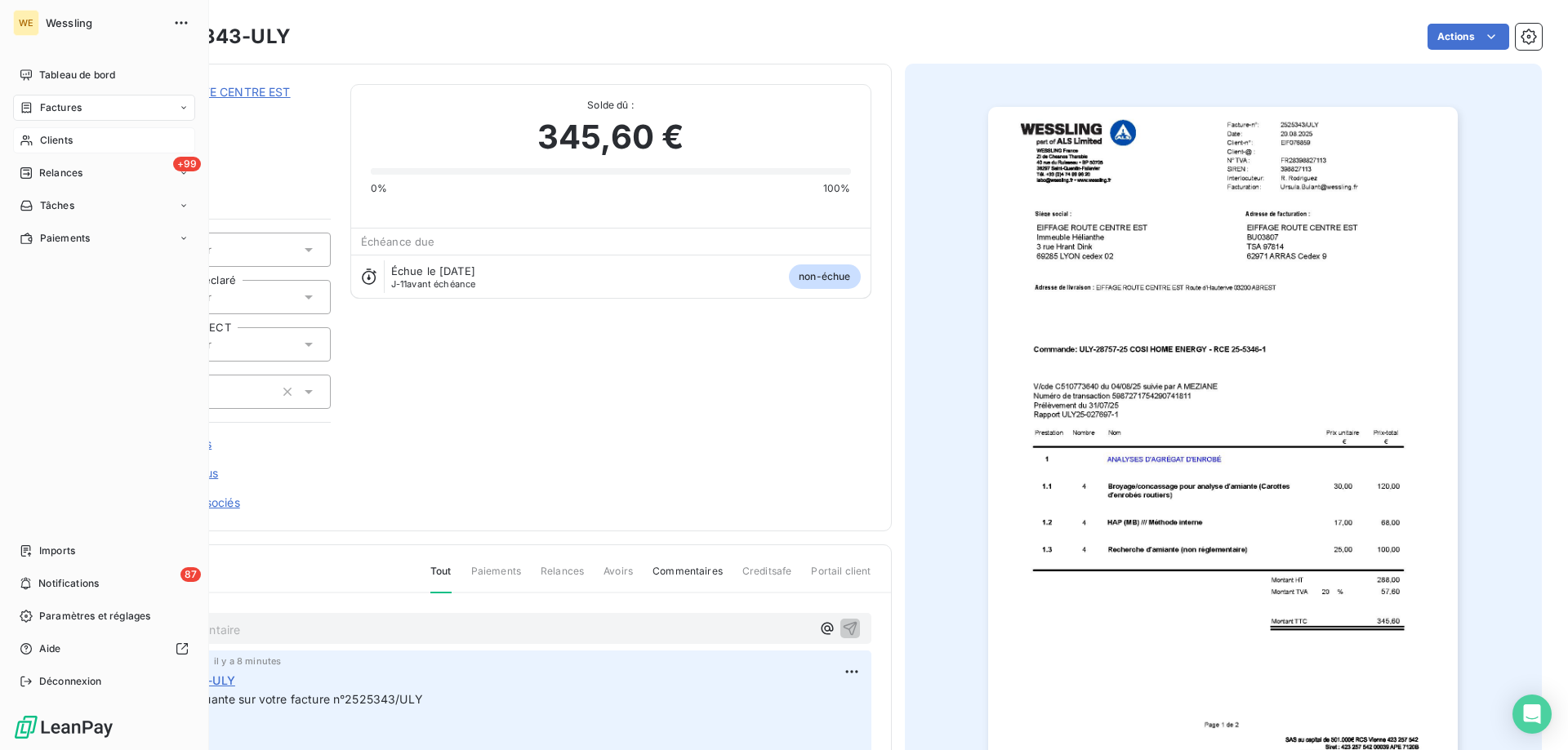
click at [65, 140] on span "Clients" at bounding box center [56, 140] width 33 height 15
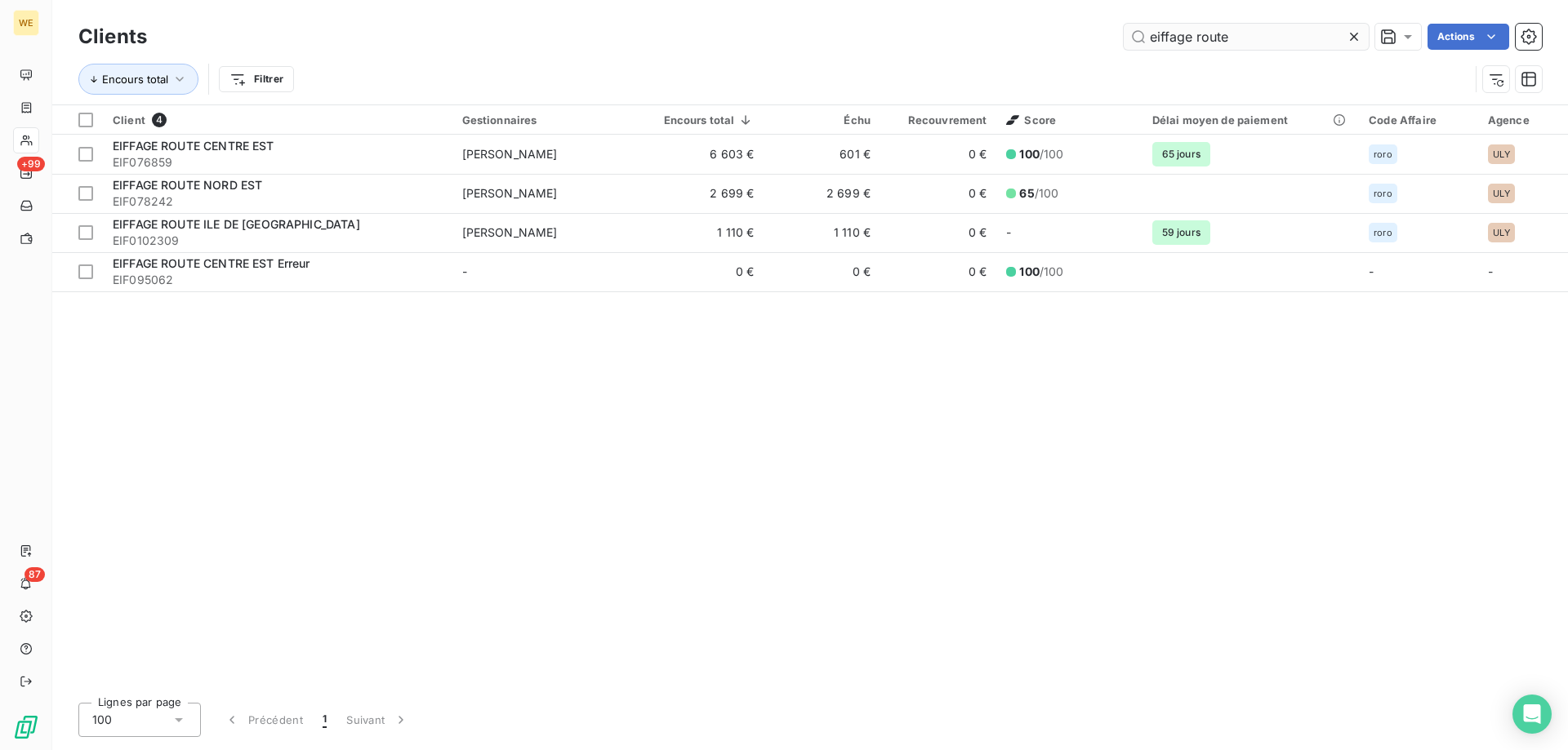
click at [1161, 38] on input "eiffage route" at bounding box center [1246, 36] width 245 height 26
drag, startPoint x: 1161, startPoint y: 38, endPoint x: 1235, endPoint y: 35, distance: 74.1
click at [1235, 35] on input "eiffage route" at bounding box center [1246, 36] width 245 height 26
drag, startPoint x: 1268, startPoint y: 44, endPoint x: 1142, endPoint y: 36, distance: 126.3
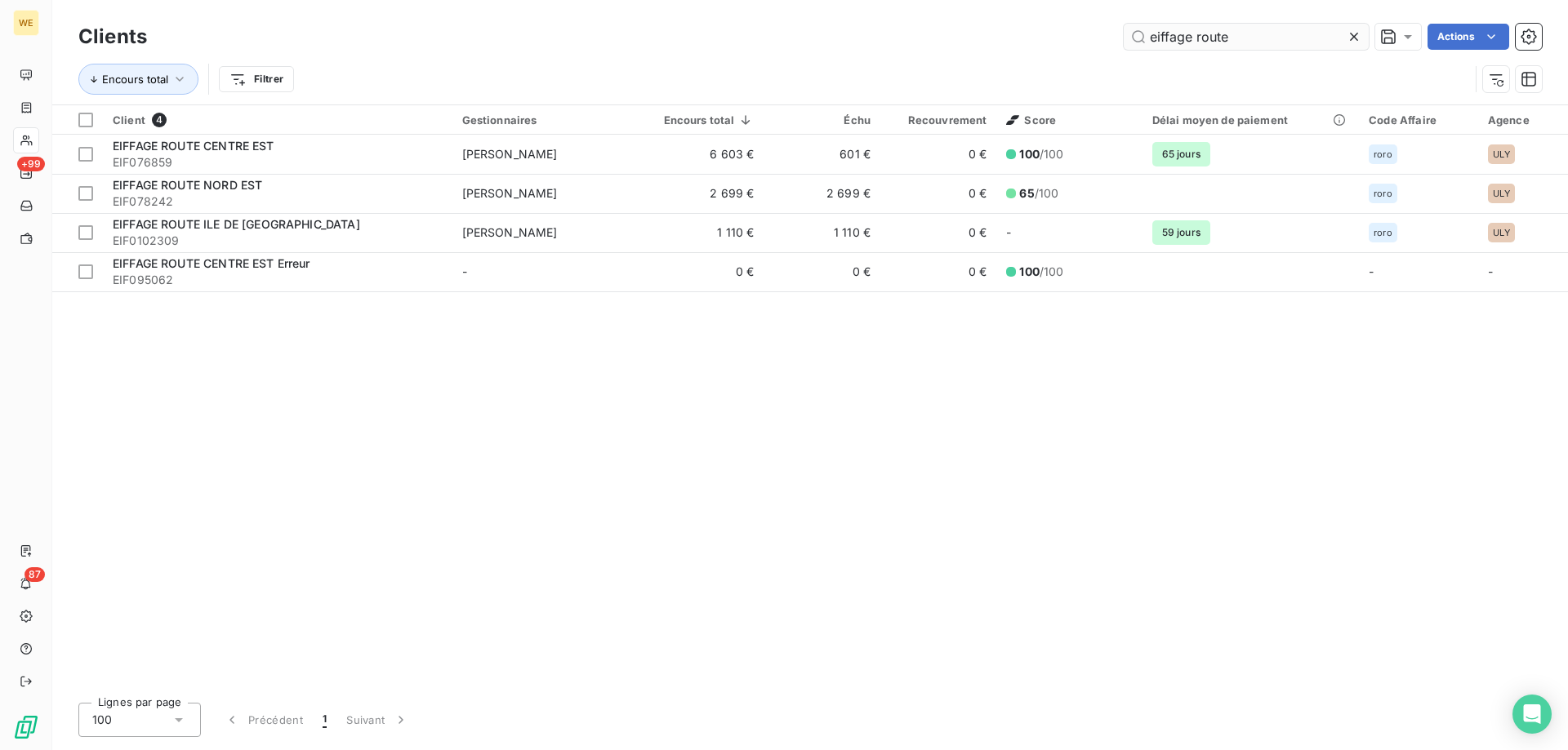
click at [1142, 36] on input "eiffage route" at bounding box center [1246, 36] width 245 height 26
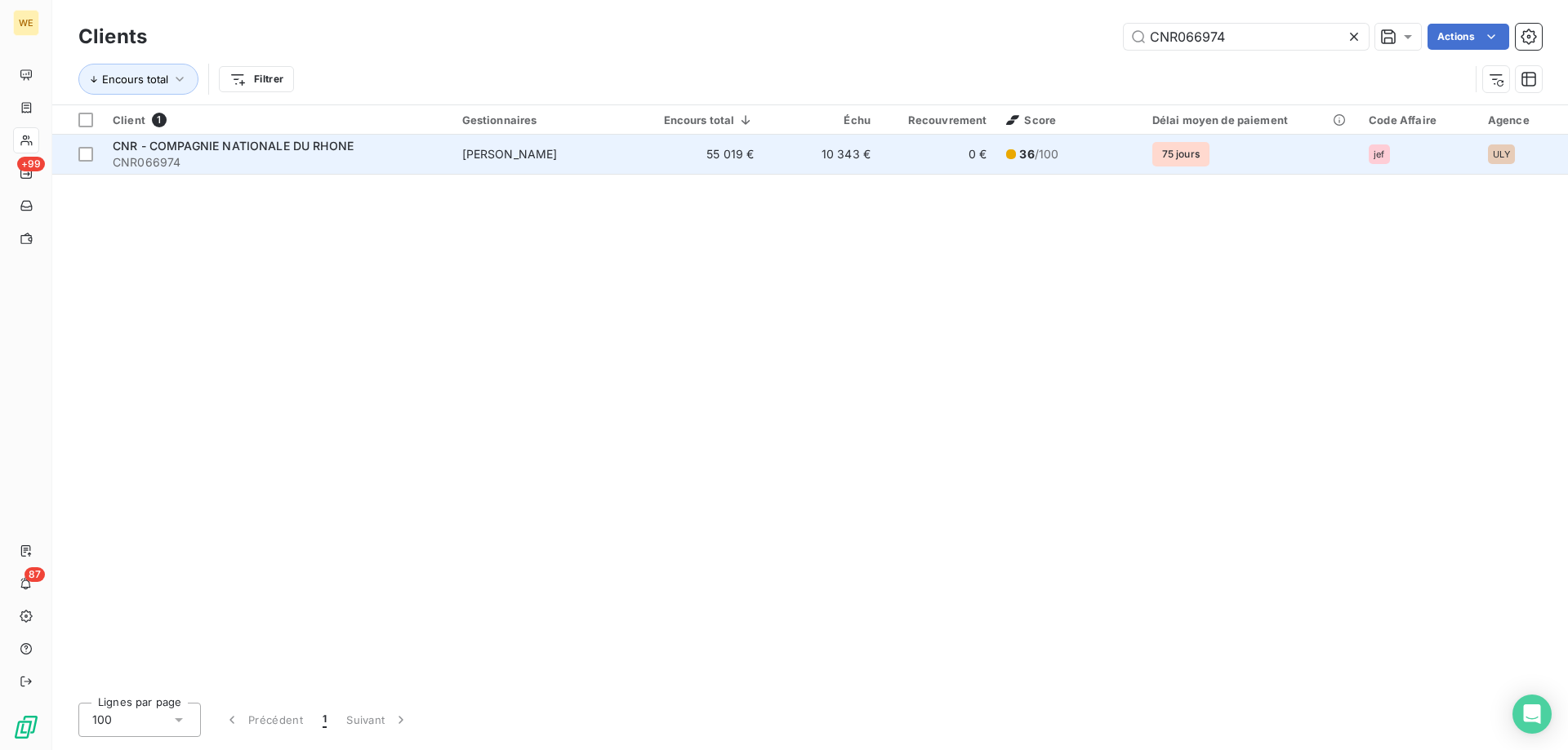
type input "CNR066974"
click at [257, 157] on span "CNR066974" at bounding box center [277, 163] width 330 height 17
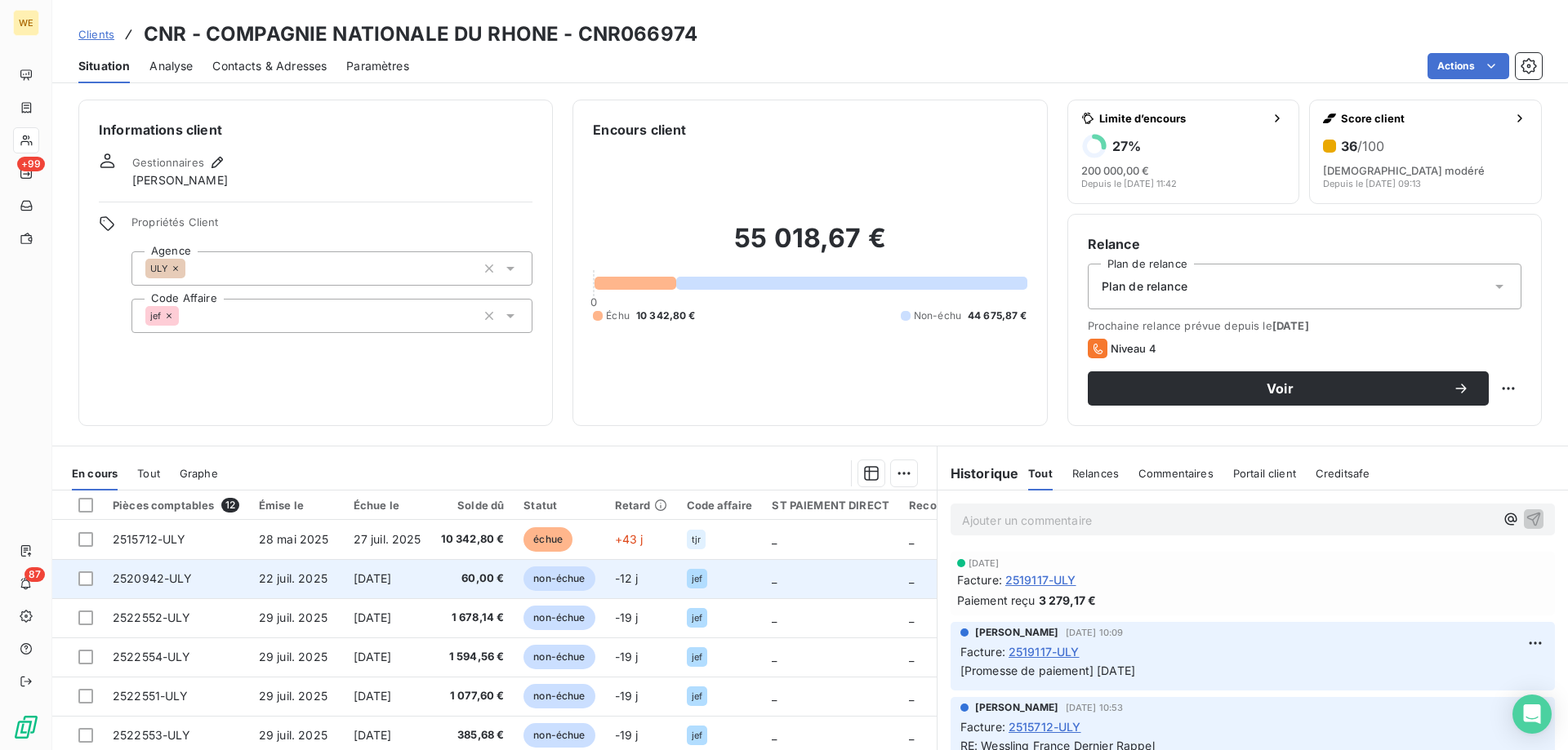
click at [73, 580] on td at bounding box center [77, 579] width 50 height 39
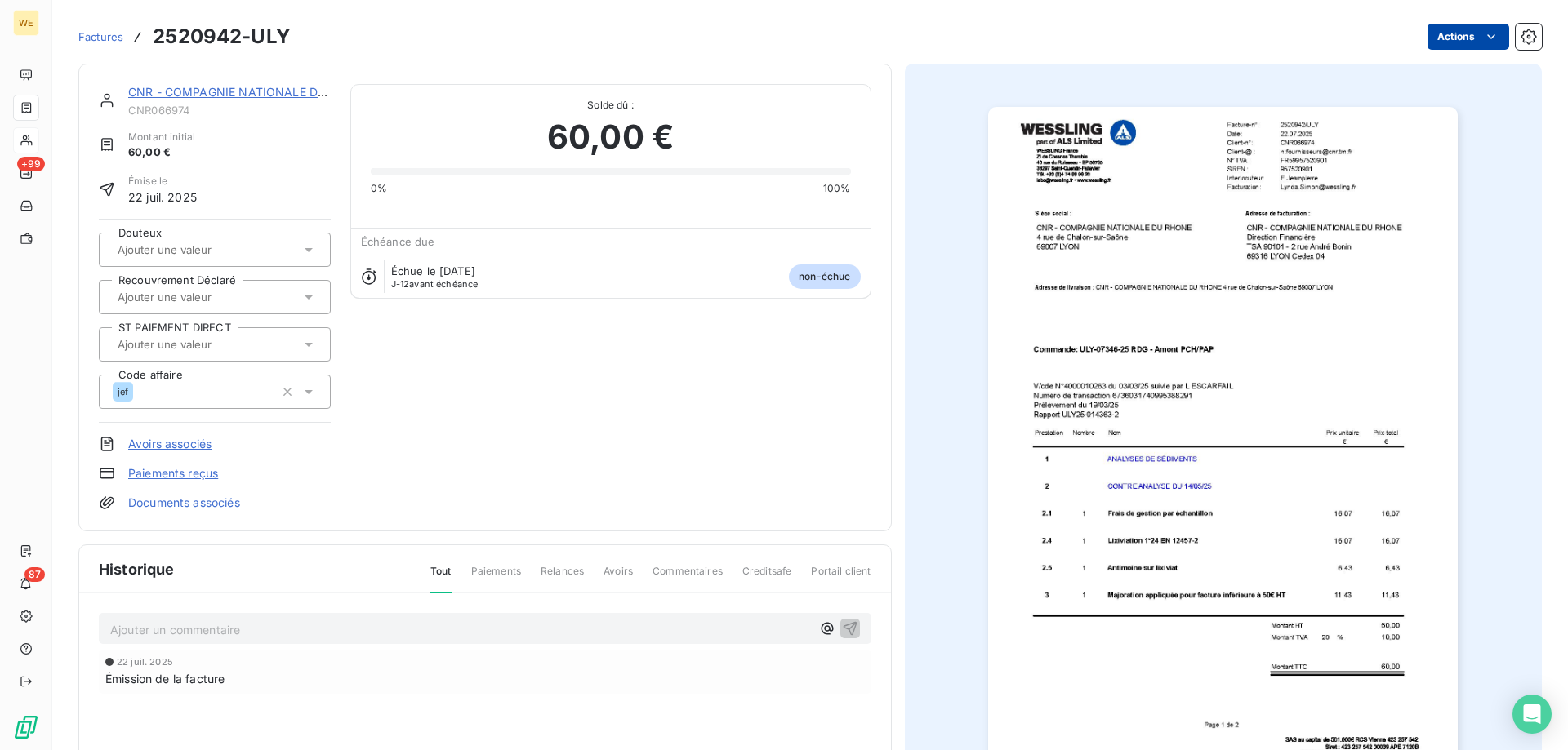
click at [1441, 27] on html "WE +99 87 Factures 2520942-ULY Actions CNR - COMPAGNIE NATIONALE DU RHONE CNR06…" at bounding box center [784, 375] width 1568 height 750
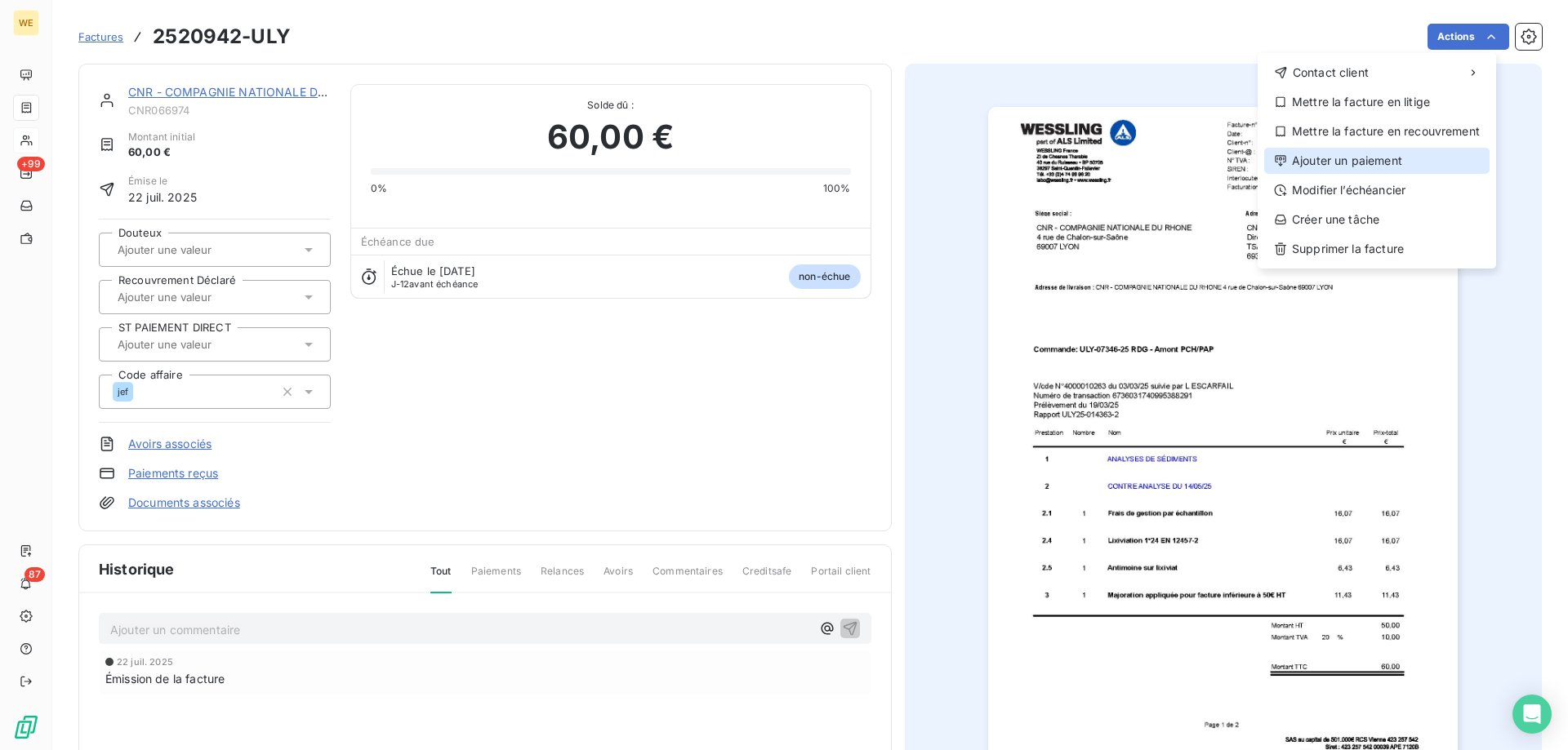
click at [1369, 173] on div "Ajouter un paiement" at bounding box center [1377, 161] width 225 height 26
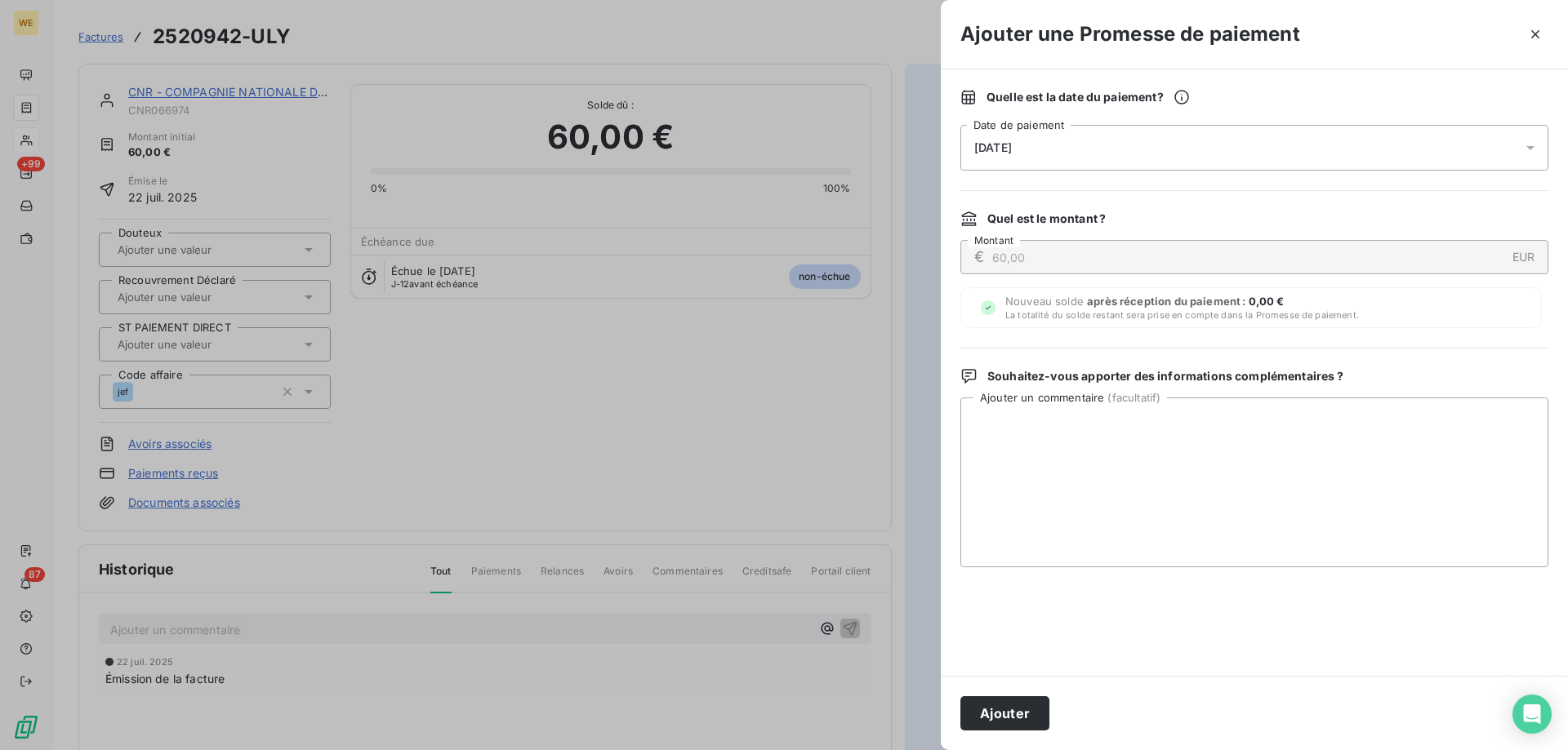
click at [1010, 145] on span "[DATE]" at bounding box center [993, 148] width 37 height 13
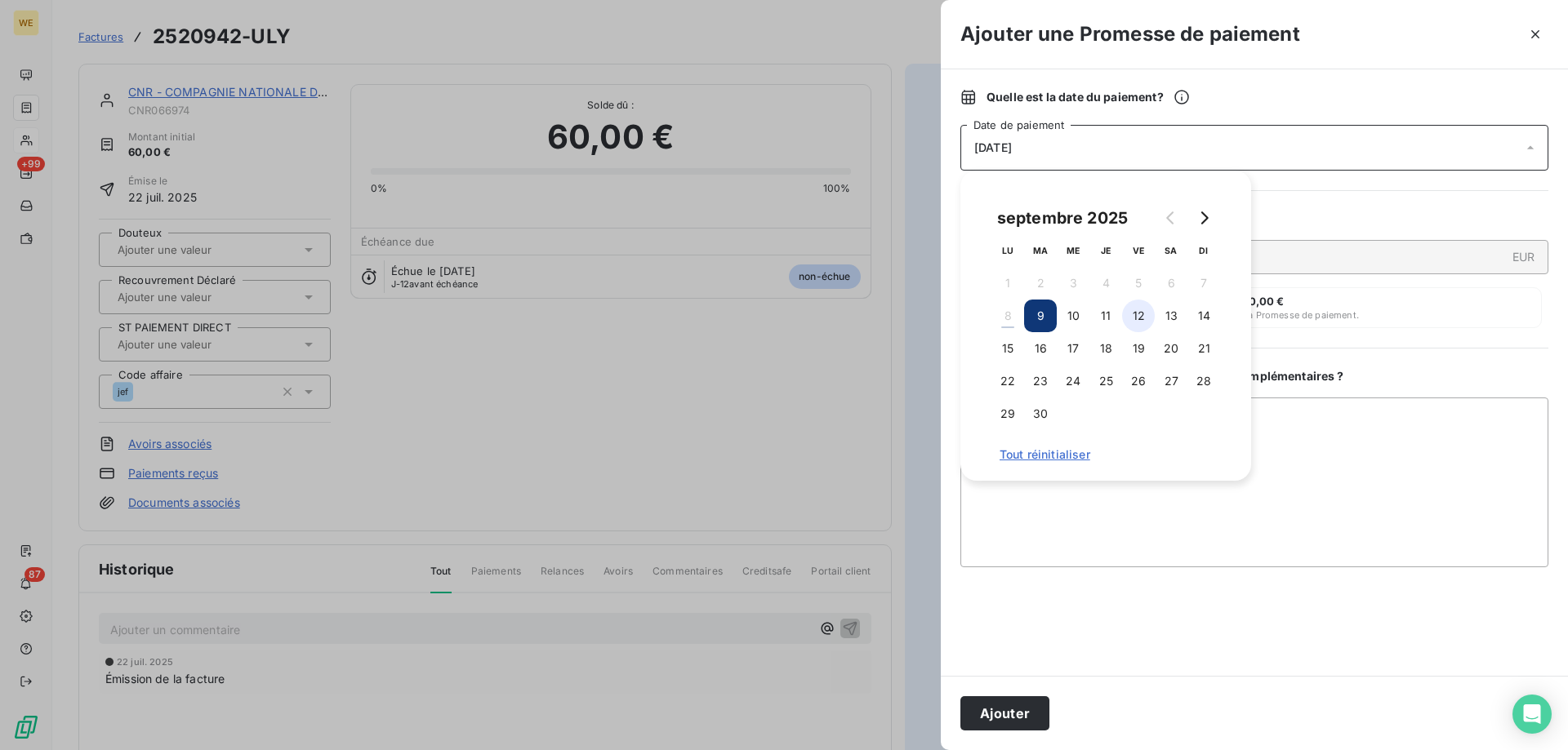
click at [1140, 311] on button "12" at bounding box center [1138, 315] width 33 height 33
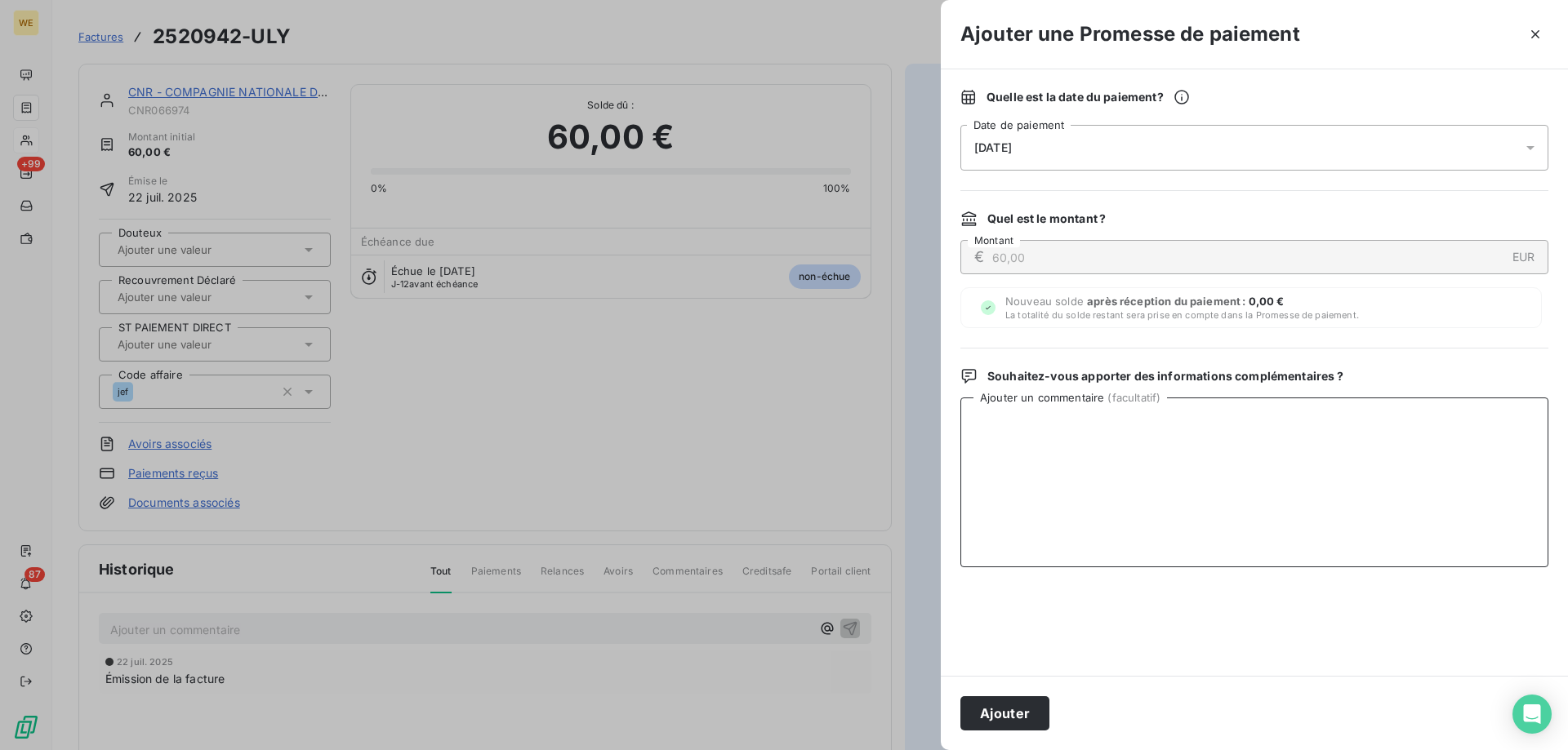
click at [1335, 455] on textarea "Ajouter un commentaire ( facultatif )" at bounding box center [1254, 482] width 588 height 170
type textarea "[DATE]"
click at [1008, 722] on button "Ajouter" at bounding box center [1005, 713] width 89 height 34
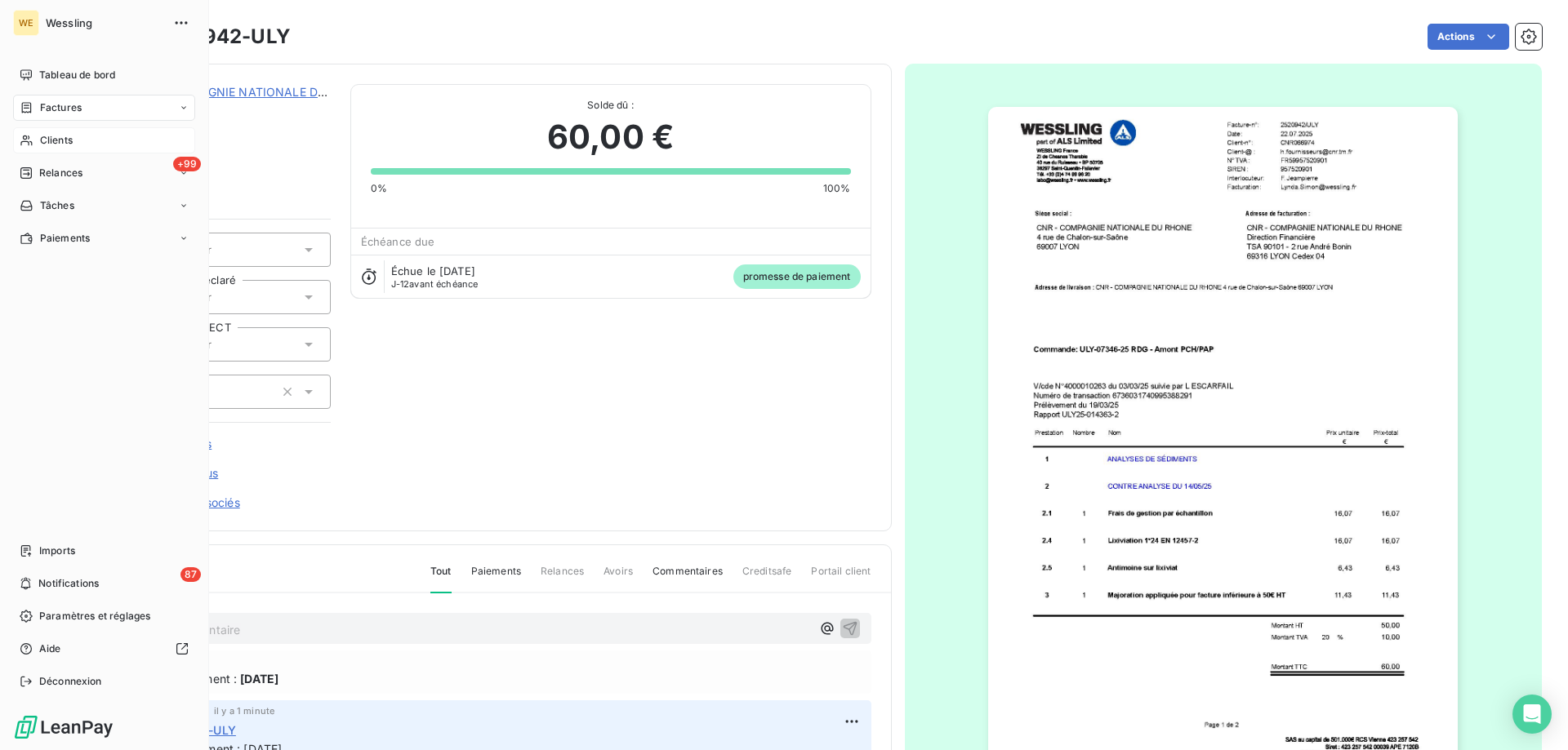
click at [77, 138] on div "Clients" at bounding box center [104, 140] width 182 height 26
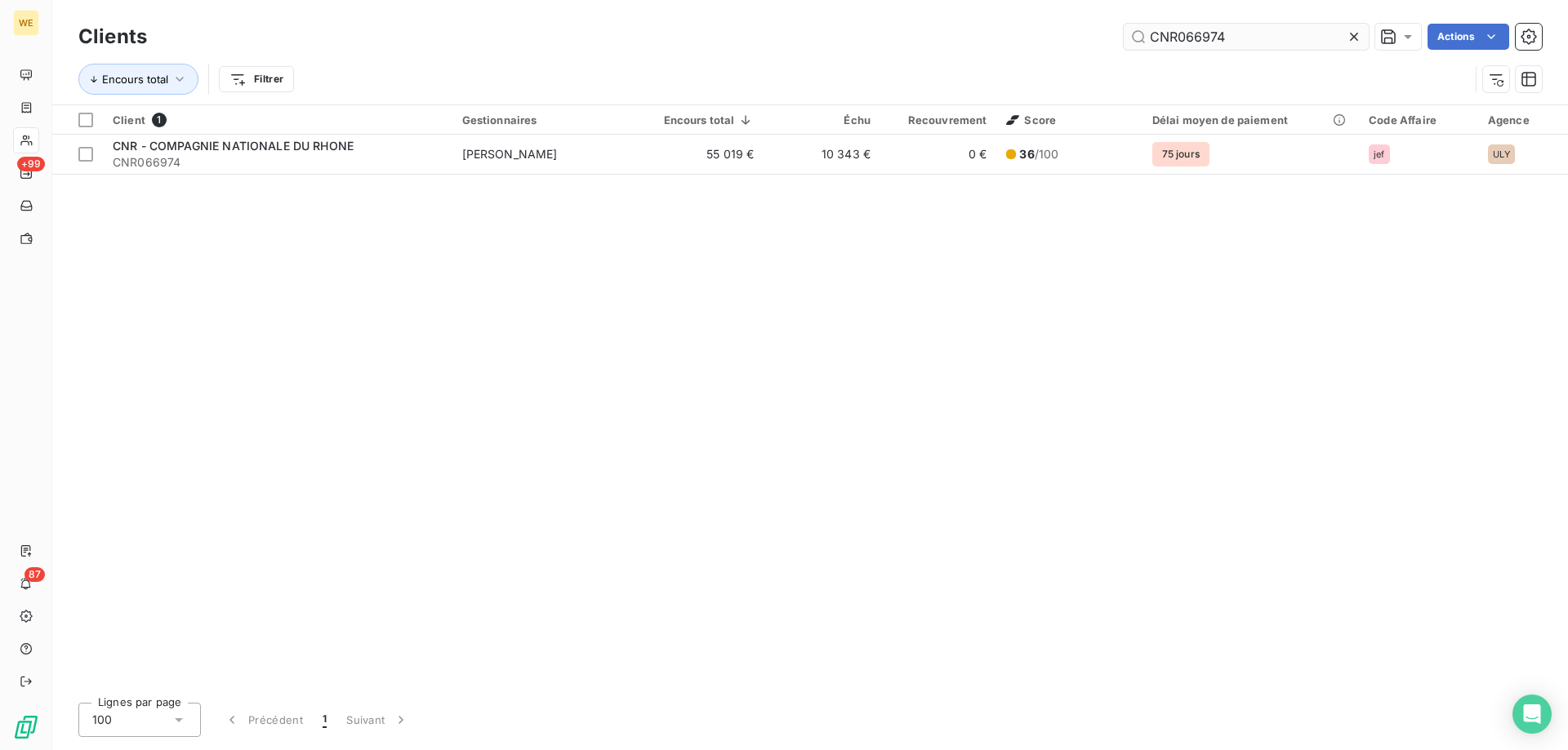
click at [1165, 40] on input "CNR066974" at bounding box center [1246, 36] width 245 height 26
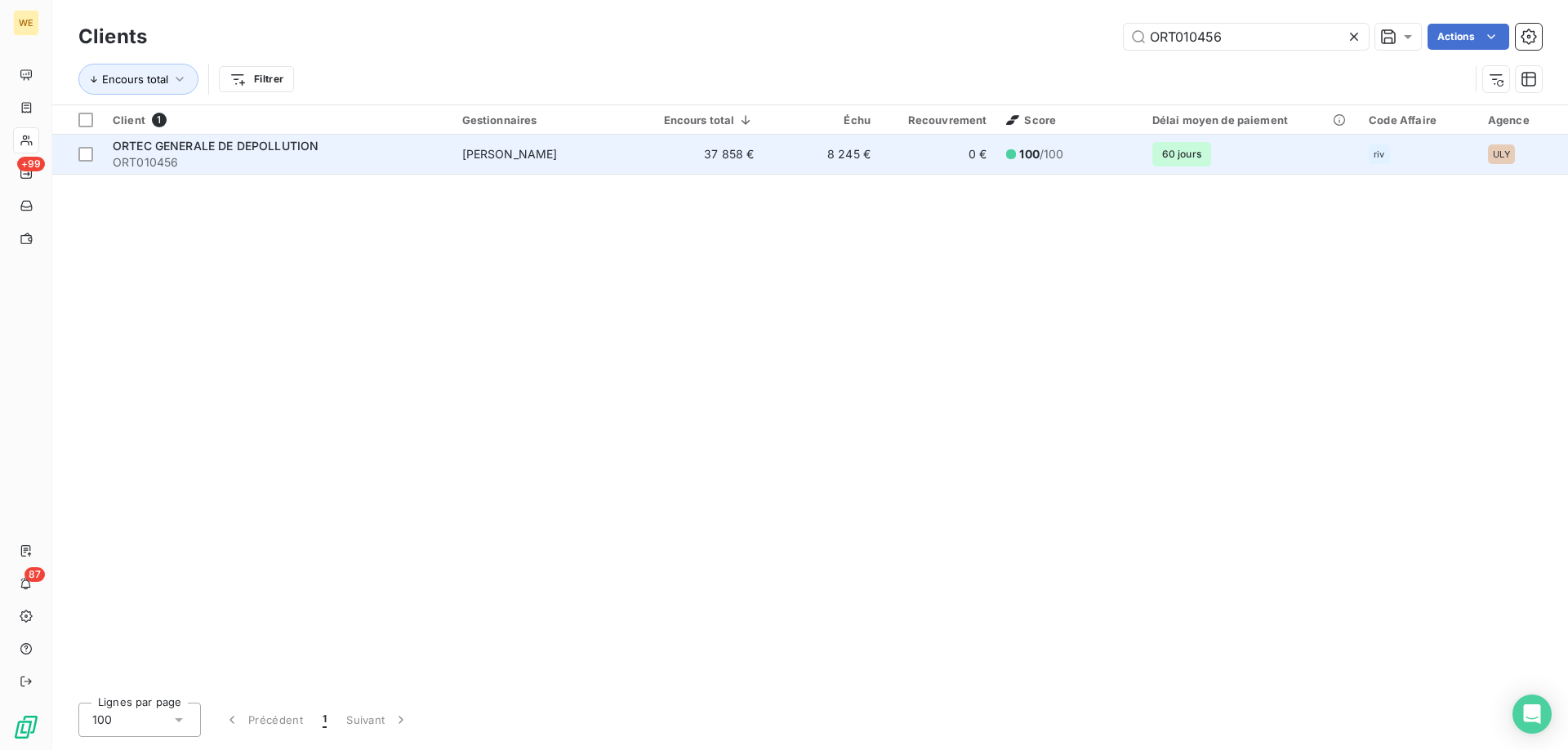
type input "ORT010456"
click at [292, 164] on span "ORT010456" at bounding box center [277, 163] width 330 height 17
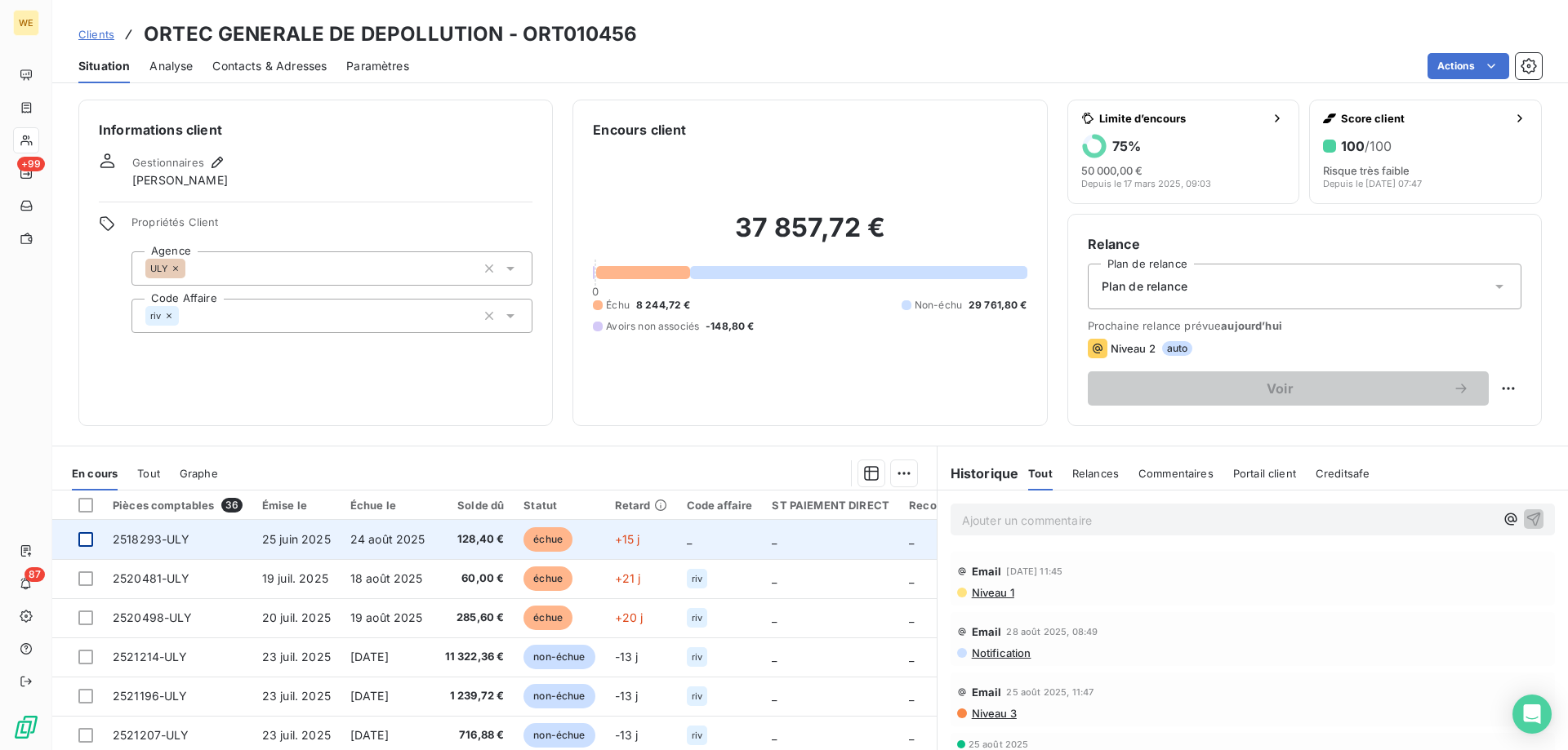
click at [86, 542] on div at bounding box center [86, 540] width 15 height 15
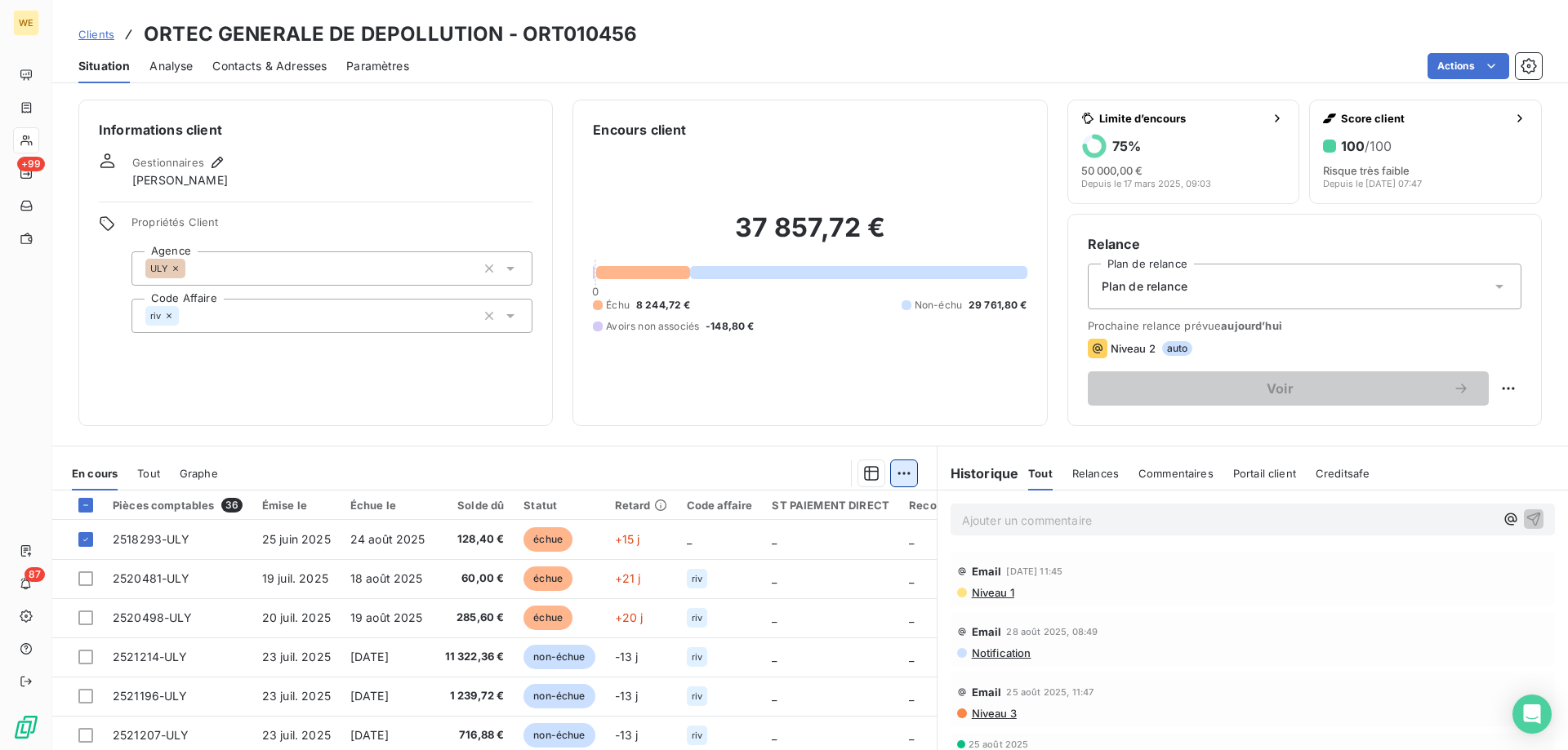
click at [896, 468] on html "WE +99 87 Clients ORTEC GENERALE DE DEPOLLUTION - ORT010456 Situation Analyse C…" at bounding box center [784, 375] width 1568 height 750
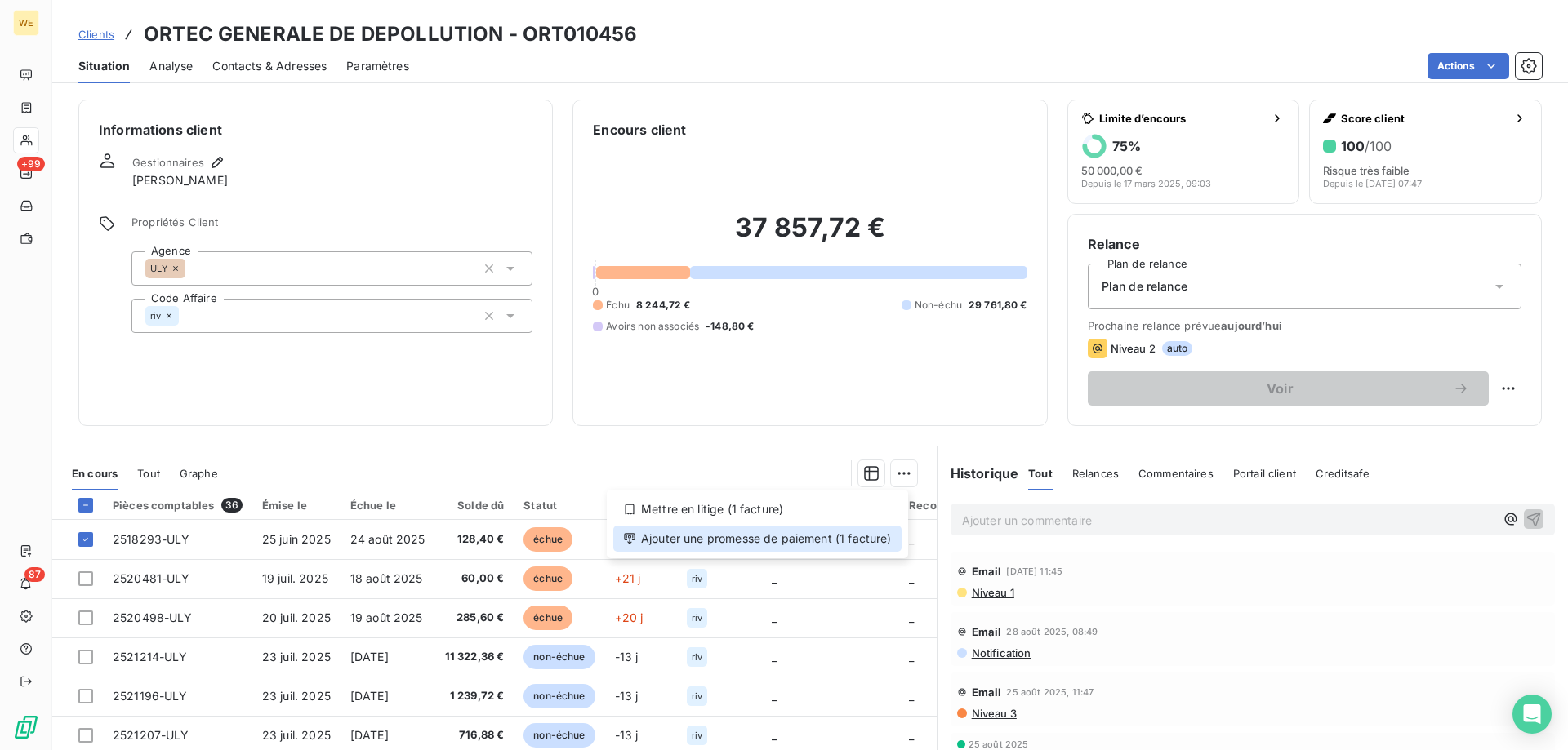
click at [873, 540] on div "Ajouter une promesse de paiement (1 facture)" at bounding box center [758, 539] width 288 height 26
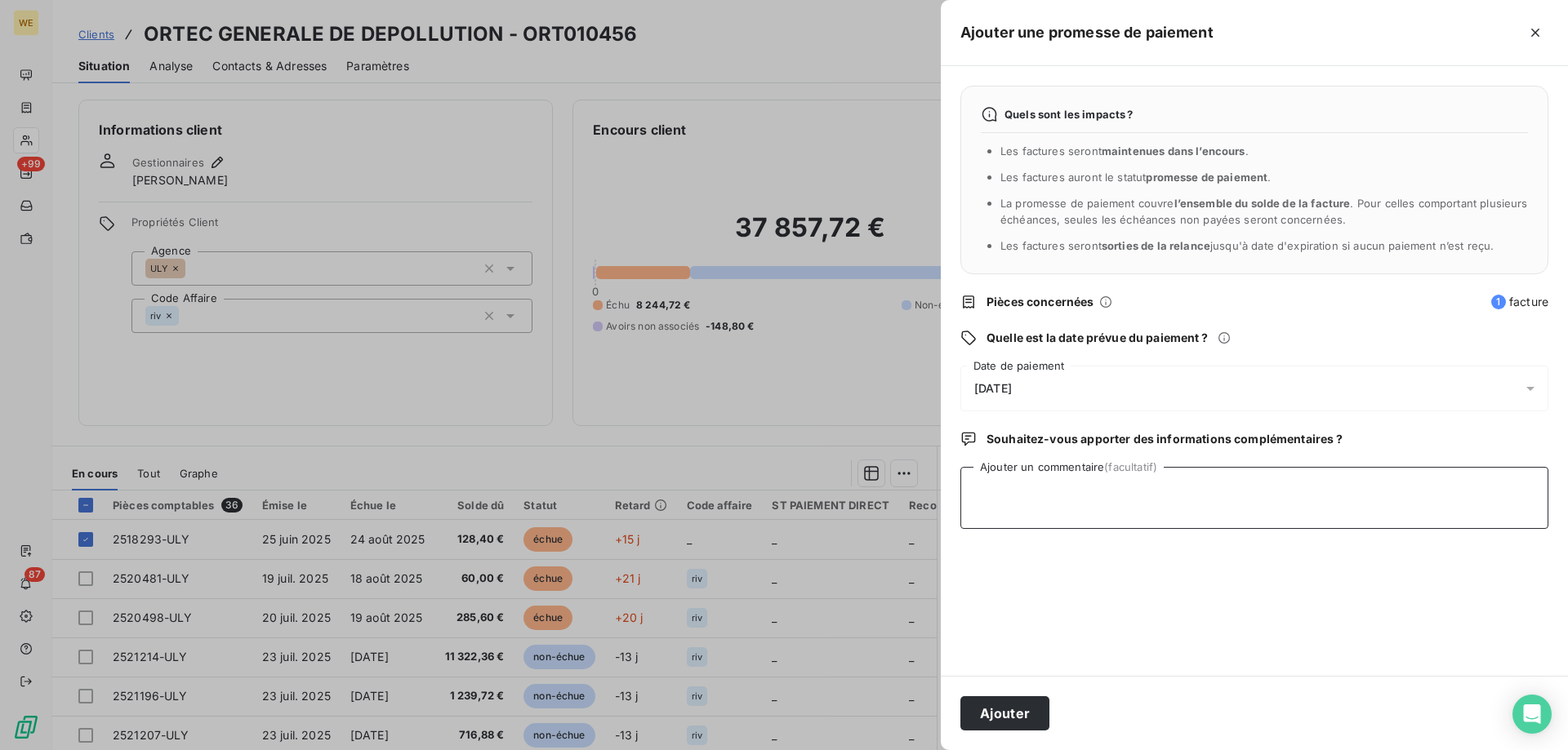
click at [1113, 518] on textarea "Ajouter un commentaire (facultatif)" at bounding box center [1254, 498] width 588 height 62
type textarea "[DATE]"
click at [997, 390] on span "[DATE]" at bounding box center [993, 388] width 37 height 13
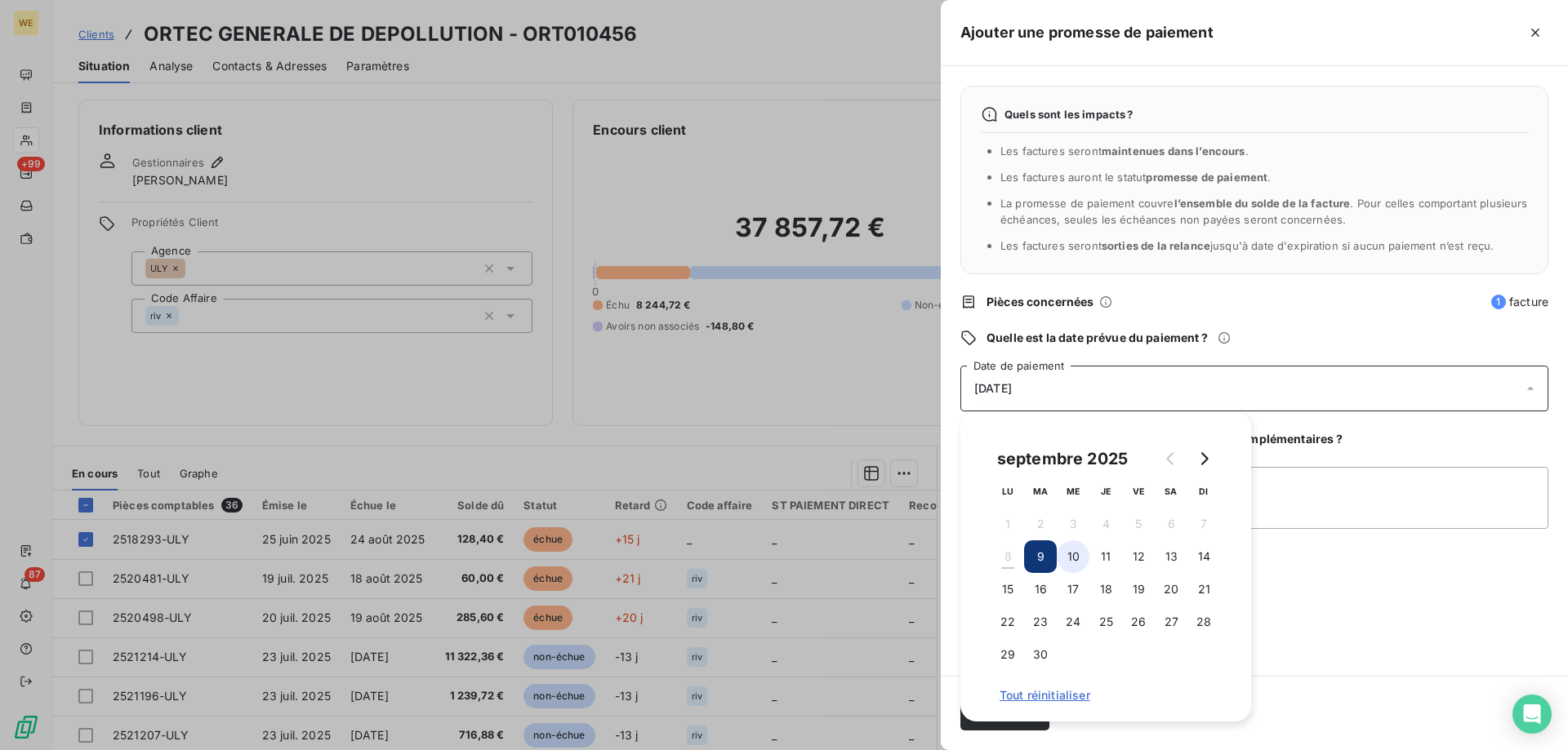
click at [1085, 552] on button "10" at bounding box center [1073, 557] width 33 height 33
click at [1273, 507] on textarea "[DATE]" at bounding box center [1254, 498] width 588 height 62
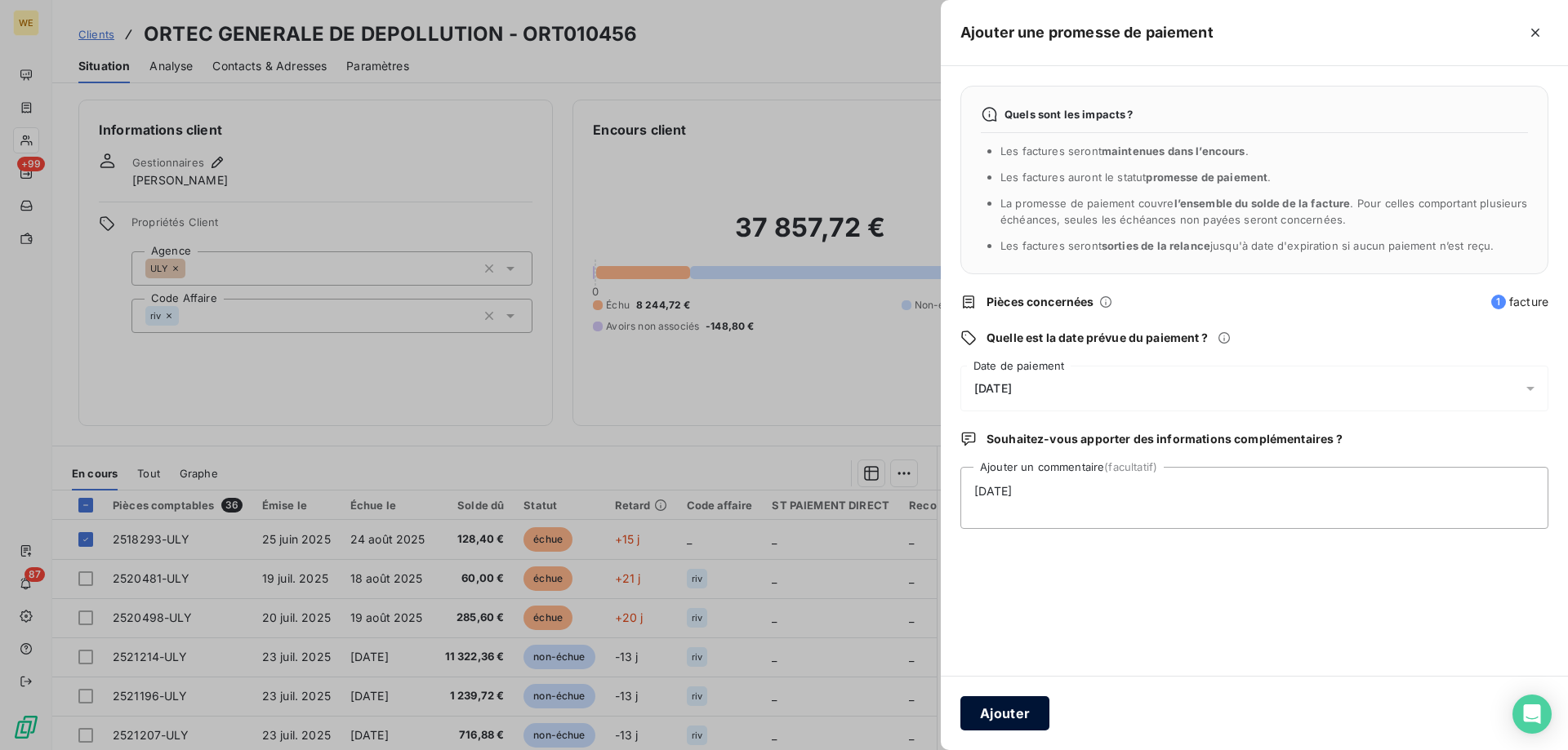
click at [1016, 711] on button "Ajouter" at bounding box center [1005, 713] width 89 height 34
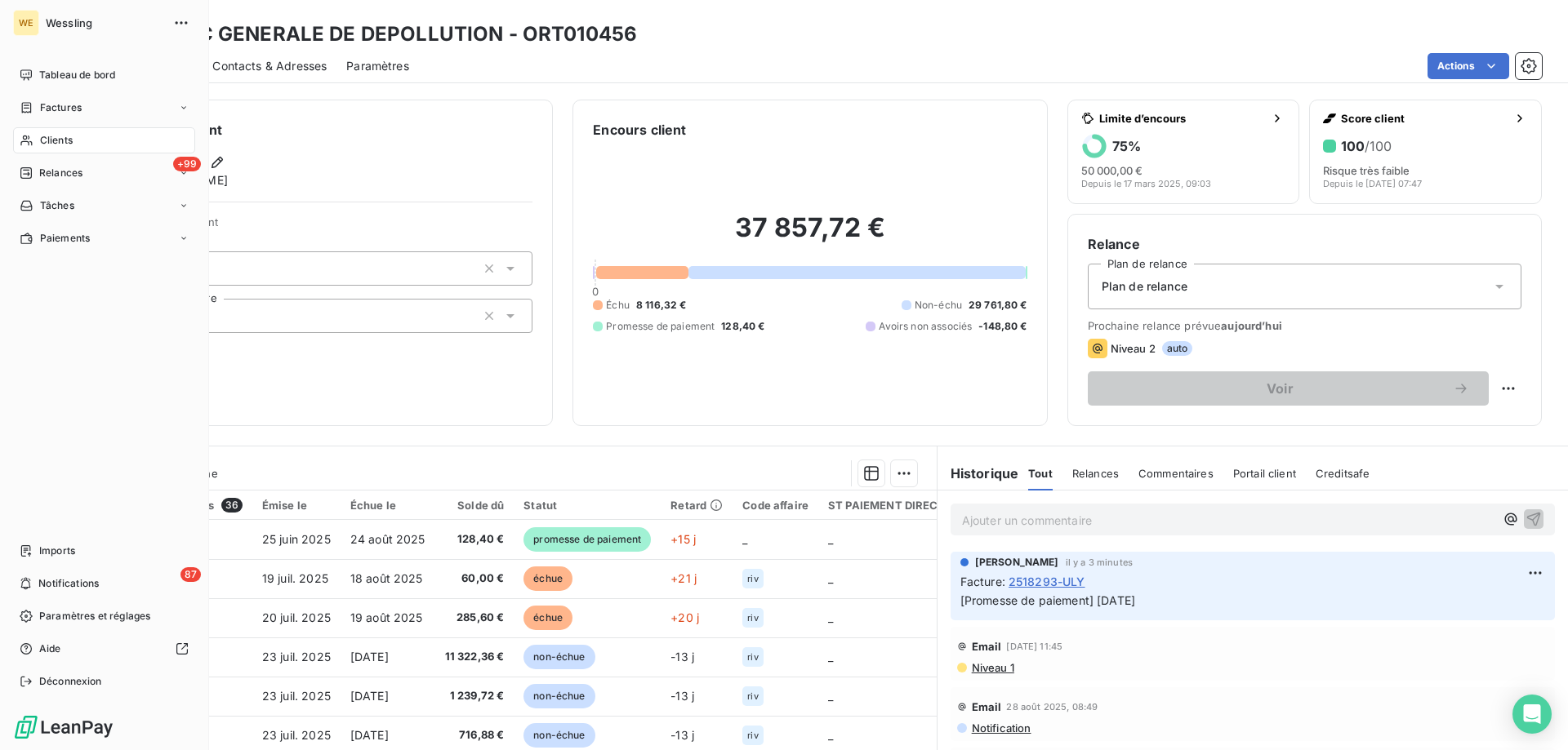
click at [72, 143] on div "Clients" at bounding box center [104, 140] width 182 height 26
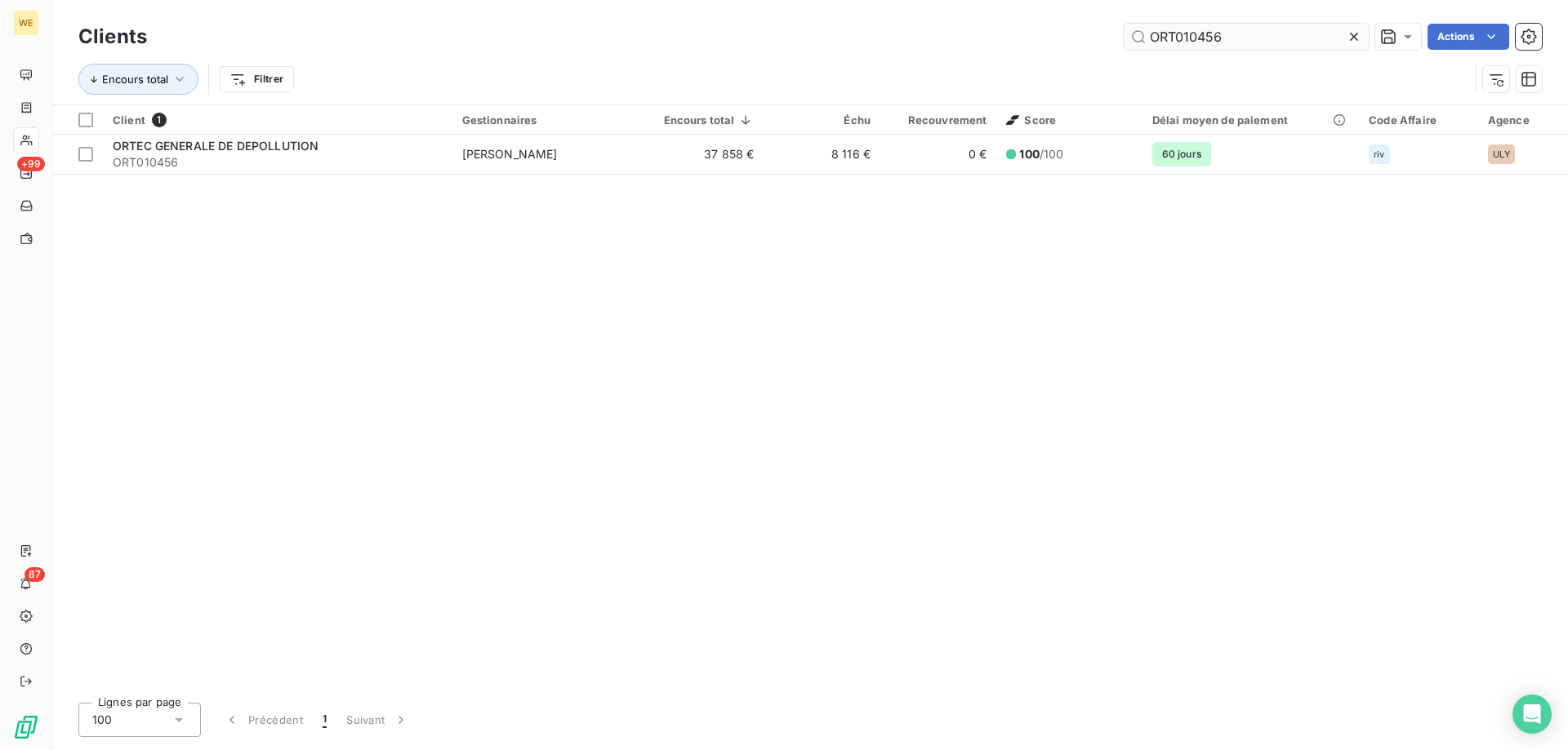
click at [1179, 37] on input "ORT010456" at bounding box center [1246, 36] width 245 height 26
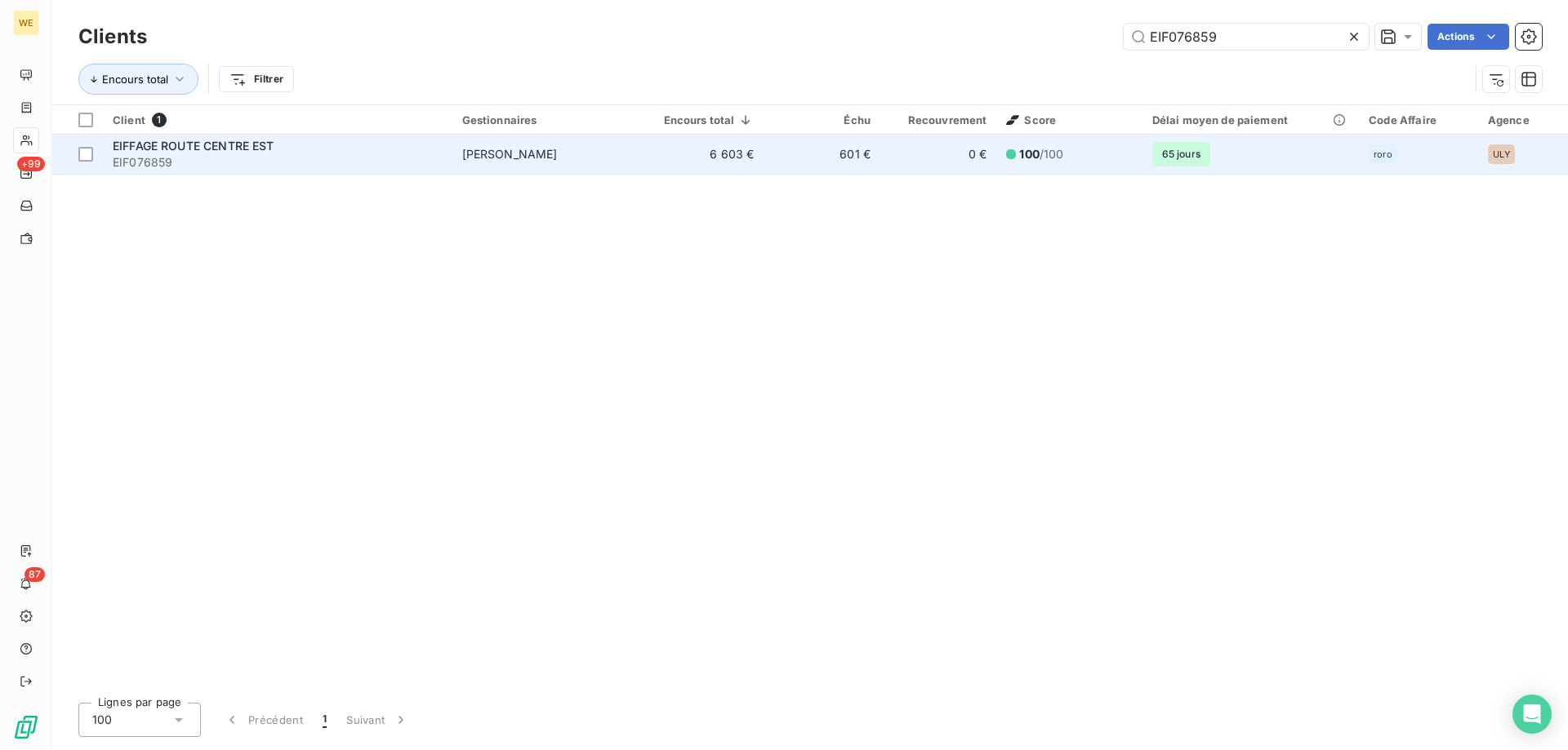
type input "EIF076859"
click at [303, 149] on div "EIFFAGE ROUTE CENTRE EST" at bounding box center [277, 146] width 330 height 17
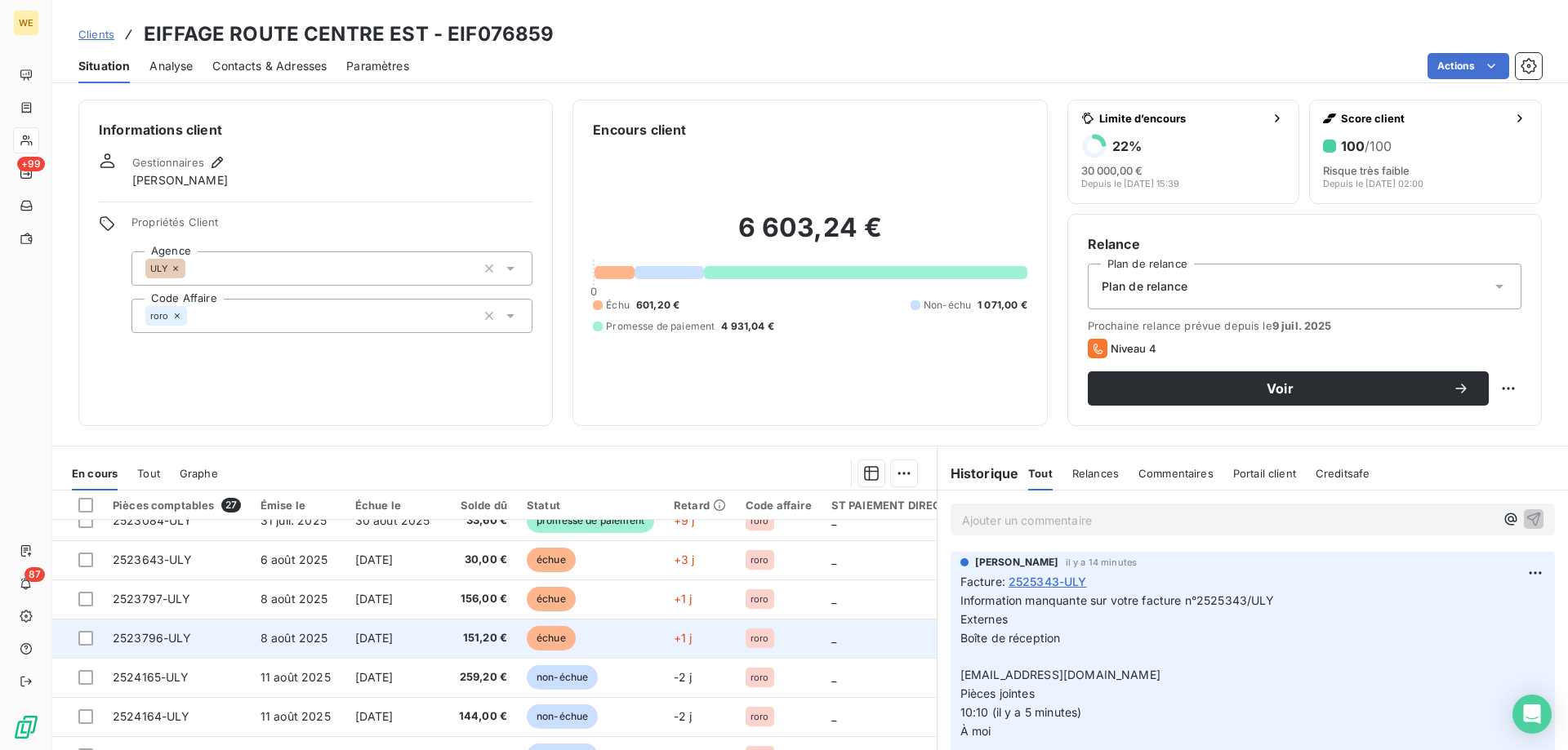
scroll to position [703, 0]
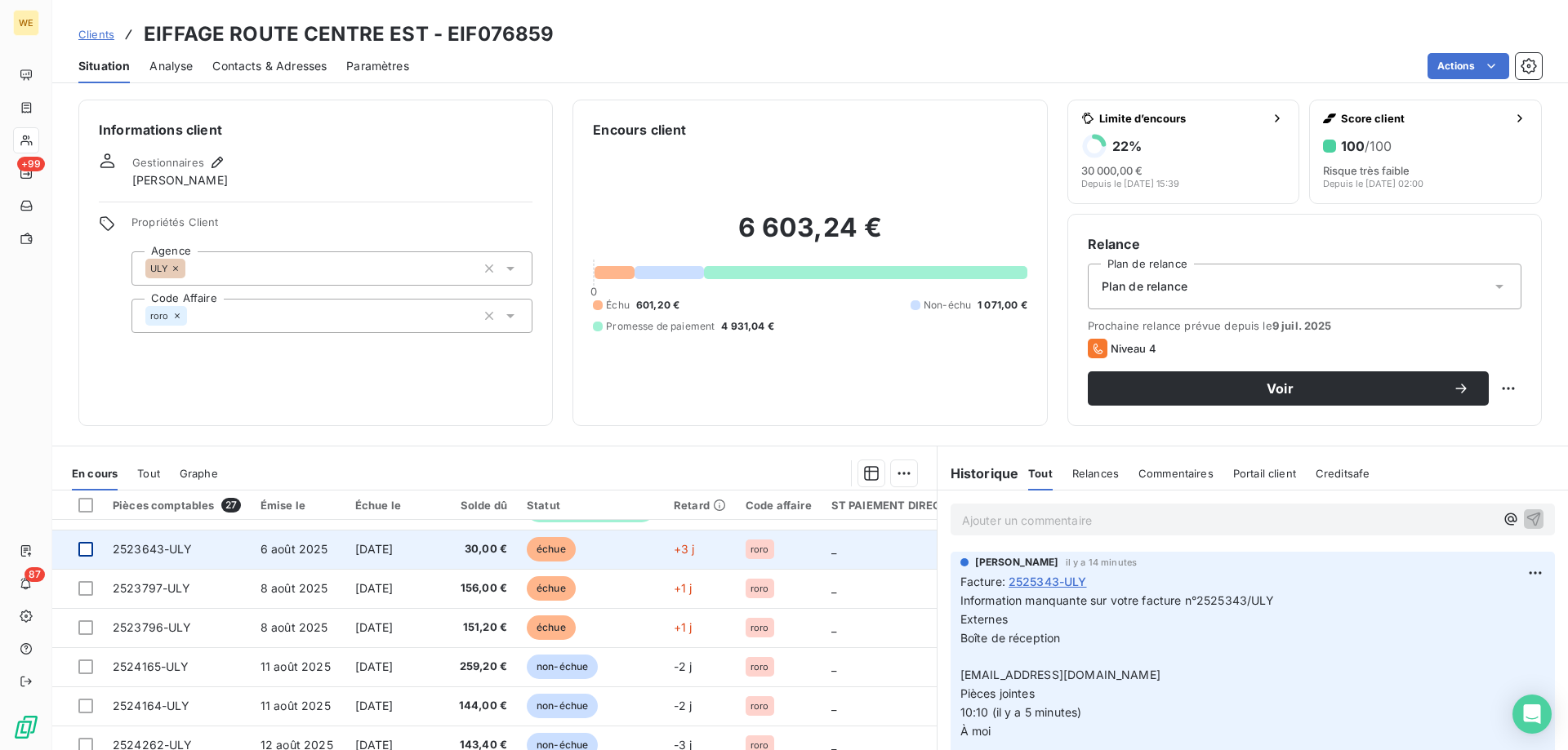
click at [84, 542] on div at bounding box center [86, 549] width 15 height 15
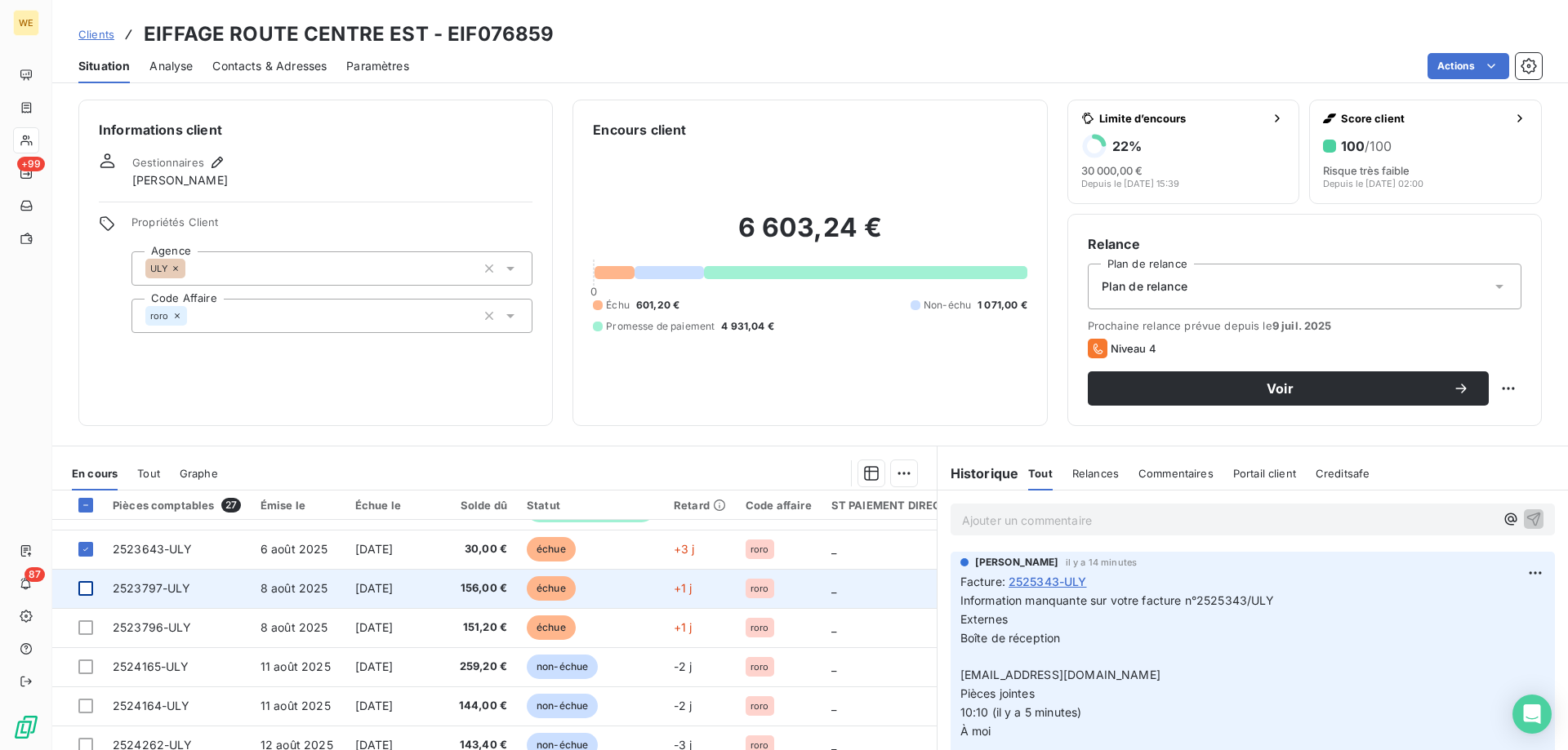
click at [83, 582] on div at bounding box center [86, 589] width 15 height 15
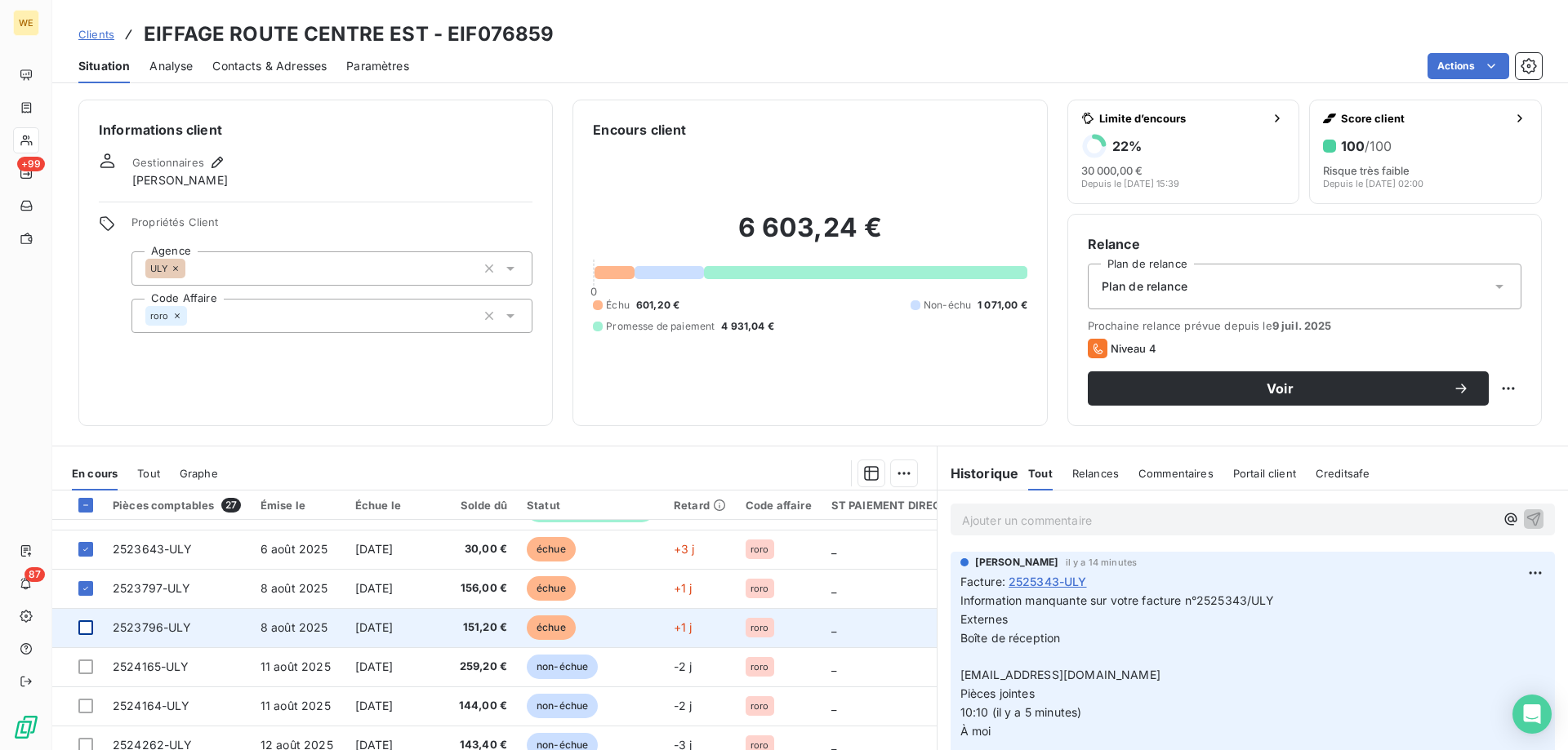
click at [87, 623] on div at bounding box center [86, 628] width 15 height 15
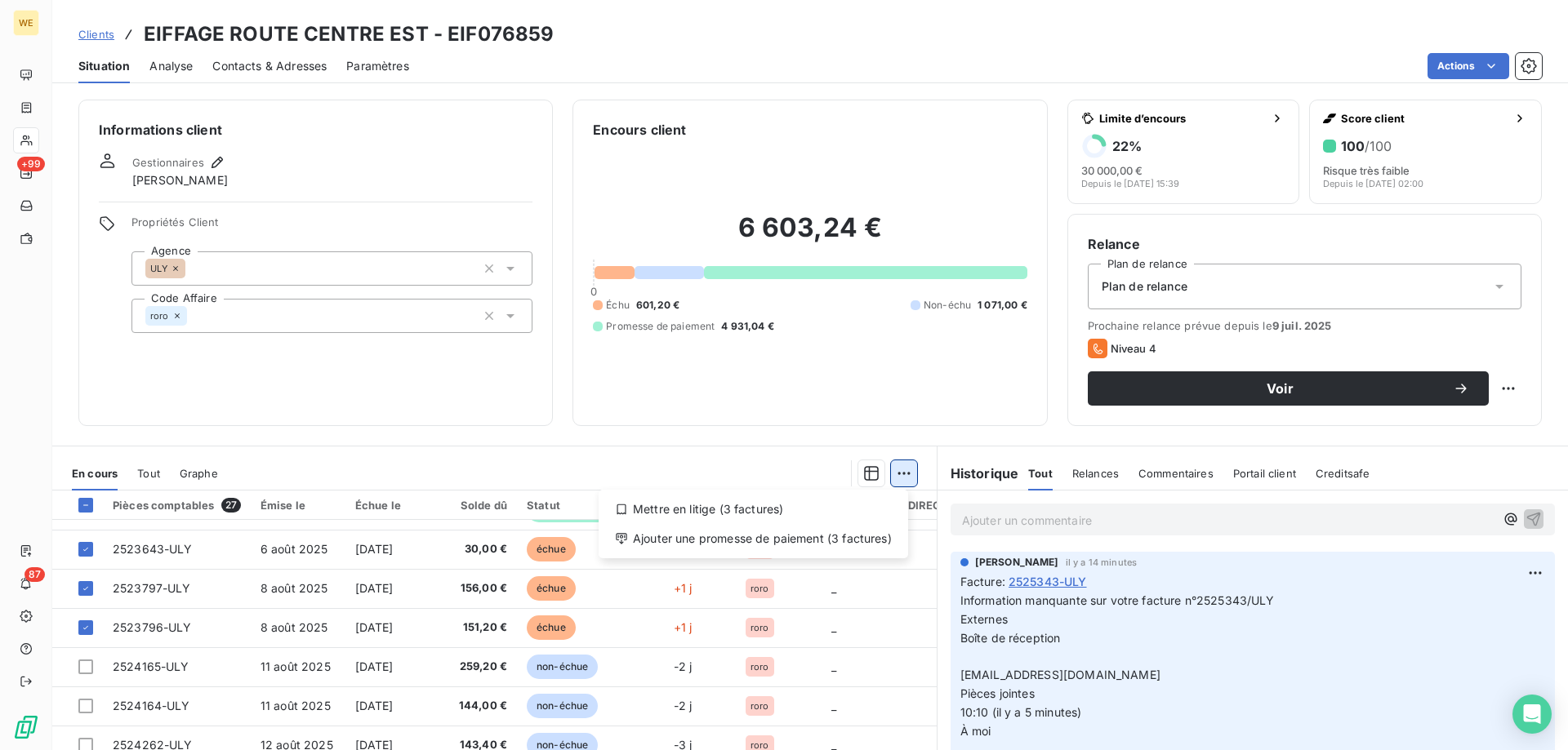
click at [903, 481] on html "WE +99 87 Clients EIFFAGE ROUTE CENTRE EST - EIF076859 Situation Analyse Contac…" at bounding box center [784, 375] width 1568 height 750
click at [871, 546] on div "Ajouter une promesse de paiement (3 factures)" at bounding box center [753, 539] width 296 height 26
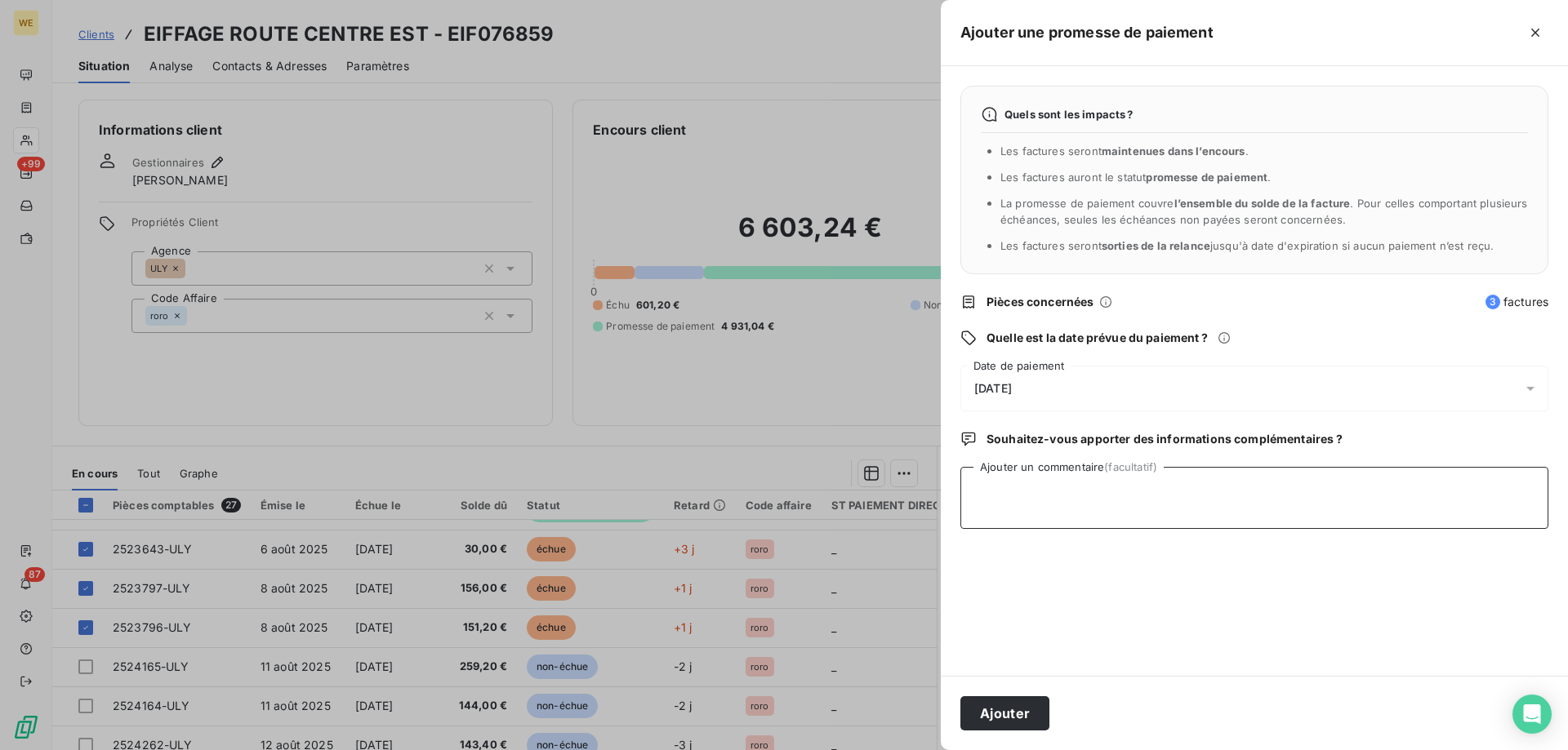
click at [1049, 512] on textarea "Ajouter un commentaire (facultatif)" at bounding box center [1254, 498] width 588 height 62
type textarea "[DATE]"
click at [1060, 387] on div "[DATE]" at bounding box center [1254, 388] width 588 height 46
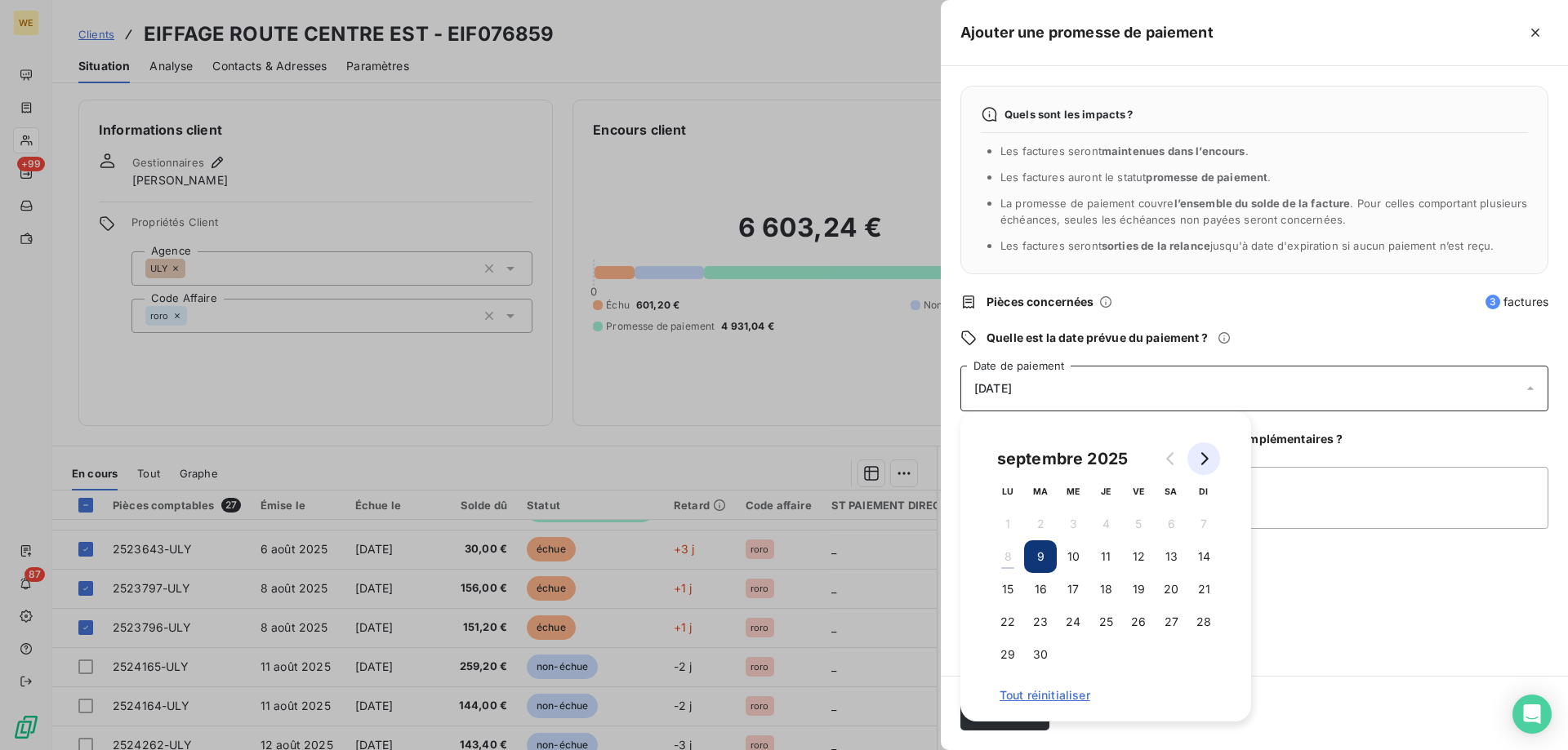
click at [1207, 462] on icon "Go to next month" at bounding box center [1204, 459] width 13 height 13
click at [1038, 560] on button "7" at bounding box center [1040, 557] width 33 height 33
click at [1273, 521] on textarea "[DATE]" at bounding box center [1254, 498] width 588 height 62
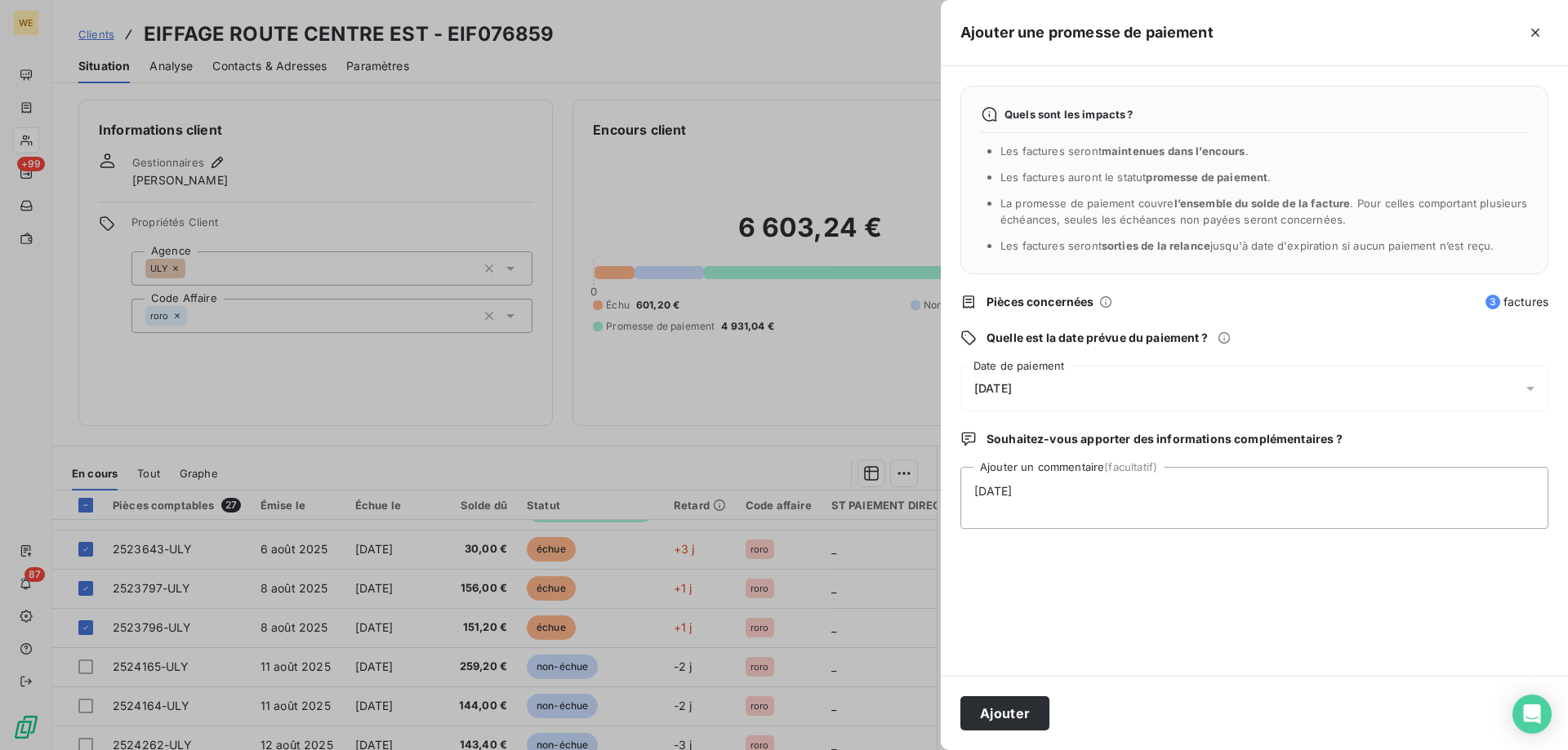
drag, startPoint x: 1019, startPoint y: 717, endPoint x: 1049, endPoint y: 725, distance: 31.0
click at [1019, 717] on button "Ajouter" at bounding box center [1005, 713] width 89 height 34
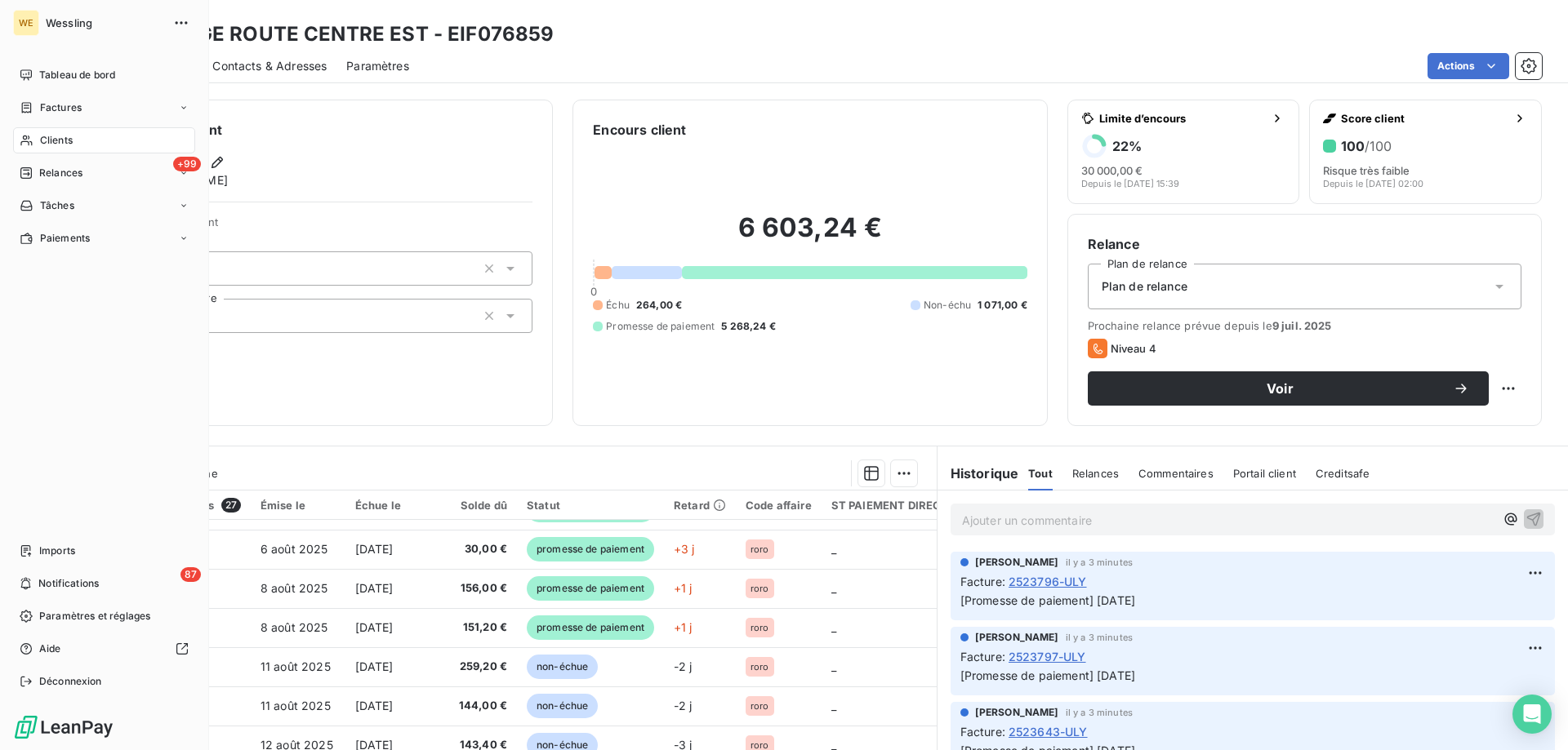
click at [50, 144] on span "Clients" at bounding box center [56, 140] width 33 height 15
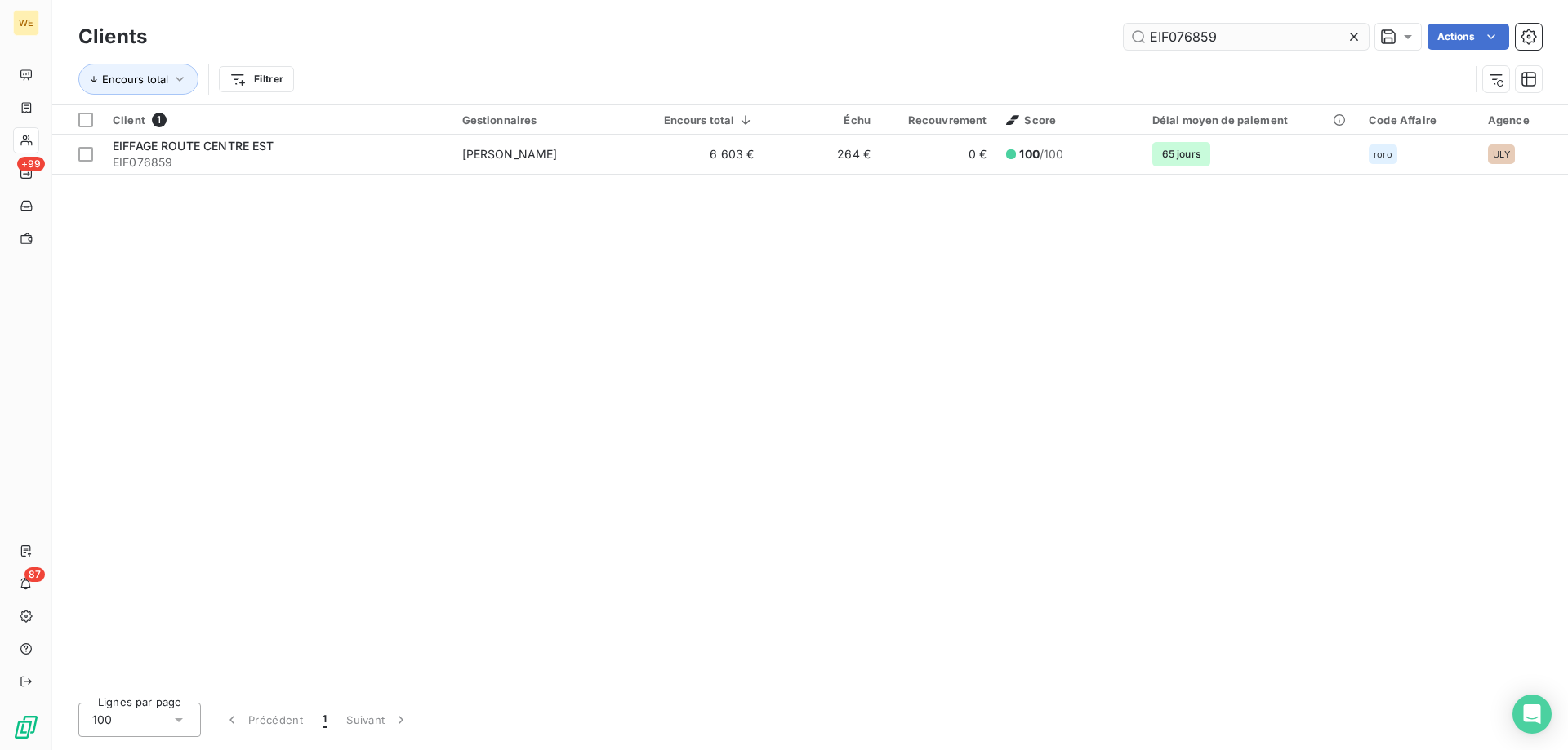
click at [1177, 42] on input "EIF076859" at bounding box center [1246, 36] width 245 height 26
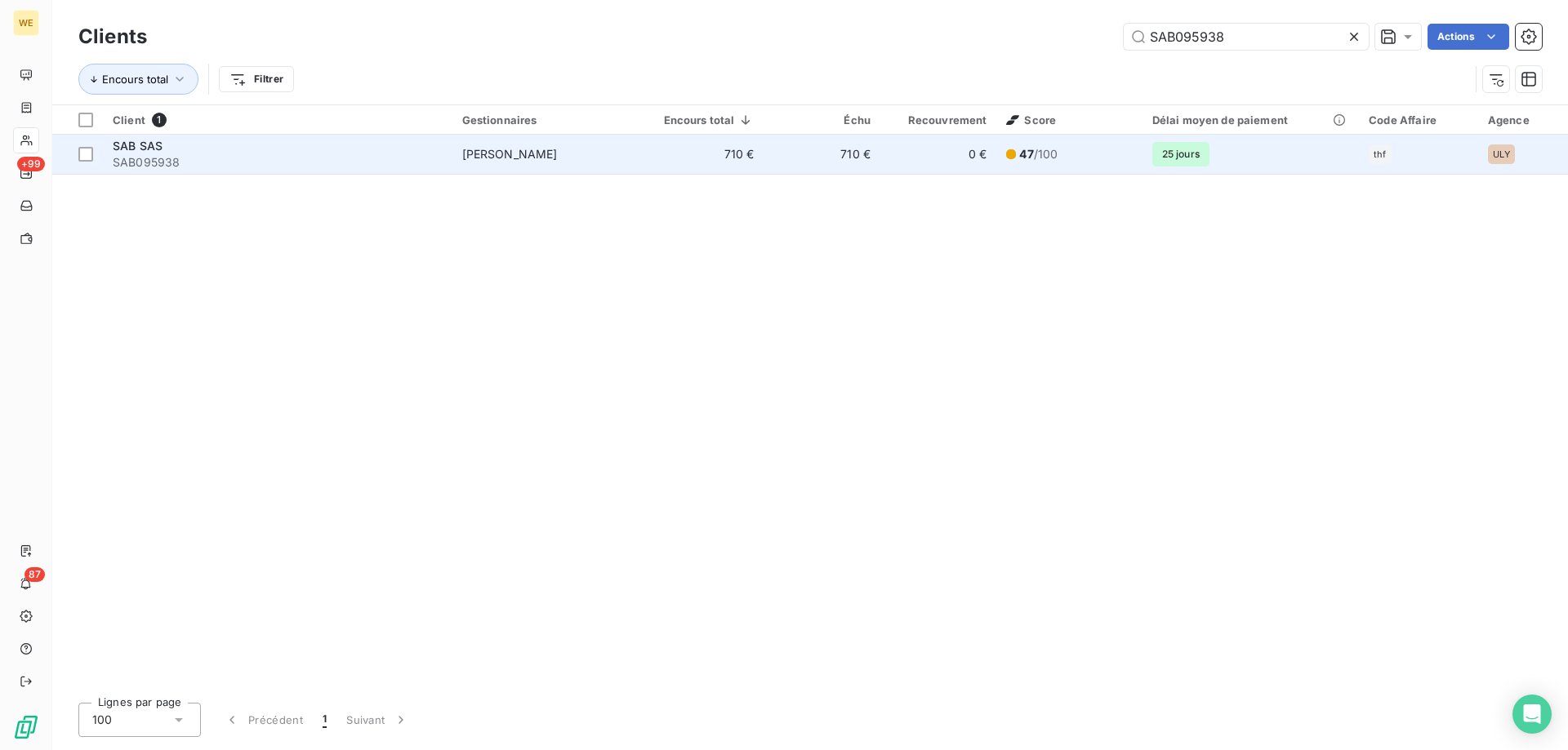
type input "SAB095938"
click at [199, 152] on div "SAB SAS" at bounding box center [277, 146] width 330 height 17
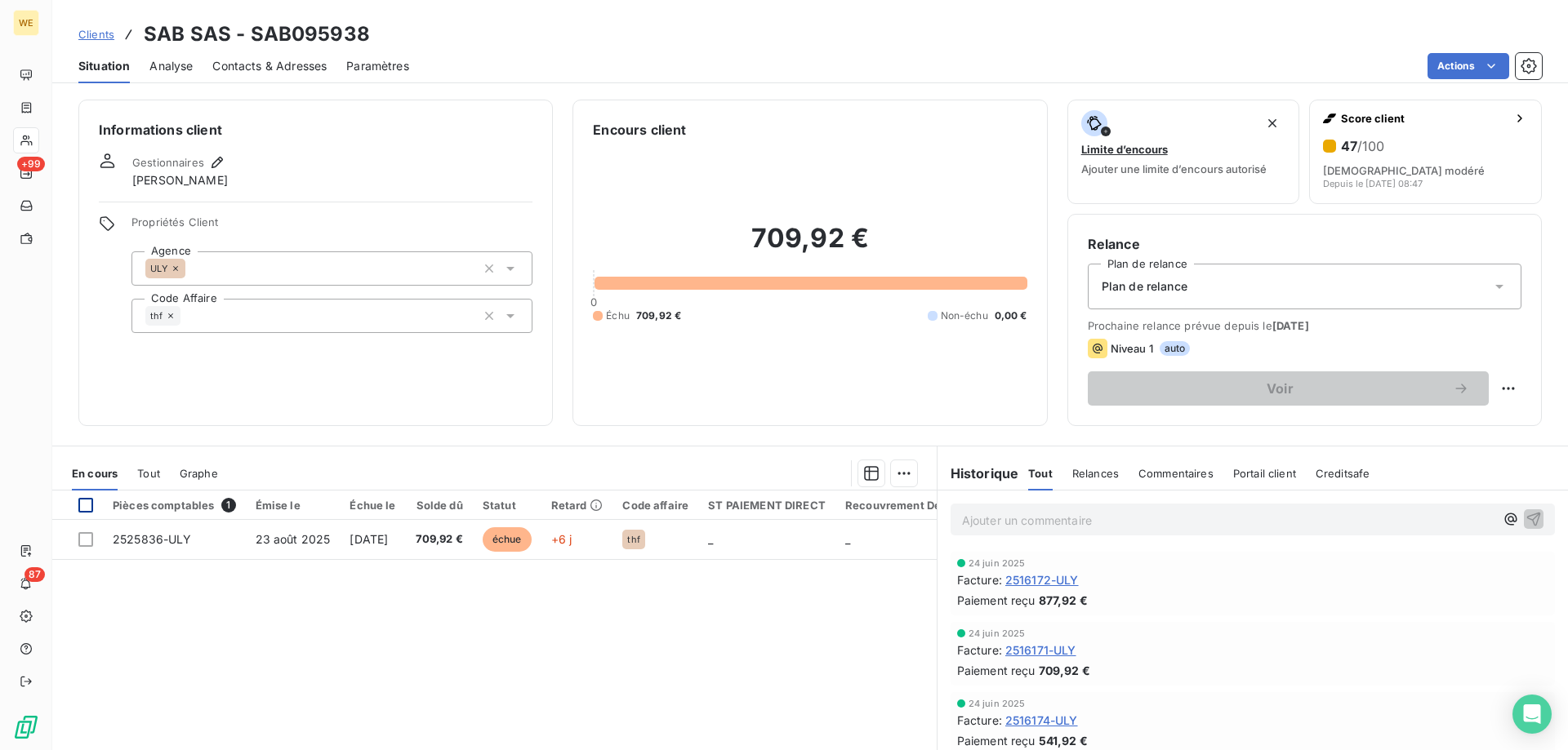
click at [84, 506] on div at bounding box center [86, 506] width 15 height 15
click at [901, 472] on html "WE +99 87 Clients SAB SAS - SAB095938 Situation Analyse Contacts & Adresses Par…" at bounding box center [784, 375] width 1568 height 750
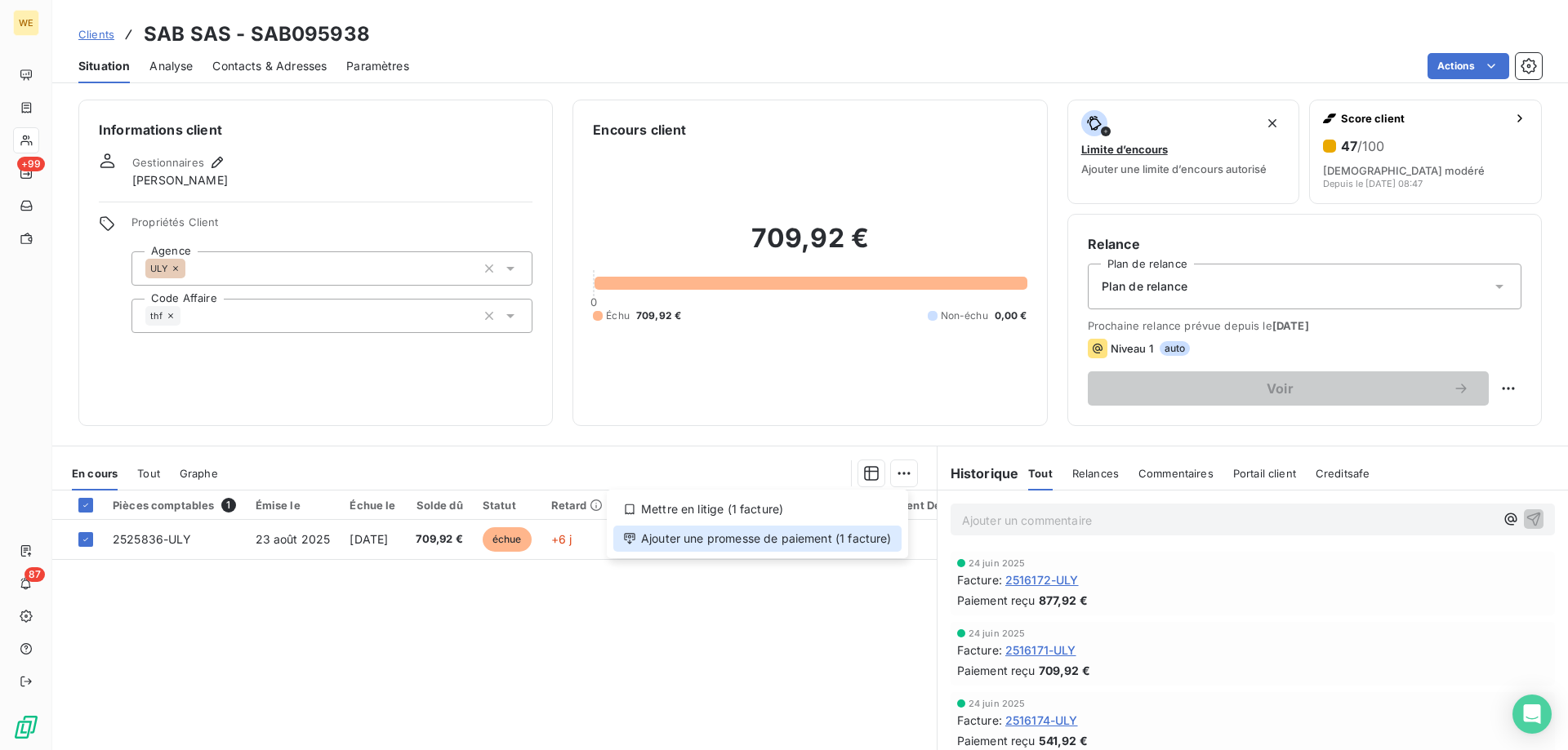
click at [859, 546] on div "Ajouter une promesse de paiement (1 facture)" at bounding box center [758, 539] width 288 height 26
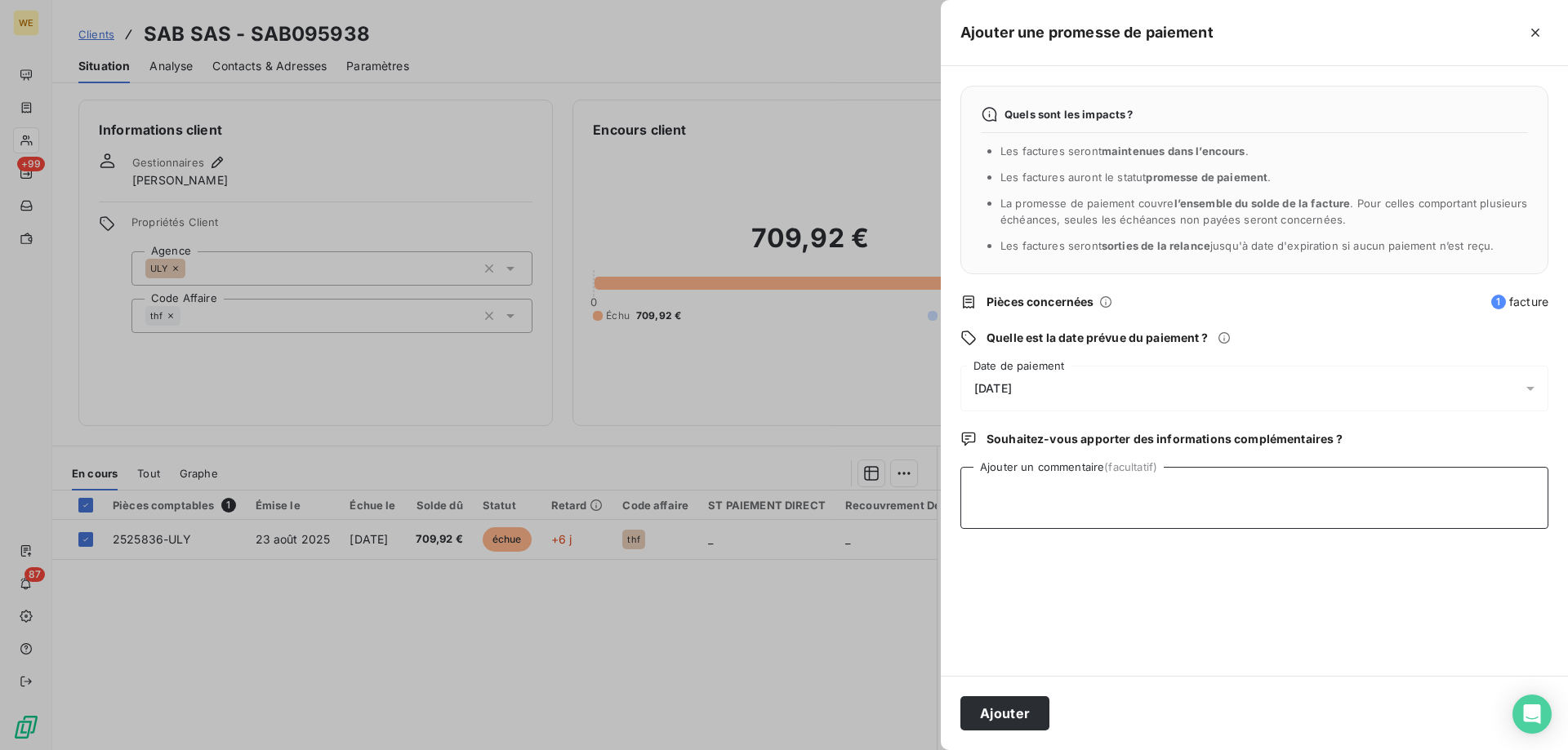
click at [1027, 501] on textarea "Ajouter un commentaire (facultatif)" at bounding box center [1254, 498] width 588 height 62
type textarea "[DATE] CHQ"
click at [1012, 384] on span "[DATE]" at bounding box center [993, 388] width 37 height 13
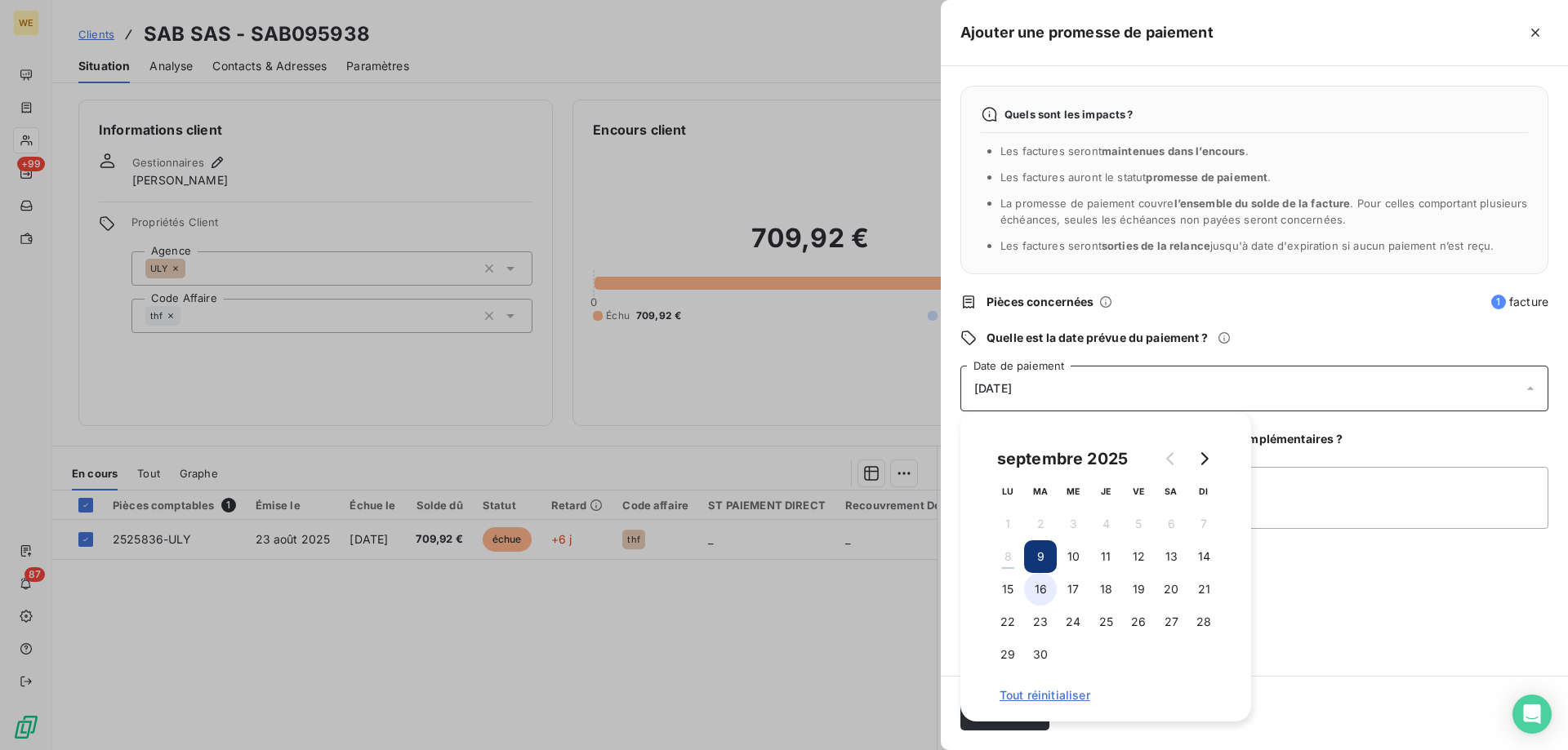
click at [1050, 584] on button "16" at bounding box center [1040, 589] width 33 height 33
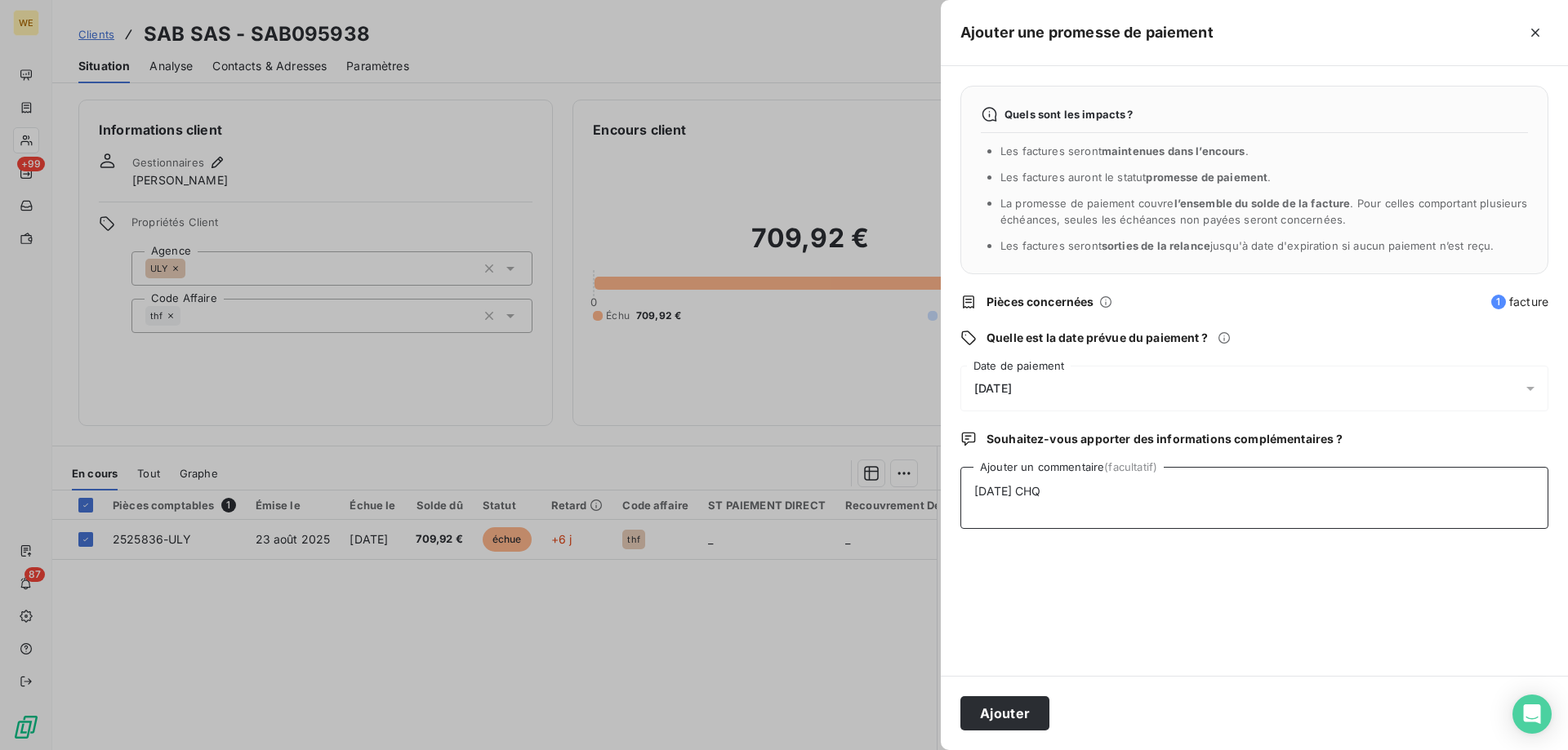
click at [1306, 512] on textarea "[DATE] CHQ" at bounding box center [1254, 498] width 588 height 62
click at [1032, 713] on button "Ajouter" at bounding box center [1005, 713] width 89 height 34
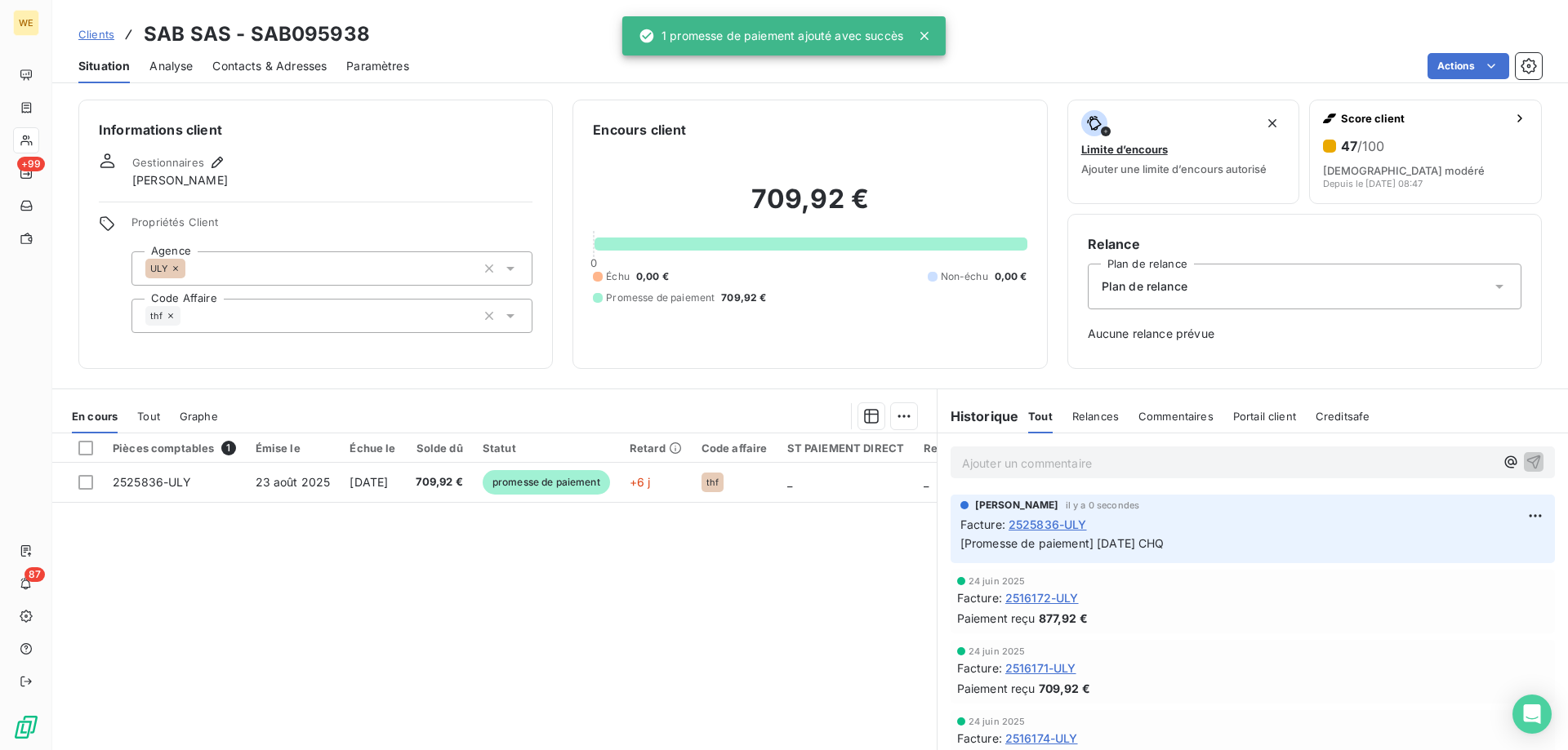
click at [323, 131] on h6 "Informations client" at bounding box center [315, 129] width 434 height 20
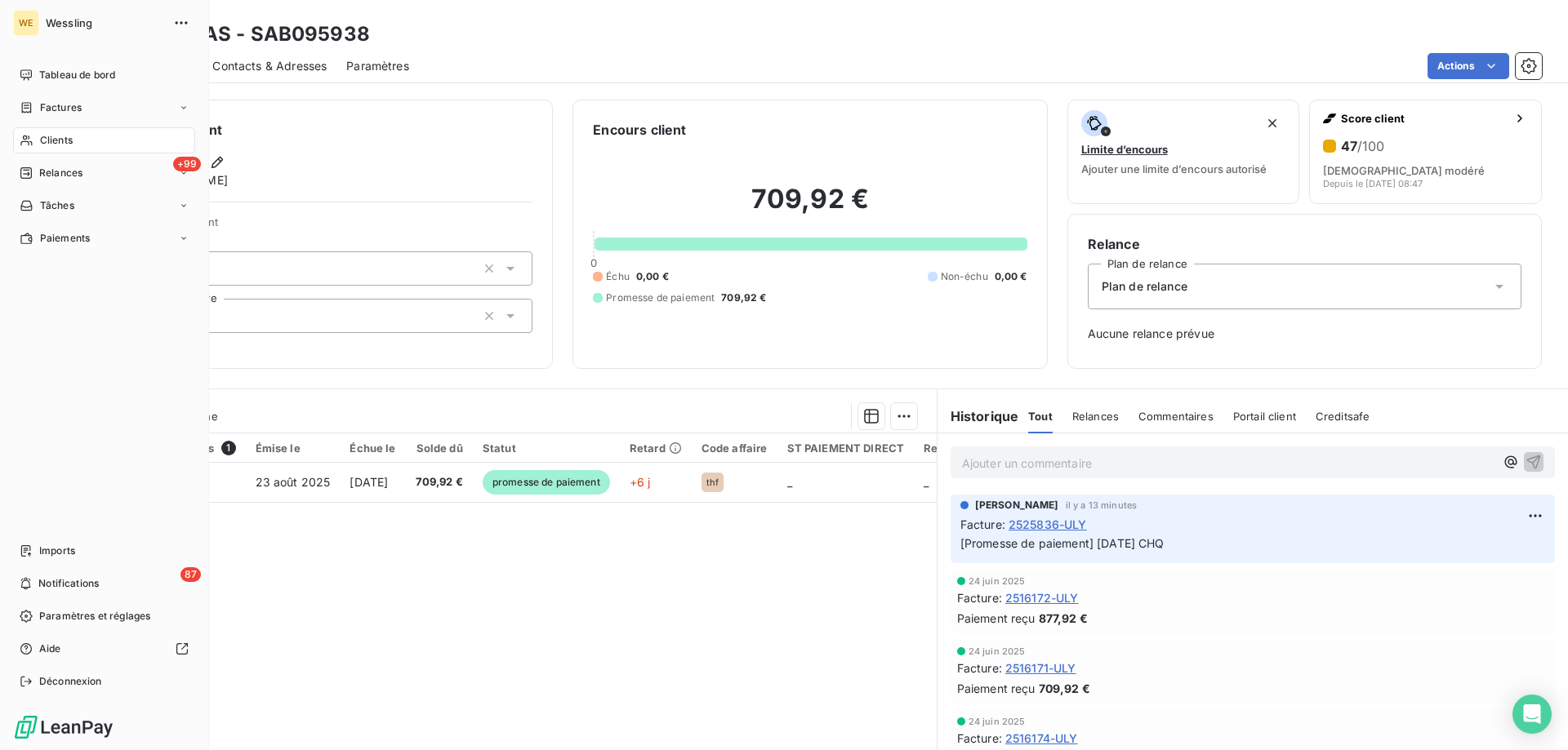
drag, startPoint x: 72, startPoint y: 138, endPoint x: 173, endPoint y: 139, distance: 101.0
click at [81, 141] on div "Clients" at bounding box center [104, 140] width 182 height 26
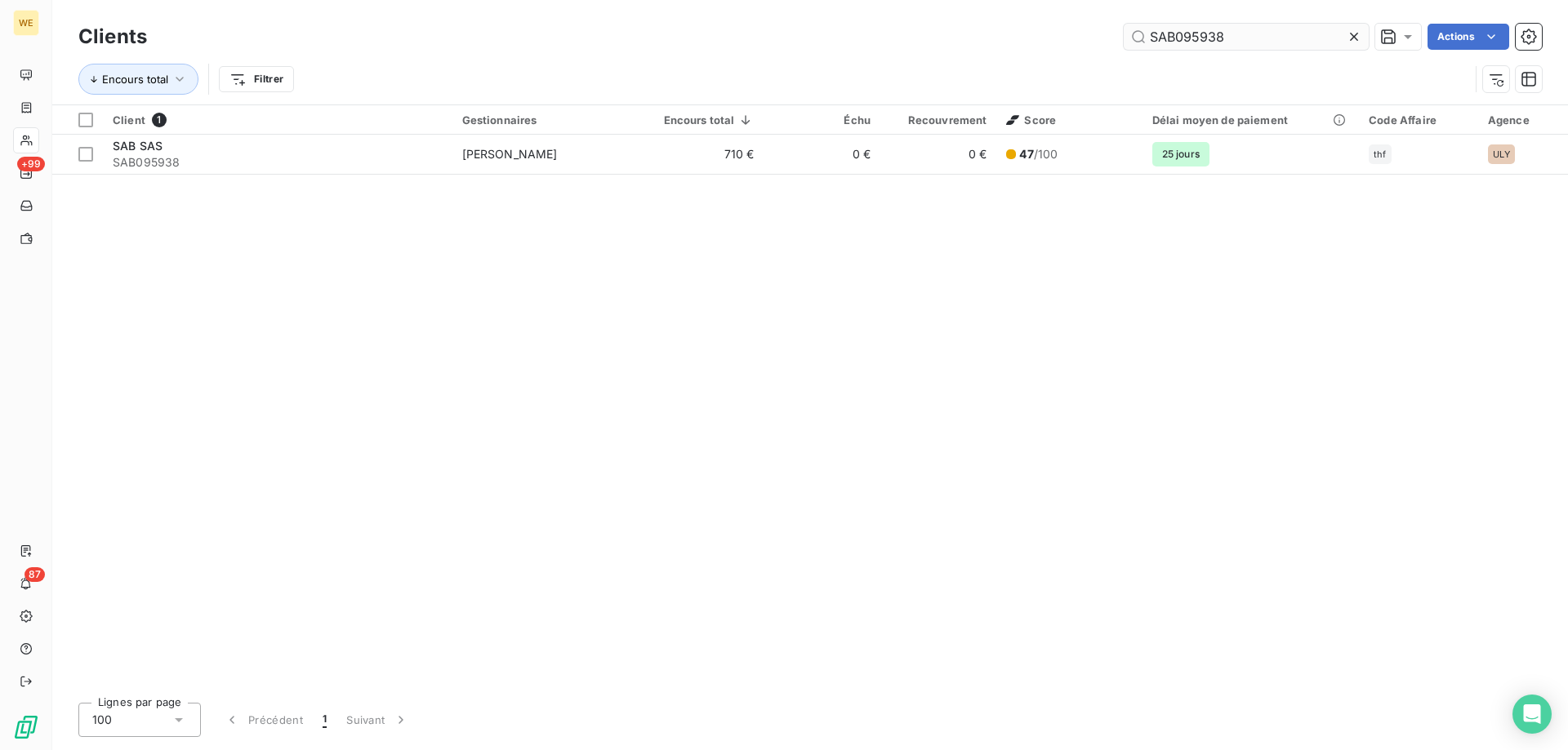
click at [1171, 41] on input "SAB095938" at bounding box center [1246, 36] width 245 height 26
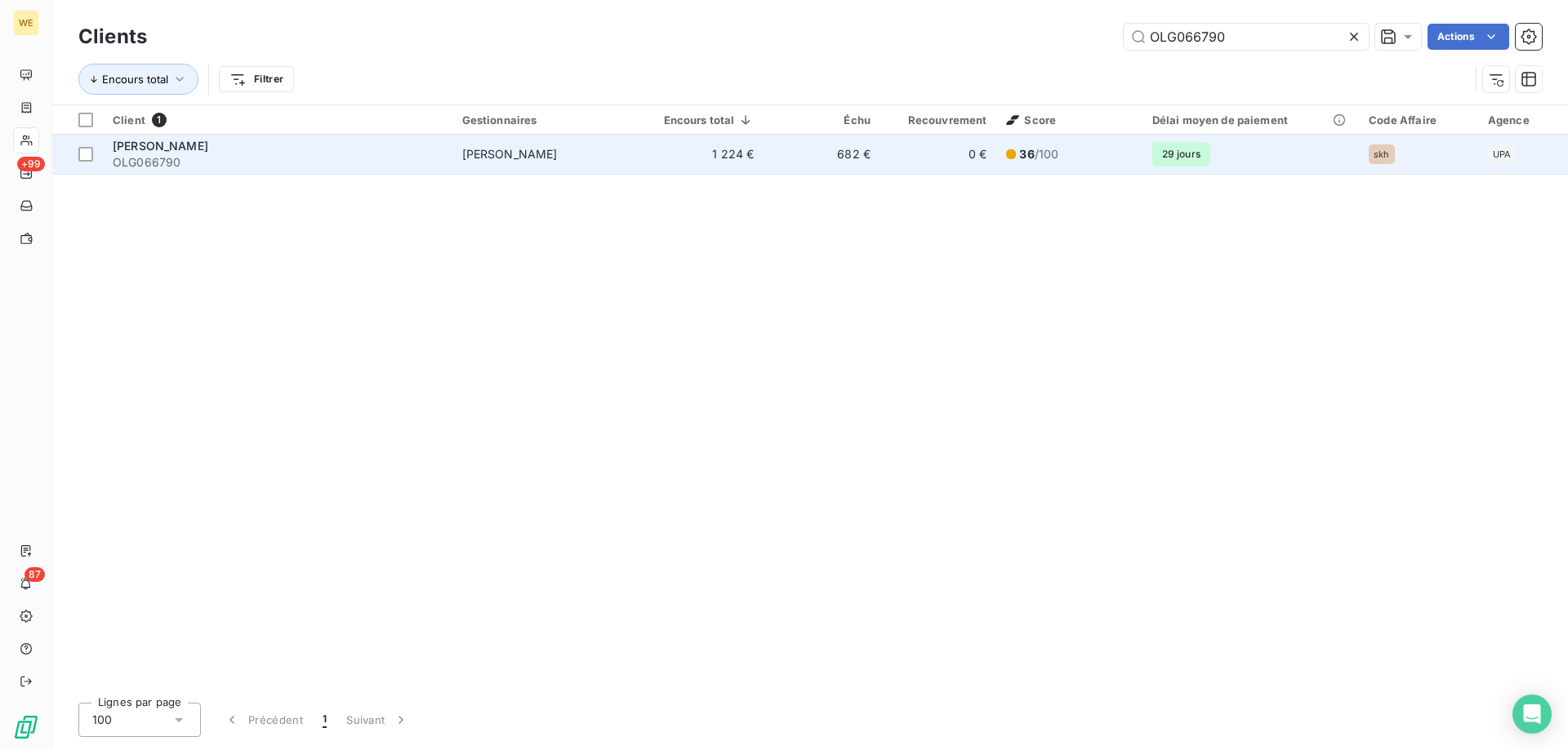
type input "OLG066790"
click at [297, 149] on div "[PERSON_NAME]" at bounding box center [277, 146] width 330 height 17
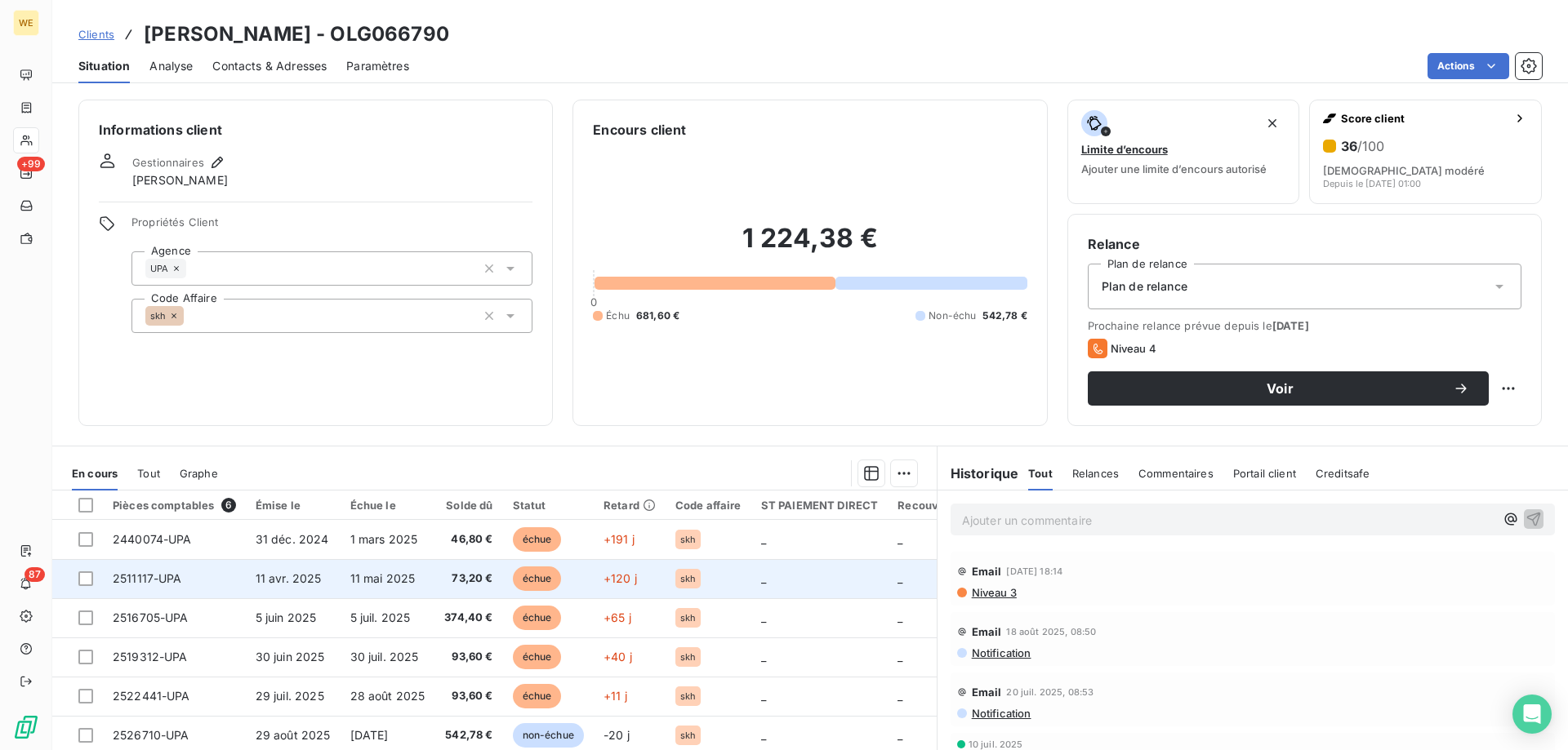
click at [84, 586] on td at bounding box center [77, 579] width 50 height 39
click at [83, 584] on div at bounding box center [86, 579] width 15 height 15
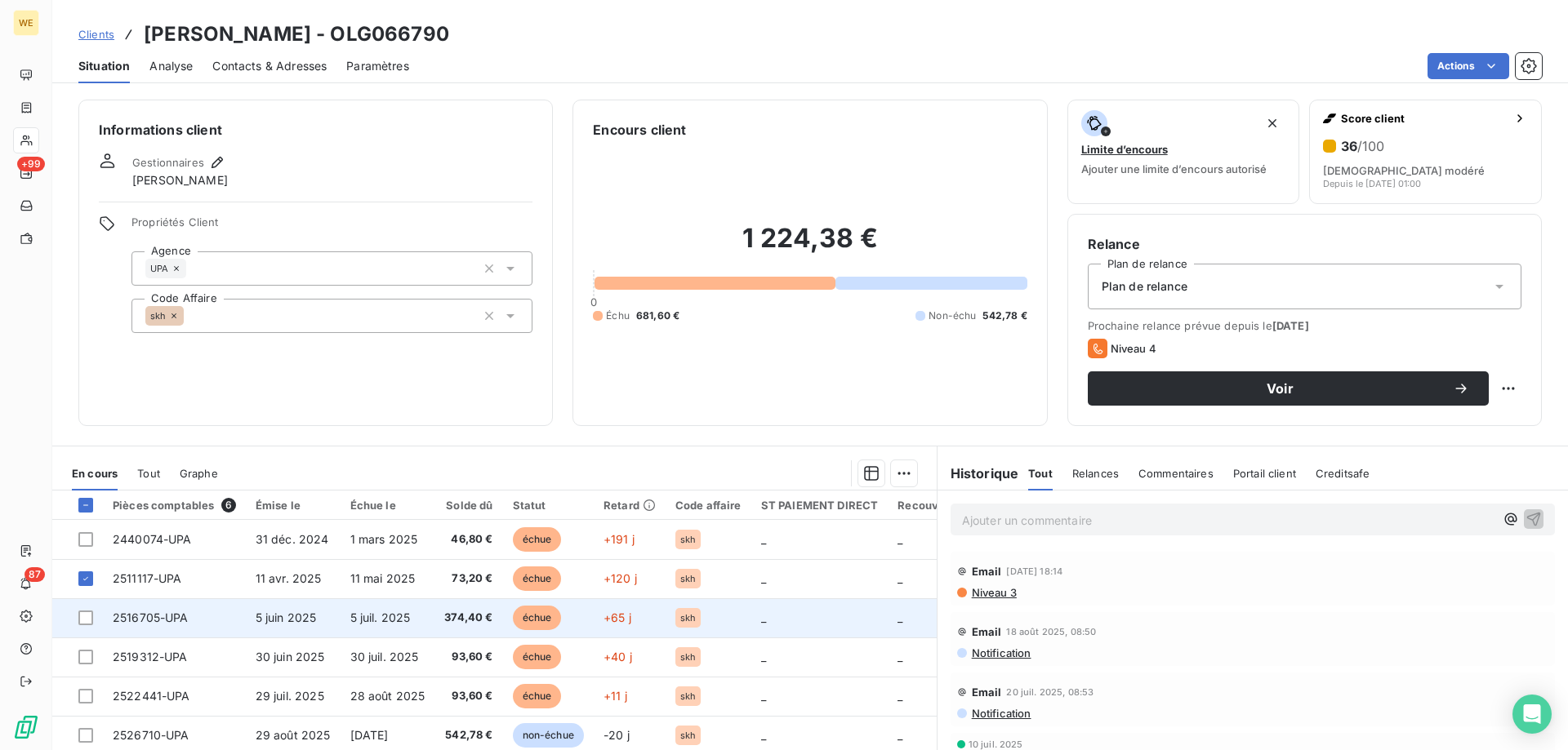
click at [95, 622] on td at bounding box center [77, 618] width 50 height 39
click at [84, 627] on td at bounding box center [77, 618] width 50 height 39
click at [81, 620] on div at bounding box center [86, 618] width 15 height 15
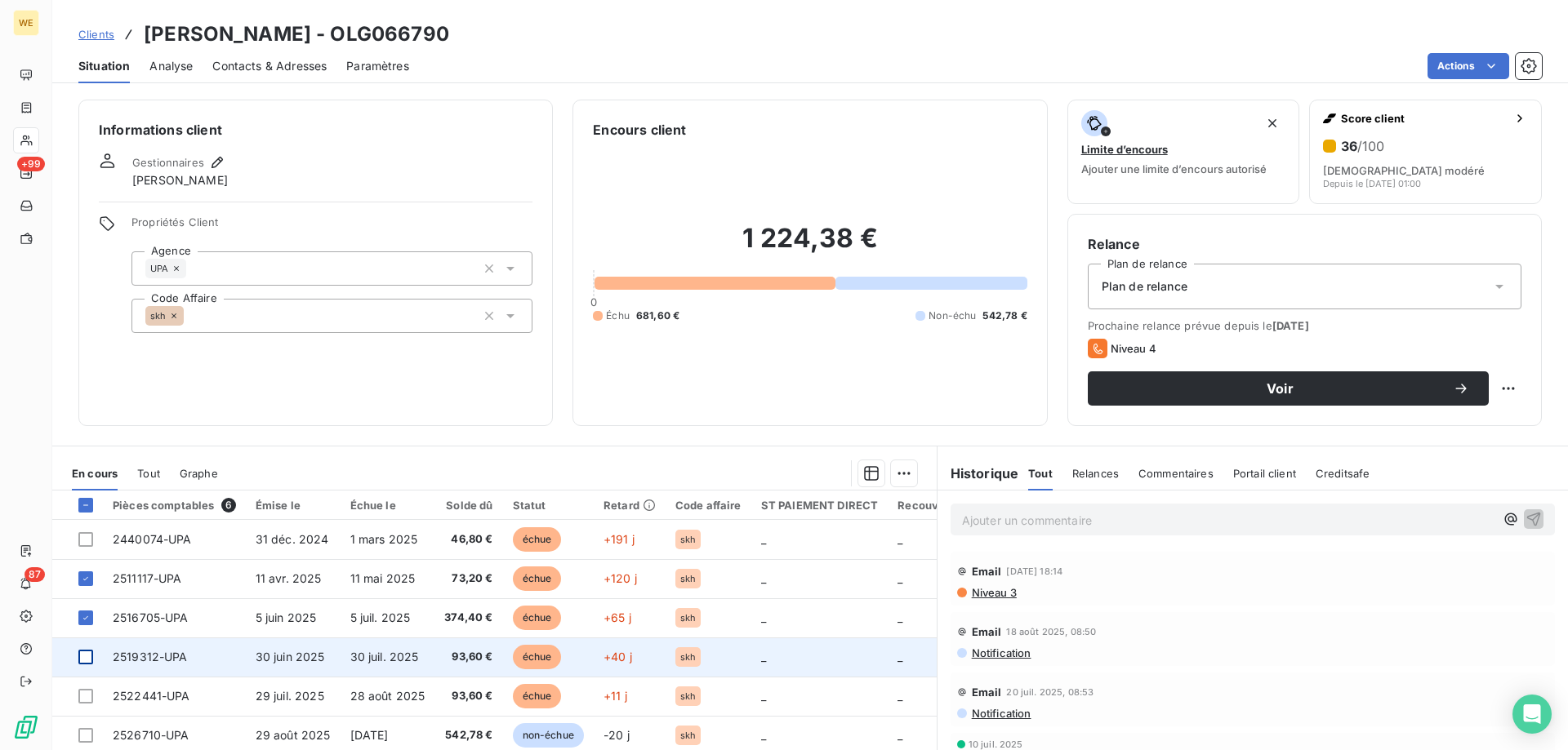
click at [85, 658] on div at bounding box center [86, 657] width 15 height 15
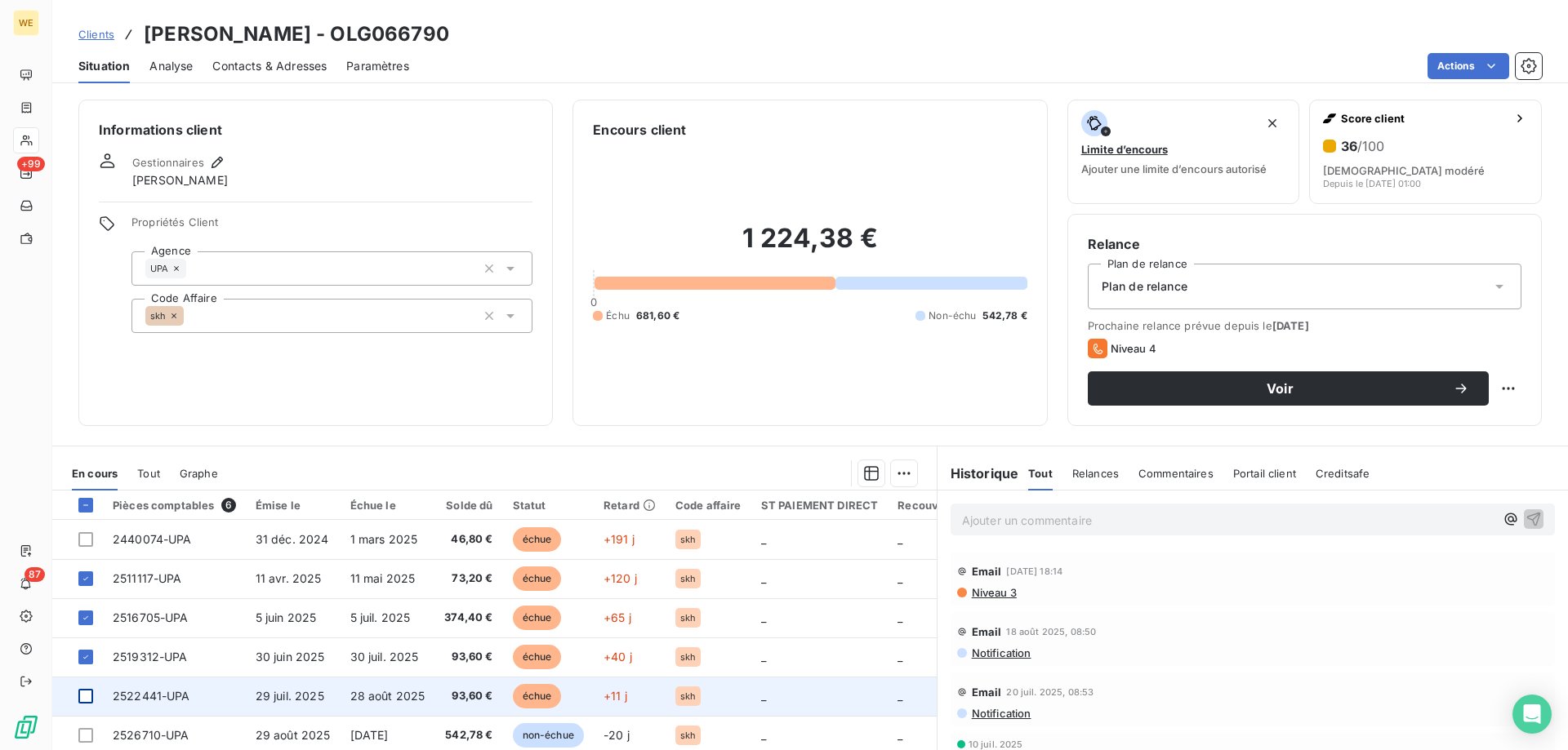
click at [84, 699] on div at bounding box center [86, 697] width 15 height 15
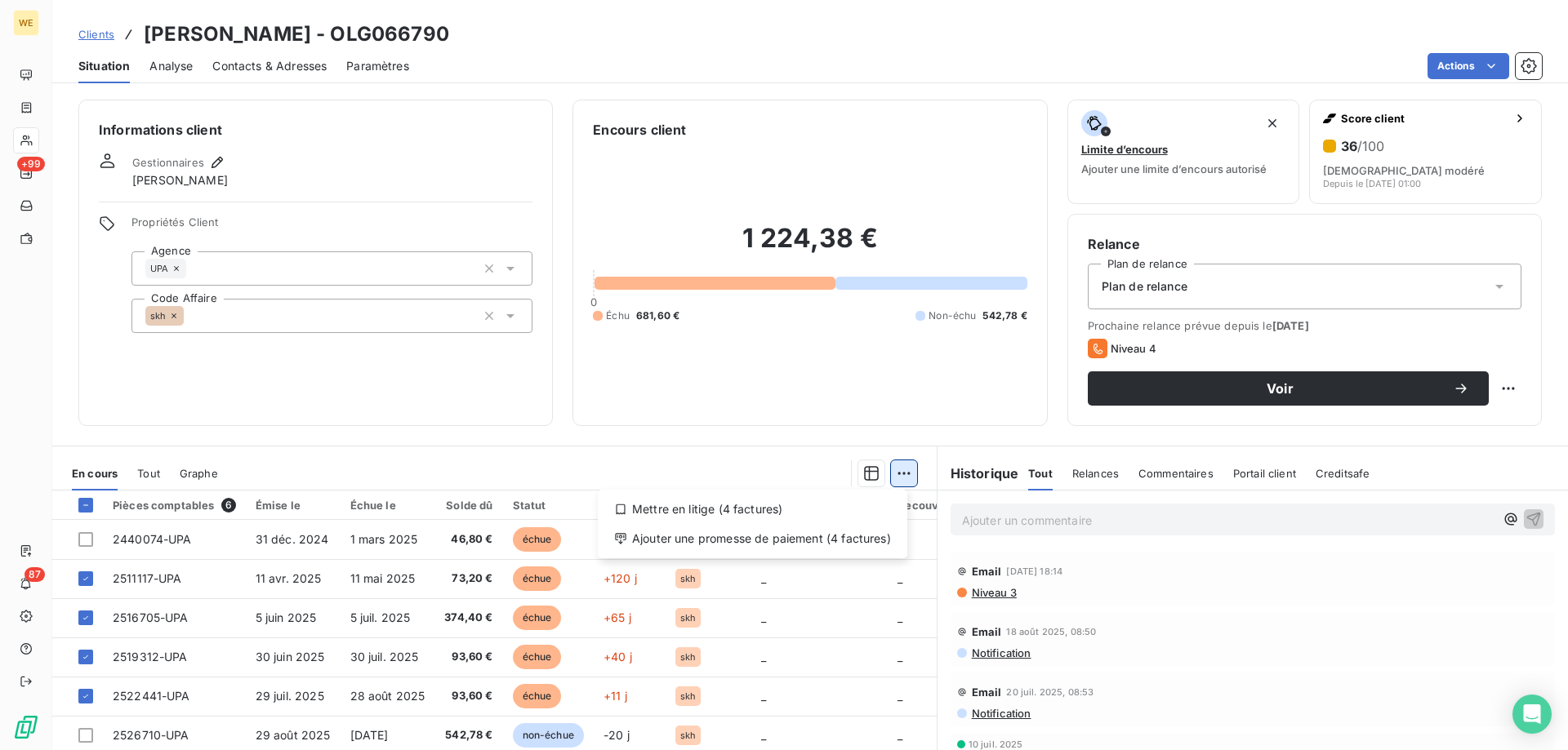
click at [904, 476] on html "WE +99 87 Clients [PERSON_NAME] - OLG066790 Situation Analyse Contacts & Adress…" at bounding box center [784, 375] width 1568 height 750
click at [875, 544] on div "Ajouter une promesse de paiement (4 factures)" at bounding box center [752, 539] width 296 height 26
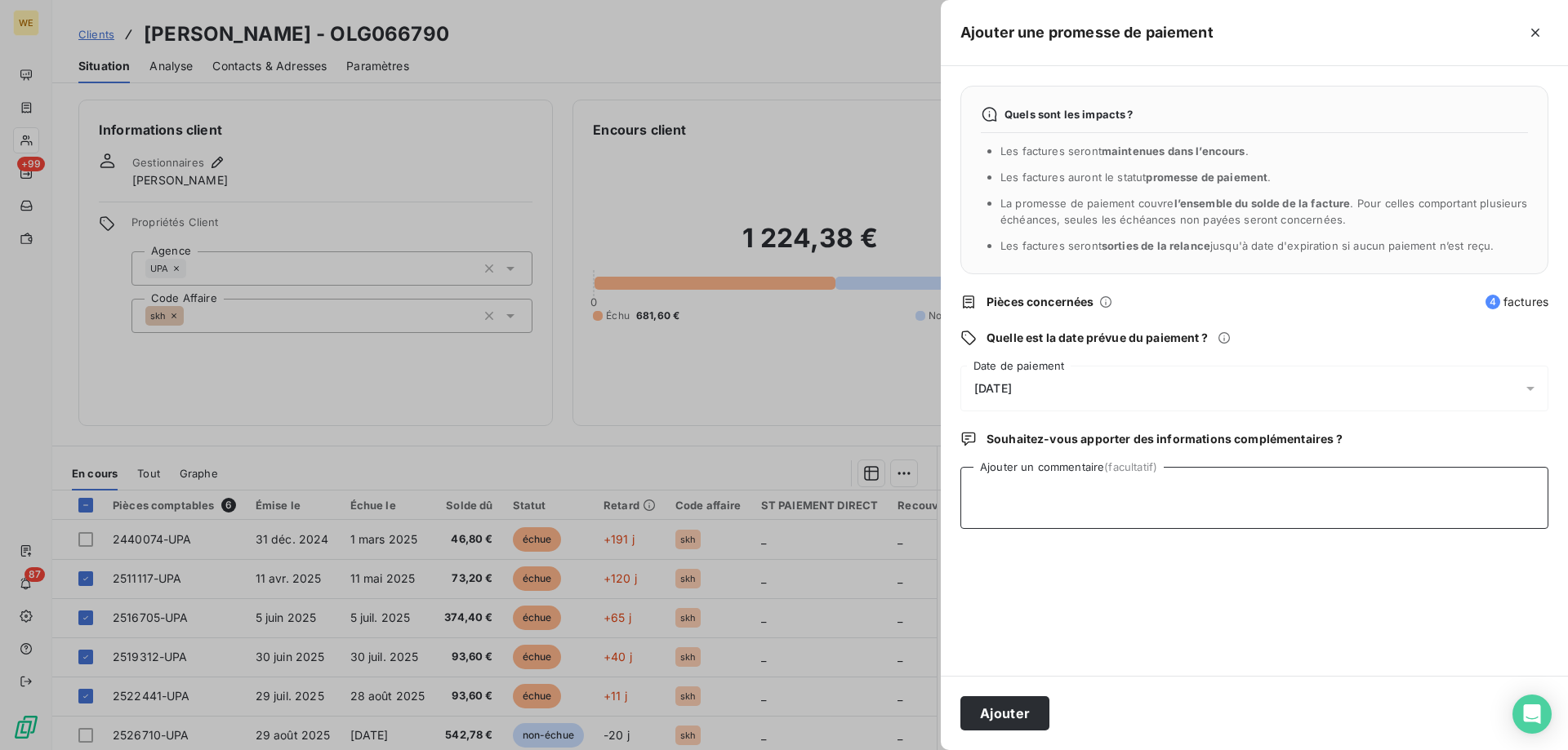
click at [1026, 501] on textarea "Ajouter un commentaire (facultatif)" at bounding box center [1254, 498] width 588 height 62
type textarea "[DATE]"
click at [1046, 375] on div "[DATE]" at bounding box center [1254, 388] width 588 height 46
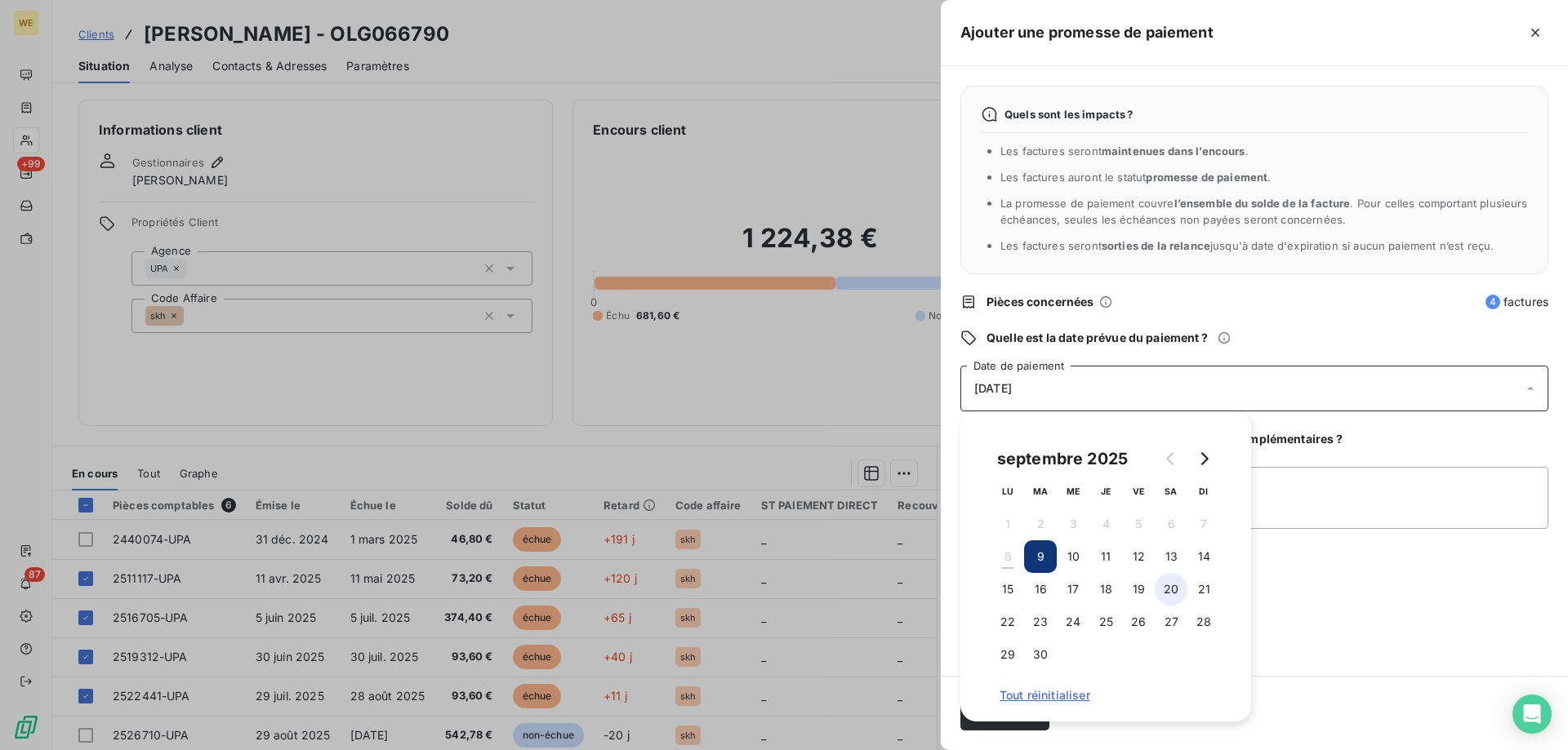
drag, startPoint x: 1074, startPoint y: 593, endPoint x: 1180, endPoint y: 595, distance: 106.0
click at [1073, 593] on button "17" at bounding box center [1073, 589] width 33 height 33
click at [1311, 508] on textarea "[DATE]" at bounding box center [1254, 498] width 588 height 62
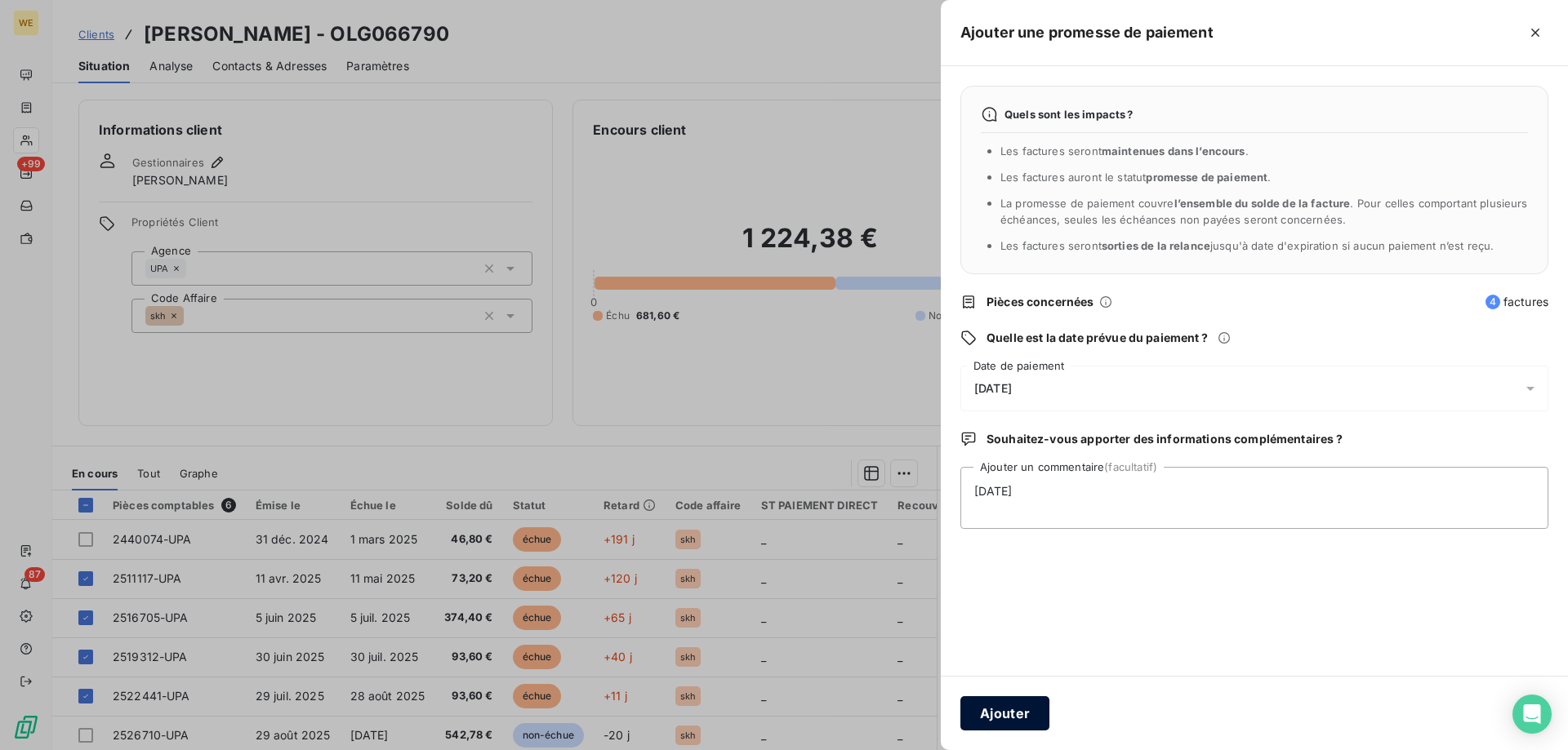
click at [1006, 717] on button "Ajouter" at bounding box center [1005, 713] width 89 height 34
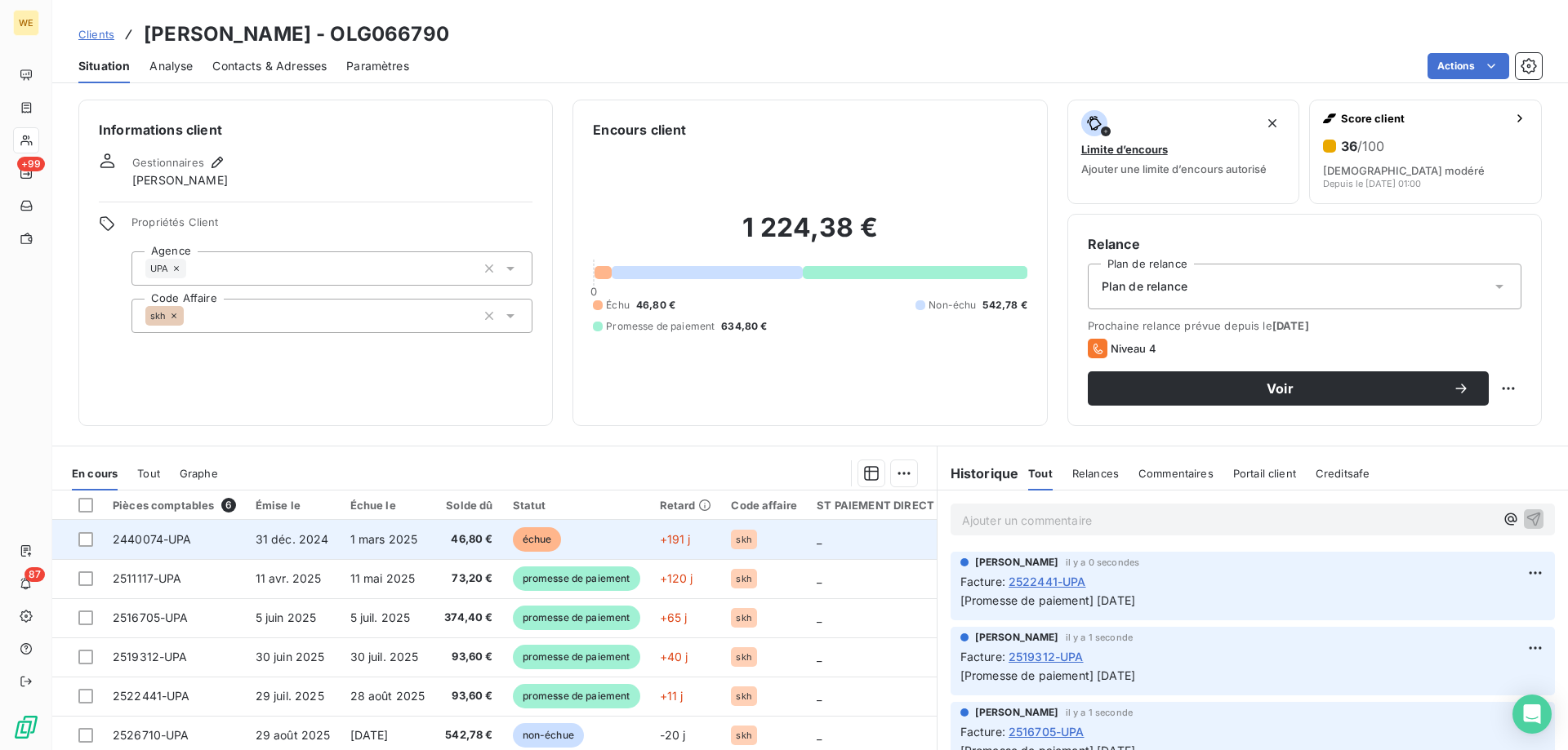
click at [314, 546] on td "31 déc. 2024" at bounding box center [293, 540] width 95 height 39
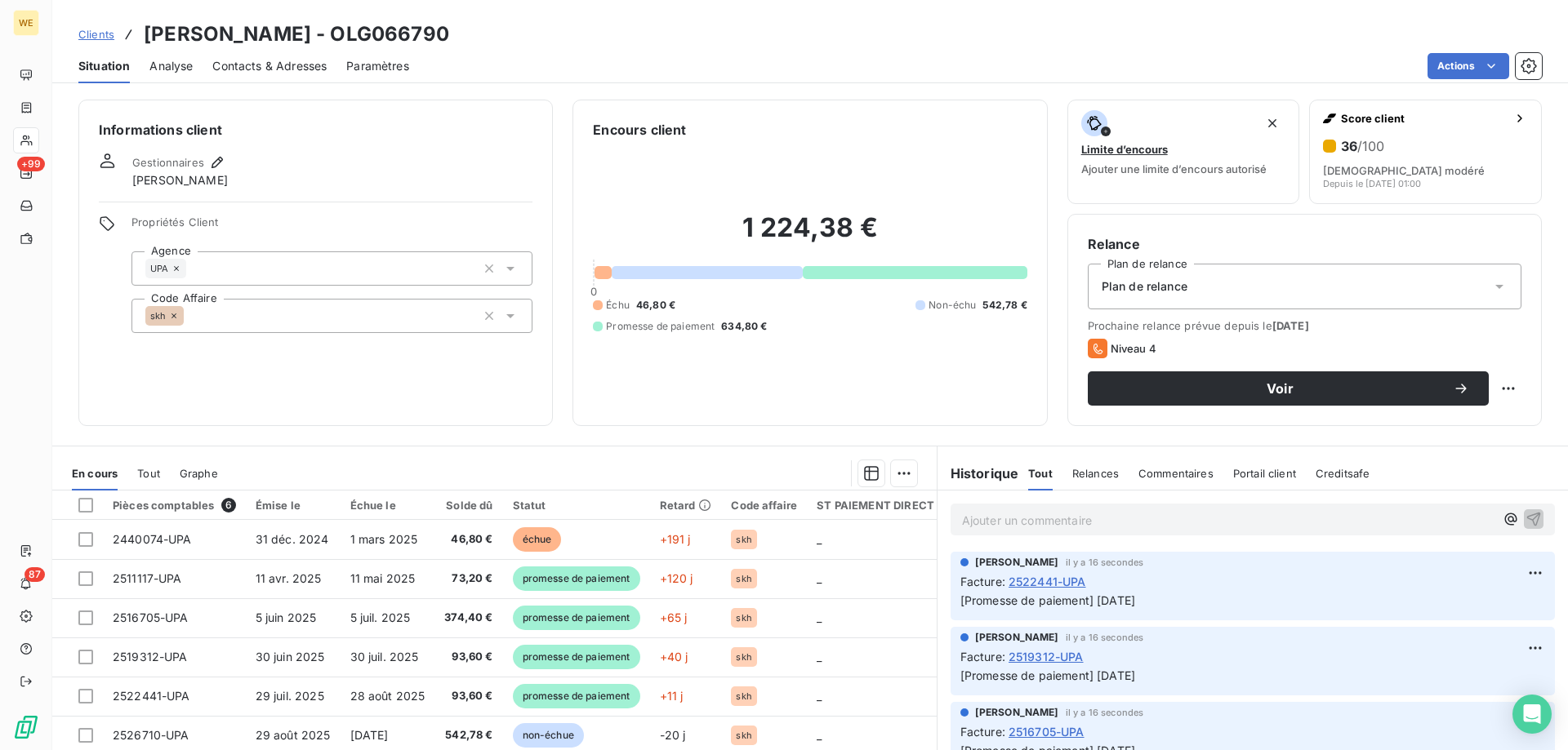
click at [414, 130] on h6 "Informations client" at bounding box center [315, 129] width 434 height 20
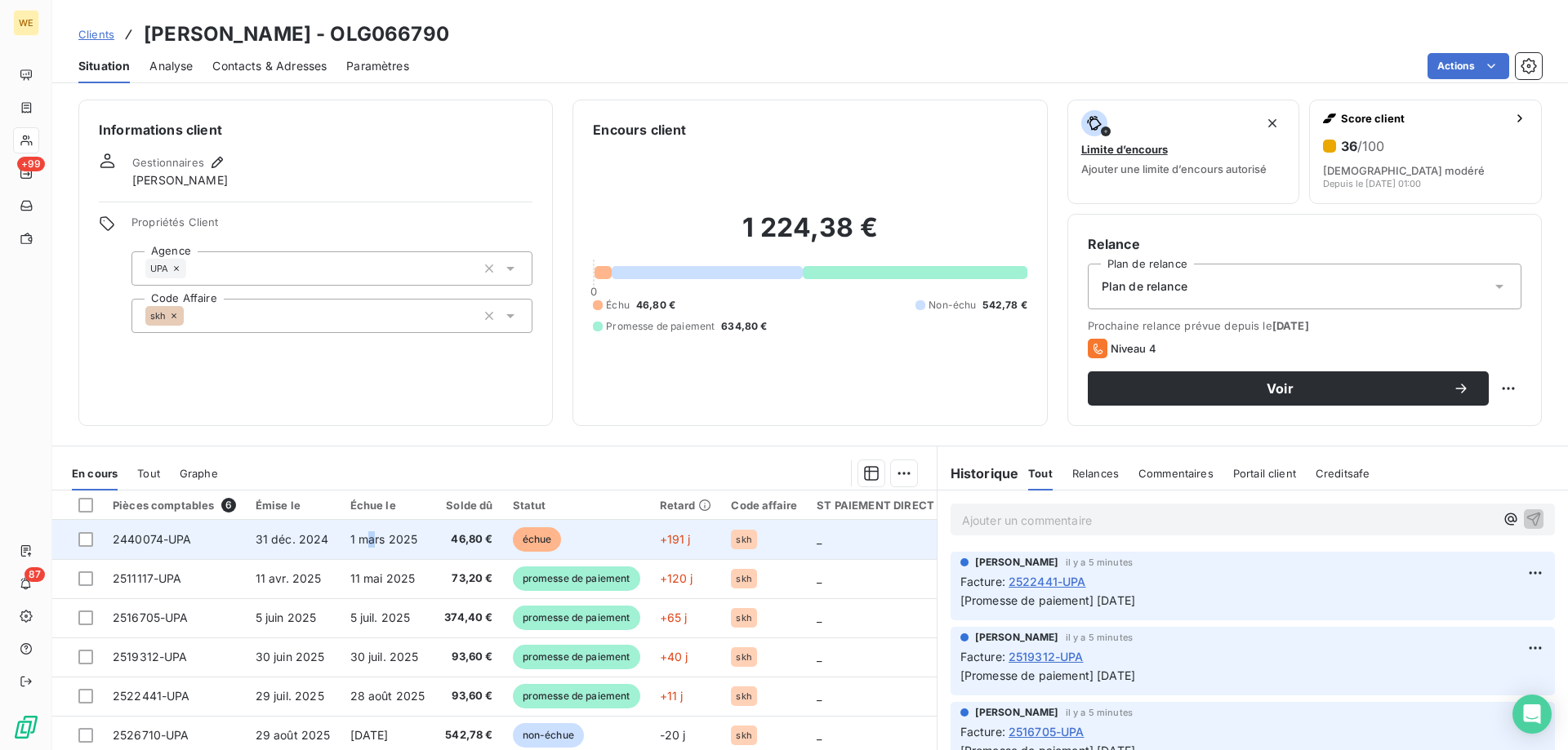
click at [368, 529] on td "1 mars 2025" at bounding box center [388, 540] width 95 height 39
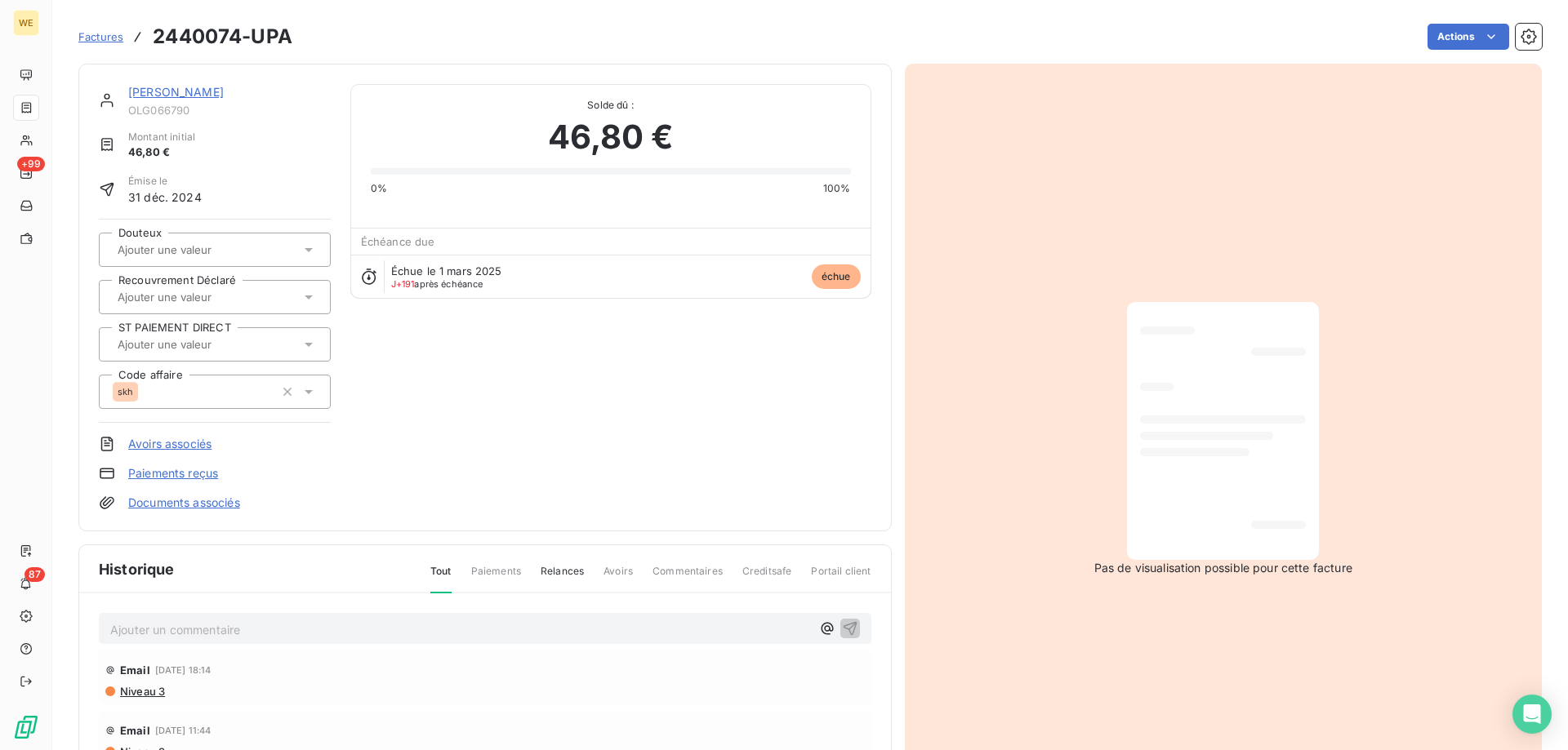
click at [257, 636] on p "Ajouter un commentaire ﻿" at bounding box center [461, 630] width 701 height 20
click at [843, 628] on icon "button" at bounding box center [850, 628] width 14 height 14
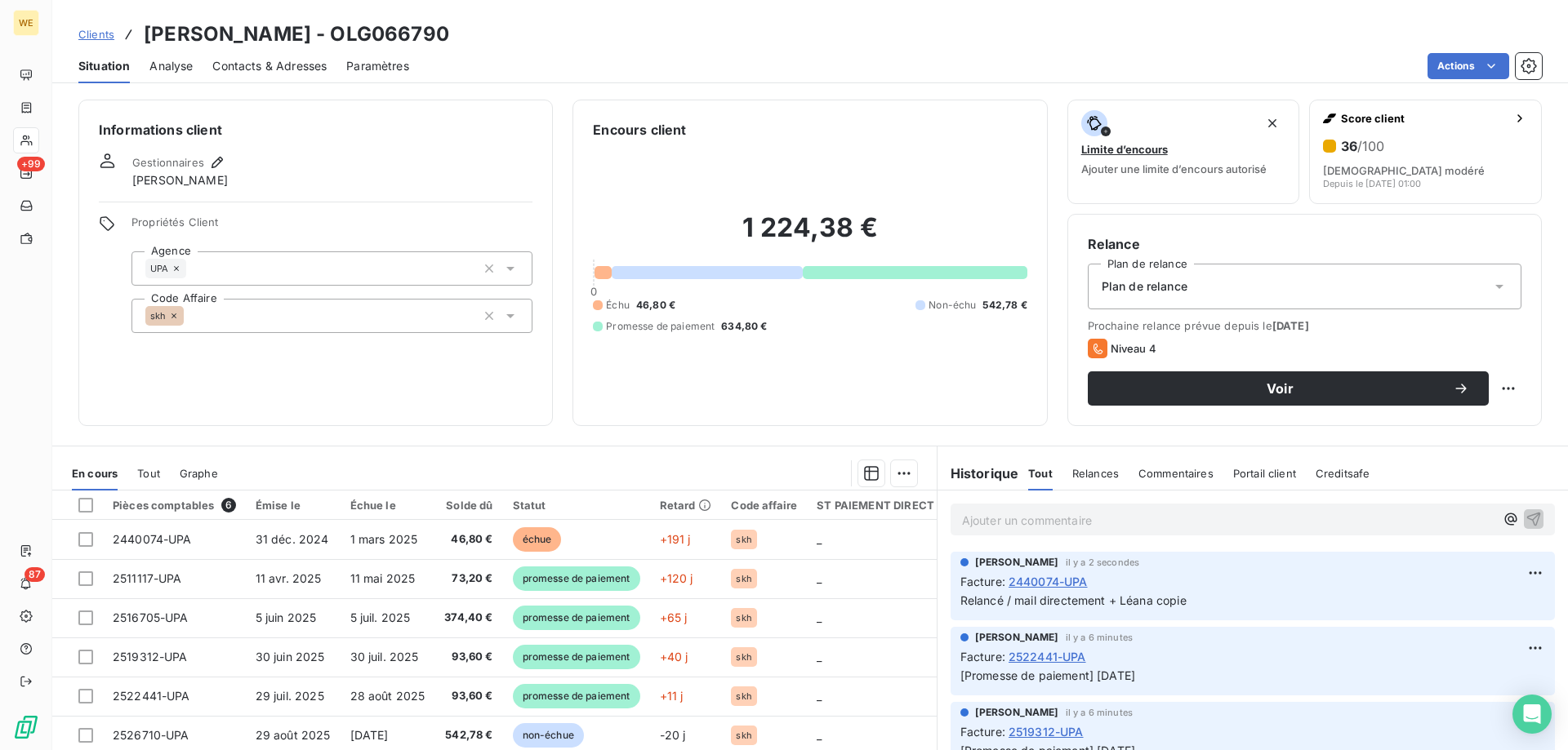
drag, startPoint x: 388, startPoint y: 155, endPoint x: 377, endPoint y: 155, distance: 11.0
click at [381, 155] on div "Gestionnaires Léna SOUKHAREVSKOFF" at bounding box center [315, 170] width 434 height 36
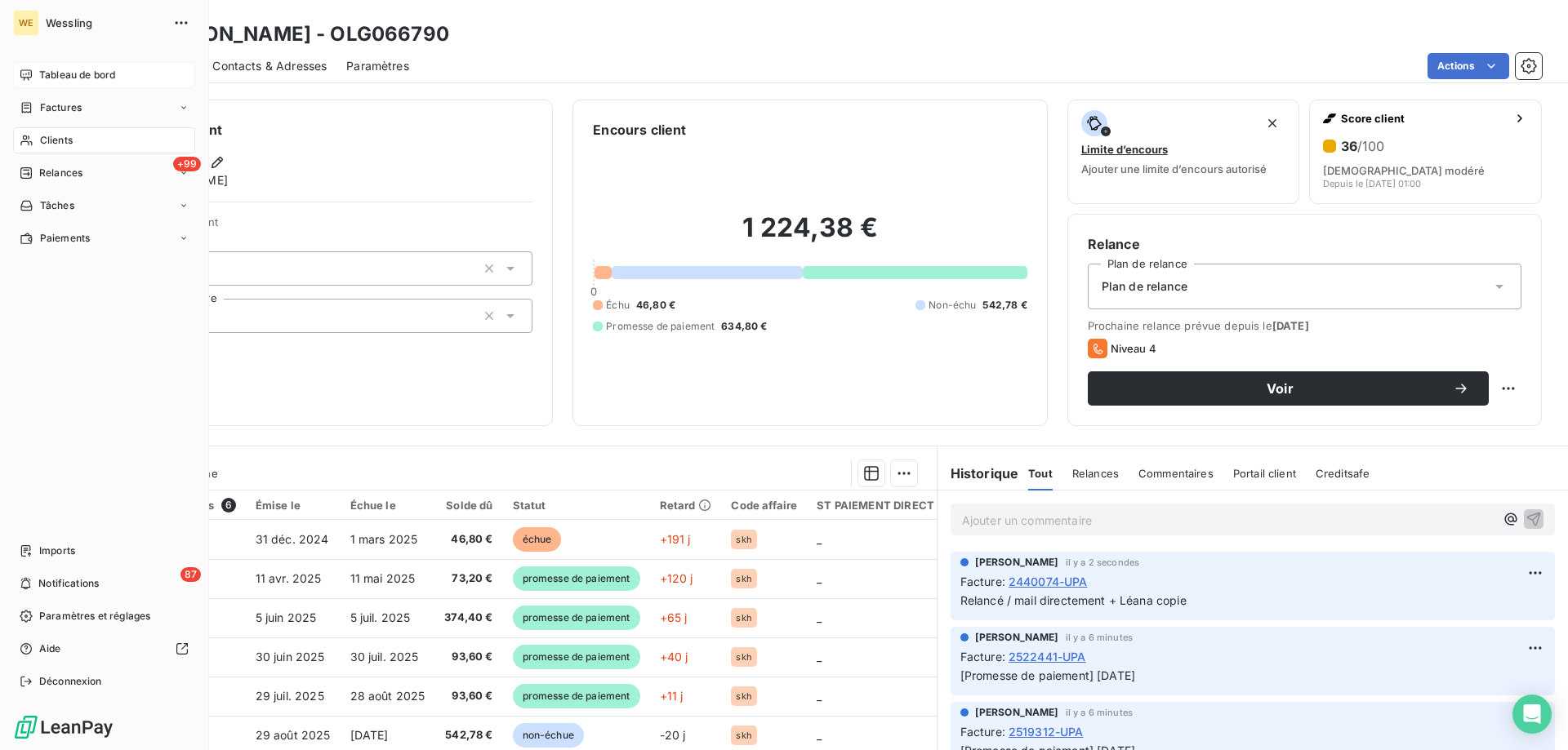
click at [59, 76] on span "Tableau de bord" at bounding box center [77, 75] width 76 height 15
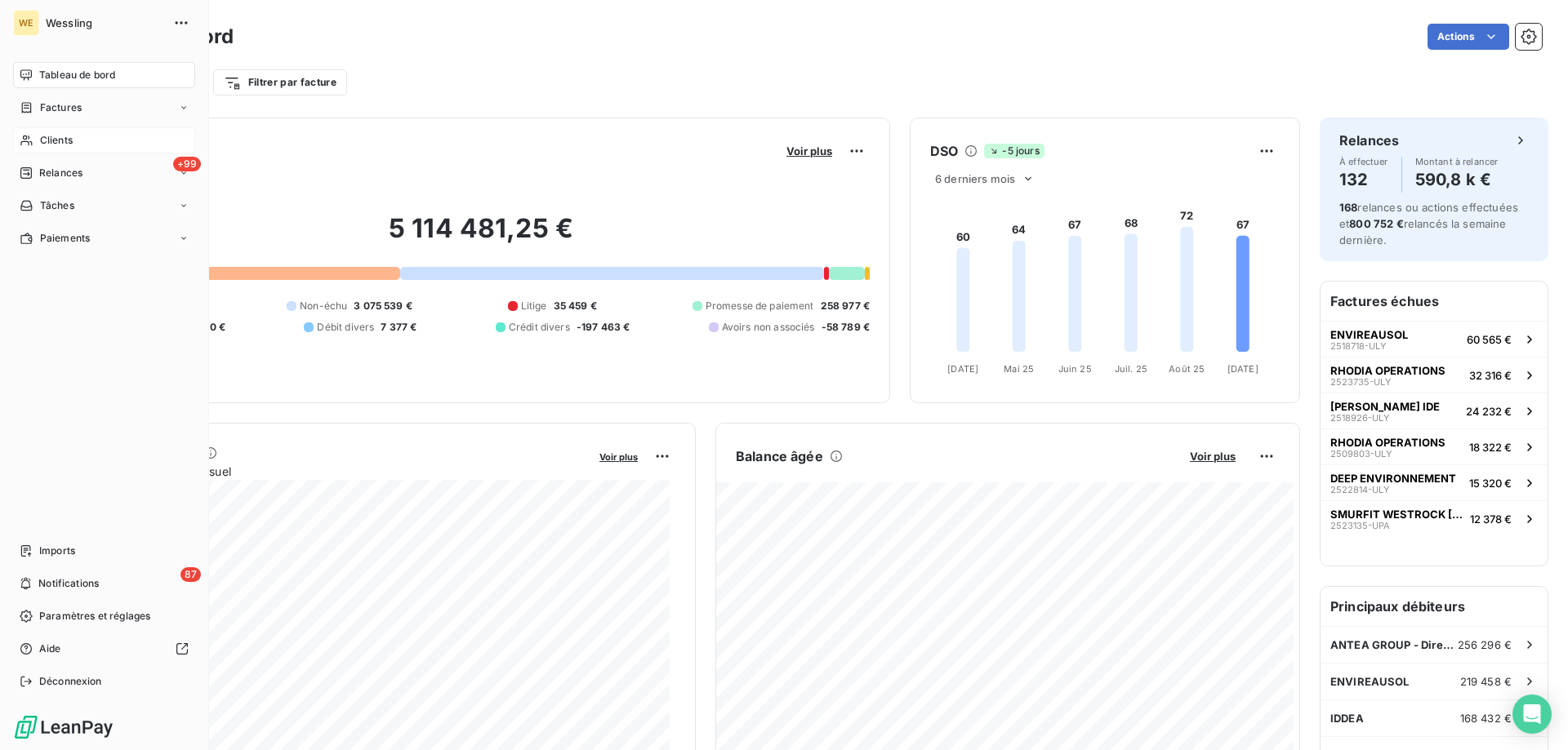
click at [53, 132] on div "Clients" at bounding box center [104, 140] width 182 height 26
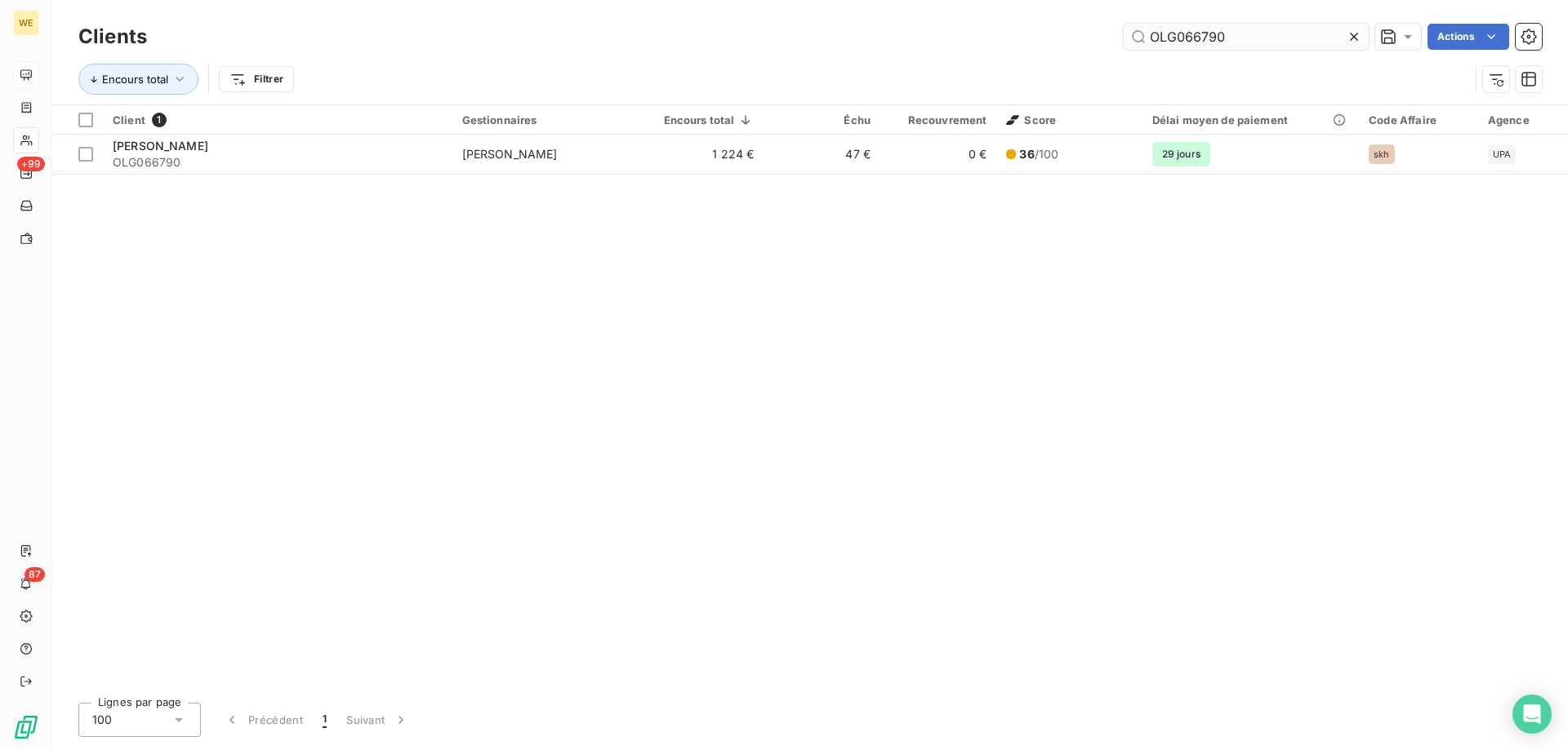
click at [1205, 31] on input "OLG066790" at bounding box center [1246, 36] width 245 height 26
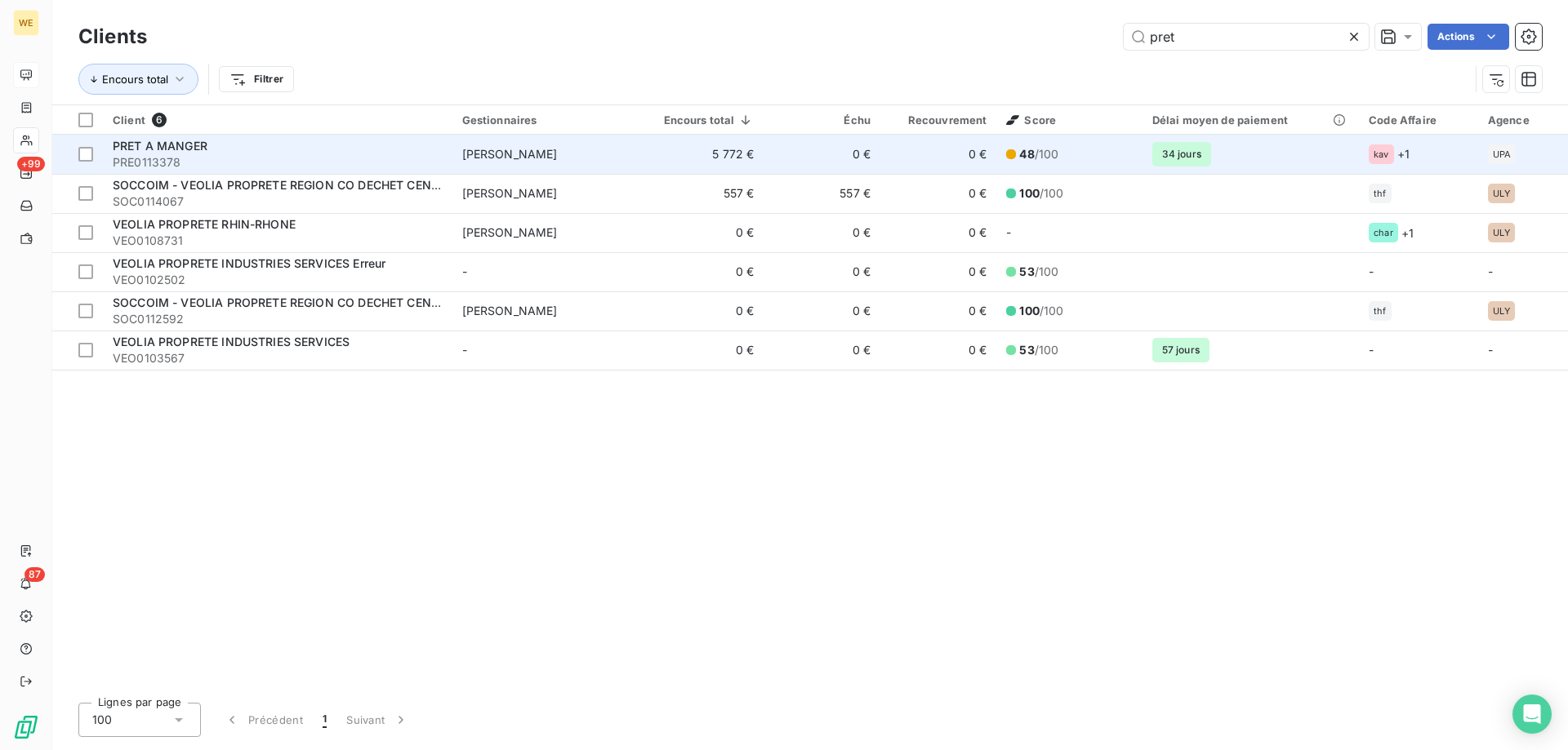
type input "pret"
click at [237, 154] on span "PRE0113378" at bounding box center [277, 163] width 330 height 17
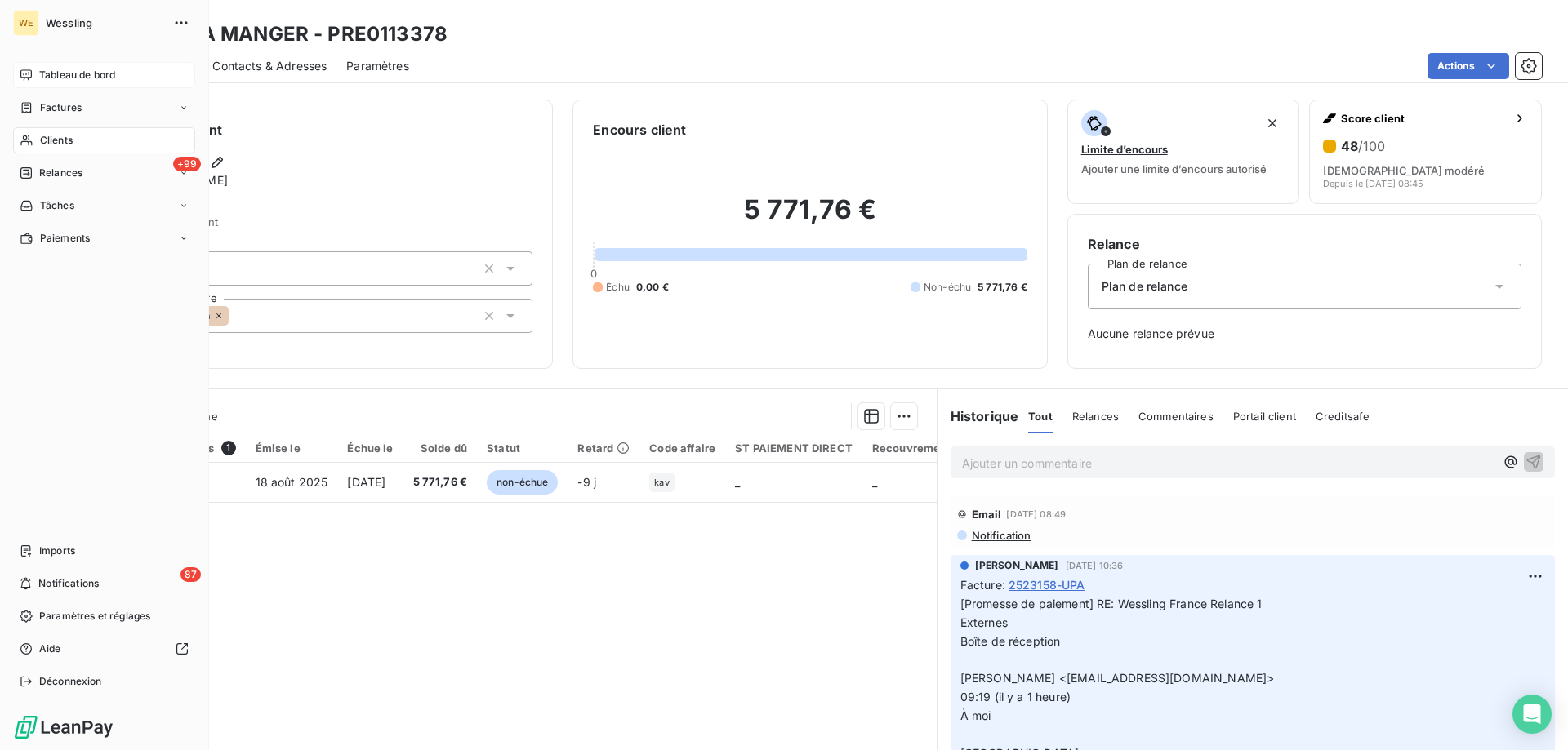
click at [57, 133] on span "Clients" at bounding box center [56, 140] width 33 height 15
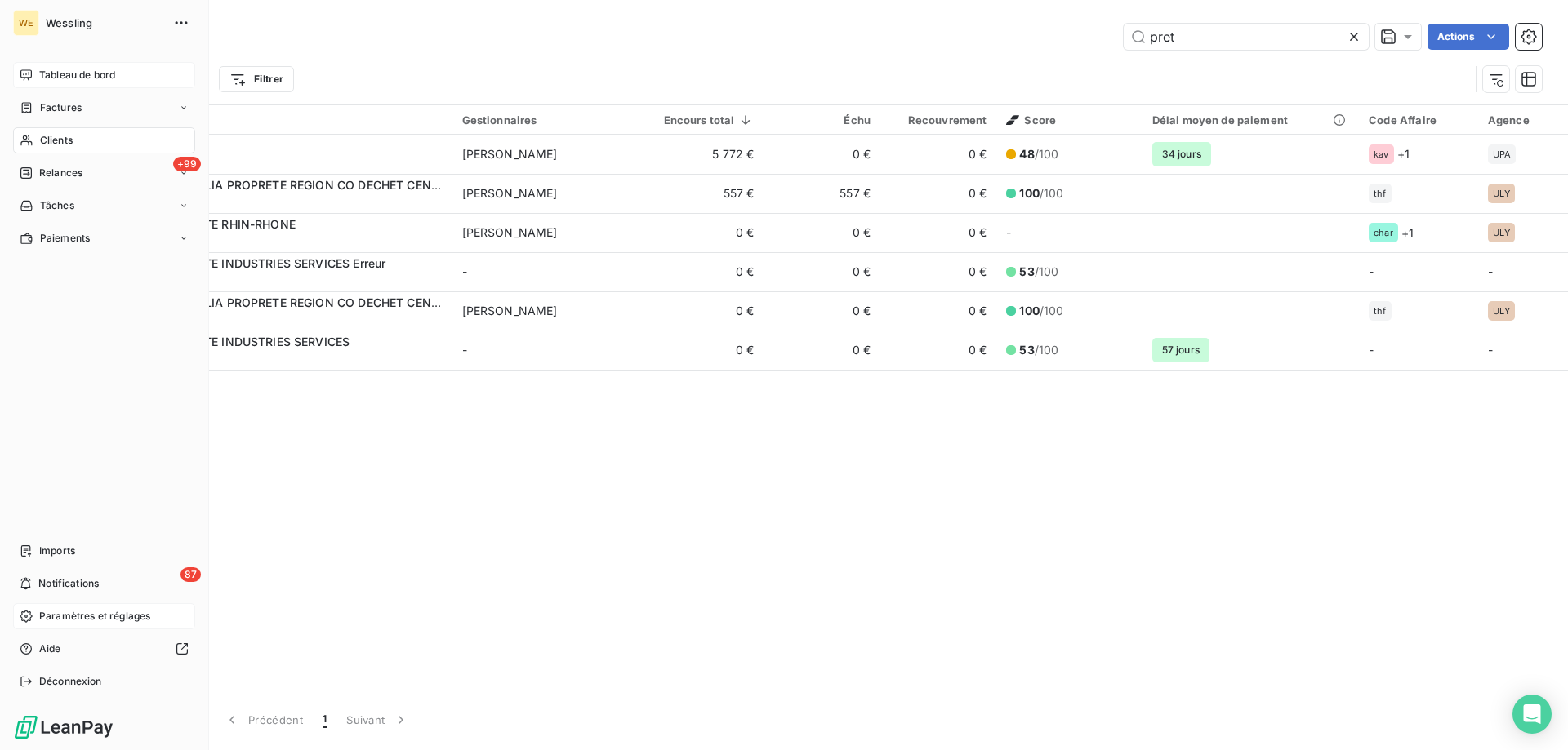
click at [87, 615] on span "Paramètres et réglages" at bounding box center [94, 616] width 111 height 15
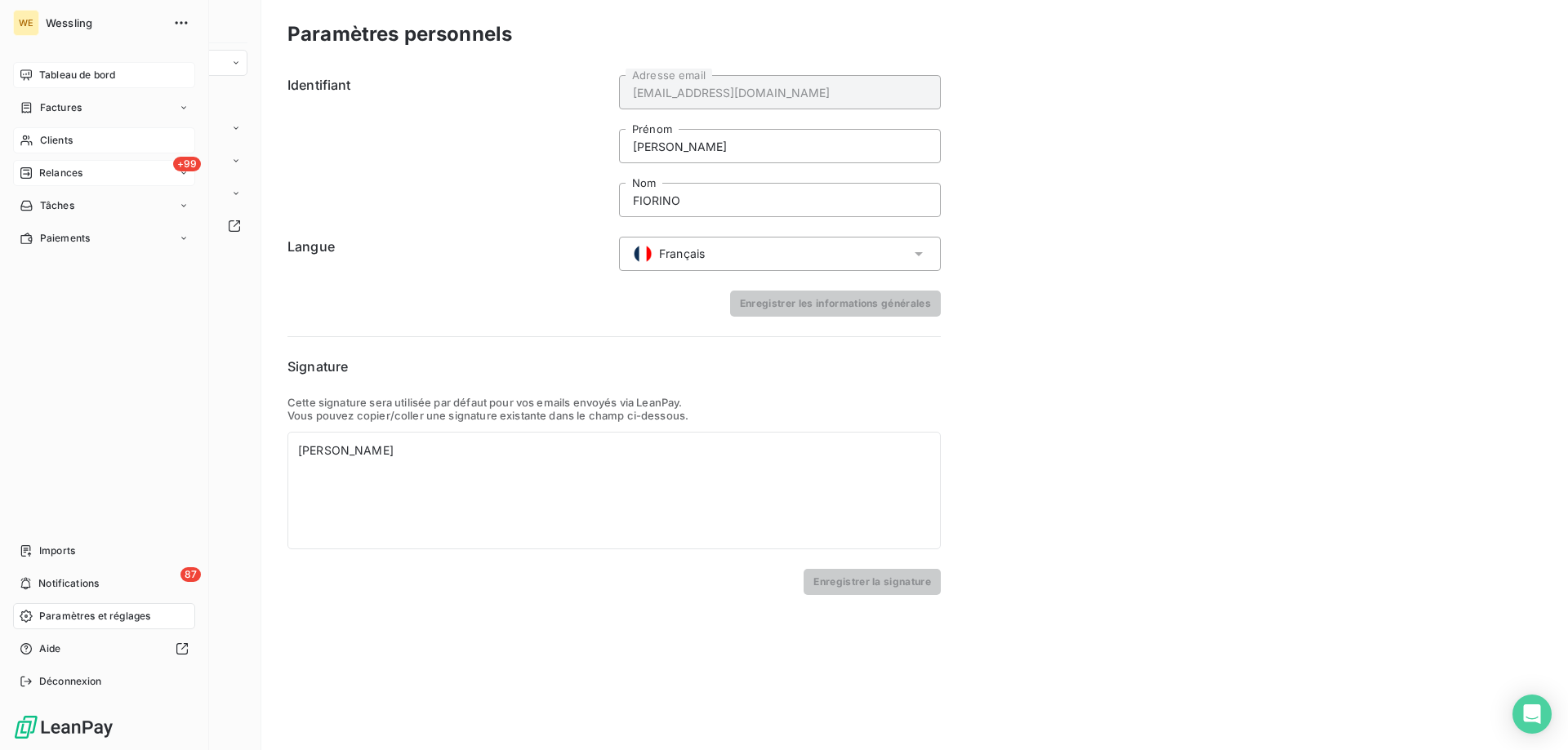
click at [60, 170] on span "Relances" at bounding box center [60, 173] width 44 height 15
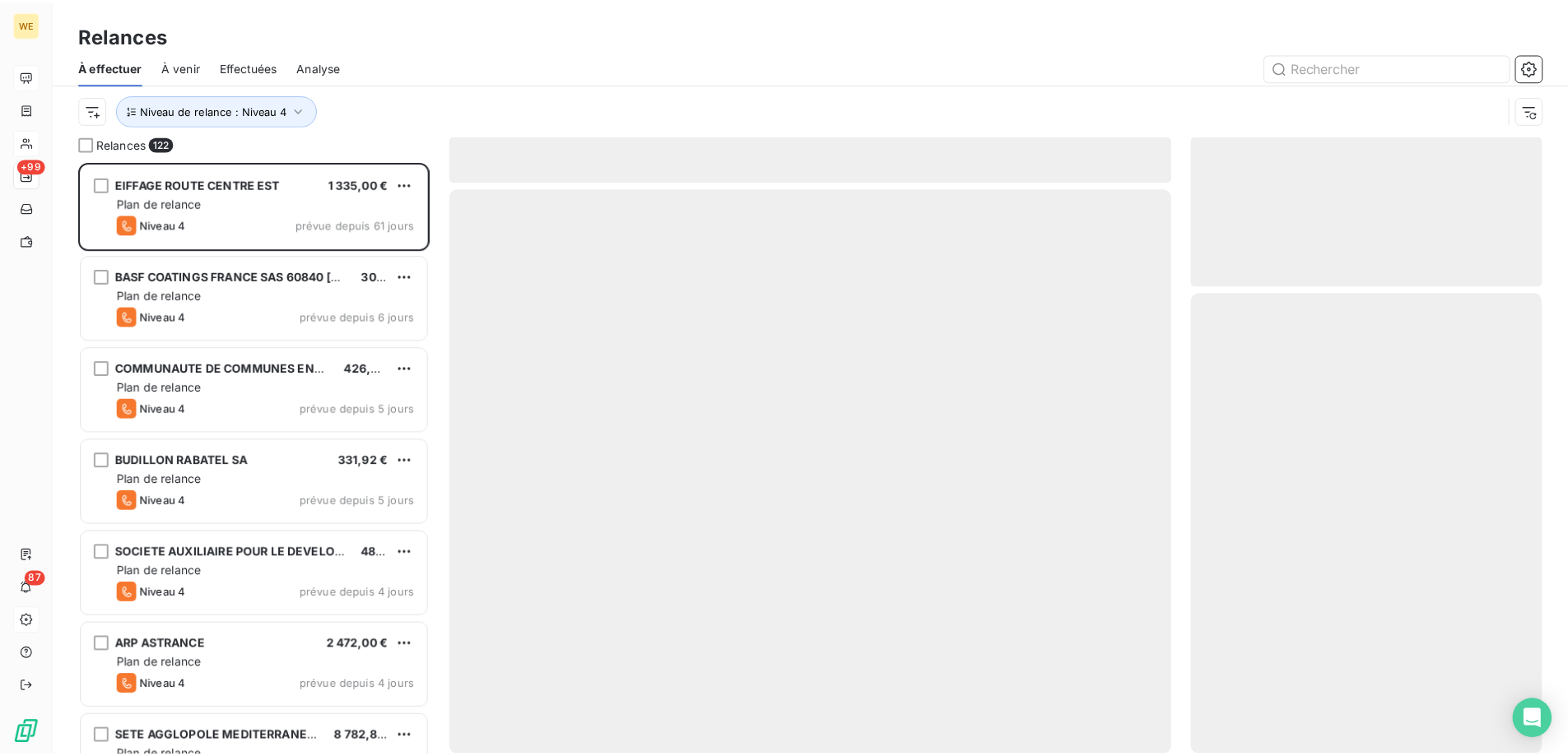
scroll to position [583, 342]
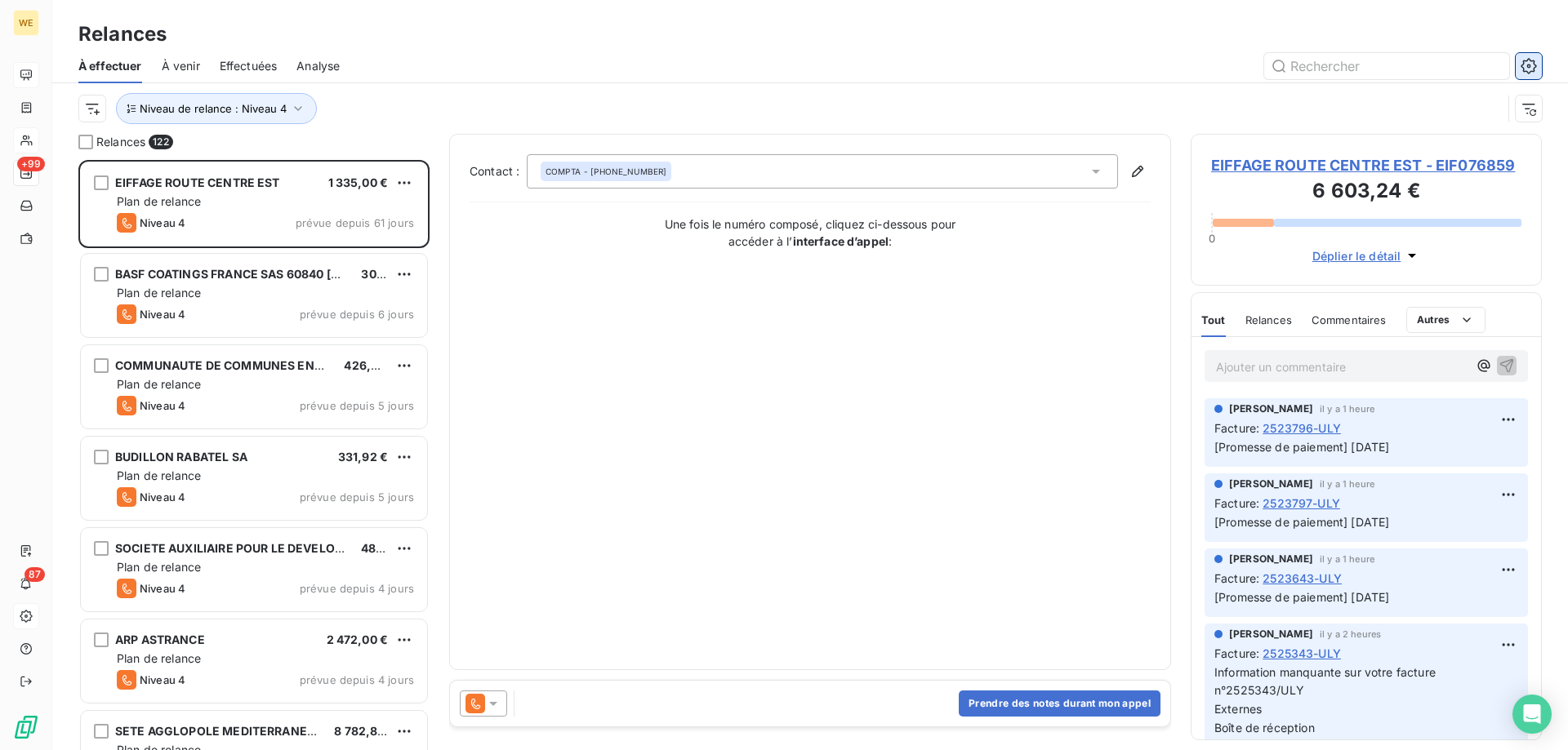
click at [1524, 74] on button "button" at bounding box center [1529, 66] width 26 height 26
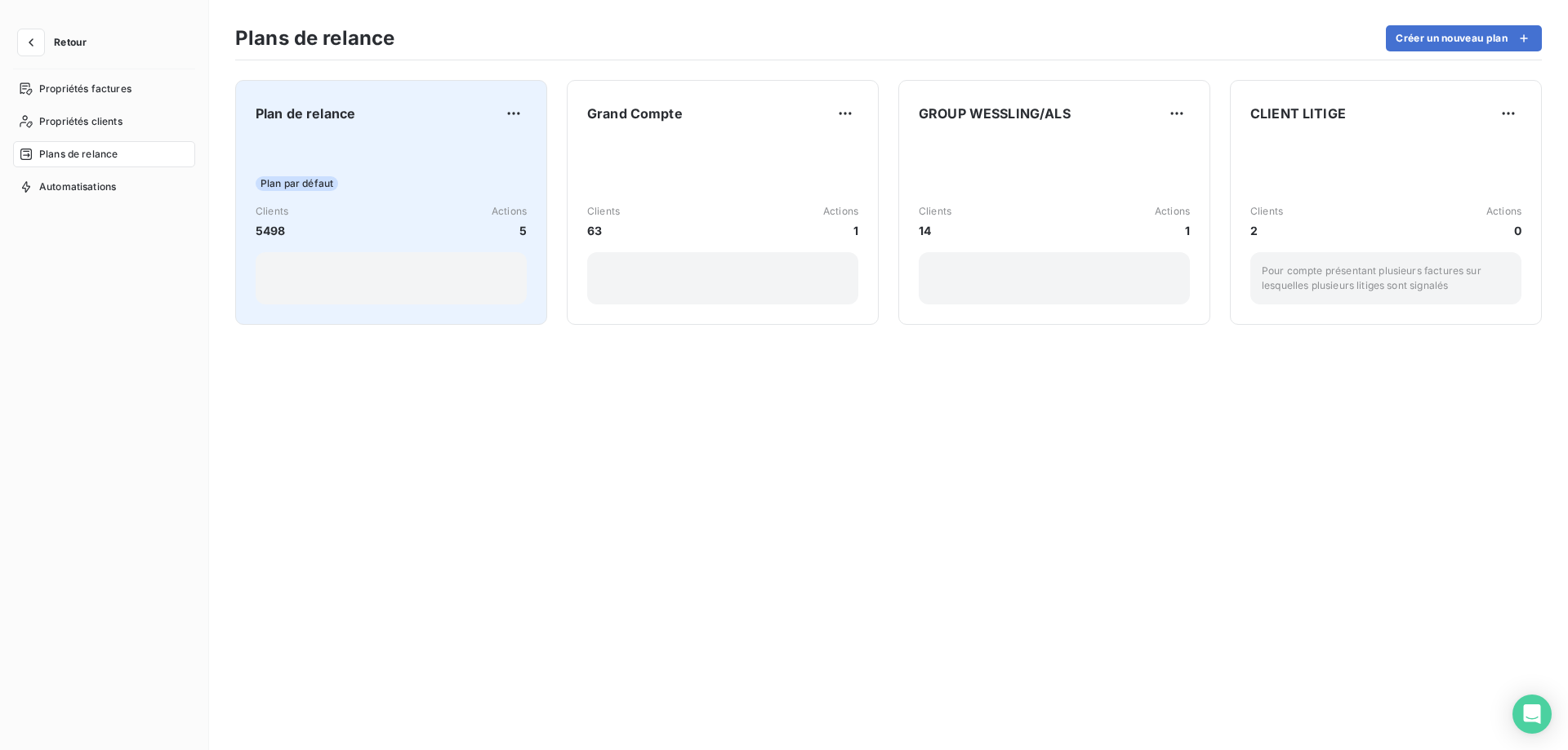
click at [454, 153] on div "Plan par défaut Clients 5498 Actions 5" at bounding box center [391, 221] width 271 height 164
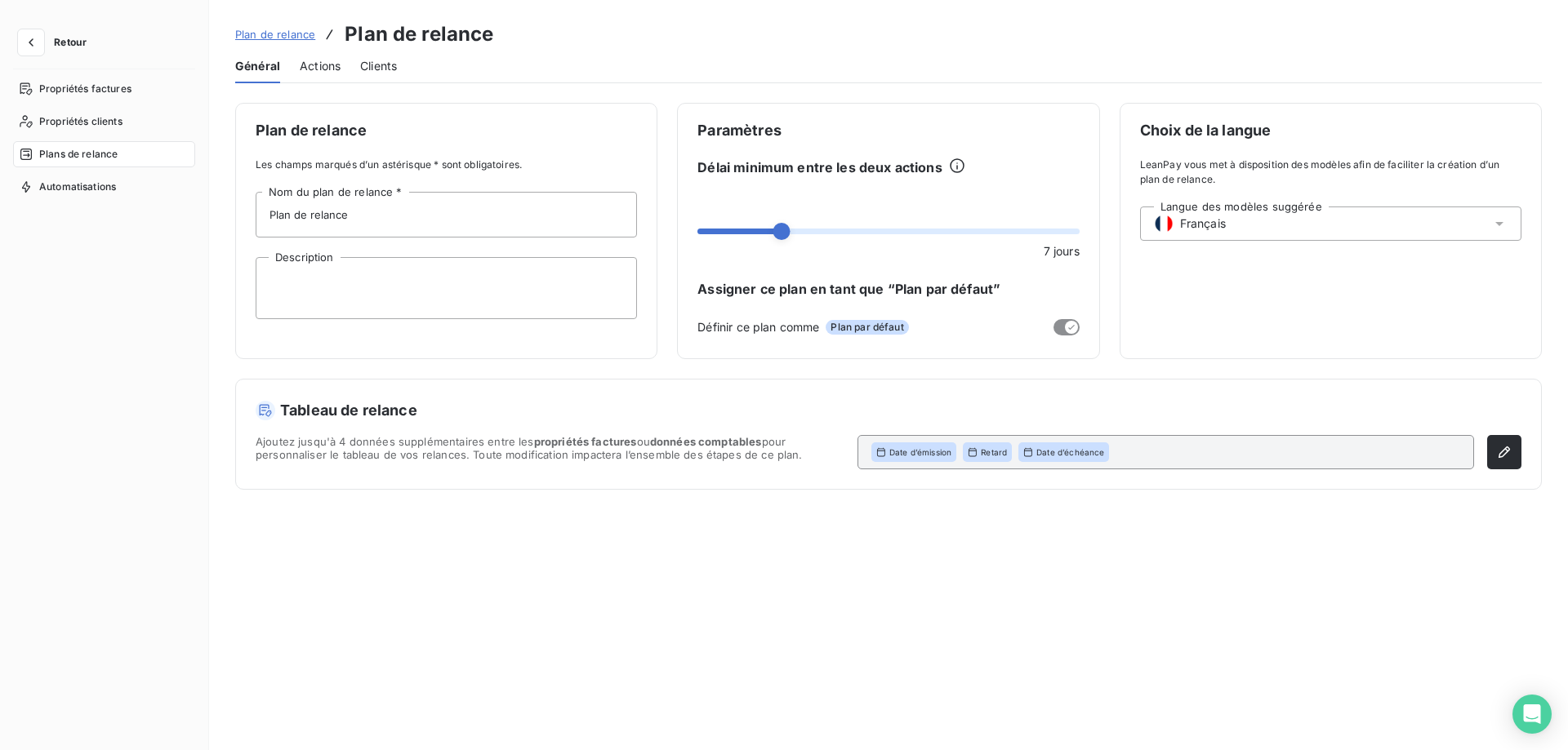
click at [327, 68] on span "Actions" at bounding box center [320, 66] width 41 height 17
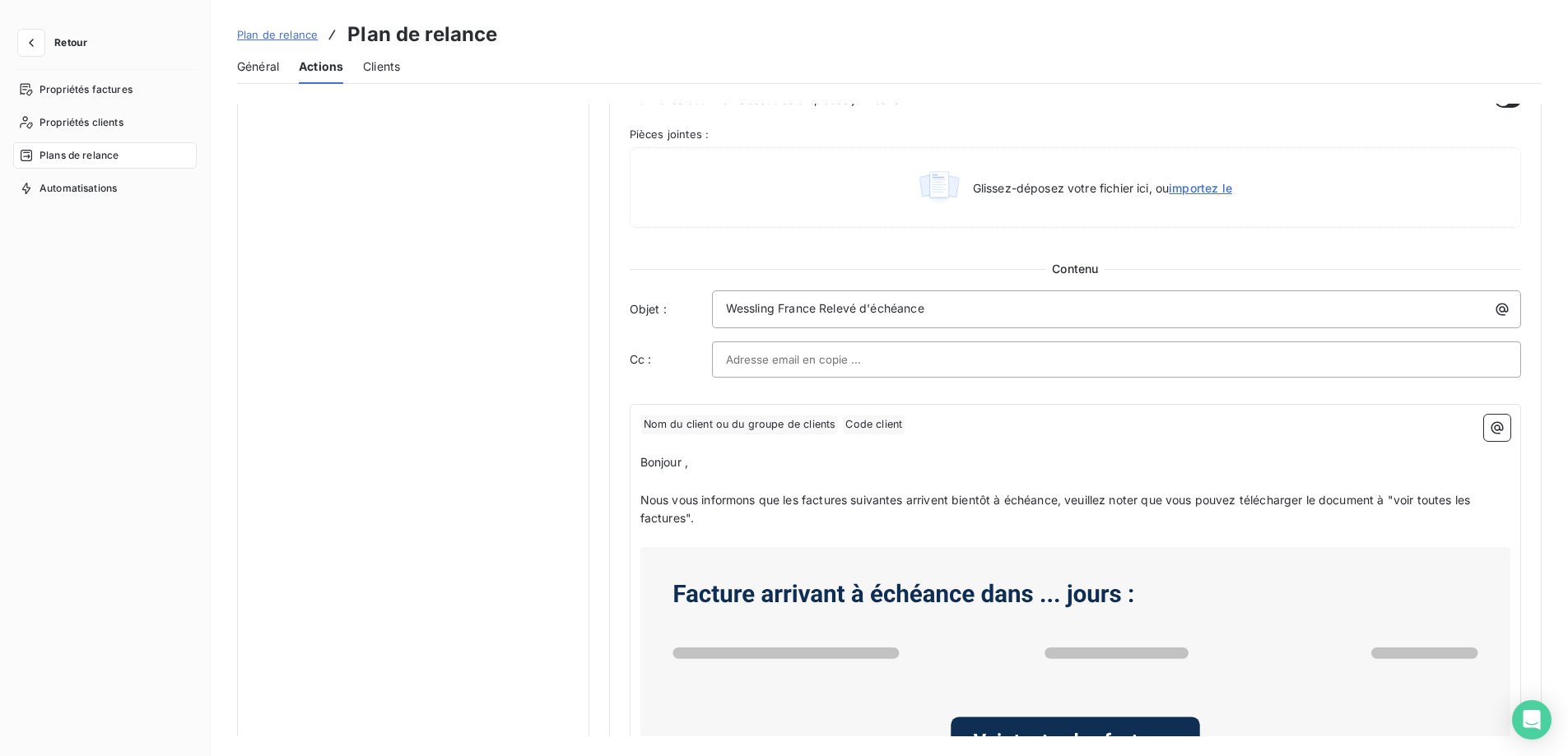
scroll to position [741, 0]
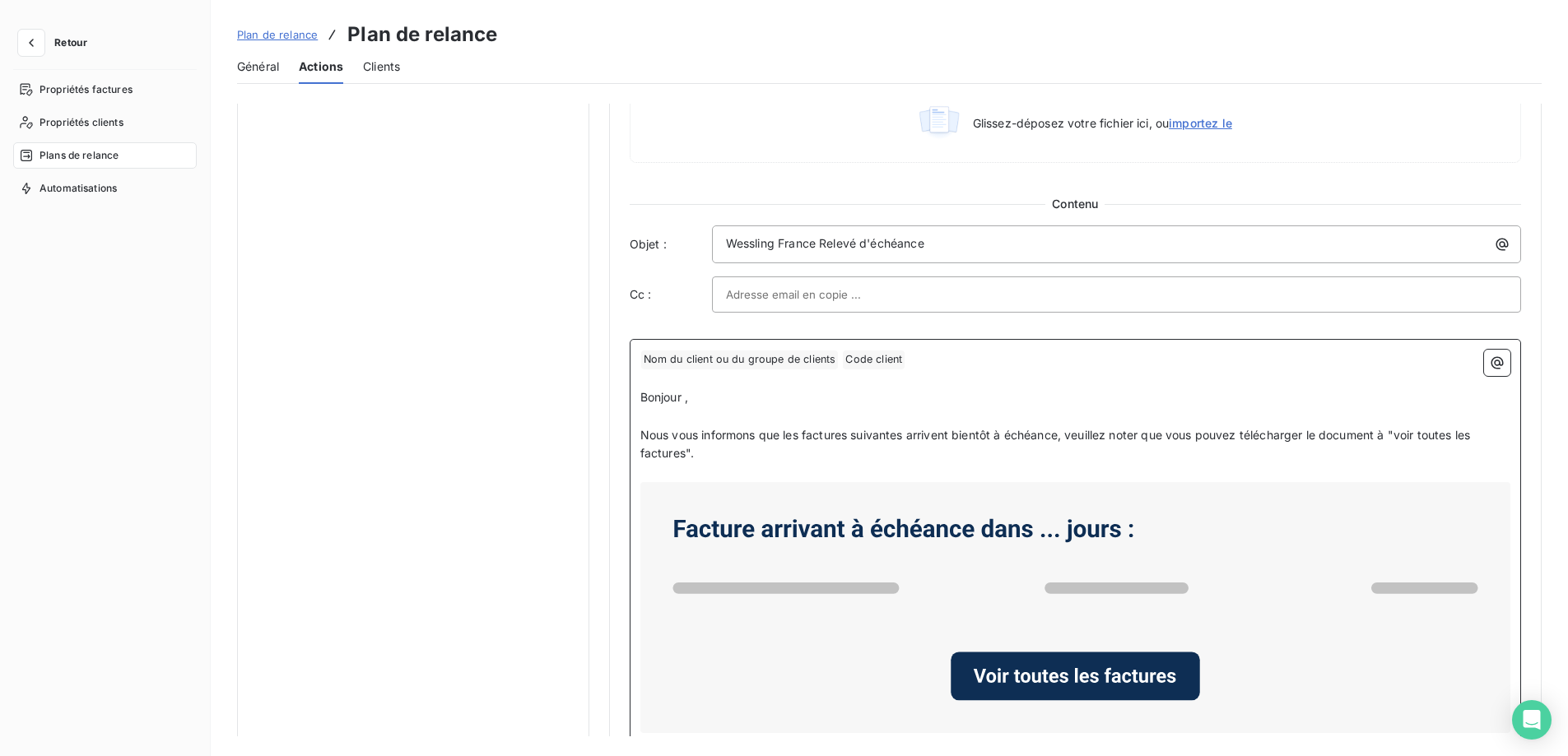
click at [945, 359] on p "﻿ Nom du client ou du groupe de clients ﻿ Code client ﻿ ﻿" at bounding box center [1075, 359] width 870 height 20
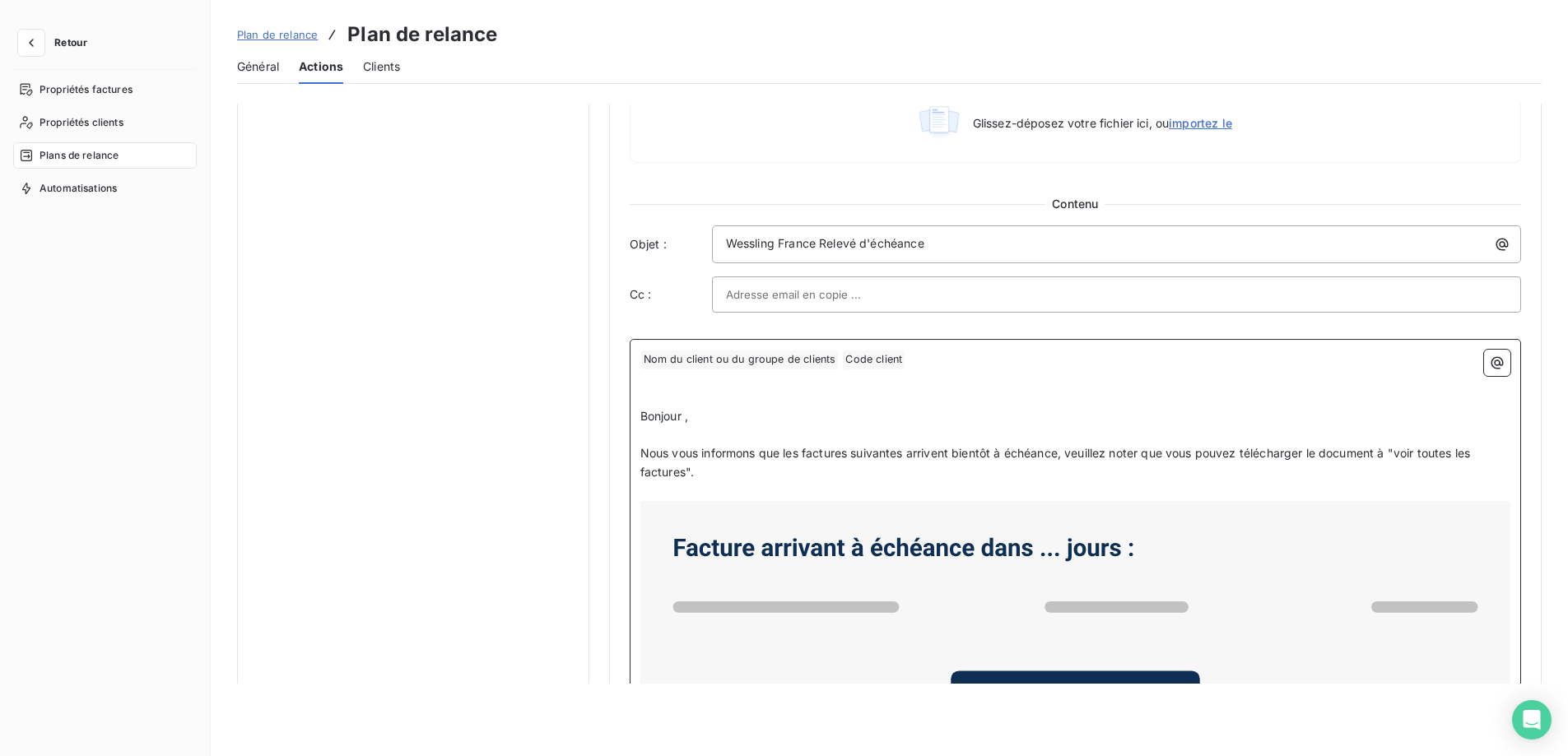
scroll to position [760, 0]
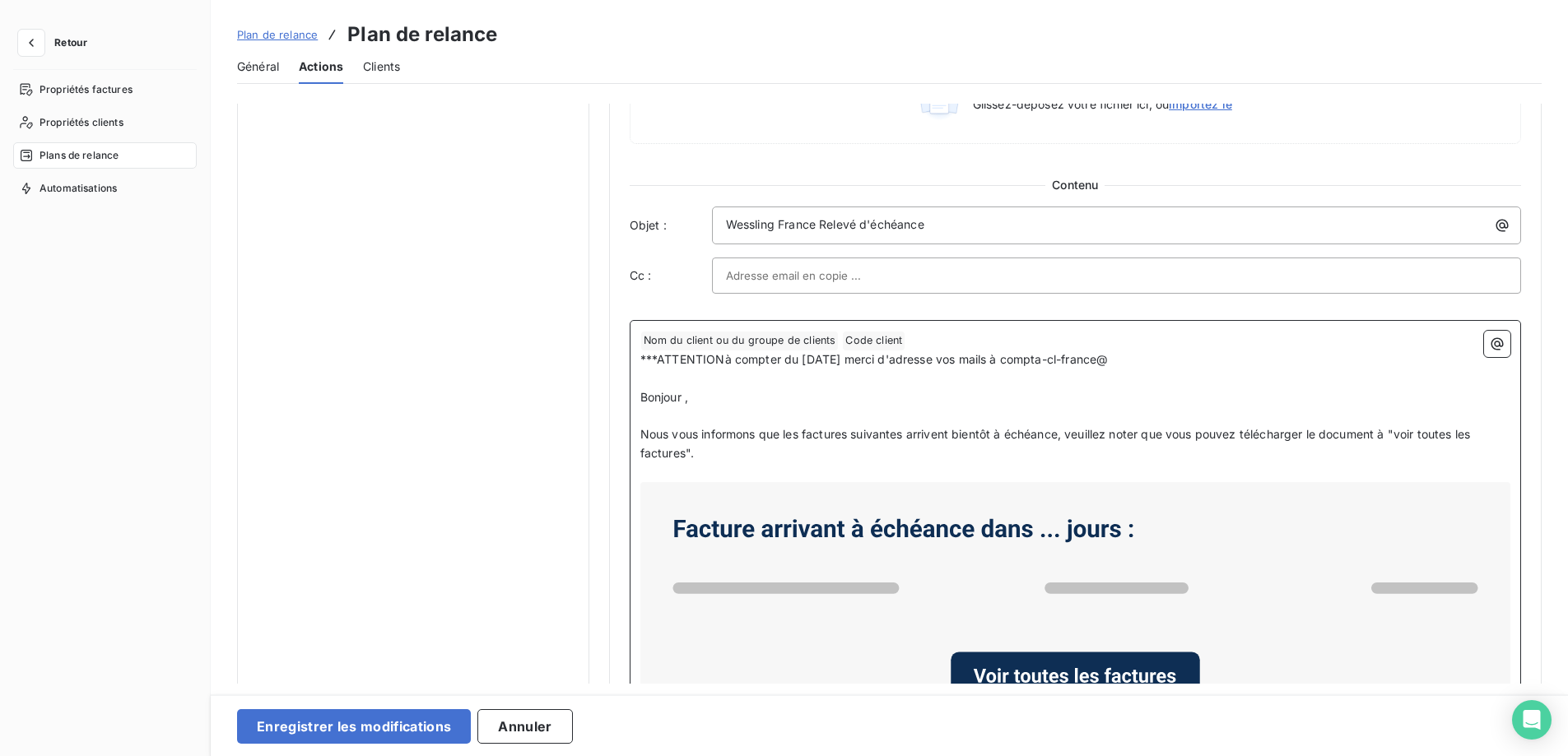
click at [1175, 356] on html "Retour Propriétés factures Propriétés clients Plans de relance Automatisations …" at bounding box center [784, 378] width 1568 height 756
click at [722, 363] on span "***ATTENTIONà compter du [DATE] merci d'adresse vos mails à [EMAIL_ADDRESS][DOM…" at bounding box center [921, 359] width 561 height 14
click at [978, 356] on span "***ATTENTION à compter du [DATE] merci d'adresse vos mails à [EMAIL_ADDRESS][DO…" at bounding box center [923, 359] width 565 height 14
click at [1210, 356] on span "***ATTENTION à compter du [DATE] merci d'adresser vos mails à [EMAIL_ADDRESS][D…" at bounding box center [925, 359] width 570 height 14
drag, startPoint x: 1291, startPoint y: 368, endPoint x: 642, endPoint y: 360, distance: 649.0
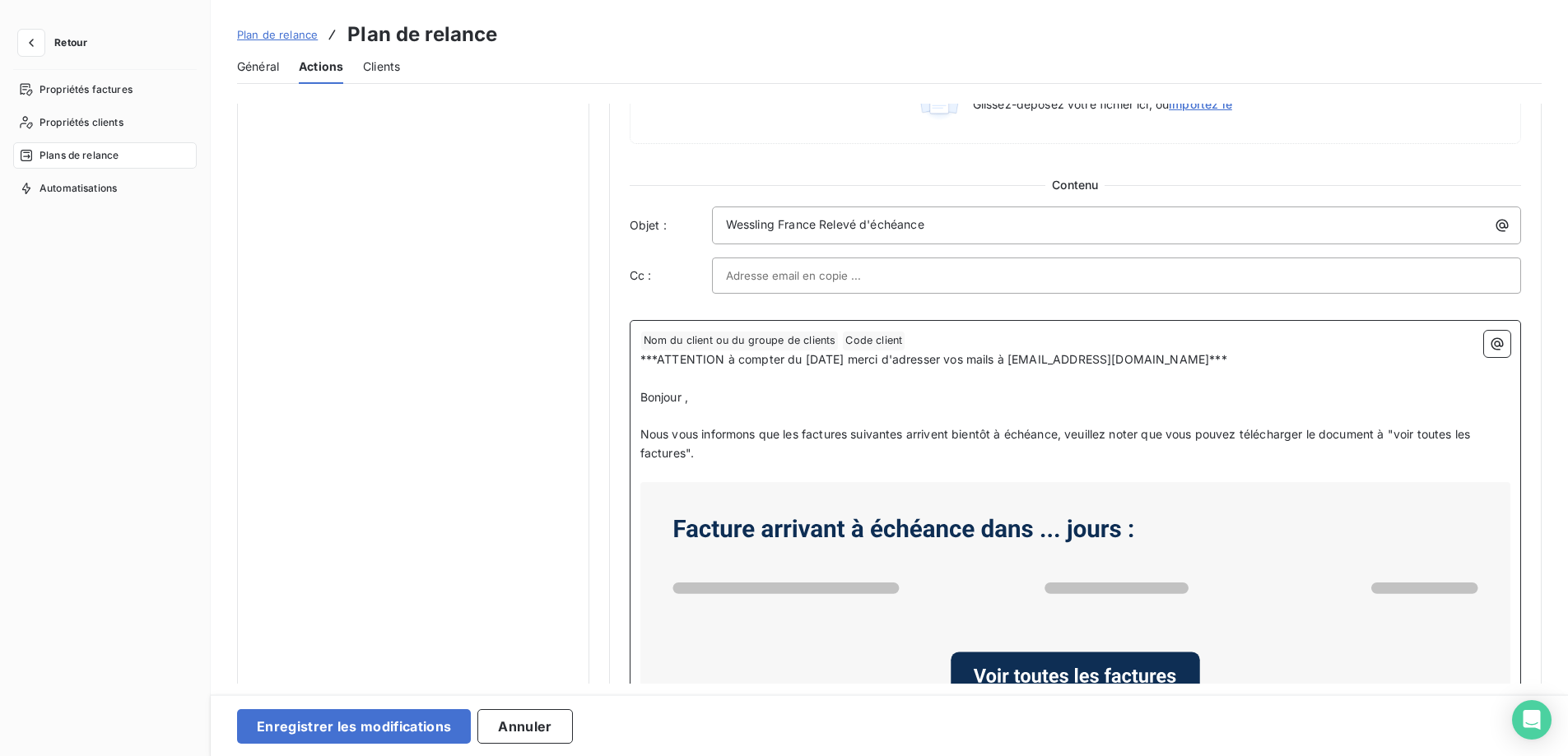
click at [635, 361] on div "﻿ Nom du client ou du groupe de clients ﻿ Code client ﻿ ﻿ ***ATTENTION à compte…" at bounding box center [1075, 681] width 892 height 722
copy span "***ATTENTION à compter du [DATE] merci d'adresser vos mails à [EMAIL_ADDRESS][D…"
click at [1232, 492] on icon at bounding box center [1075, 608] width 857 height 238
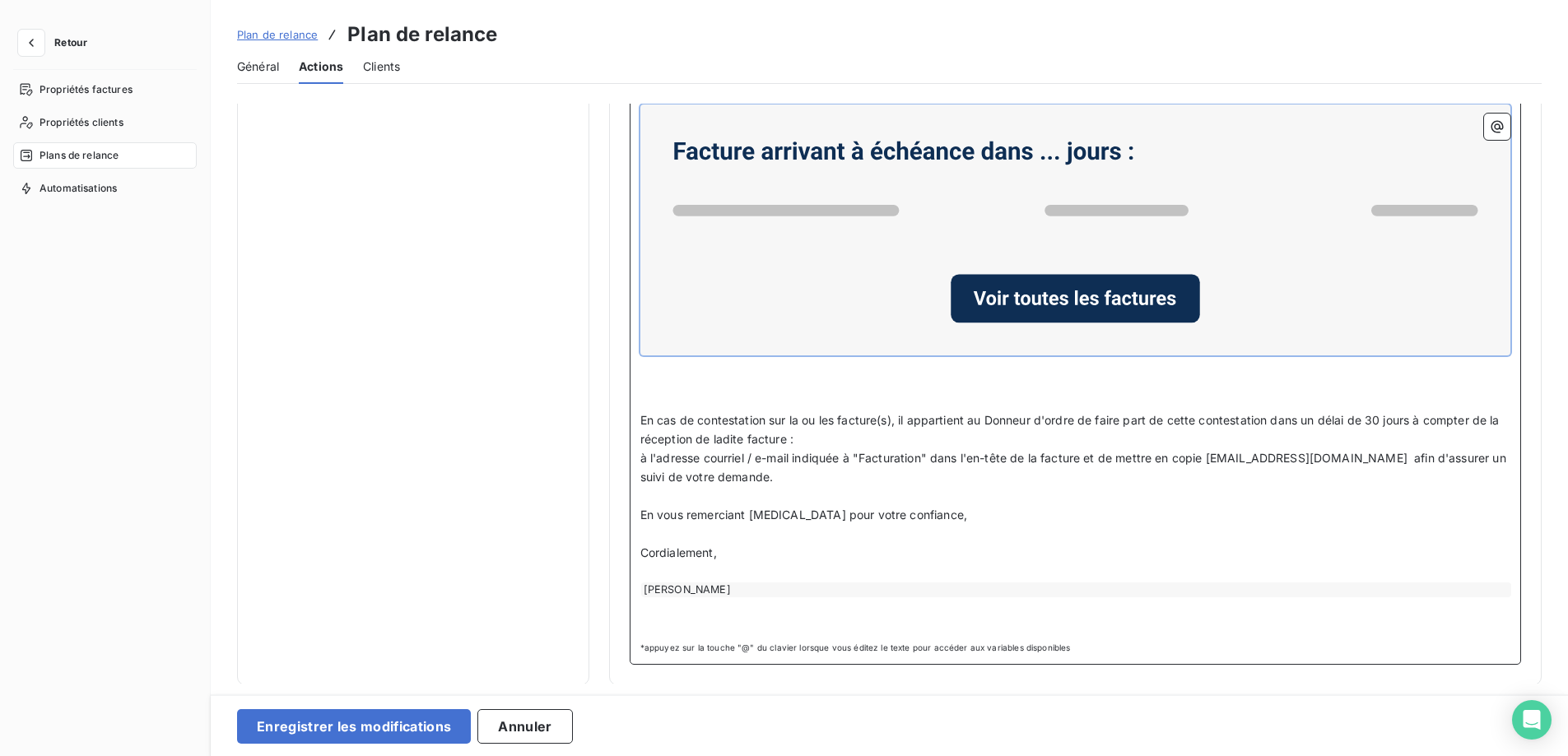
scroll to position [67, 0]
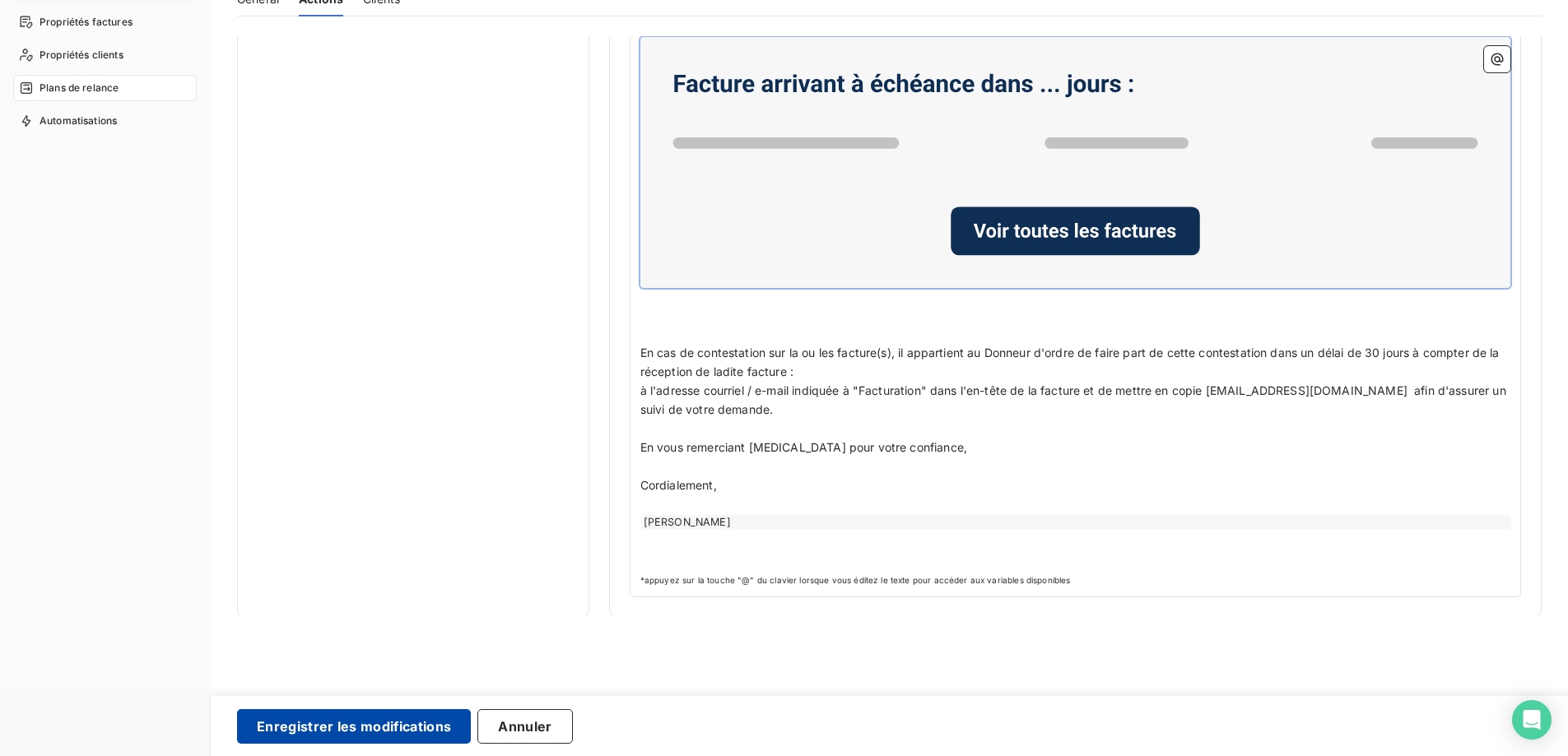
click at [362, 729] on button "Enregistrer les modifications" at bounding box center [354, 726] width 234 height 35
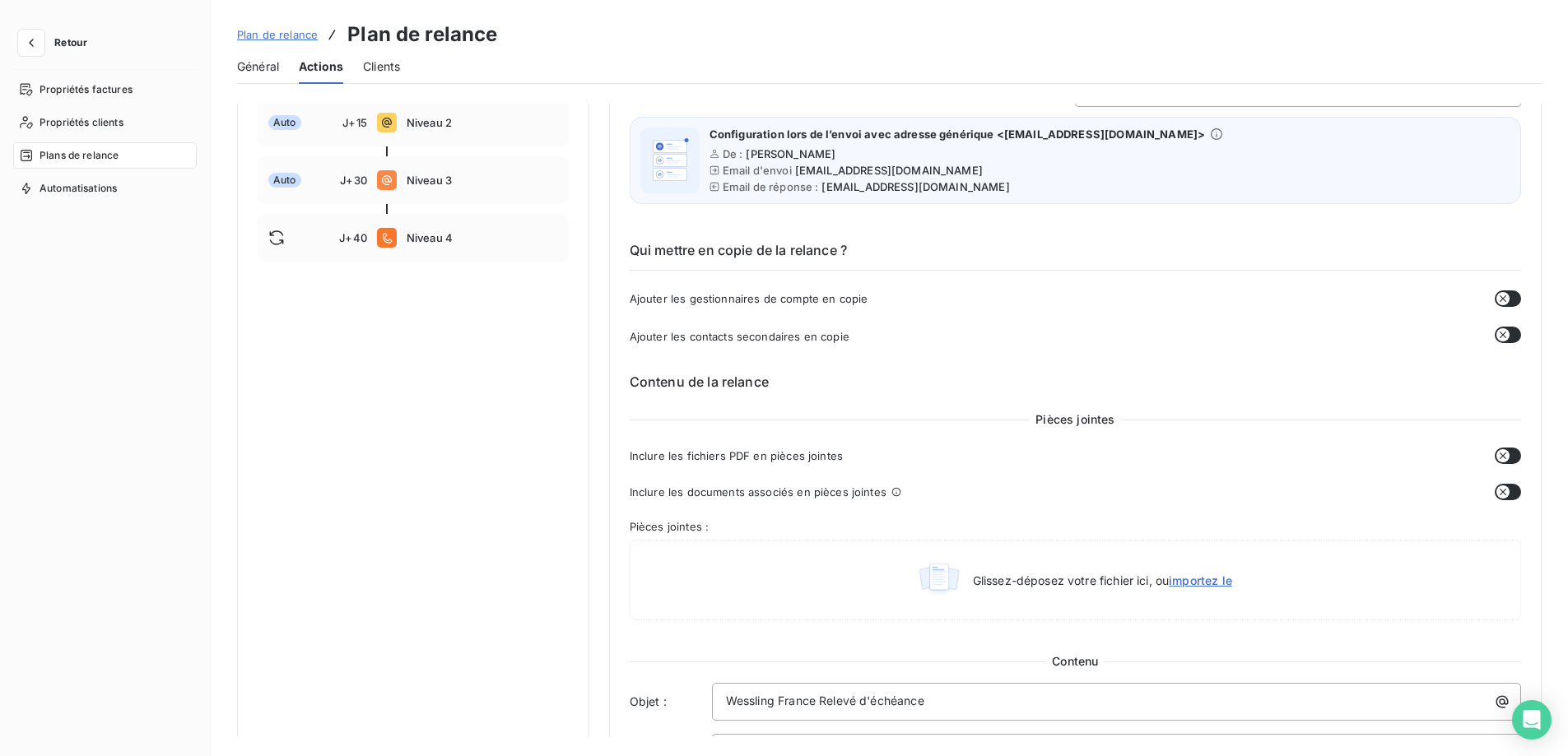
scroll to position [0, 0]
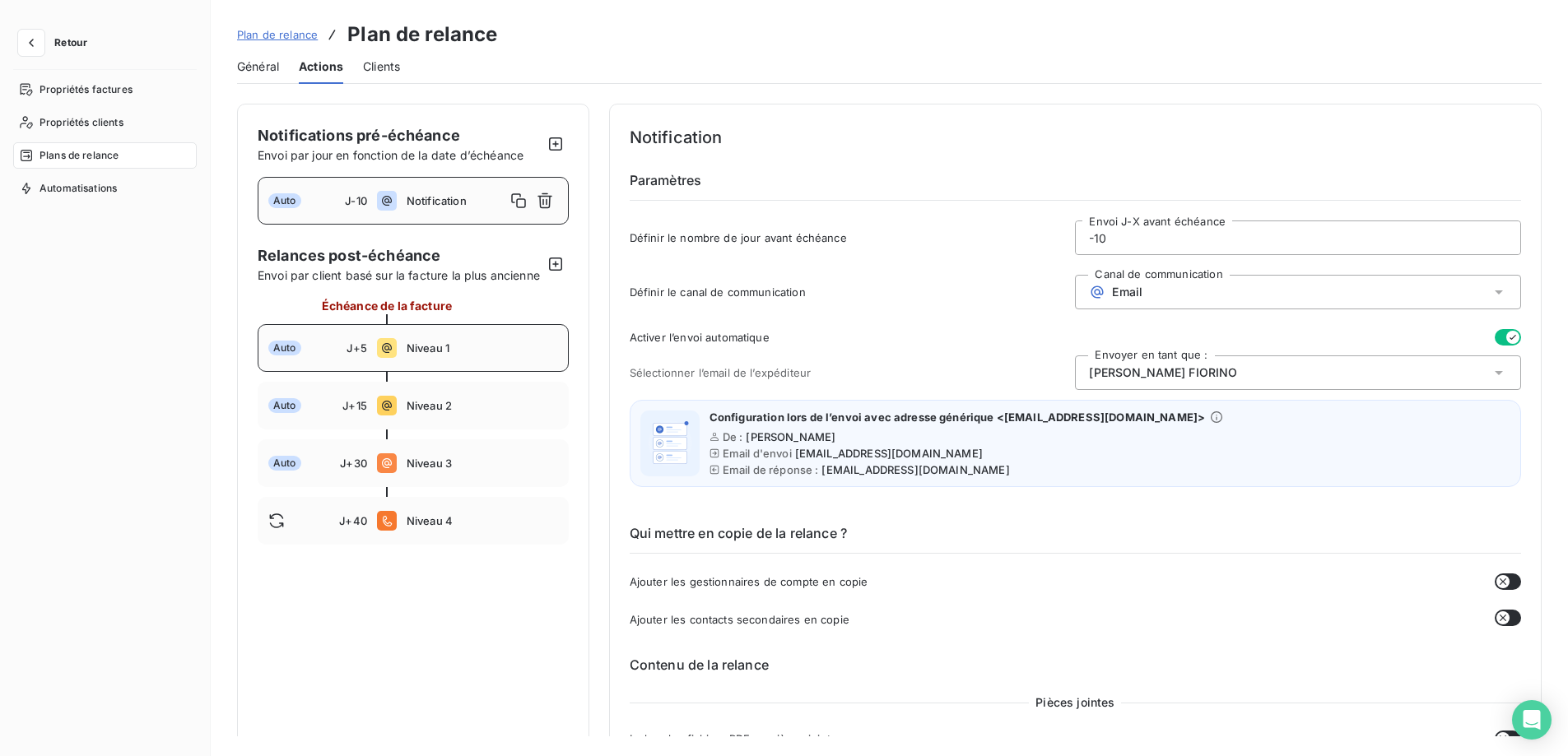
click at [427, 355] on span "Niveau 1" at bounding box center [482, 348] width 152 height 13
type input "5"
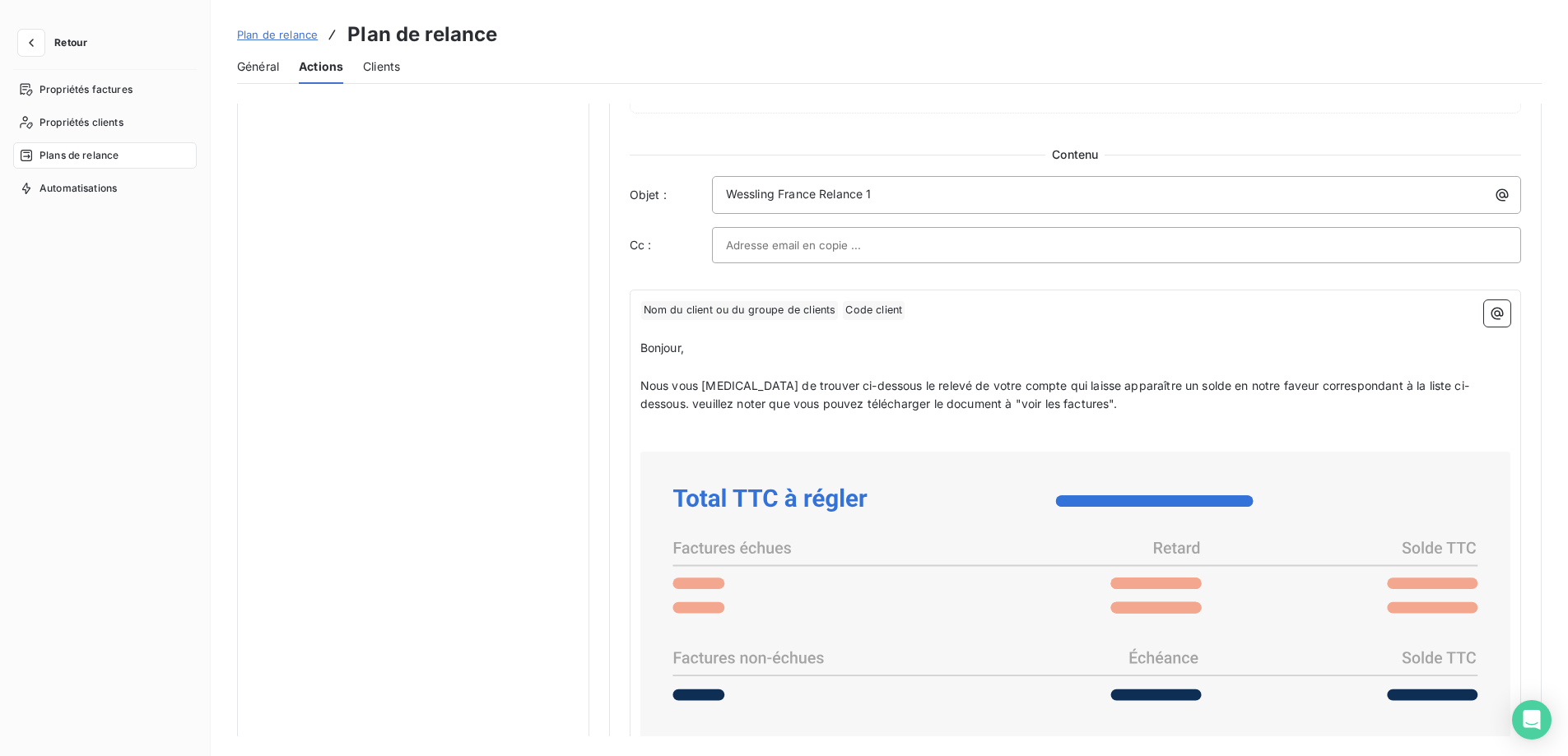
scroll to position [987, 0]
click at [940, 308] on p "﻿ Nom du client ou du groupe de clients ﻿ Code client ﻿ ﻿" at bounding box center [1075, 308] width 870 height 20
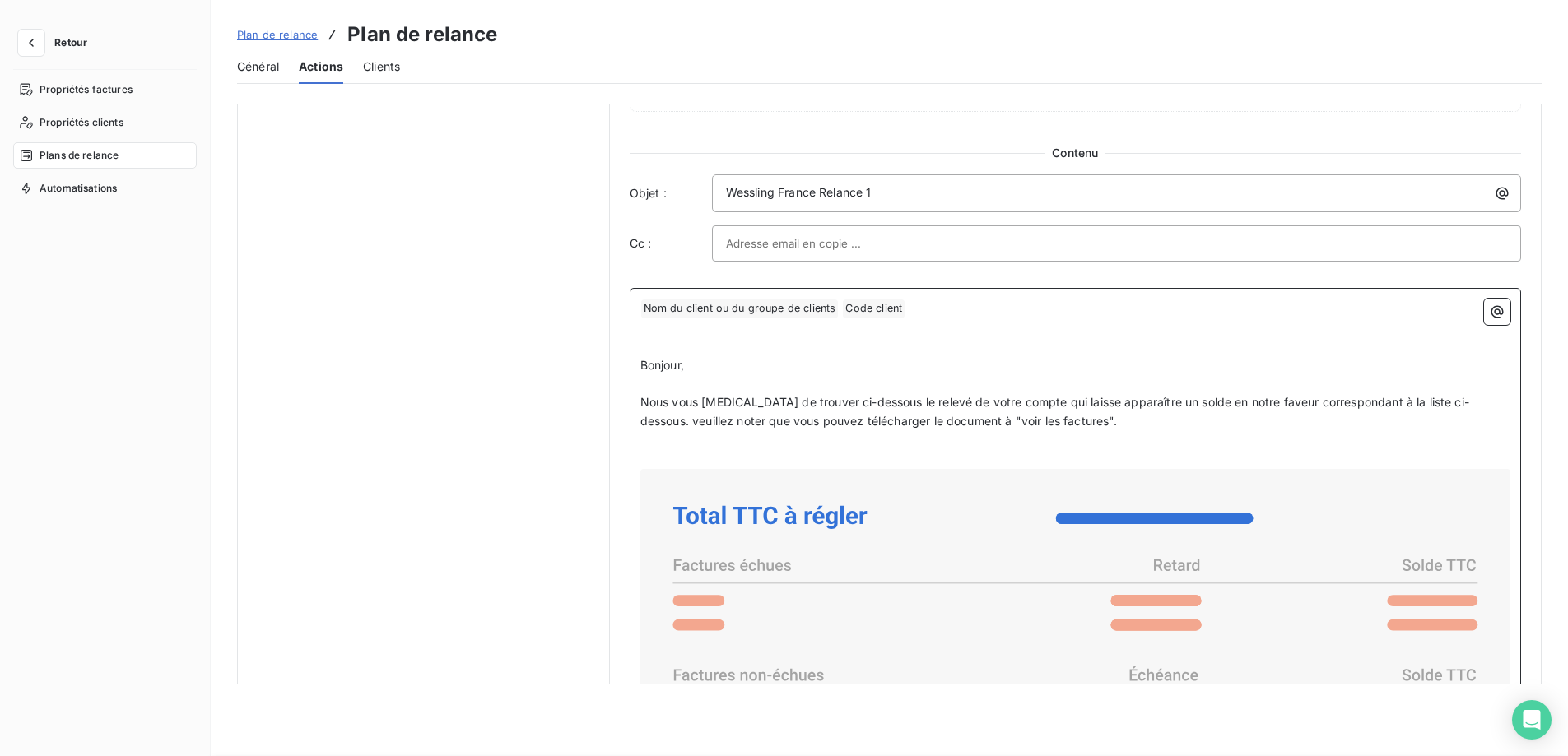
scroll to position [1007, 0]
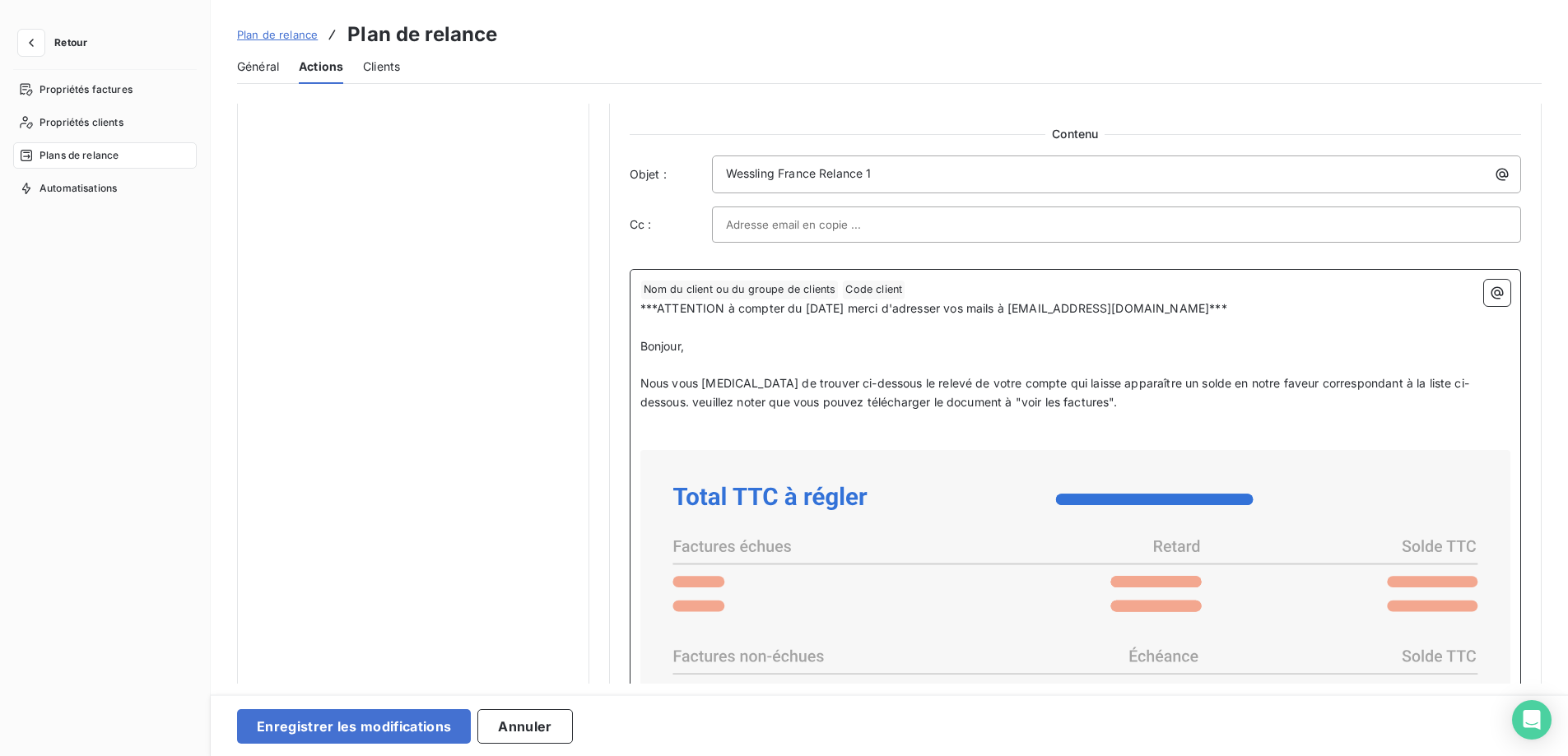
click at [922, 290] on p "﻿ Nom du client ou du groupe de clients ﻿ Code client ﻿ ﻿" at bounding box center [1075, 289] width 870 height 20
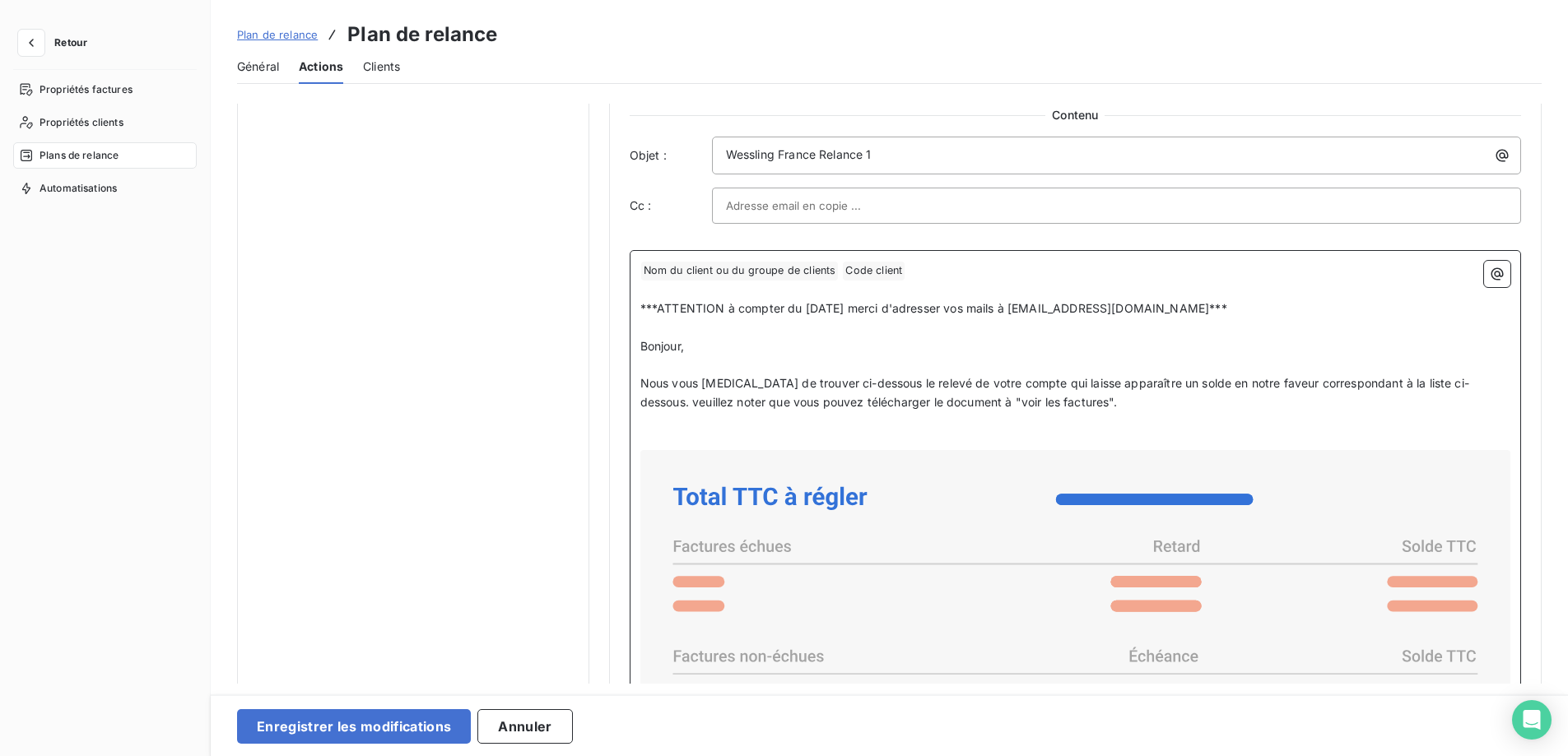
click at [997, 319] on p "﻿" at bounding box center [1075, 328] width 870 height 19
drag, startPoint x: 1259, startPoint y: 308, endPoint x: 609, endPoint y: 314, distance: 650.0
click at [612, 314] on div "Niveau 1 Paramètres Définir le nombre de jour après échéance 5 Envoi J+X après …" at bounding box center [1074, 157] width 932 height 2159
copy span "***ATTENTION à compter du [DATE] merci d'adresser vos mails à [EMAIL_ADDRESS][D…"
click at [885, 300] on p "***ATTENTION à compter du [DATE] merci d'adresser vos mails à [EMAIL_ADDRESS][D…" at bounding box center [1075, 309] width 870 height 19
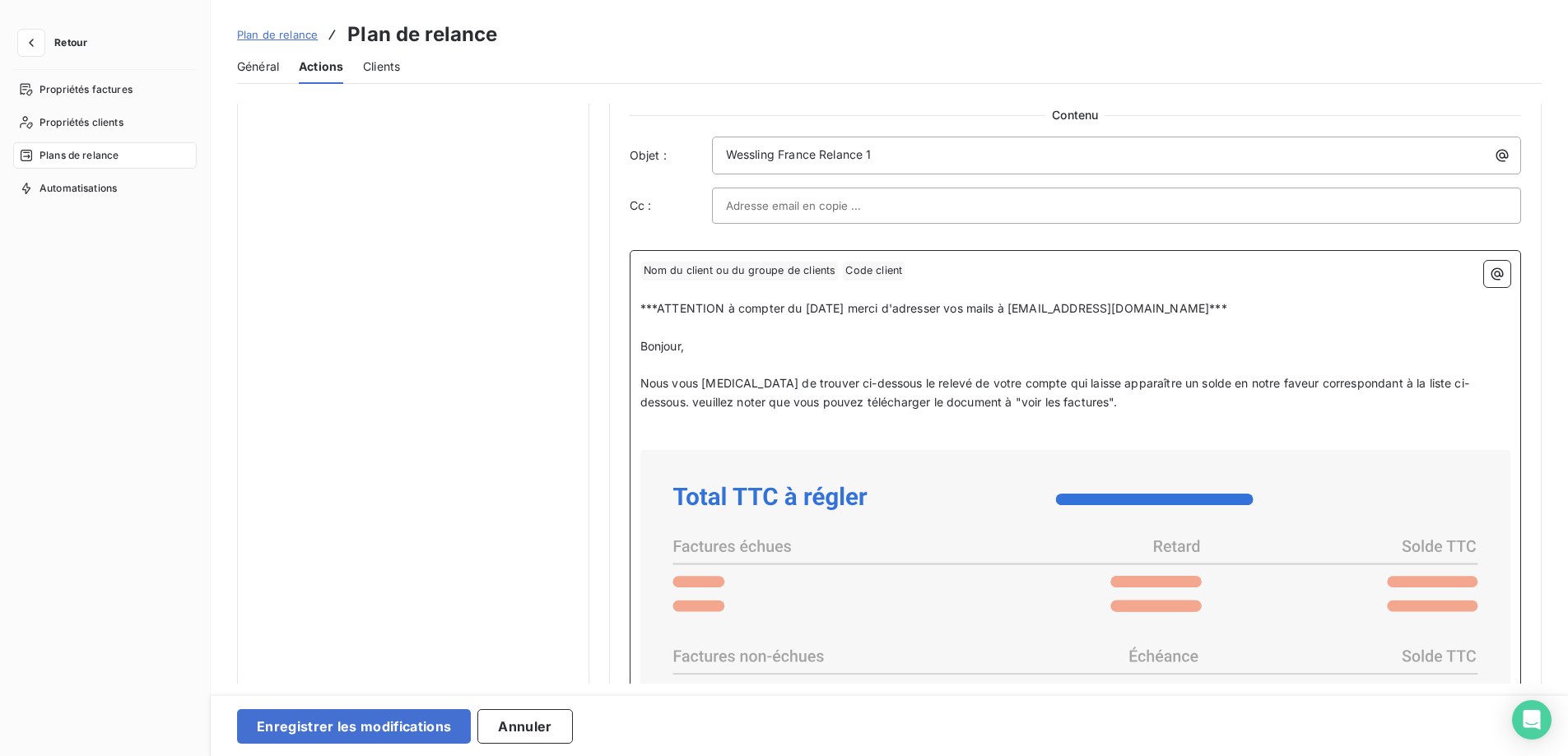
drag, startPoint x: 1278, startPoint y: 307, endPoint x: 587, endPoint y: 296, distance: 691.1
click at [587, 296] on div "Notifications pré-échéance Envoi par jour en fonction de la date d’échéance Aut…" at bounding box center [889, 157] width 1305 height 2159
copy div "﻿ ***ATTENTION à compter du [DATE] merci d'adresser vos mails à [EMAIL_ADDRESS]…"
click at [406, 735] on button "Enregistrer les modifications" at bounding box center [354, 726] width 234 height 35
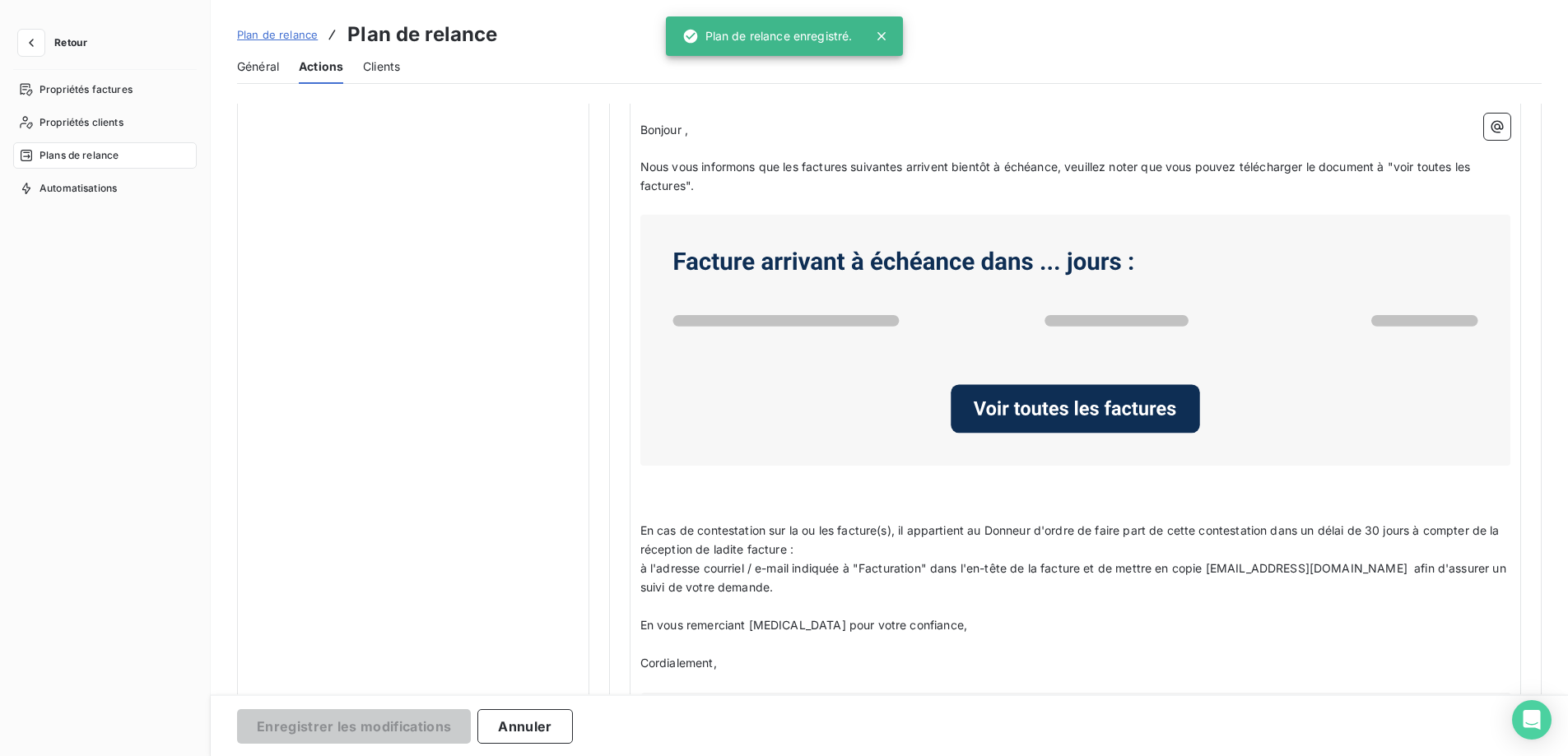
scroll to position [0, 0]
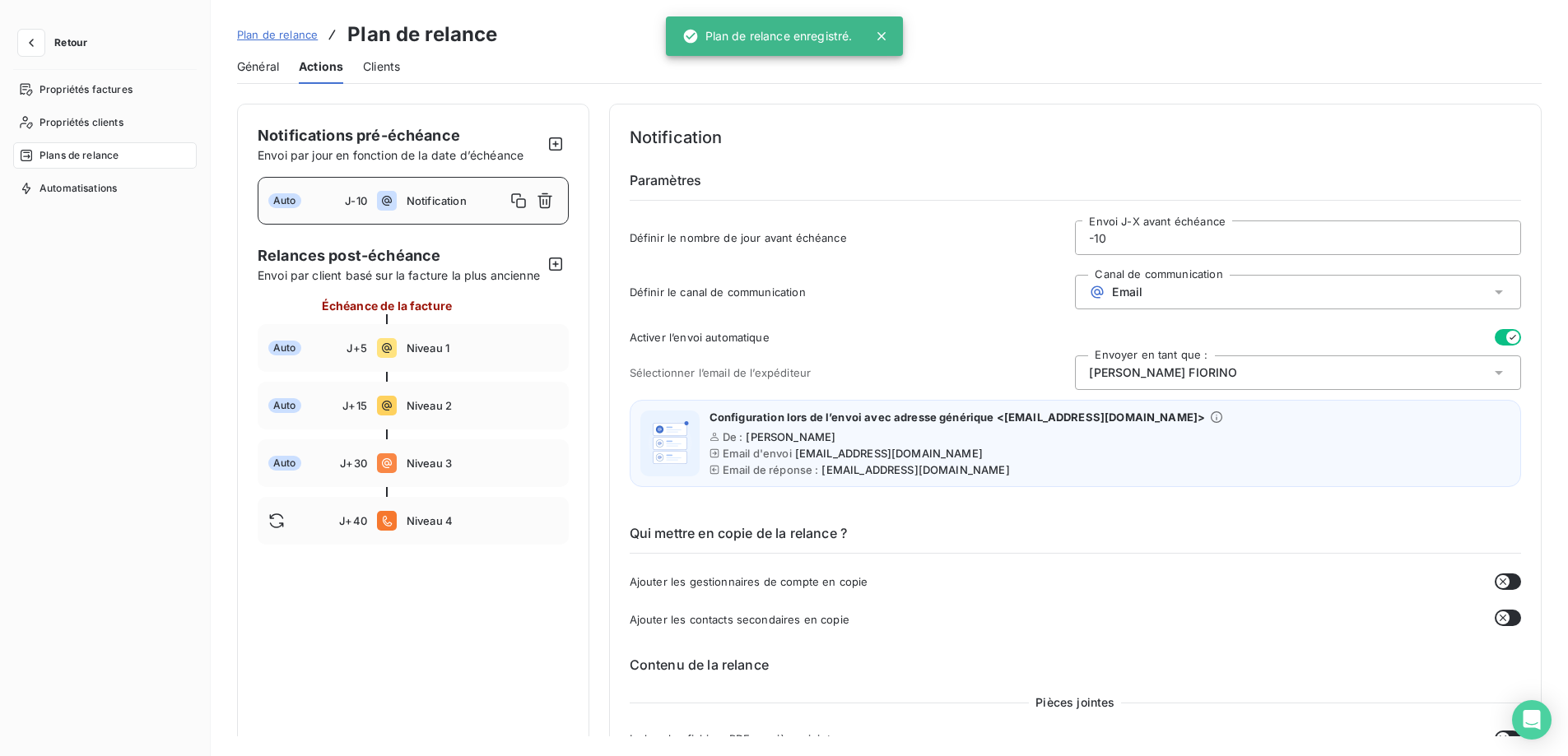
click at [413, 192] on div "Notification" at bounding box center [482, 200] width 152 height 26
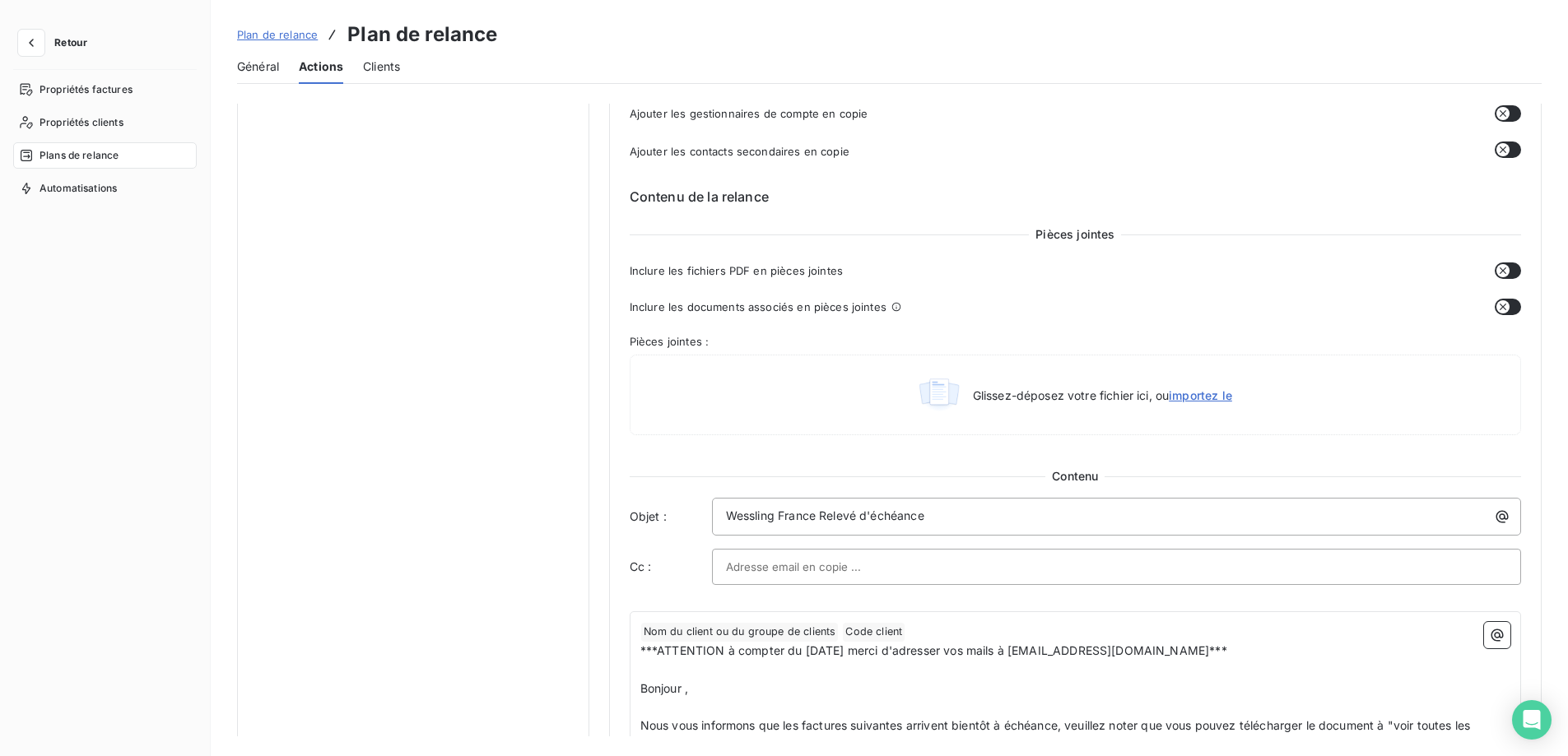
scroll to position [494, 0]
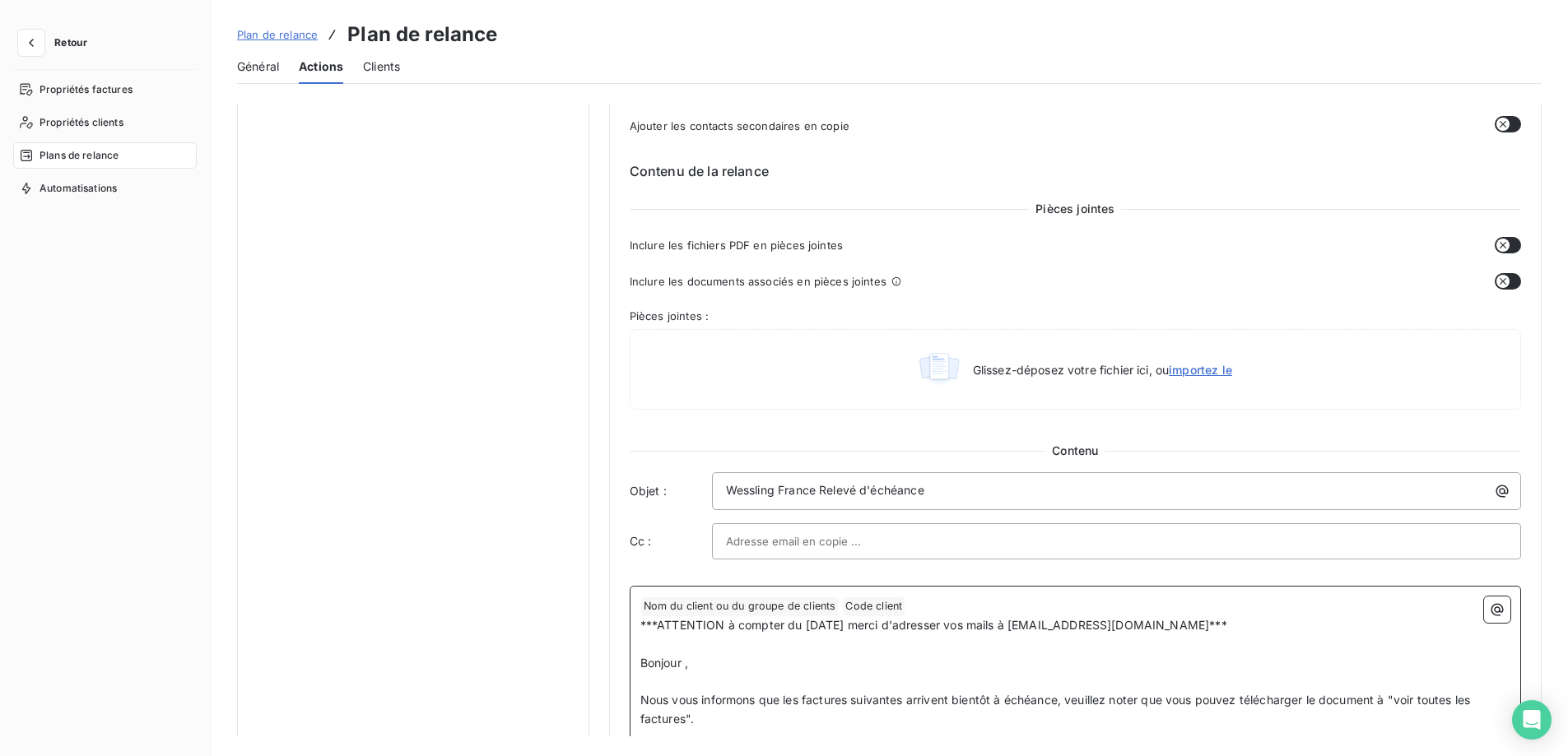
drag, startPoint x: 1280, startPoint y: 623, endPoint x: 614, endPoint y: 627, distance: 666.0
click at [614, 627] on div "Notification Paramètres Définir le nombre de jour avant échéance -10 Envoi J-X …" at bounding box center [1074, 469] width 932 height 1719
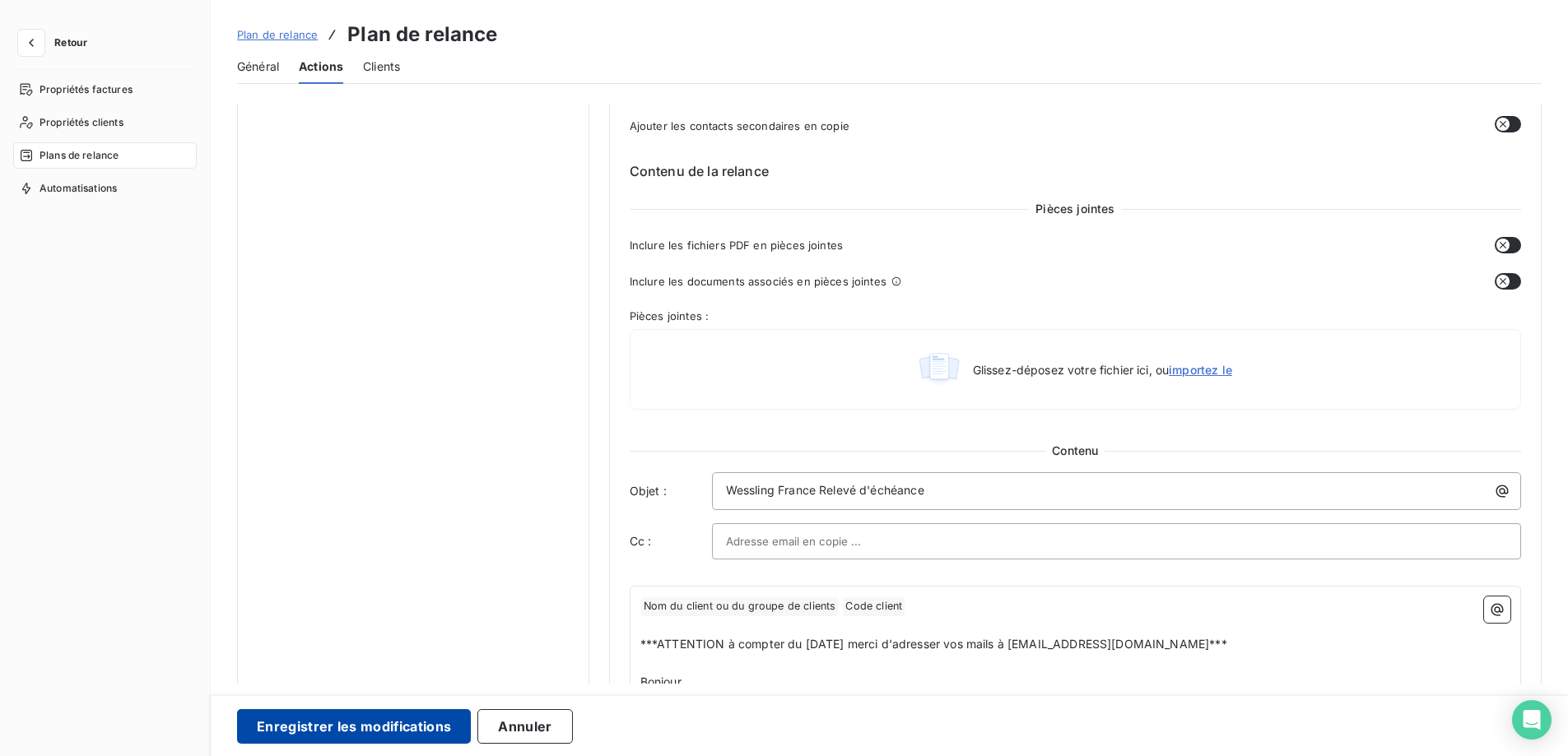
click at [295, 731] on button "Enregistrer les modifications" at bounding box center [354, 726] width 234 height 35
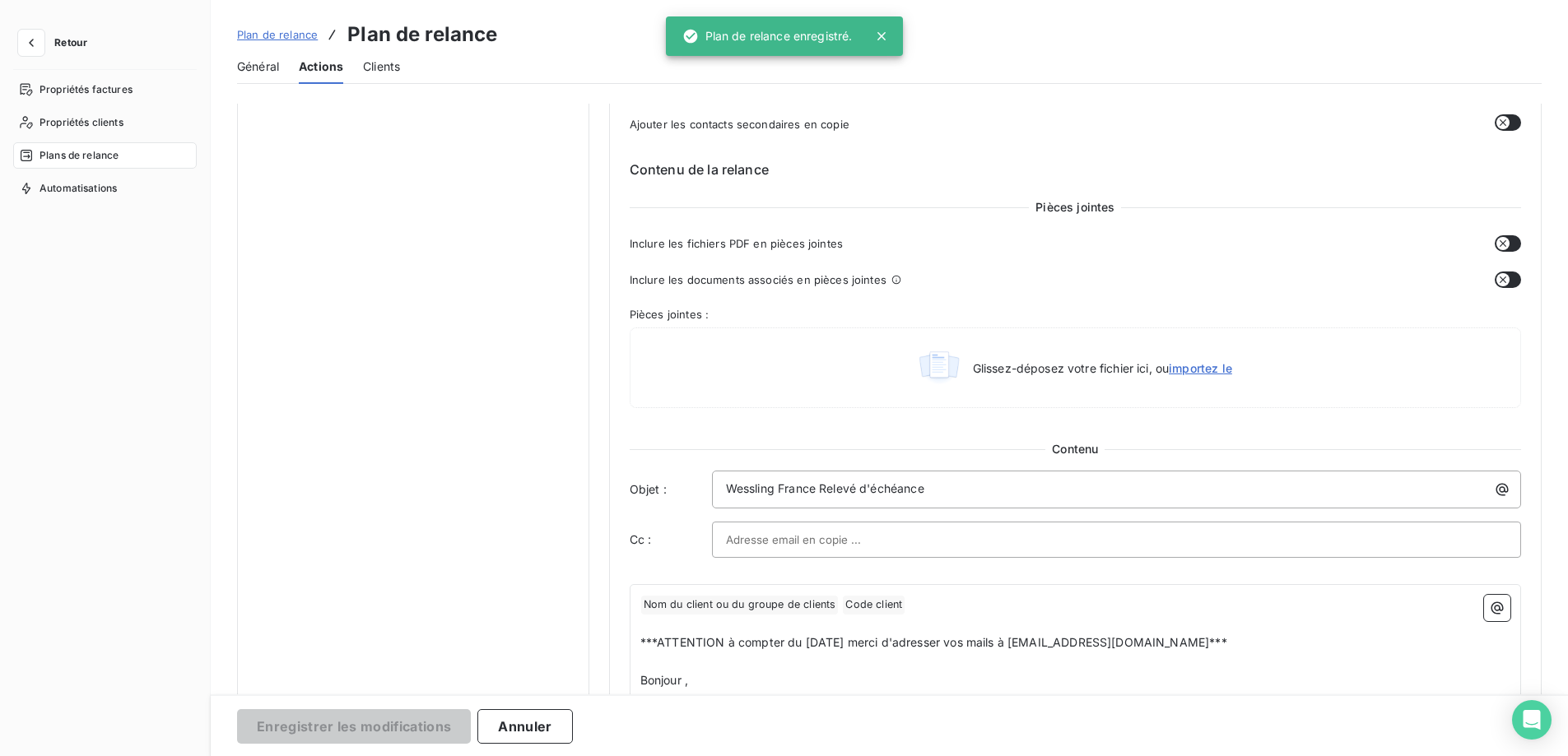
scroll to position [0, 0]
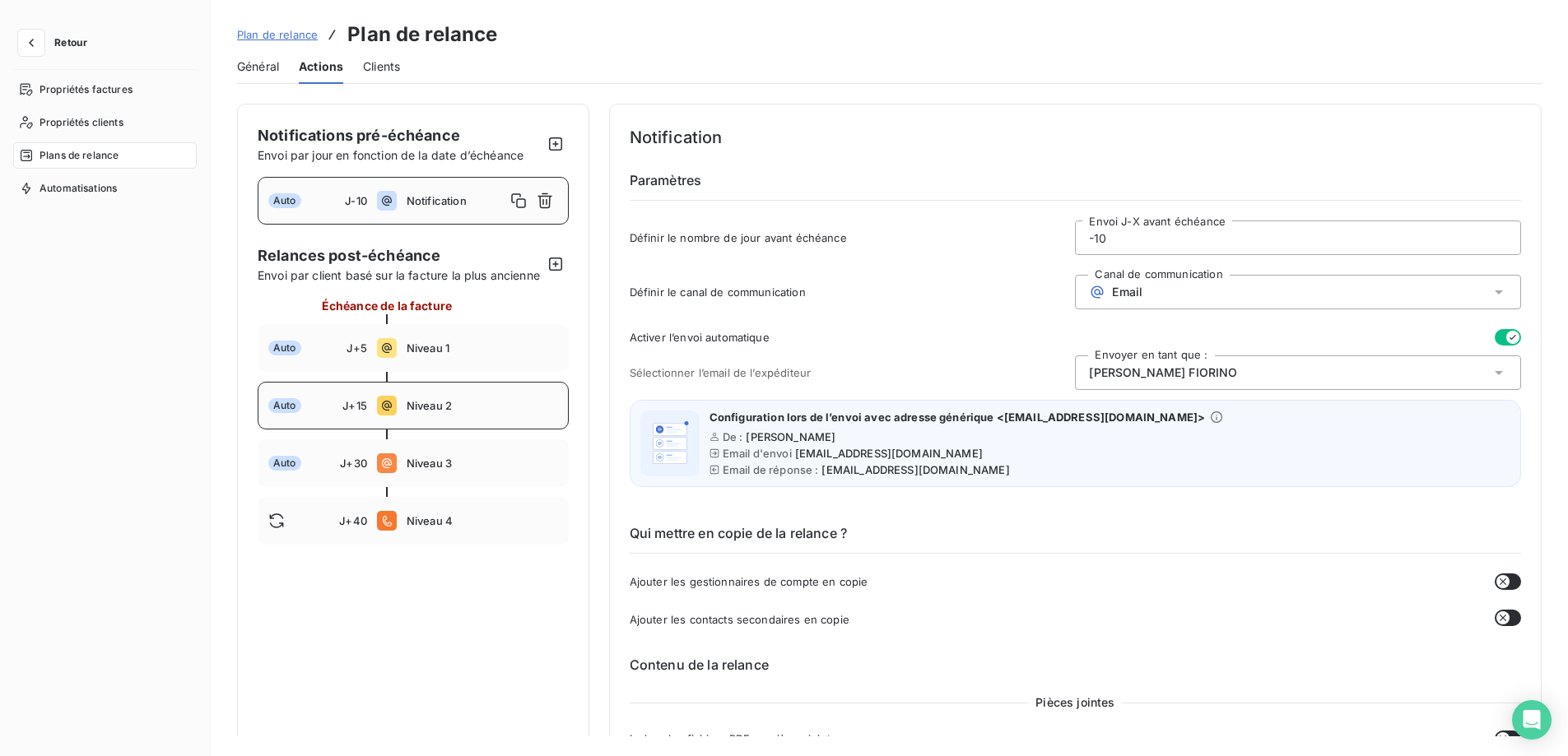
click at [424, 412] on span "Niveau 2" at bounding box center [482, 406] width 152 height 13
type input "15"
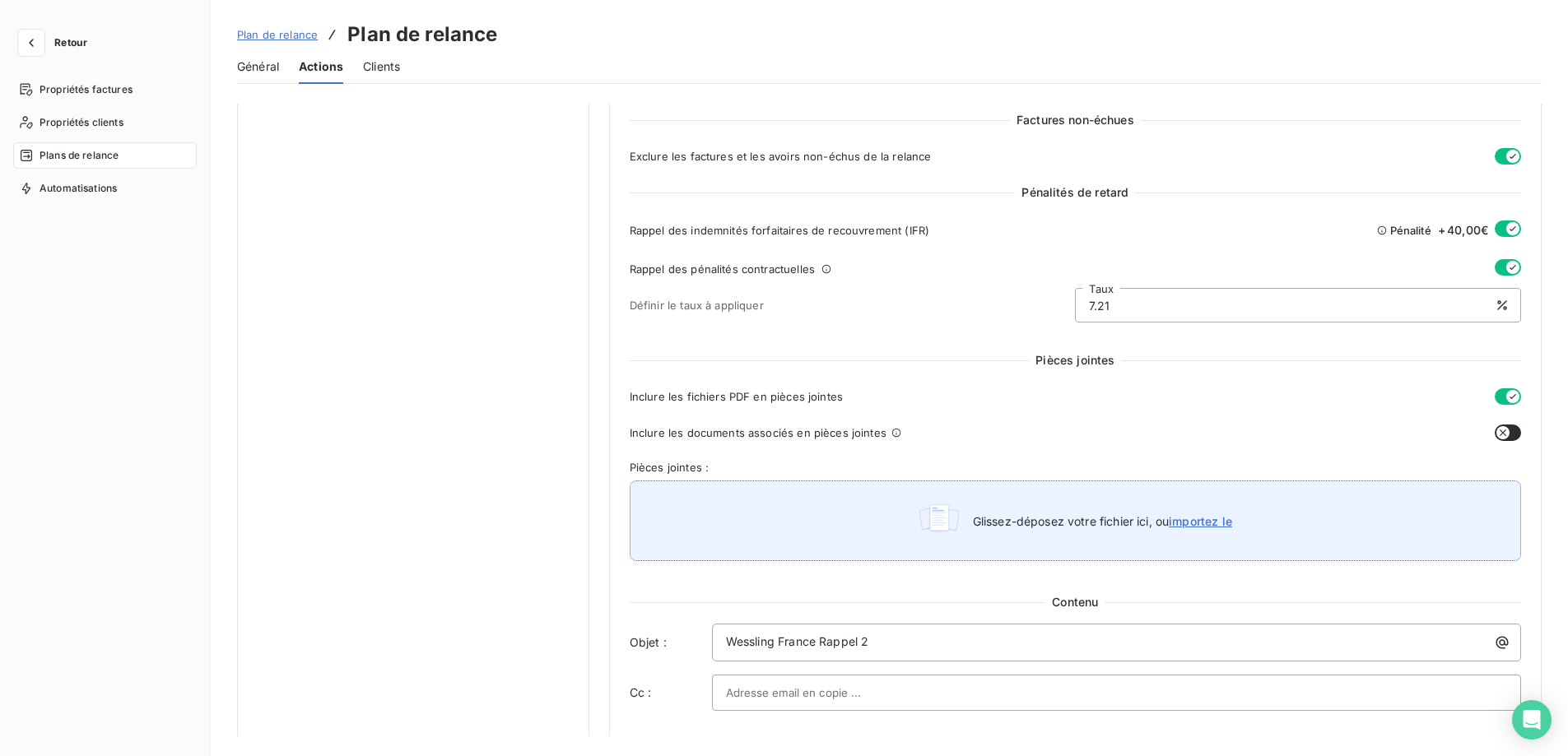
scroll to position [741, 0]
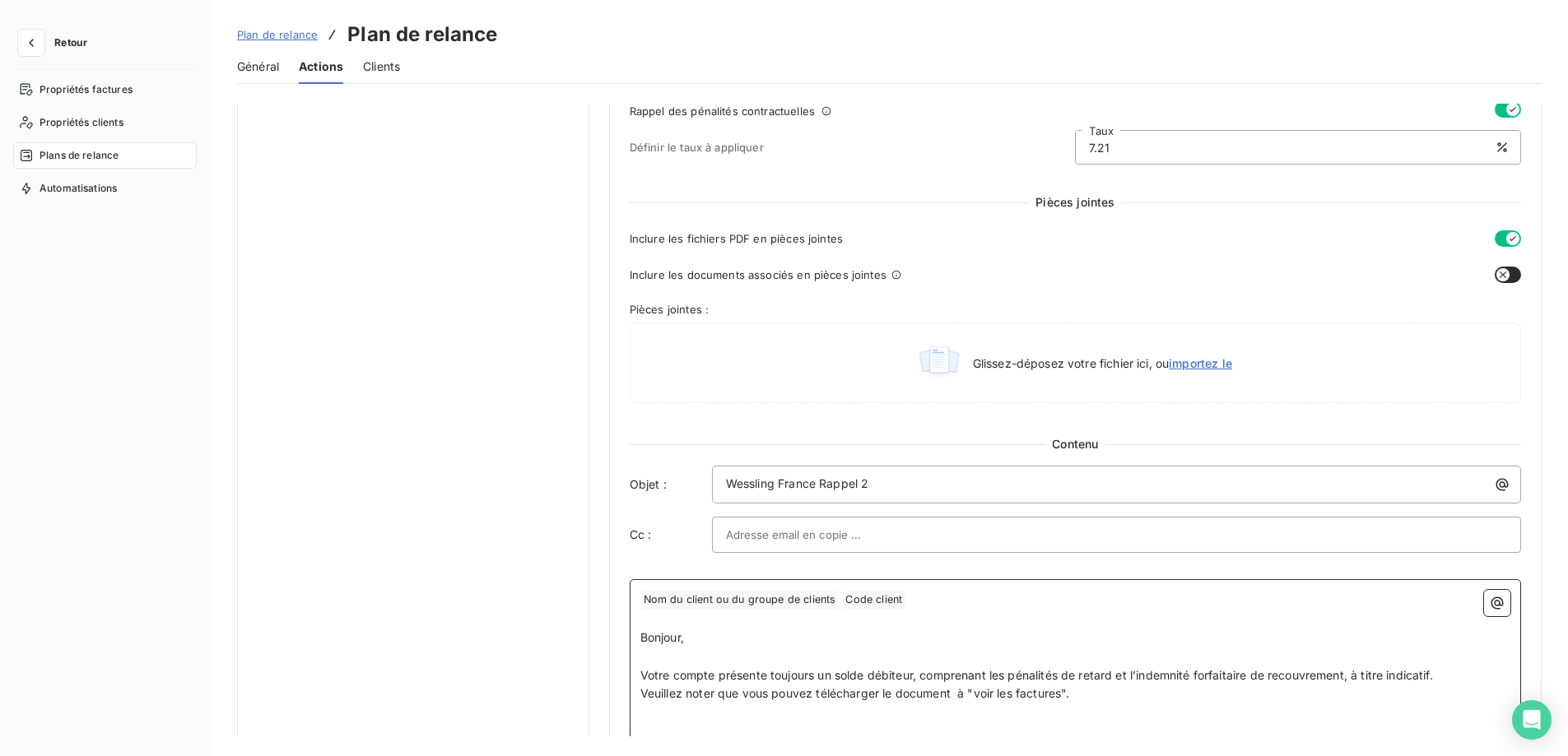
drag, startPoint x: 926, startPoint y: 601, endPoint x: 985, endPoint y: 601, distance: 59.0
click at [927, 601] on p "﻿ Nom du client ou du groupe de clients ﻿ Code client ﻿ ﻿" at bounding box center [1075, 600] width 870 height 20
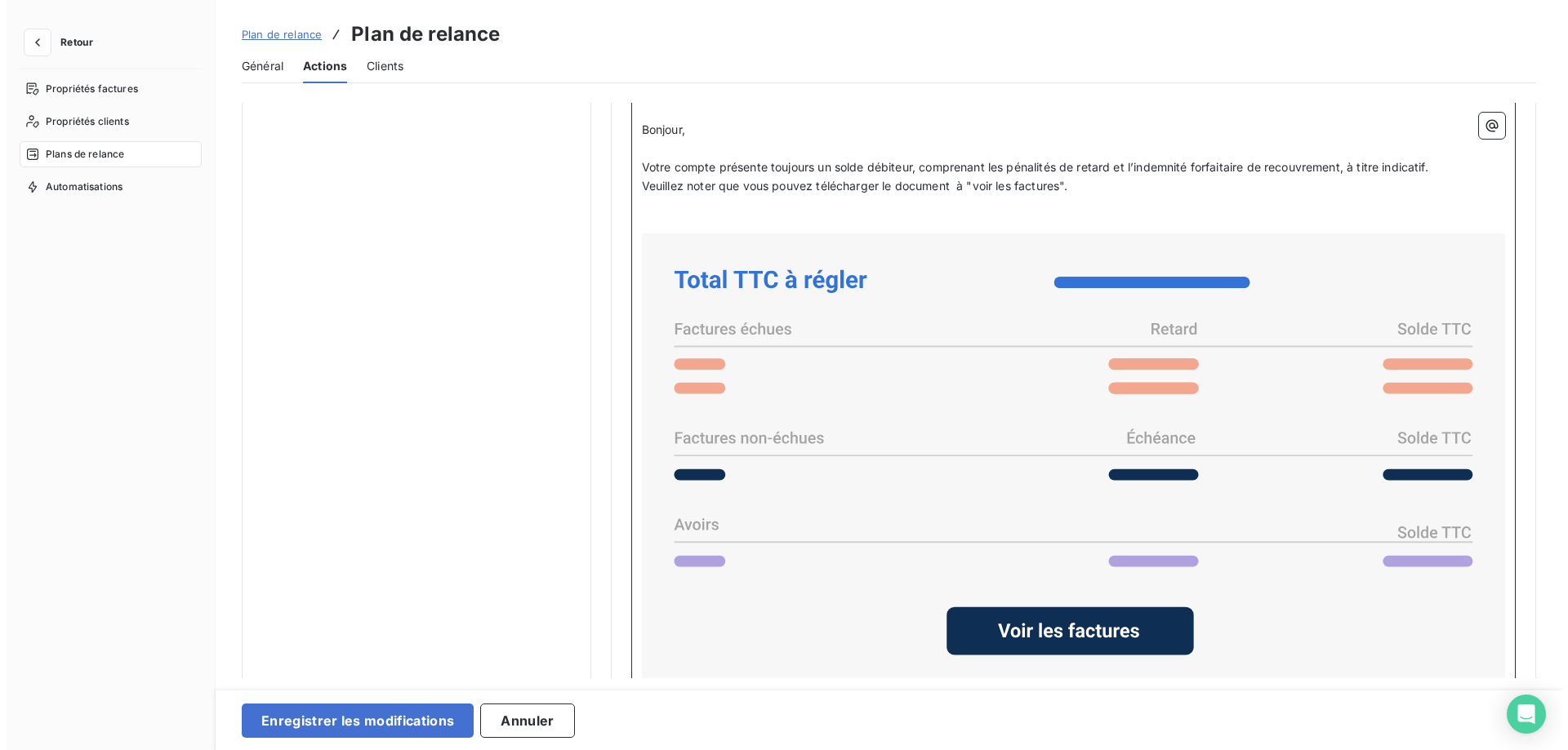
scroll to position [1362, 0]
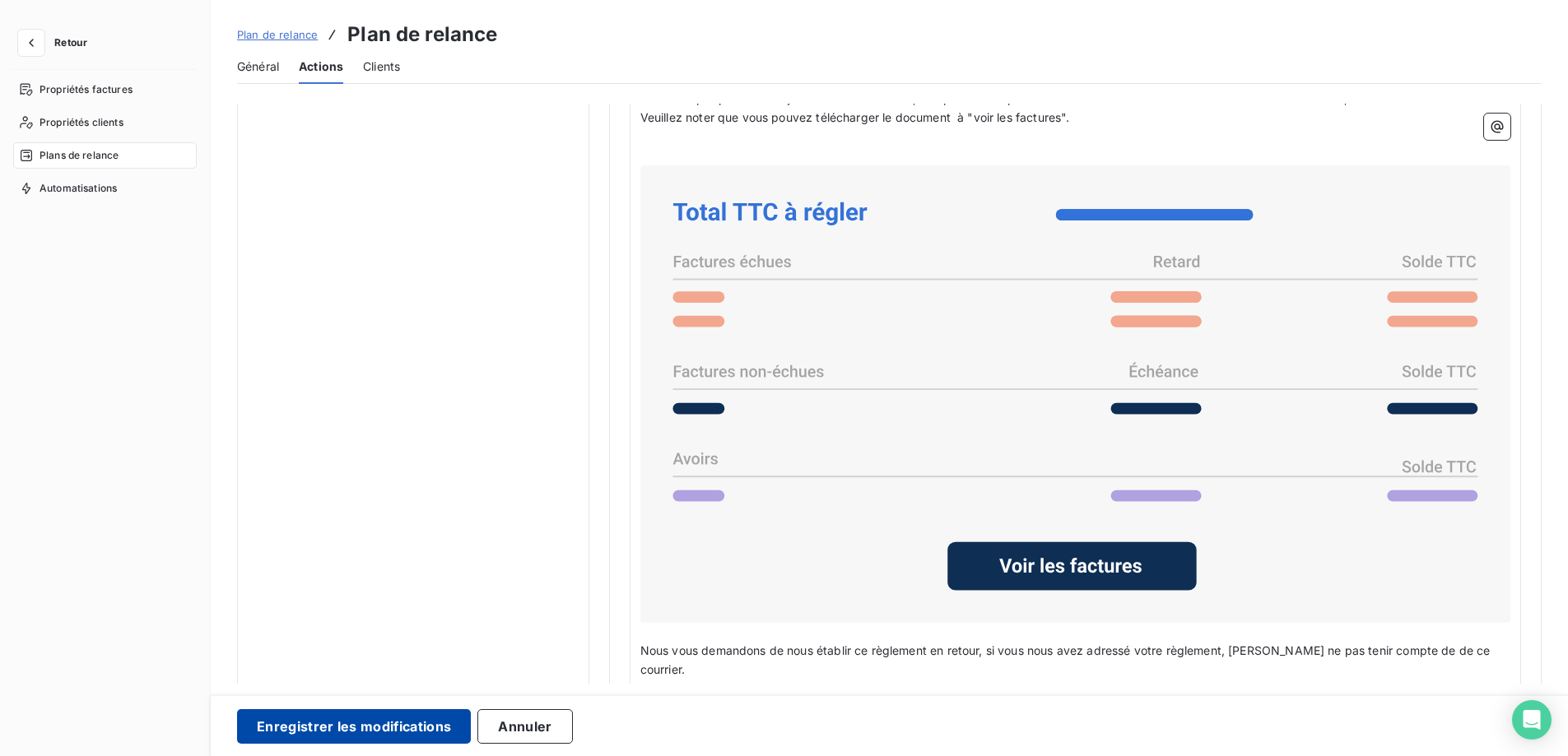
click at [343, 720] on button "Enregistrer les modifications" at bounding box center [354, 726] width 234 height 35
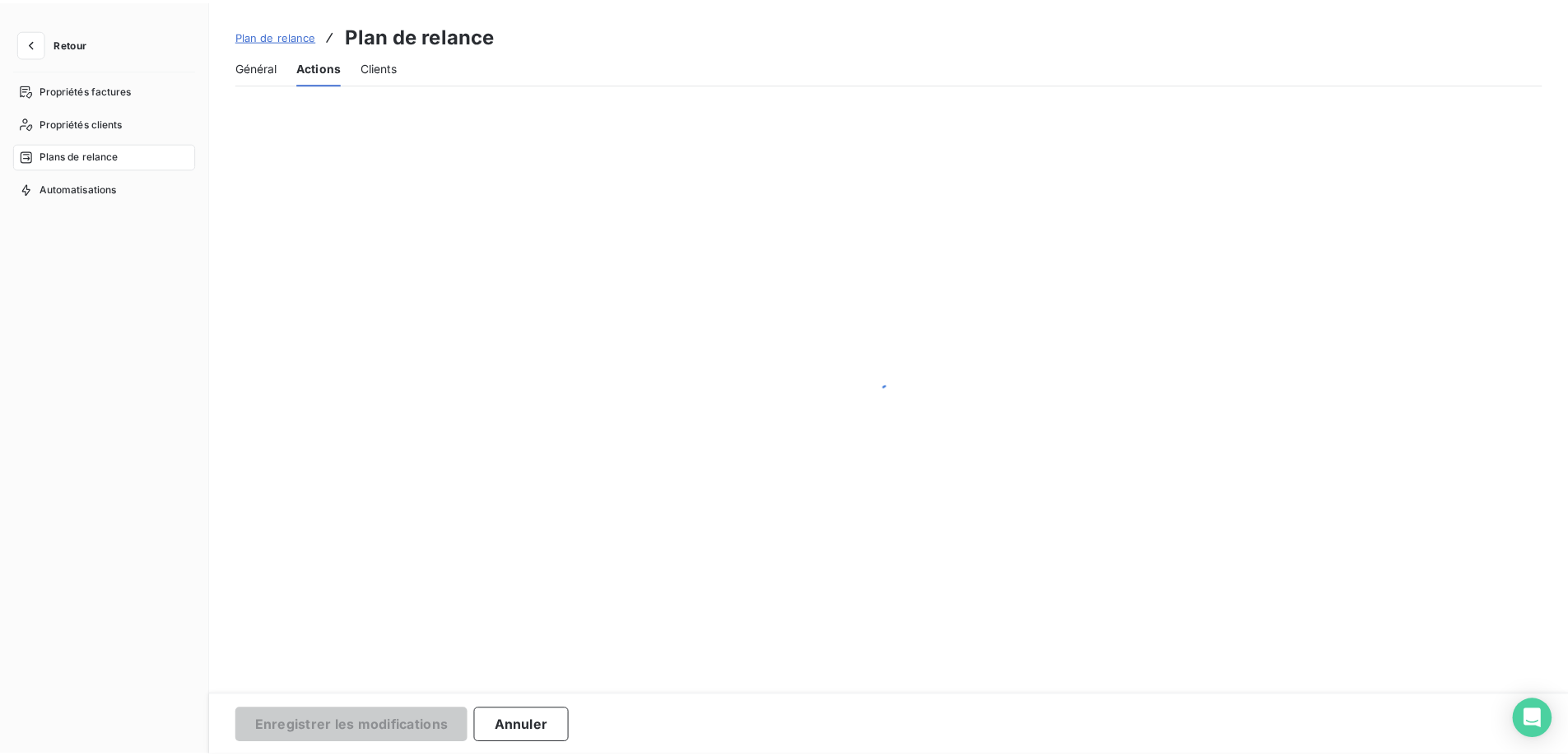
scroll to position [0, 0]
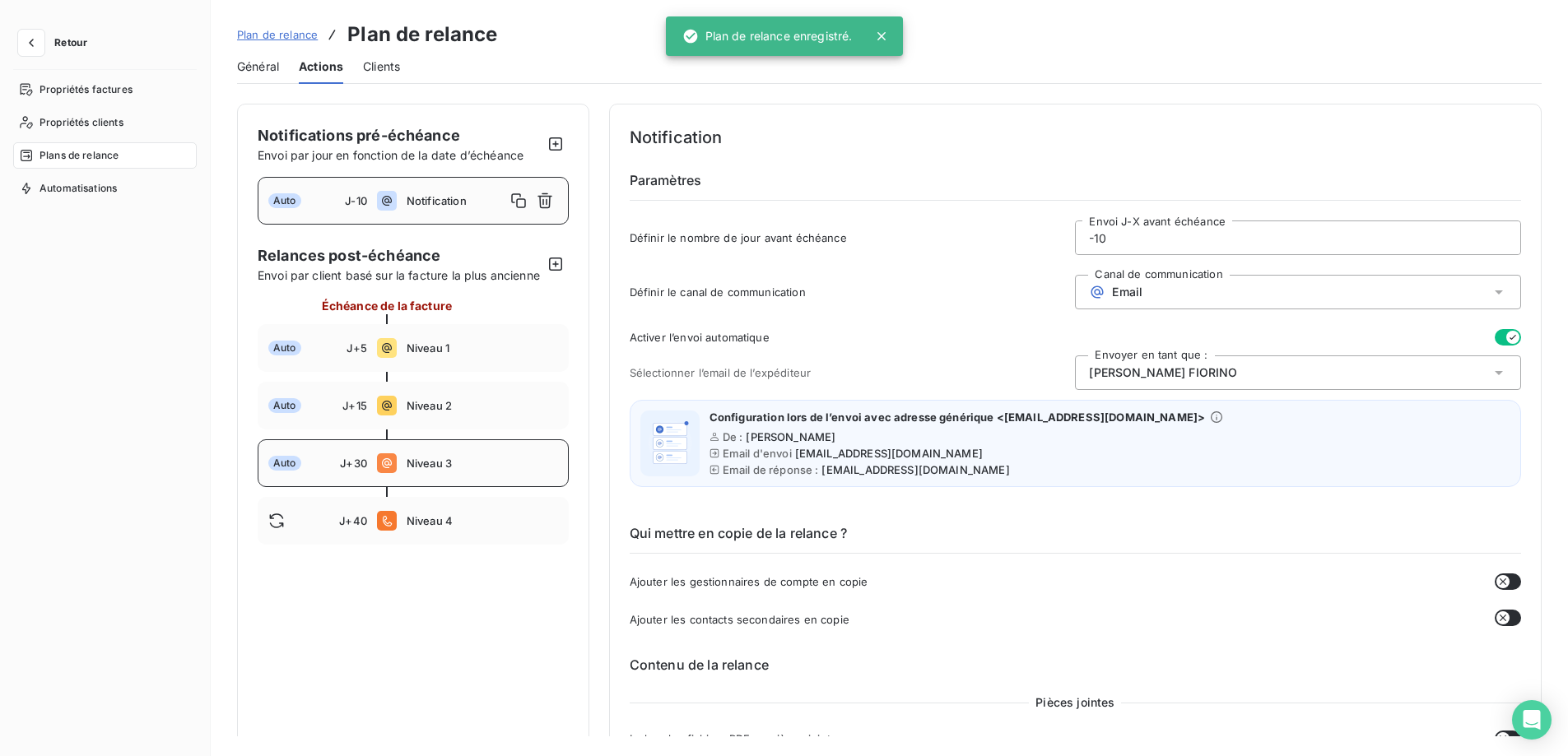
click at [430, 470] on span "Niveau 3" at bounding box center [482, 464] width 152 height 13
type input "30"
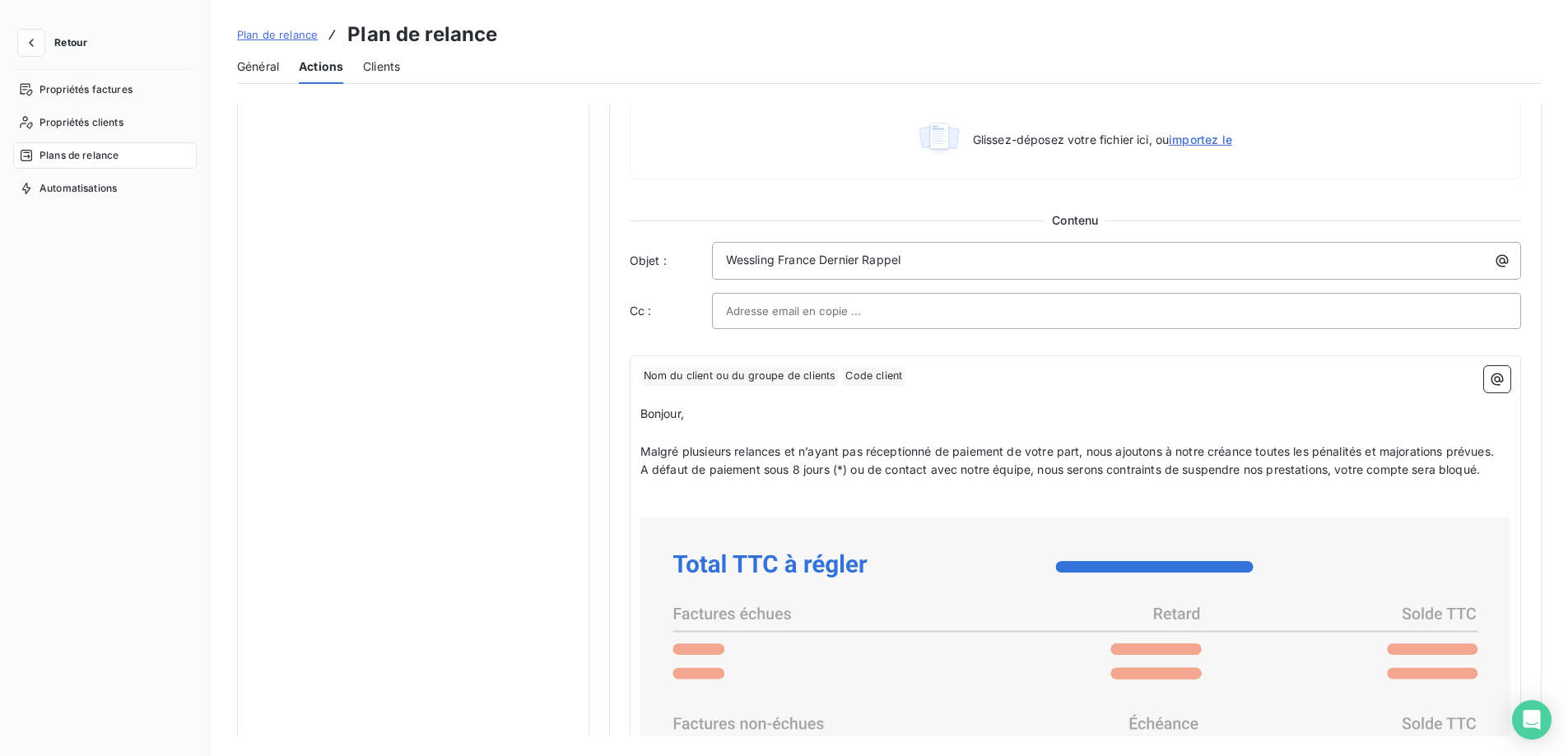
scroll to position [987, 0]
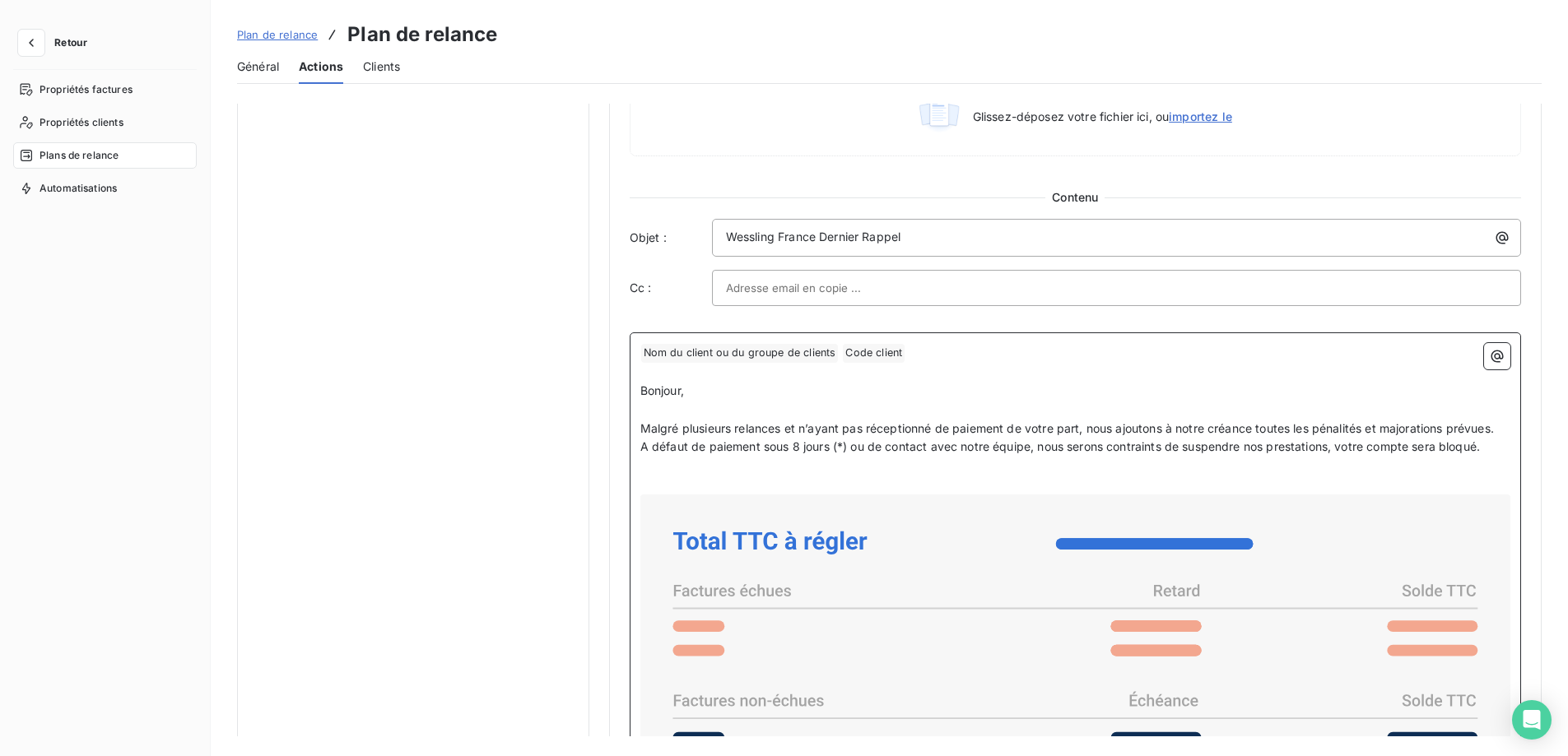
click at [946, 350] on p "﻿ Nom du client ou du groupe de clients ﻿ Code client ﻿ ﻿" at bounding box center [1075, 352] width 870 height 20
click at [993, 354] on p "﻿ Nom du client ou du groupe de clients ﻿ Code client ﻿ ﻿" at bounding box center [1075, 352] width 870 height 20
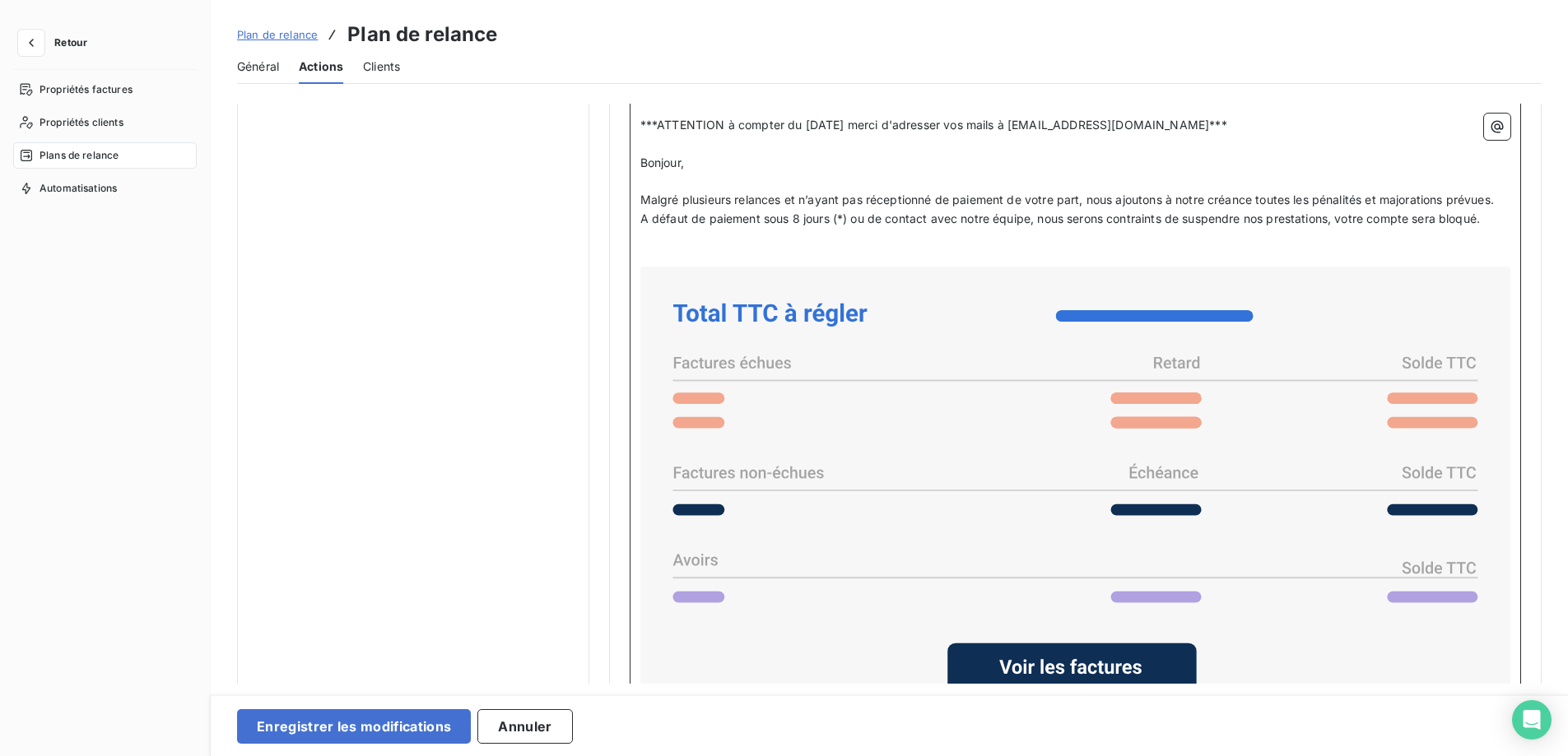
scroll to position [1272, 0]
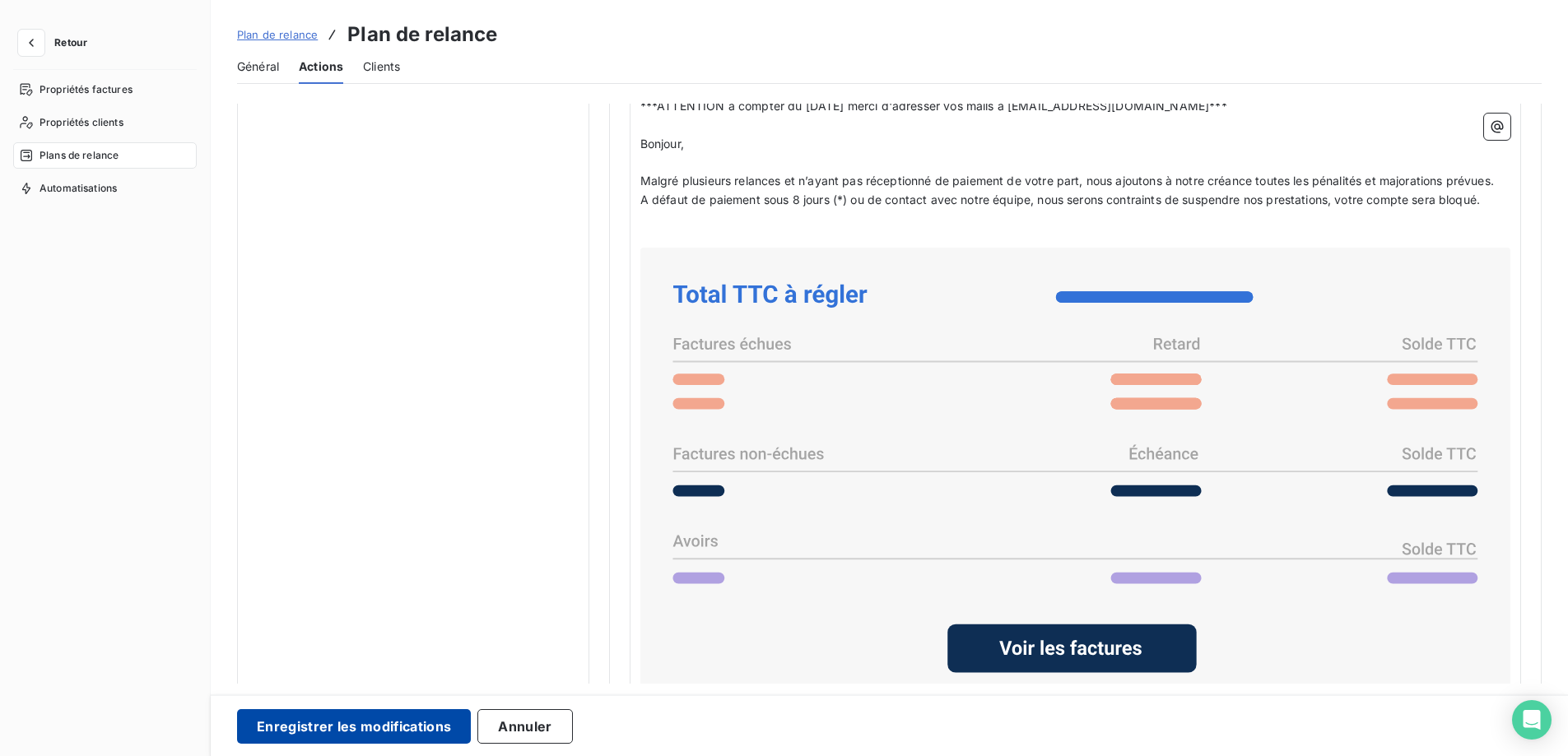
click at [308, 725] on button "Enregistrer les modifications" at bounding box center [354, 726] width 234 height 35
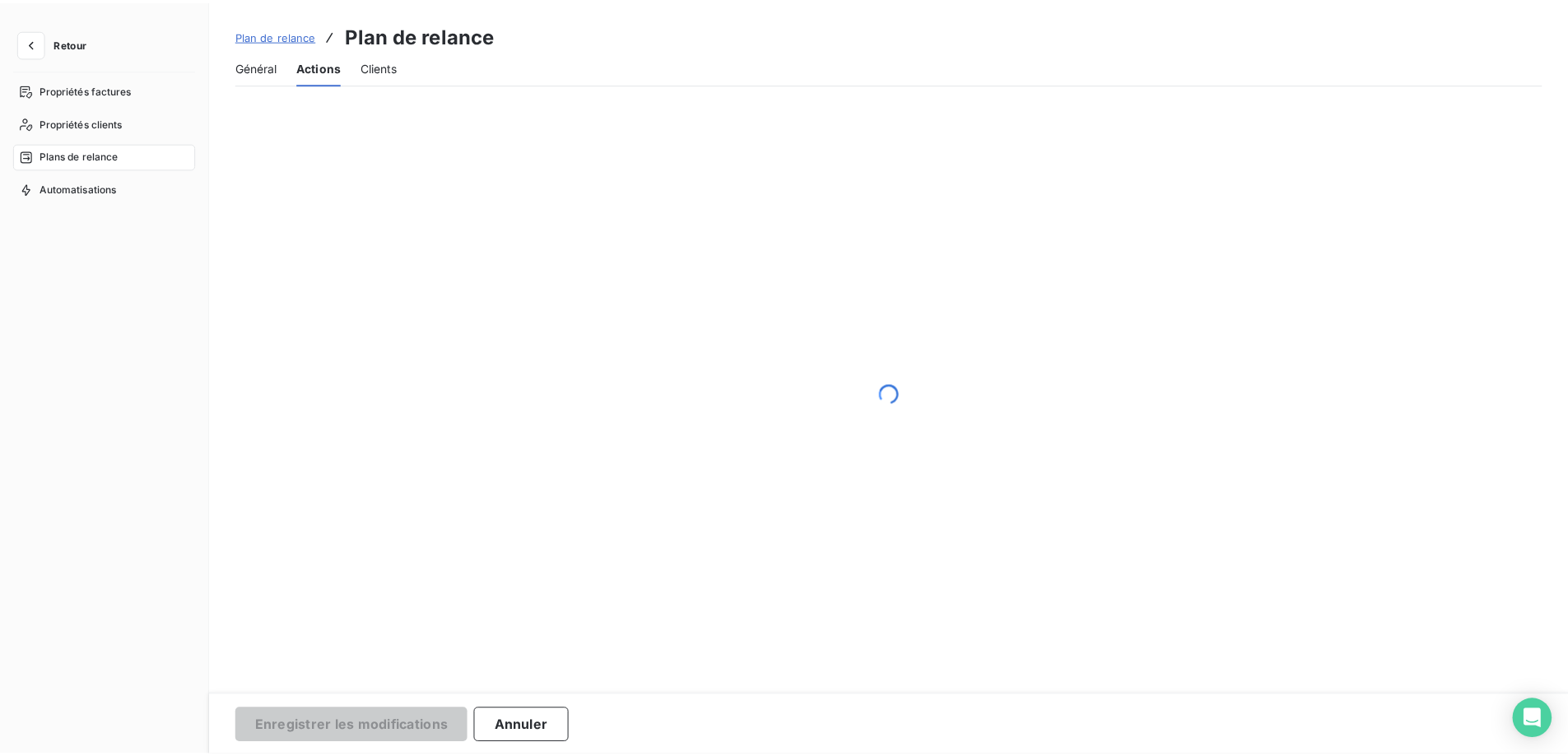
scroll to position [0, 0]
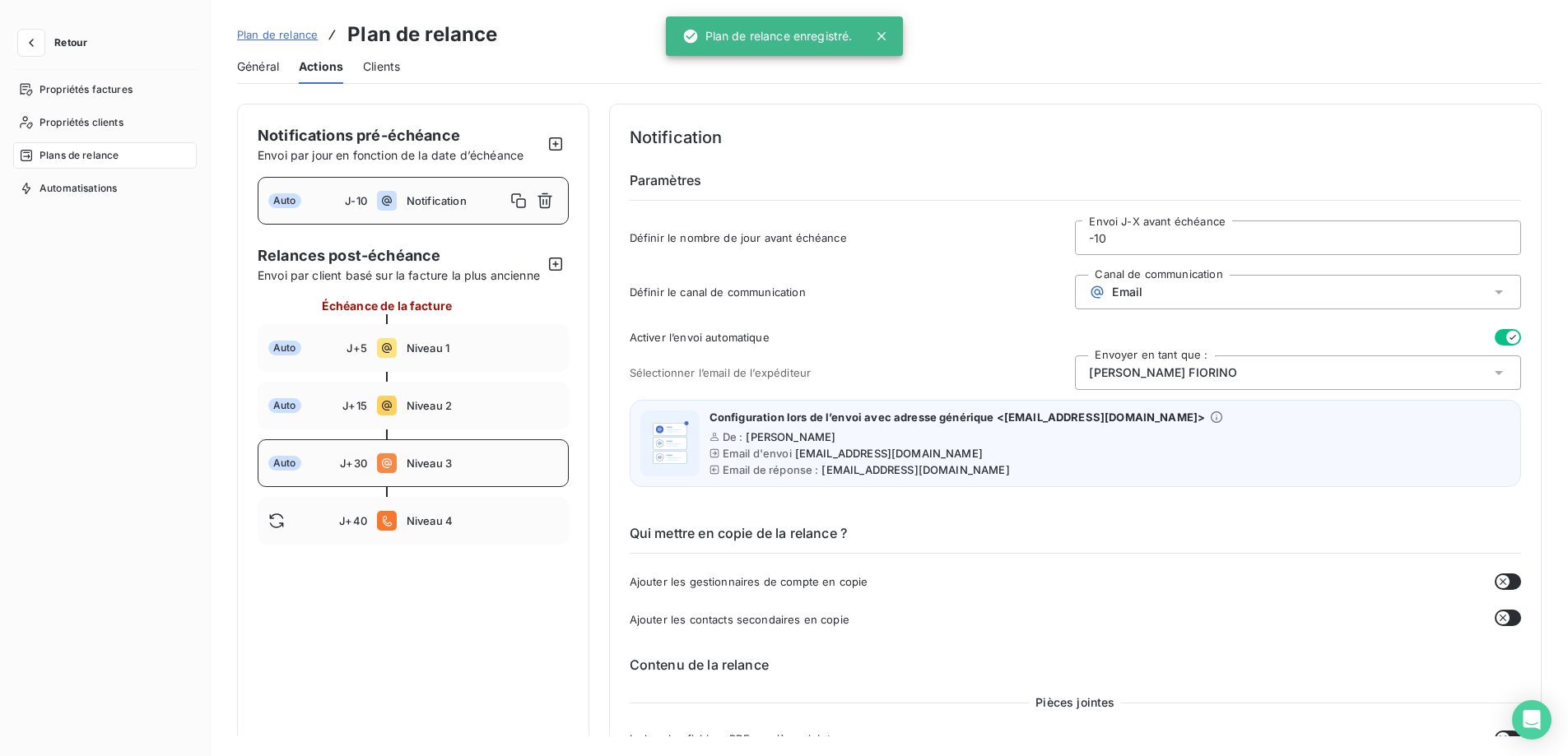
click at [457, 467] on div "Auto J+30 Niveau 3" at bounding box center [413, 463] width 311 height 48
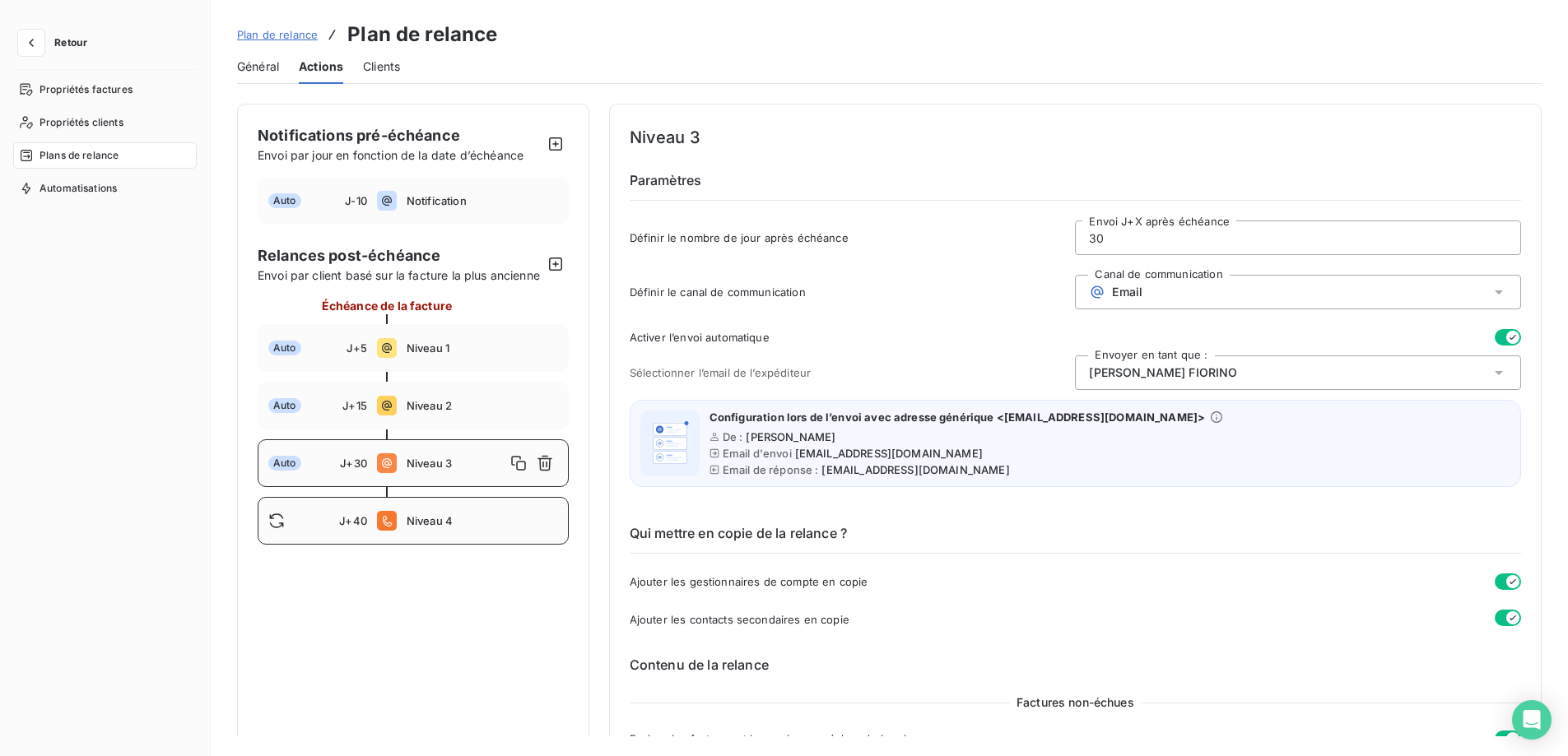
click at [511, 527] on span "Niveau 4" at bounding box center [482, 521] width 152 height 13
type input "40"
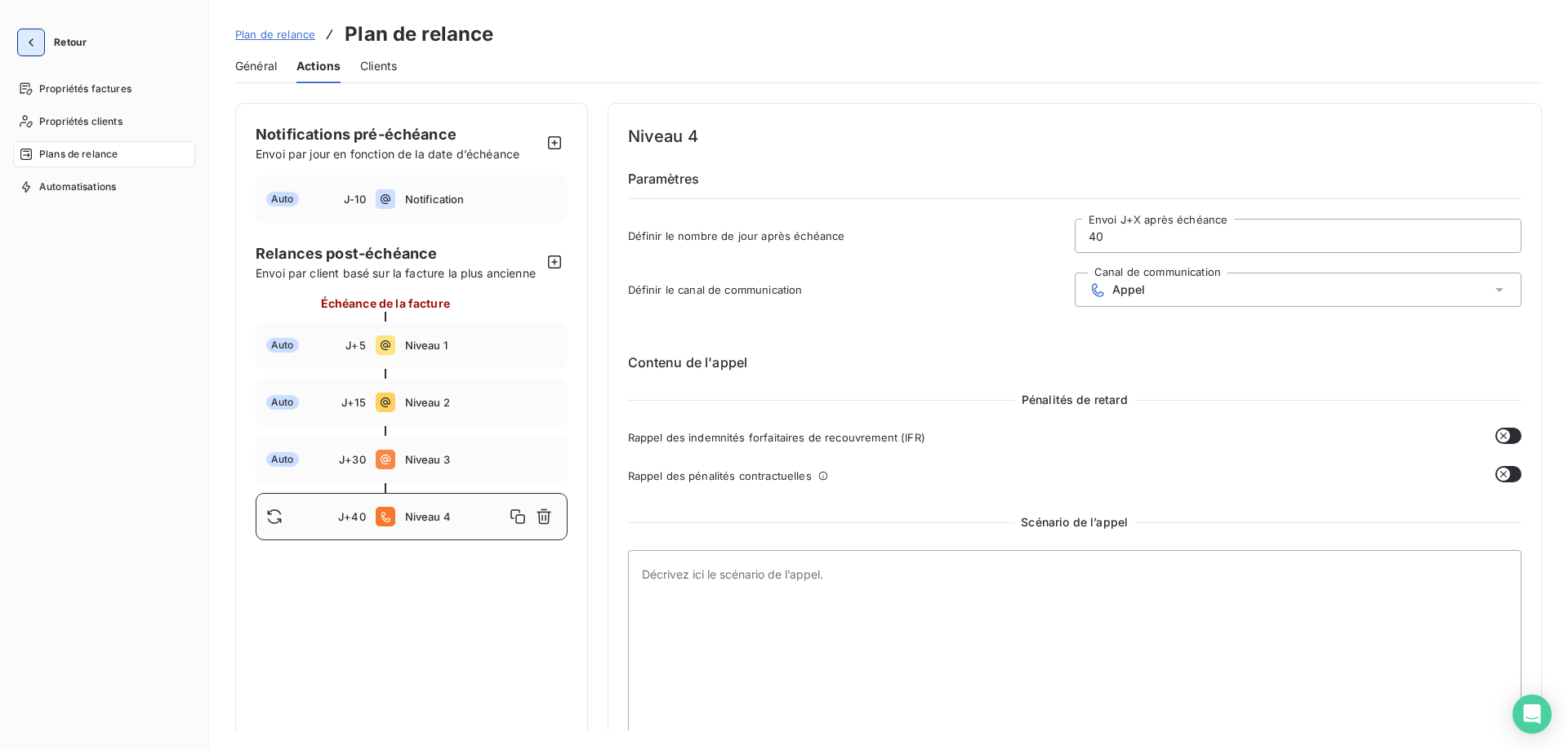
click at [30, 42] on icon "button" at bounding box center [31, 42] width 5 height 8
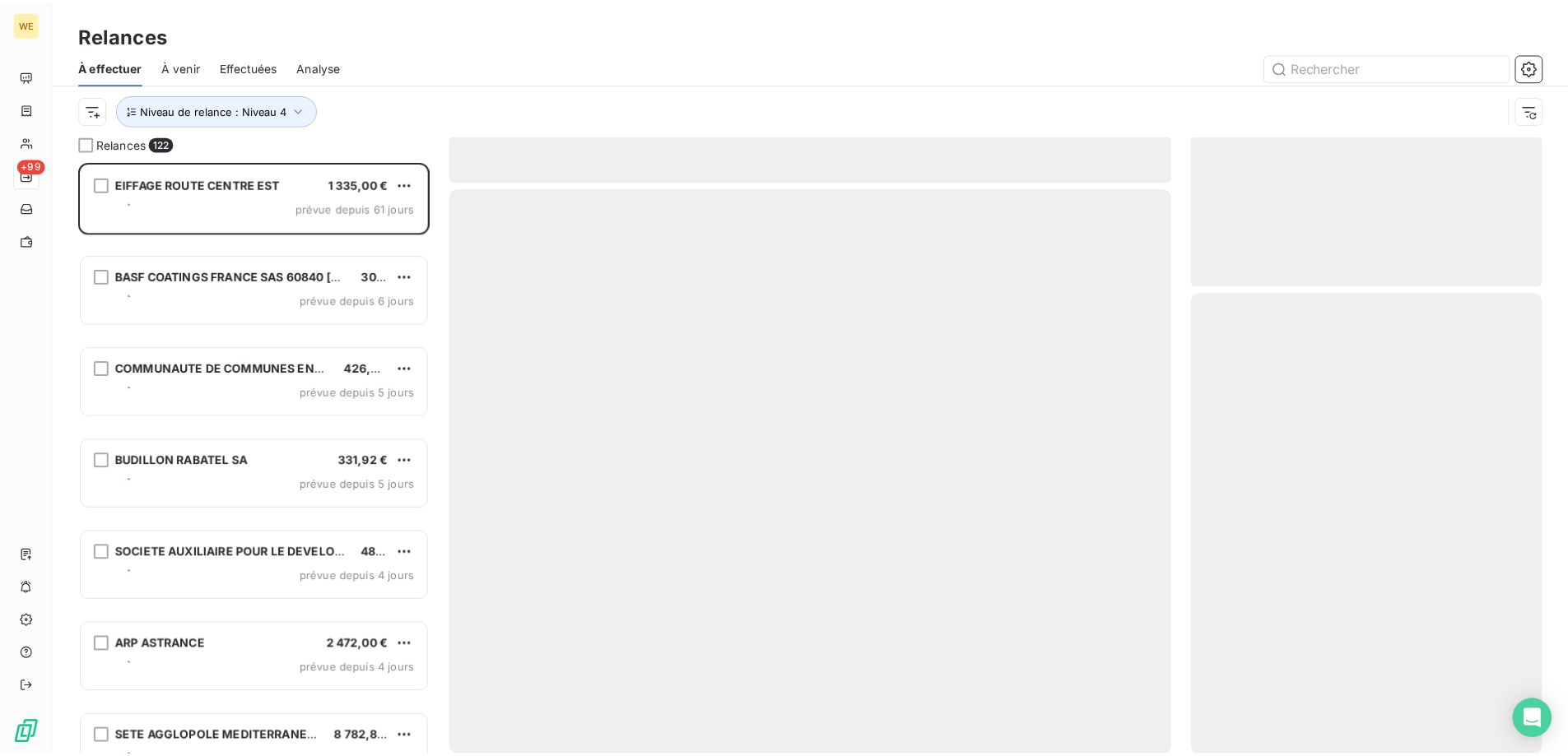
scroll to position [583, 342]
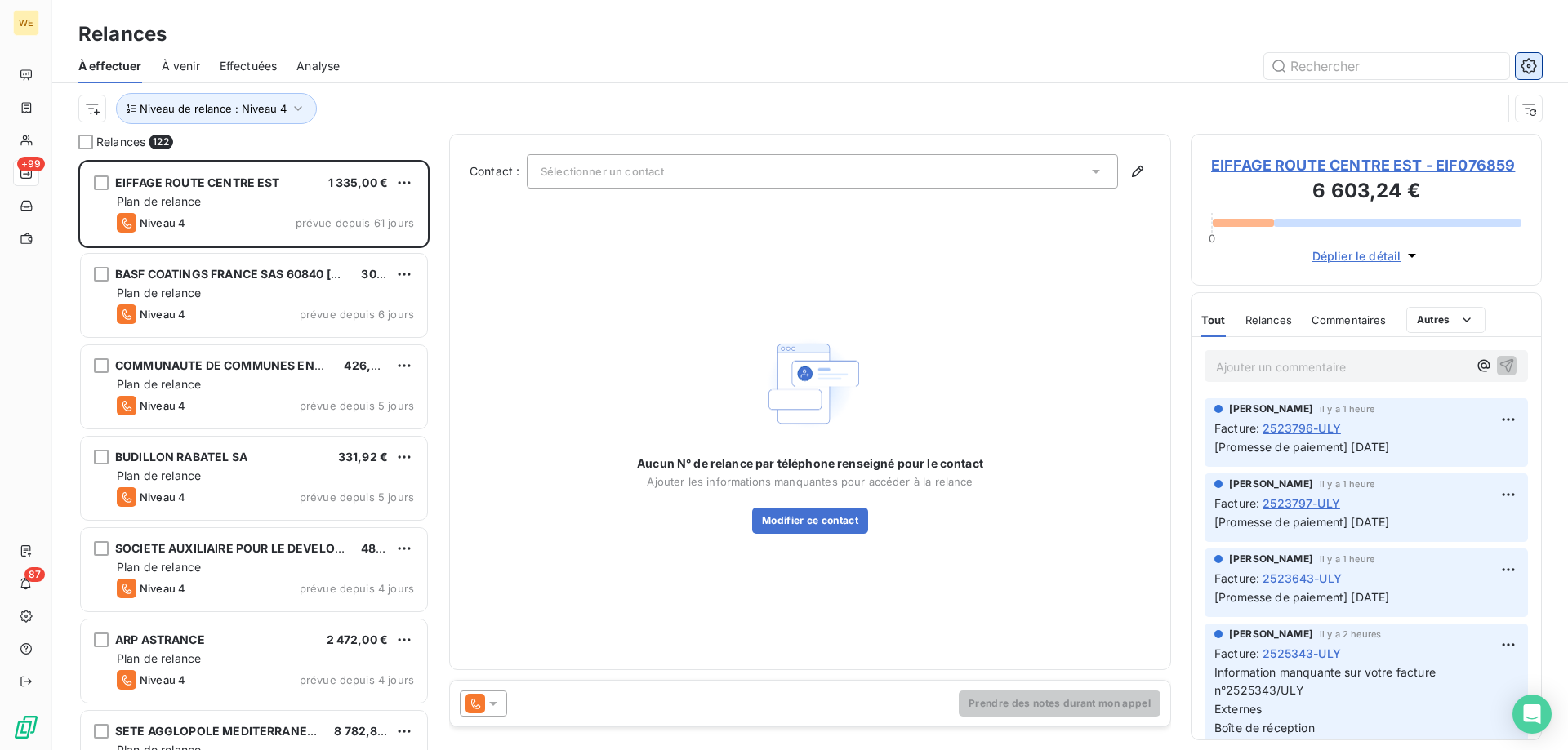
click at [1526, 72] on icon "button" at bounding box center [1529, 66] width 17 height 17
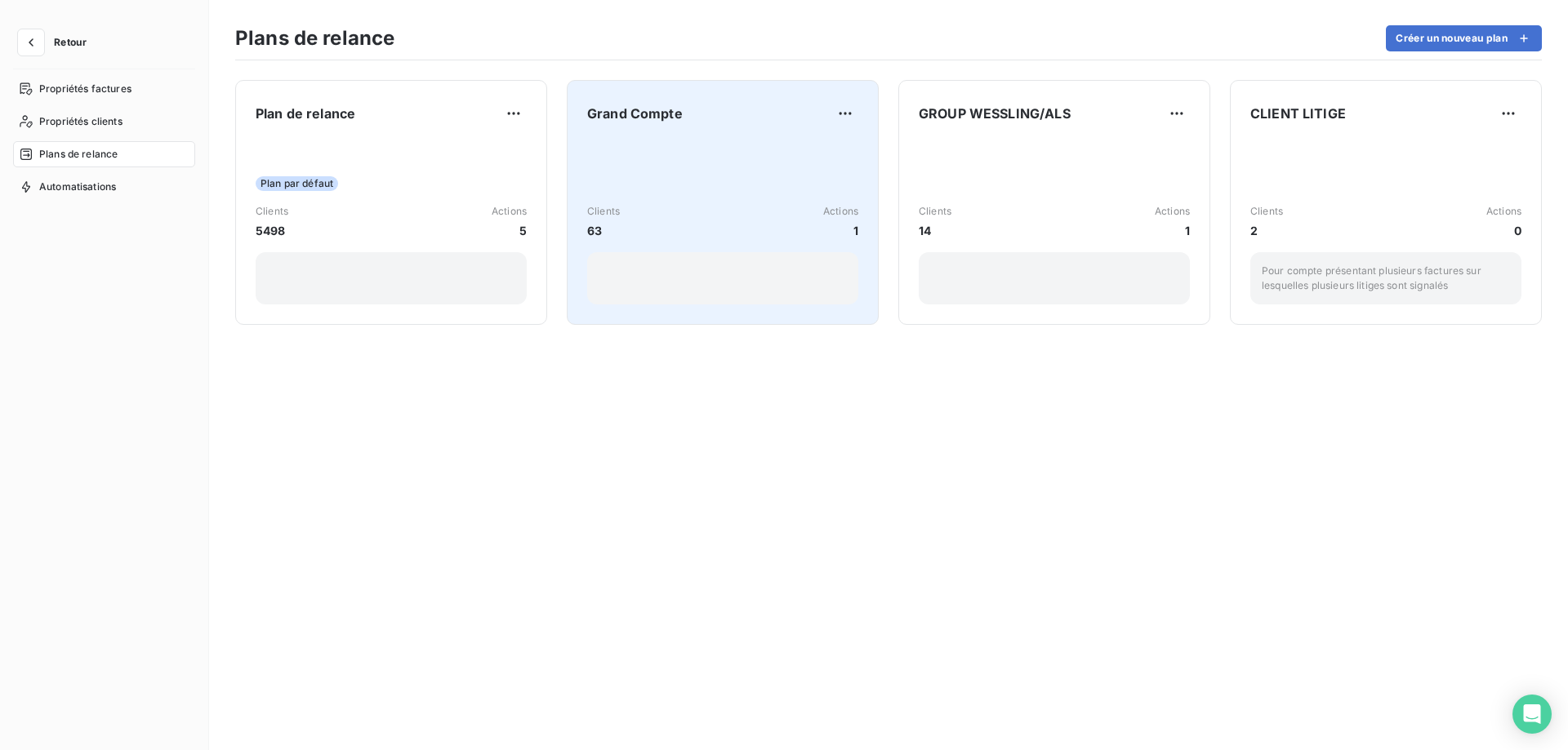
click at [771, 126] on div "Grand Compte Clients 63 Actions 1" at bounding box center [723, 203] width 271 height 204
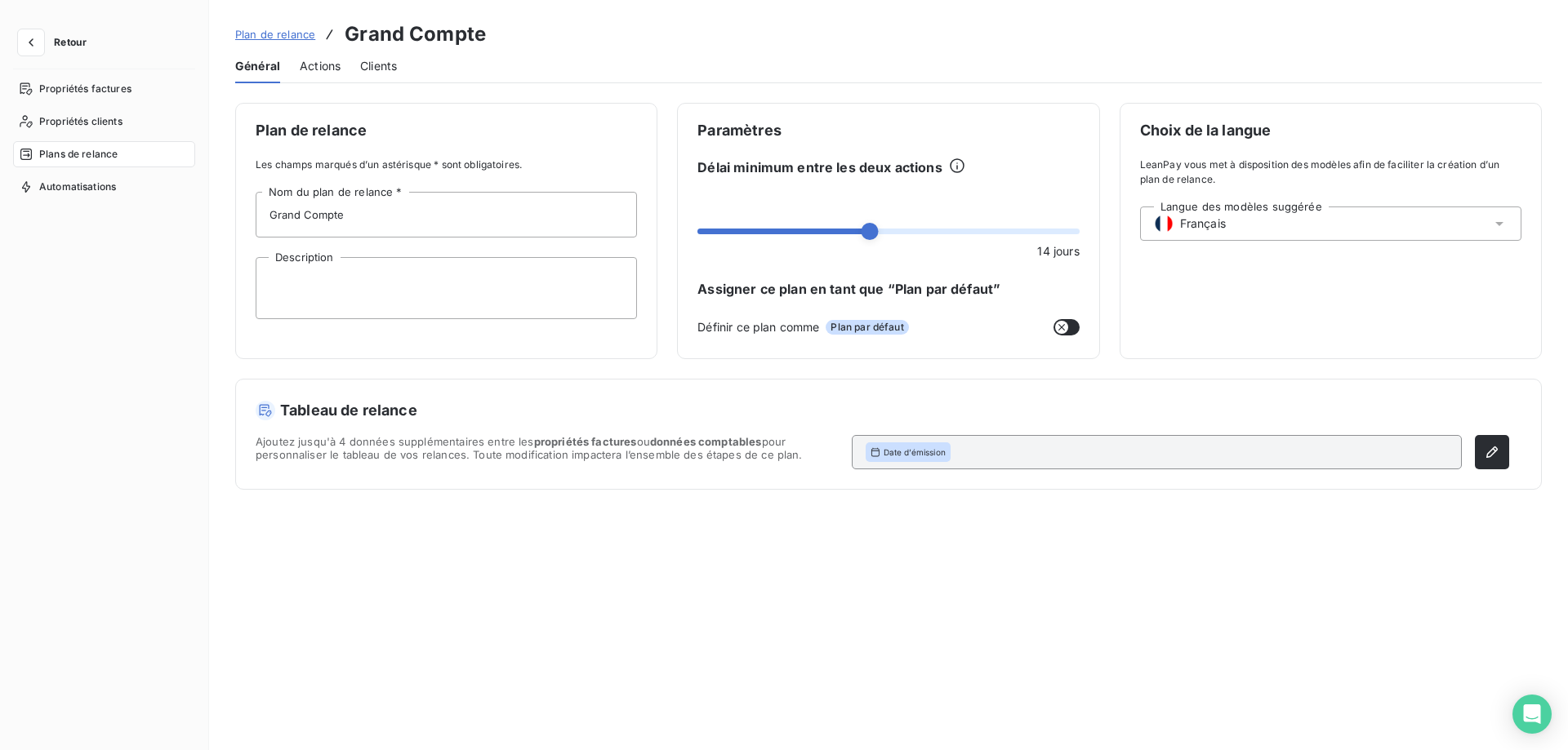
click at [321, 67] on span "Actions" at bounding box center [320, 66] width 41 height 17
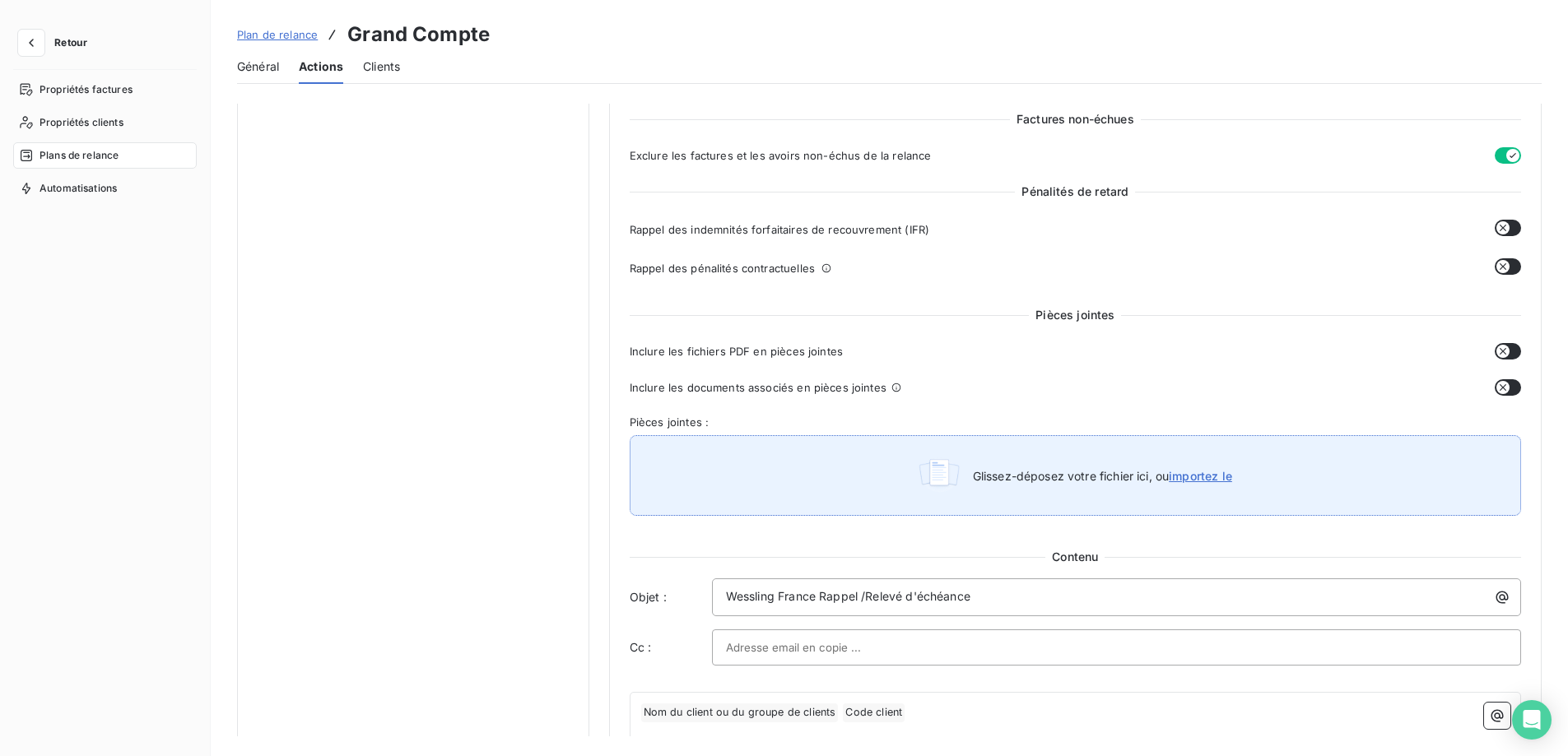
scroll to position [823, 0]
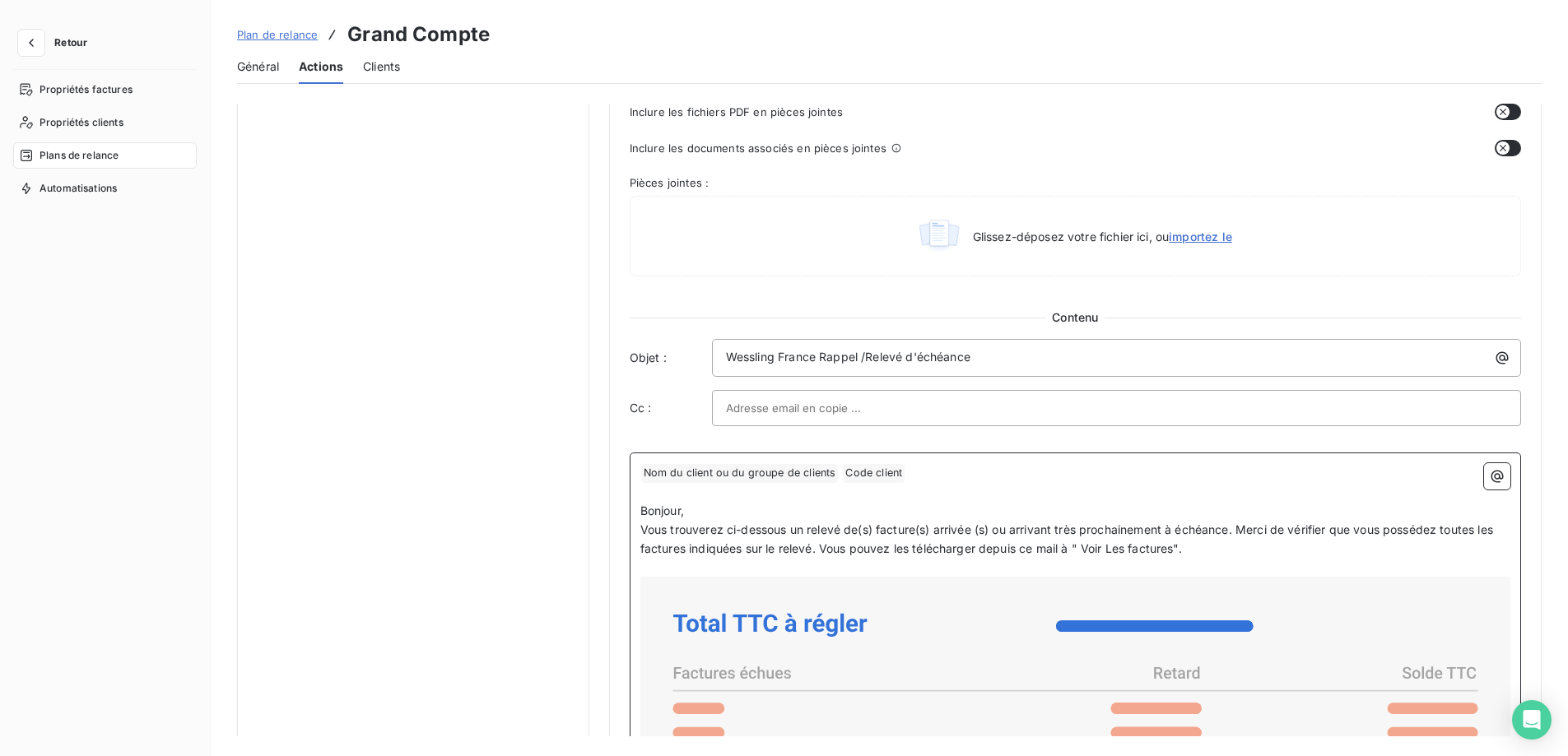
click at [993, 471] on p "﻿ Nom du client ou du groupe de clients ﻿ Code client ﻿ ﻿" at bounding box center [1075, 473] width 870 height 20
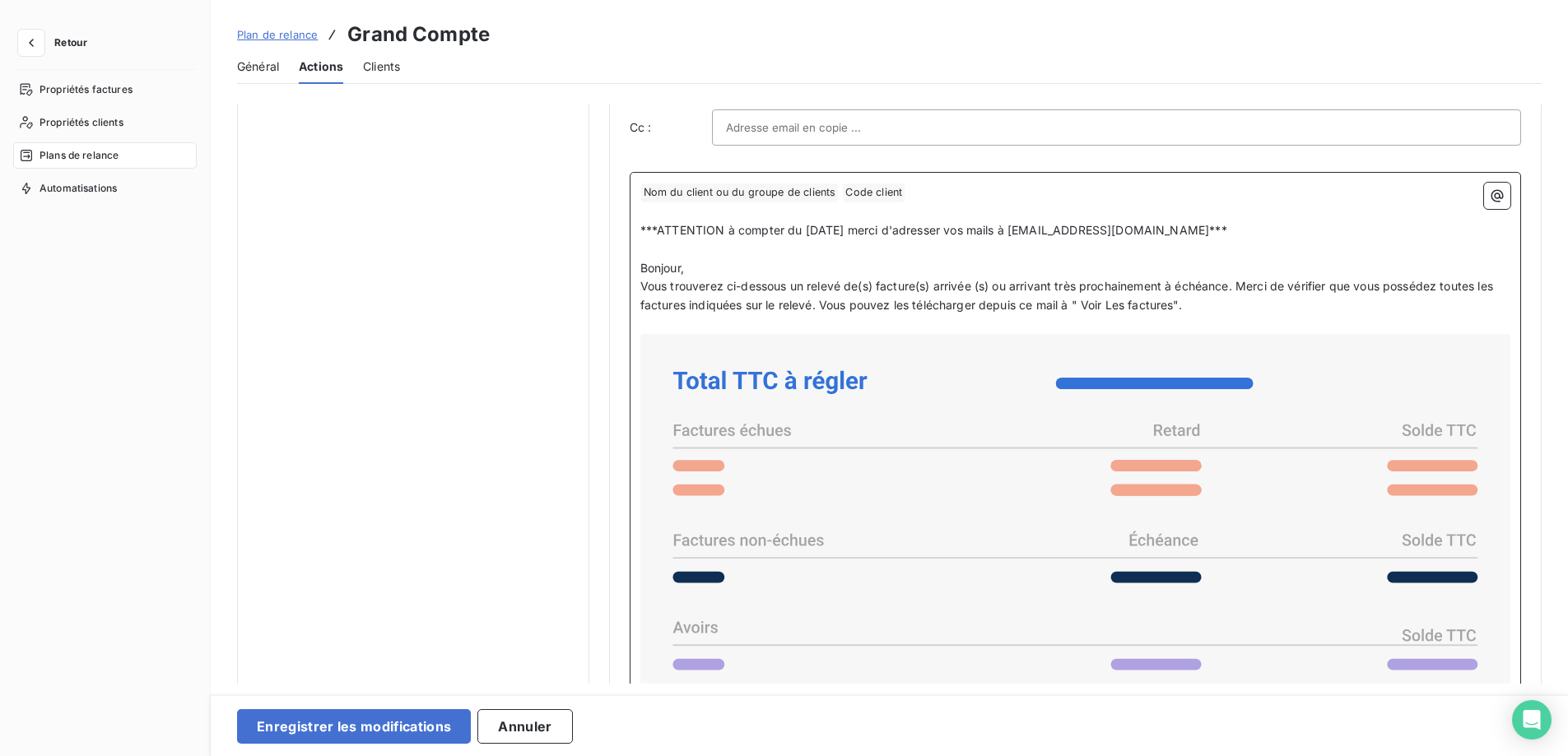
scroll to position [1108, 0]
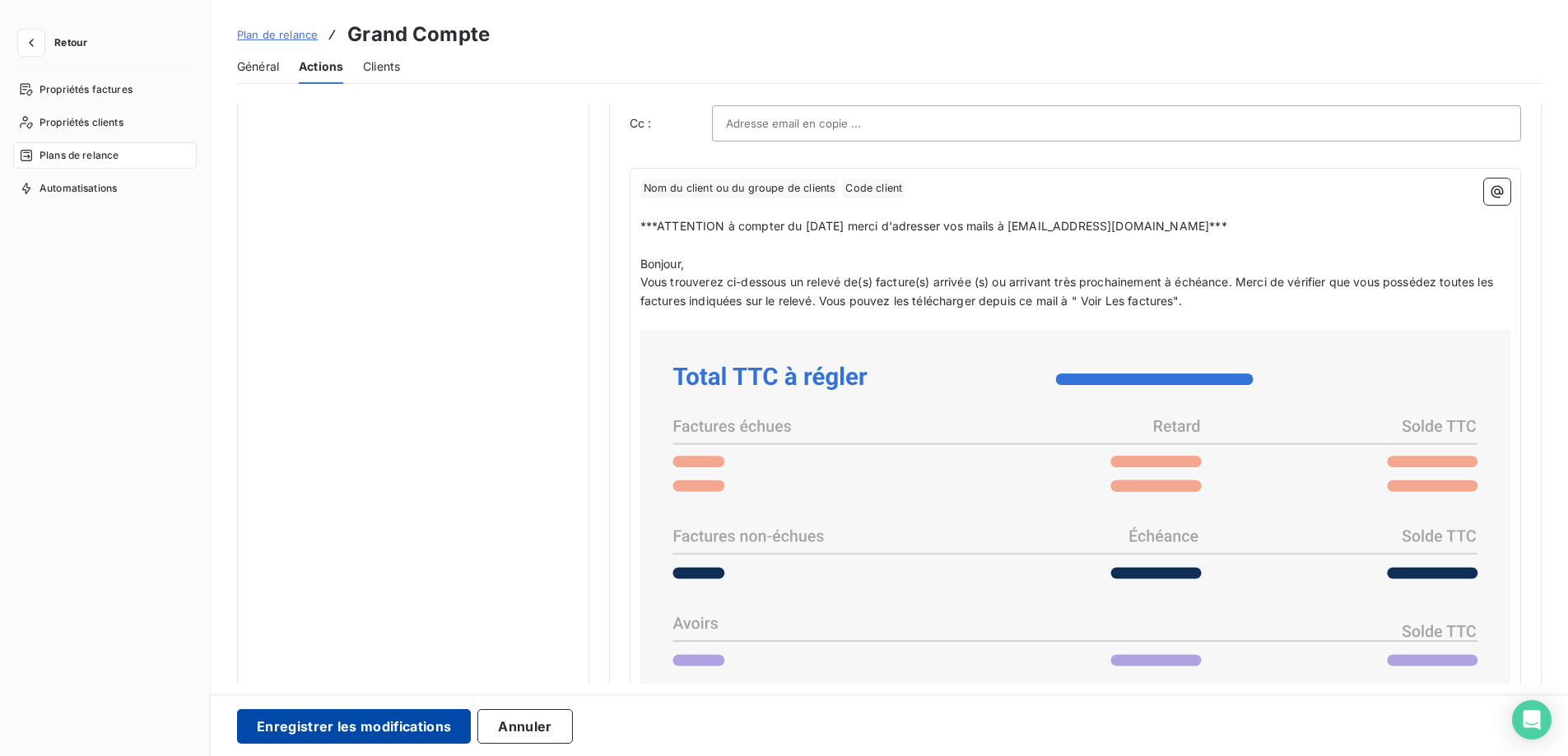
click at [296, 730] on button "Enregistrer les modifications" at bounding box center [354, 726] width 234 height 35
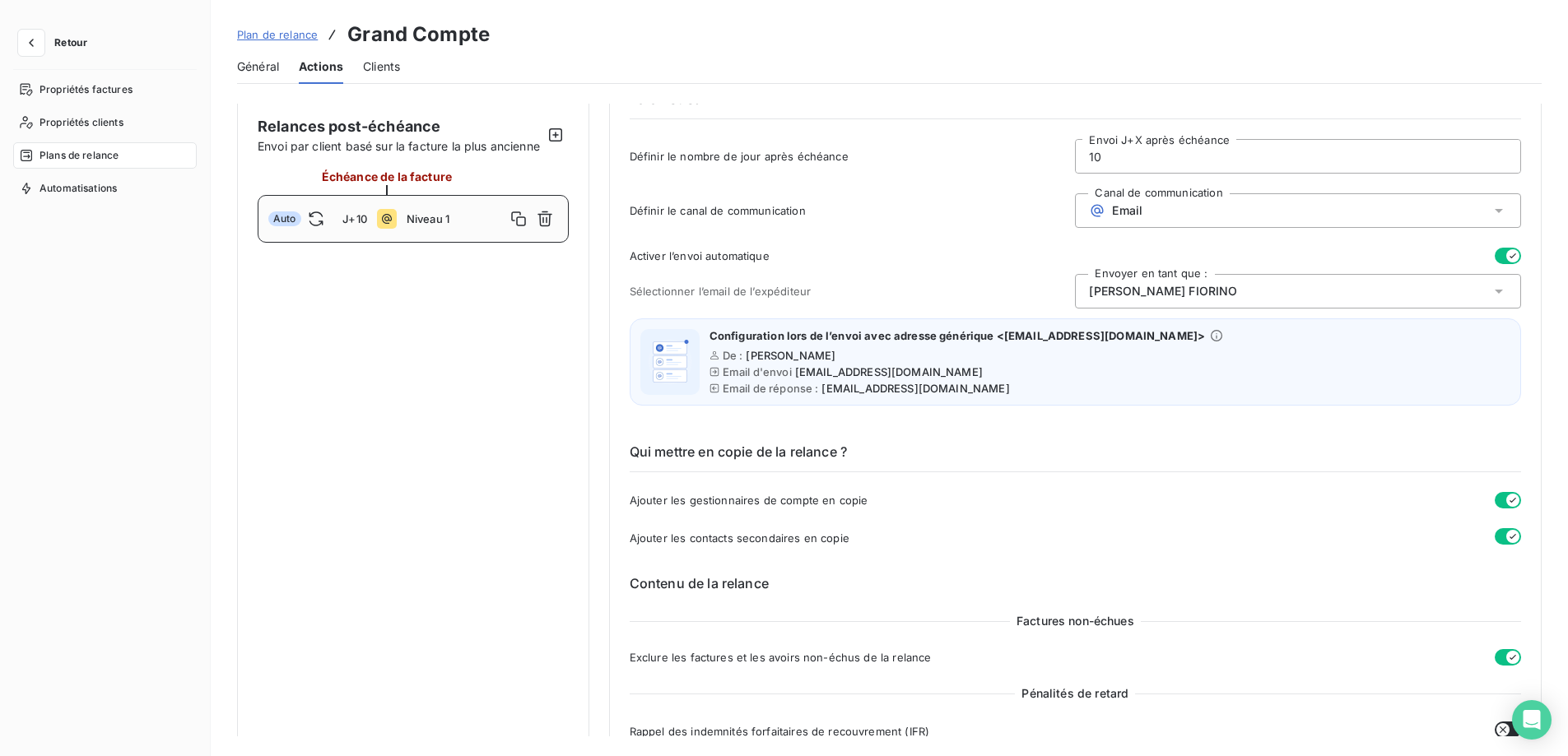
scroll to position [0, 0]
